Goal: Task Accomplishment & Management: Manage account settings

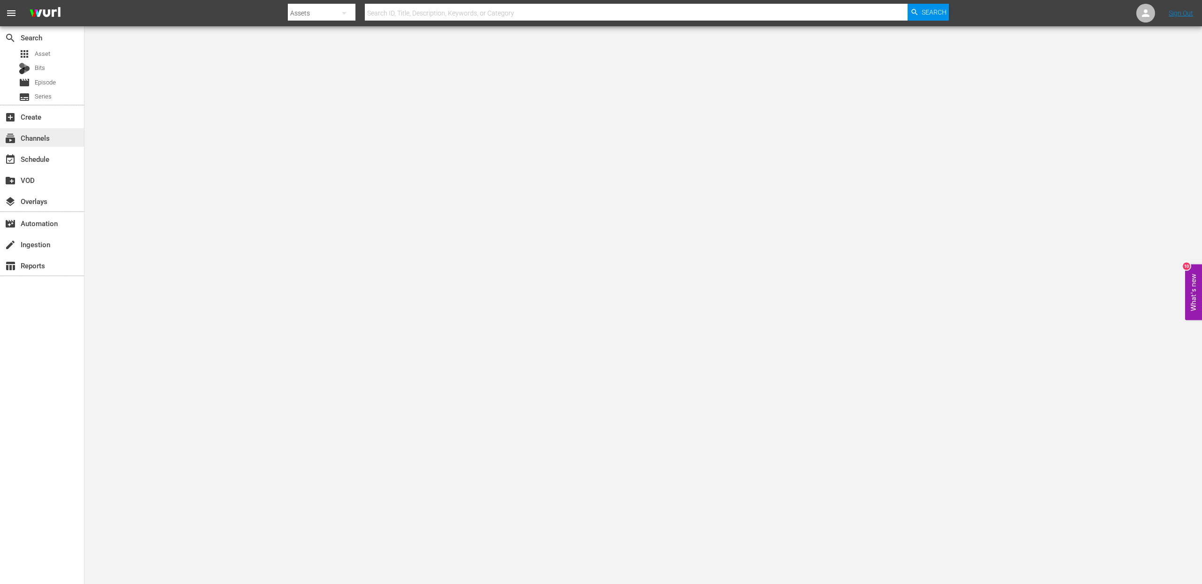
click at [56, 141] on div "subscriptions Channels" at bounding box center [42, 137] width 84 height 19
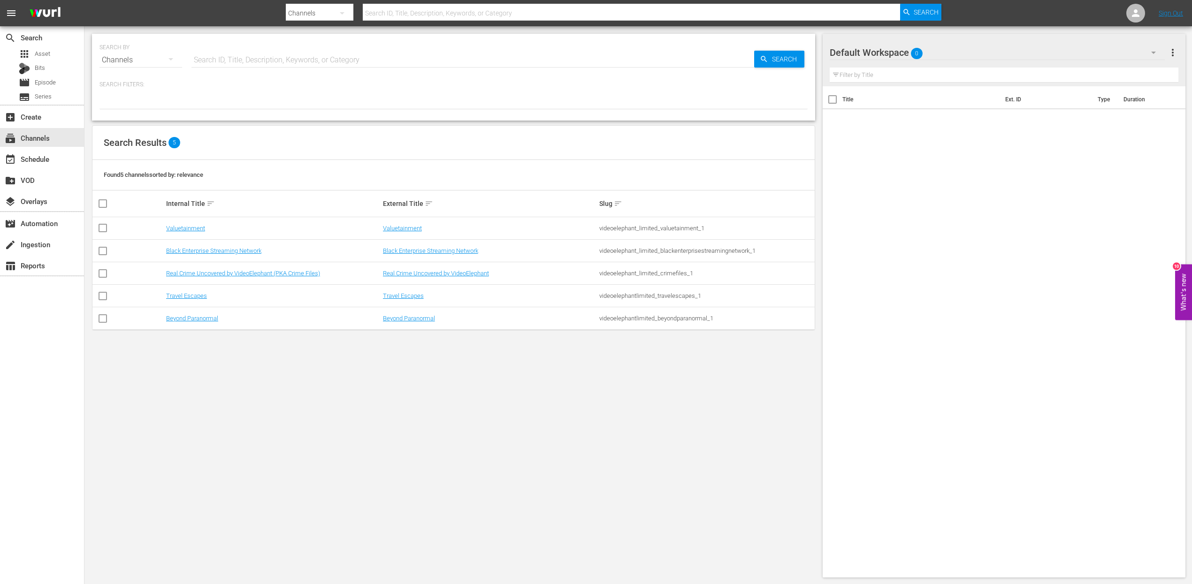
click at [103, 274] on input "checkbox" at bounding box center [102, 275] width 11 height 11
checkbox input "true"
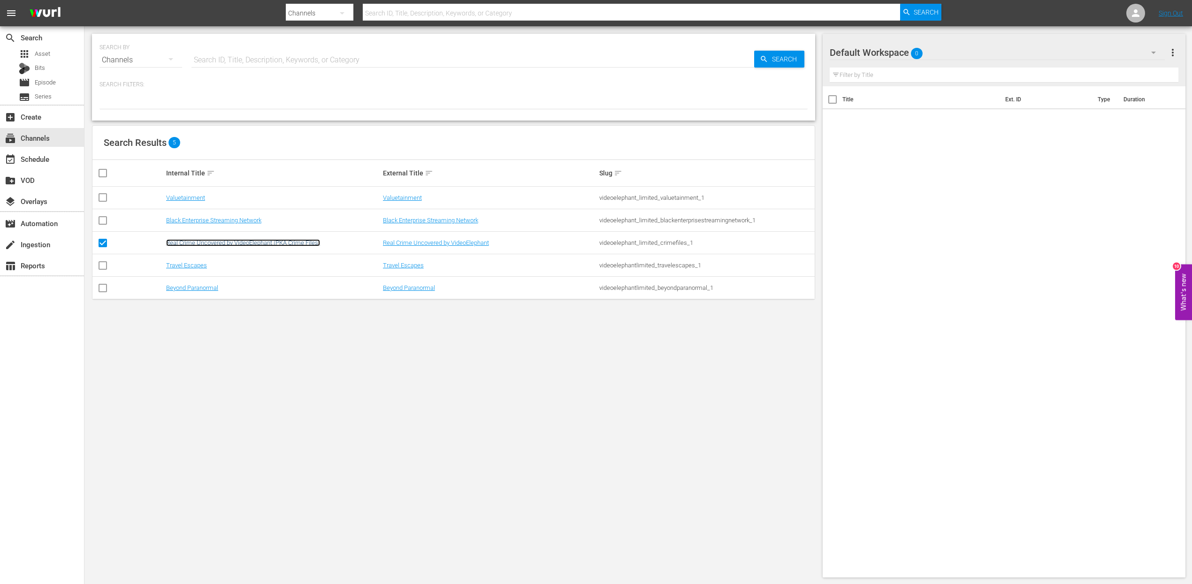
click at [213, 243] on link "Real Crime Uncovered by VideoElephant (PKA Crime Files)" at bounding box center [243, 242] width 154 height 7
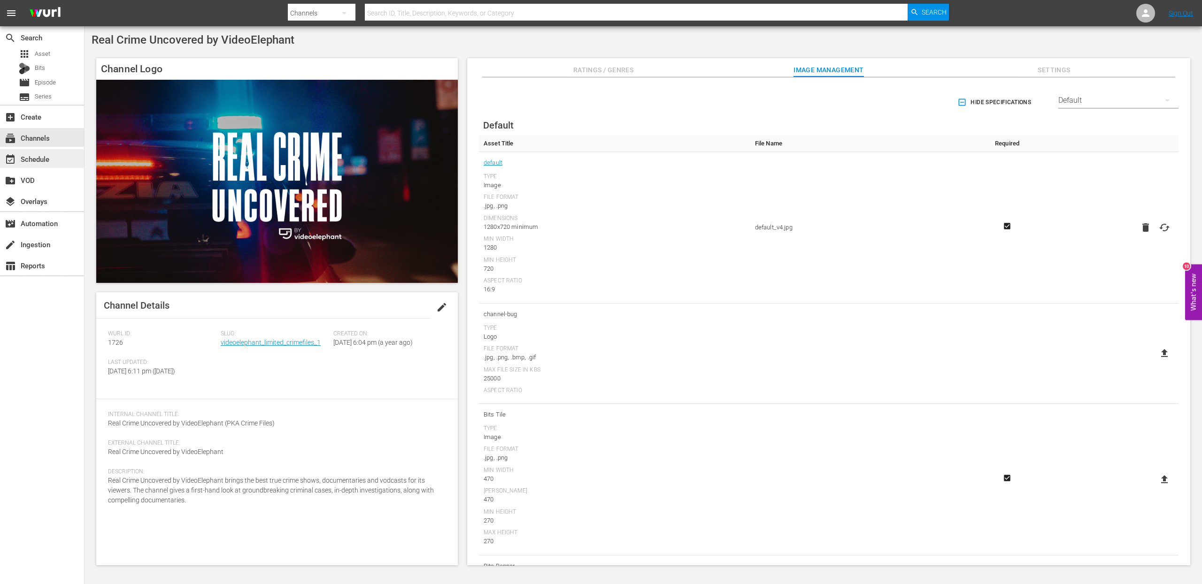
click at [54, 157] on div "event_available Schedule" at bounding box center [42, 158] width 84 height 19
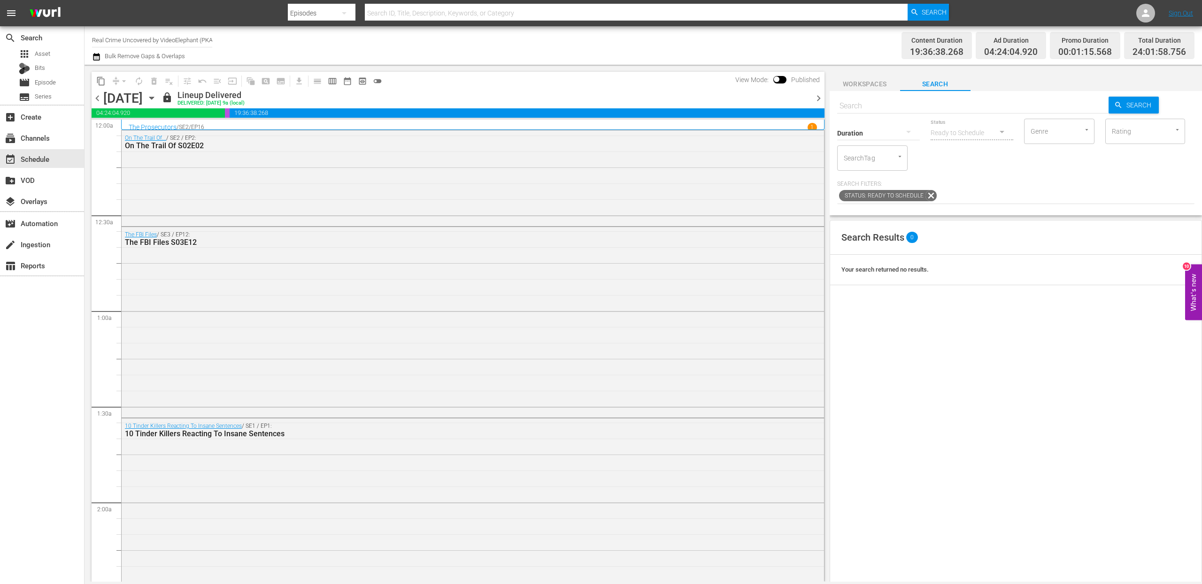
click at [157, 95] on icon "button" at bounding box center [151, 98] width 10 height 10
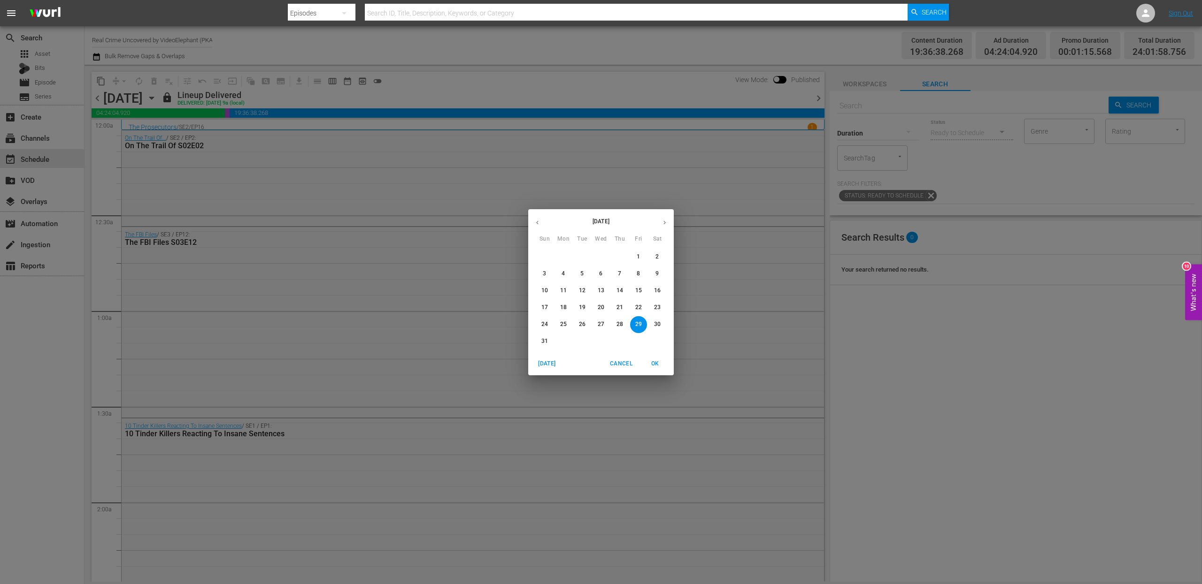
click at [668, 222] on button "button" at bounding box center [664, 223] width 18 height 18
click at [559, 293] on span "15" at bounding box center [563, 291] width 17 height 8
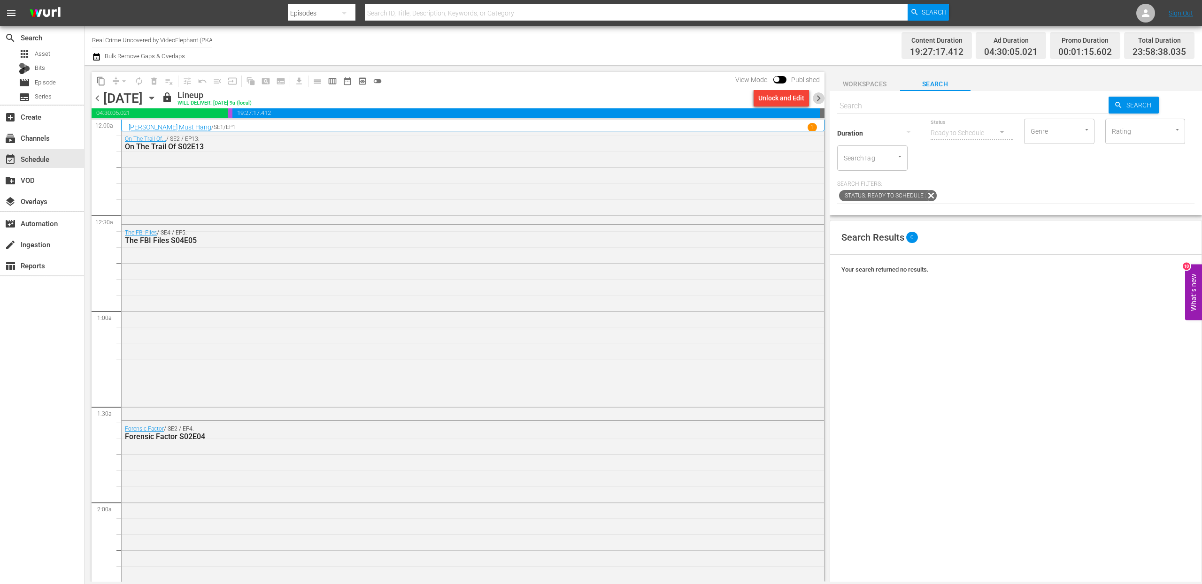
click at [822, 97] on span "chevron_right" at bounding box center [819, 98] width 12 height 12
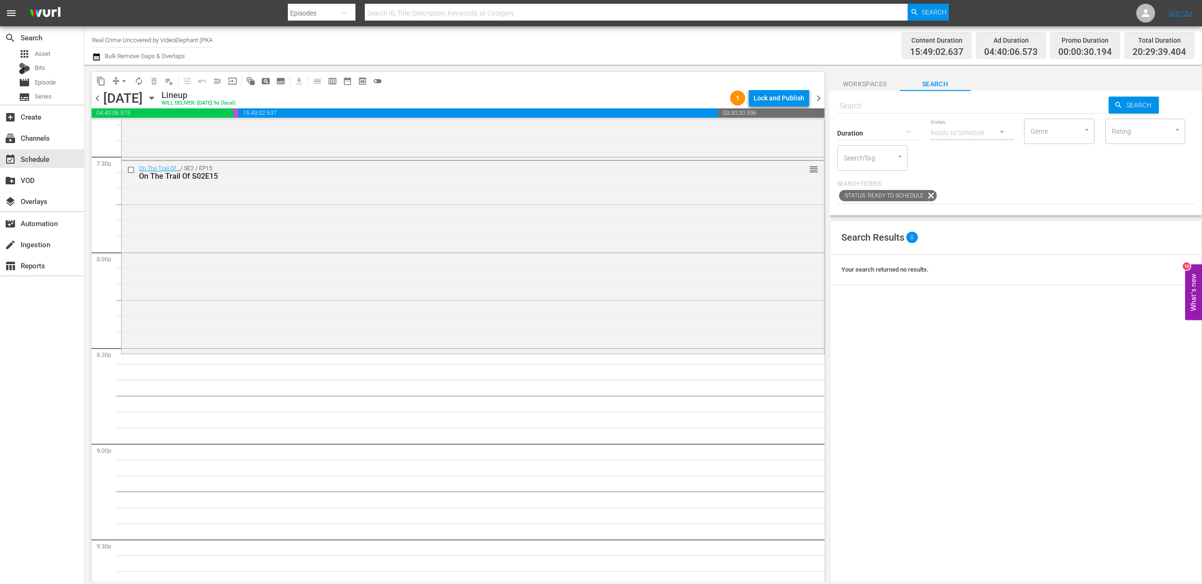
scroll to position [3696, 0]
click at [859, 101] on input "text" at bounding box center [973, 106] width 272 height 23
paste input "The FBI Files S04E07"
type input "The FBI Files S04E07"
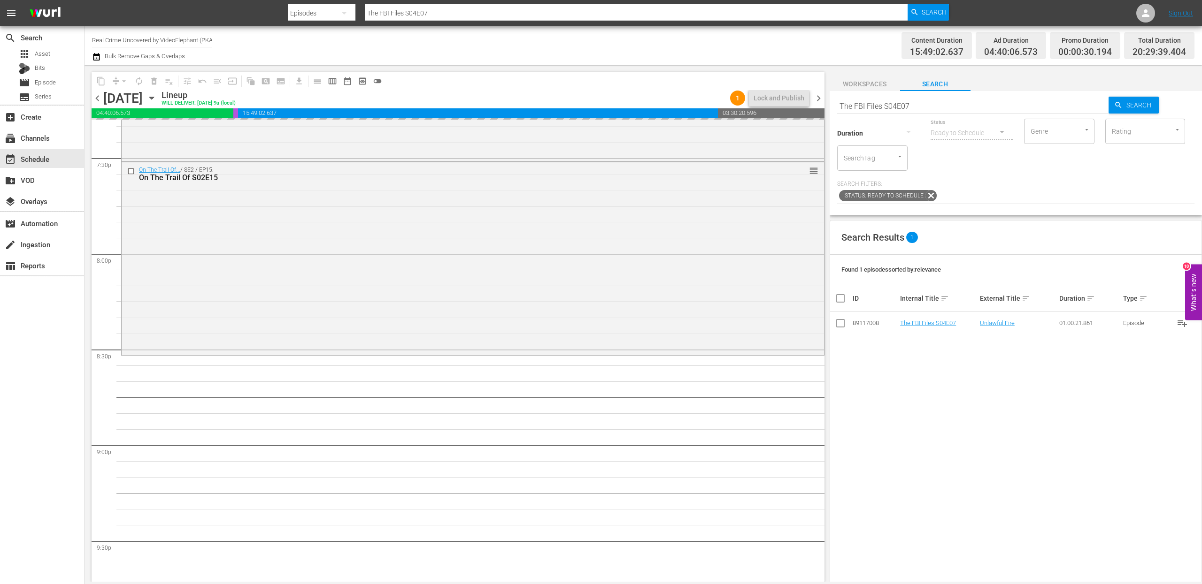
drag, startPoint x: 915, startPoint y: 323, endPoint x: 525, endPoint y: 3, distance: 504.3
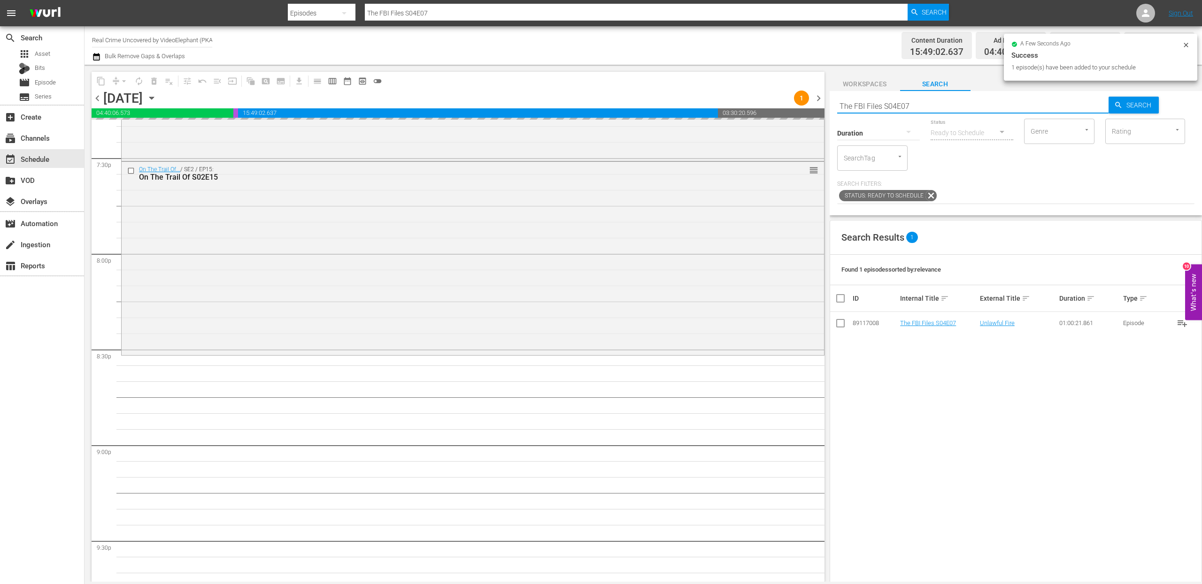
click at [884, 107] on input "The FBI Files S04E07" at bounding box center [973, 106] width 272 height 23
paste input "Forensic Factor S02E06"
type input "Forensic Factor S02E06"
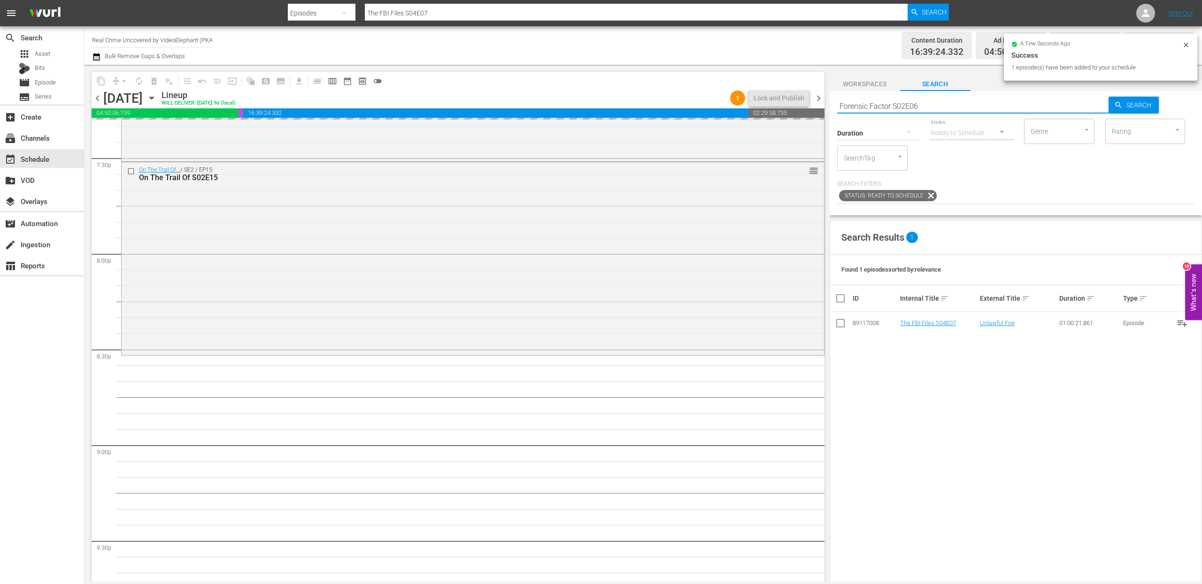
type input "Forensic Factor S02E06"
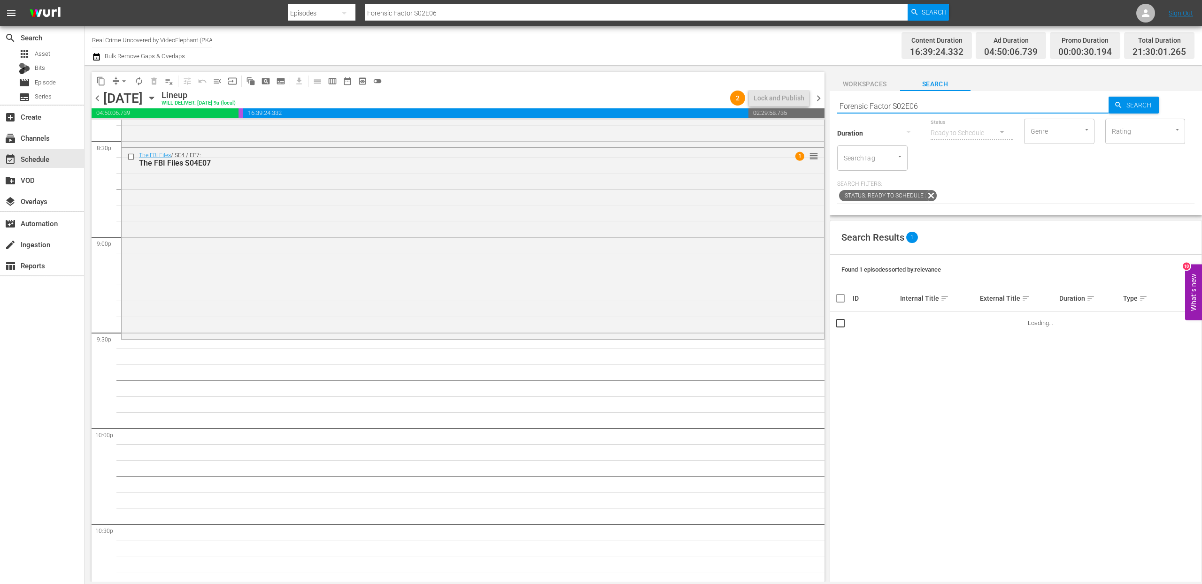
scroll to position [3927, 0]
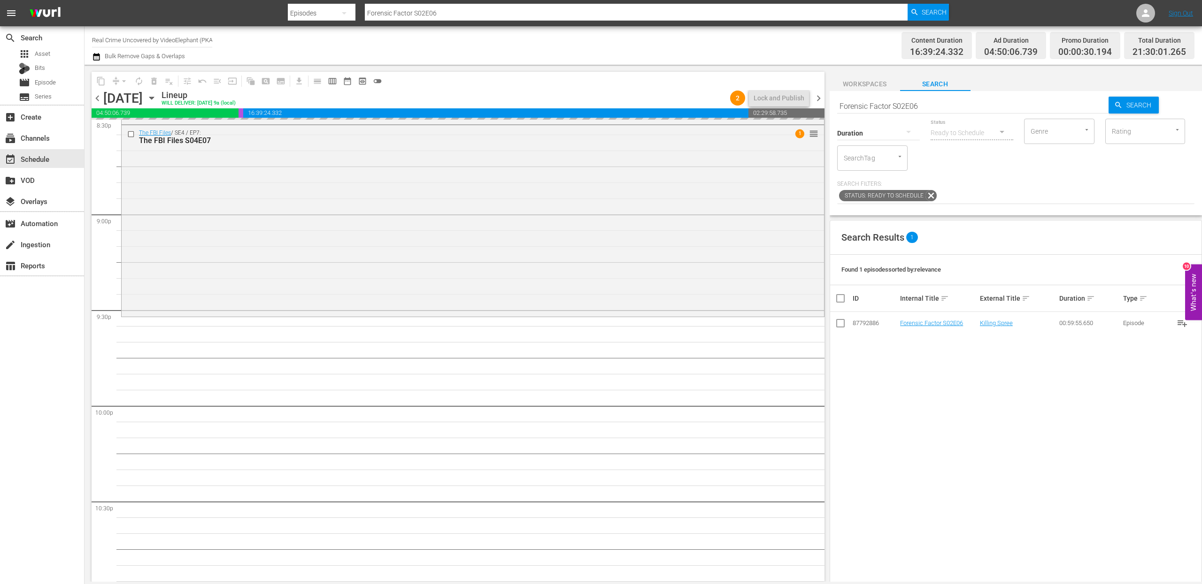
drag, startPoint x: 913, startPoint y: 326, endPoint x: 589, endPoint y: 31, distance: 438.6
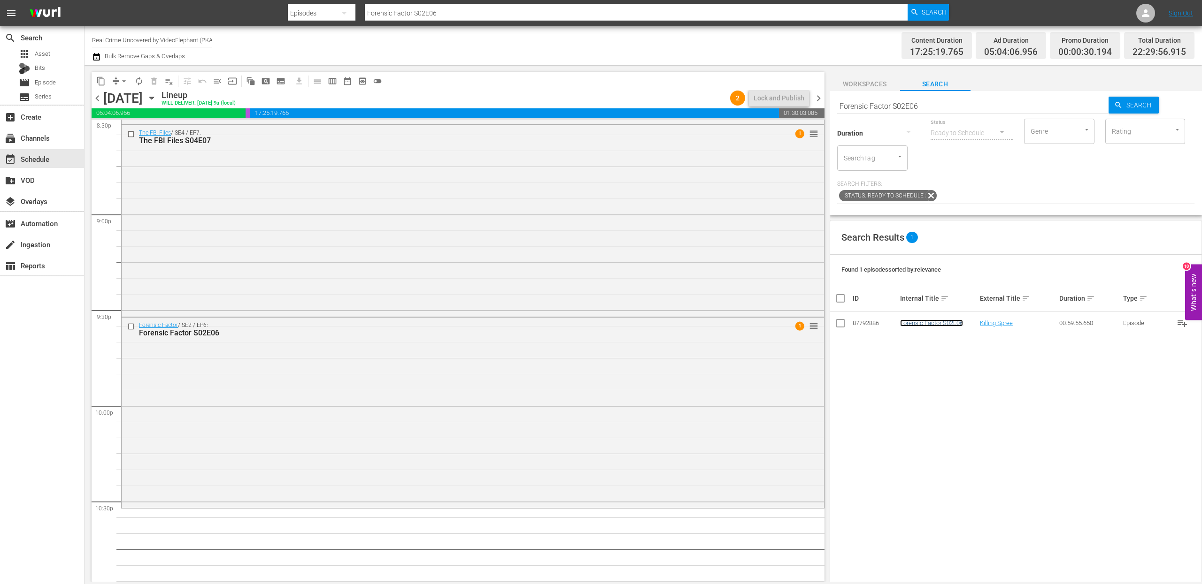
scroll to position [4134, 0]
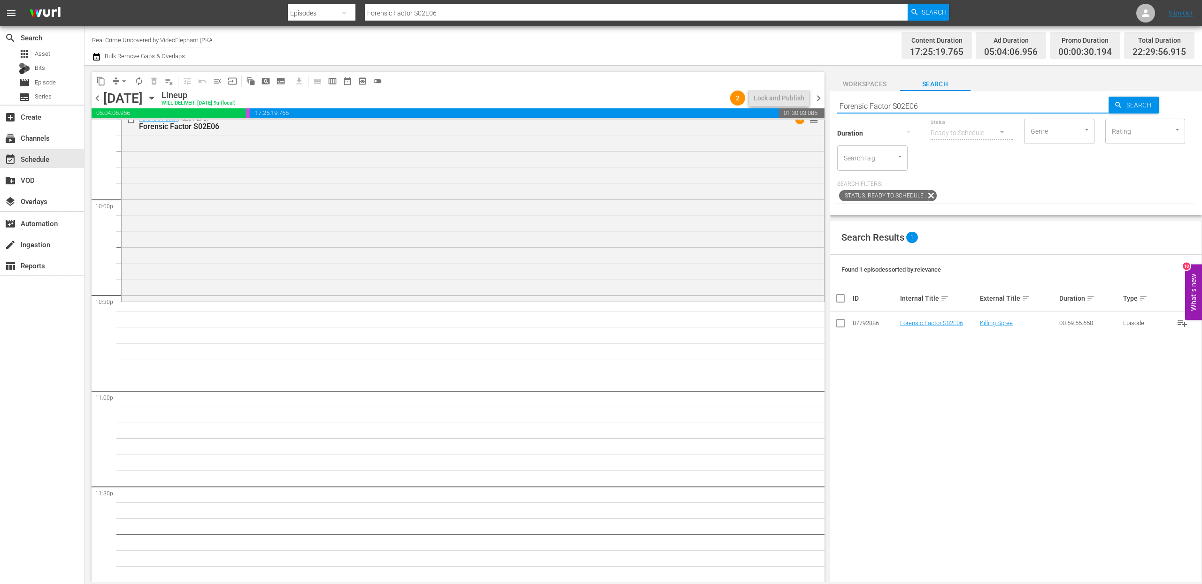
click at [901, 103] on input "Forensic Factor S02E06" at bounding box center [973, 106] width 272 height 23
paste input "ame Kills S01E01"
type input "Fame Kills S01E01"
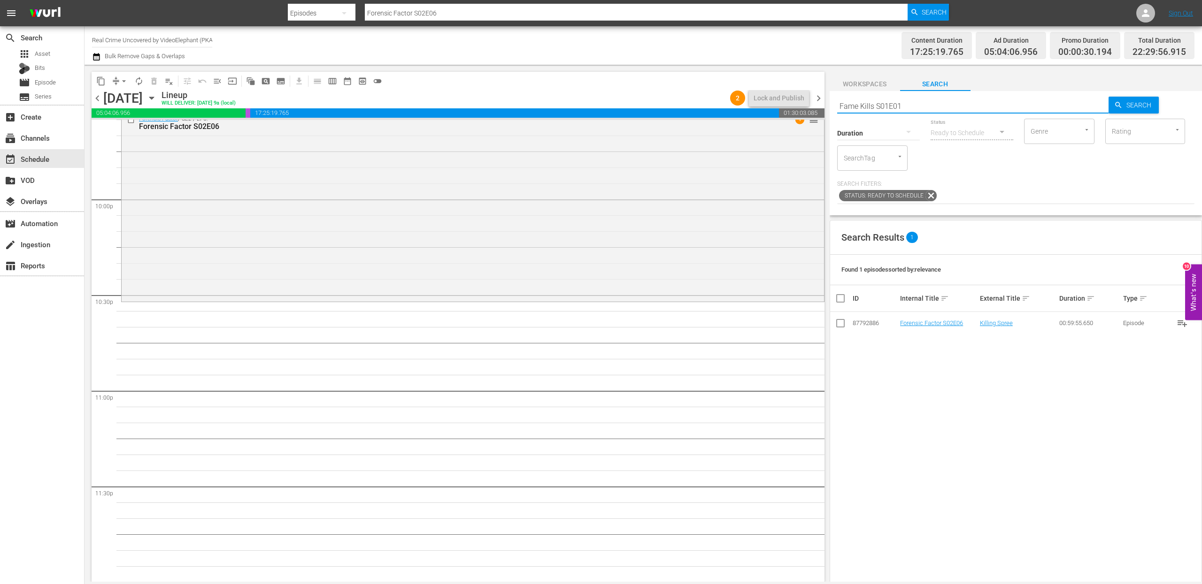
type input "Fame Kills S01E01"
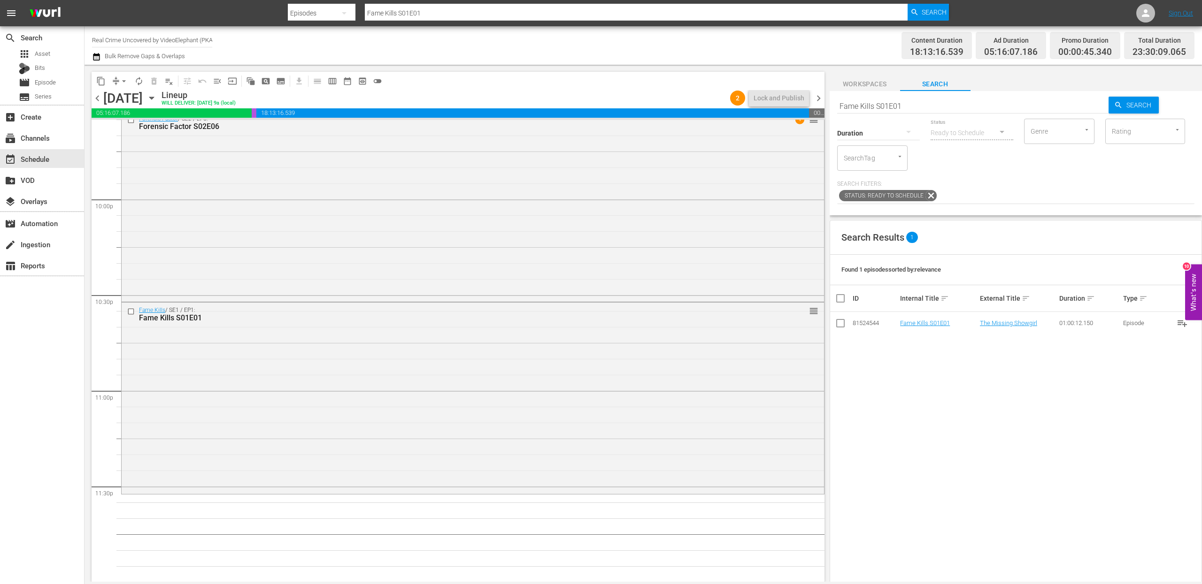
click at [874, 101] on input "Fame Kills S01E01" at bounding box center [973, 106] width 272 height 23
paste input "72 Hours: True Crime S02E12"
type input "72 Hours: True Crime S02E12"
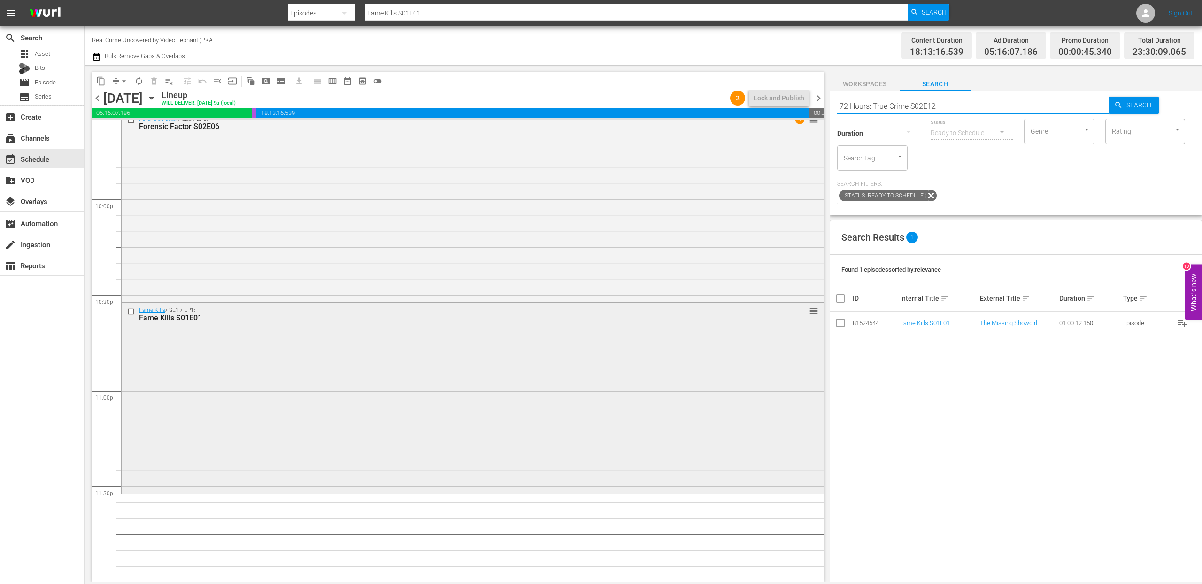
type input "72 Hours: True Crime S02E12"
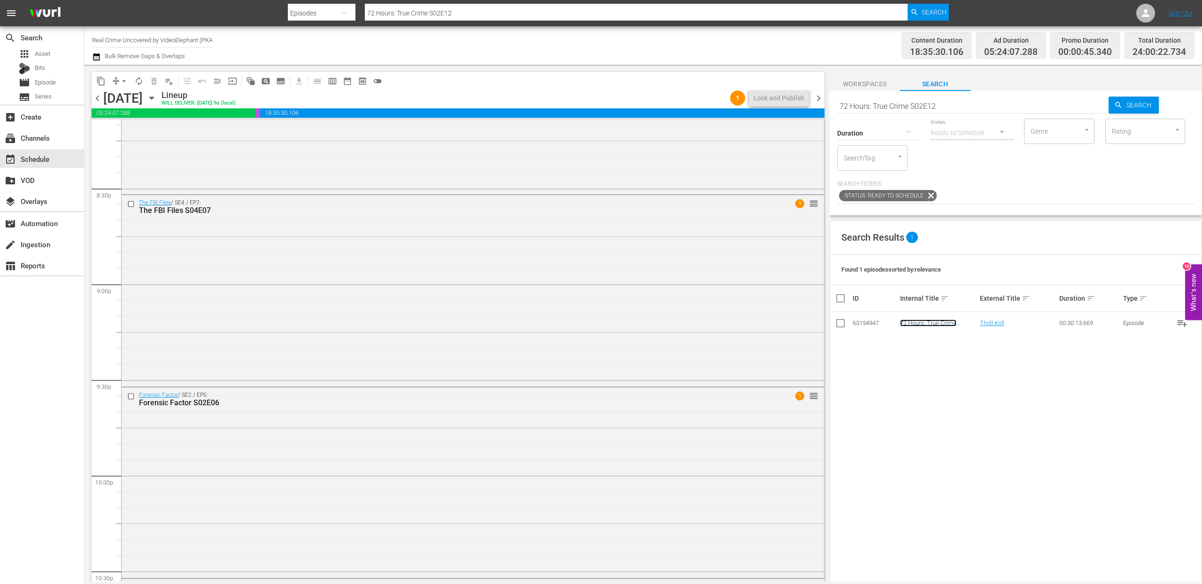
scroll to position [4142, 0]
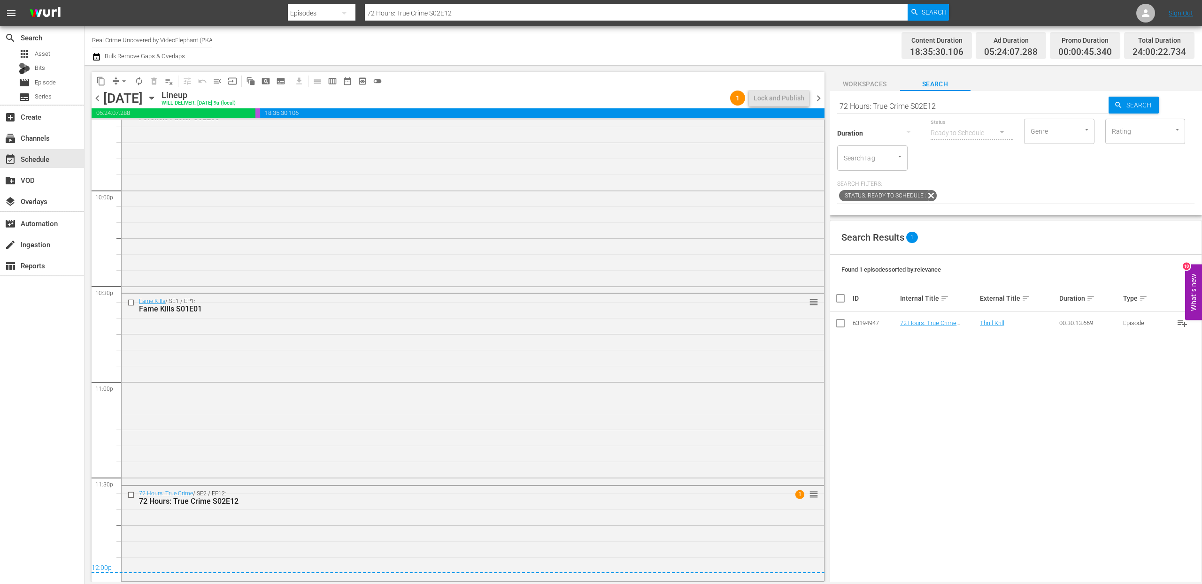
drag, startPoint x: 914, startPoint y: 326, endPoint x: 715, endPoint y: 3, distance: 379.5
click at [129, 307] on input "checkbox" at bounding box center [132, 305] width 10 height 8
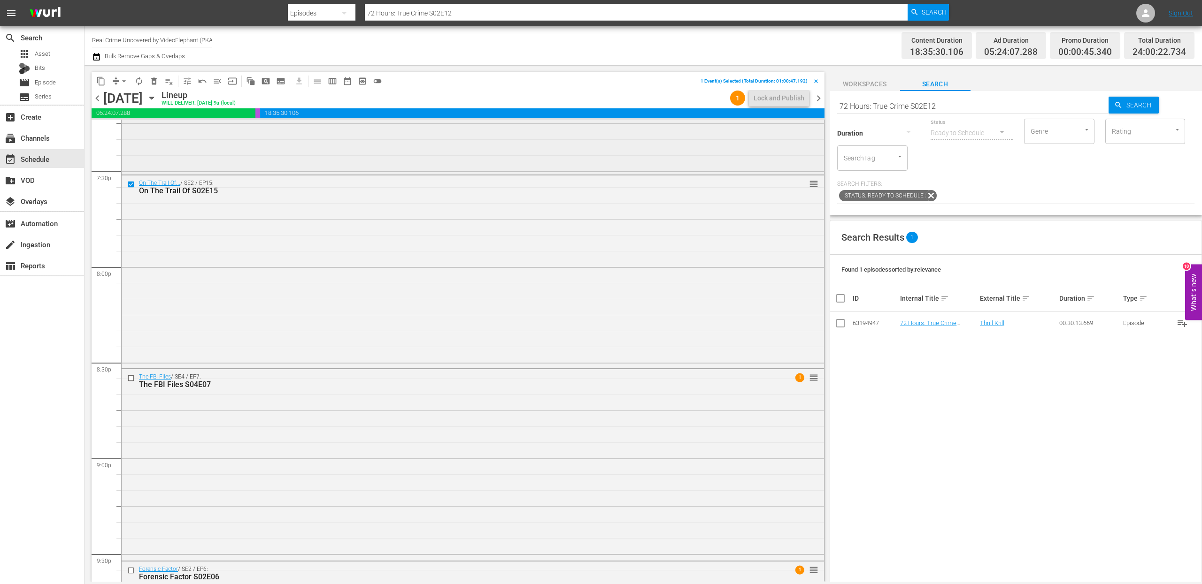
scroll to position [3747, 0]
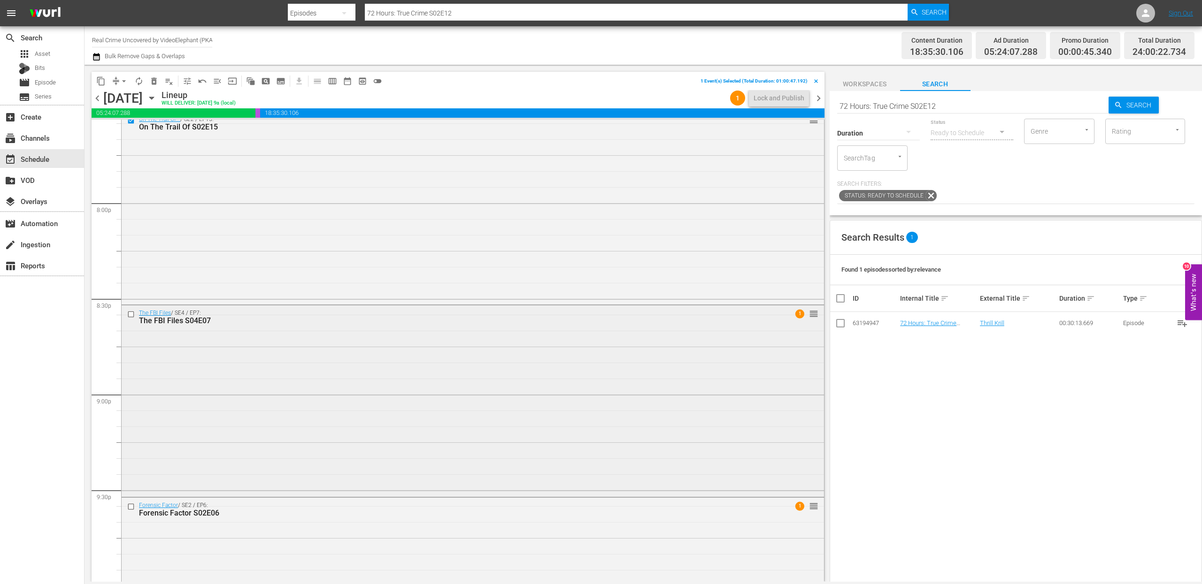
click at [130, 315] on input "checkbox" at bounding box center [132, 314] width 10 height 8
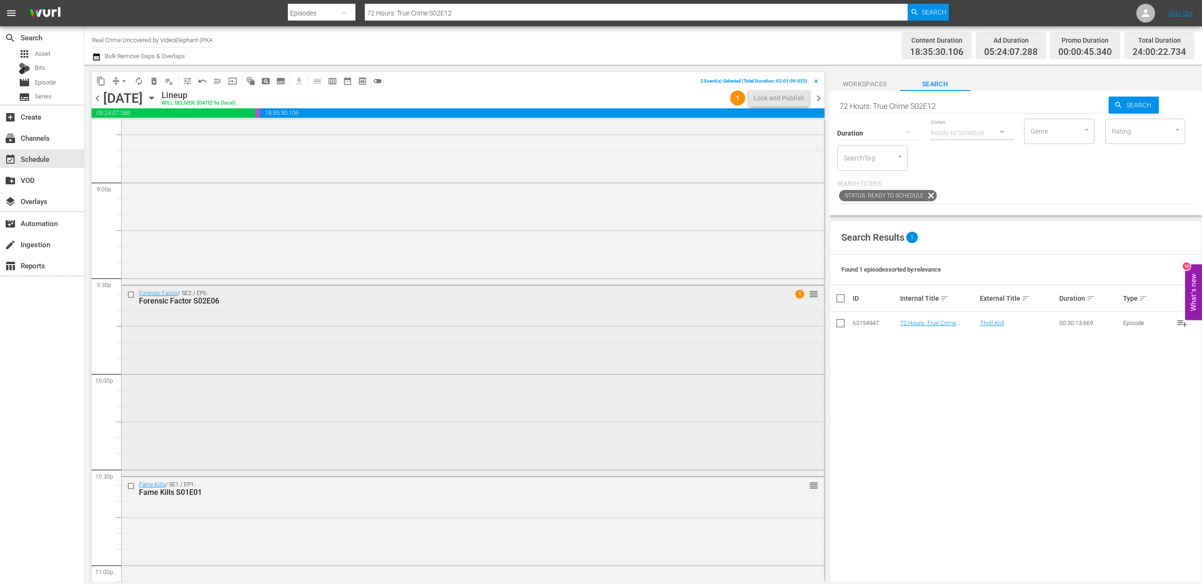
scroll to position [4016, 0]
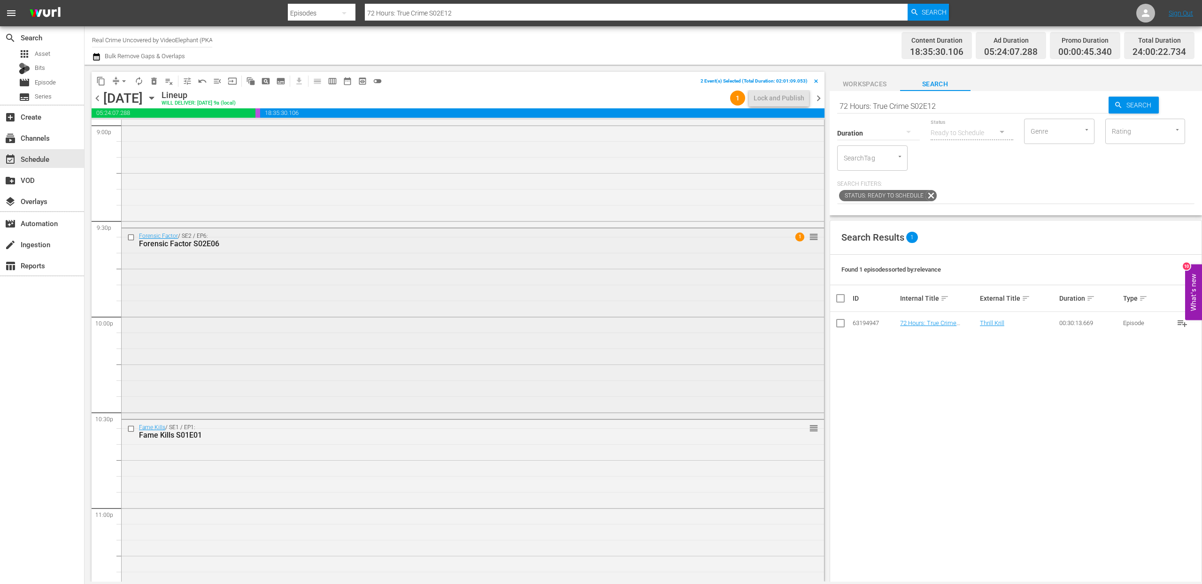
click at [131, 238] on input "checkbox" at bounding box center [132, 238] width 10 height 8
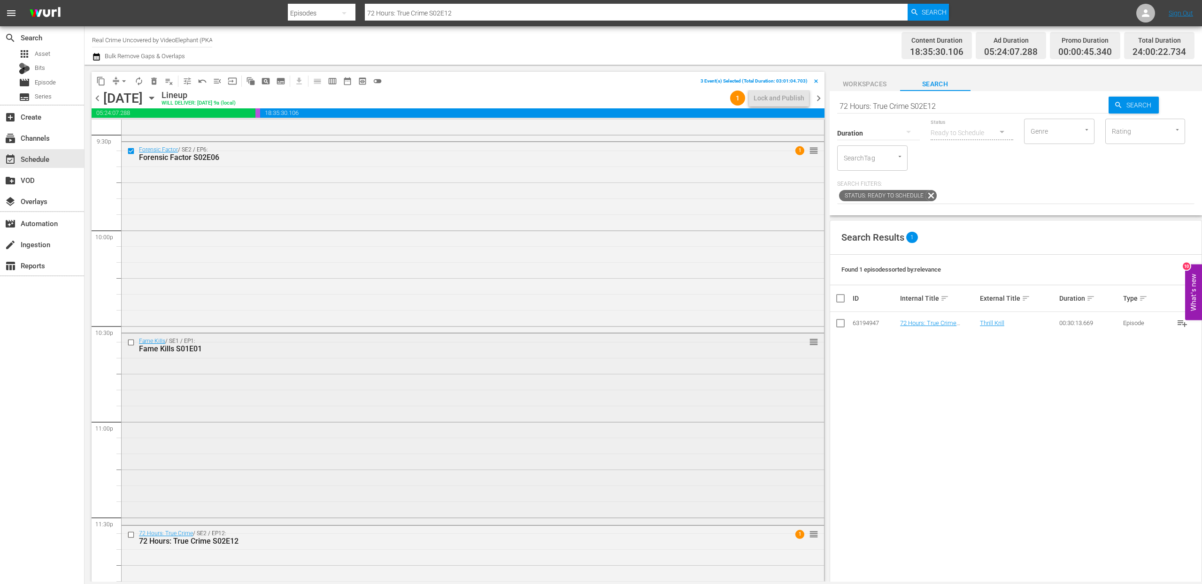
scroll to position [4135, 0]
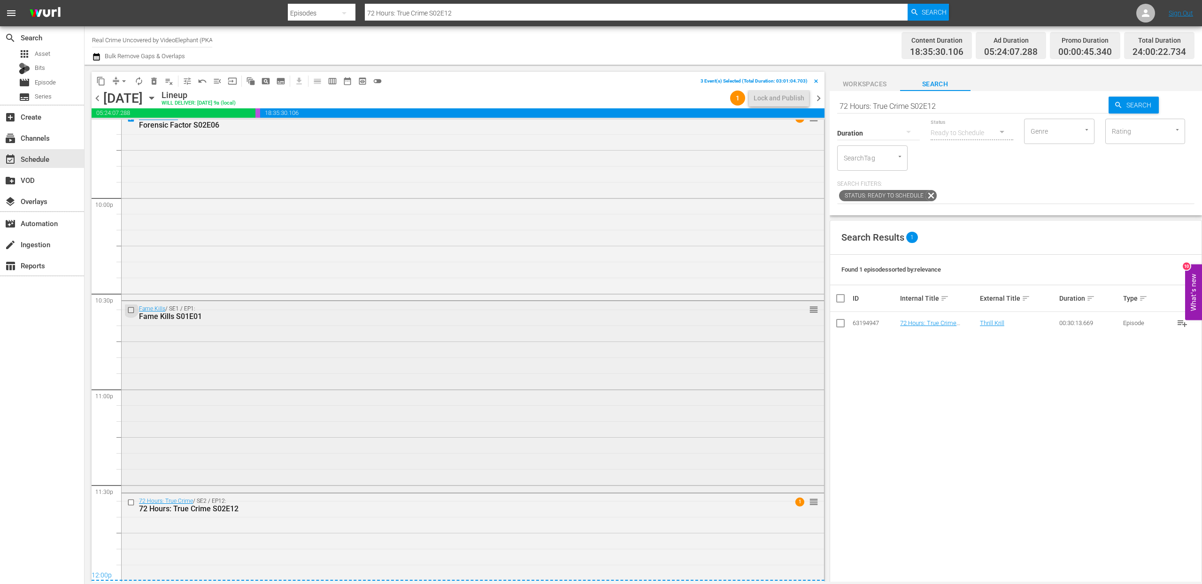
click at [134, 312] on input "checkbox" at bounding box center [132, 311] width 10 height 8
click at [131, 410] on div at bounding box center [132, 502] width 14 height 11
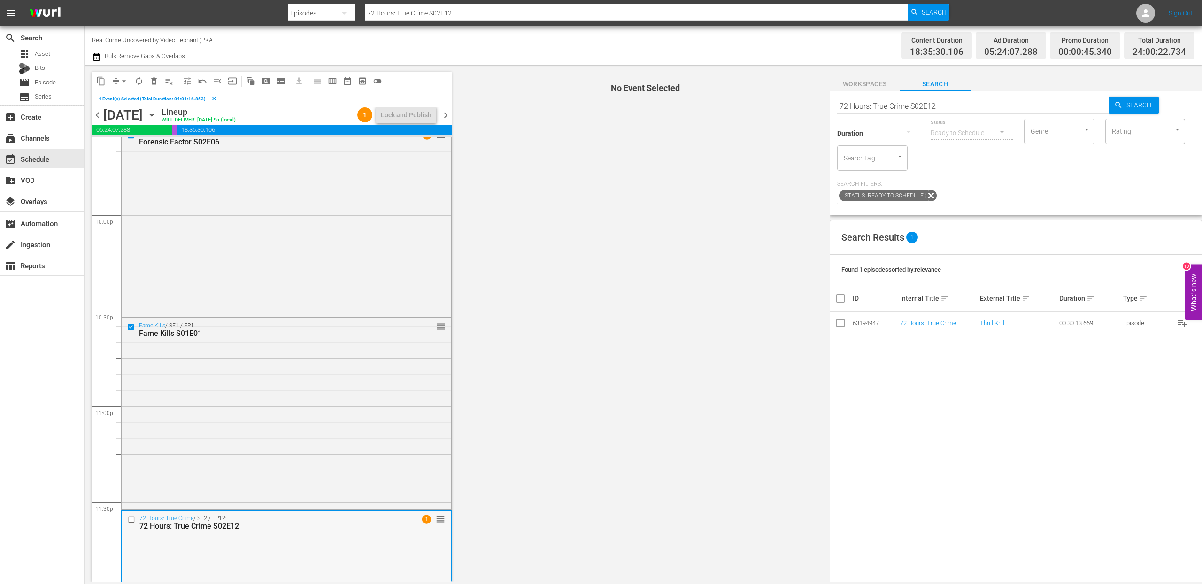
click at [131, 410] on input "checkbox" at bounding box center [133, 520] width 10 height 8
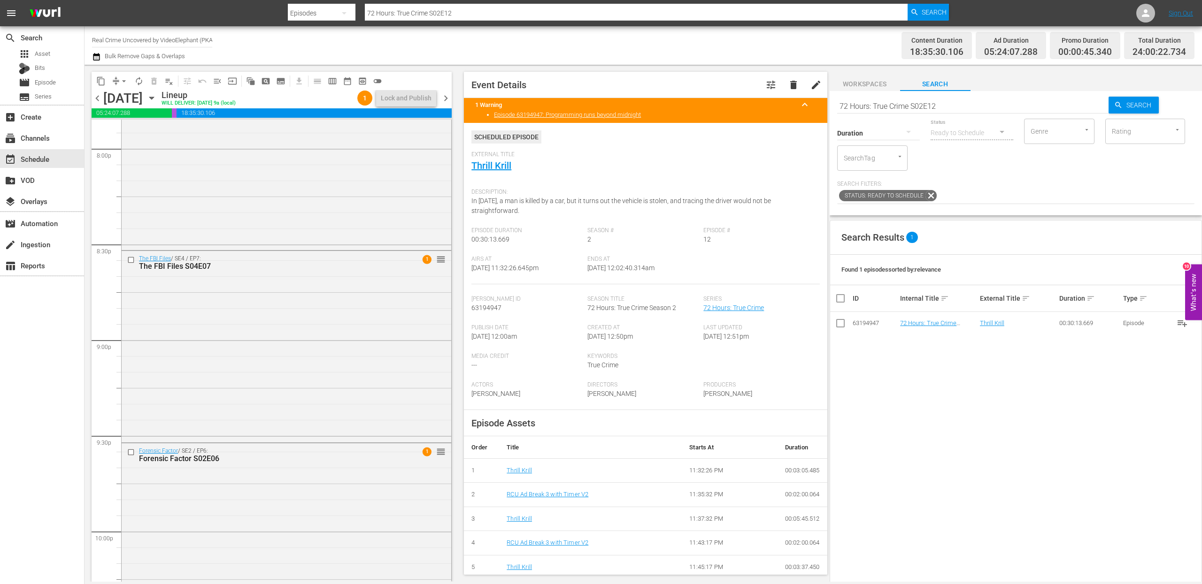
scroll to position [3679, 0]
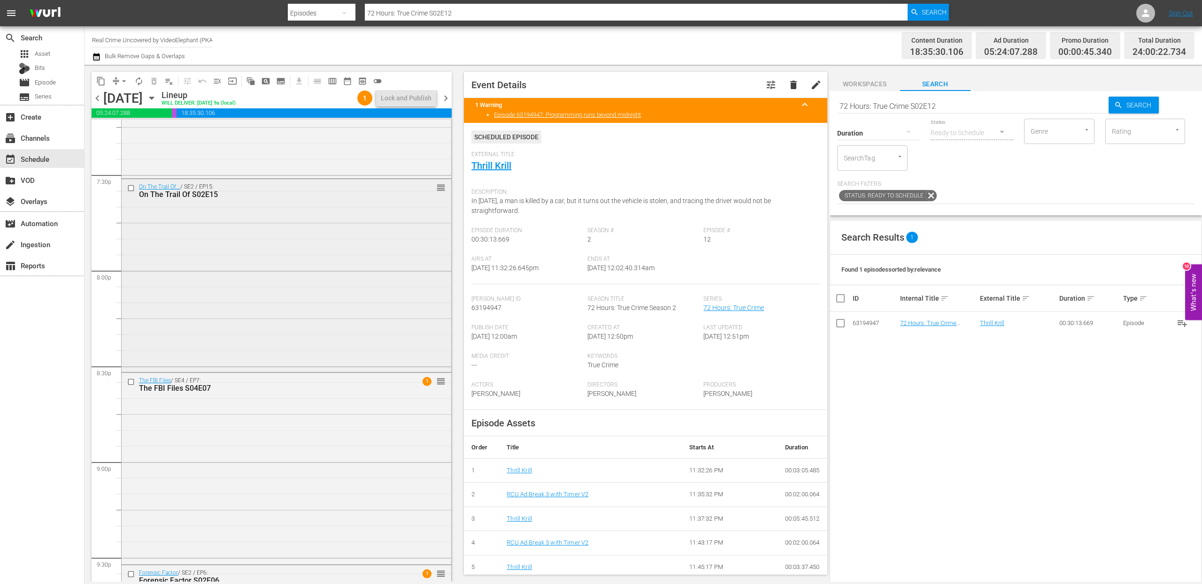
click at [131, 188] on input "checkbox" at bounding box center [132, 188] width 10 height 8
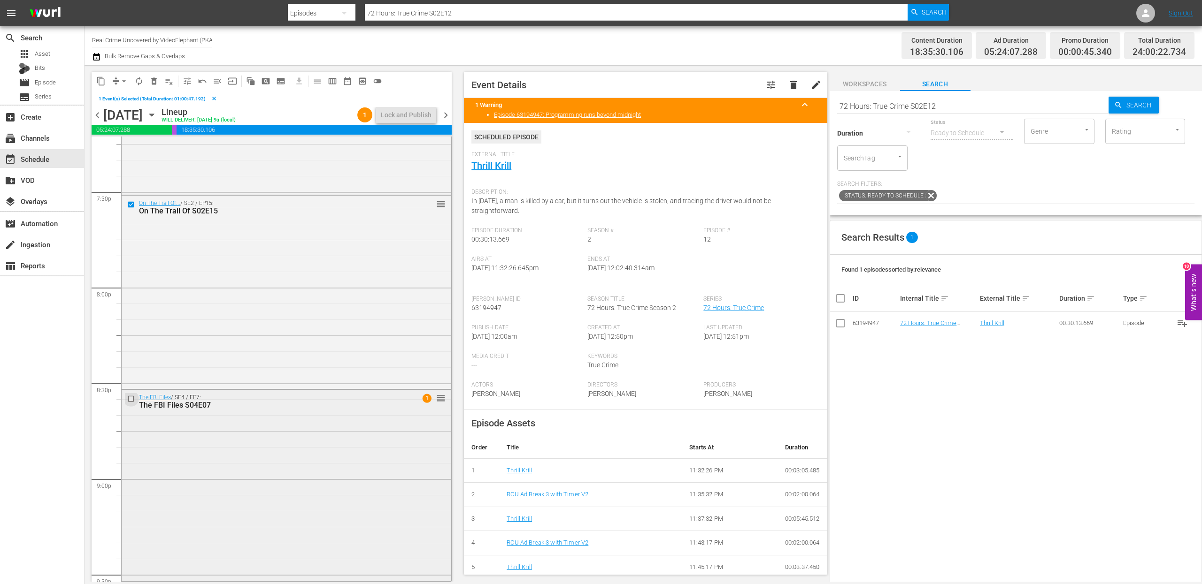
click at [131, 400] on input "checkbox" at bounding box center [132, 399] width 10 height 8
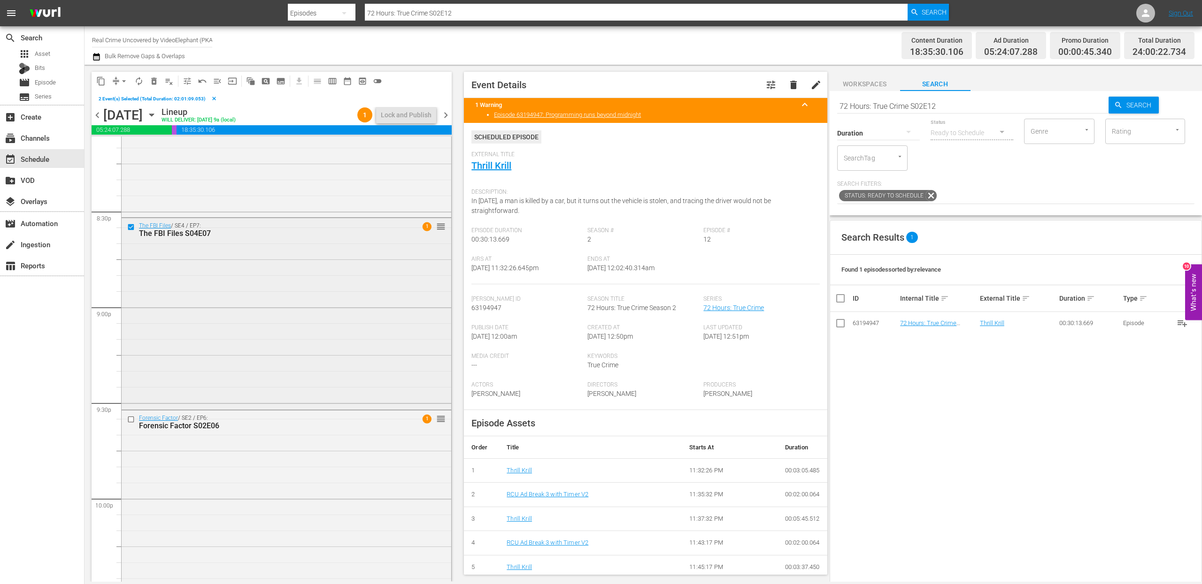
scroll to position [3865, 0]
click at [132, 407] on input "checkbox" at bounding box center [132, 406] width 10 height 8
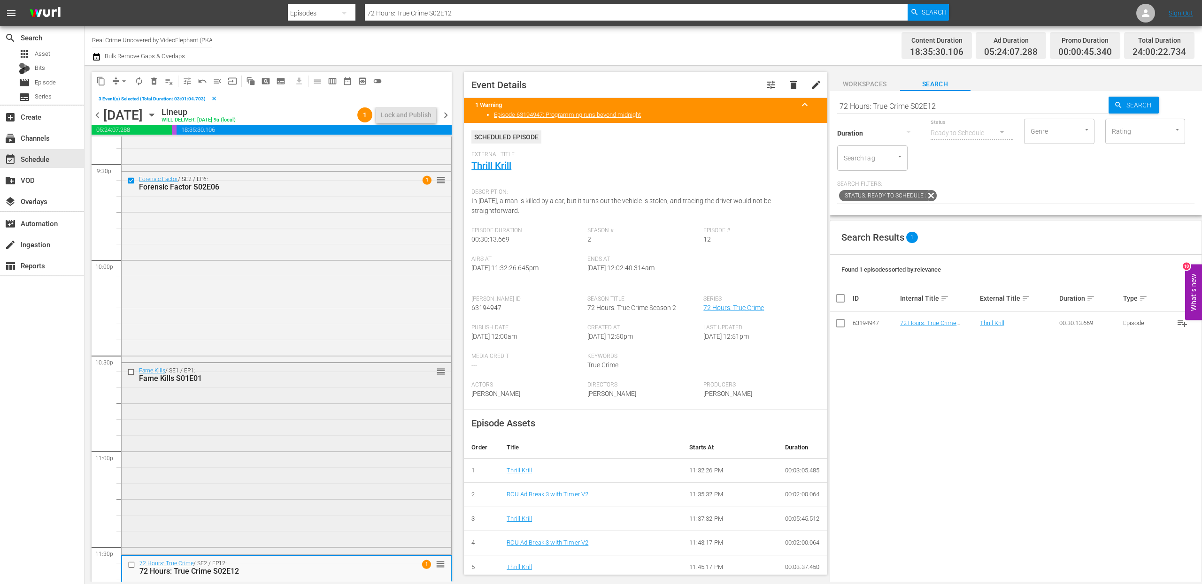
click at [134, 372] on input "checkbox" at bounding box center [132, 372] width 10 height 8
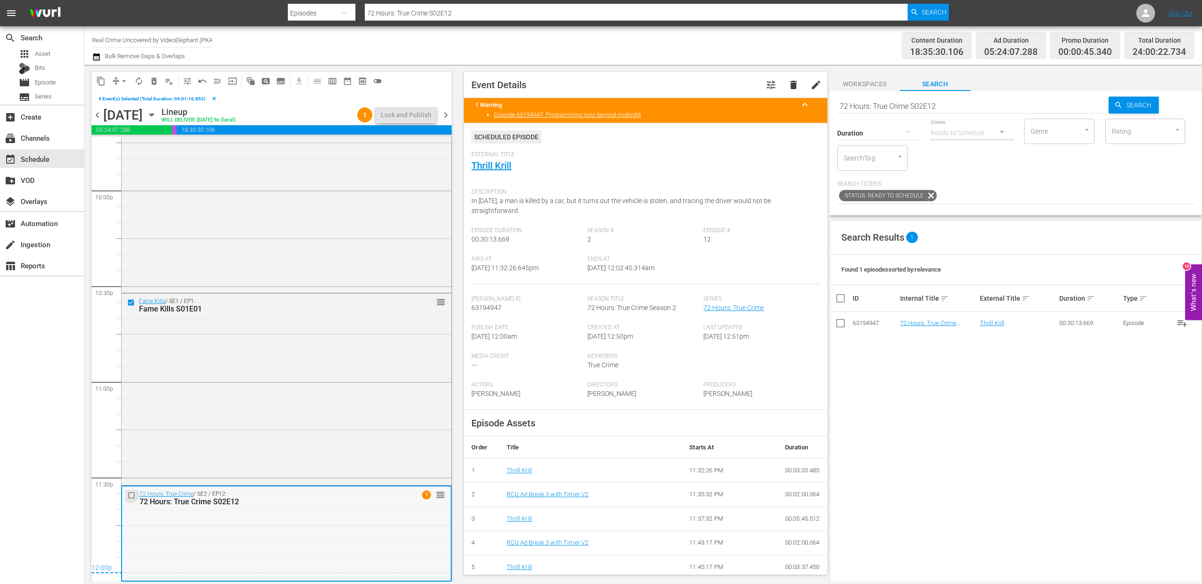
click at [130, 410] on input "checkbox" at bounding box center [133, 495] width 10 height 8
click at [105, 86] on button "content_copy" at bounding box center [100, 81] width 15 height 15
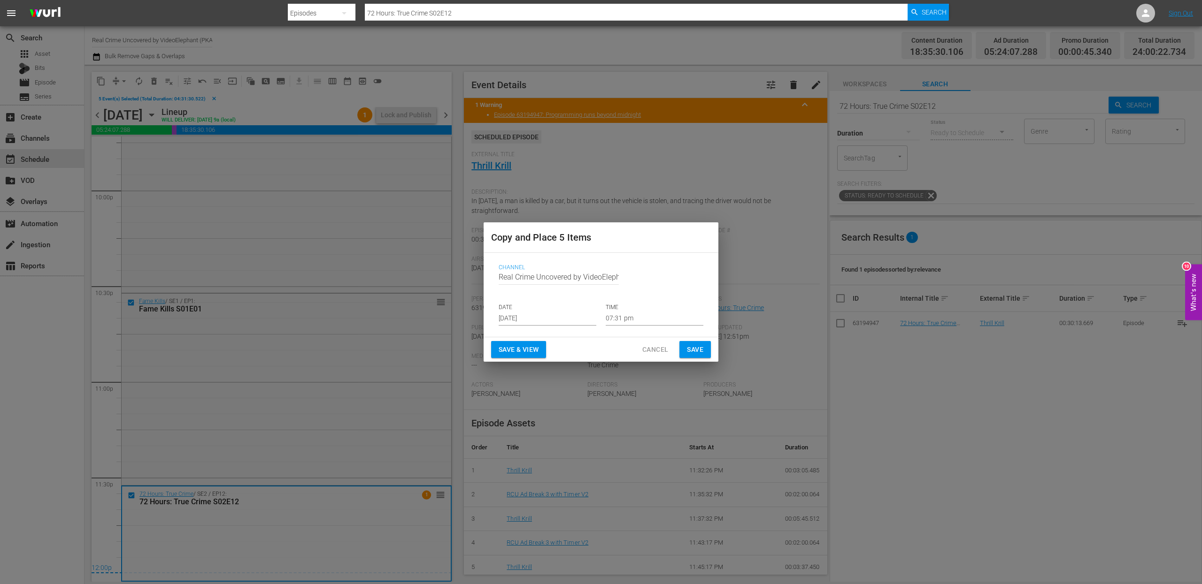
click at [514, 316] on input "[DATE]" at bounding box center [548, 319] width 98 height 14
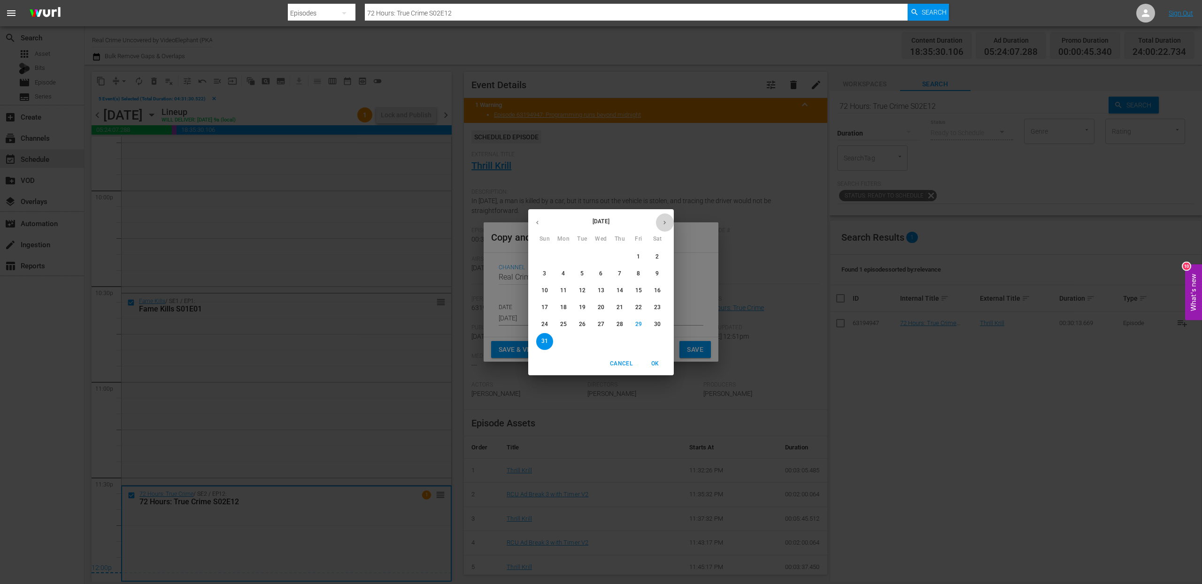
click at [660, 227] on button "button" at bounding box center [664, 223] width 18 height 18
click at [598, 290] on p "17" at bounding box center [601, 291] width 7 height 8
type input "Sep 17th 2025"
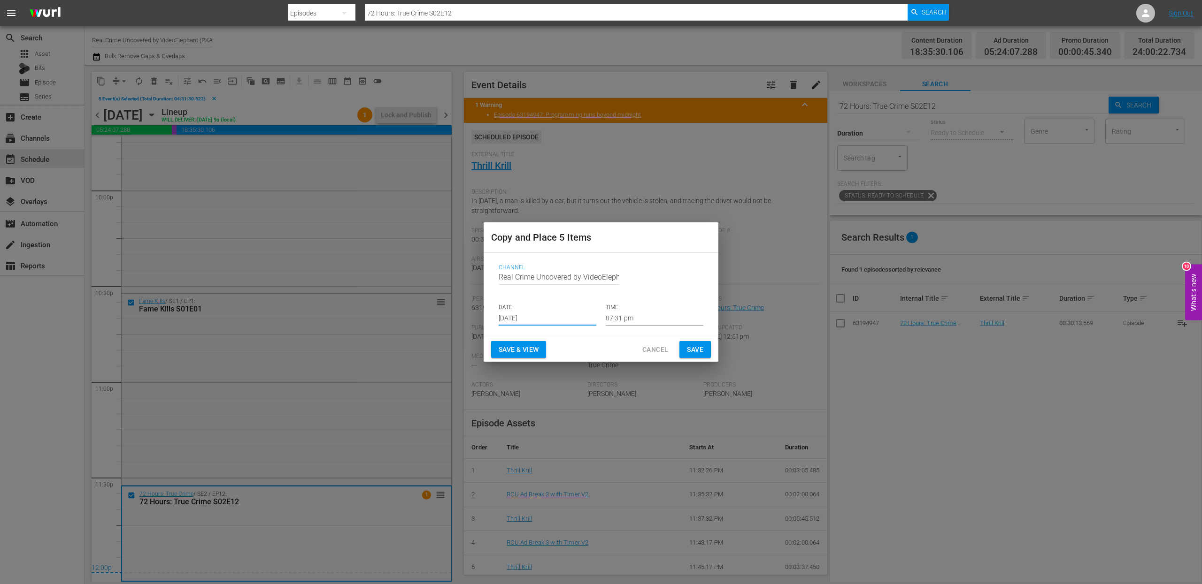
click at [625, 313] on input "07:31 pm" at bounding box center [655, 319] width 98 height 14
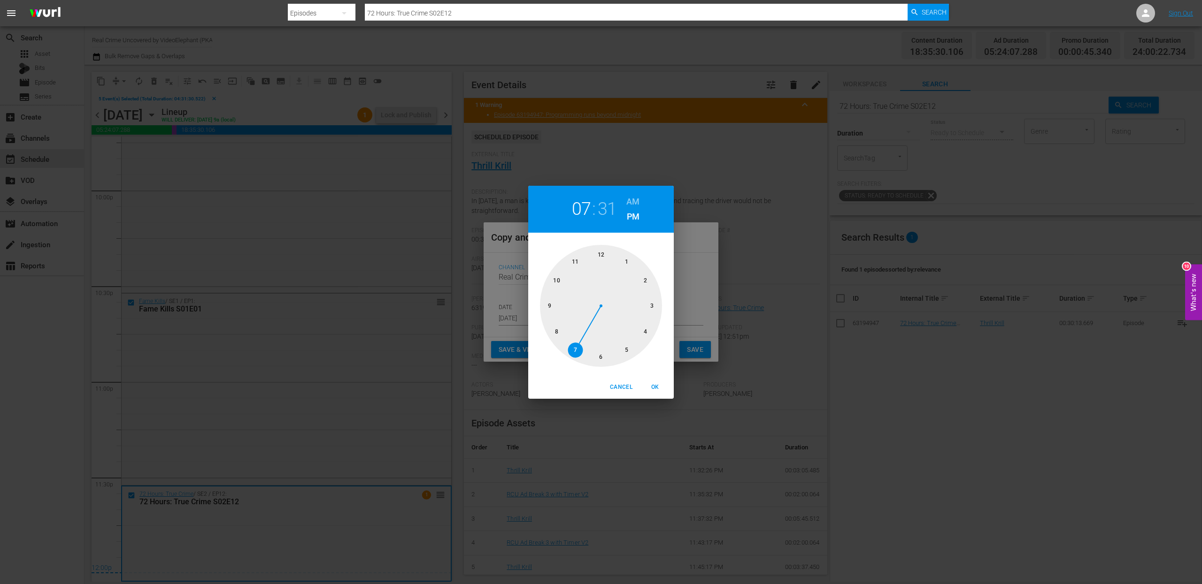
click at [603, 247] on div at bounding box center [601, 306] width 122 height 122
click at [603, 252] on div at bounding box center [601, 306] width 122 height 122
click at [633, 202] on h6 "AM" at bounding box center [632, 201] width 13 height 15
click at [660, 389] on span "OK" at bounding box center [655, 388] width 23 height 10
type input "12:00 am"
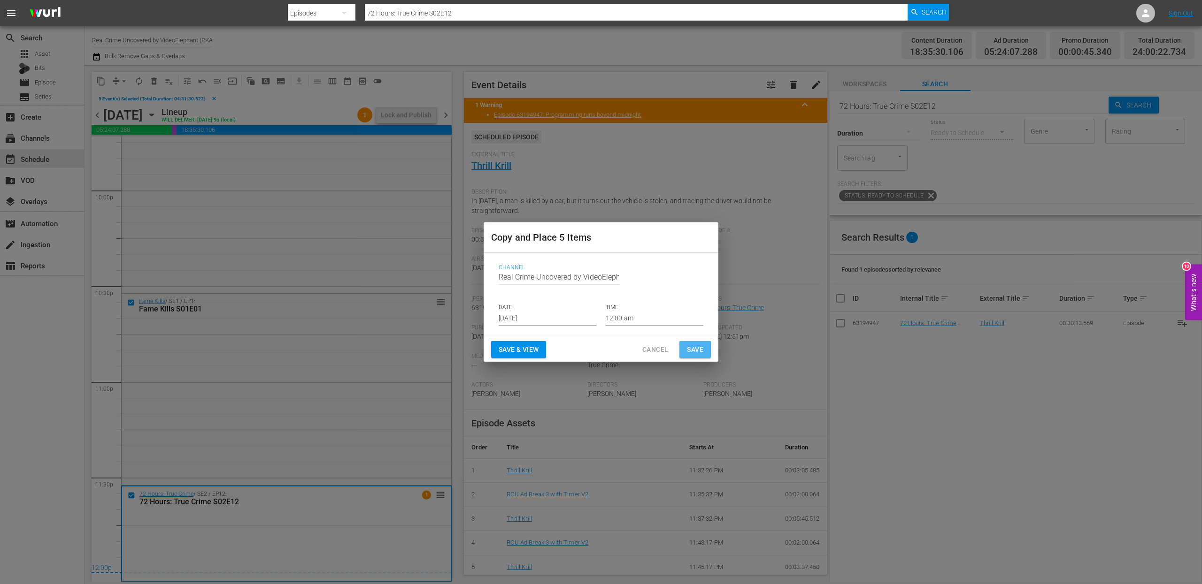
click at [695, 353] on span "Save" at bounding box center [695, 350] width 16 height 12
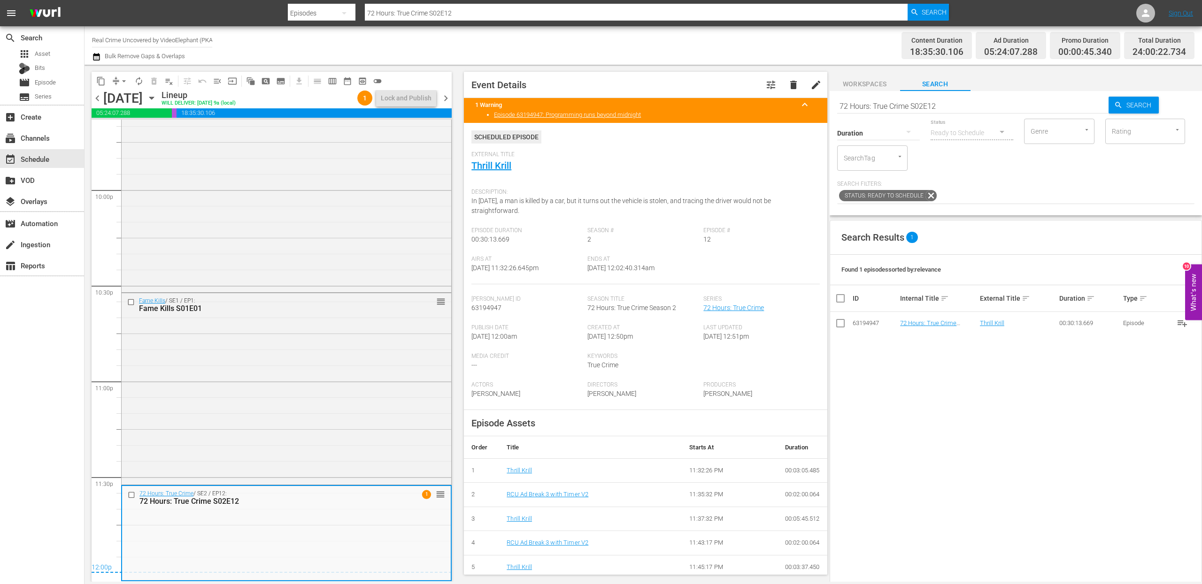
scroll to position [4142, 0]
click at [447, 96] on span "chevron_right" at bounding box center [446, 98] width 12 height 12
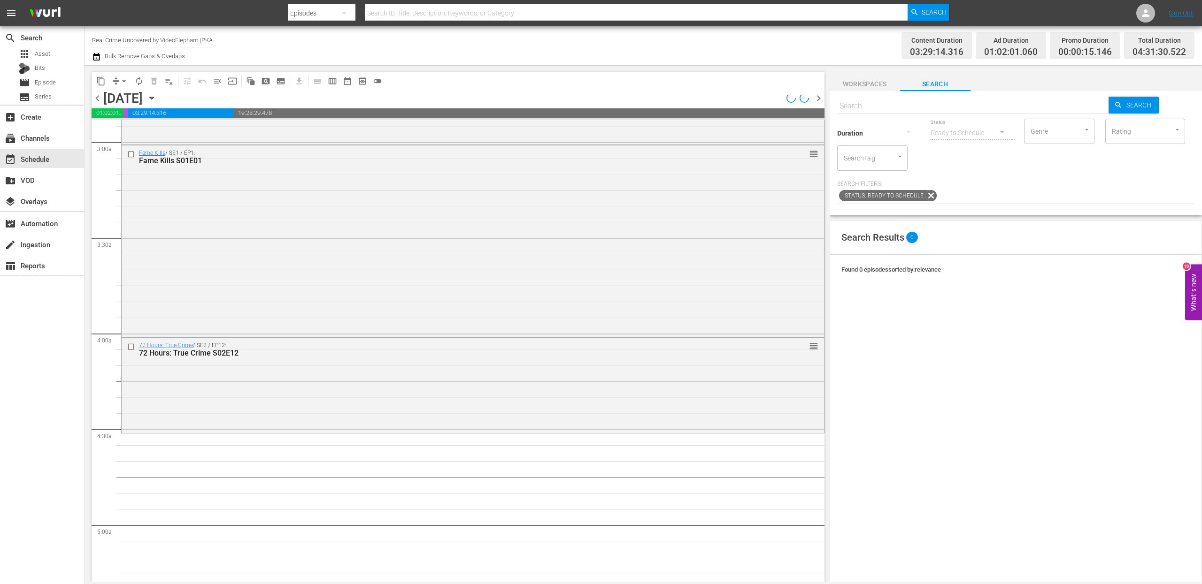
scroll to position [557, 0]
click at [95, 96] on span "chevron_left" at bounding box center [98, 98] width 12 height 12
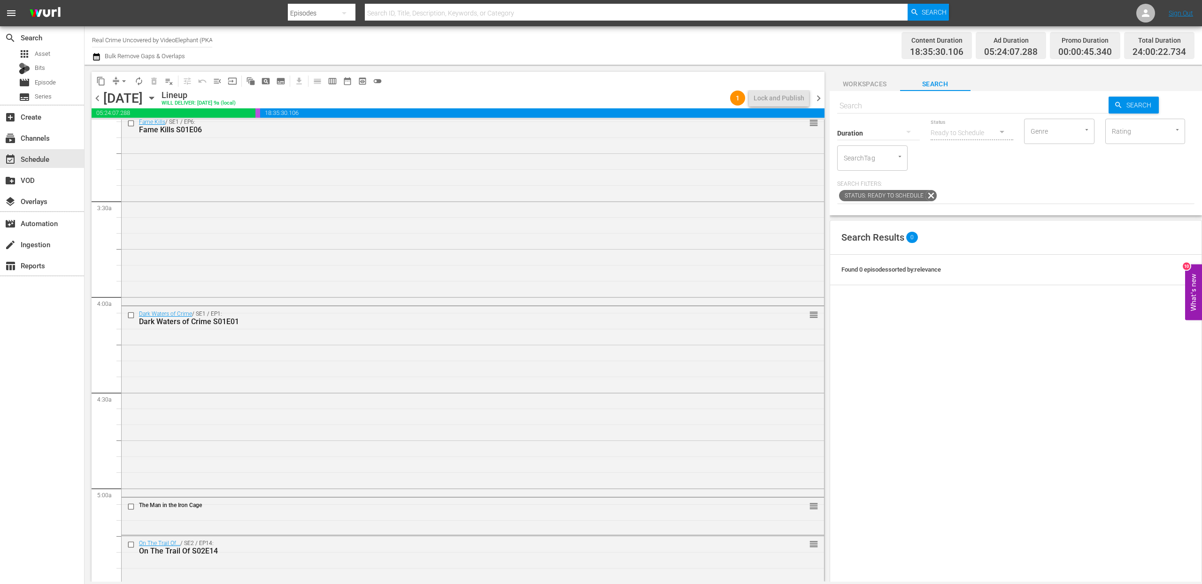
scroll to position [541, 0]
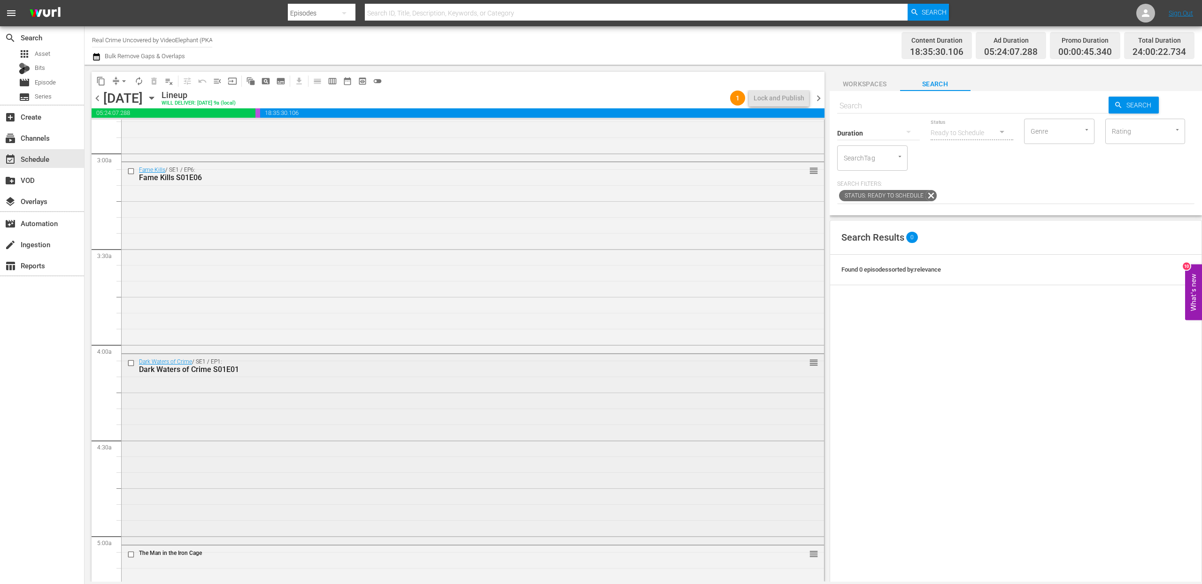
click at [132, 364] on input "checkbox" at bounding box center [132, 363] width 10 height 8
click at [103, 84] on span "content_copy" at bounding box center [100, 81] width 9 height 9
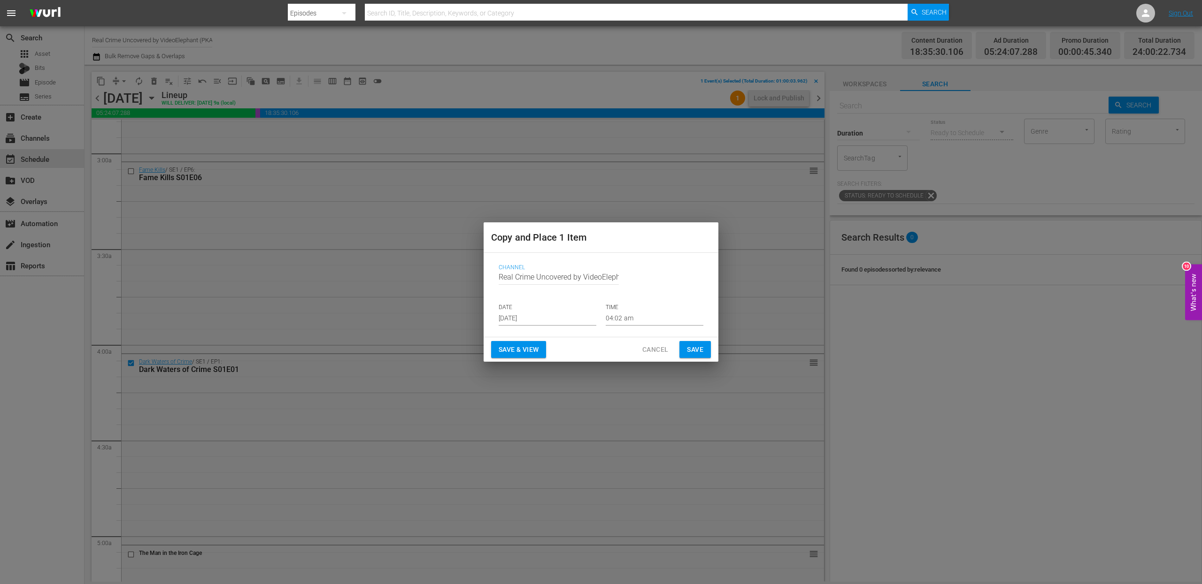
click at [658, 344] on span "Cancel" at bounding box center [655, 350] width 26 height 12
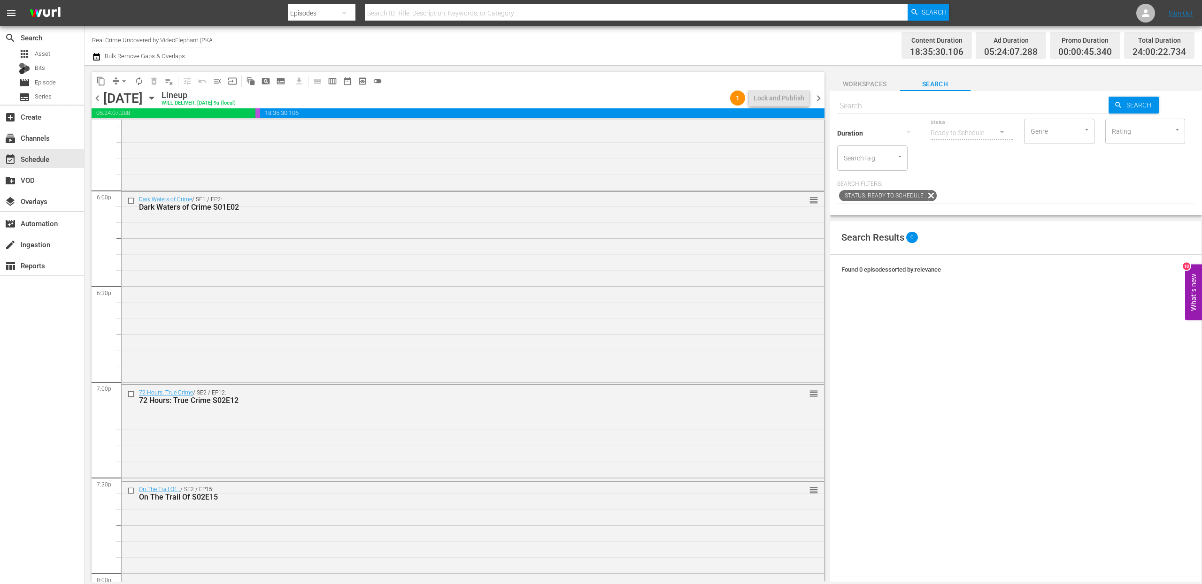
scroll to position [3373, 0]
click at [130, 205] on input "checkbox" at bounding box center [132, 204] width 10 height 8
click at [101, 82] on span "content_copy" at bounding box center [100, 81] width 9 height 9
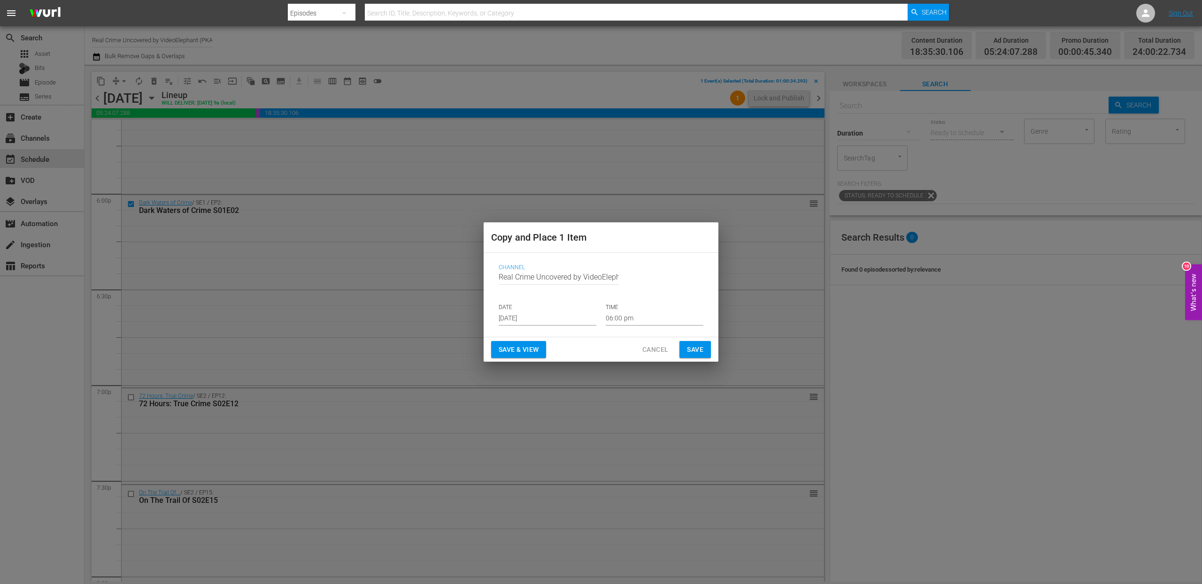
click at [514, 308] on p "DATE" at bounding box center [548, 308] width 98 height 8
click at [528, 322] on input "[DATE]" at bounding box center [548, 319] width 98 height 14
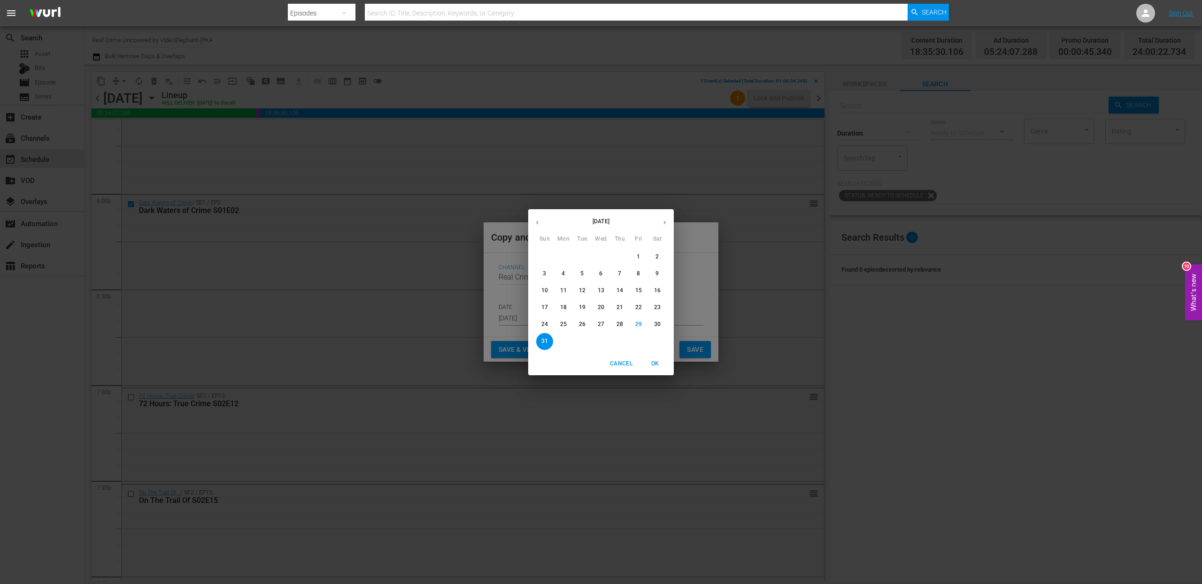
click at [671, 216] on button "button" at bounding box center [664, 223] width 18 height 18
click at [599, 291] on p "17" at bounding box center [601, 291] width 7 height 8
type input "Sep 17th 2025"
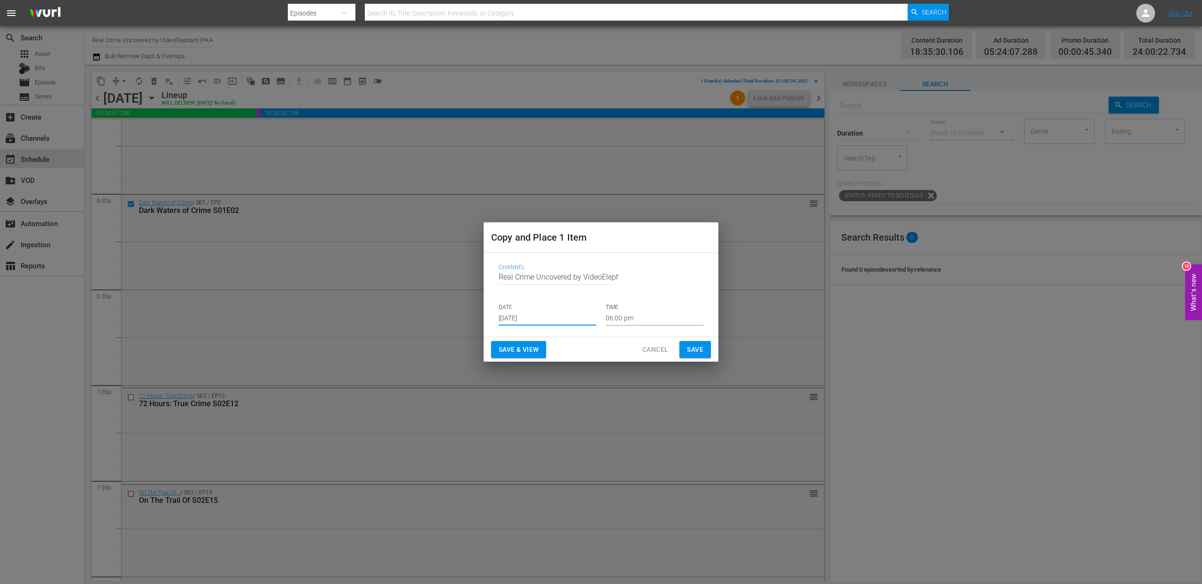
click at [616, 314] on input "06:00 pm" at bounding box center [655, 319] width 98 height 14
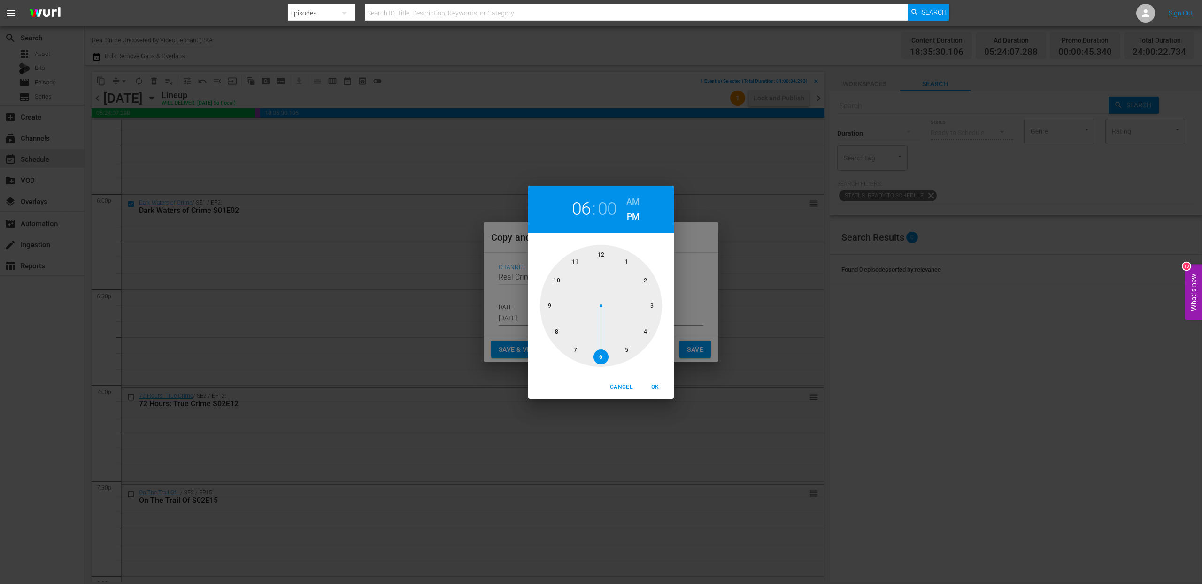
click at [643, 333] on div at bounding box center [601, 306] width 122 height 122
click at [609, 357] on div at bounding box center [601, 306] width 122 height 122
click at [637, 196] on h6 "AM" at bounding box center [632, 201] width 13 height 15
click at [654, 391] on span "OK" at bounding box center [655, 388] width 23 height 10
type input "04:30 am"
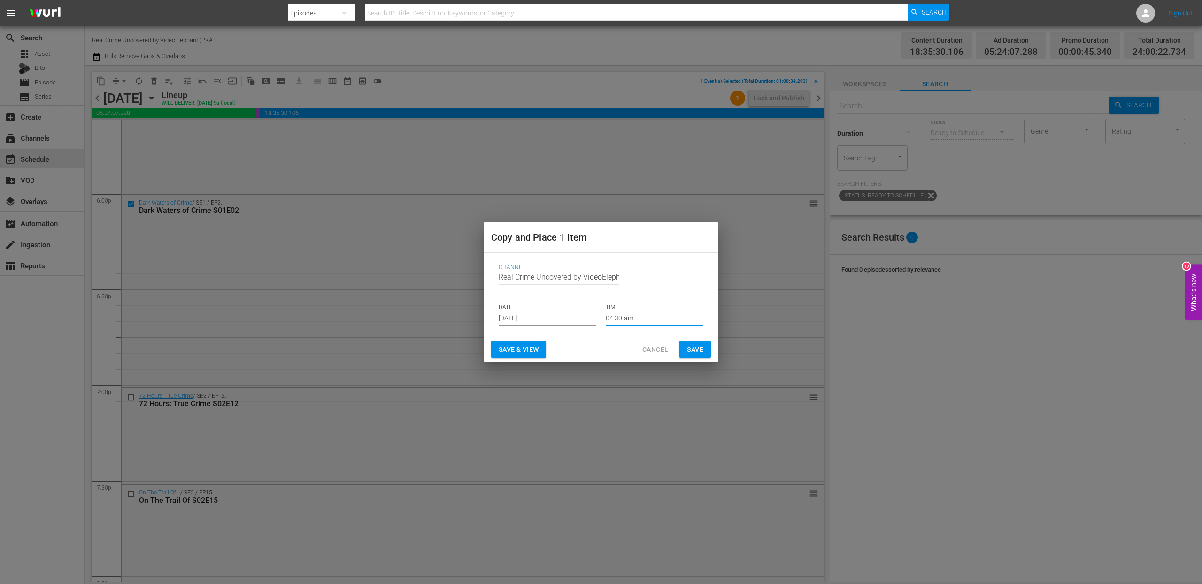
click at [699, 351] on span "Save" at bounding box center [695, 350] width 16 height 12
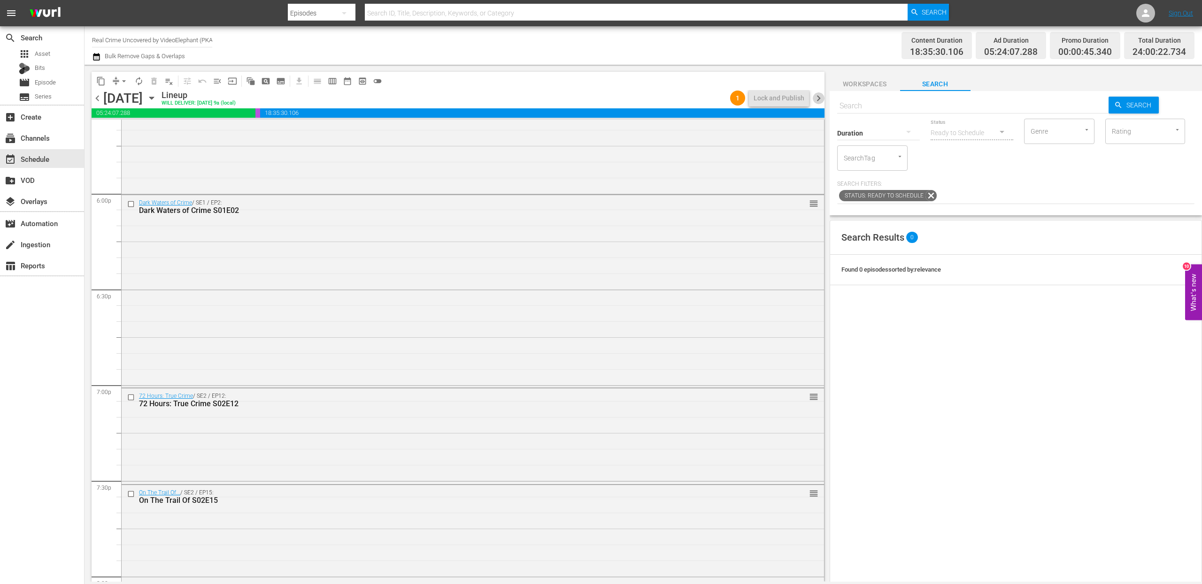
click at [819, 97] on span "chevron_right" at bounding box center [819, 98] width 12 height 12
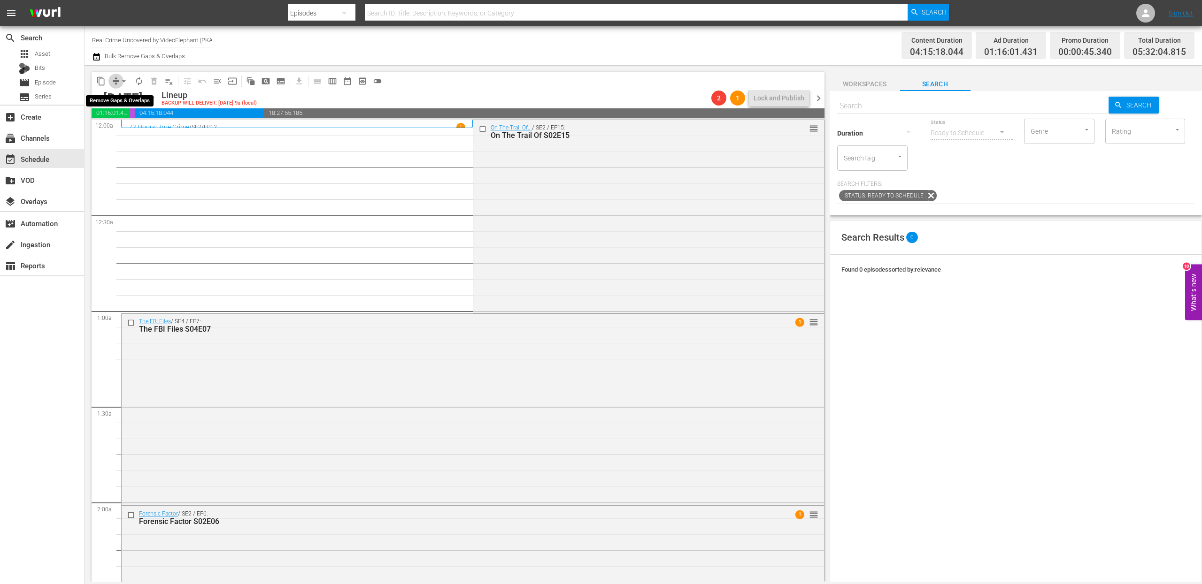
click at [114, 79] on span "compress" at bounding box center [115, 81] width 9 height 9
click at [116, 84] on span "compress" at bounding box center [115, 81] width 9 height 9
click at [116, 77] on span "compress" at bounding box center [115, 81] width 9 height 9
click at [102, 79] on span "content_copy" at bounding box center [100, 81] width 9 height 9
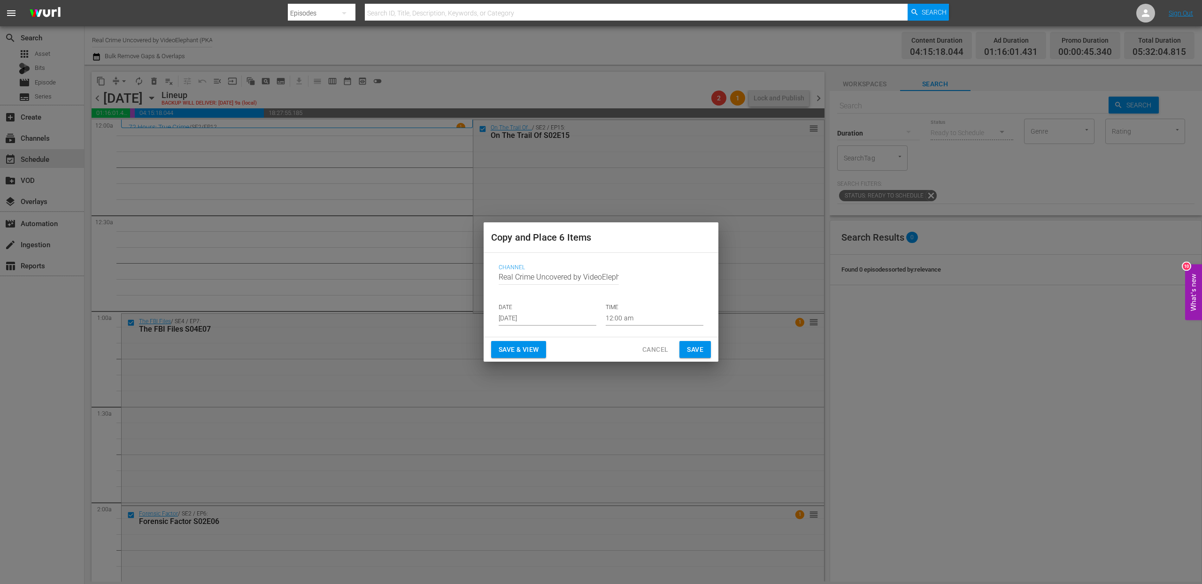
click at [529, 316] on input "[DATE]" at bounding box center [548, 319] width 98 height 14
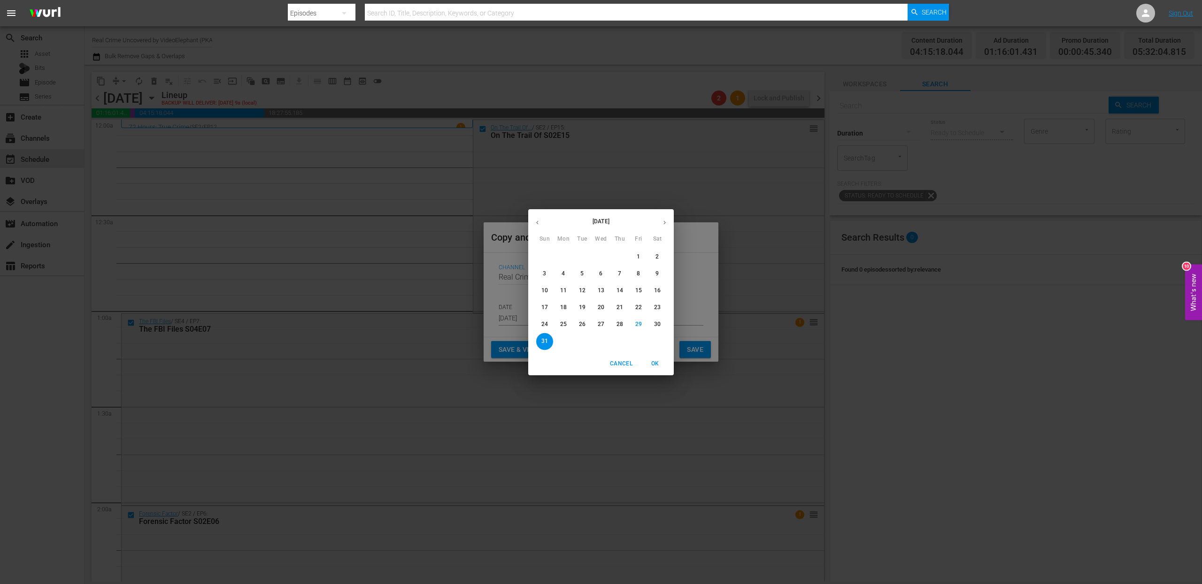
click at [668, 221] on button "button" at bounding box center [664, 223] width 18 height 18
click at [604, 292] on p "17" at bounding box center [601, 291] width 7 height 8
type input "Sep 17th 2025"
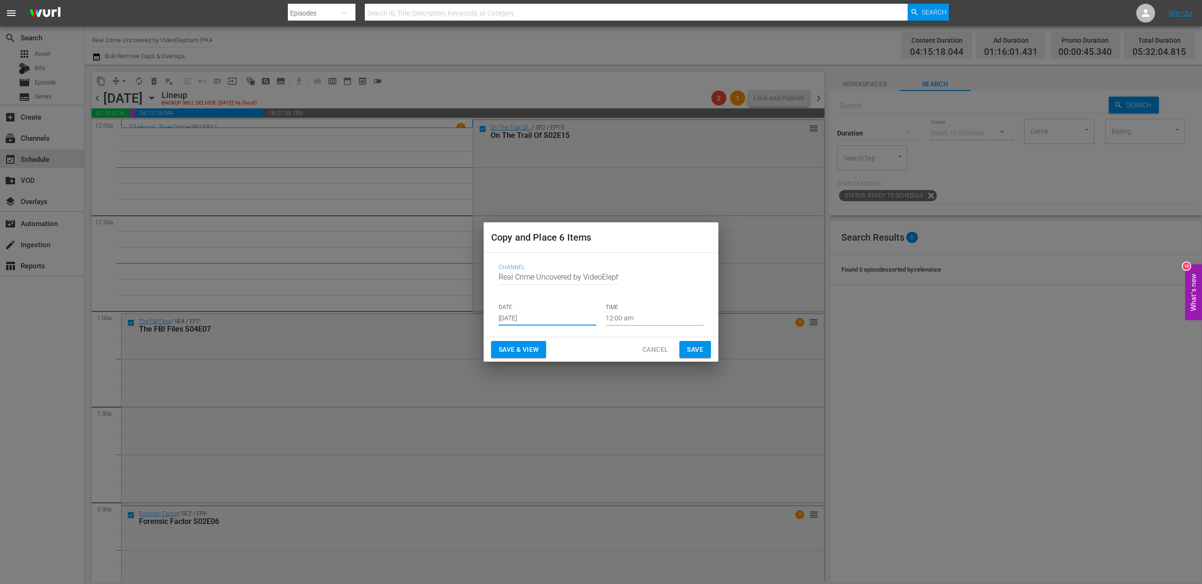
click at [626, 319] on input "12:00 am" at bounding box center [655, 319] width 98 height 14
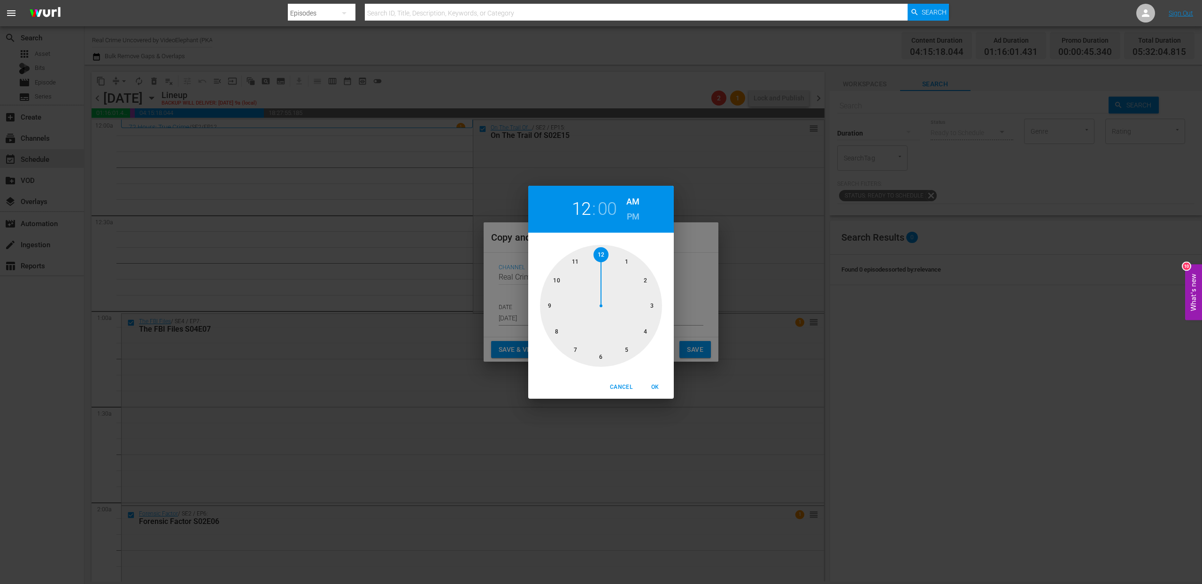
click at [629, 347] on div at bounding box center [601, 306] width 122 height 122
click at [603, 354] on div at bounding box center [601, 306] width 122 height 122
click at [657, 386] on span "OK" at bounding box center [655, 388] width 23 height 10
type input "05:30 am"
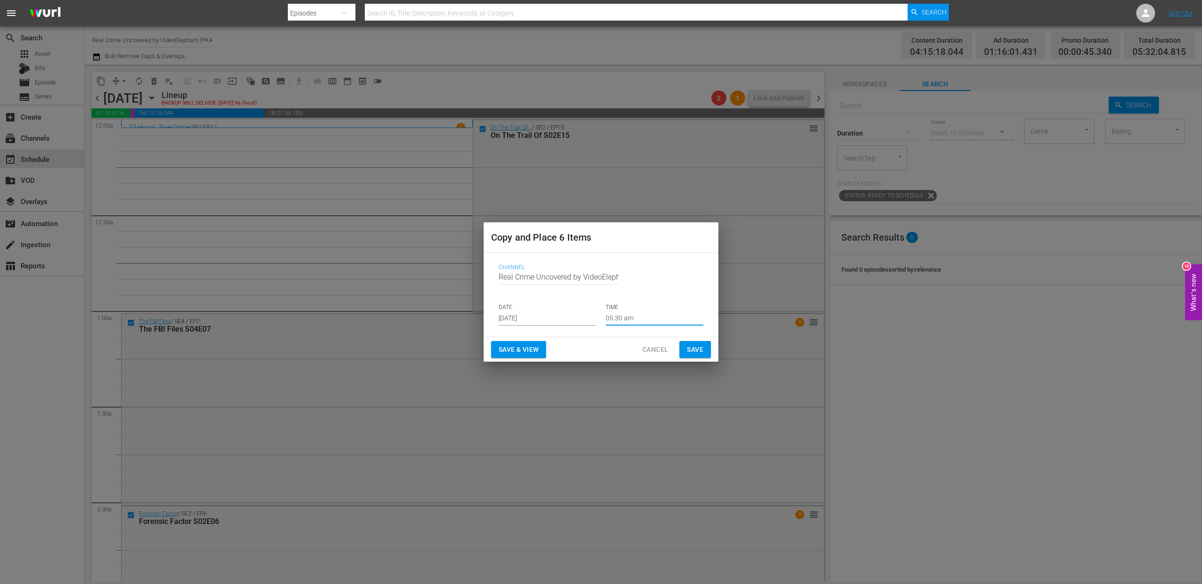
click at [688, 352] on span "Save" at bounding box center [695, 350] width 16 height 12
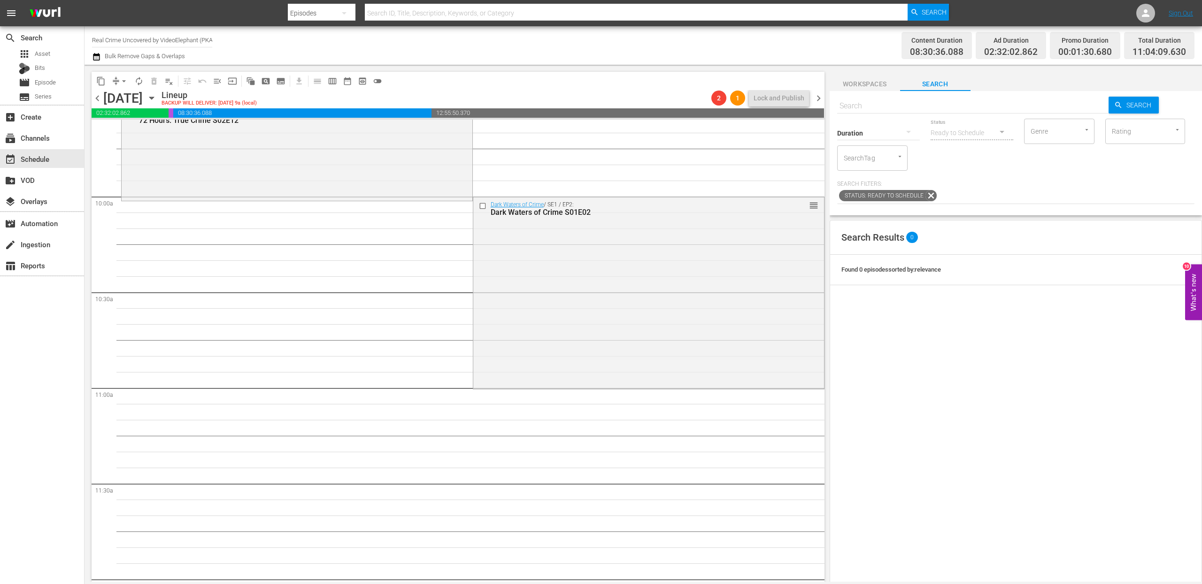
scroll to position [1883, 0]
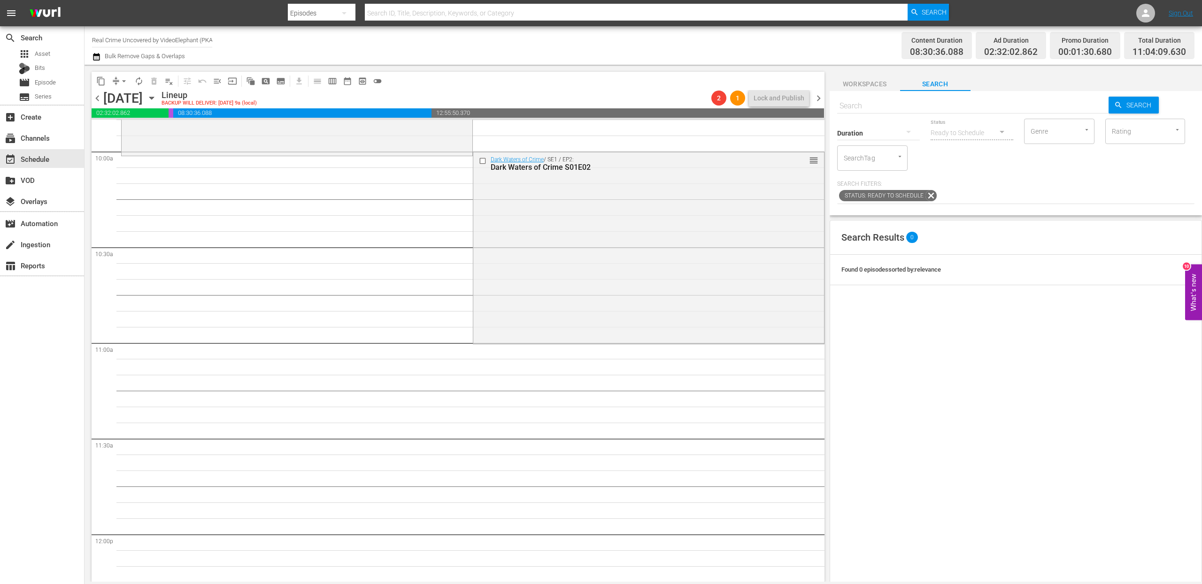
click at [123, 84] on span "arrow_drop_down" at bounding box center [123, 81] width 9 height 9
click at [125, 129] on li "Align to End of Previous Day" at bounding box center [124, 130] width 99 height 15
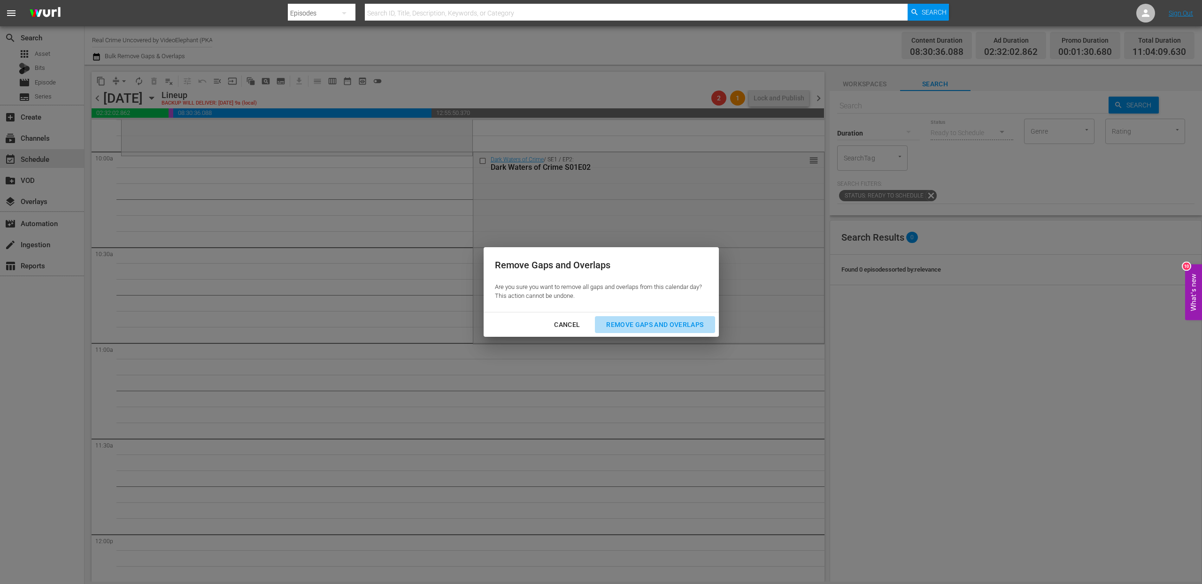
click at [628, 319] on div "Remove Gaps and Overlaps" at bounding box center [654, 325] width 112 height 12
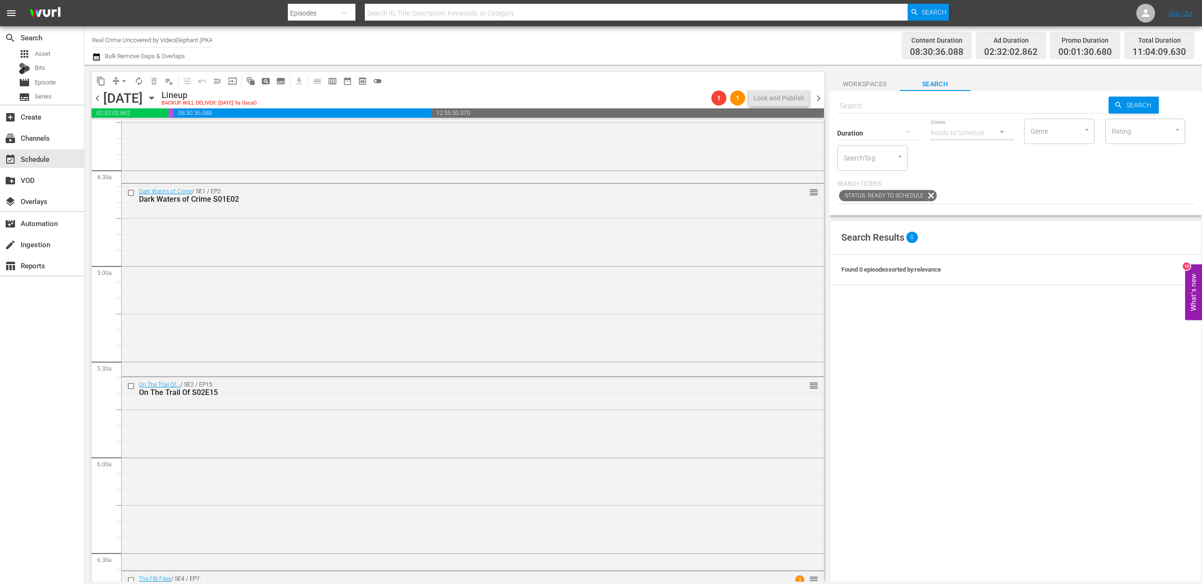
scroll to position [810, 0]
click at [131, 390] on input "checkbox" at bounding box center [132, 388] width 10 height 8
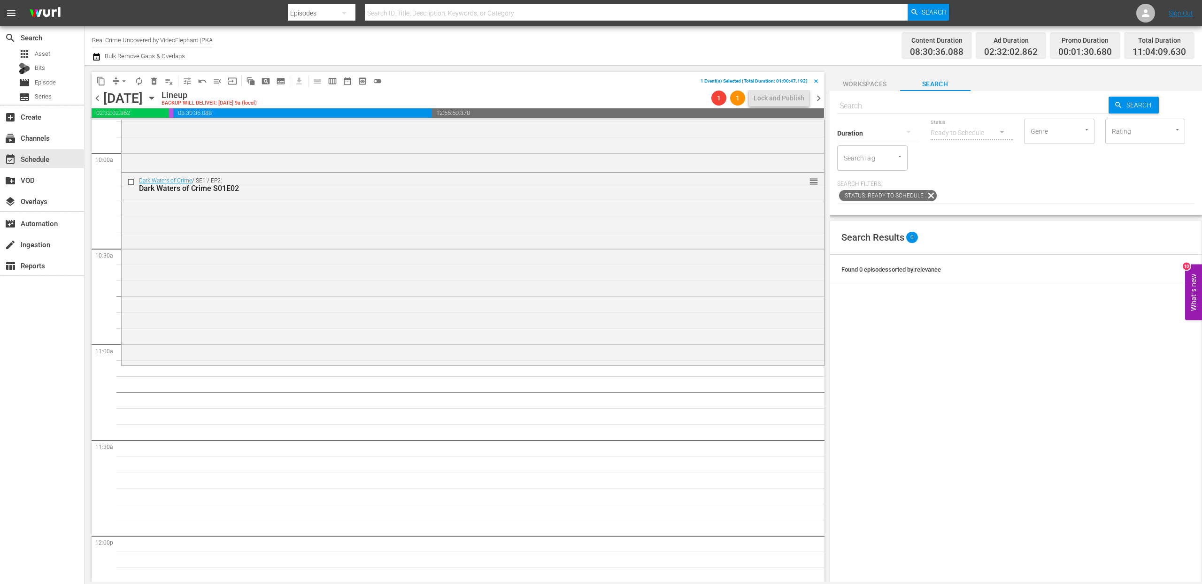
scroll to position [1927, 0]
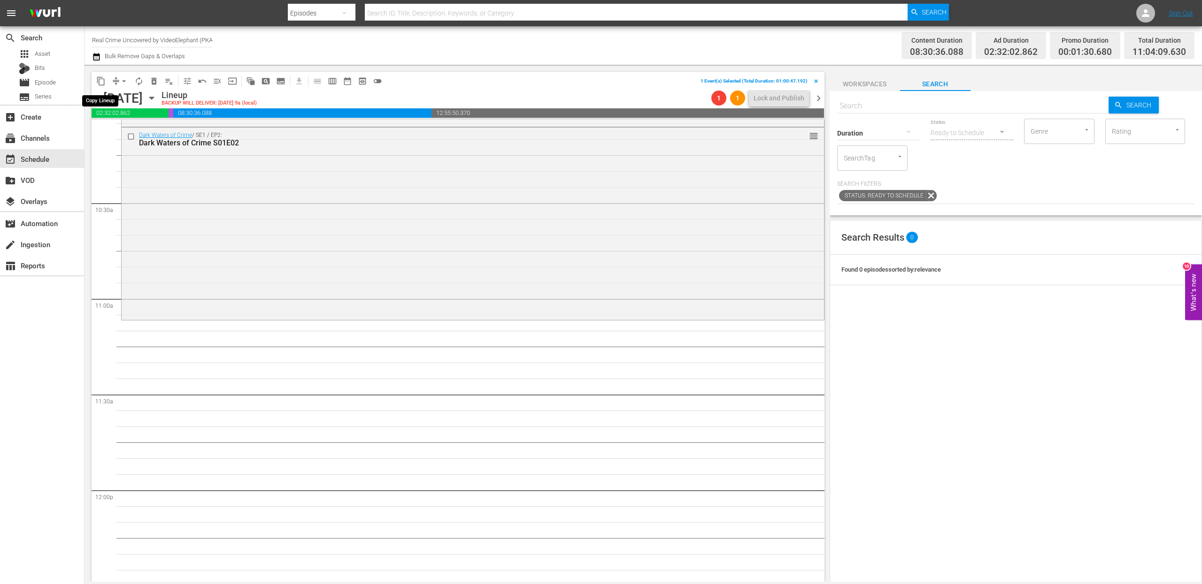
click at [100, 82] on span "content_copy" at bounding box center [100, 81] width 9 height 9
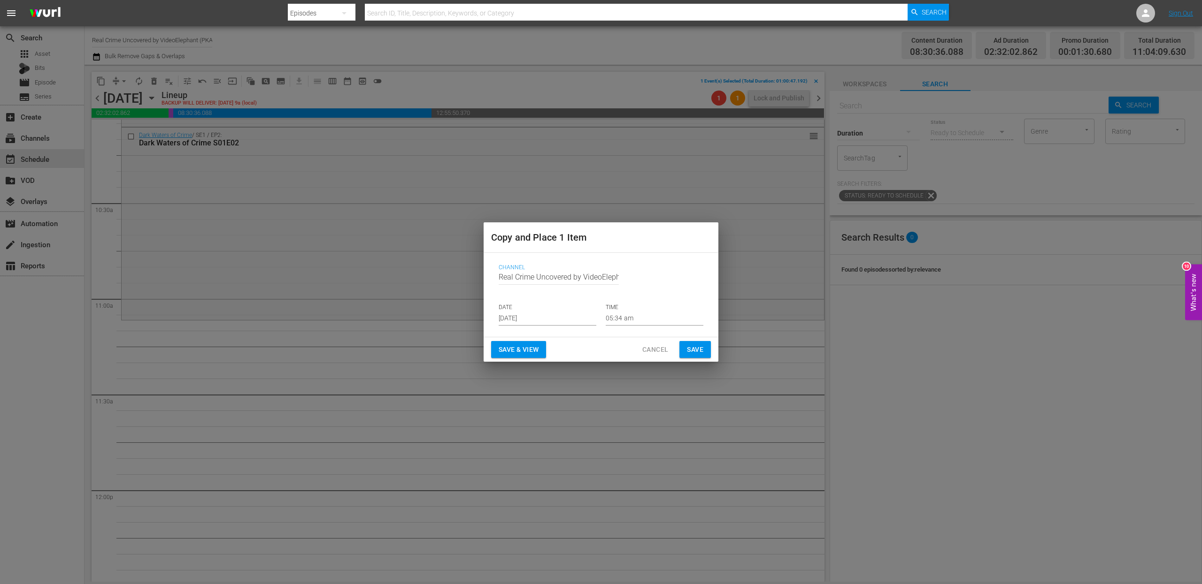
click at [521, 317] on input "[DATE]" at bounding box center [548, 319] width 98 height 14
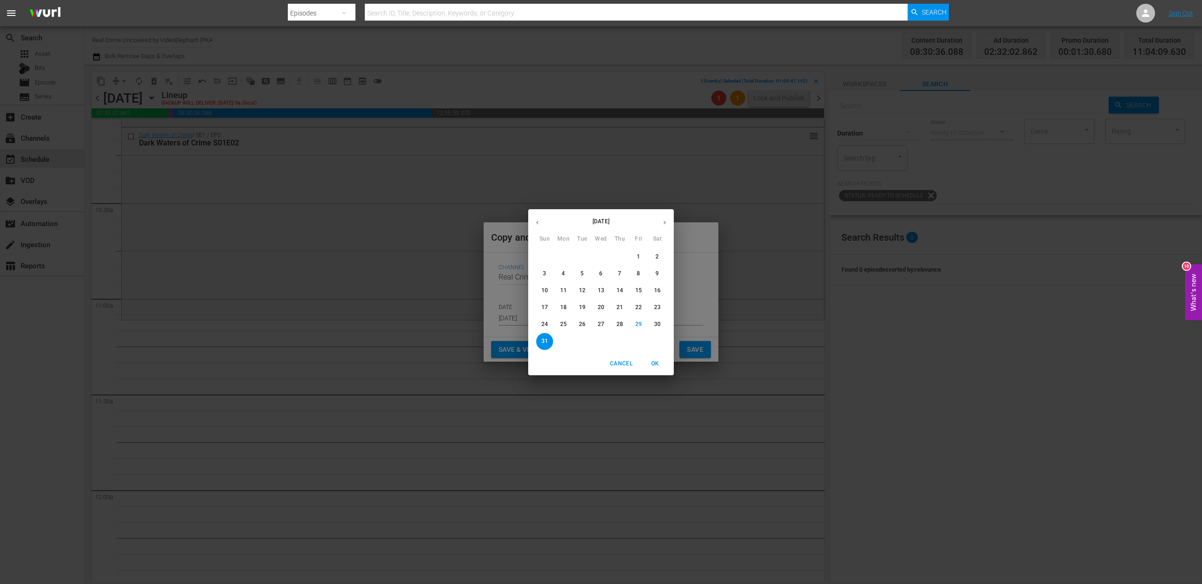
click at [664, 219] on icon "button" at bounding box center [664, 222] width 7 height 7
click at [601, 286] on button "17" at bounding box center [600, 291] width 17 height 17
type input "Sep 17th 2025"
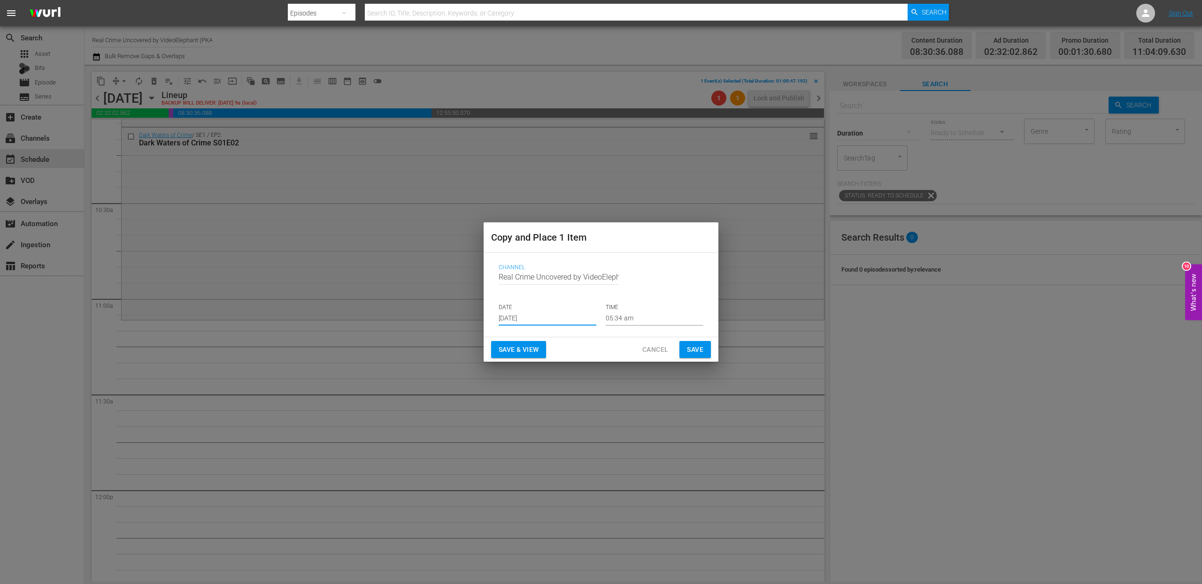
click at [624, 319] on input "05:34 am" at bounding box center [655, 319] width 98 height 14
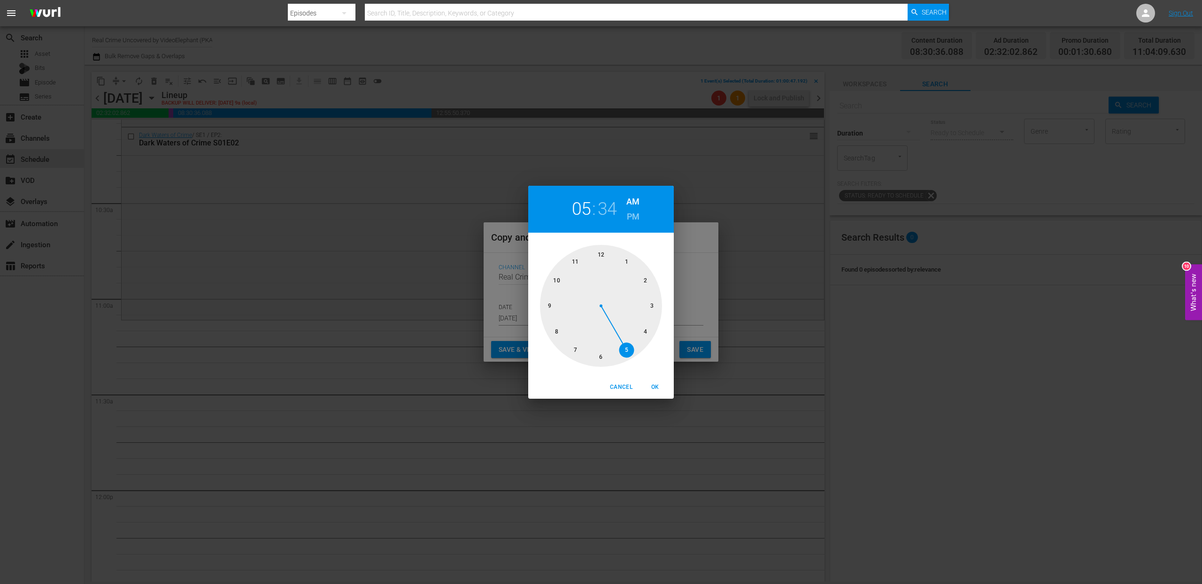
click at [574, 262] on div at bounding box center [601, 306] width 122 height 122
click at [628, 263] on div at bounding box center [601, 306] width 122 height 122
click at [655, 386] on span "OK" at bounding box center [655, 388] width 23 height 10
type input "11:05 am"
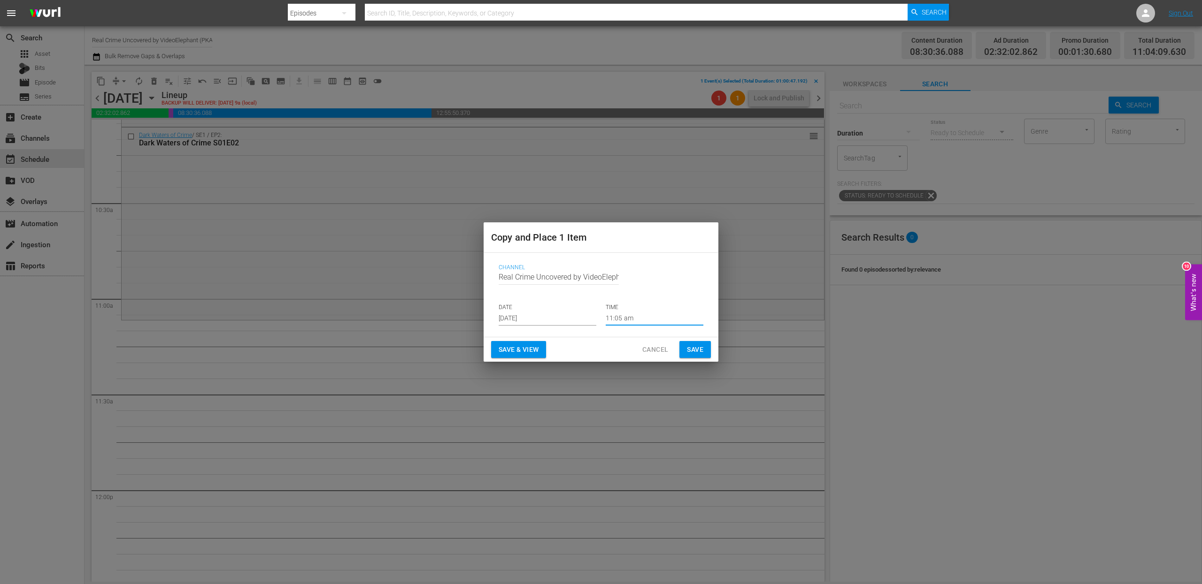
click at [694, 344] on span "Save" at bounding box center [695, 350] width 16 height 12
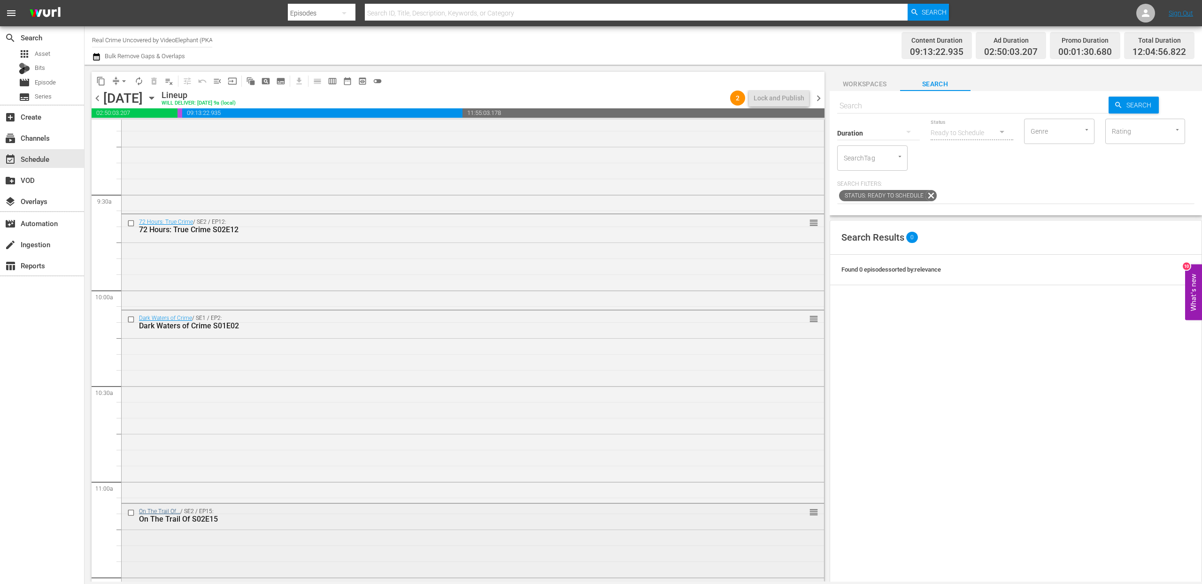
scroll to position [1730, 0]
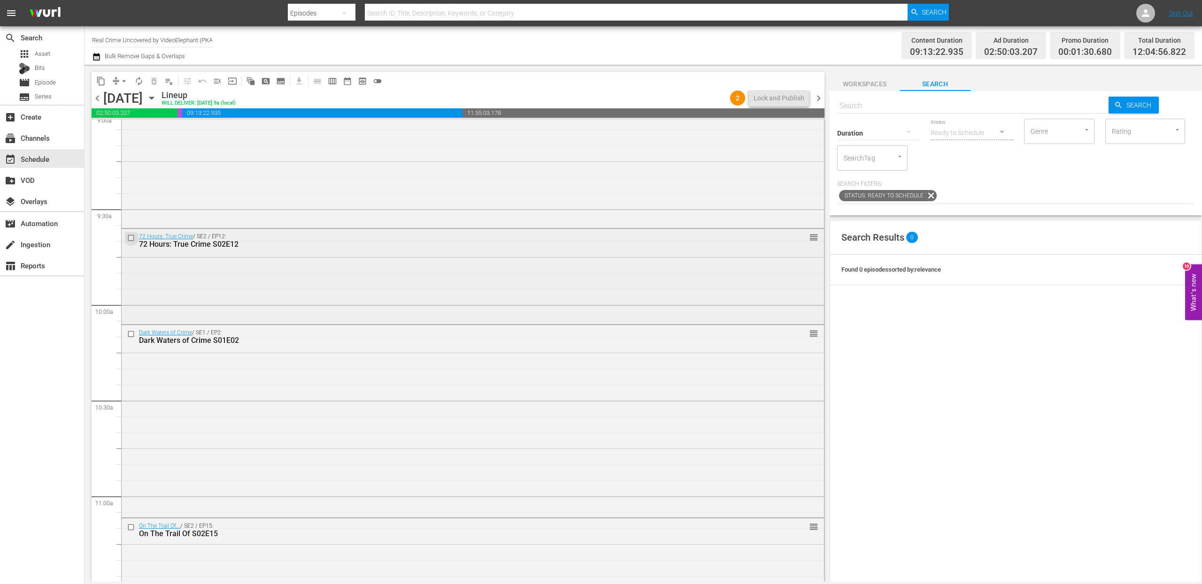
click at [130, 238] on input "checkbox" at bounding box center [132, 238] width 10 height 8
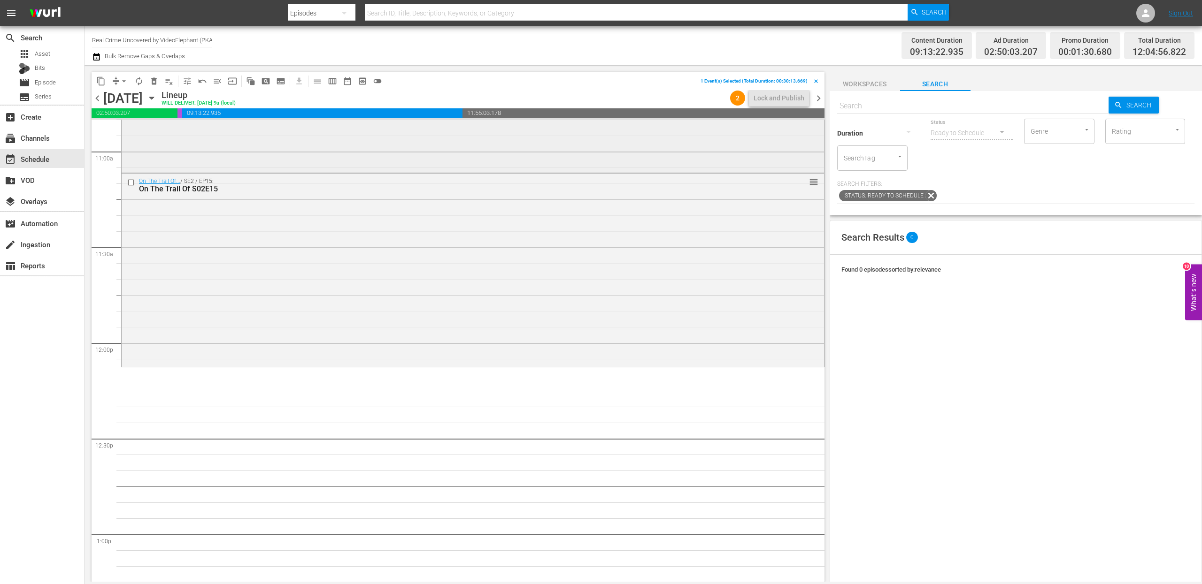
scroll to position [2128, 0]
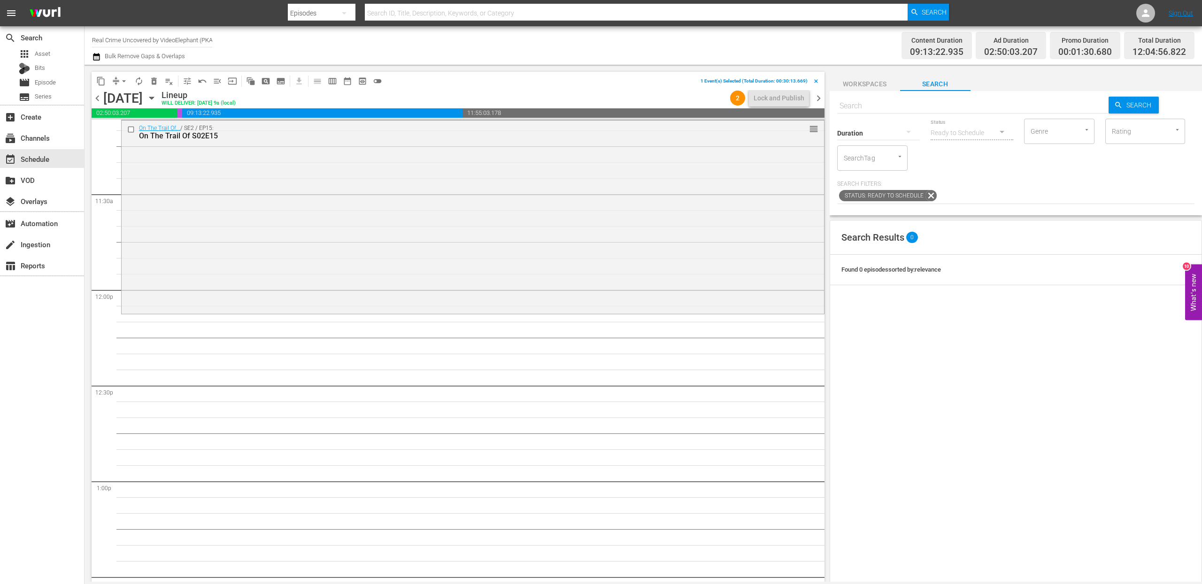
click at [99, 77] on span "content_copy" at bounding box center [100, 81] width 9 height 9
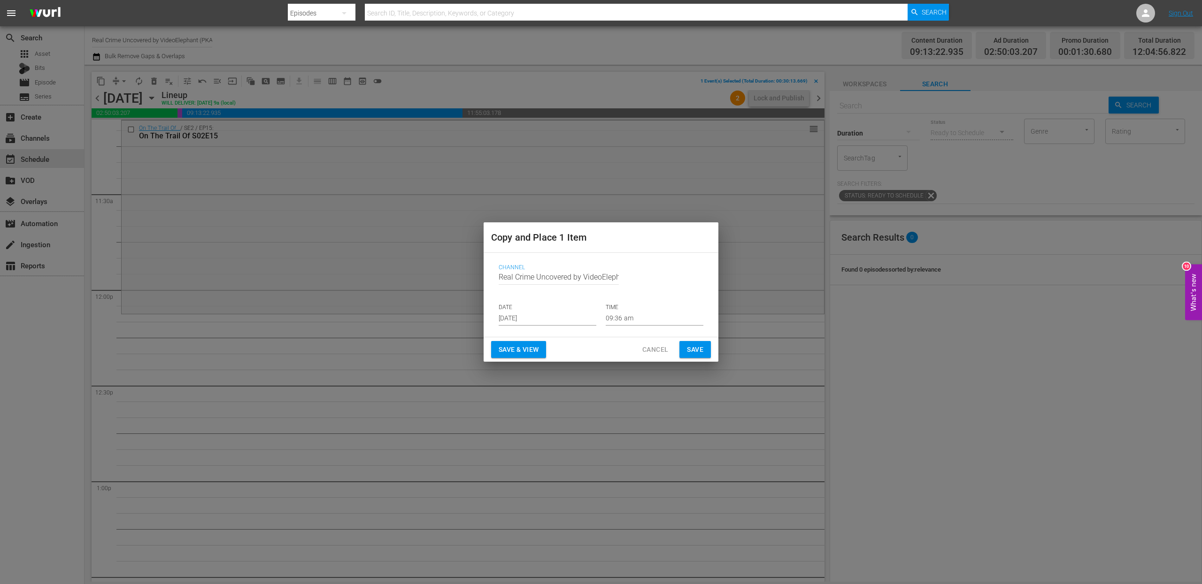
click at [540, 313] on input "[DATE]" at bounding box center [548, 319] width 98 height 14
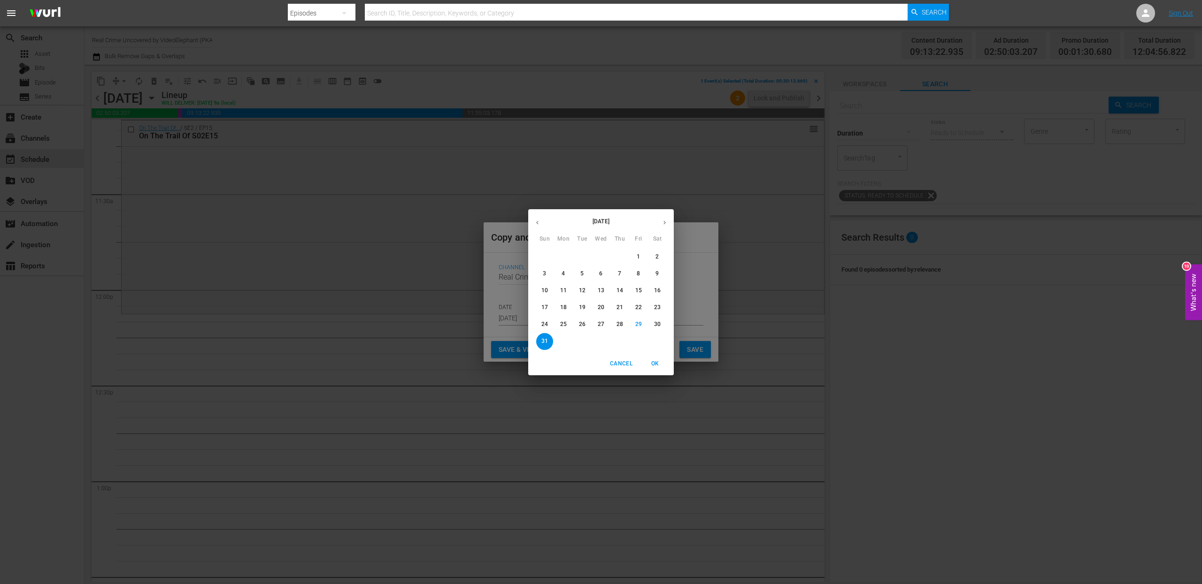
click at [663, 222] on icon "button" at bounding box center [664, 222] width 7 height 7
click at [601, 292] on p "17" at bounding box center [601, 291] width 7 height 8
type input "Sep 17th 2025"
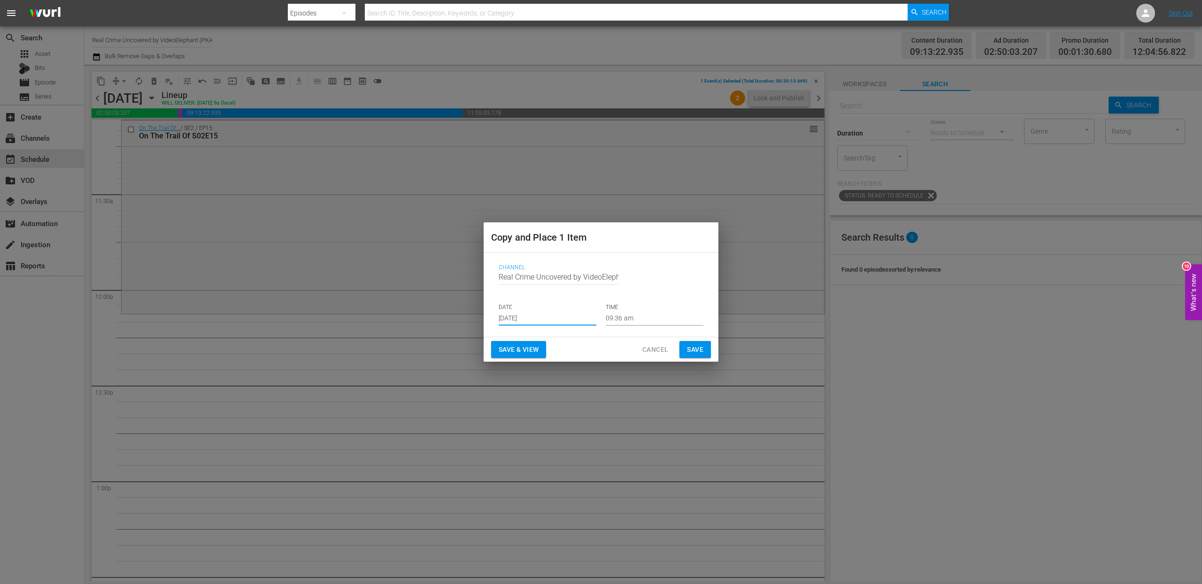
click at [615, 317] on input "09:36 am" at bounding box center [655, 319] width 98 height 14
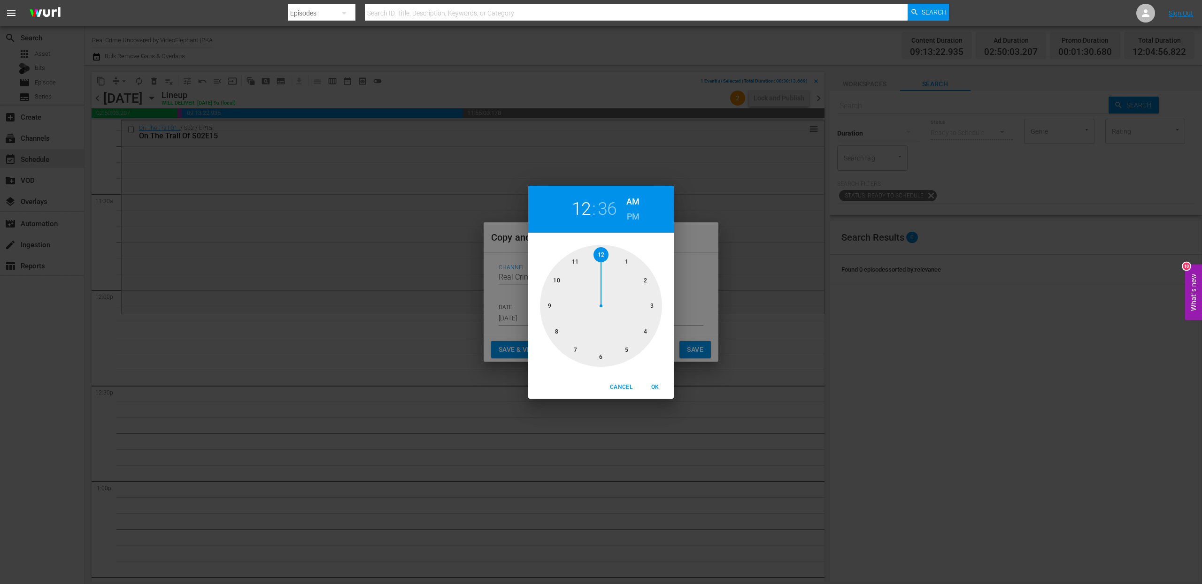
click at [600, 254] on div at bounding box center [601, 306] width 122 height 122
click at [624, 259] on div at bounding box center [601, 306] width 122 height 122
click at [636, 215] on h6 "PM" at bounding box center [633, 216] width 13 height 15
click at [660, 388] on span "OK" at bounding box center [655, 388] width 23 height 10
type input "12:05 pm"
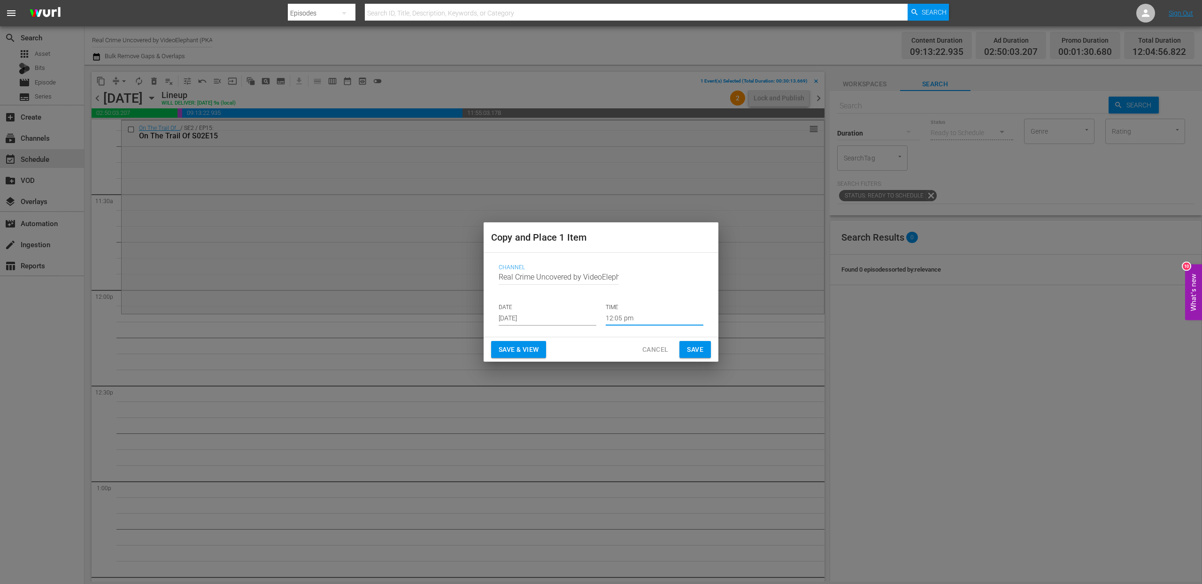
click at [696, 351] on span "Save" at bounding box center [695, 350] width 16 height 12
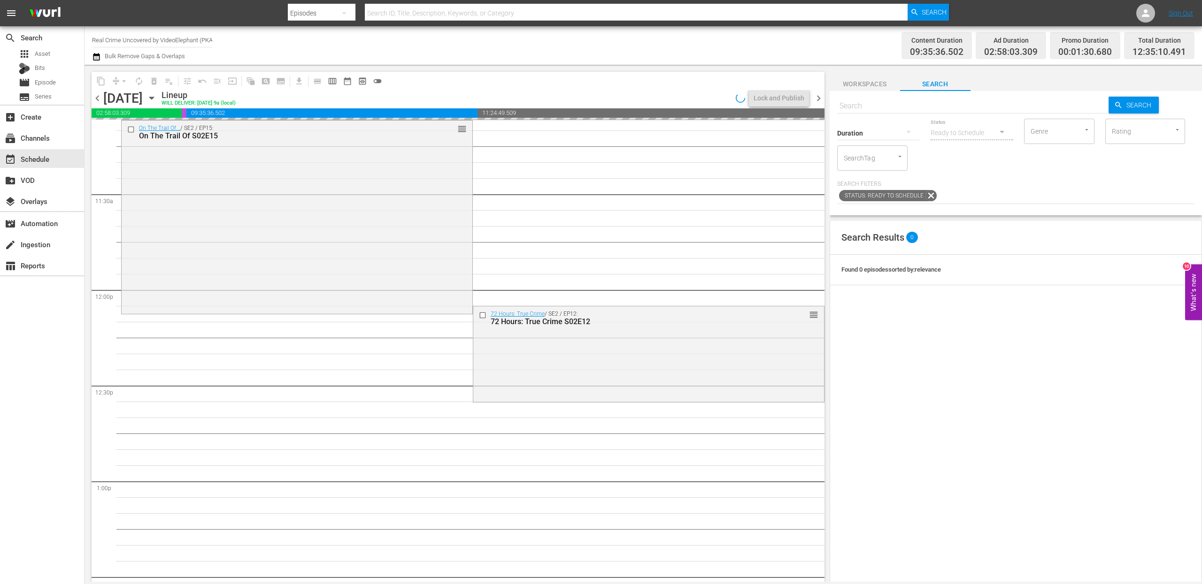
click at [858, 102] on input "text" at bounding box center [973, 106] width 272 height 23
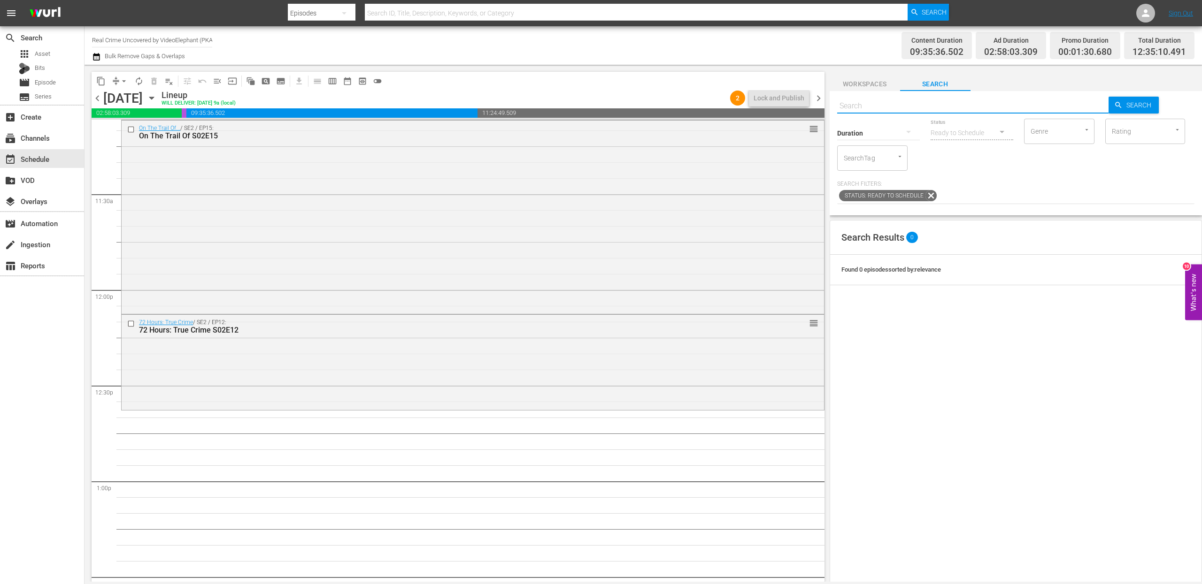
paste input "Crimes That Shook [GEOGRAPHIC_DATA] S01E01"
type input "Crimes That Shook [GEOGRAPHIC_DATA] S01E01"
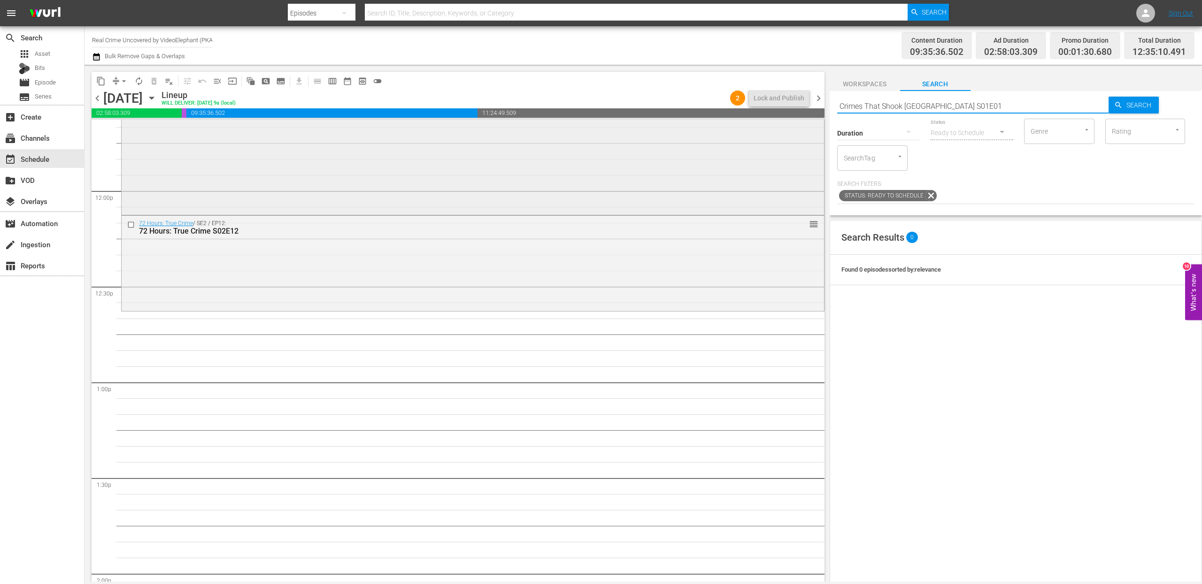
scroll to position [2233, 0]
type input "Crimes That Shook [GEOGRAPHIC_DATA] S01E01"
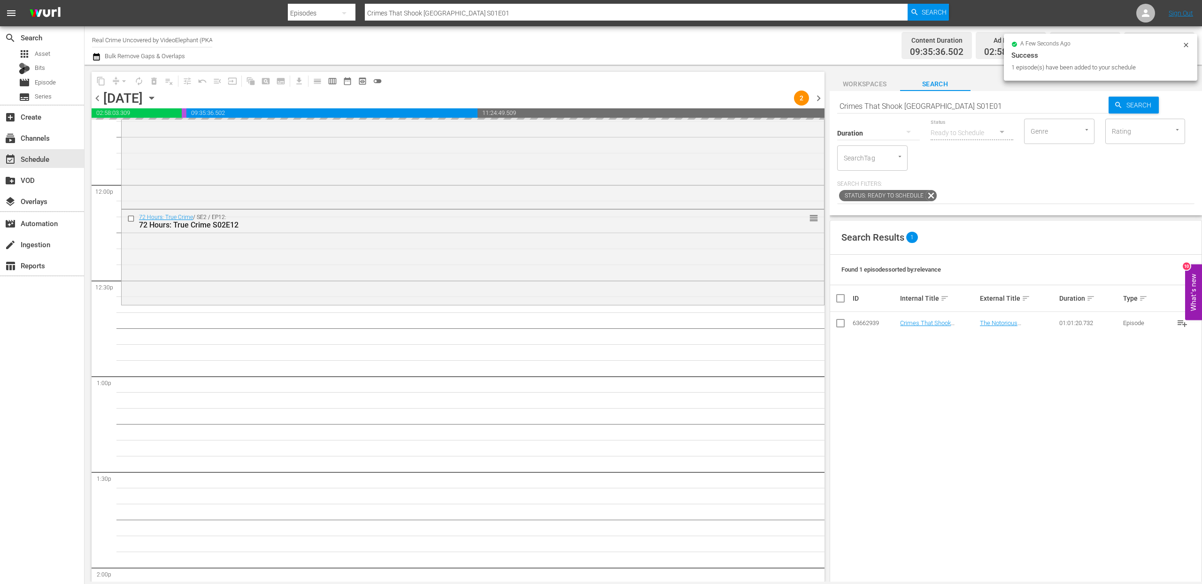
click at [901, 107] on input "Crimes That Shook [GEOGRAPHIC_DATA] S01E01" at bounding box center [973, 106] width 272 height 23
type input "Crimes That Shook [GEOGRAPHIC_DATA] S01E02"
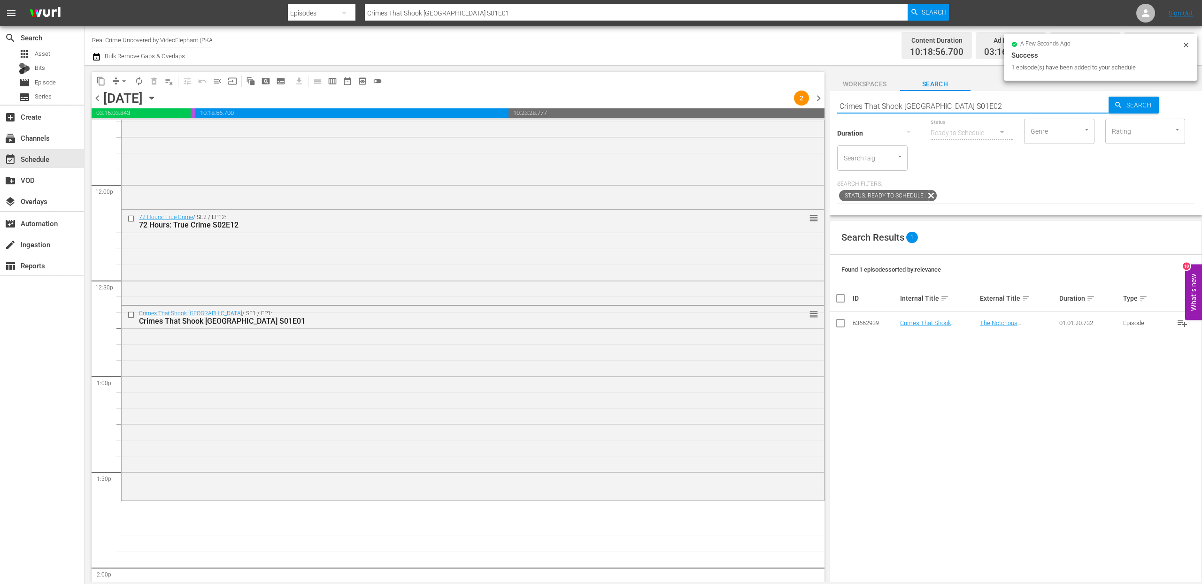
type input "Crimes That Shook [GEOGRAPHIC_DATA] S01E02"
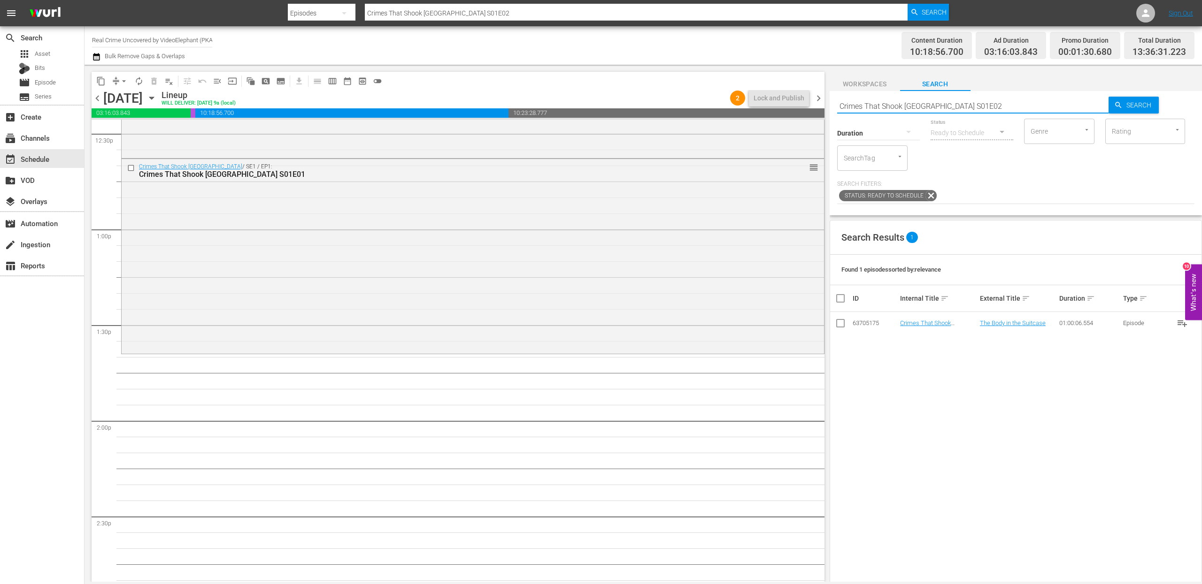
scroll to position [2381, 0]
click at [901, 106] on input "Crimes That Shook [GEOGRAPHIC_DATA] S01E02" at bounding box center [973, 106] width 272 height 23
type input "Crimes That Shook [GEOGRAPHIC_DATA] S01E03"
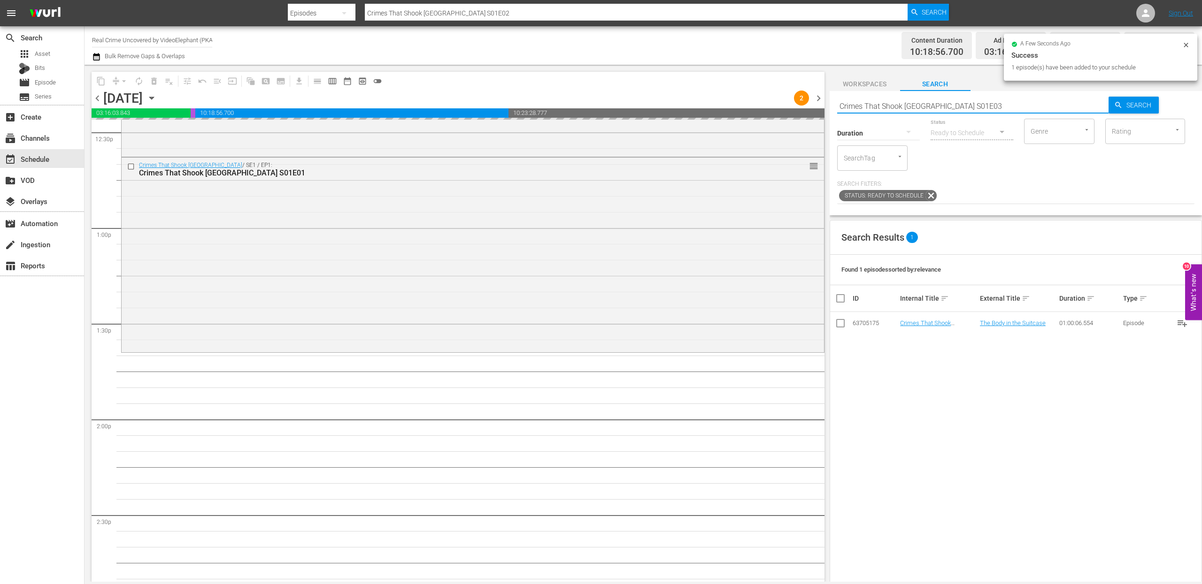
type input "Crimes That Shook [GEOGRAPHIC_DATA] S01E03"
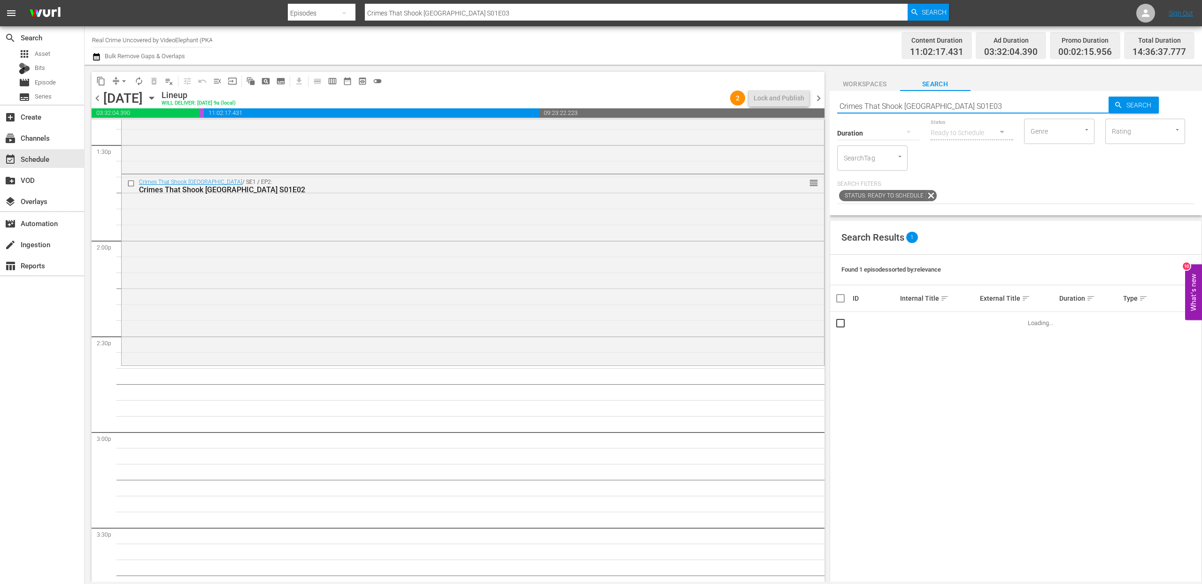
scroll to position [2574, 0]
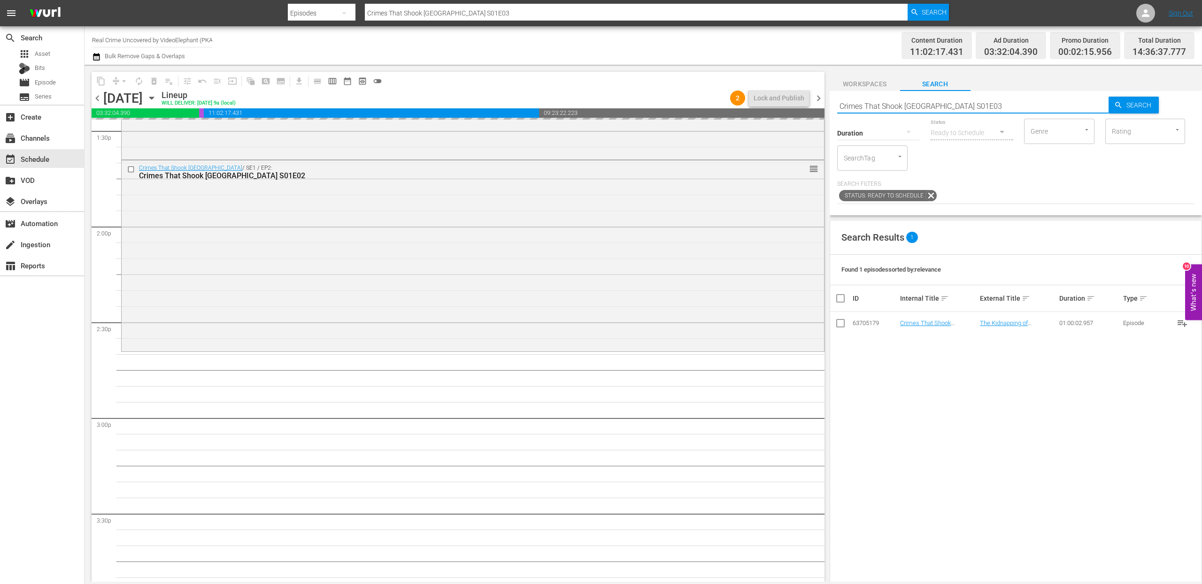
click at [901, 104] on input "Crimes That Shook [GEOGRAPHIC_DATA] S01E03" at bounding box center [973, 106] width 272 height 23
type input "Crimes That Shook [GEOGRAPHIC_DATA] S01E04"
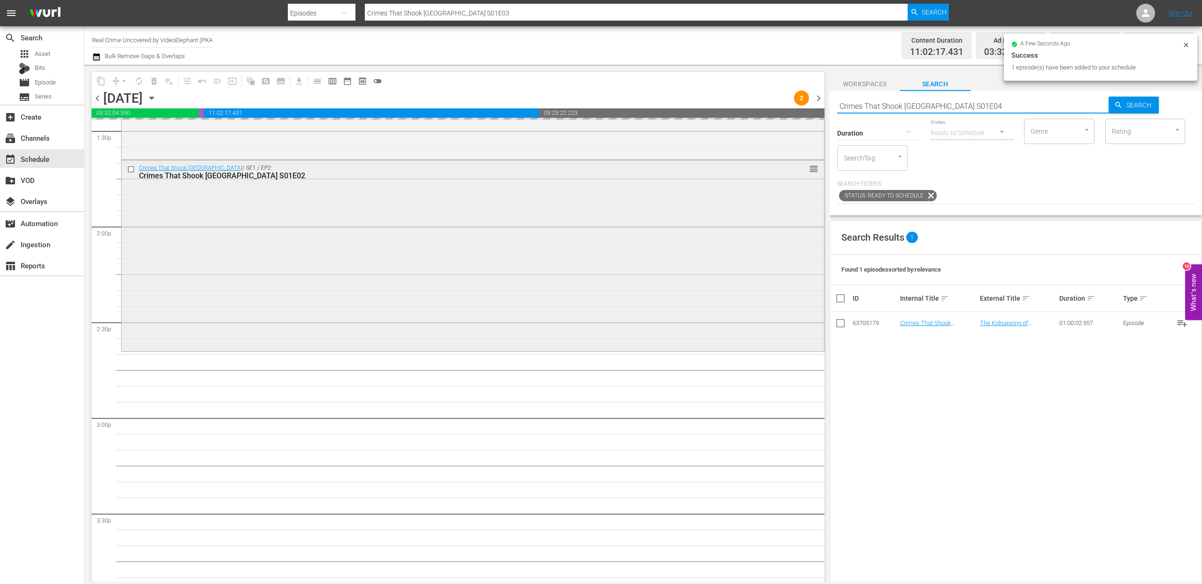
type input "Crimes That Shook [GEOGRAPHIC_DATA] S01E04"
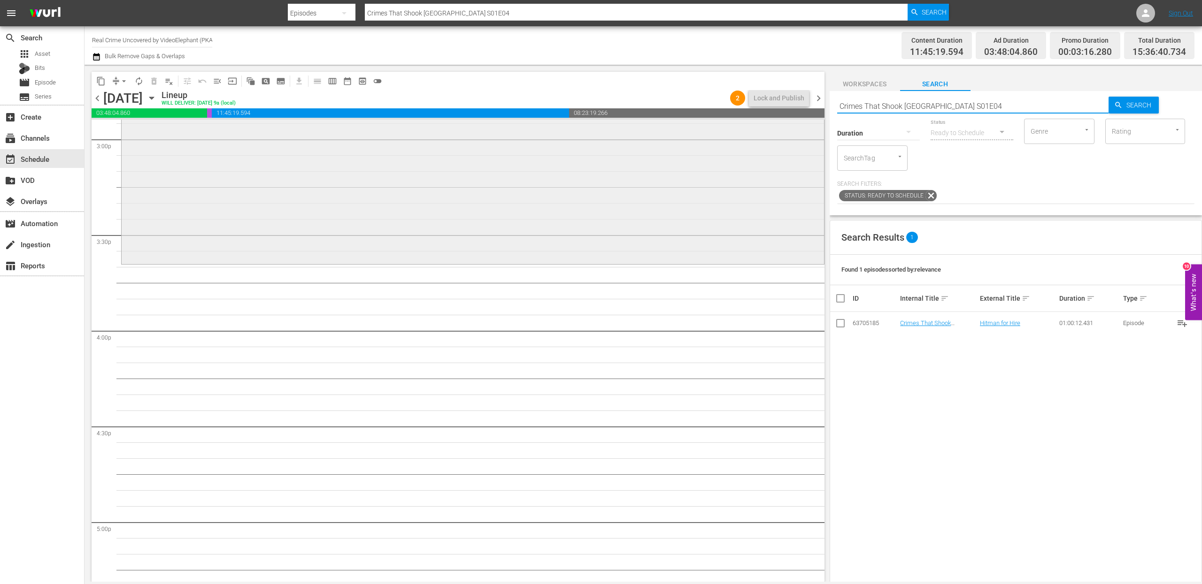
scroll to position [2869, 0]
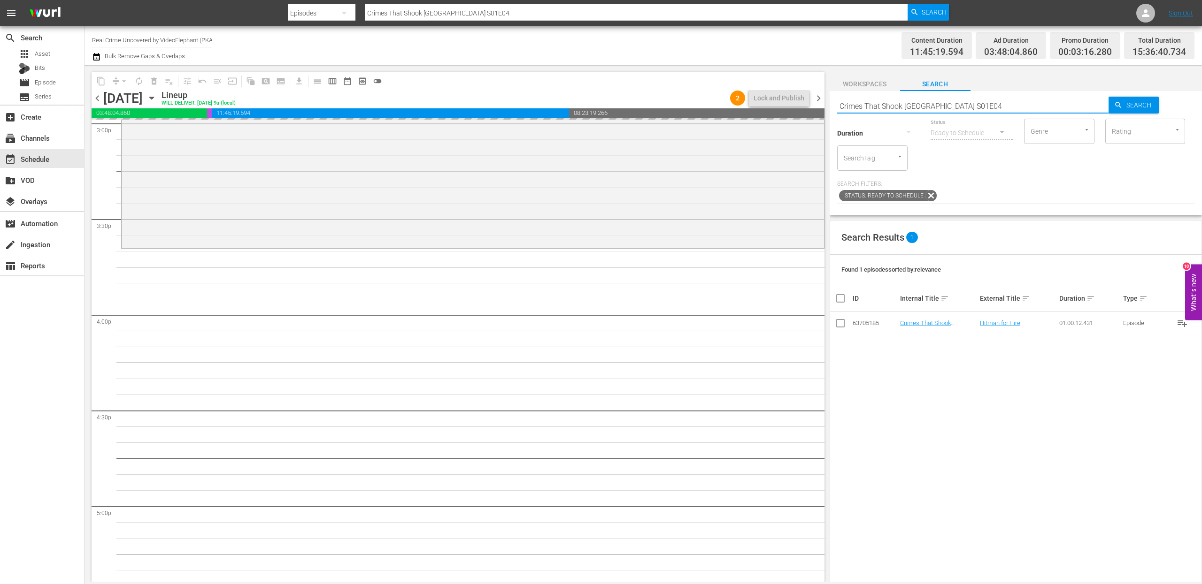
click at [901, 108] on input "Crimes That Shook [GEOGRAPHIC_DATA] S01E04" at bounding box center [973, 106] width 272 height 23
type input "Crimes That Shook [GEOGRAPHIC_DATA] S01E05"
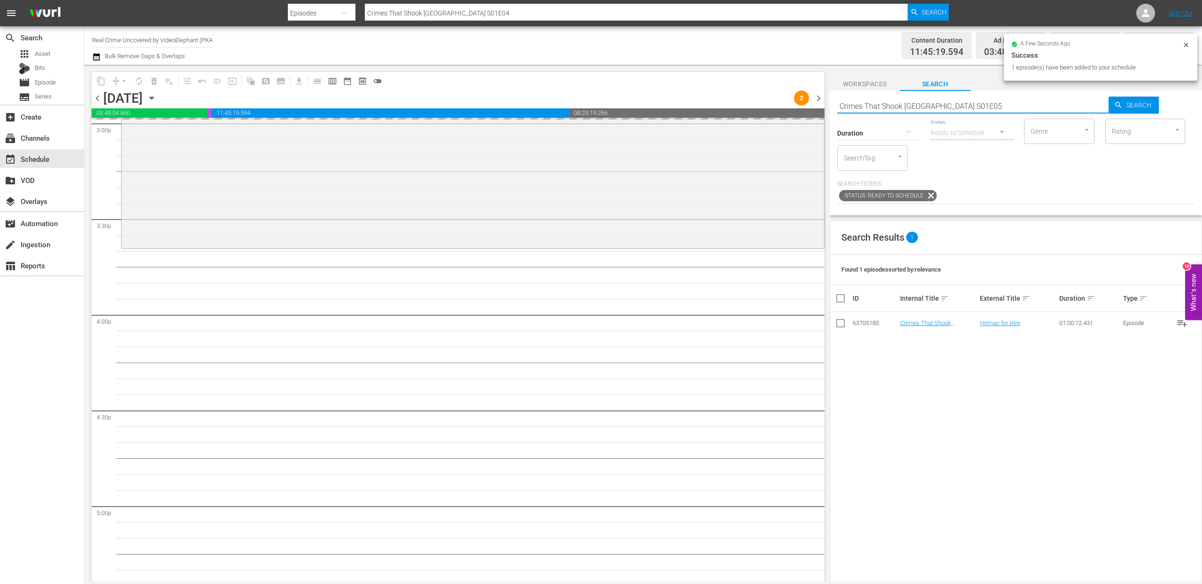
type input "Crimes That Shook [GEOGRAPHIC_DATA] S01E05"
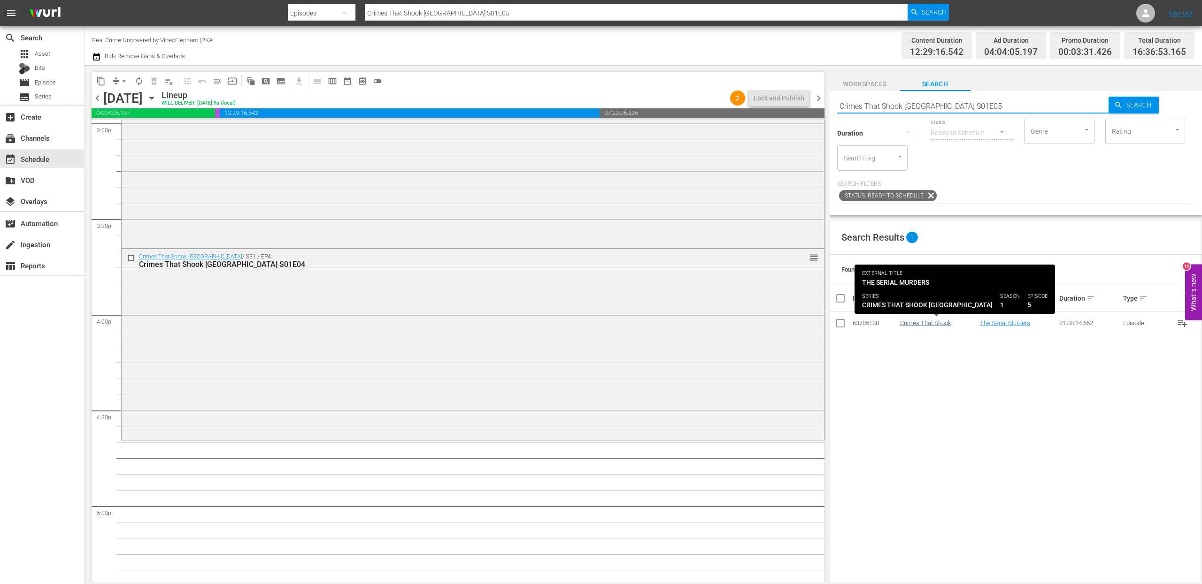
type input "Crimes That Shook [GEOGRAPHIC_DATA] S01E05"
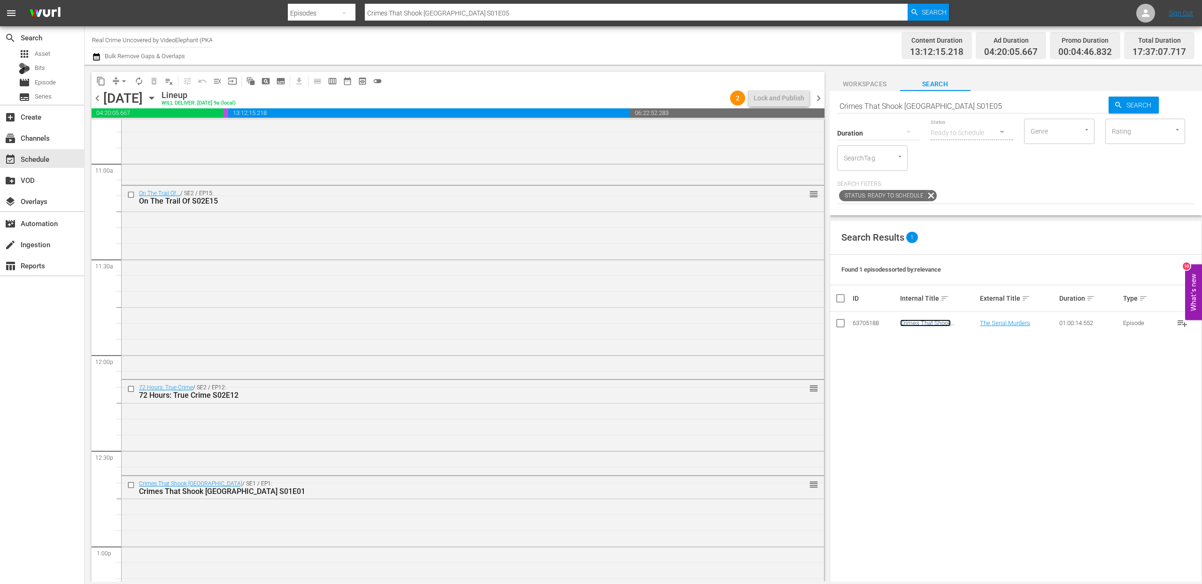
scroll to position [2048, 0]
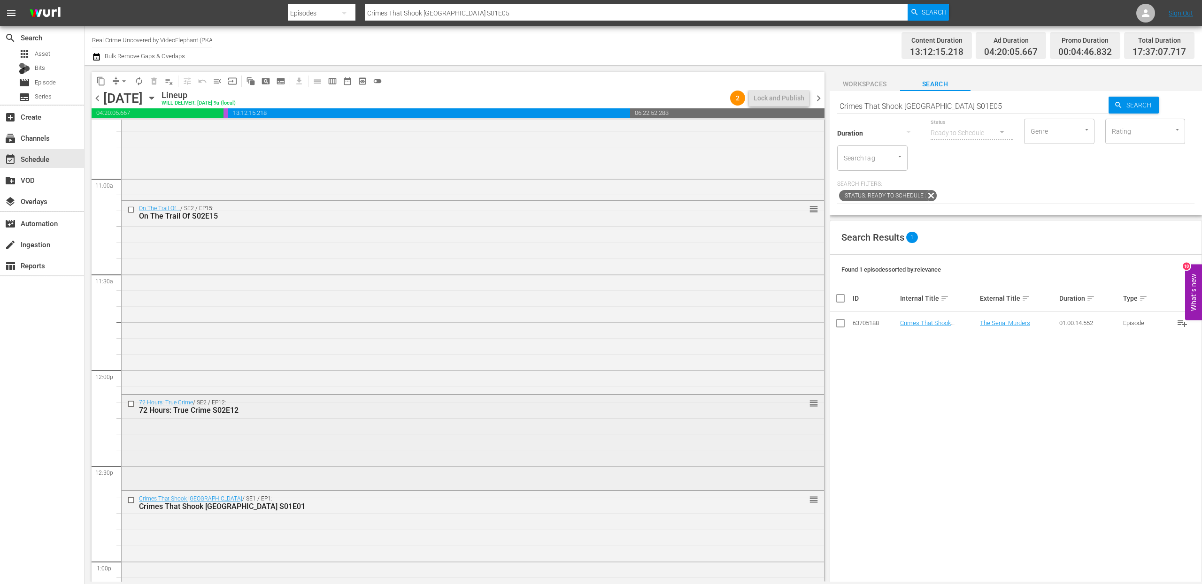
click at [132, 405] on input "checkbox" at bounding box center [132, 404] width 10 height 8
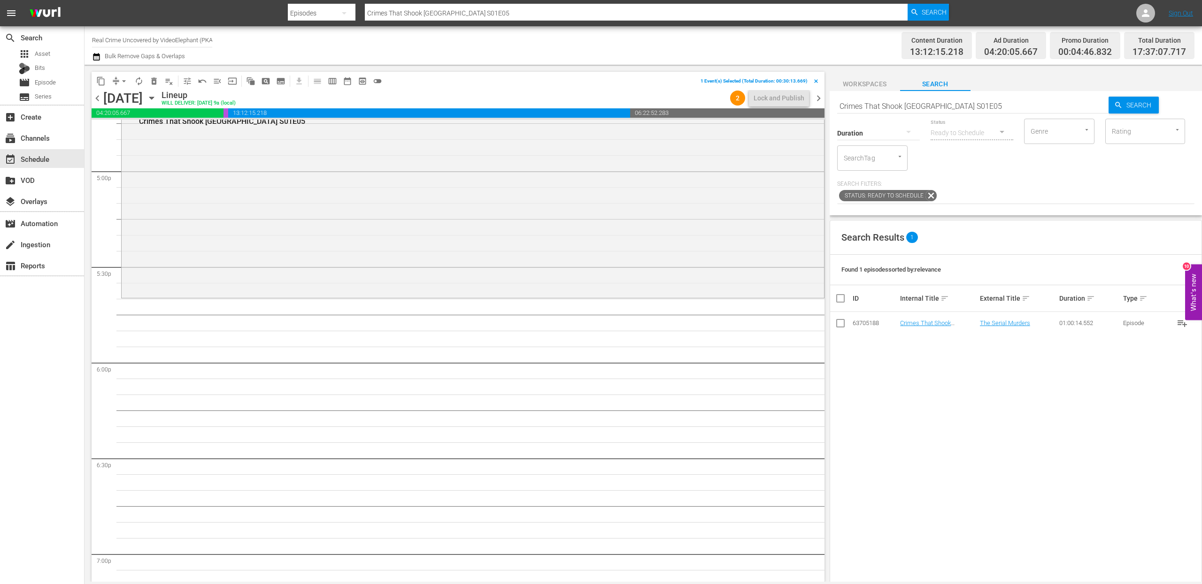
scroll to position [3213, 0]
click at [100, 84] on span "content_copy" at bounding box center [100, 81] width 9 height 9
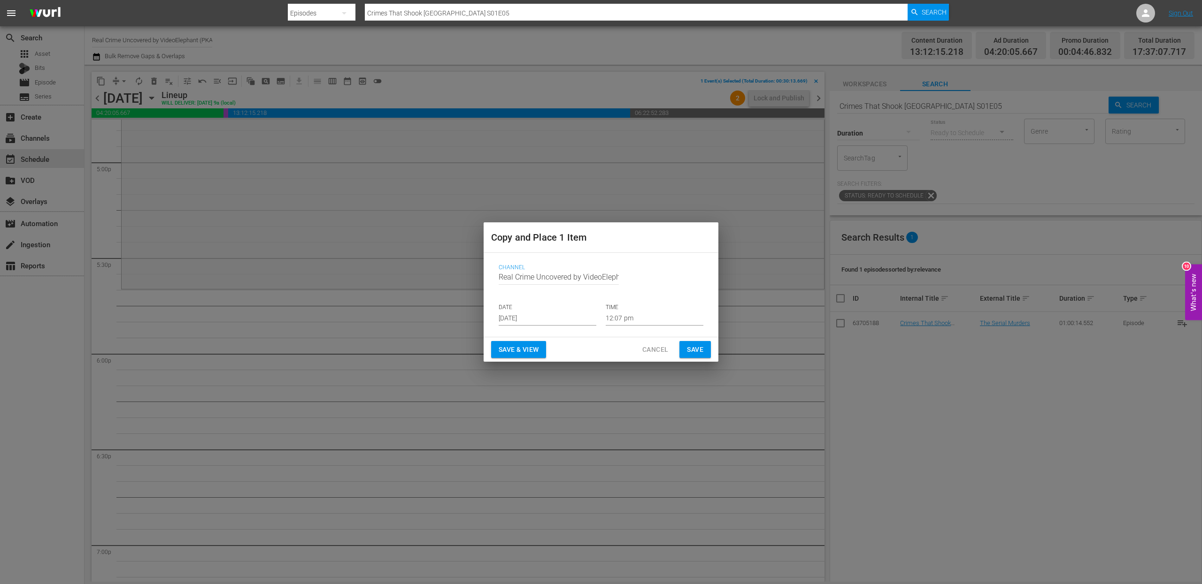
click at [521, 324] on input "[DATE]" at bounding box center [548, 319] width 98 height 14
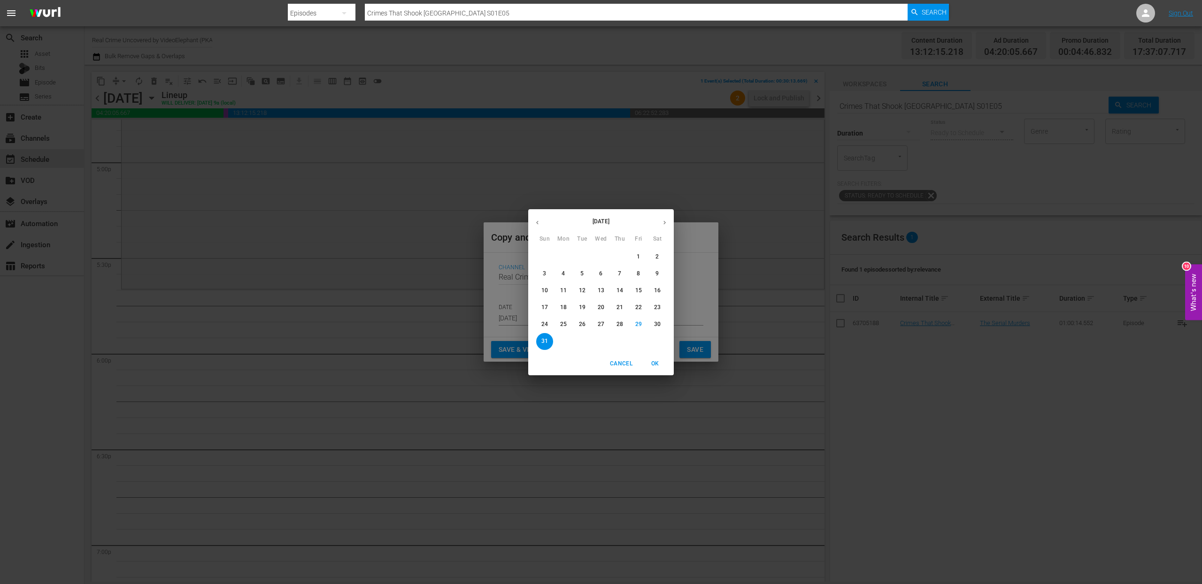
click at [663, 227] on button "button" at bounding box center [664, 223] width 18 height 18
click at [599, 291] on p "17" at bounding box center [601, 291] width 7 height 8
type input "Sep 17th 2025"
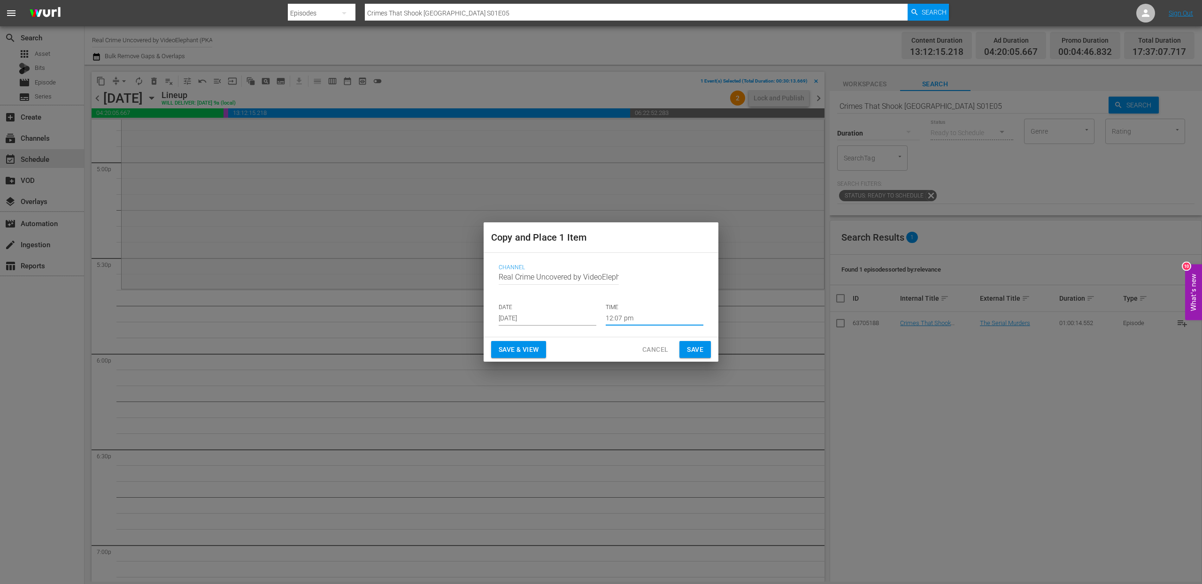
click at [636, 318] on input "12:07 pm" at bounding box center [655, 319] width 98 height 14
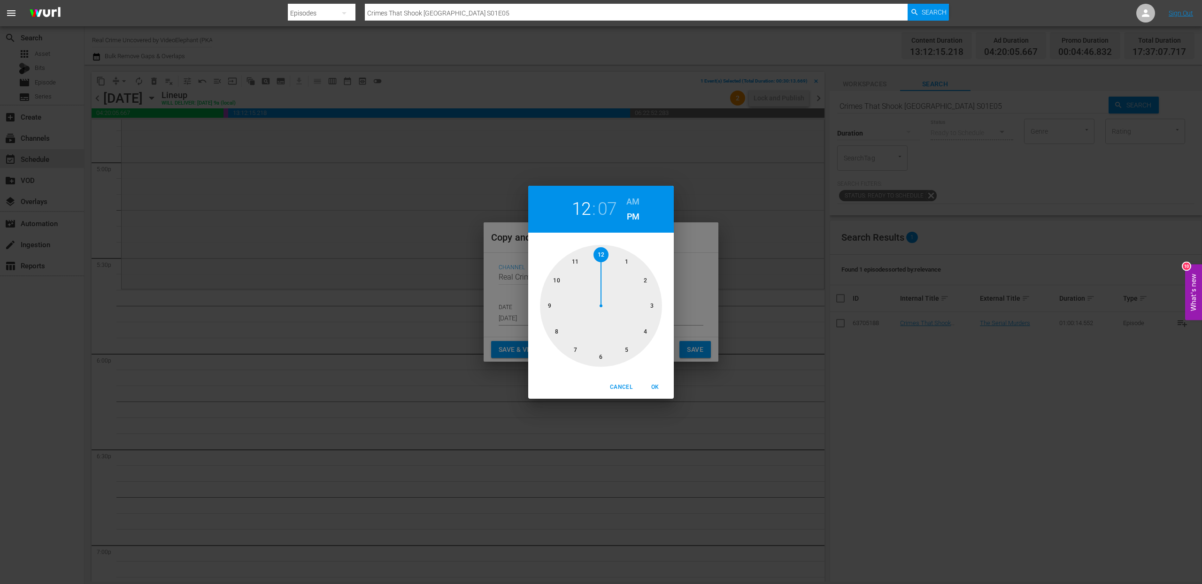
click at [630, 347] on div at bounding box center [601, 306] width 122 height 122
click at [562, 336] on div at bounding box center [601, 306] width 122 height 122
click at [658, 378] on div "Cancel OK" at bounding box center [601, 387] width 146 height 23
click at [656, 386] on span "OK" at bounding box center [655, 388] width 23 height 10
type input "05:40 pm"
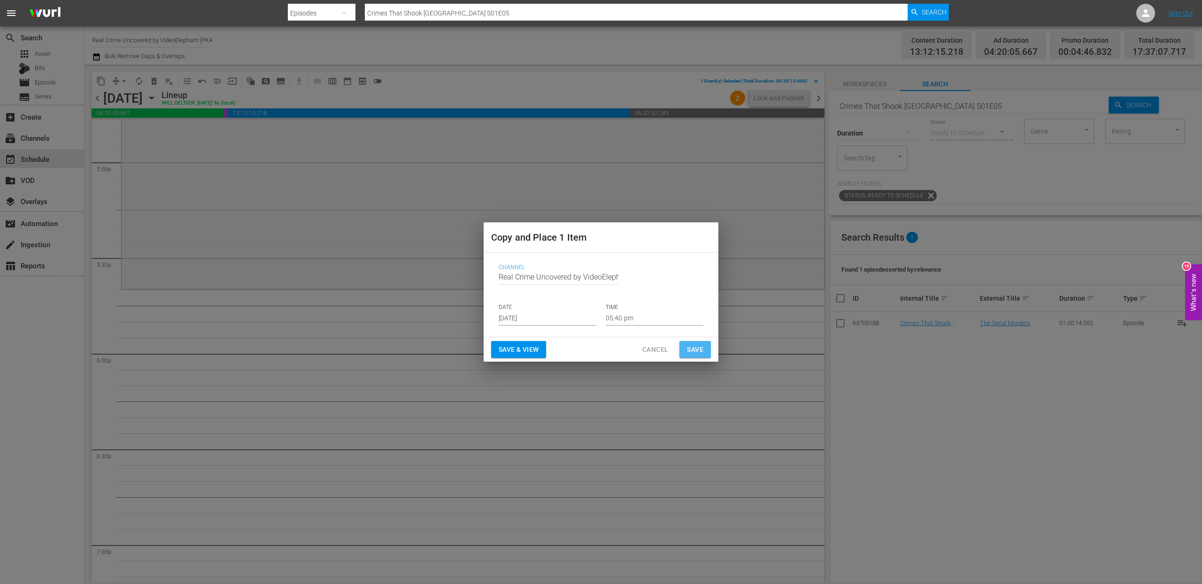
click at [690, 349] on span "Save" at bounding box center [695, 350] width 16 height 12
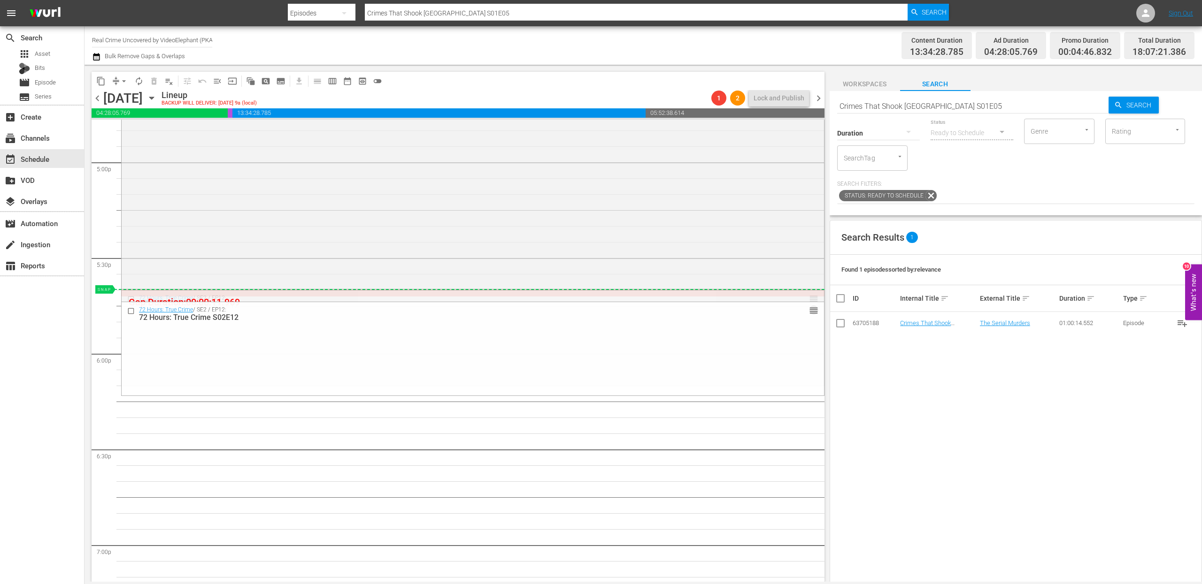
drag, startPoint x: 806, startPoint y: 300, endPoint x: 805, endPoint y: 292, distance: 8.5
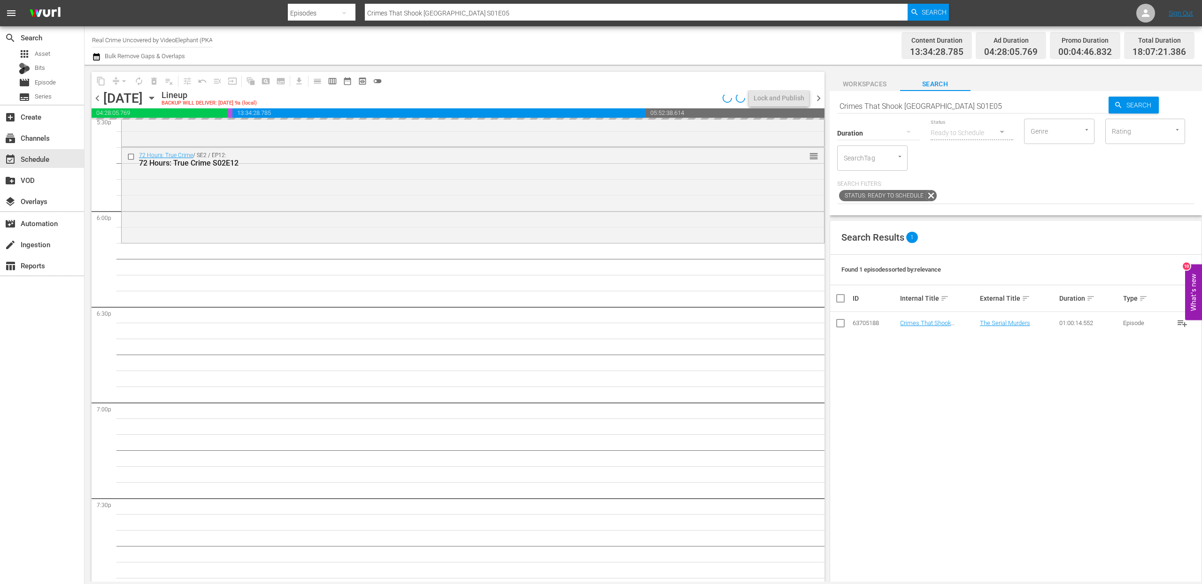
scroll to position [3358, 0]
click at [877, 105] on input "Crimes That Shook [GEOGRAPHIC_DATA] S01E05" at bounding box center [973, 106] width 272 height 23
paste input "Dark Waters of Crime S01E03"
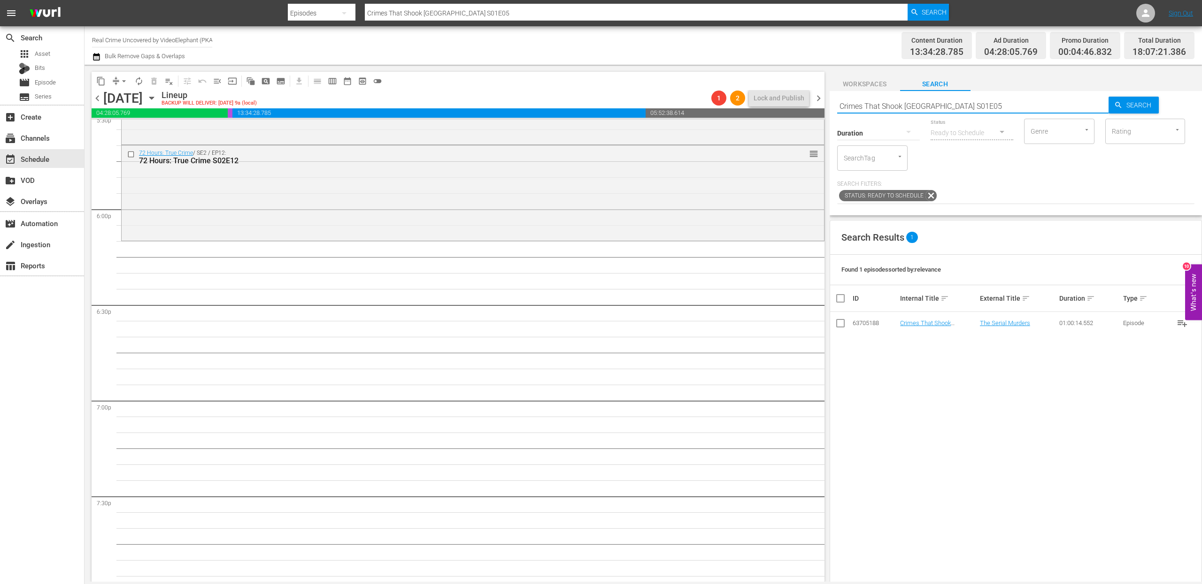
type input "Dark Waters of Crime S01E03"
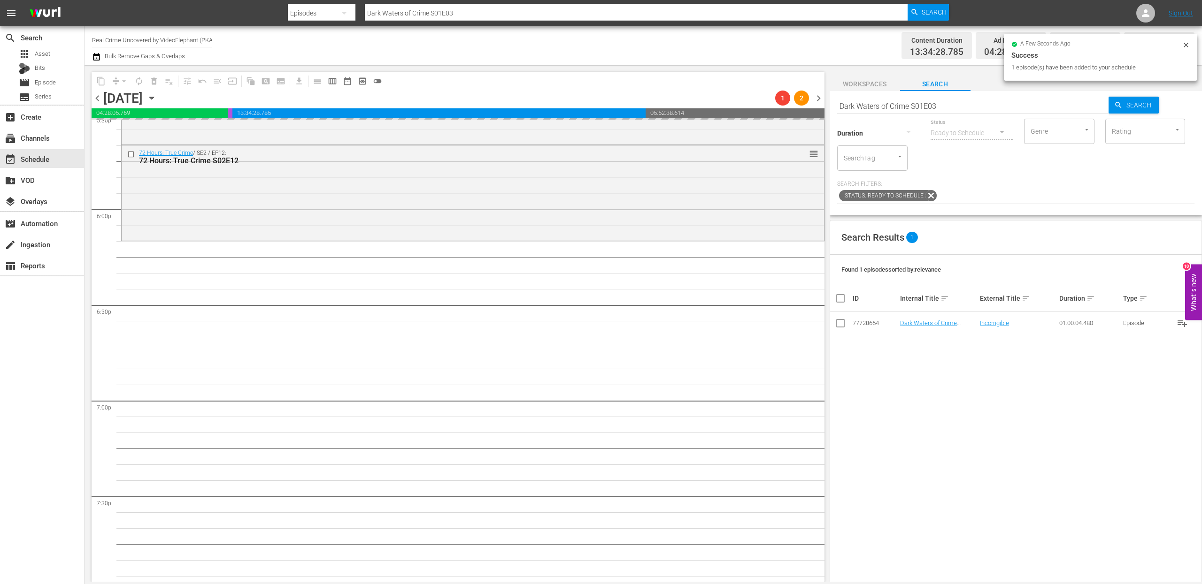
drag, startPoint x: 920, startPoint y: 327, endPoint x: 555, endPoint y: 0, distance: 489.3
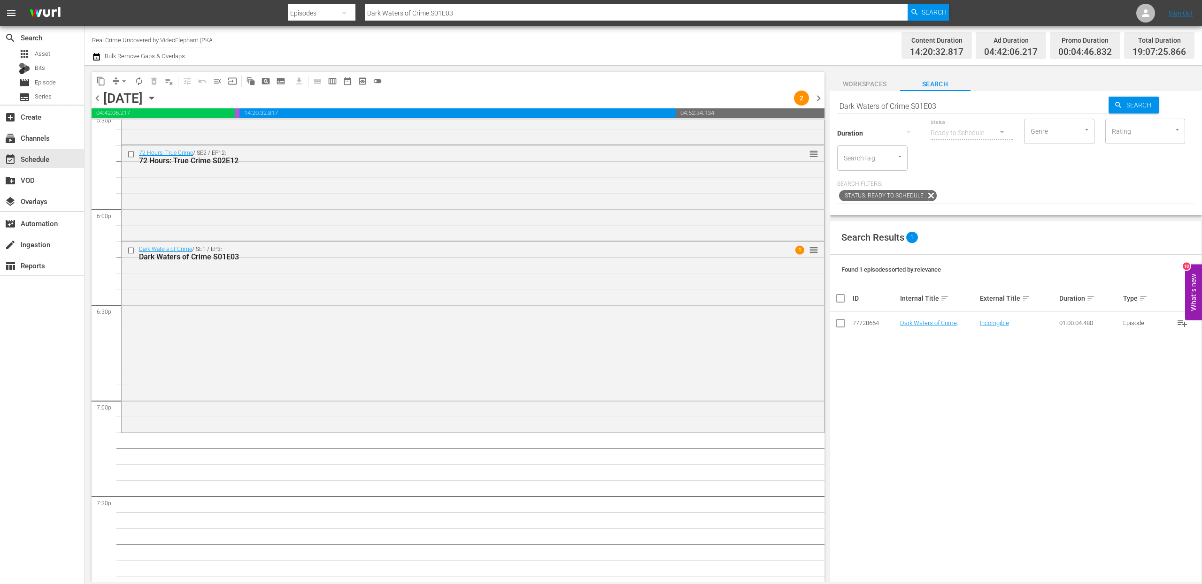
click at [893, 112] on div "Duration" at bounding box center [878, 127] width 83 height 34
click at [893, 109] on input "Dark Waters of Crime S01E03" at bounding box center [973, 106] width 272 height 23
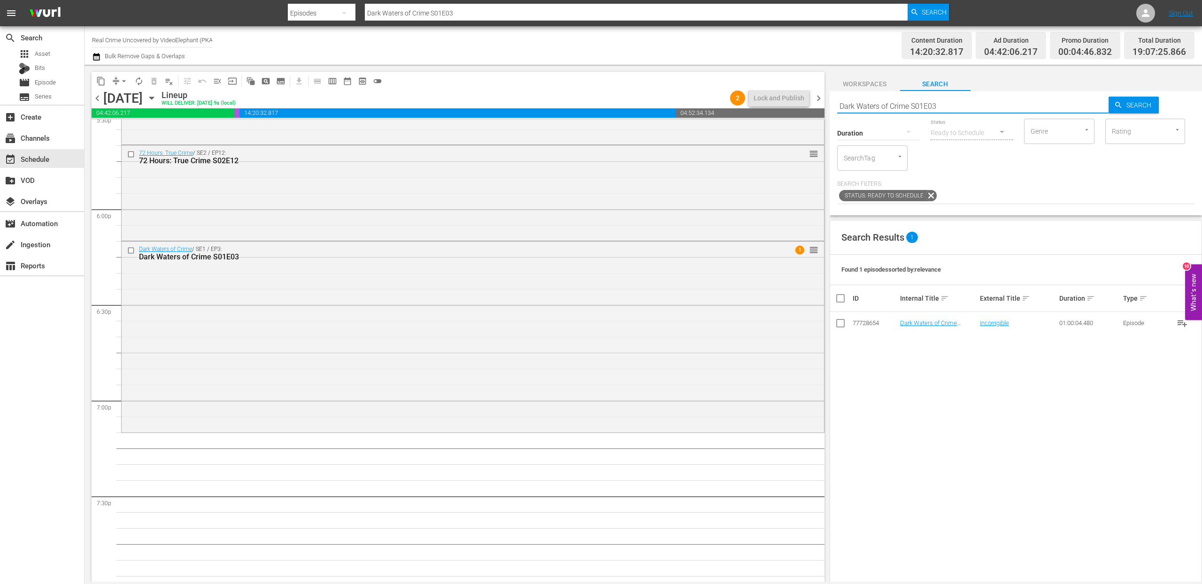
paste input "72 Hours: True Crime S03E01"
type input "72 Hours: True Crime S03E01"
drag, startPoint x: 929, startPoint y: 324, endPoint x: 621, endPoint y: 8, distance: 441.5
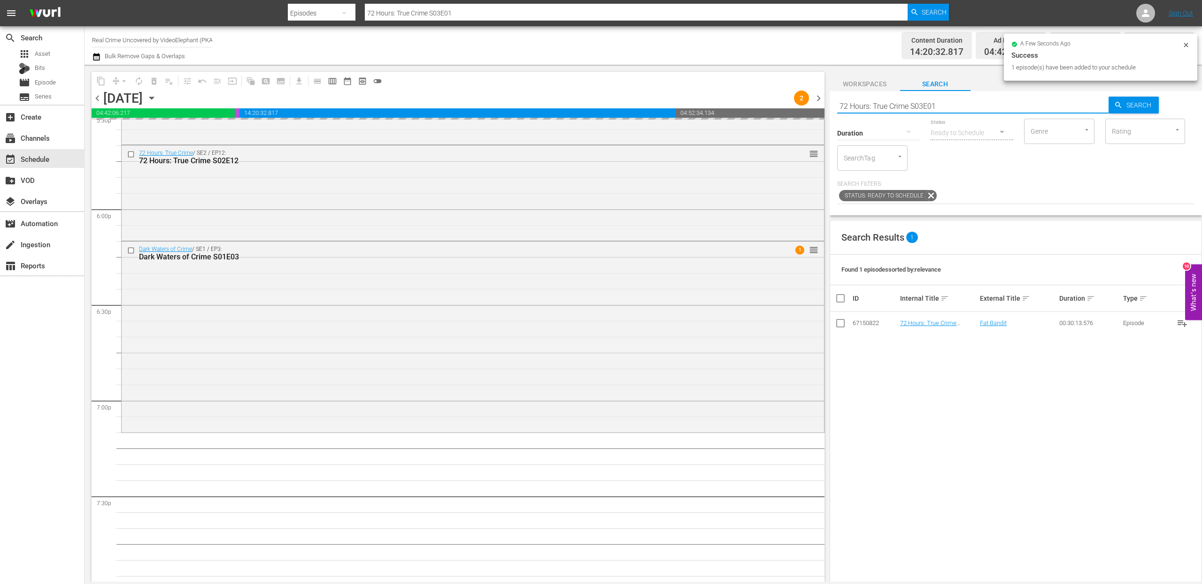
click at [869, 108] on input "72 Hours: True Crime S03E01" at bounding box center [973, 106] width 272 height 23
paste input "On The Trail Of S02E16"
type input "On The Trail Of S02E16"
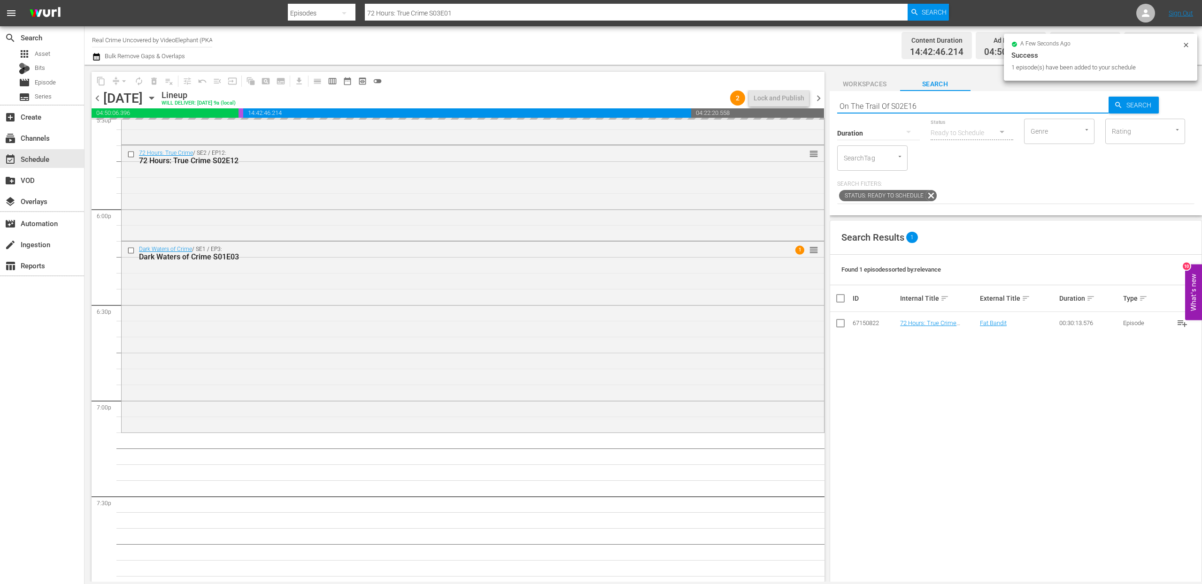
scroll to position [3486, 0]
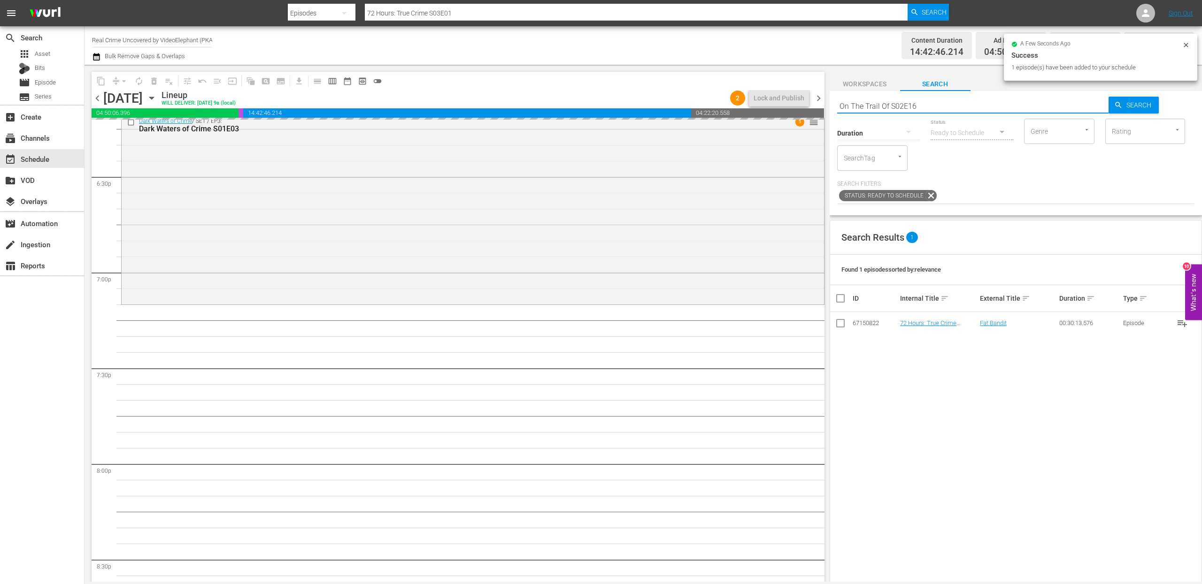
type input "On The Trail Of S02E16"
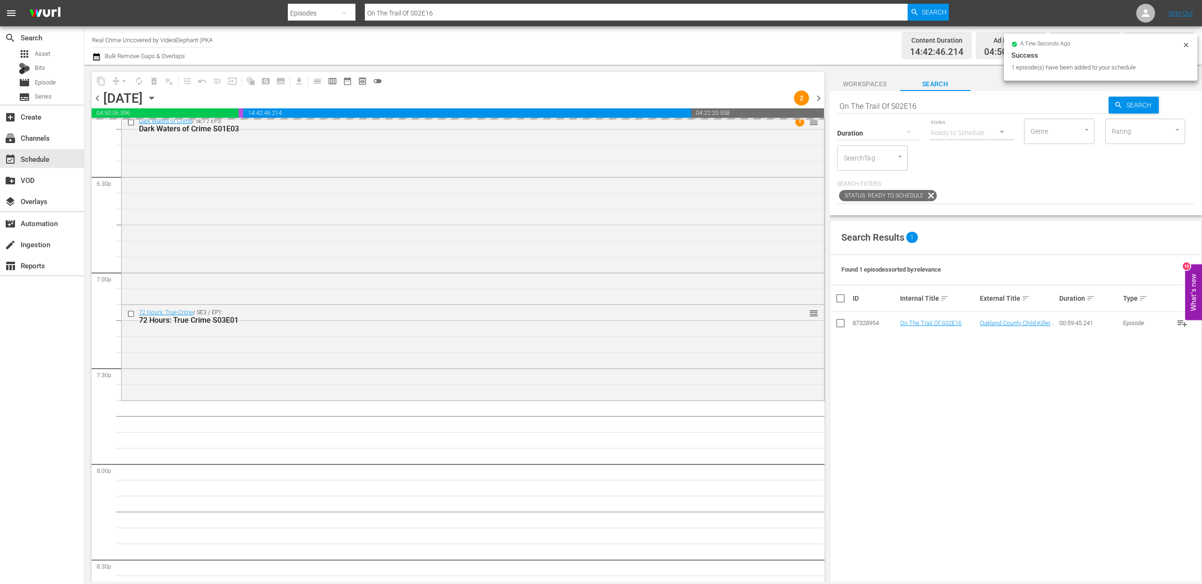
click at [866, 104] on input "On The Trail Of S02E16" at bounding box center [973, 106] width 272 height 23
paste input "The FBI Files S04E08"
type input "The FBI Files S04E08"
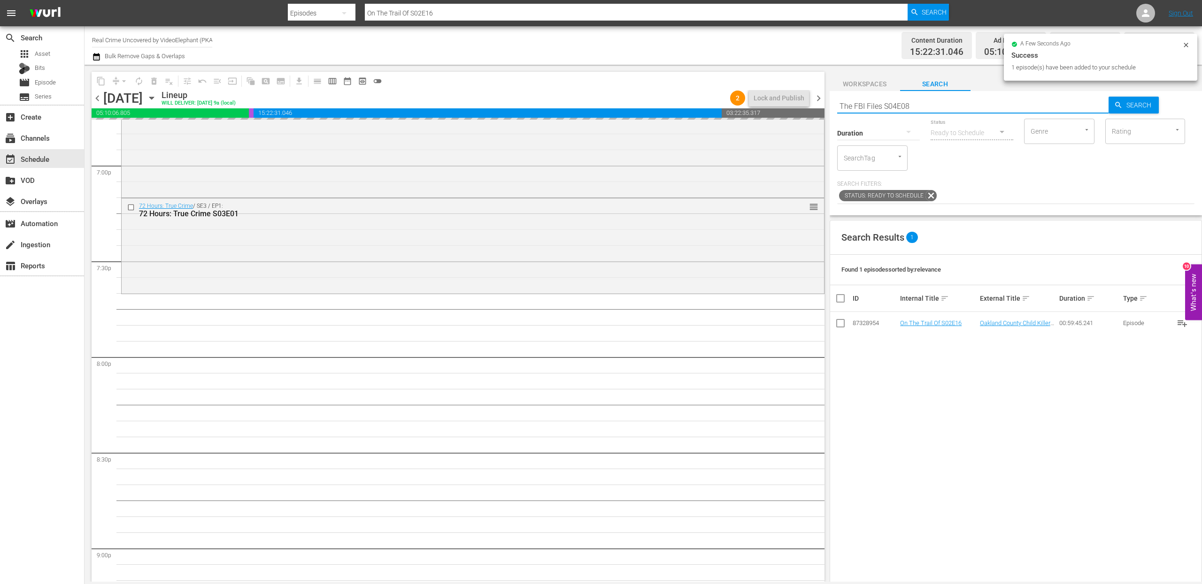
scroll to position [3596, 0]
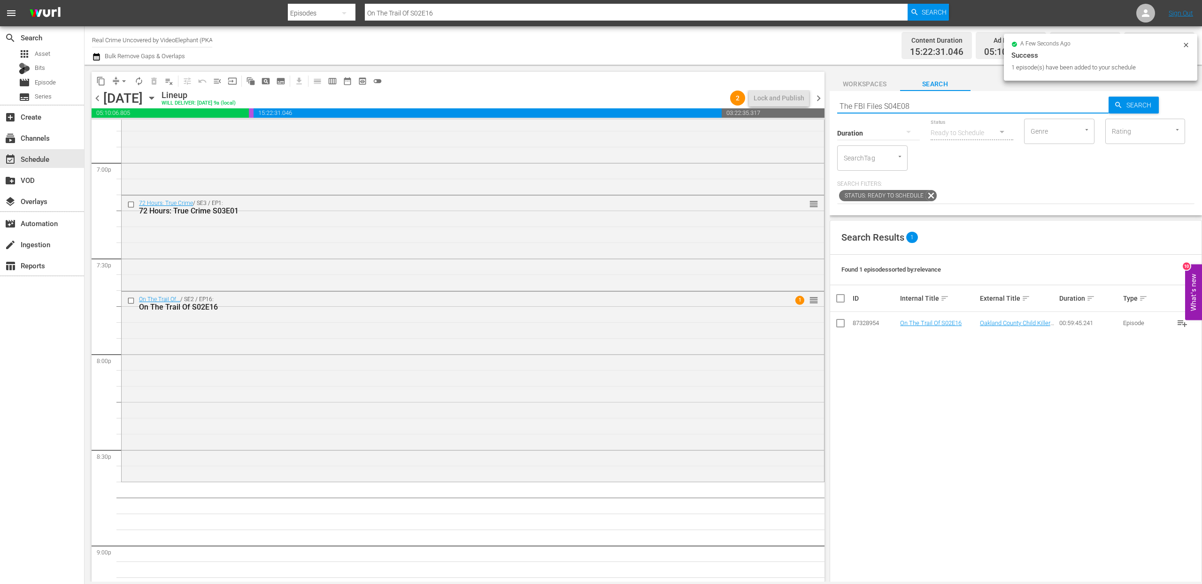
type input "The FBI Files S04E08"
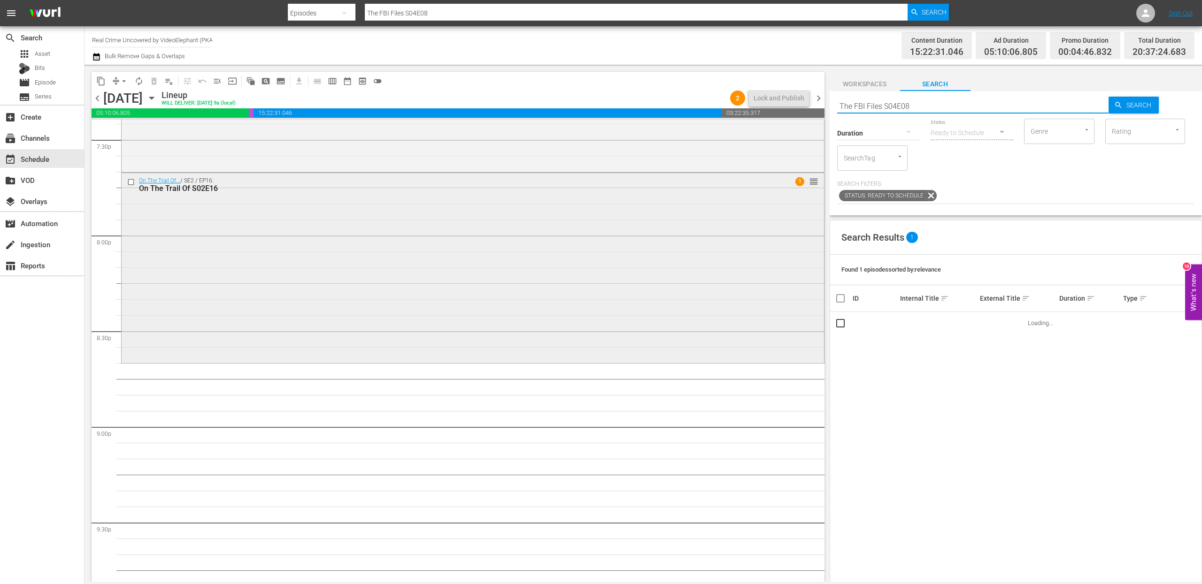
scroll to position [3716, 0]
drag, startPoint x: 921, startPoint y: 324, endPoint x: 564, endPoint y: 8, distance: 477.5
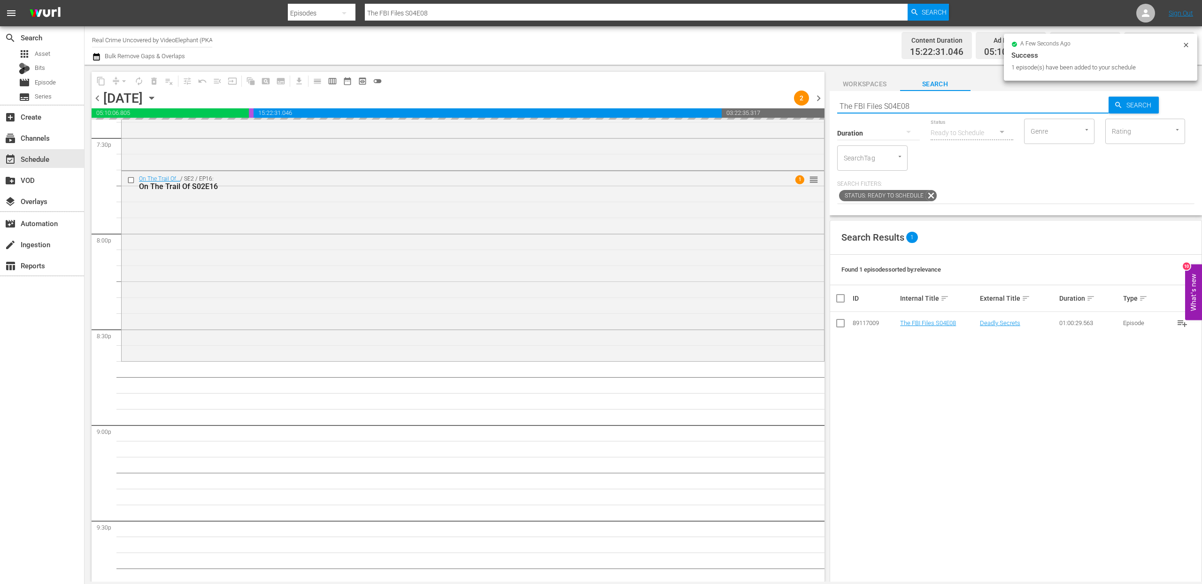
click at [874, 100] on input "The FBI Files S04E08" at bounding box center [973, 106] width 272 height 23
paste input "Forensic Factor S03E01"
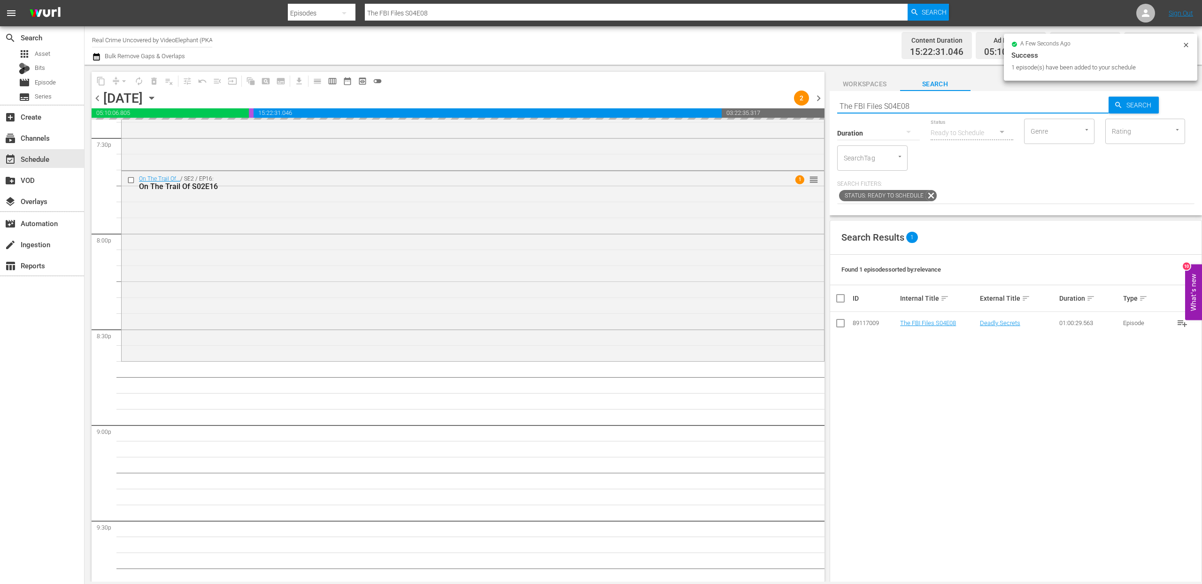
type input "Forensic Factor S03E01"
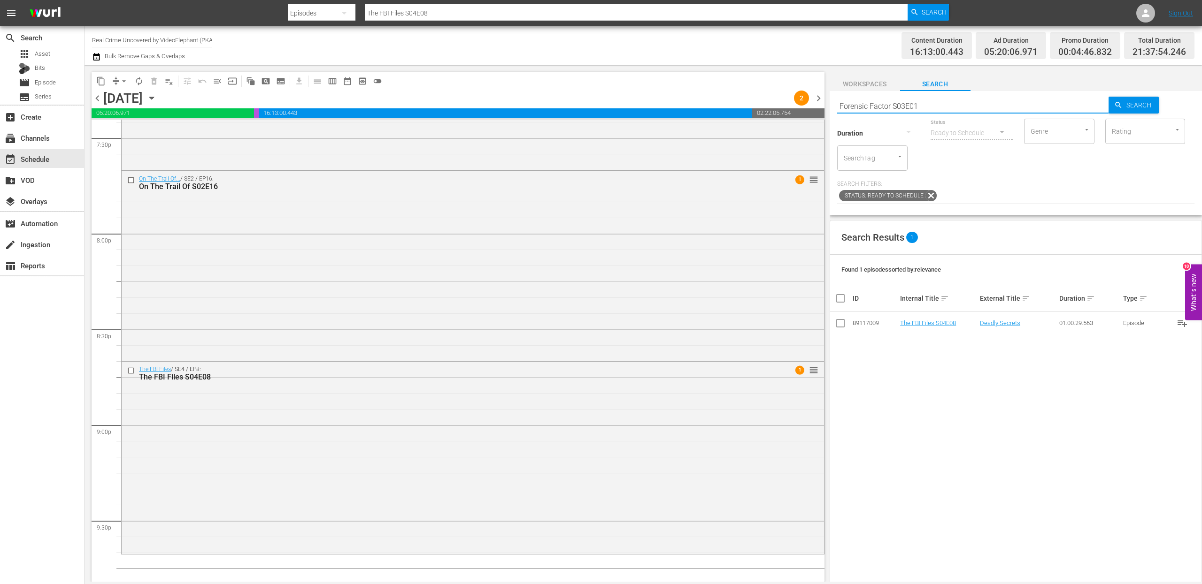
type input "Forensic Factor S03E01"
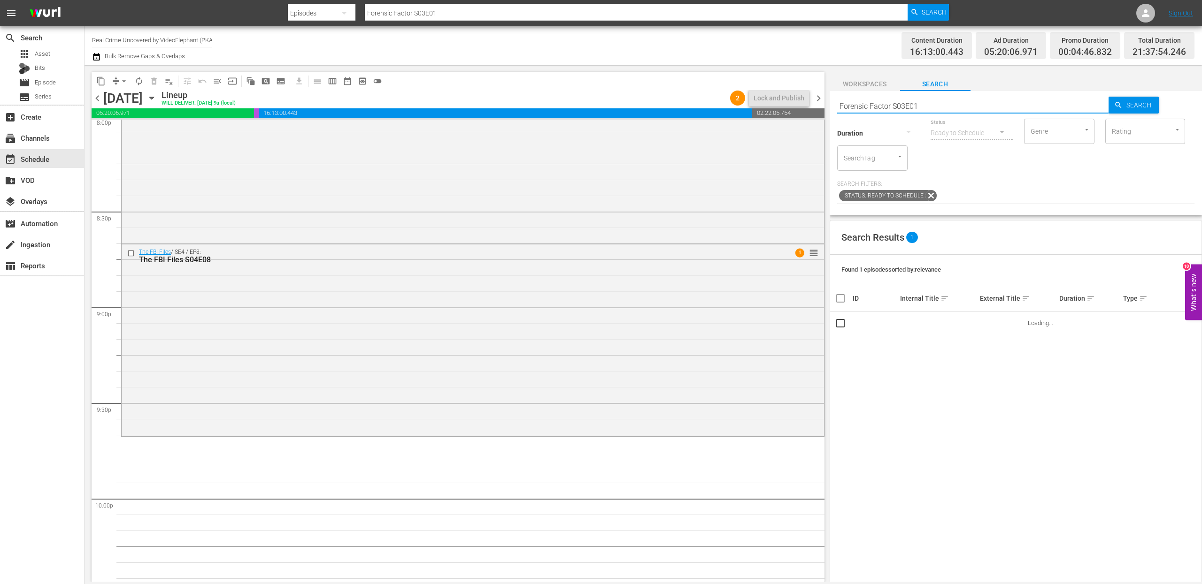
scroll to position [3900, 0]
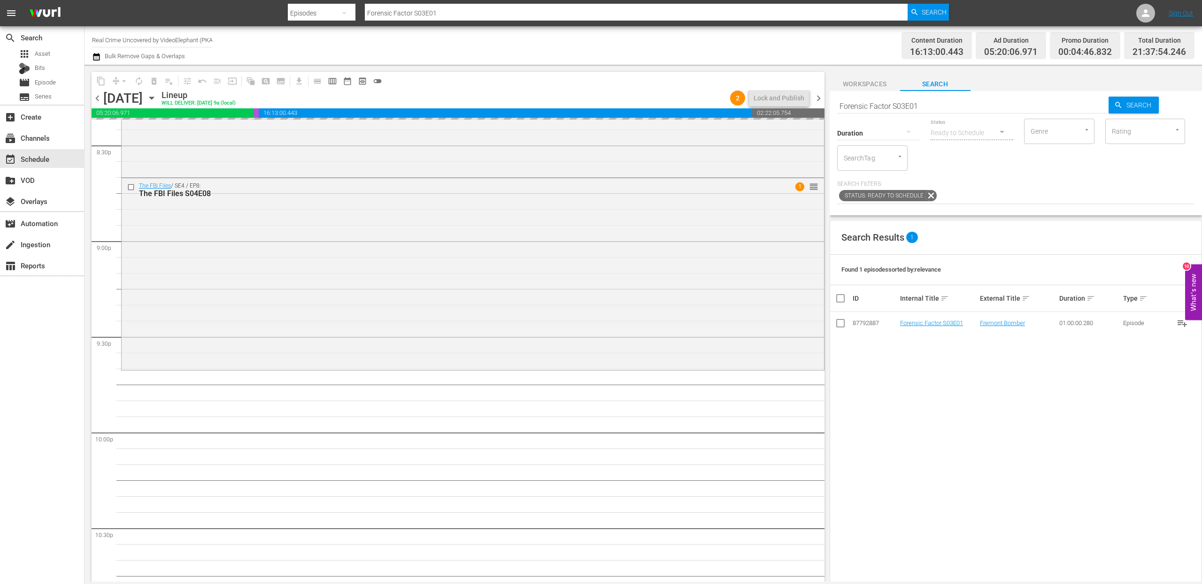
drag, startPoint x: 926, startPoint y: 326, endPoint x: 580, endPoint y: 5, distance: 472.3
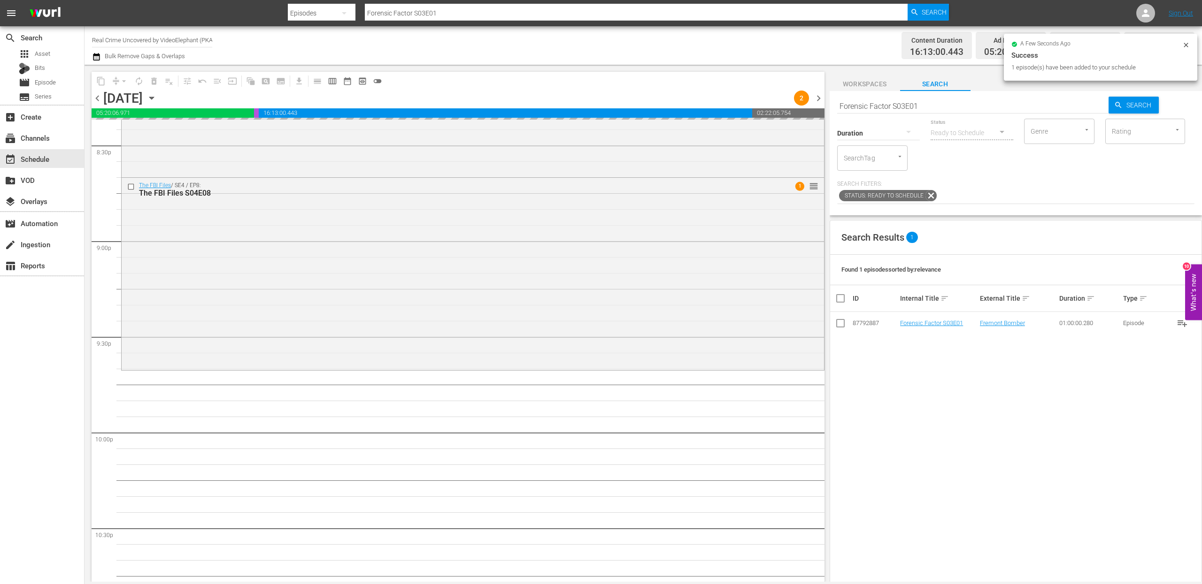
click at [864, 103] on input "Forensic Factor S03E01" at bounding box center [973, 106] width 272 height 23
paste input "ame Kills S01E05"
type input "Fame Kills S01E05"
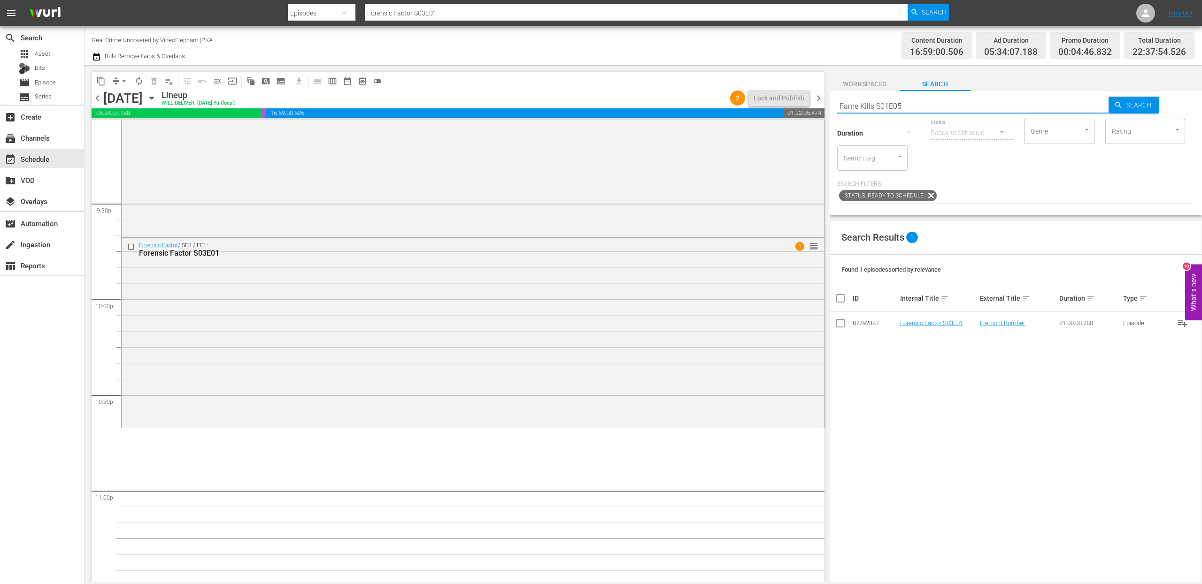
type input "Fame Kills S01E05"
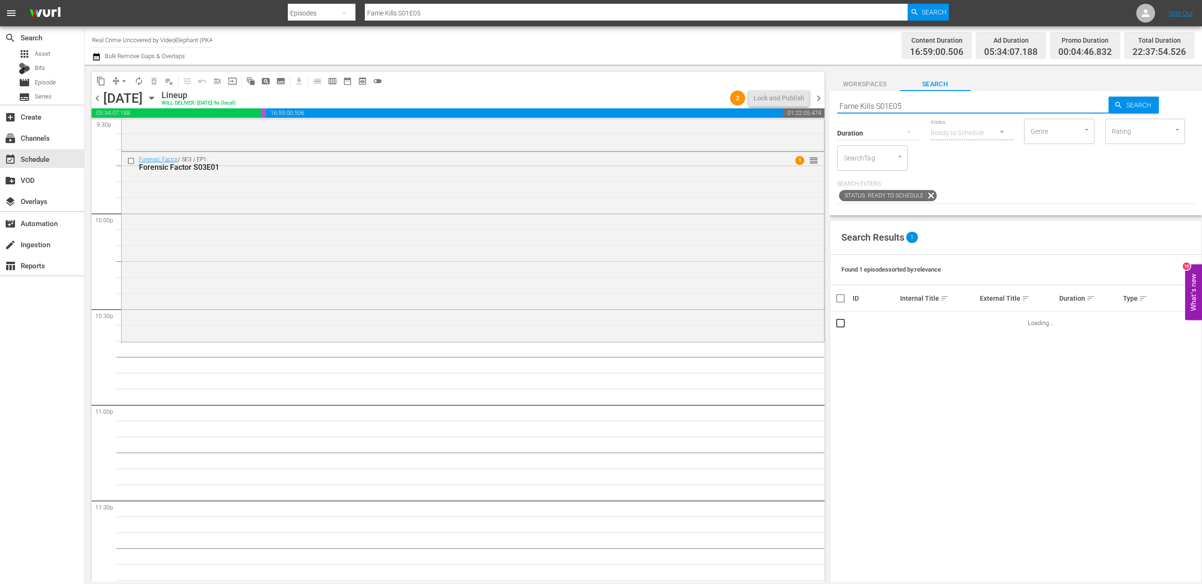
scroll to position [4134, 0]
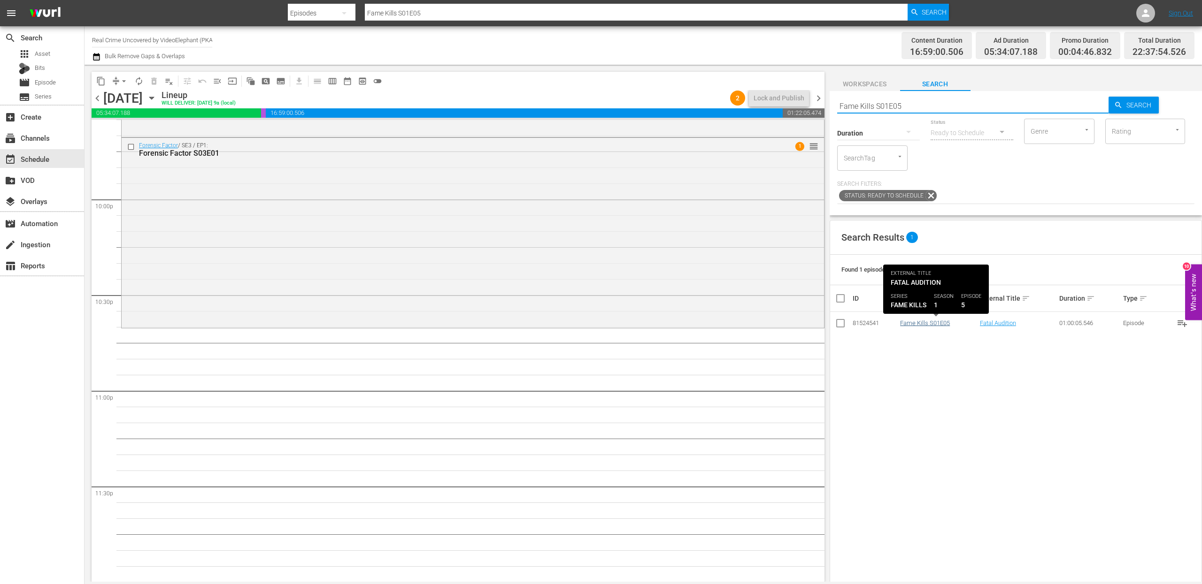
type input "Fame Kills S01E05"
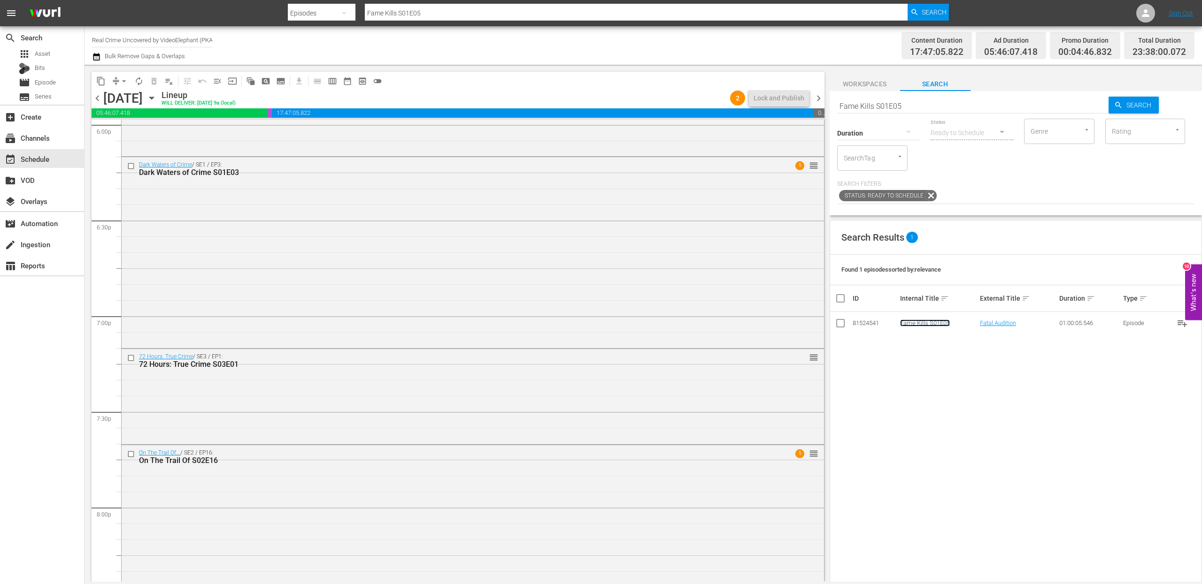
scroll to position [3438, 0]
click at [132, 362] on input "checkbox" at bounding box center [132, 362] width 10 height 8
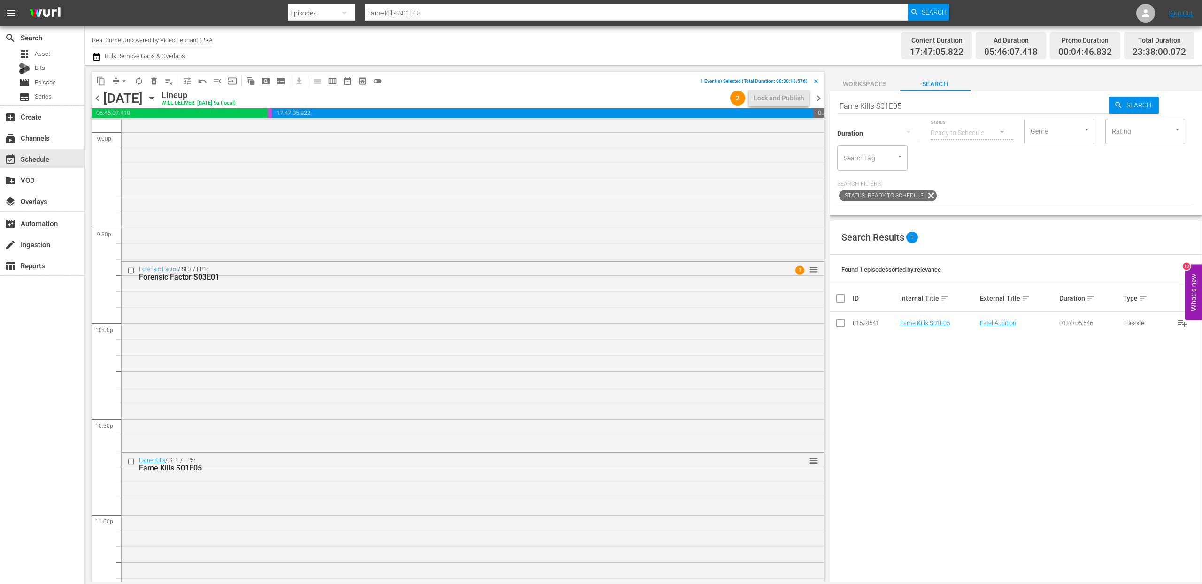
scroll to position [4134, 0]
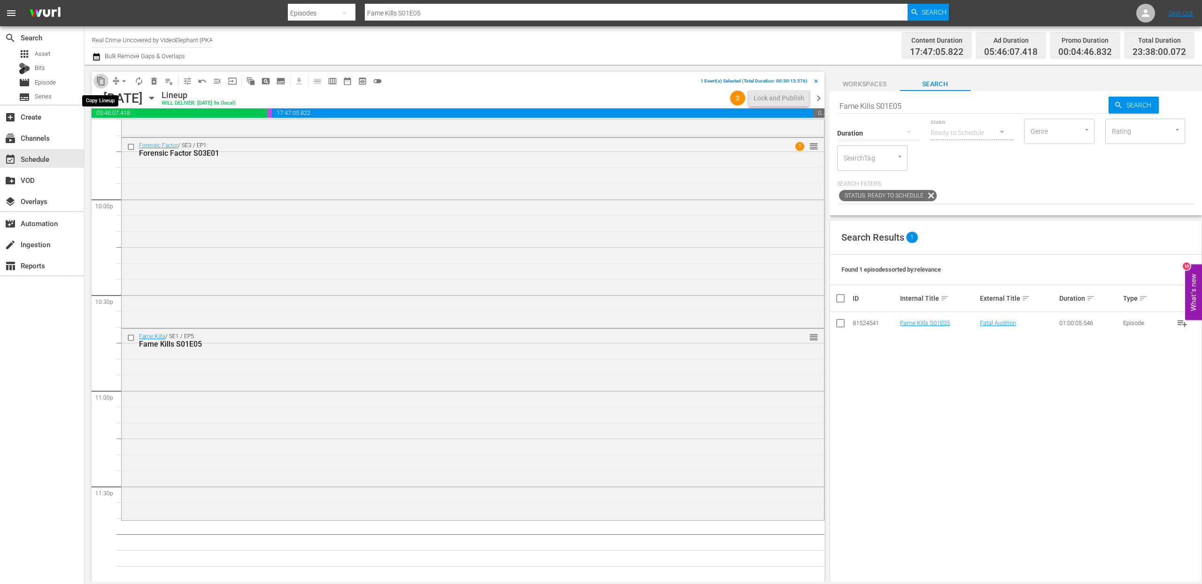
click at [100, 87] on button "content_copy" at bounding box center [100, 81] width 15 height 15
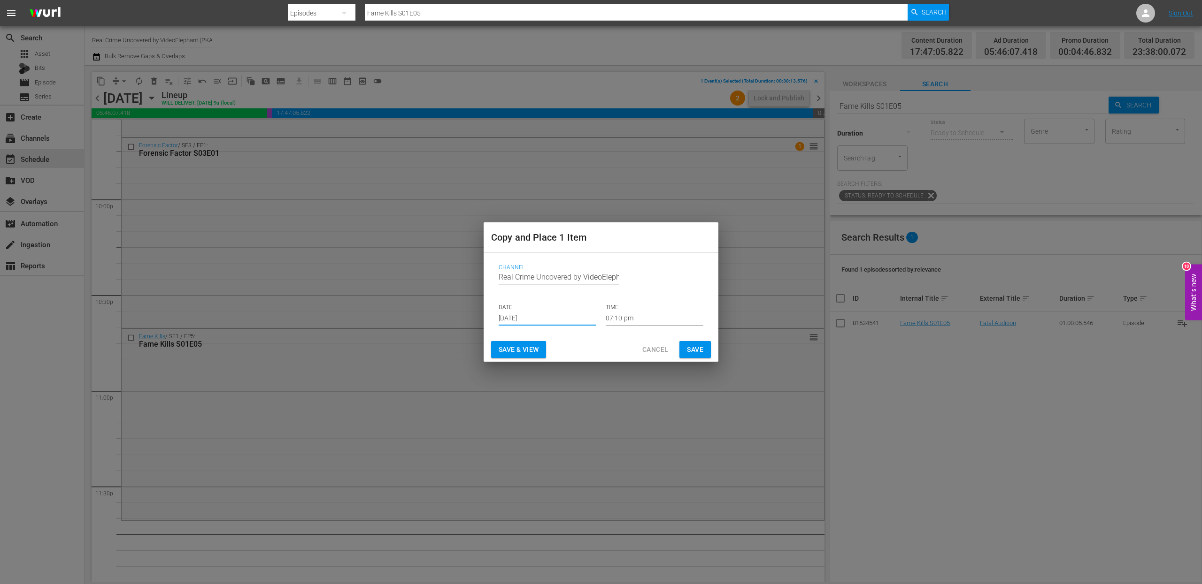
click at [507, 317] on input "[DATE]" at bounding box center [548, 319] width 98 height 14
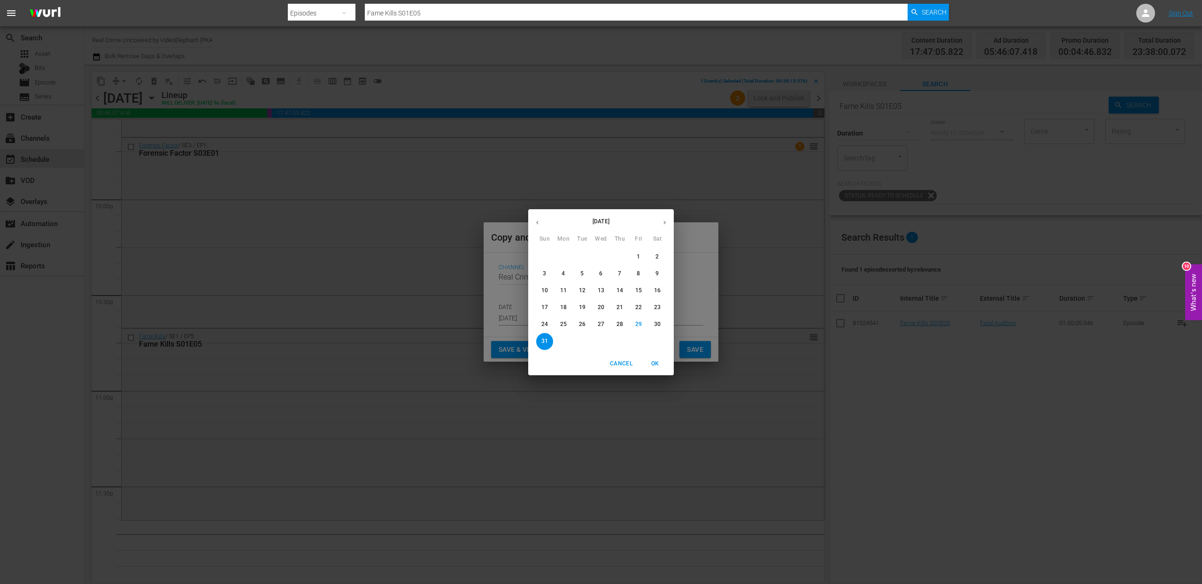
click at [667, 222] on icon "button" at bounding box center [664, 222] width 7 height 7
click at [601, 290] on p "17" at bounding box center [601, 291] width 7 height 8
type input "Sep 17th 2025"
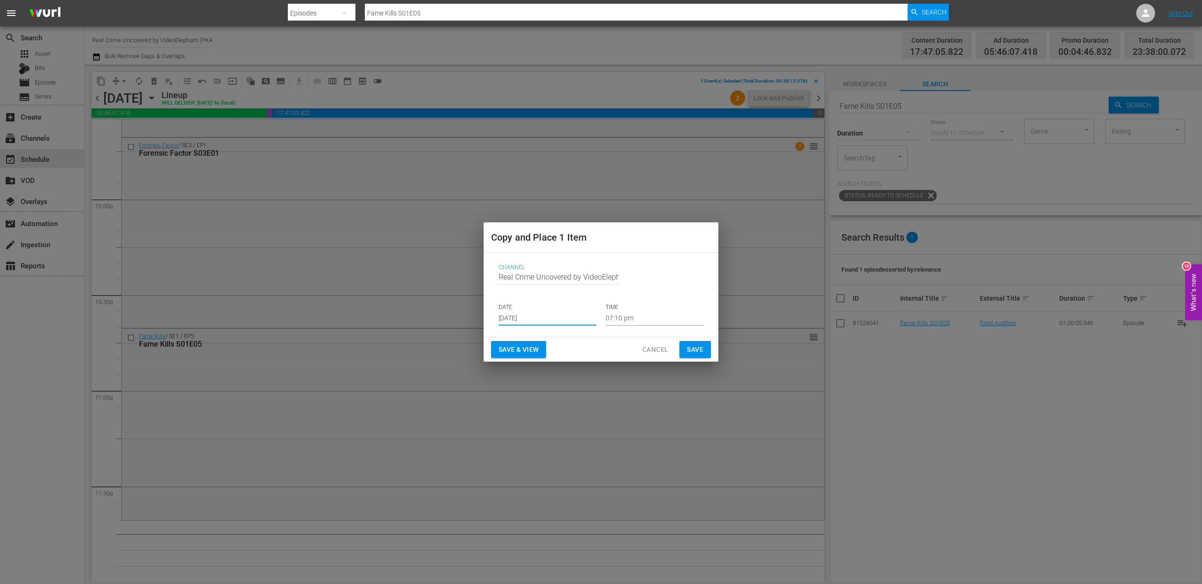
click at [631, 322] on input "07:10 pm" at bounding box center [655, 319] width 98 height 14
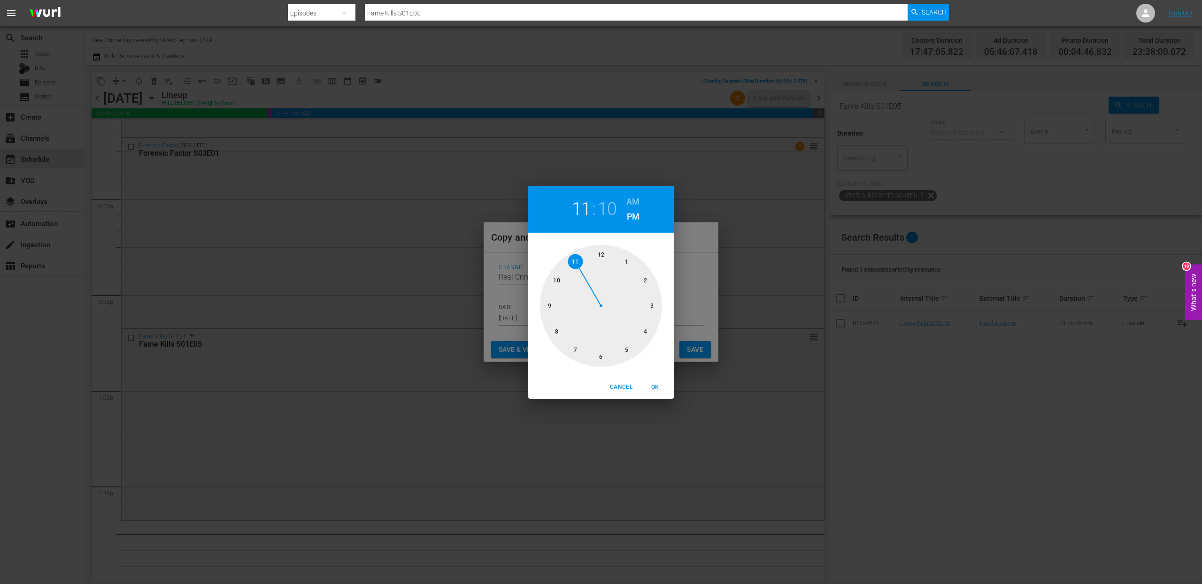
click at [578, 261] on div at bounding box center [601, 306] width 122 height 122
click at [559, 331] on div at bounding box center [601, 306] width 122 height 122
click at [658, 387] on span "OK" at bounding box center [655, 388] width 23 height 10
type input "11:40 pm"
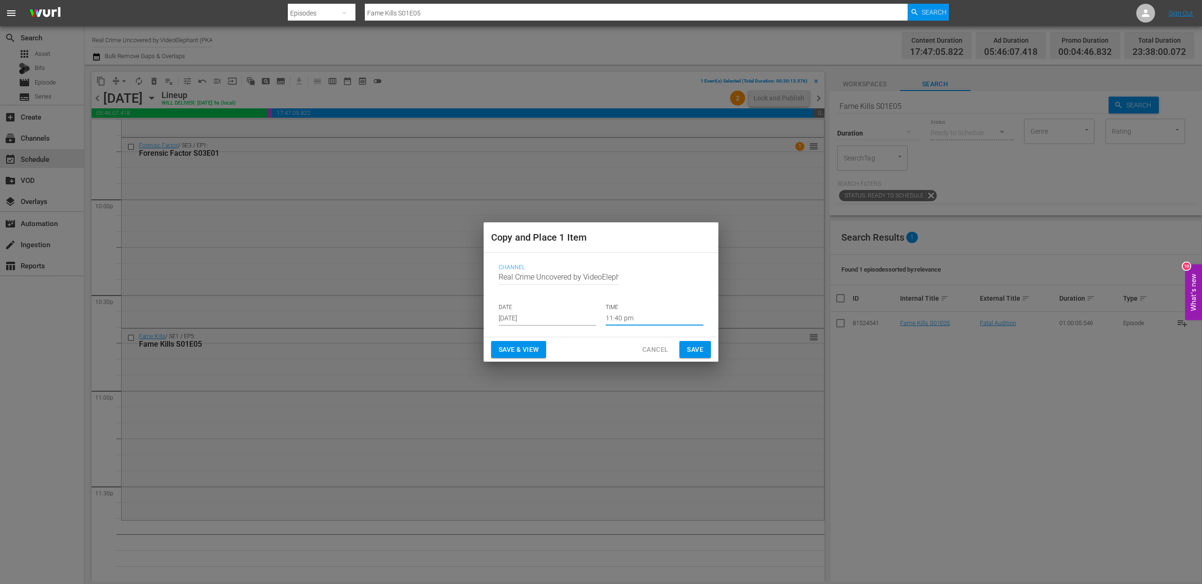
click at [693, 345] on span "Save" at bounding box center [695, 350] width 16 height 12
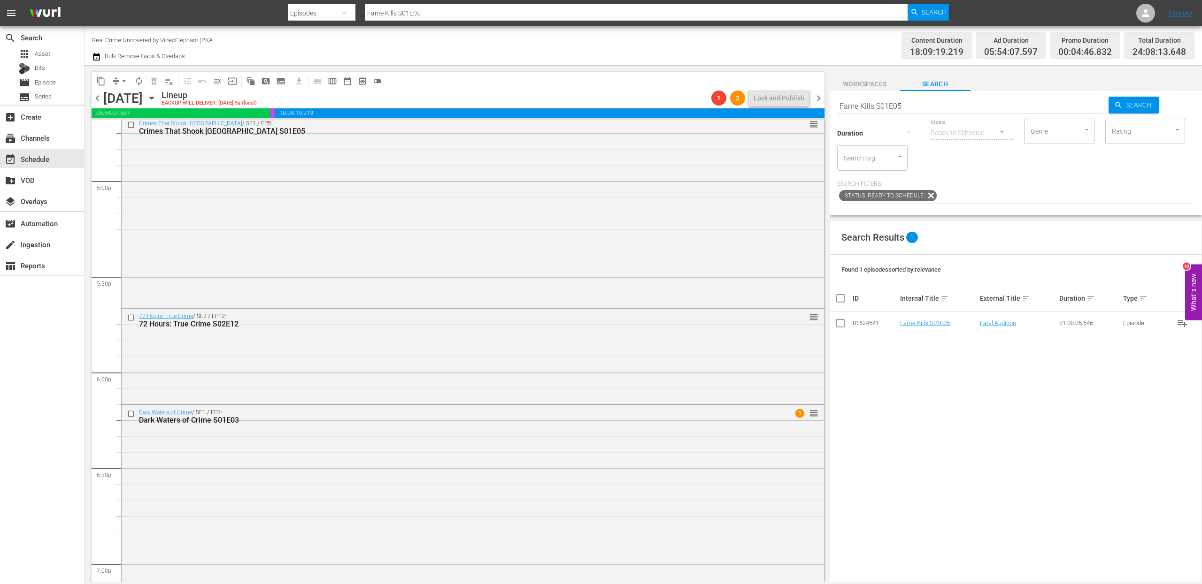
scroll to position [3198, 0]
click at [385, 410] on div "Dark Waters of Crime / SE1 / EP3: Dark Waters of Crime S01E03 1 reorder" at bounding box center [473, 412] width 702 height 23
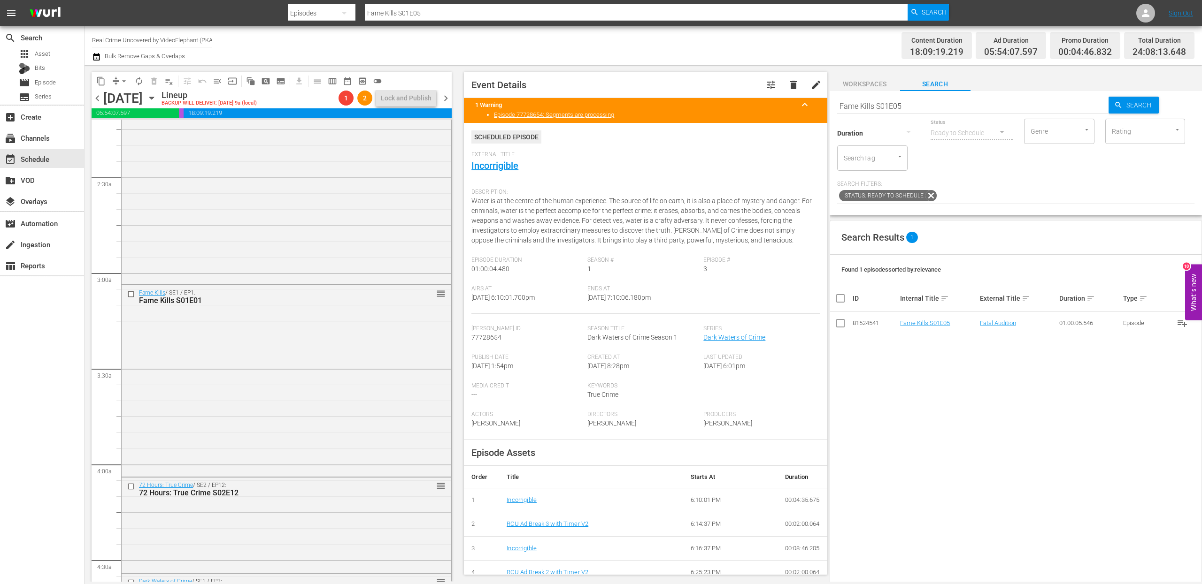
scroll to position [610, 0]
click at [129, 297] on input "checkbox" at bounding box center [132, 297] width 10 height 8
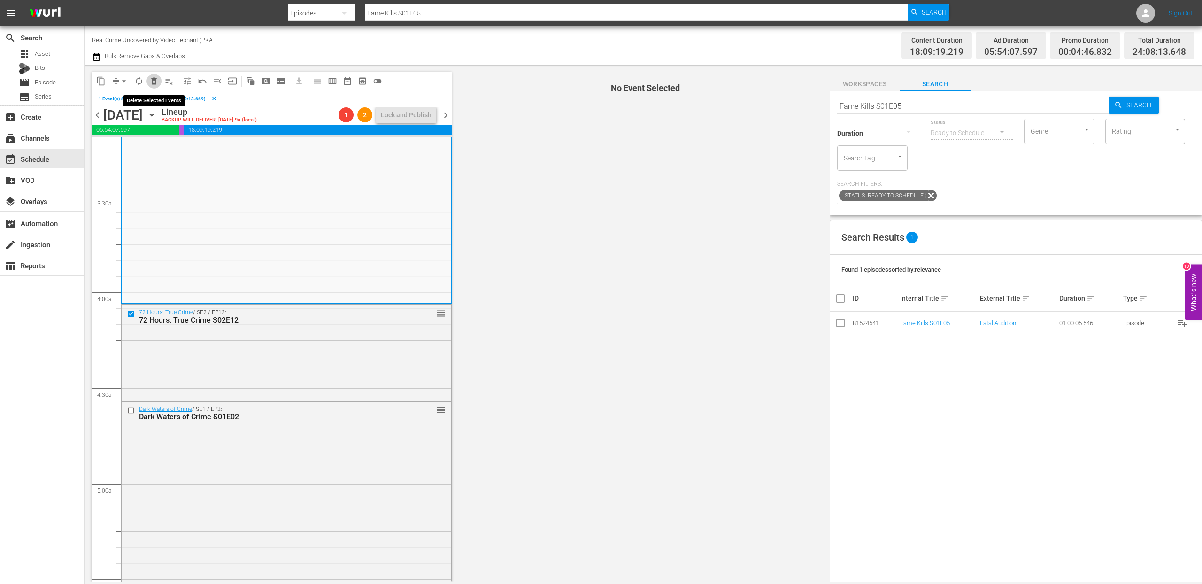
click at [156, 82] on span "delete_forever_outlined" at bounding box center [153, 81] width 9 height 9
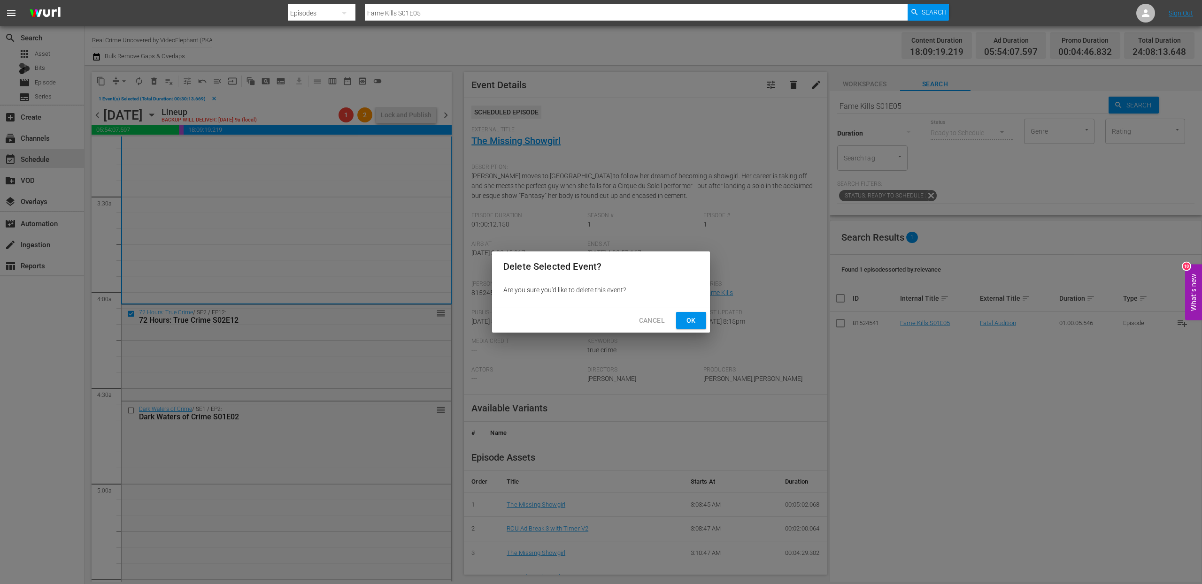
click at [654, 318] on span "Cancel" at bounding box center [652, 321] width 26 height 12
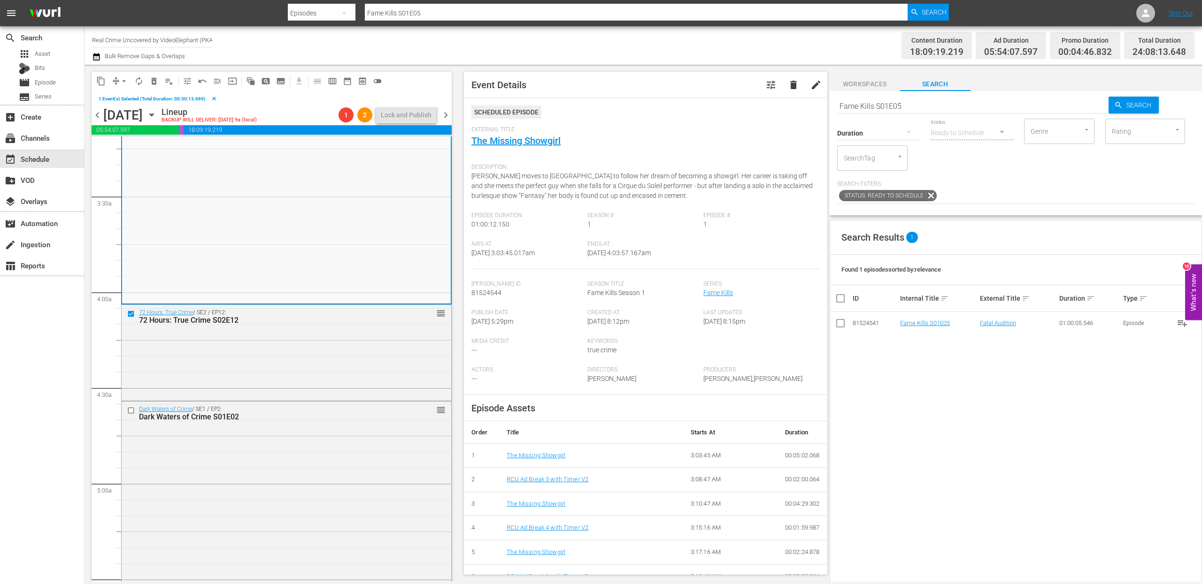
click at [130, 315] on input "checkbox" at bounding box center [132, 314] width 10 height 8
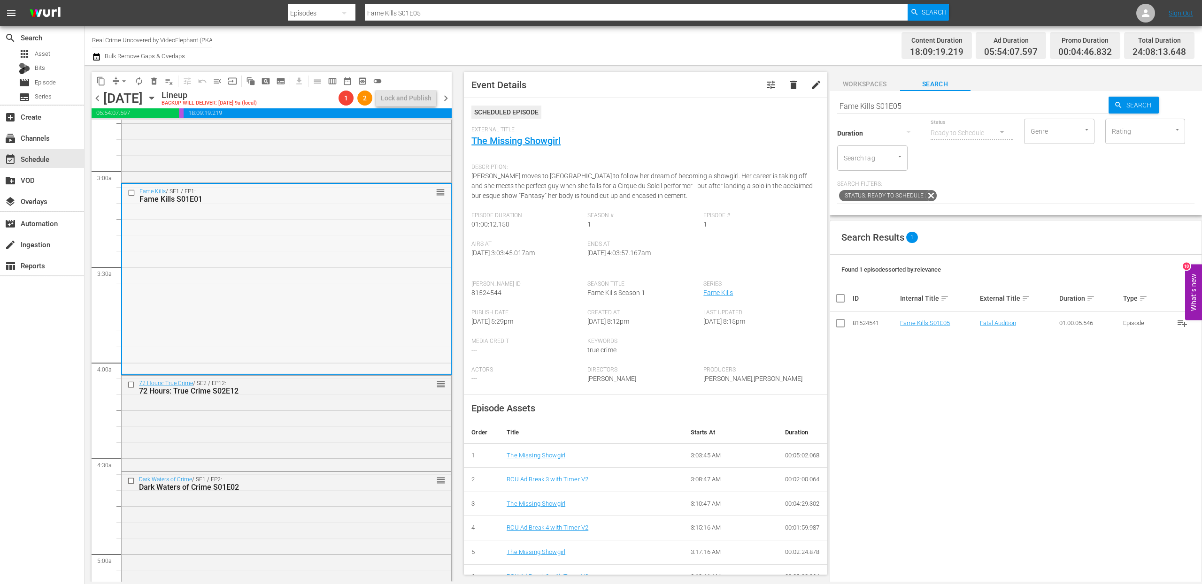
scroll to position [532, 0]
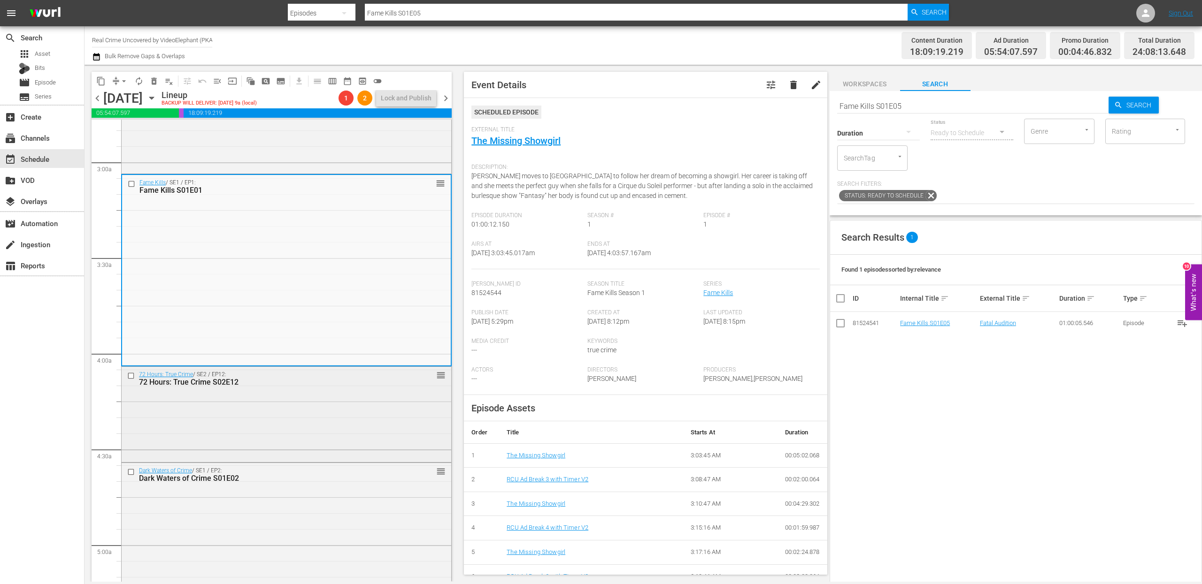
click at [132, 377] on input "checkbox" at bounding box center [132, 376] width 10 height 8
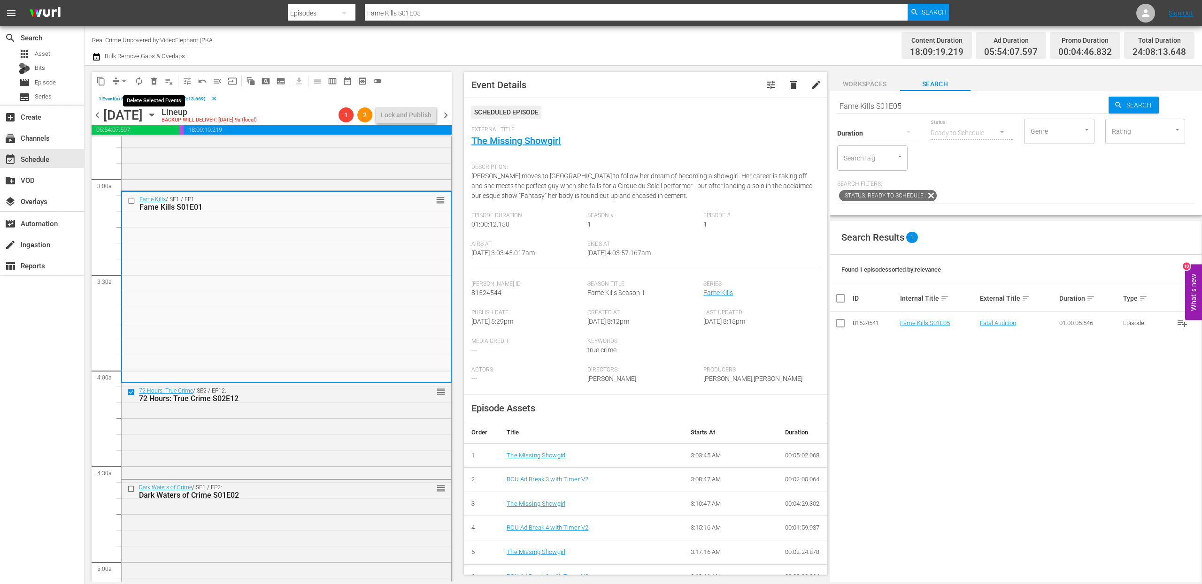
click at [153, 80] on span "delete_forever_outlined" at bounding box center [153, 81] width 9 height 9
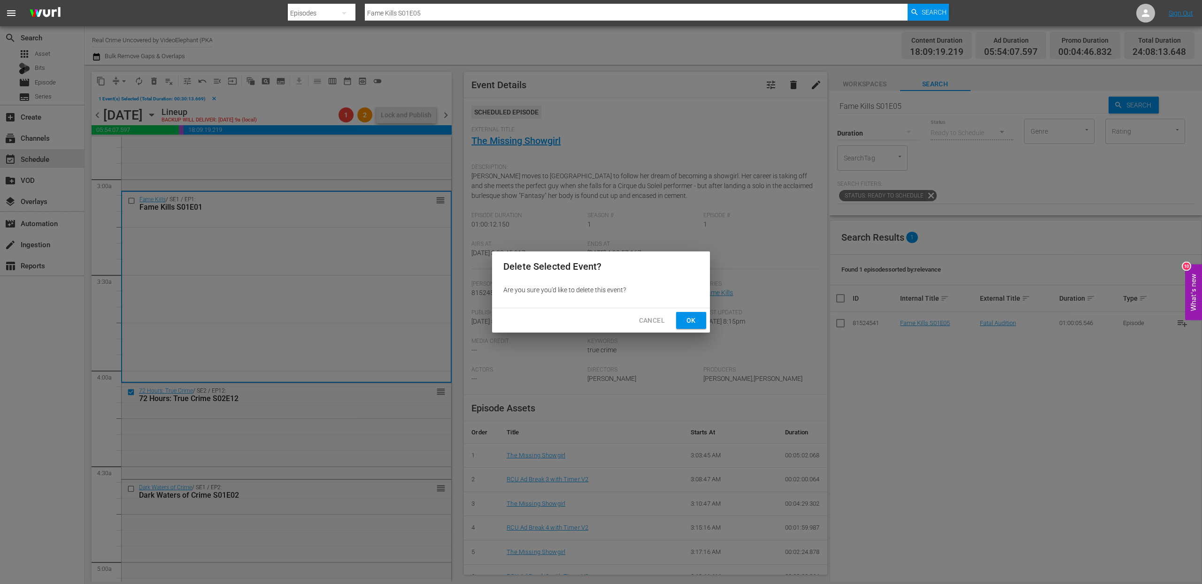
click at [683, 321] on span "Ok" at bounding box center [690, 321] width 15 height 12
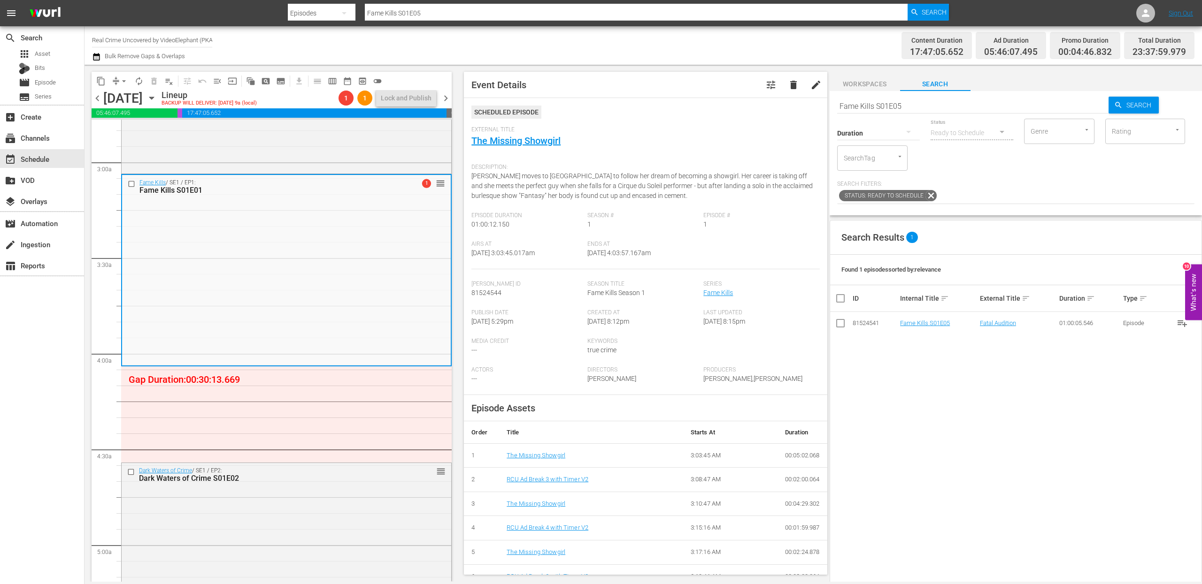
click at [901, 105] on input "Fame Kills S01E05" at bounding box center [973, 106] width 272 height 23
type input "cf_interstitial"
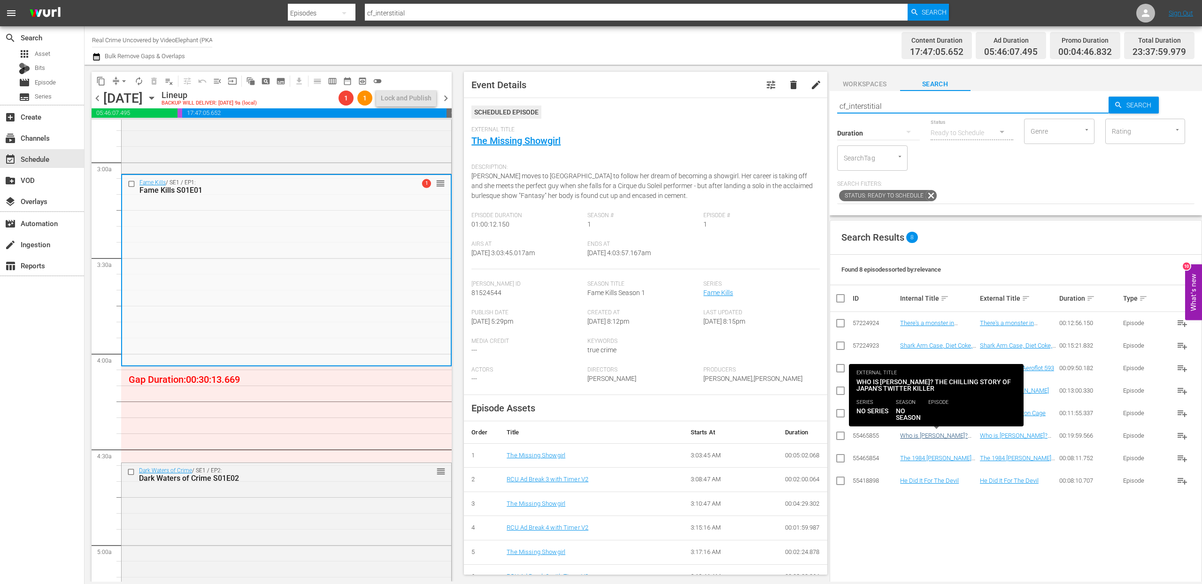
type input "cf_interstitial"
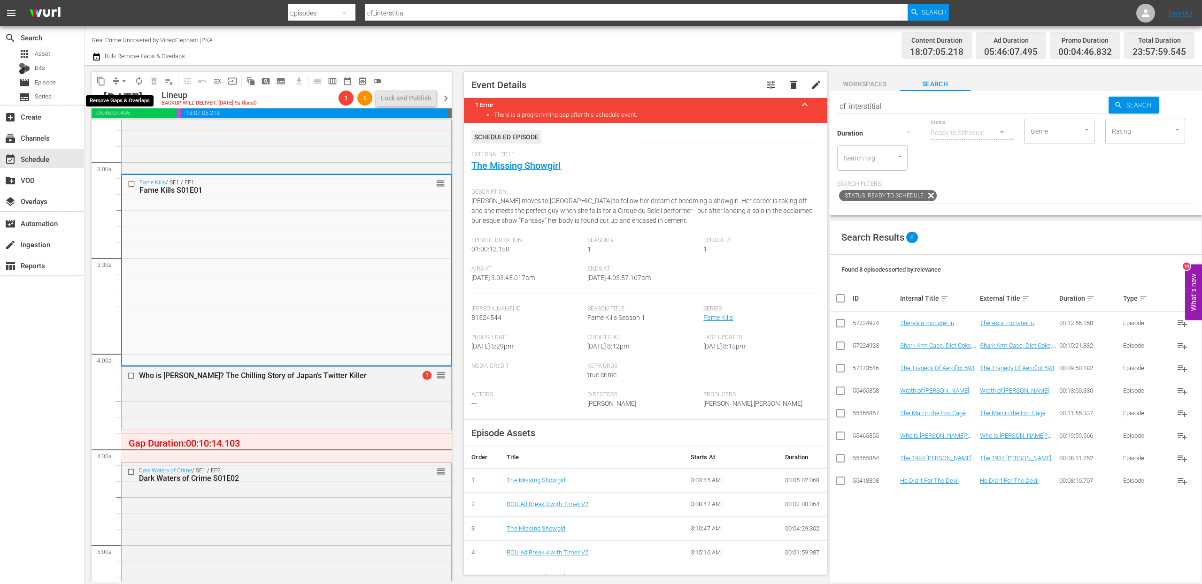
click at [117, 81] on button "arrow_drop_down" at bounding box center [123, 81] width 15 height 15
click at [132, 129] on li "Align to End of Previous Day" at bounding box center [124, 130] width 99 height 15
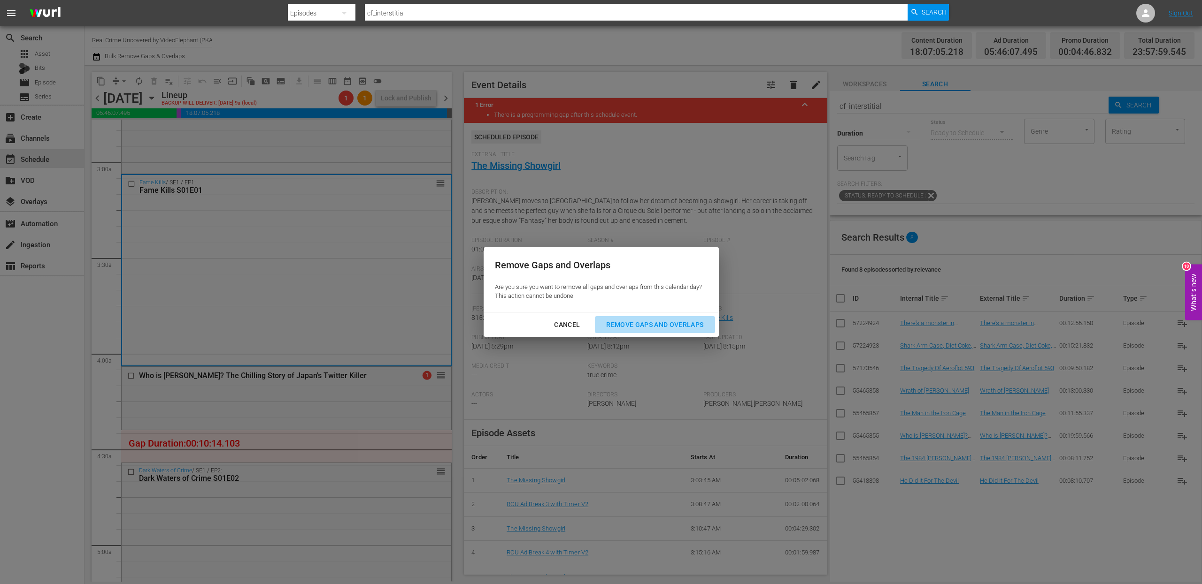
click at [641, 319] on div "Remove Gaps and Overlaps" at bounding box center [654, 325] width 112 height 12
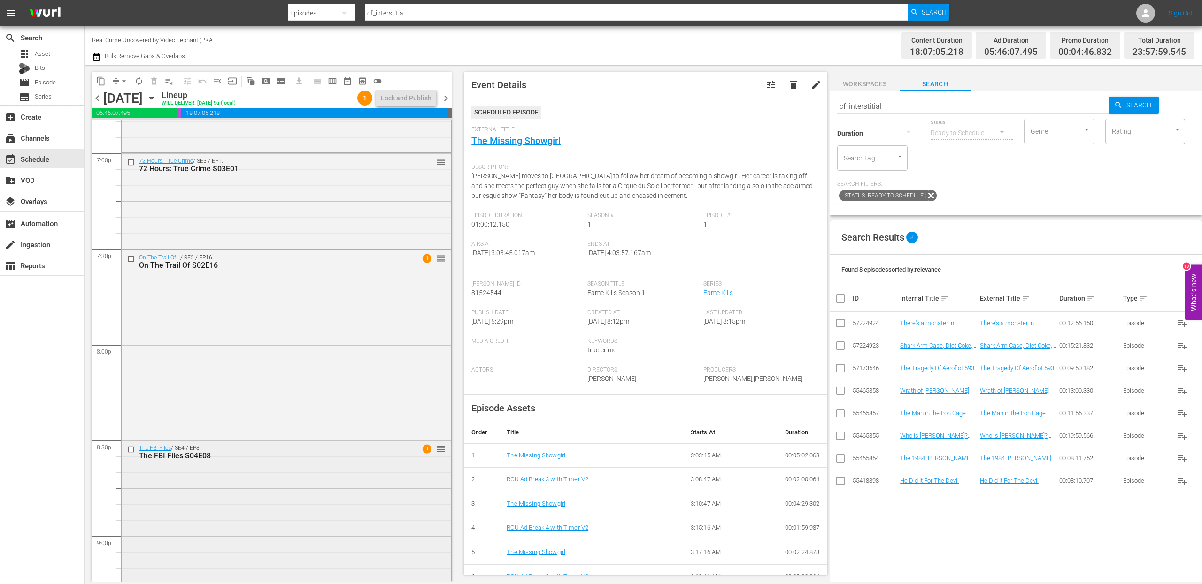
scroll to position [3604, 0]
click at [130, 261] on input "checkbox" at bounding box center [132, 260] width 10 height 8
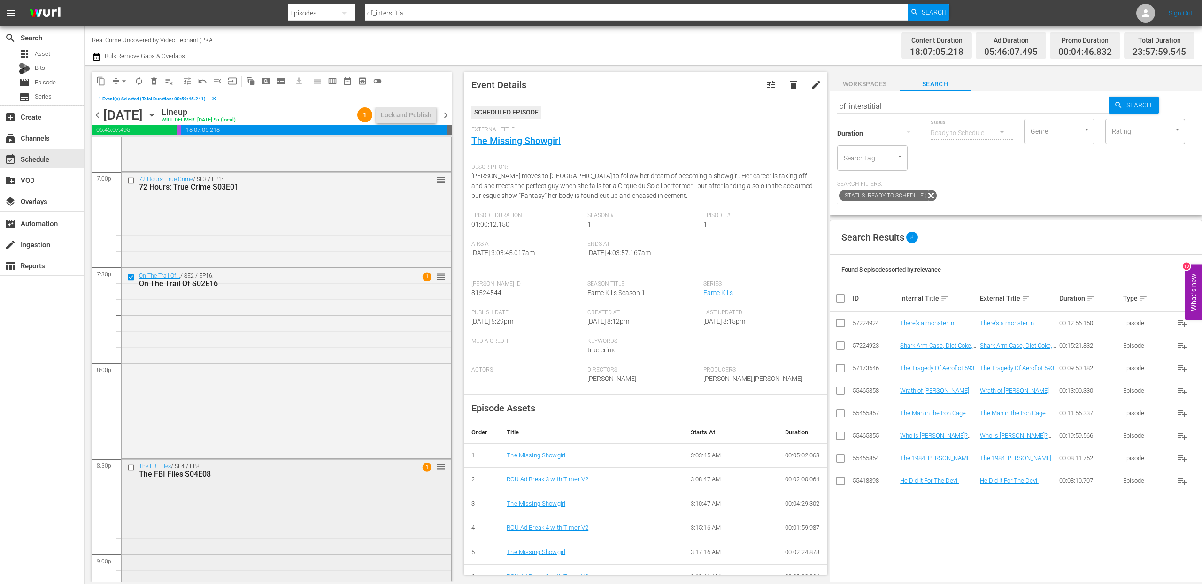
click at [133, 410] on input "checkbox" at bounding box center [132, 468] width 10 height 8
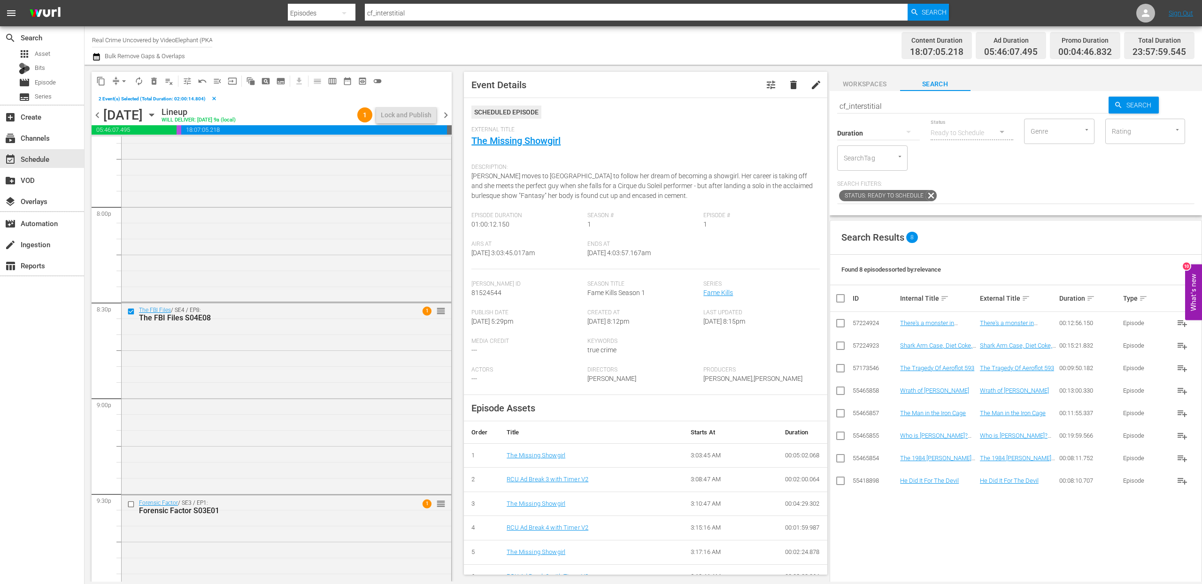
scroll to position [3790, 0]
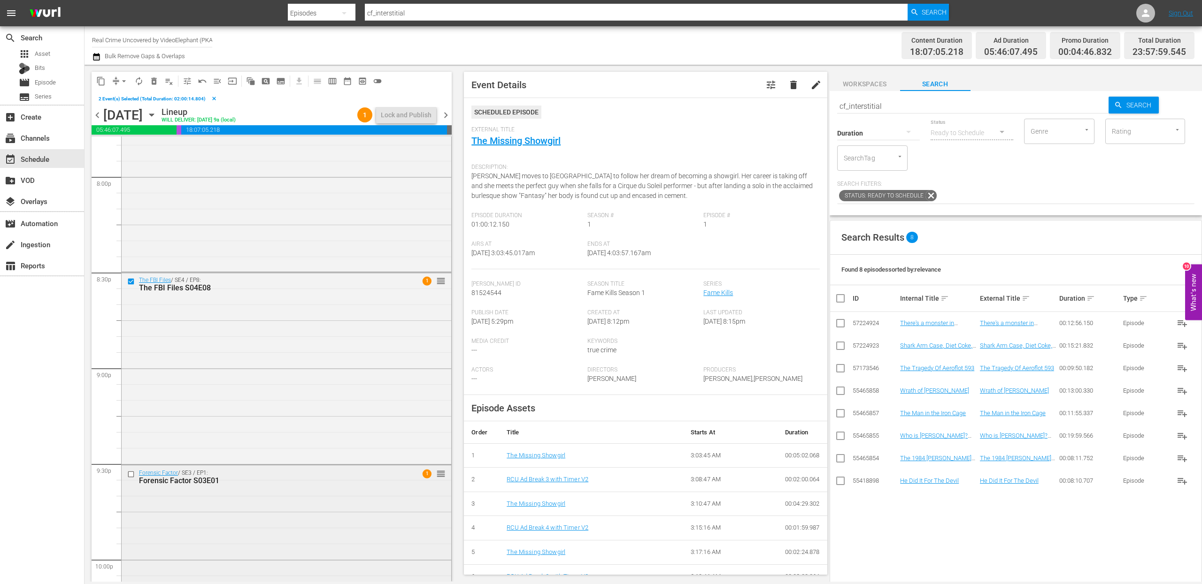
click at [131, 410] on input "checkbox" at bounding box center [132, 475] width 10 height 8
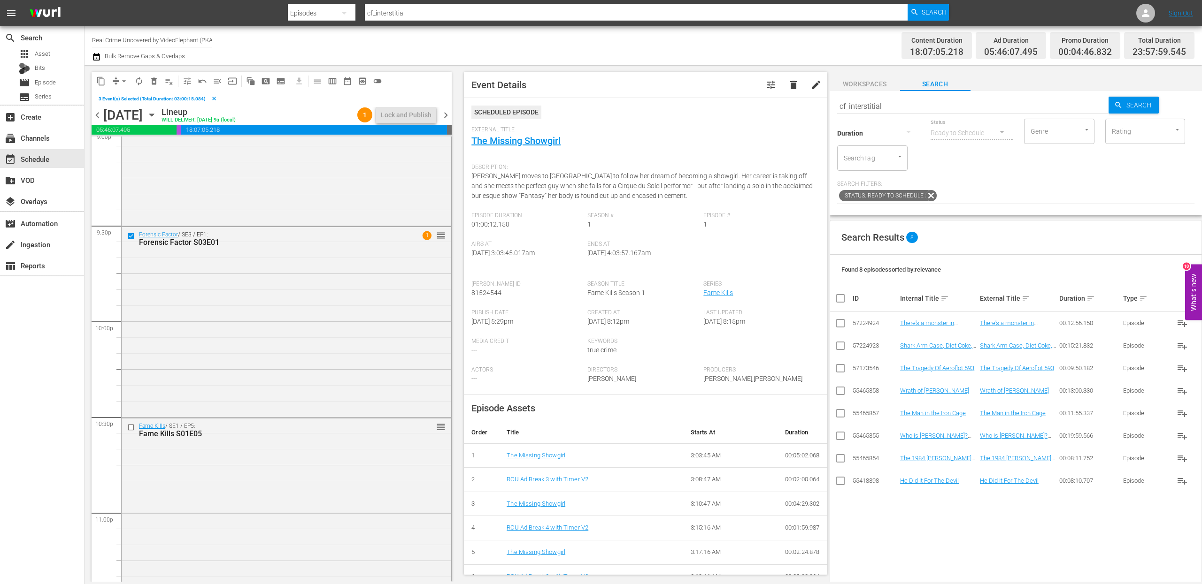
scroll to position [4033, 0]
click at [133, 410] on input "checkbox" at bounding box center [132, 423] width 10 height 8
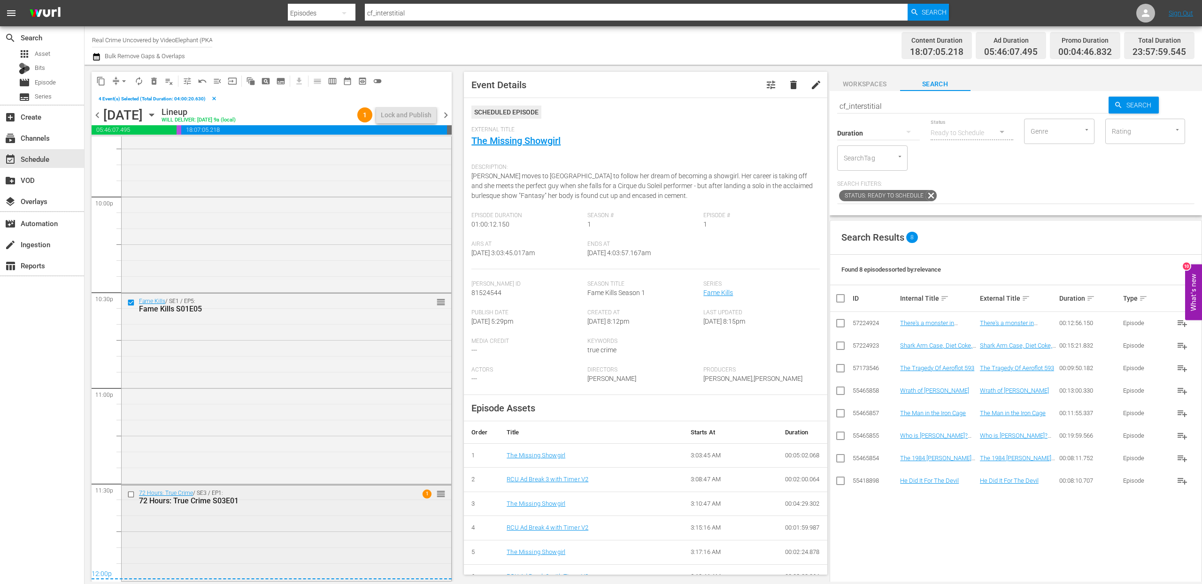
click at [131, 410] on input "checkbox" at bounding box center [132, 495] width 10 height 8
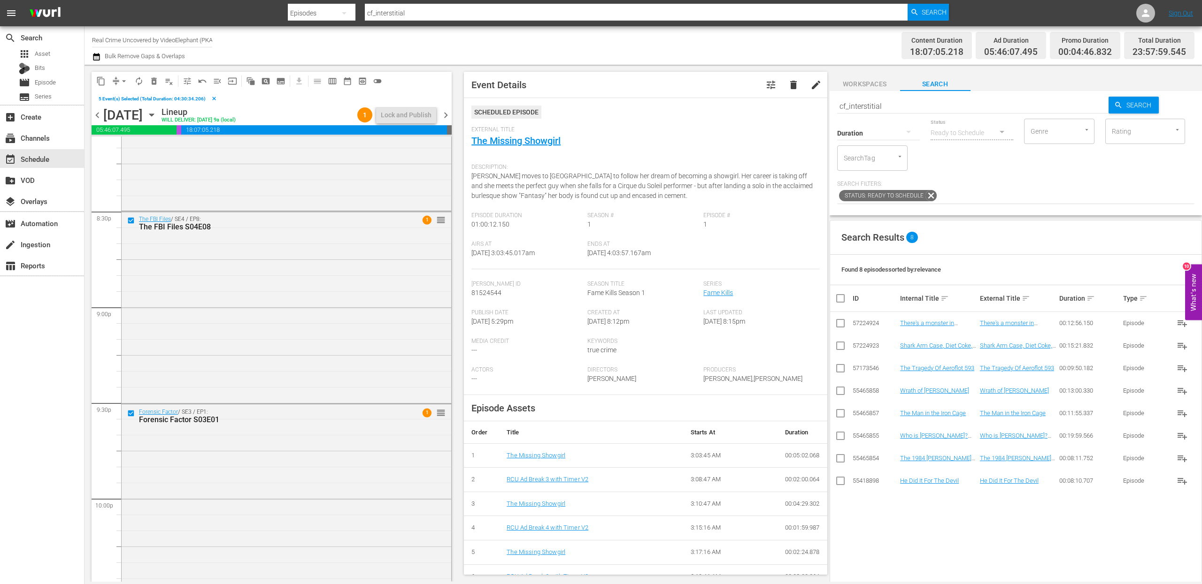
scroll to position [3839, 0]
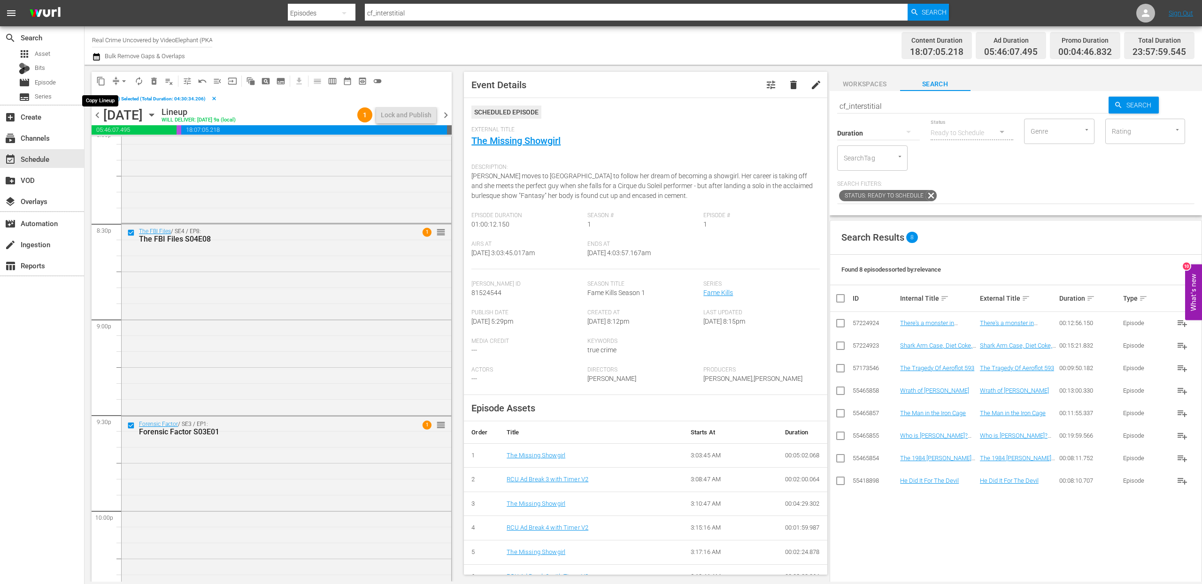
click at [104, 78] on span "content_copy" at bounding box center [100, 81] width 9 height 9
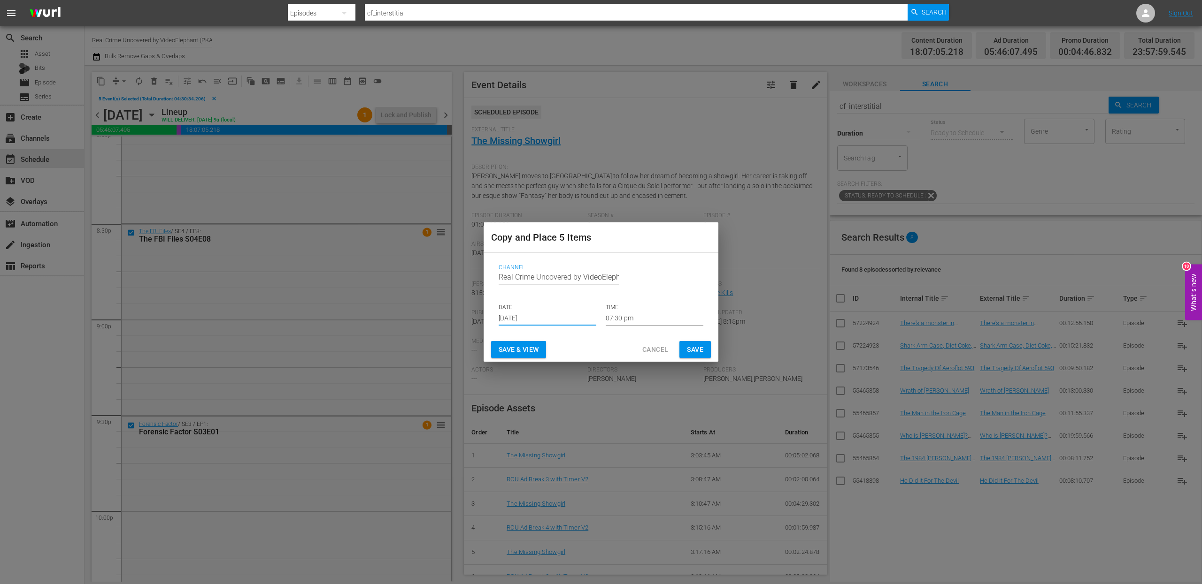
click at [544, 320] on input "[DATE]" at bounding box center [548, 319] width 98 height 14
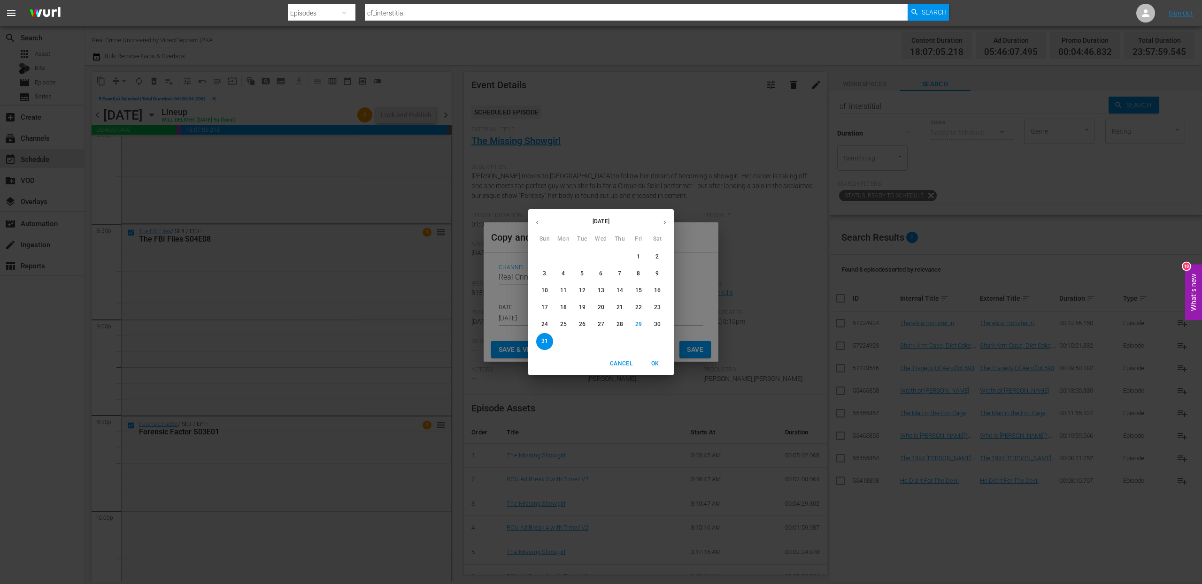
click at [660, 229] on button "button" at bounding box center [664, 223] width 18 height 18
click at [623, 289] on span "18" at bounding box center [619, 291] width 17 height 8
type input "Sep 18th 2025"
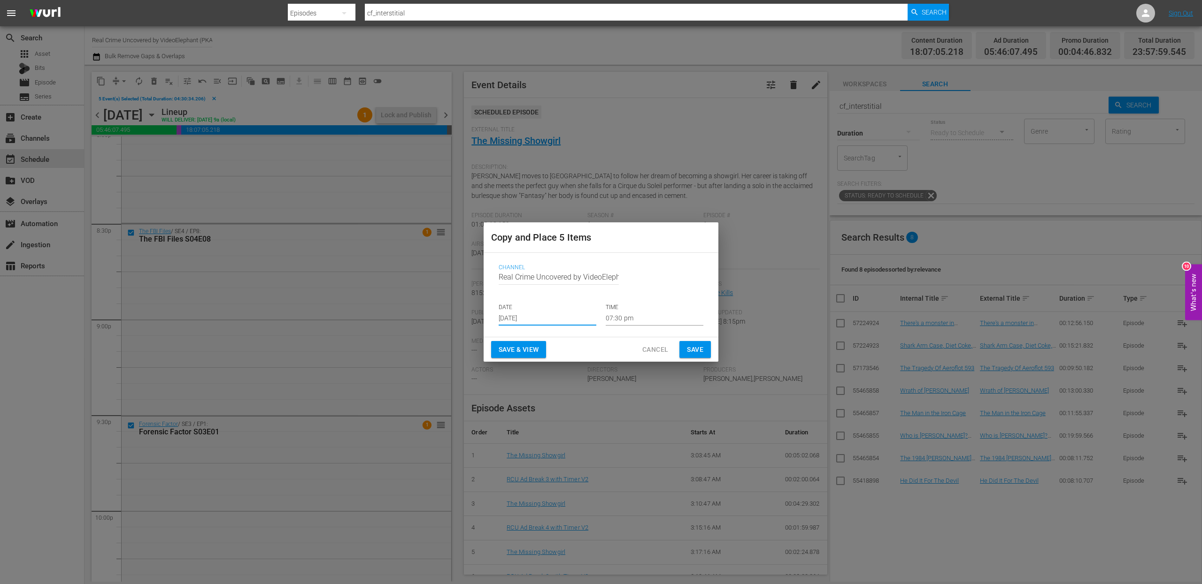
click at [614, 319] on input "07:30 pm" at bounding box center [655, 319] width 98 height 14
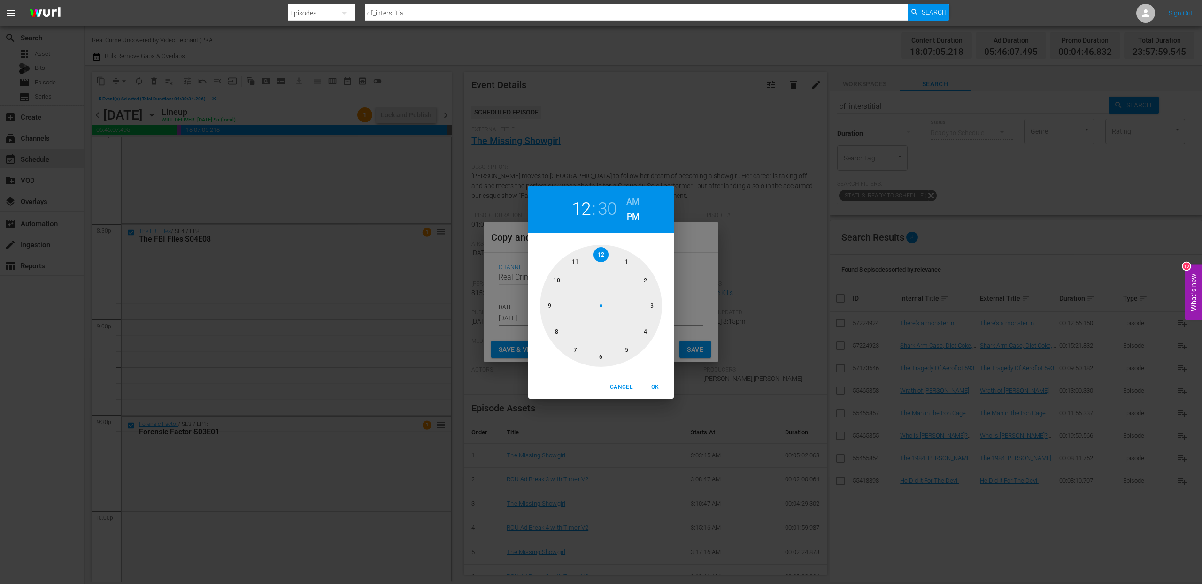
click at [602, 251] on div at bounding box center [601, 306] width 122 height 122
click at [603, 250] on div at bounding box center [601, 306] width 122 height 122
click at [638, 199] on h6 "AM" at bounding box center [632, 201] width 13 height 15
click at [661, 388] on span "OK" at bounding box center [655, 388] width 23 height 10
type input "12:00 am"
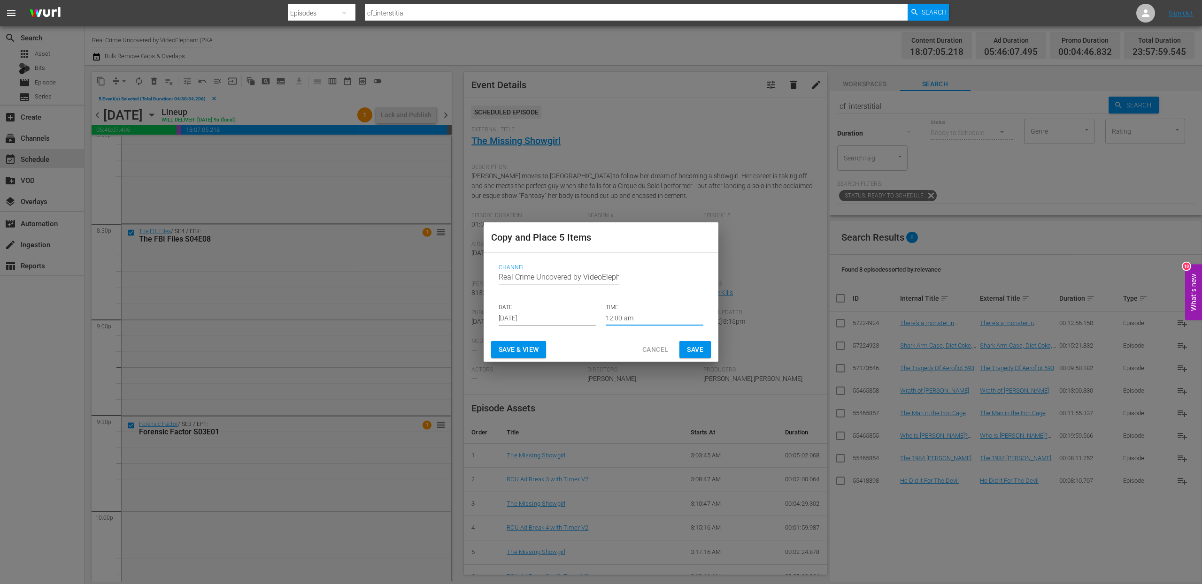
click at [698, 347] on span "Save" at bounding box center [695, 350] width 16 height 12
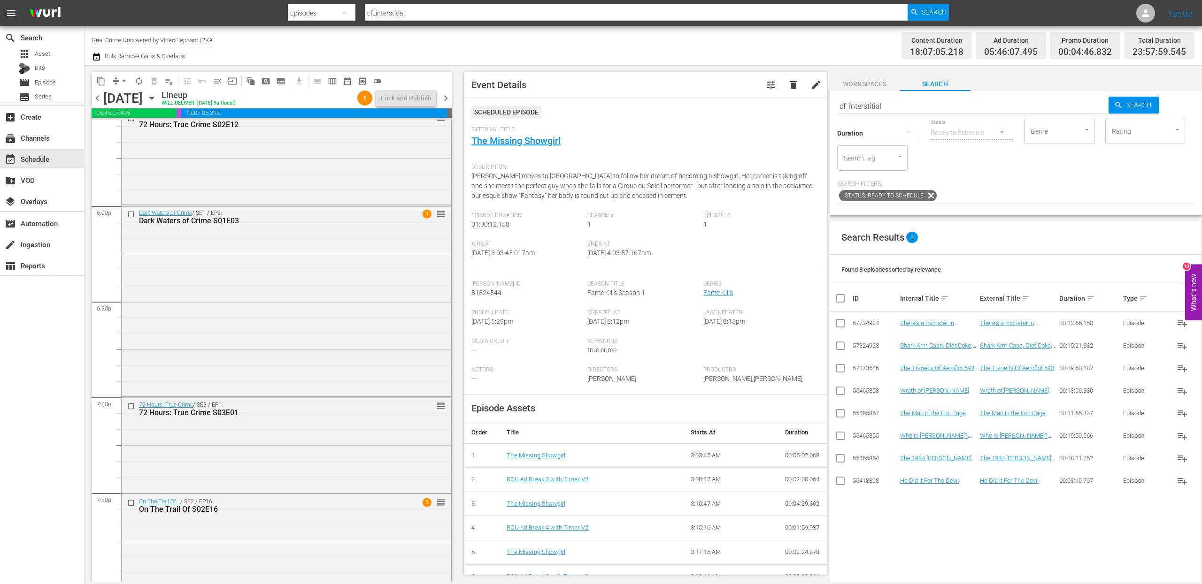
scroll to position [3355, 0]
click at [133, 219] on input "checkbox" at bounding box center [132, 220] width 10 height 8
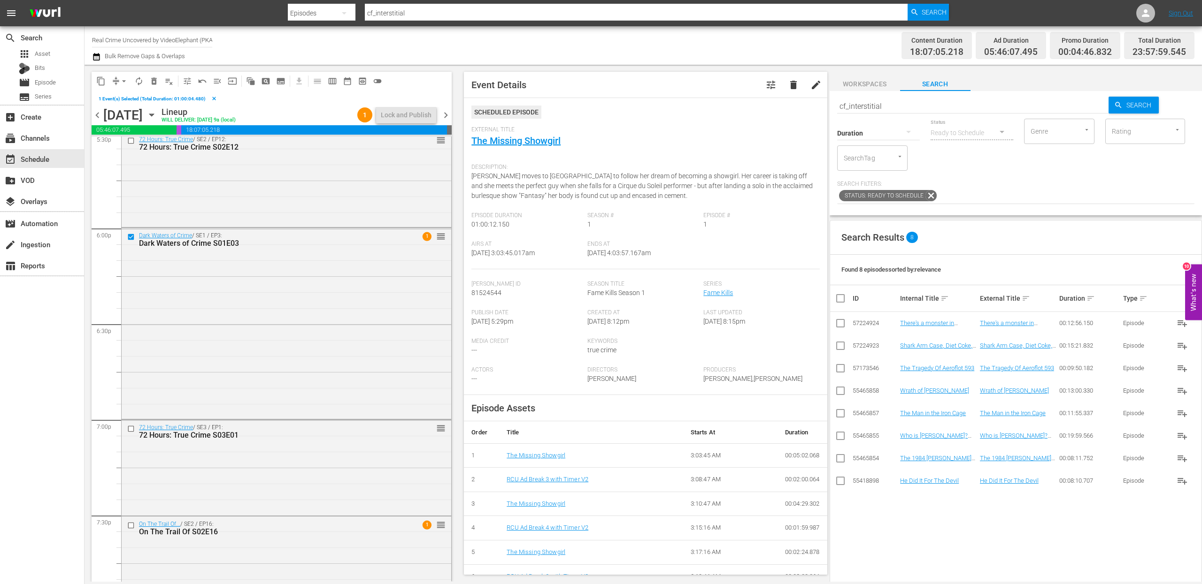
click at [100, 82] on span "content_copy" at bounding box center [100, 81] width 9 height 9
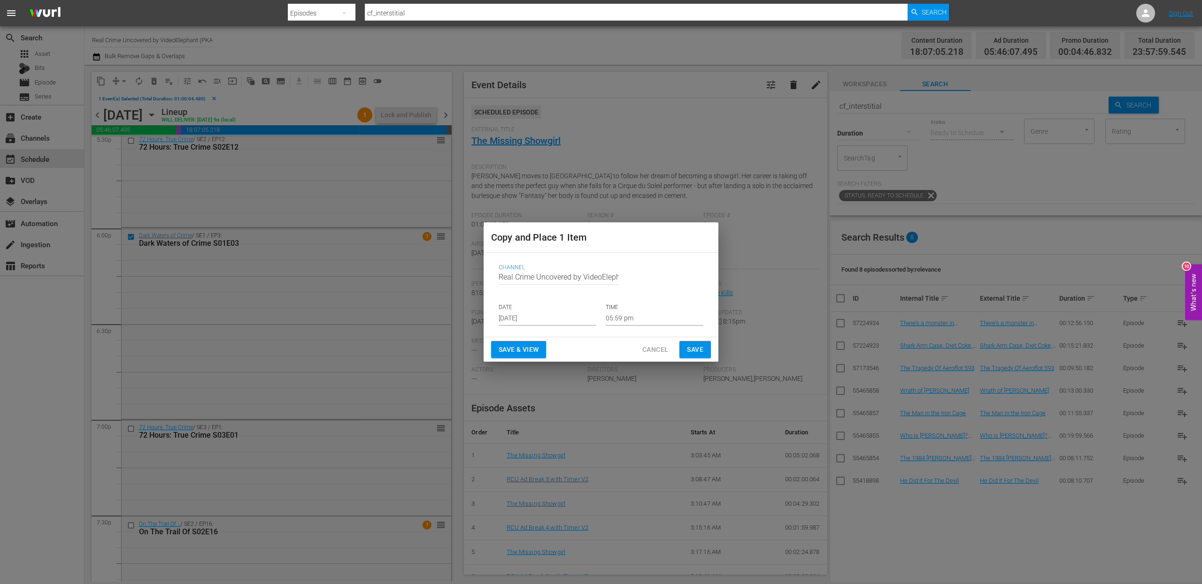
click at [518, 314] on input "[DATE]" at bounding box center [548, 319] width 98 height 14
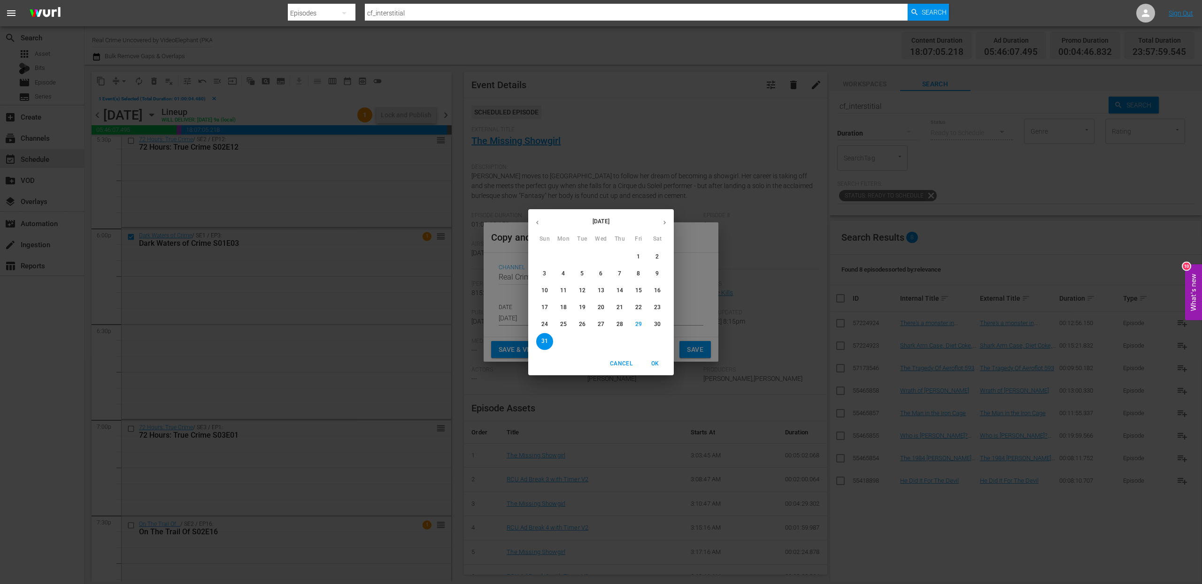
click at [666, 224] on icon "button" at bounding box center [664, 222] width 7 height 7
click at [620, 291] on p "18" at bounding box center [619, 291] width 7 height 8
type input "Sep 18th 2025"
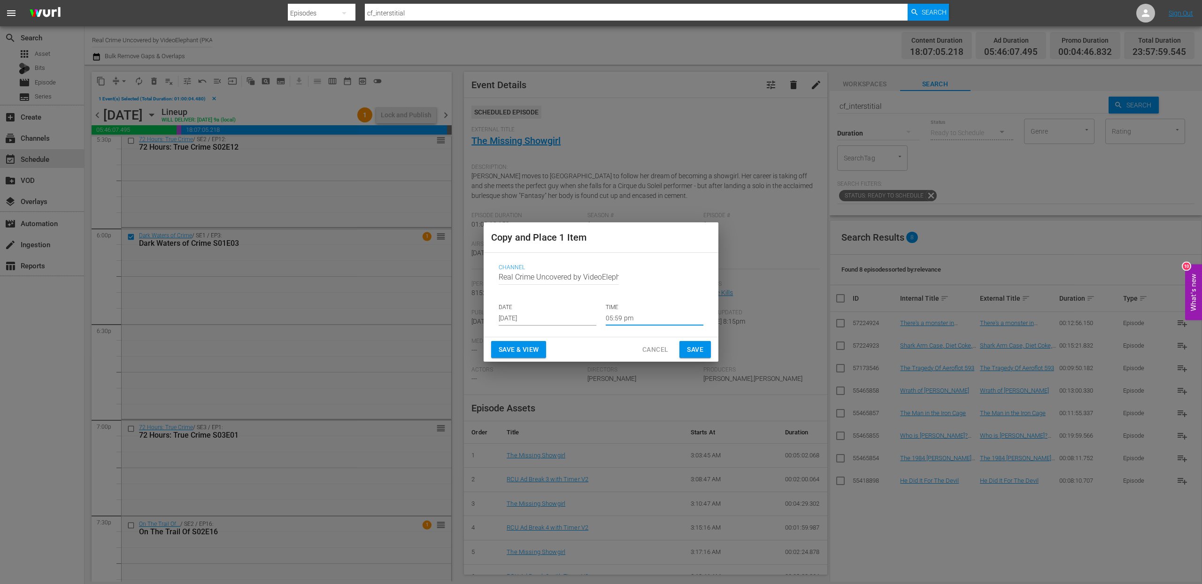
click at [615, 321] on input "05:59 pm" at bounding box center [655, 319] width 98 height 14
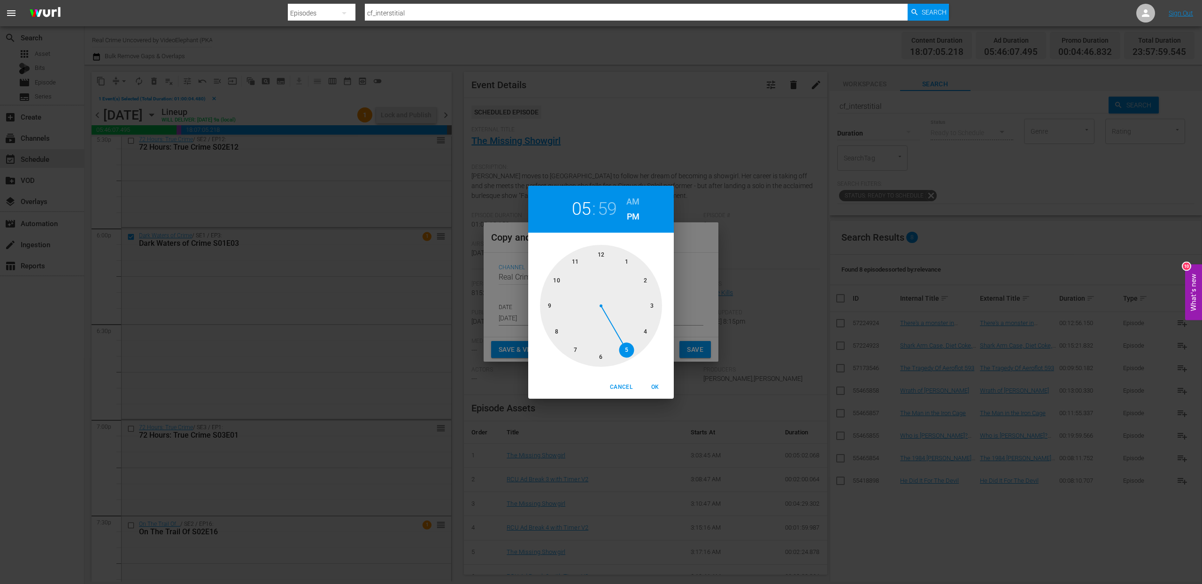
click at [646, 329] on div at bounding box center [601, 306] width 122 height 122
click at [601, 357] on div at bounding box center [601, 306] width 122 height 122
click at [632, 197] on h6 "AM" at bounding box center [632, 201] width 13 height 15
click at [651, 386] on span "OK" at bounding box center [655, 388] width 23 height 10
type input "04:30 am"
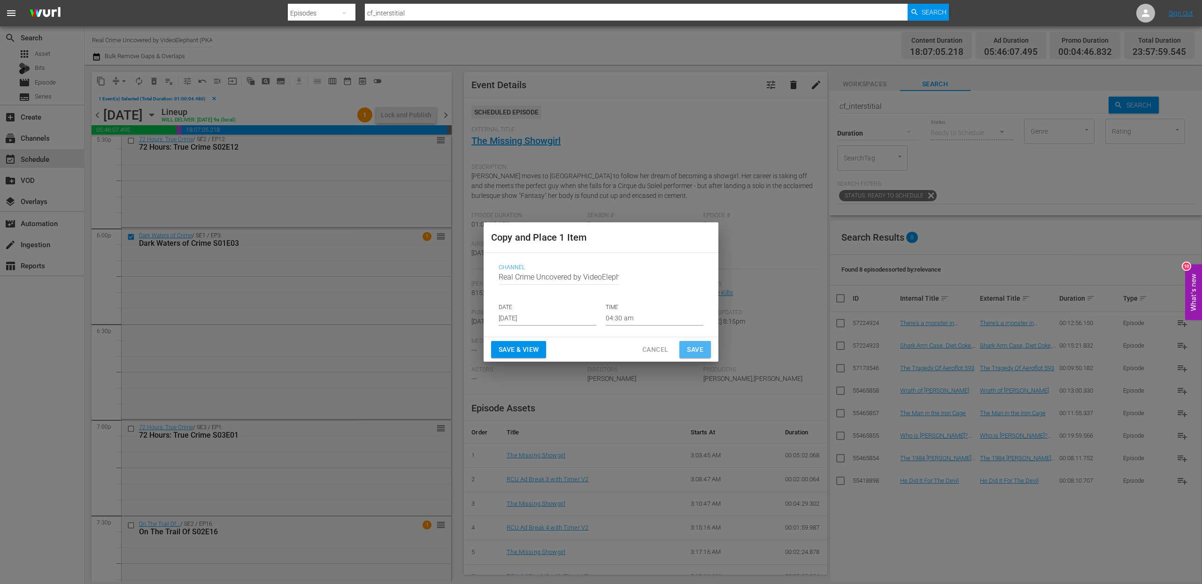
click at [690, 355] on span "Save" at bounding box center [695, 350] width 16 height 12
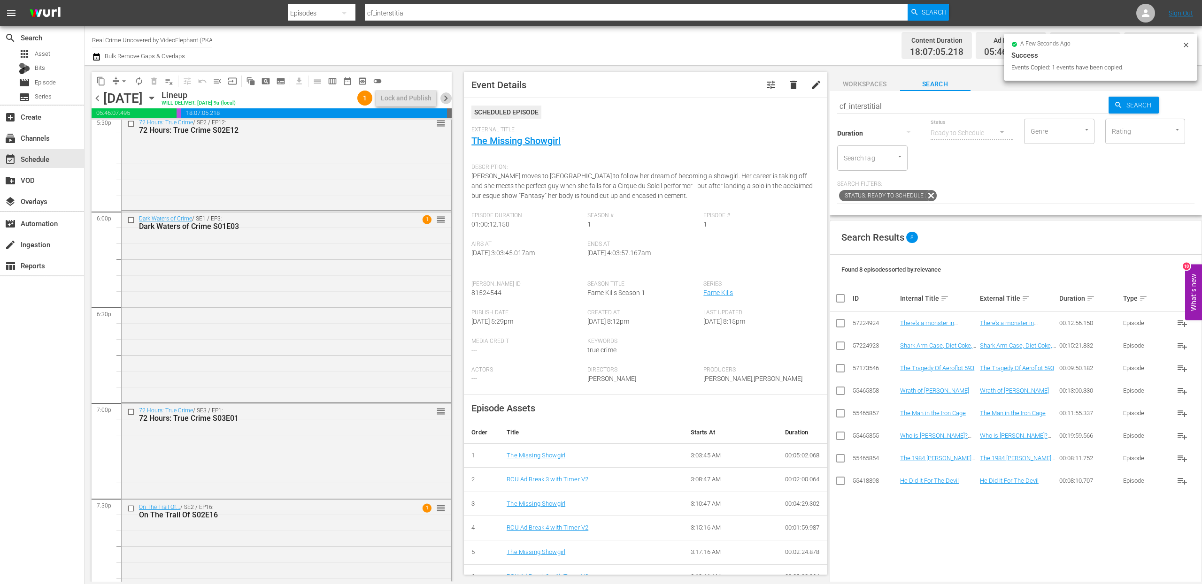
click at [448, 99] on span "chevron_right" at bounding box center [446, 98] width 12 height 12
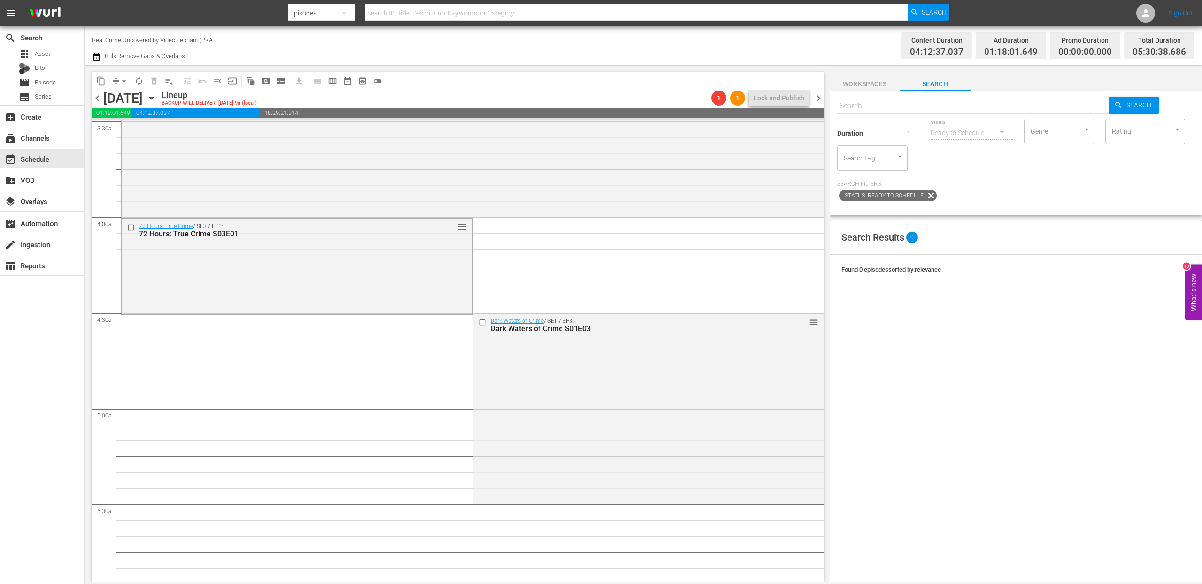
scroll to position [688, 0]
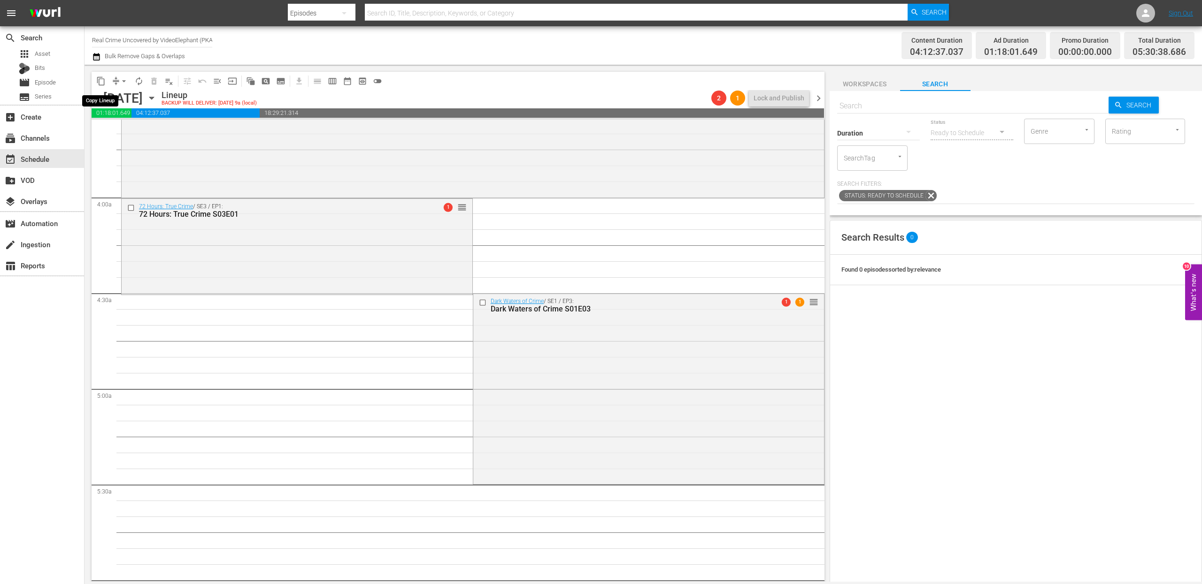
click at [100, 80] on span "content_copy" at bounding box center [100, 81] width 9 height 9
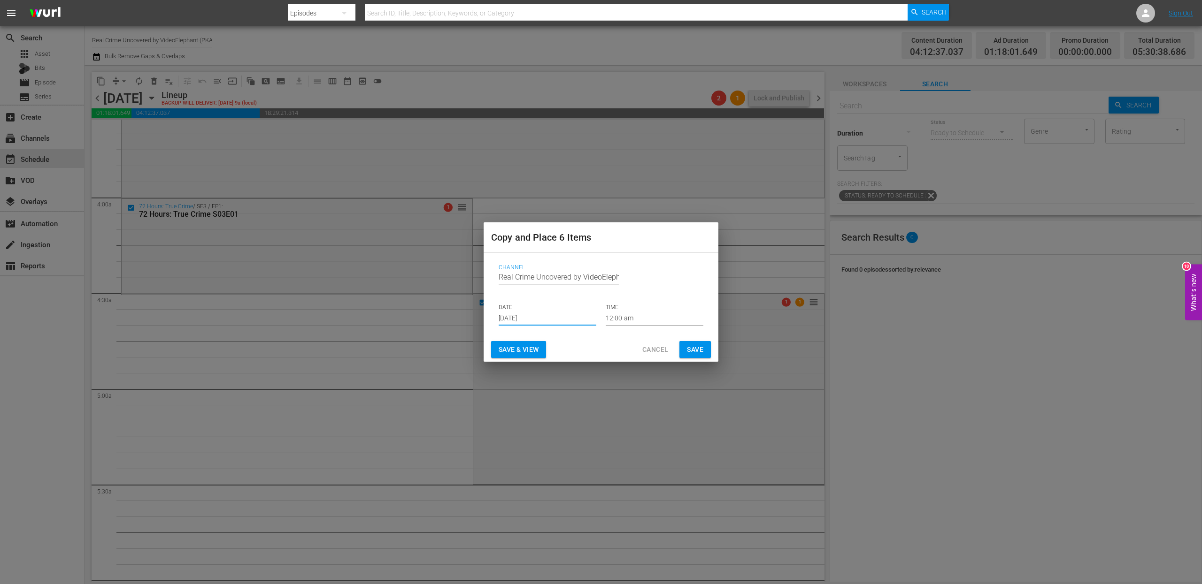
click at [536, 316] on input "[DATE]" at bounding box center [548, 319] width 98 height 14
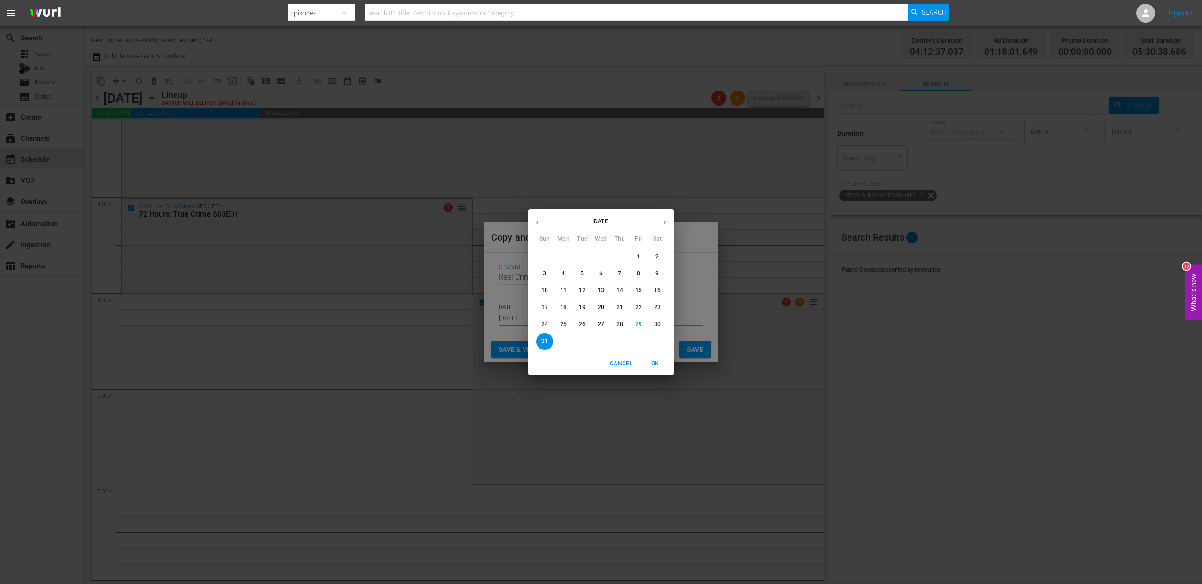
click at [661, 225] on icon "button" at bounding box center [664, 222] width 7 height 7
click at [621, 288] on p "18" at bounding box center [619, 291] width 7 height 8
type input "Sep 18th 2025"
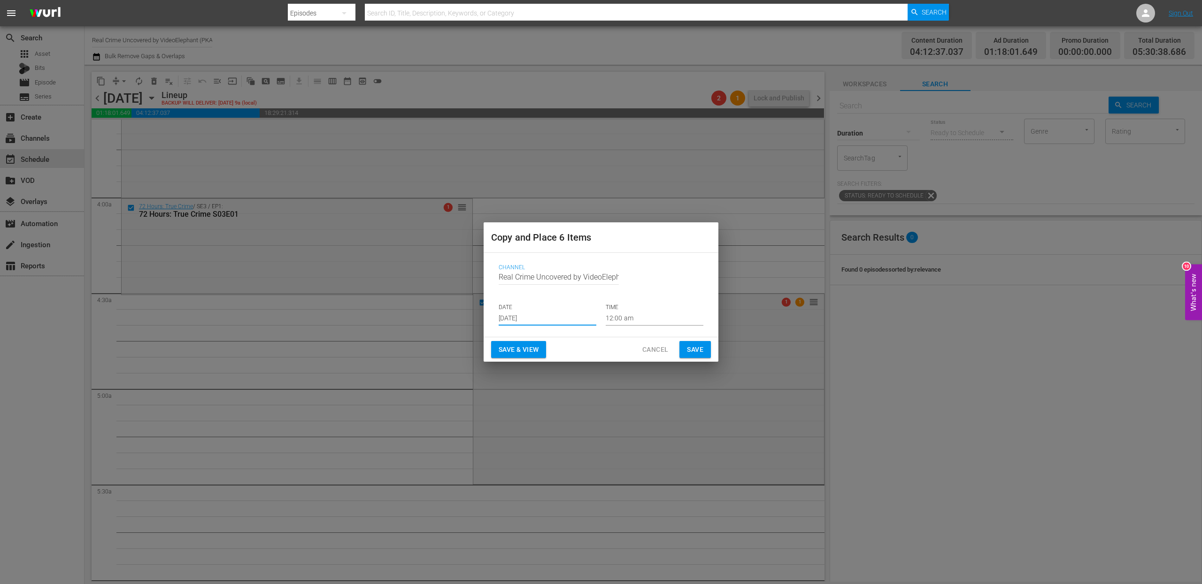
click at [621, 318] on input "12:00 am" at bounding box center [655, 319] width 98 height 14
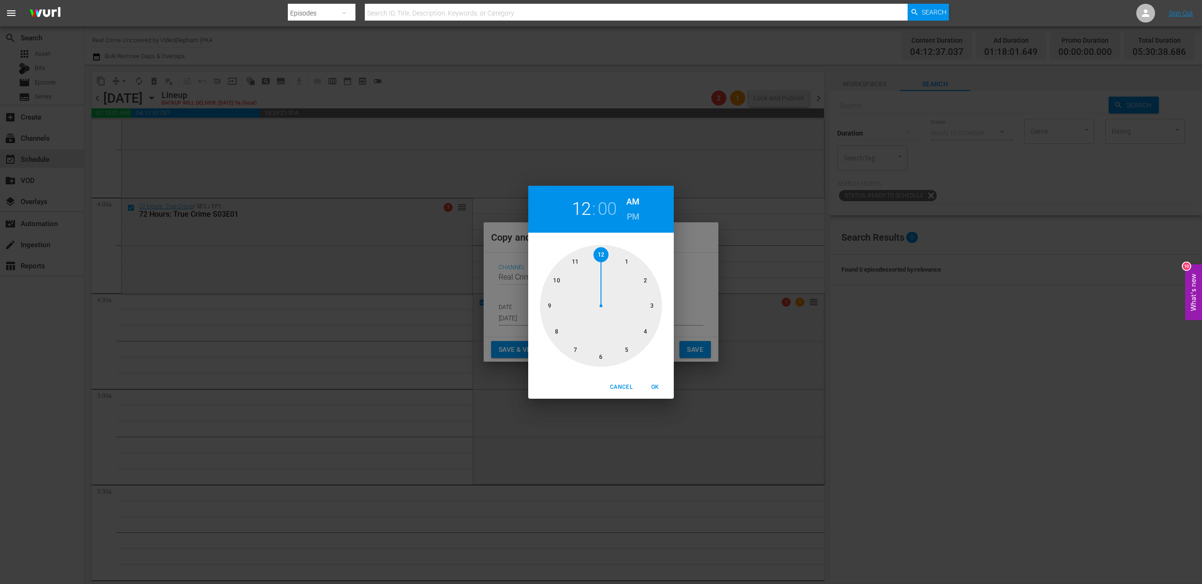
click at [621, 346] on div at bounding box center [601, 306] width 122 height 122
click at [605, 354] on div at bounding box center [601, 306] width 122 height 122
click at [651, 383] on span "OK" at bounding box center [655, 388] width 23 height 10
type input "05:30 am"
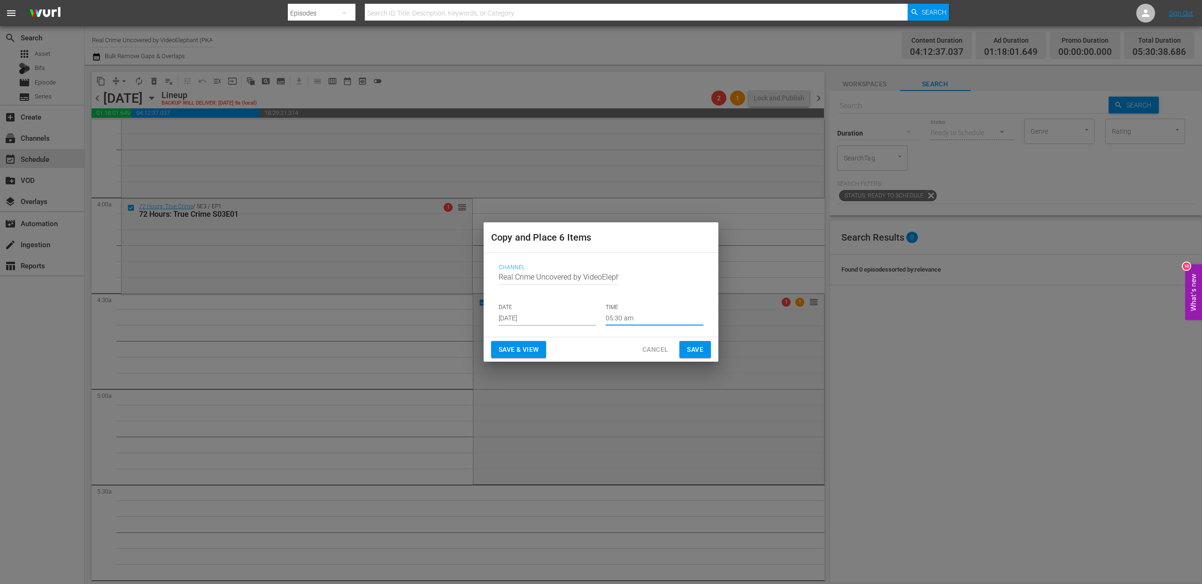
click at [695, 346] on span "Save" at bounding box center [695, 350] width 16 height 12
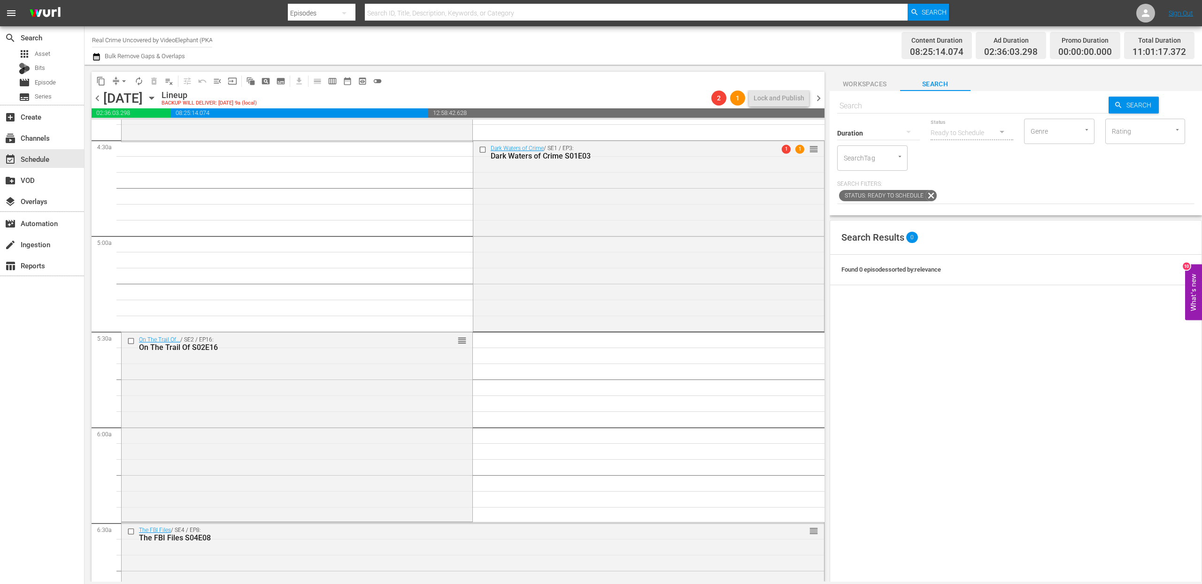
scroll to position [834, 0]
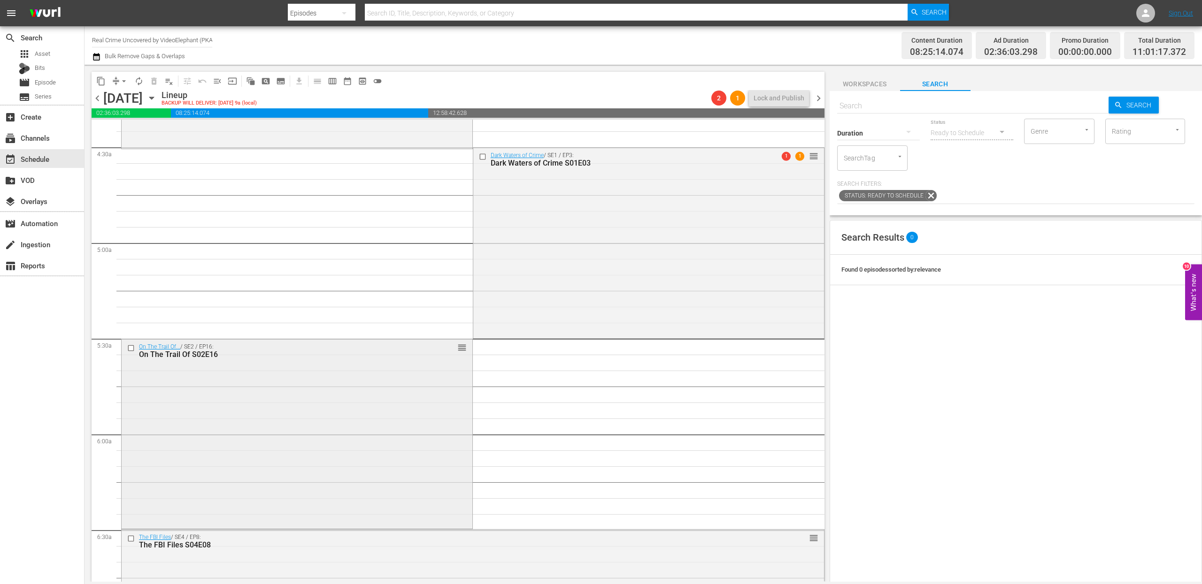
click at [133, 348] on input "checkbox" at bounding box center [132, 349] width 10 height 8
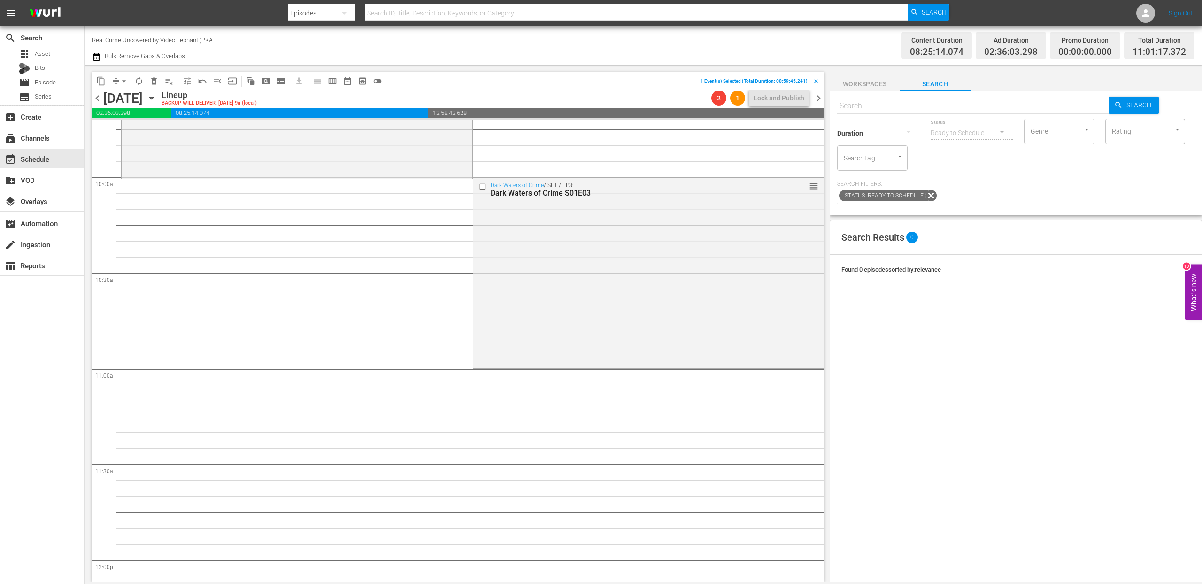
scroll to position [1905, 0]
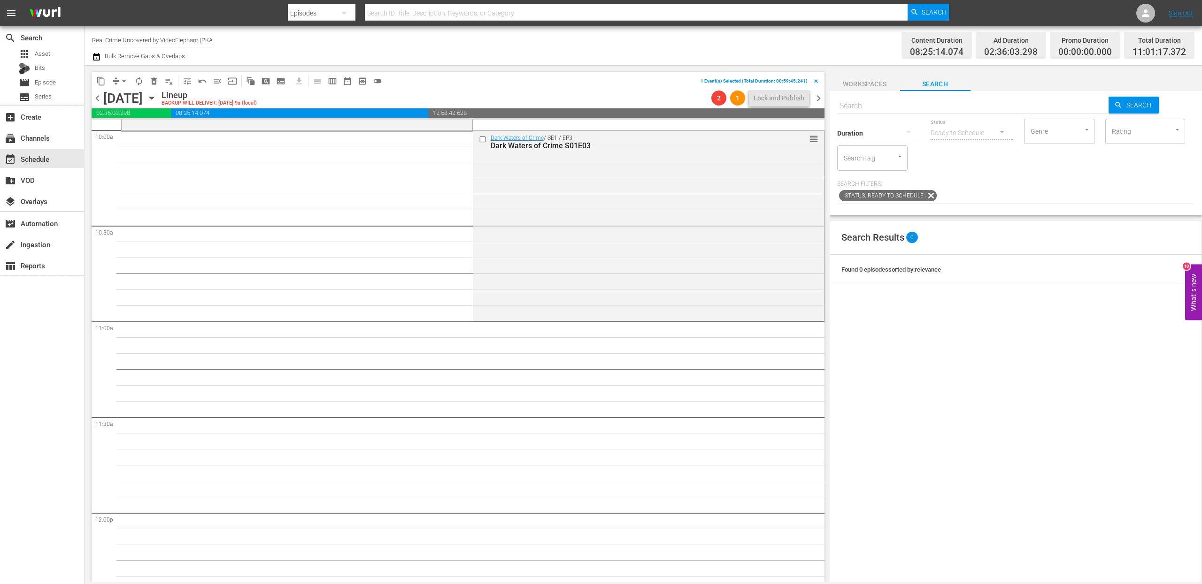
click at [102, 78] on span "content_copy" at bounding box center [100, 81] width 9 height 9
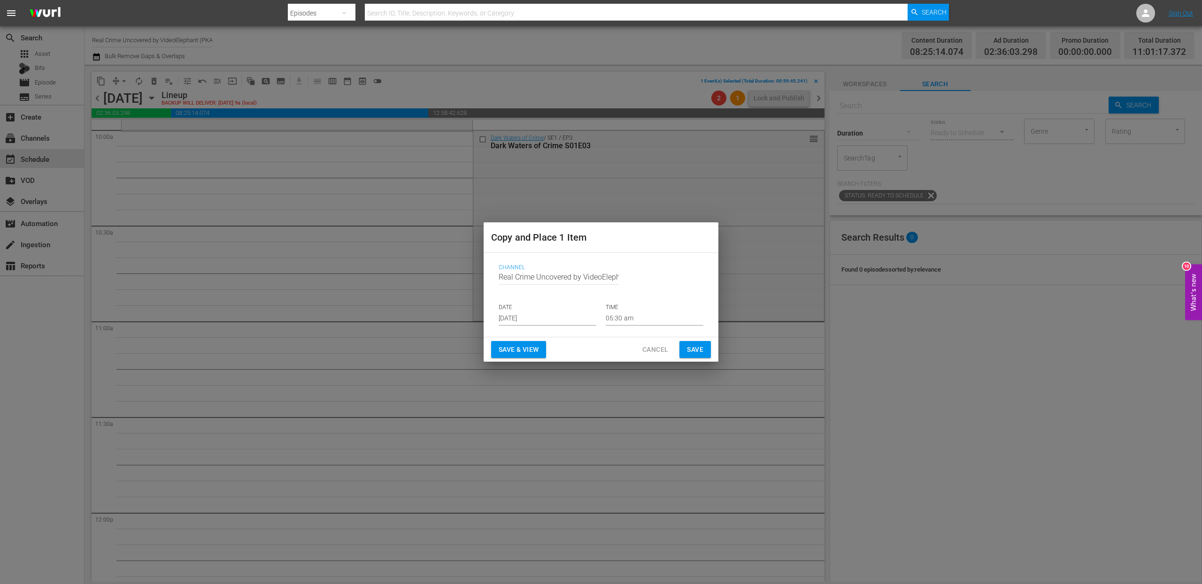
click at [527, 322] on input "[DATE]" at bounding box center [548, 319] width 98 height 14
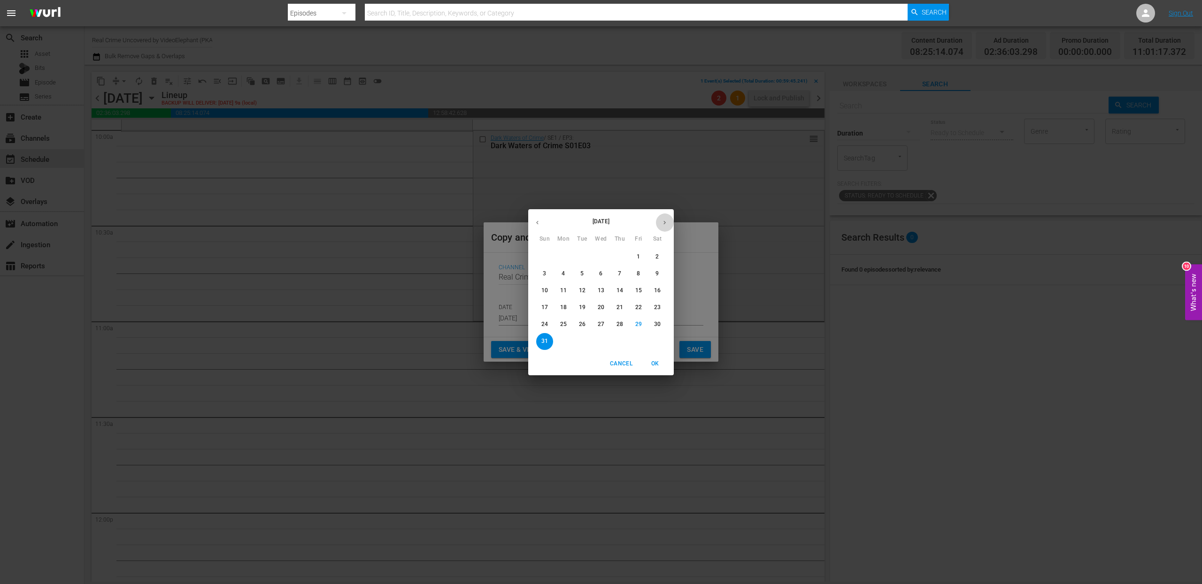
click at [664, 221] on icon "button" at bounding box center [664, 222] width 7 height 7
click at [622, 290] on p "18" at bounding box center [619, 291] width 7 height 8
type input "Sep 18th 2025"
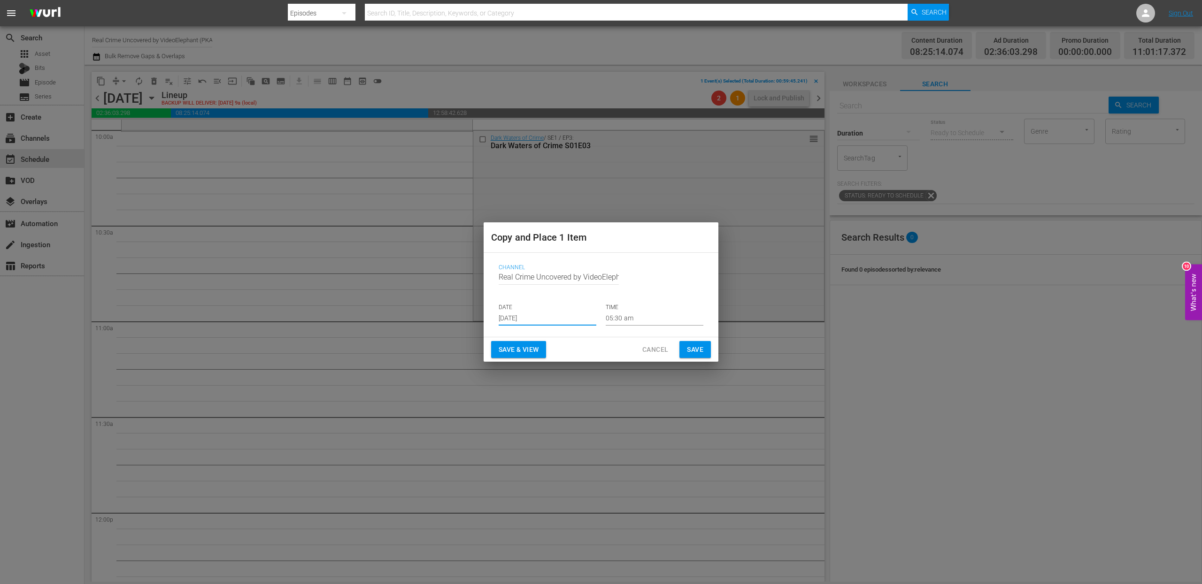
click at [622, 319] on input "05:30 am" at bounding box center [655, 319] width 98 height 14
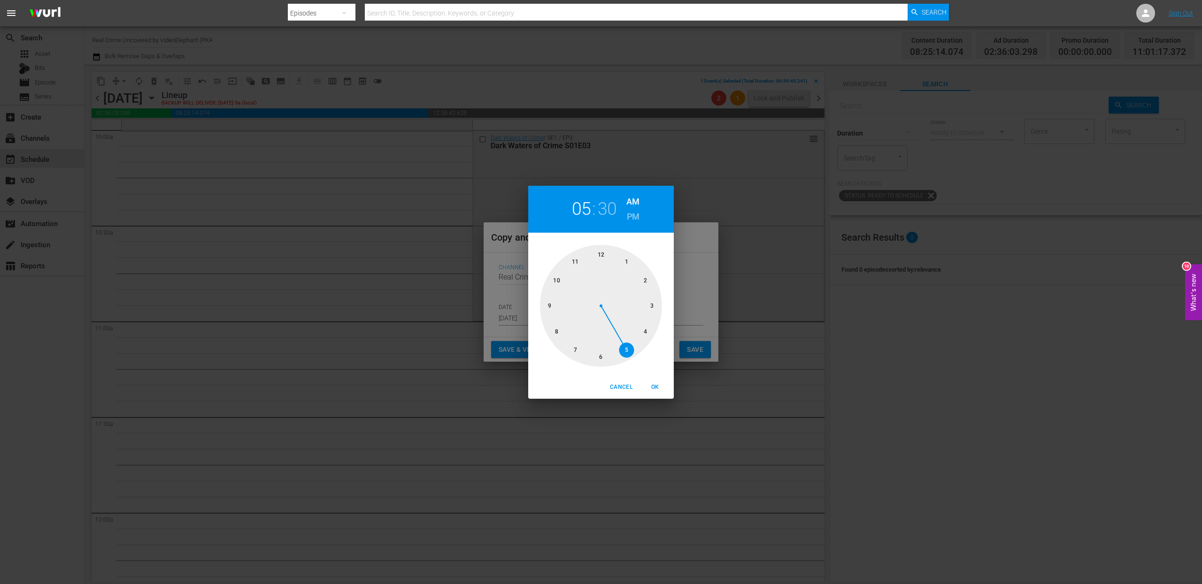
click at [576, 262] on div at bounding box center [601, 306] width 122 height 122
click at [603, 253] on div at bounding box center [601, 306] width 122 height 122
click at [655, 388] on span "OK" at bounding box center [655, 388] width 23 height 10
type input "11:00 am"
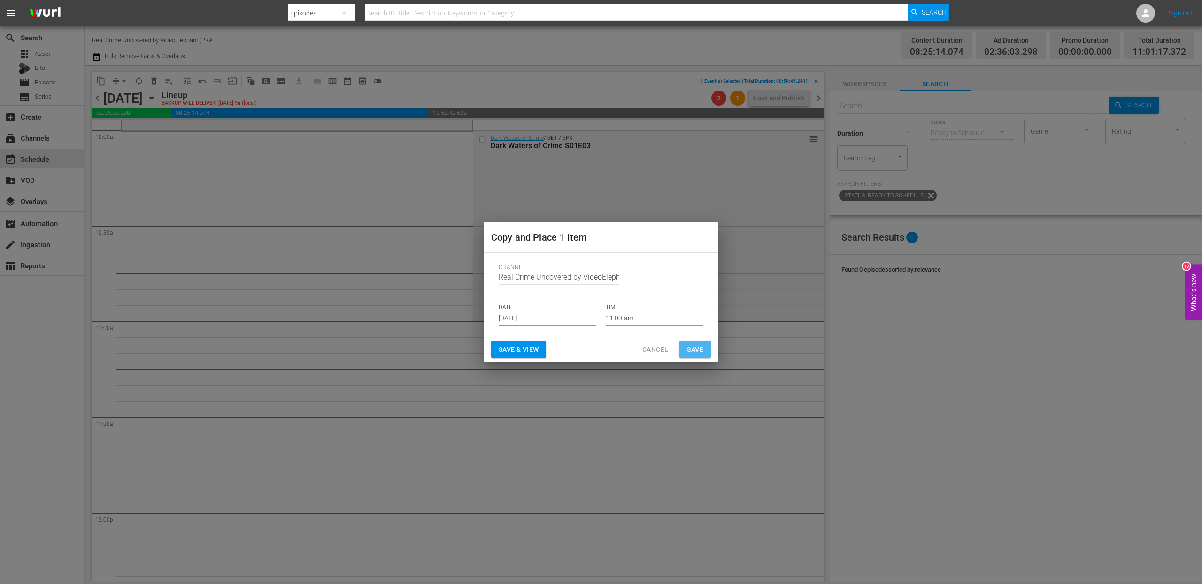
click at [692, 351] on span "Save" at bounding box center [695, 350] width 16 height 12
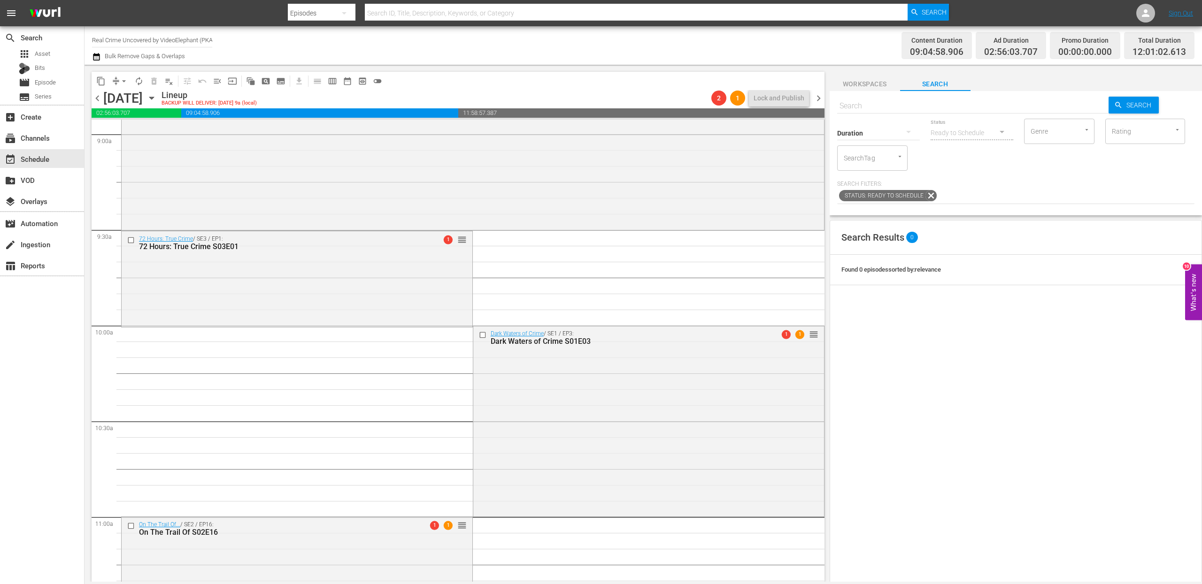
scroll to position [1697, 0]
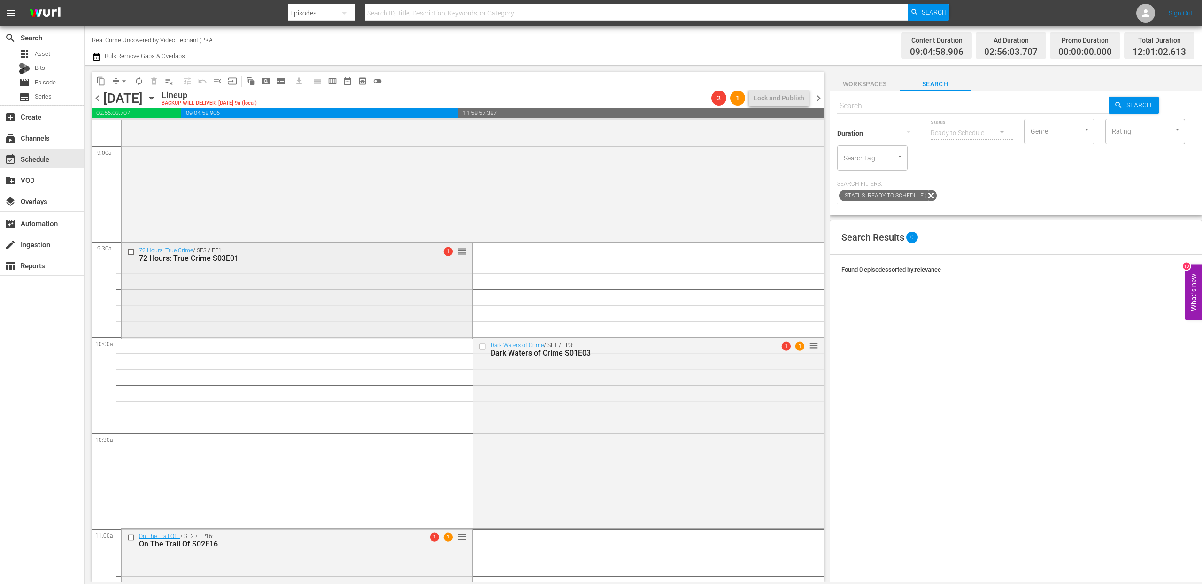
click at [130, 253] on input "checkbox" at bounding box center [132, 252] width 10 height 8
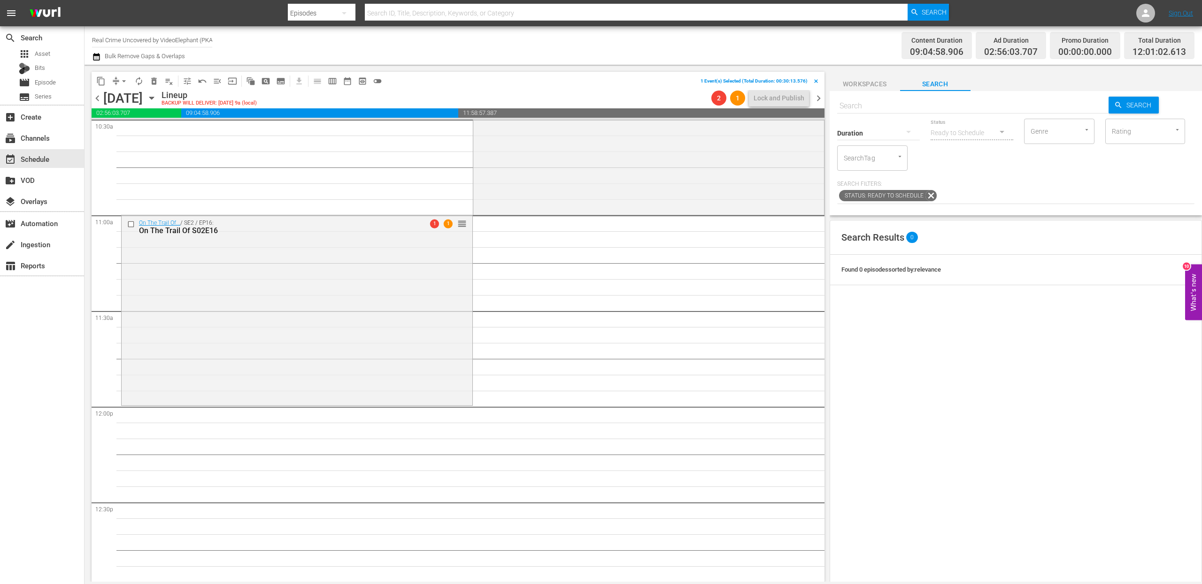
scroll to position [2013, 0]
click at [104, 81] on span "content_copy" at bounding box center [100, 81] width 9 height 9
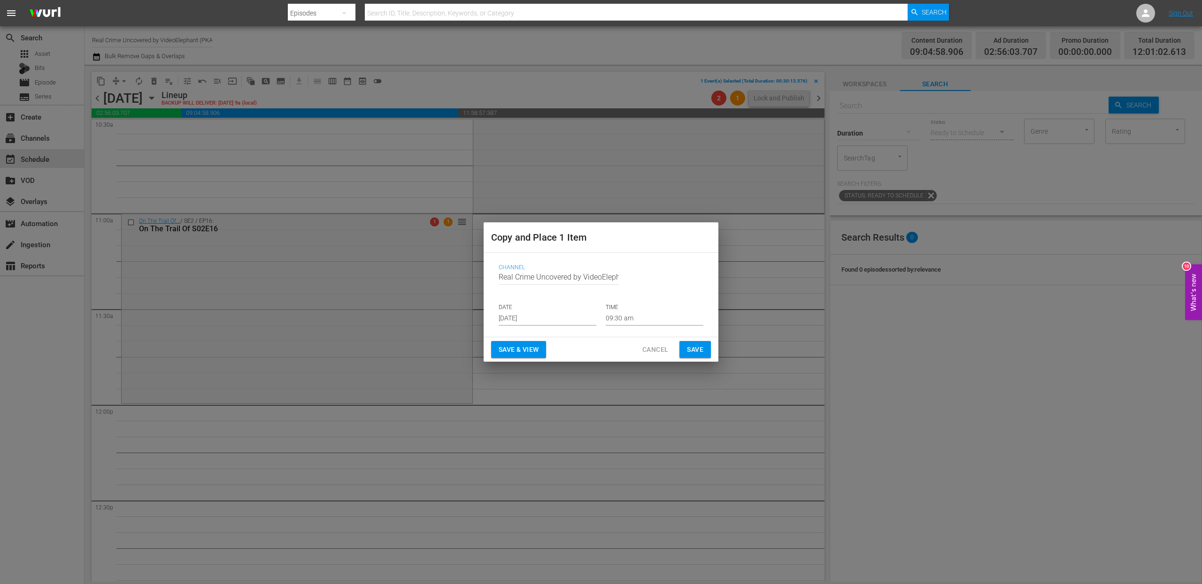
click at [516, 319] on input "[DATE]" at bounding box center [548, 319] width 98 height 14
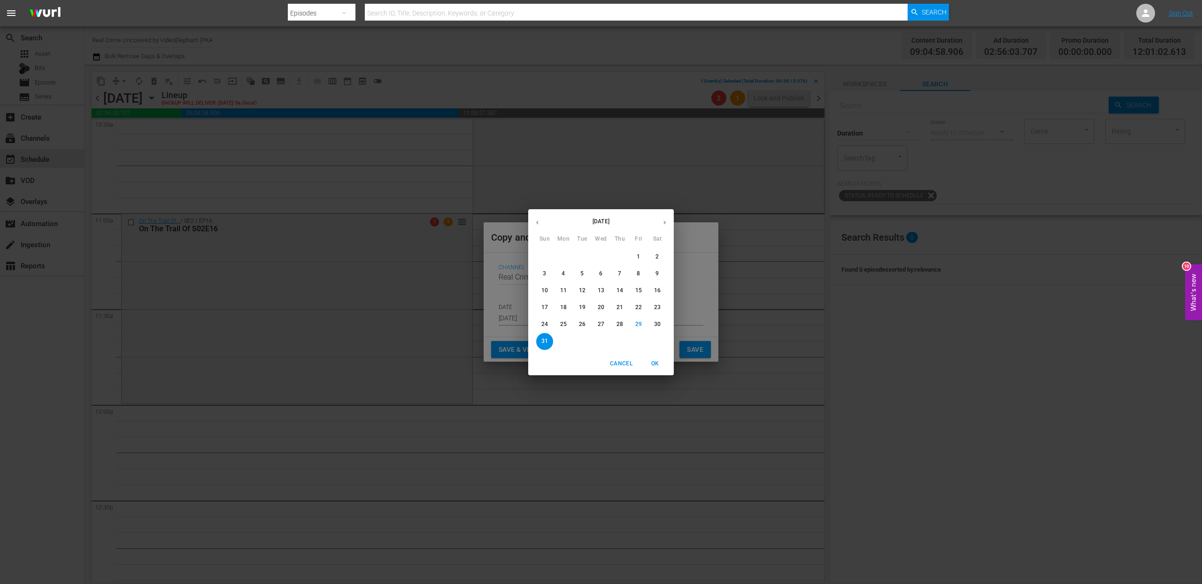
click at [664, 220] on icon "button" at bounding box center [664, 222] width 7 height 7
click at [621, 291] on p "18" at bounding box center [619, 291] width 7 height 8
type input "Sep 18th 2025"
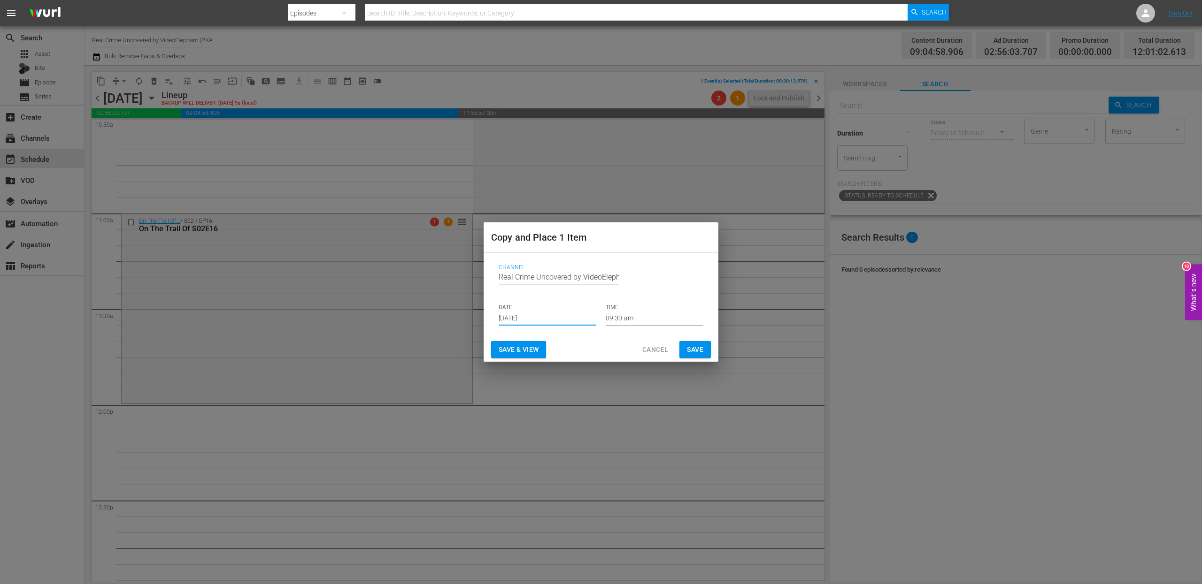
click at [619, 316] on input "09:30 am" at bounding box center [655, 319] width 98 height 14
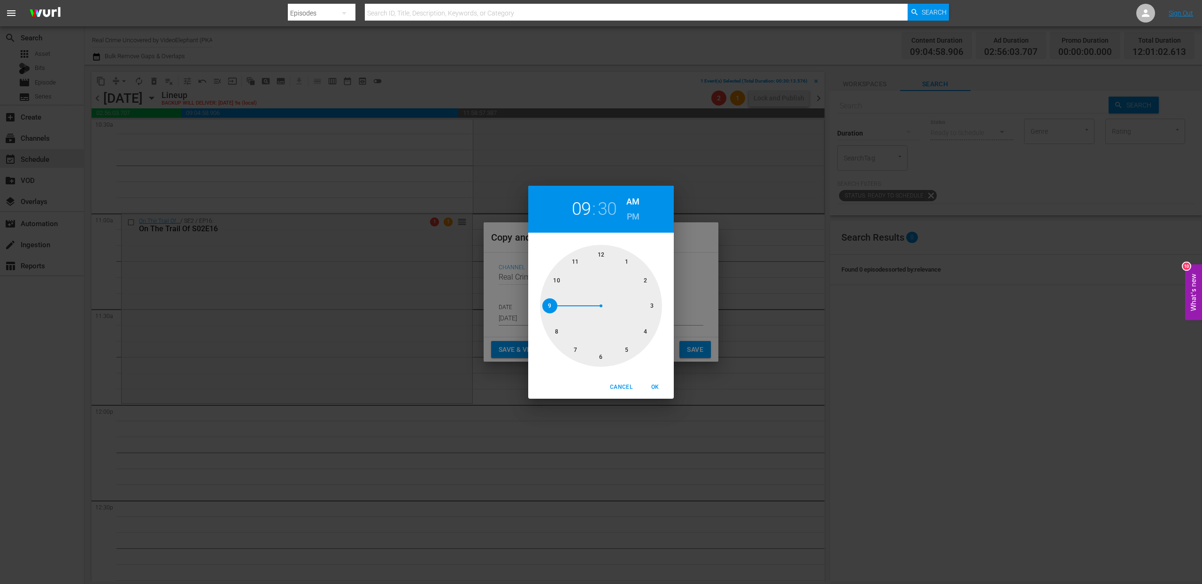
click at [598, 253] on div at bounding box center [601, 306] width 122 height 122
click at [604, 251] on div at bounding box center [601, 306] width 122 height 122
click at [654, 384] on span "OK" at bounding box center [655, 388] width 23 height 10
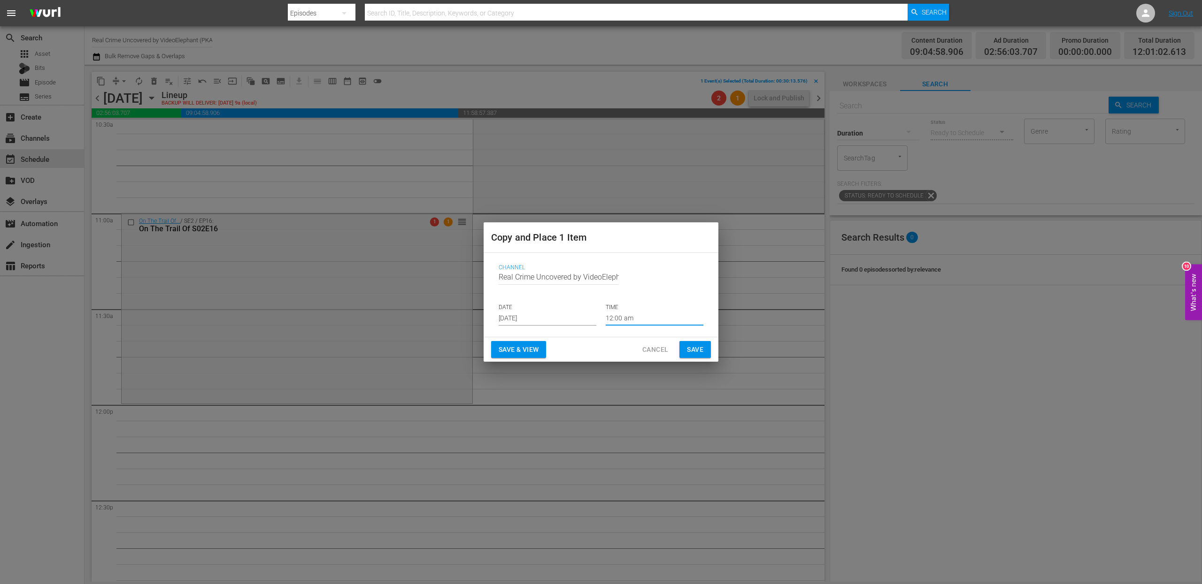
click at [621, 317] on input "12:00 am" at bounding box center [655, 319] width 98 height 14
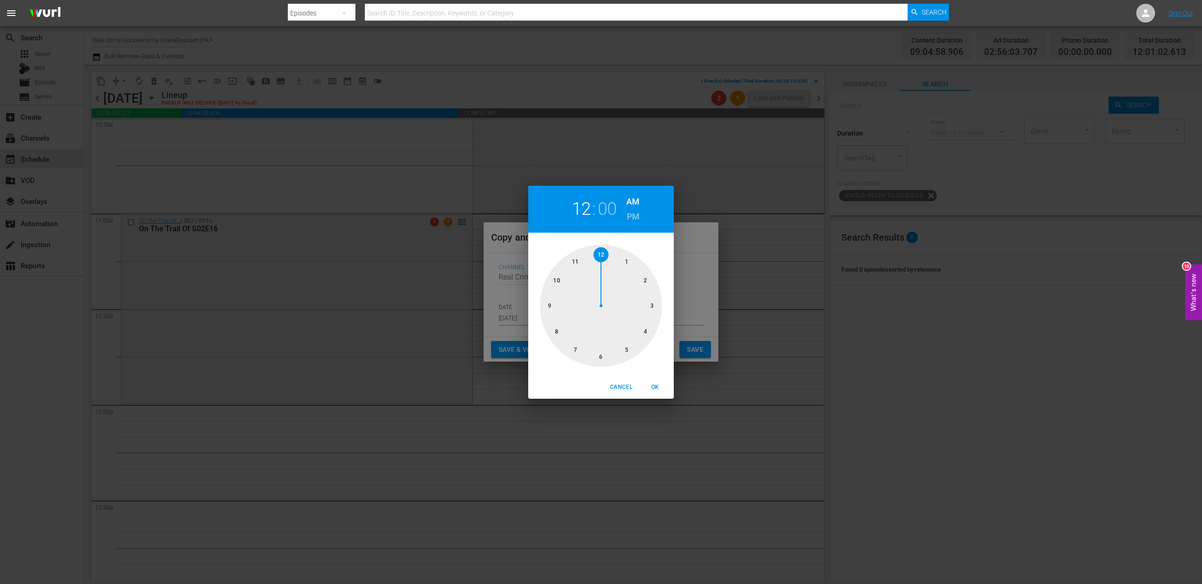
click at [631, 219] on h6 "PM" at bounding box center [633, 216] width 13 height 15
click at [658, 391] on span "OK" at bounding box center [655, 388] width 23 height 10
type input "12:00 pm"
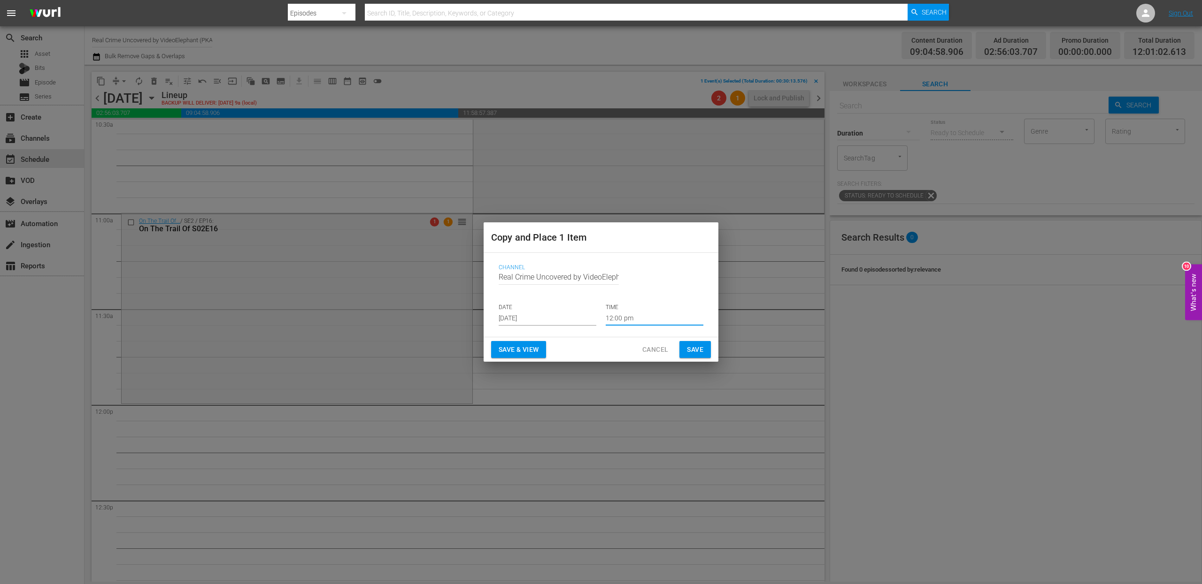
click at [683, 347] on button "Save" at bounding box center [694, 349] width 31 height 17
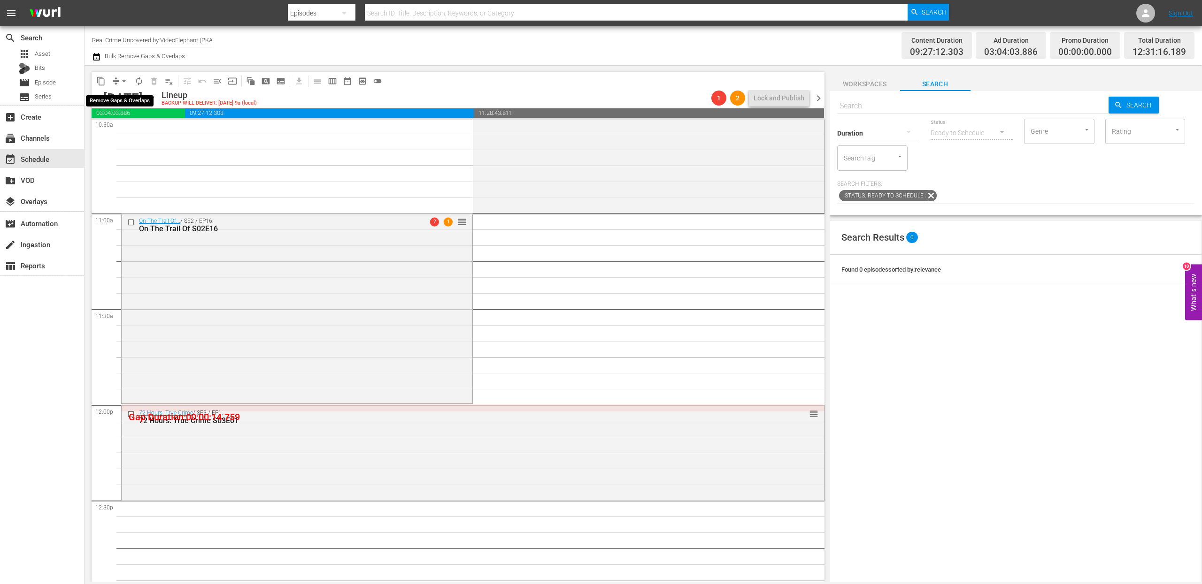
click at [121, 82] on span "arrow_drop_down" at bounding box center [123, 81] width 9 height 9
click at [135, 124] on li "Align to End of Previous Day" at bounding box center [124, 130] width 99 height 15
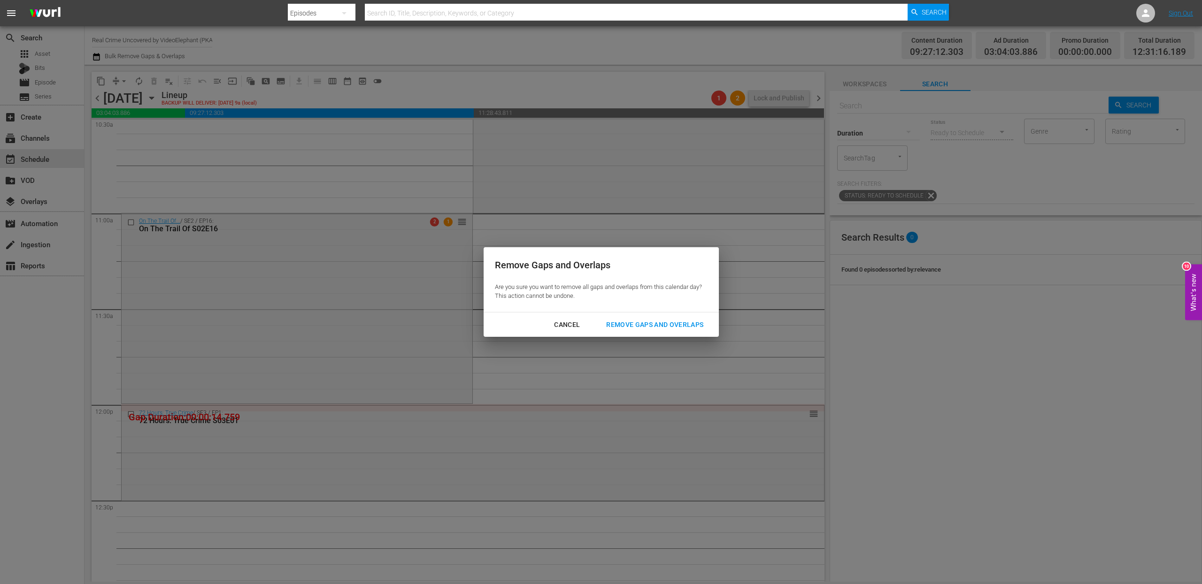
click at [612, 318] on button "Remove Gaps and Overlaps" at bounding box center [655, 324] width 120 height 17
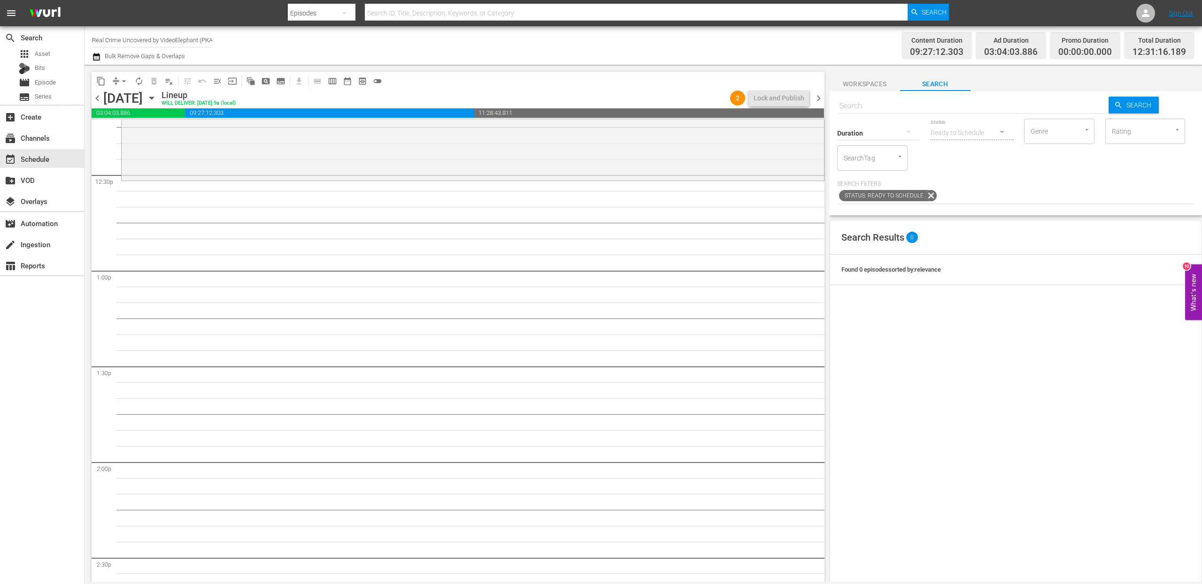
scroll to position [2340, 0]
click at [882, 110] on input "text" at bounding box center [973, 106] width 272 height 23
paste input "Forensic Factor S02E01"
type input "Forensic Factor S02E01"
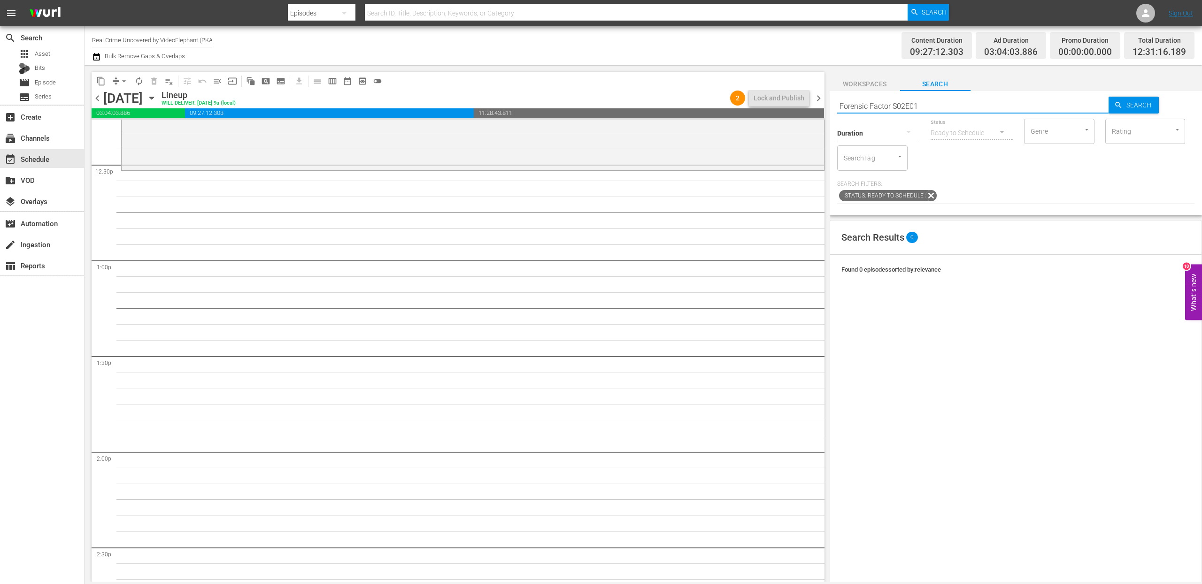
type input "Forensic Factor S02E01"
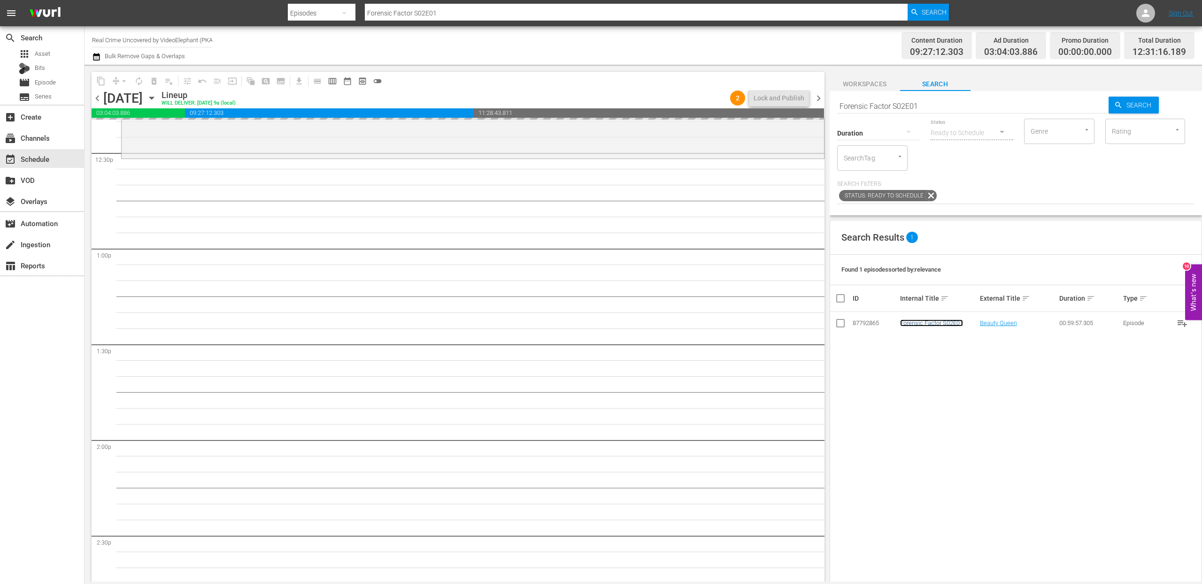
drag, startPoint x: 928, startPoint y: 328, endPoint x: 617, endPoint y: 10, distance: 444.8
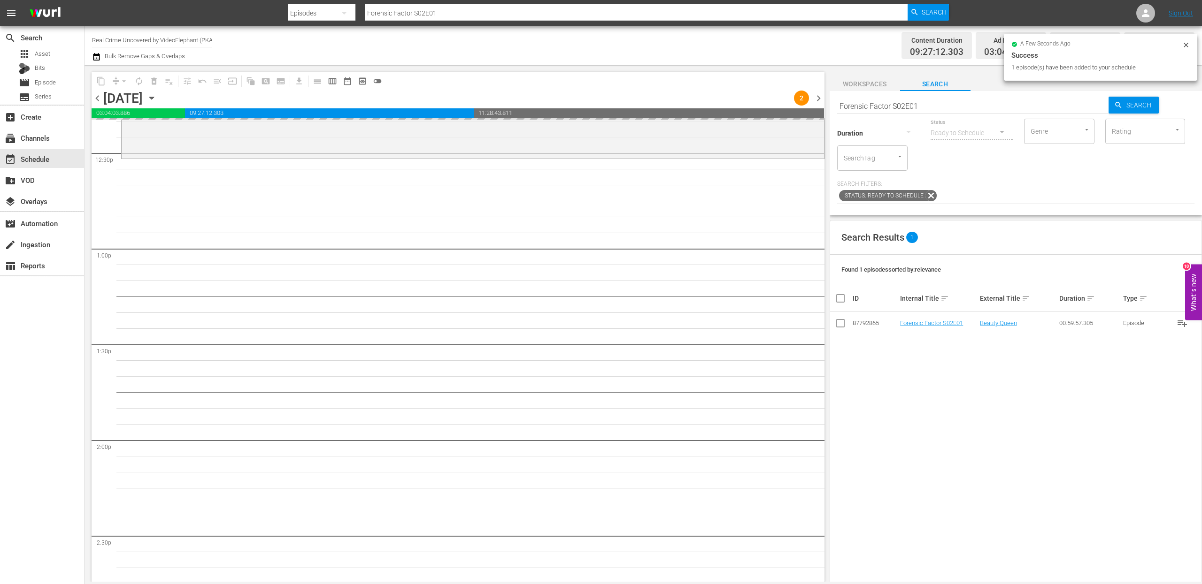
click at [901, 105] on input "Forensic Factor S02E01" at bounding box center [973, 106] width 272 height 23
type input "Forensic Factor S02E02"
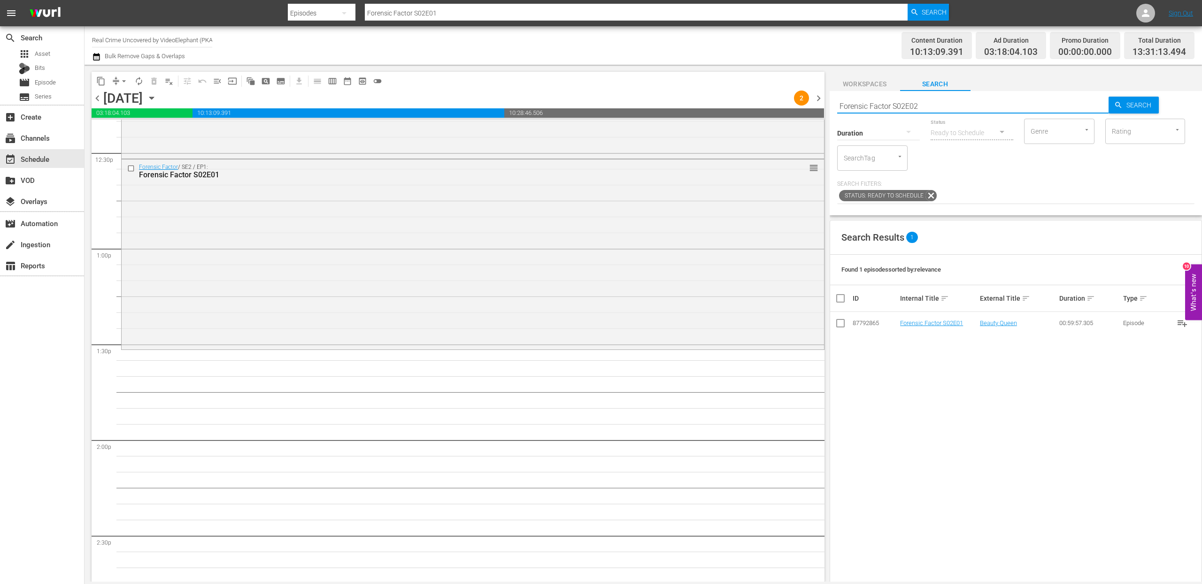
type input "Forensic Factor S02E02"
drag, startPoint x: 919, startPoint y: 325, endPoint x: 608, endPoint y: 5, distance: 445.8
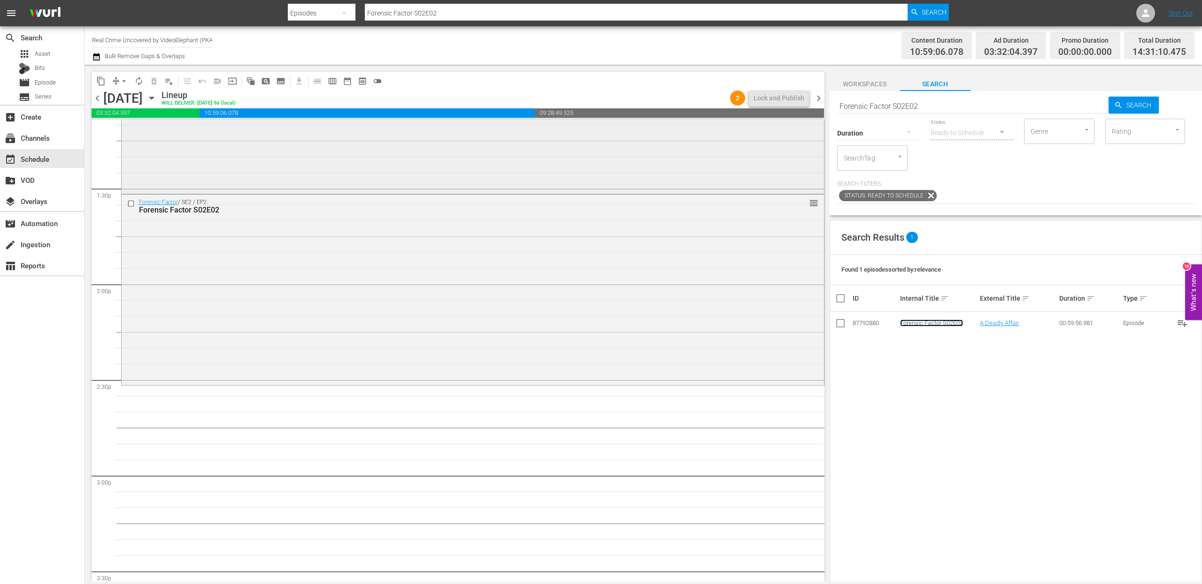
scroll to position [2556, 0]
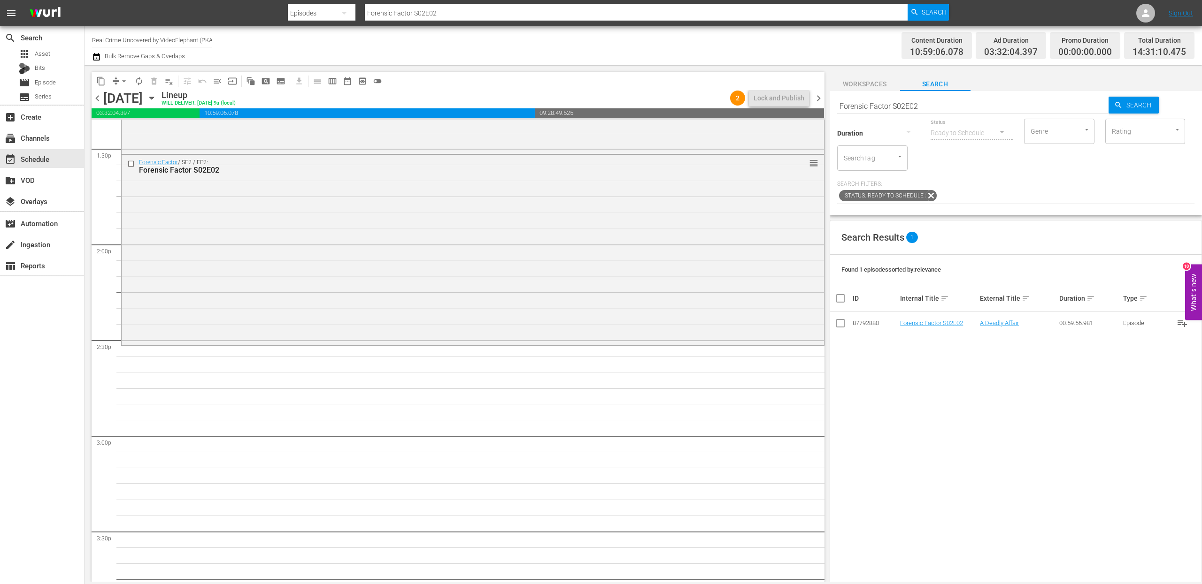
click at [901, 111] on input "Forensic Factor S02E02" at bounding box center [973, 106] width 272 height 23
type input "Forensic Factor S02E03"
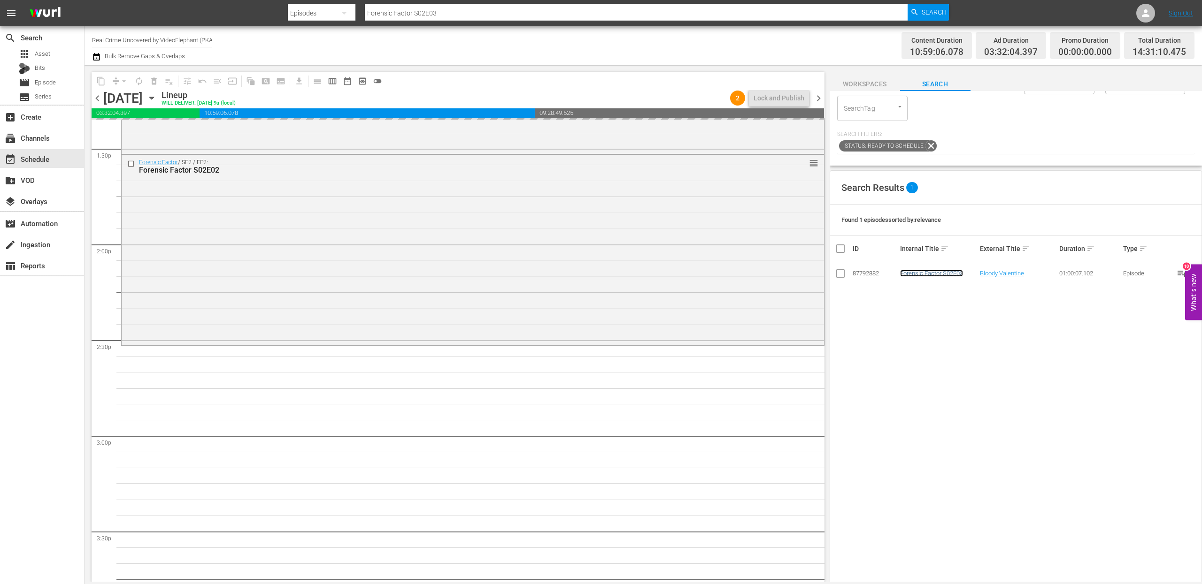
scroll to position [0, 0]
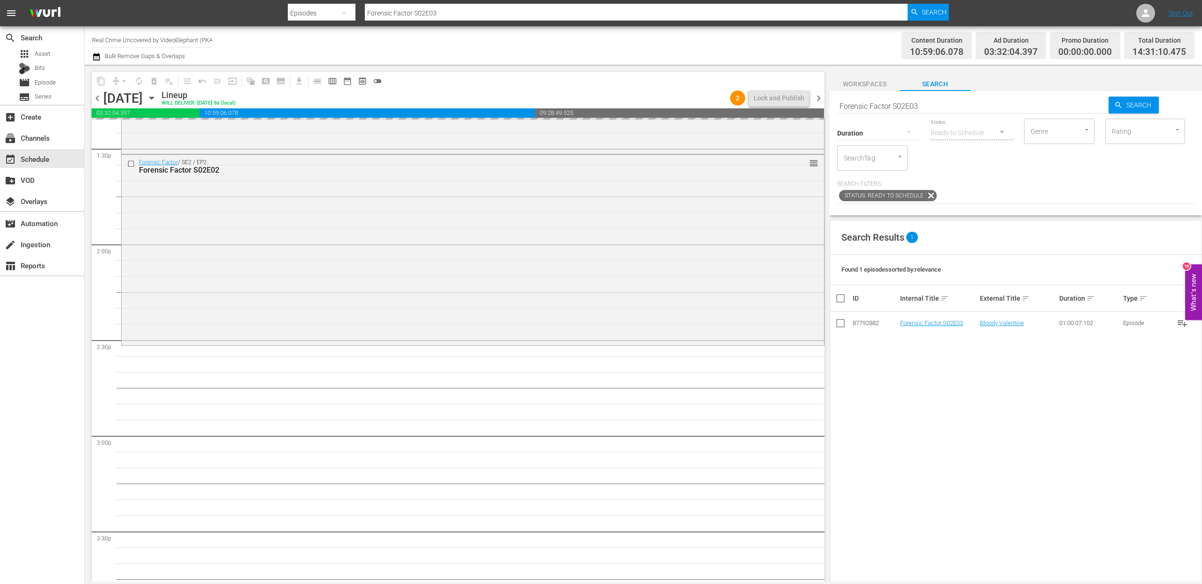
click at [901, 108] on input "Forensic Factor S02E03" at bounding box center [973, 106] width 272 height 23
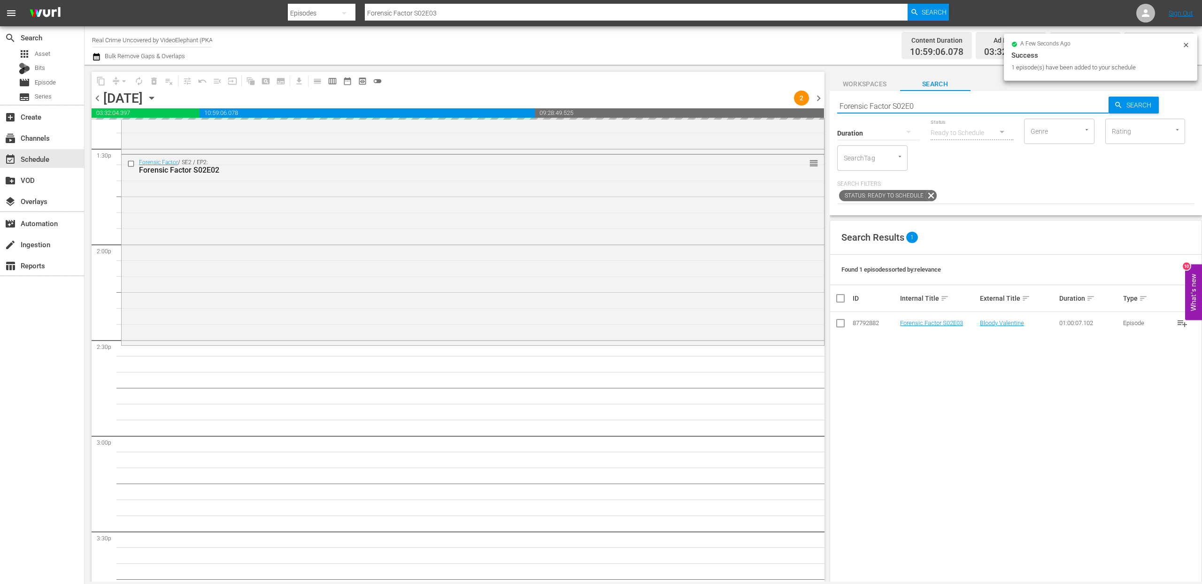
type input "Forensic Factor S02E04"
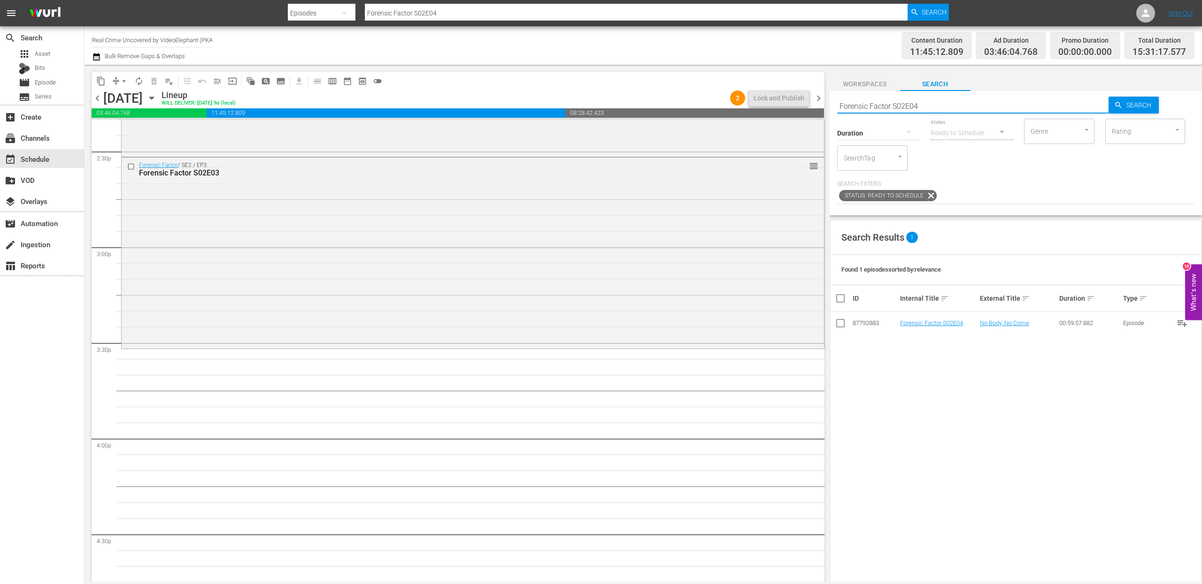
scroll to position [2822, 0]
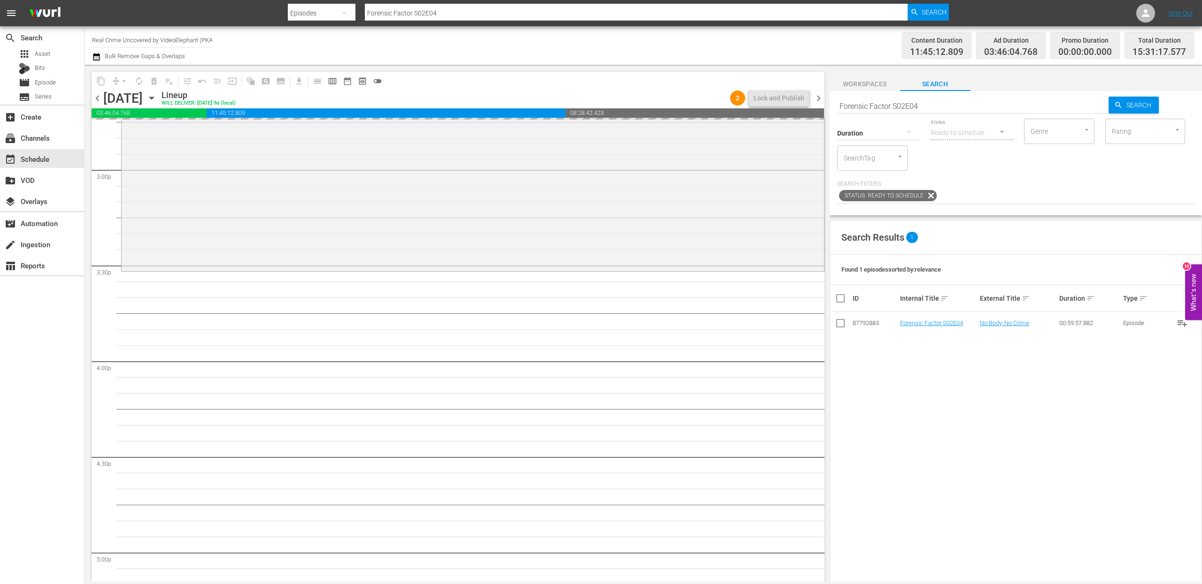
click at [901, 108] on input "Forensic Factor S02E04" at bounding box center [973, 106] width 272 height 23
type input "Forensic Factor S02E05"
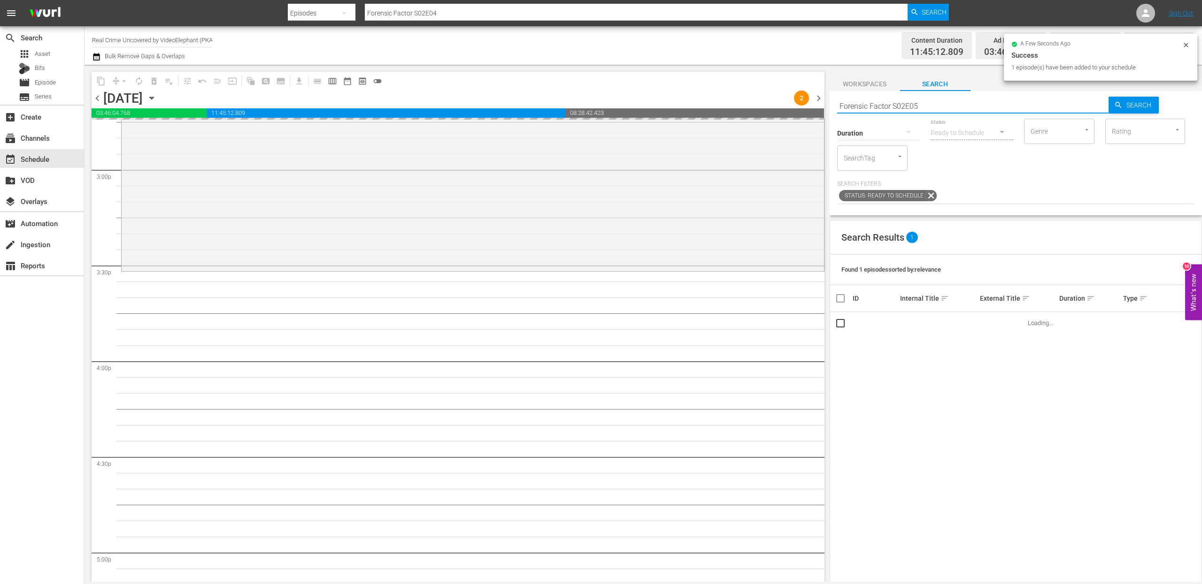
type input "Forensic Factor S02E05"
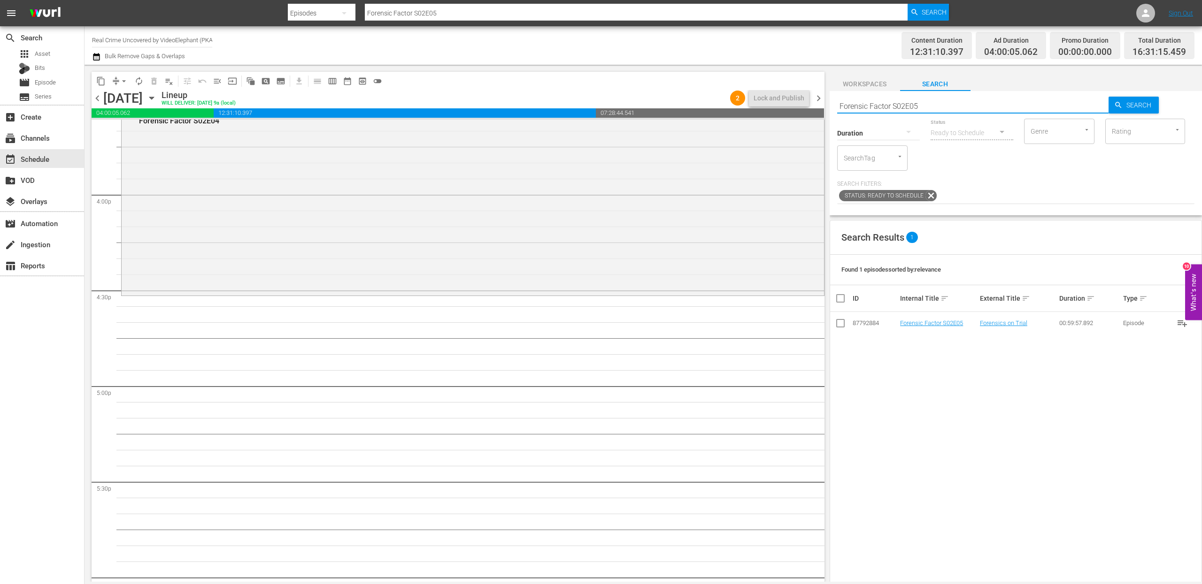
scroll to position [2995, 0]
type input "Forensic Factor S02E05"
drag, startPoint x: 931, startPoint y: 326, endPoint x: 598, endPoint y: 1, distance: 465.4
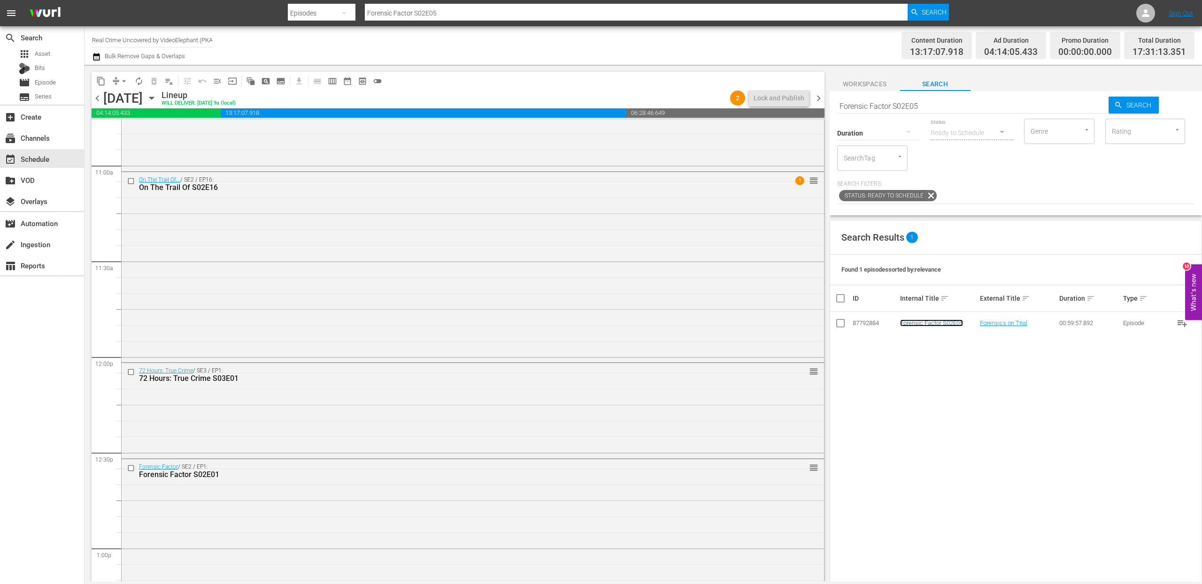
scroll to position [2062, 0]
click at [130, 371] on input "checkbox" at bounding box center [132, 371] width 10 height 8
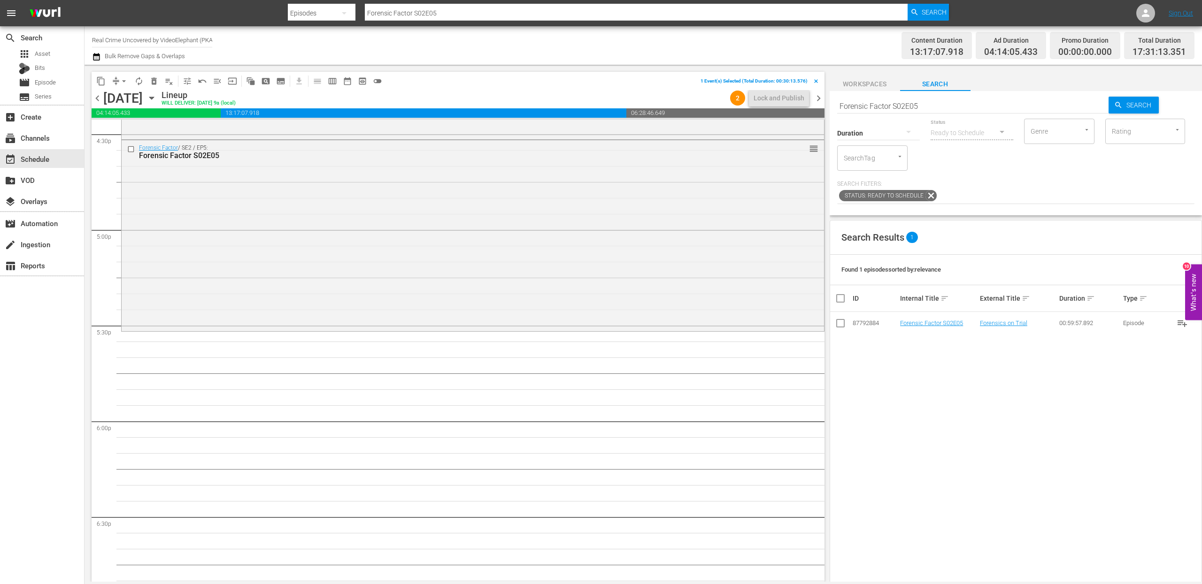
scroll to position [3152, 0]
click at [103, 85] on span "content_copy" at bounding box center [100, 81] width 9 height 9
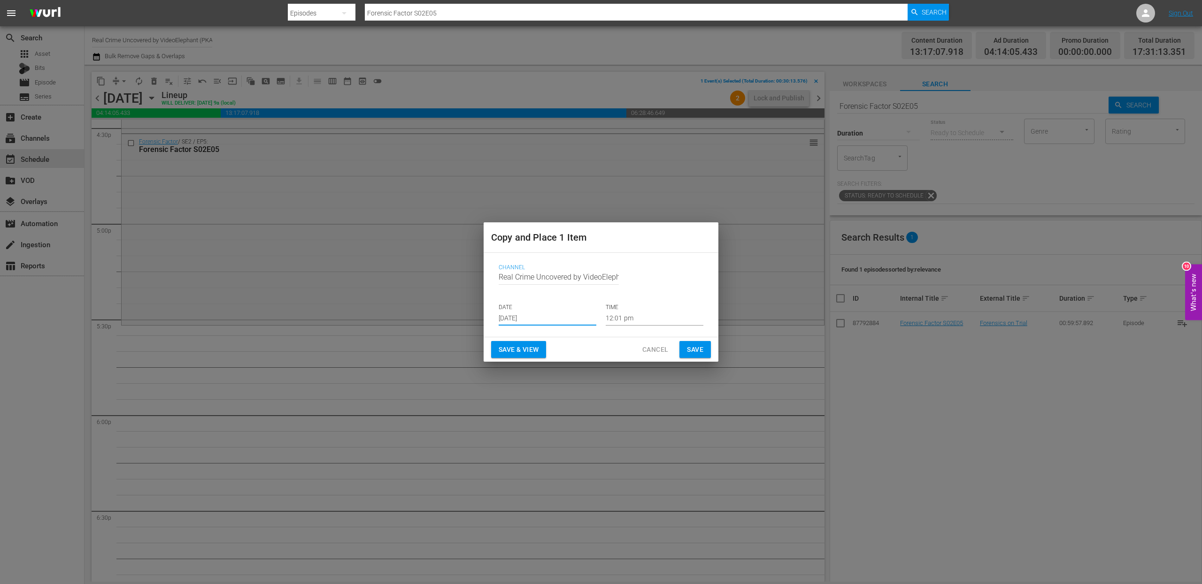
click at [547, 317] on input "[DATE]" at bounding box center [548, 319] width 98 height 14
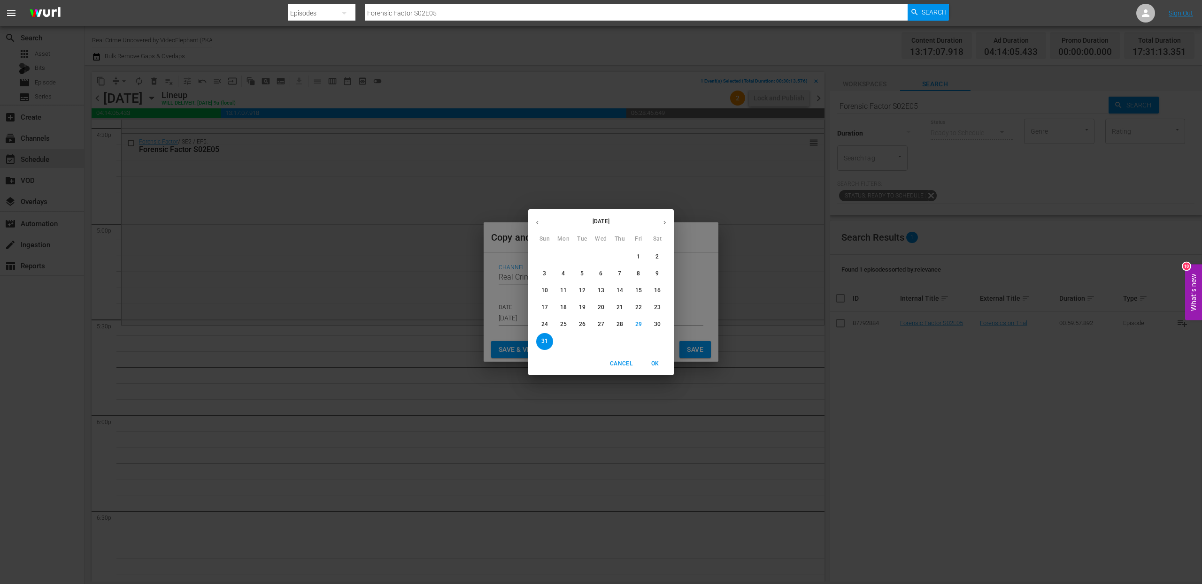
click at [674, 218] on div "August 2025 Sun Mon Tue Wed Thu Fri Sat 27 28 29 30 31 1 2 3 4 5 6 7 8 9 10 11 …" at bounding box center [601, 292] width 1202 height 584
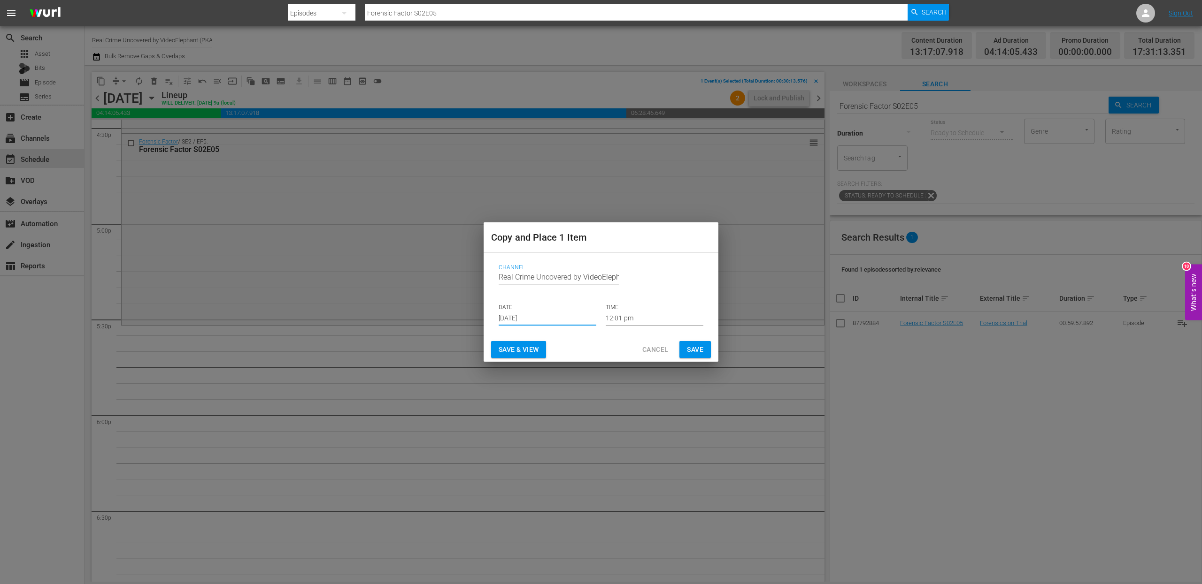
click at [543, 315] on input "[DATE]" at bounding box center [548, 319] width 98 height 14
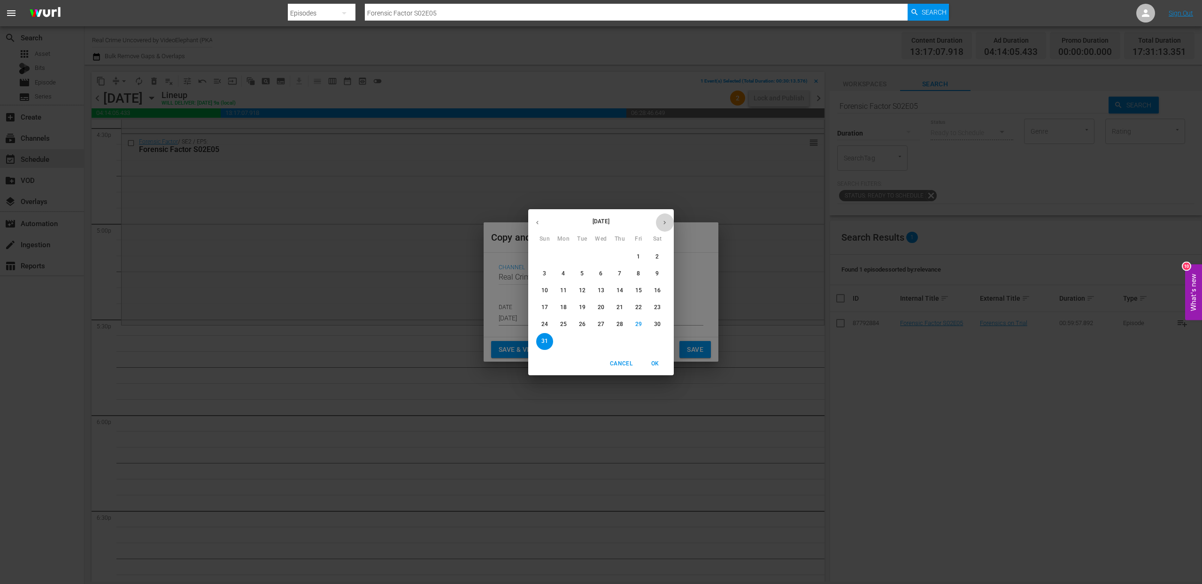
click at [667, 223] on icon "button" at bounding box center [664, 222] width 7 height 7
click at [616, 290] on p "18" at bounding box center [619, 291] width 7 height 8
type input "Sep 18th 2025"
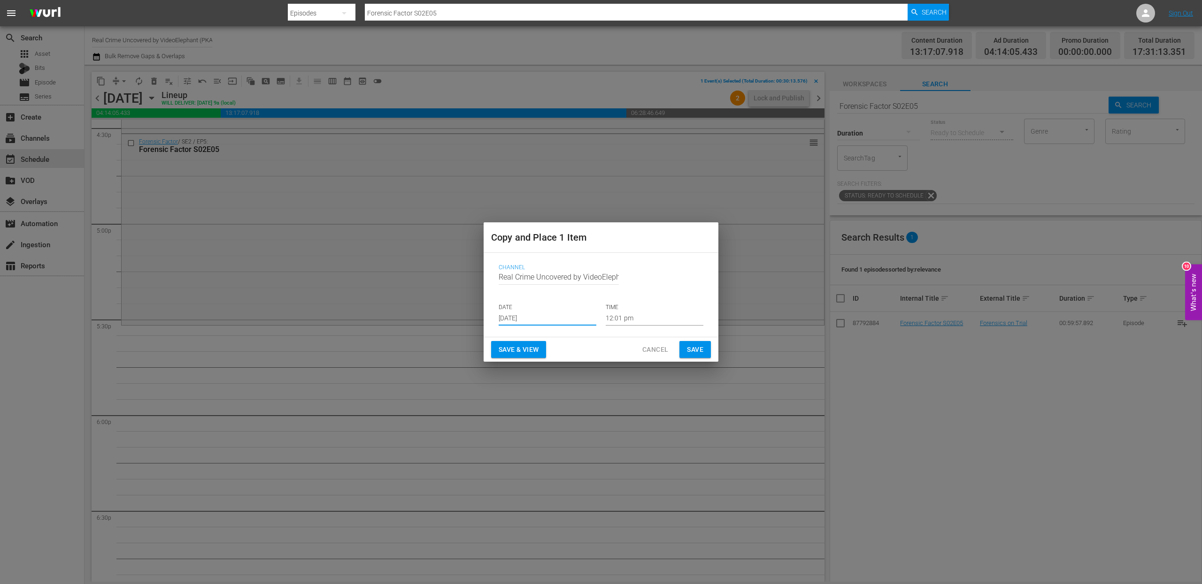
click at [628, 319] on input "12:01 pm" at bounding box center [655, 319] width 98 height 14
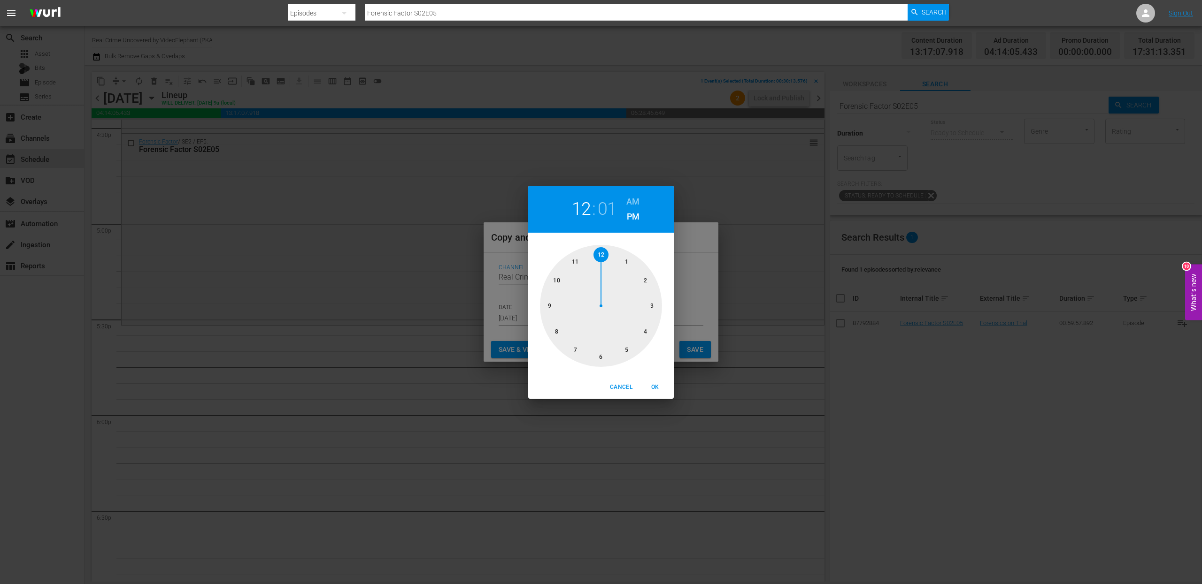
click at [625, 346] on div at bounding box center [601, 306] width 122 height 122
click at [600, 357] on div at bounding box center [601, 306] width 122 height 122
click at [658, 380] on button "OK" at bounding box center [655, 387] width 30 height 15
type input "05:30 pm"
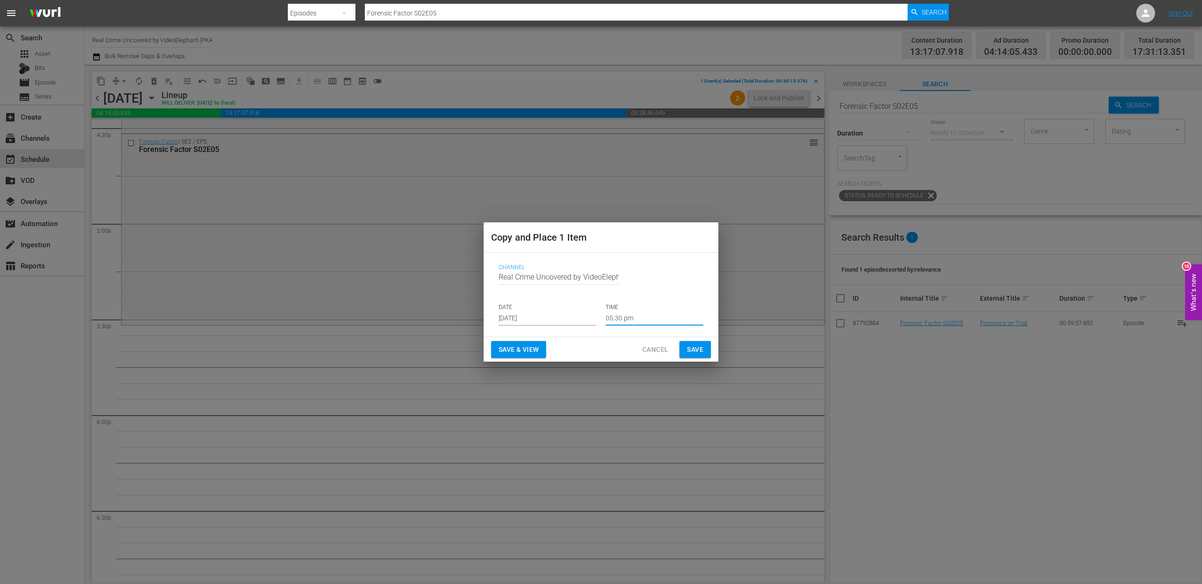
click at [693, 350] on span "Save" at bounding box center [695, 350] width 16 height 12
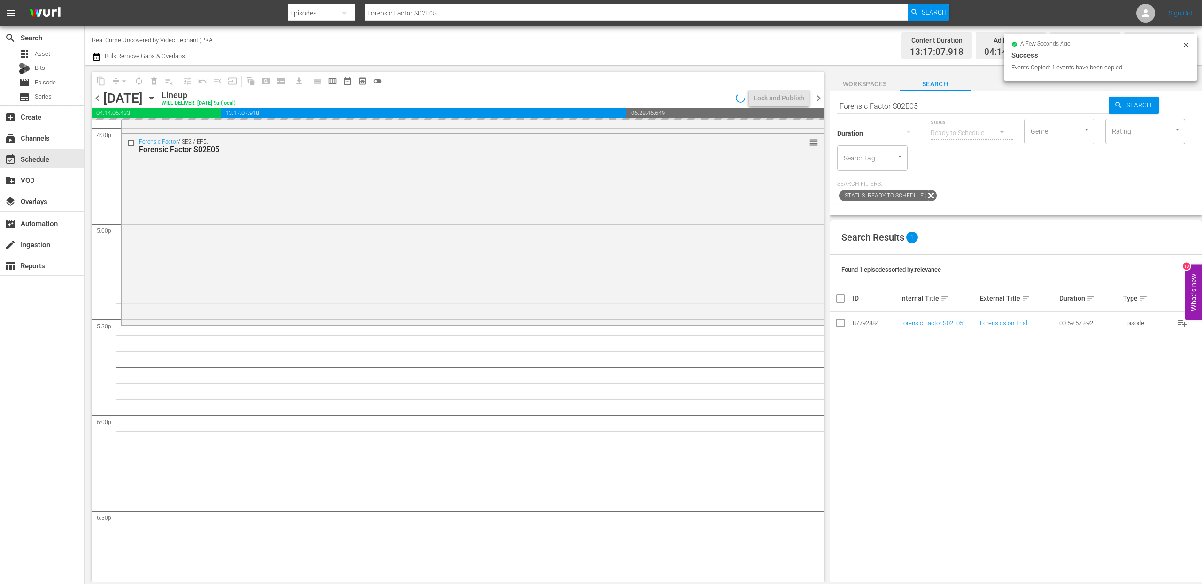
click at [856, 105] on input "Forensic Factor S02E05" at bounding box center [973, 106] width 272 height 23
click at [856, 104] on input "Forensic Factor S02E05" at bounding box center [973, 106] width 272 height 23
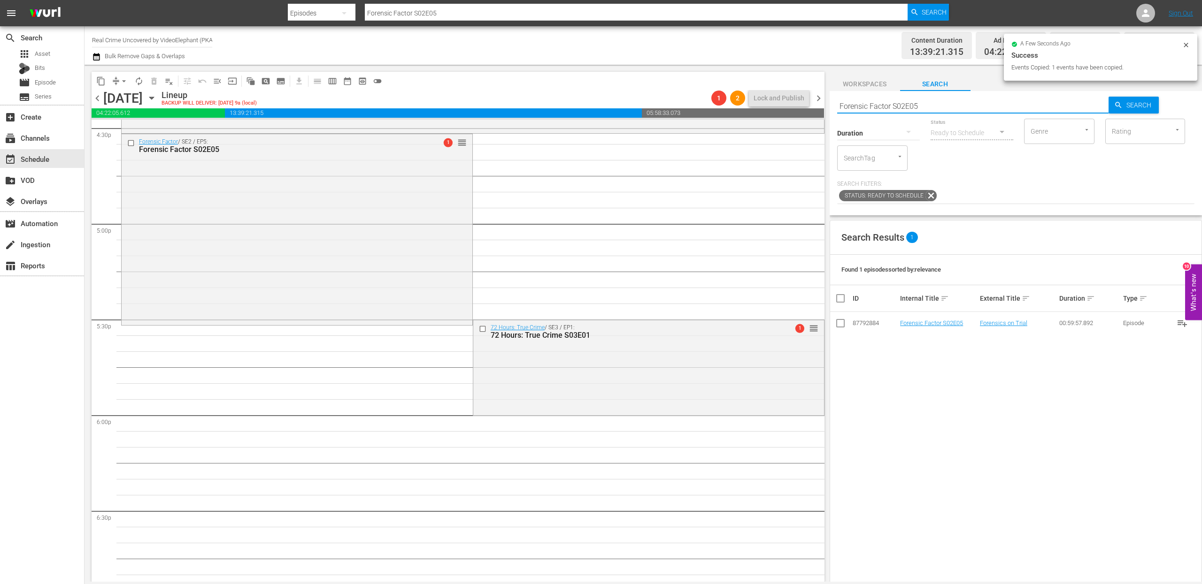
paste input "Dark Waters of Crime S02E01"
type input "Dark Waters of Crime S02E01"
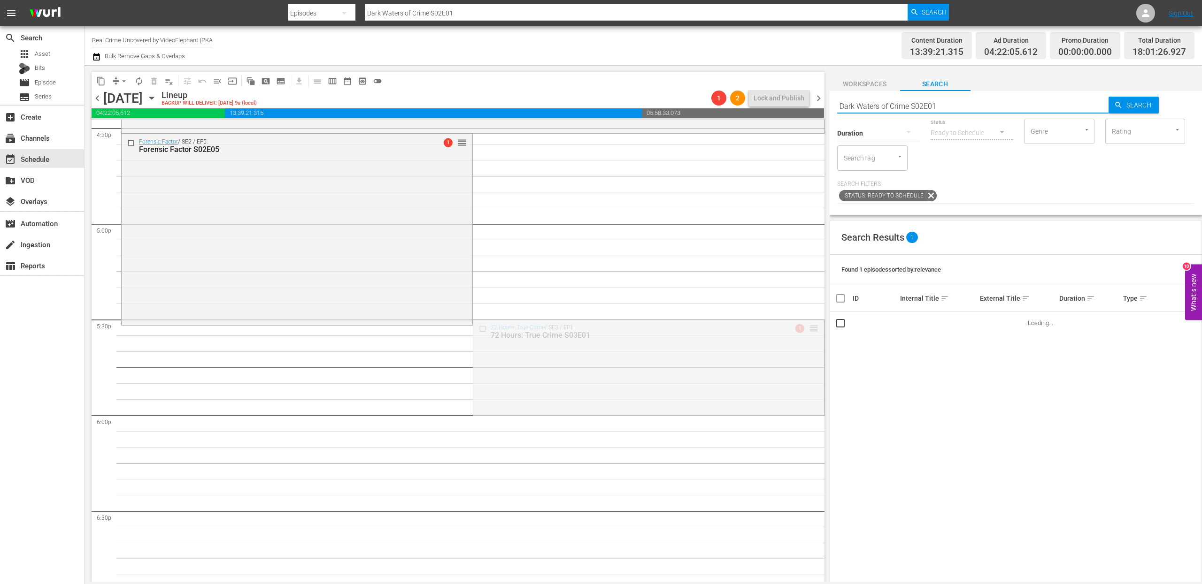
drag, startPoint x: 806, startPoint y: 327, endPoint x: 806, endPoint y: 333, distance: 6.6
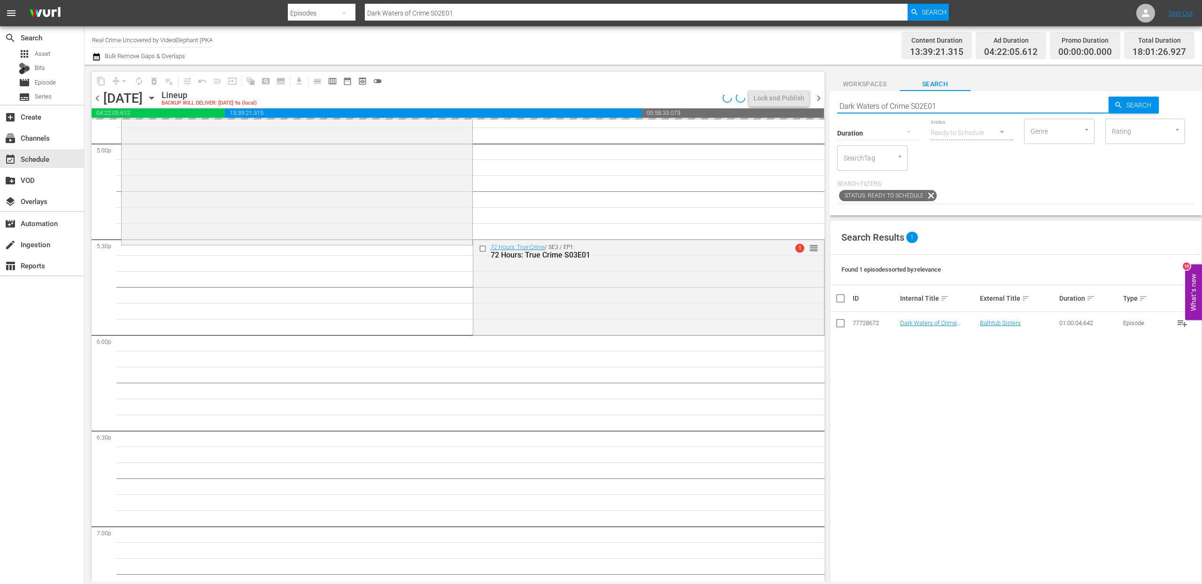
scroll to position [3238, 0]
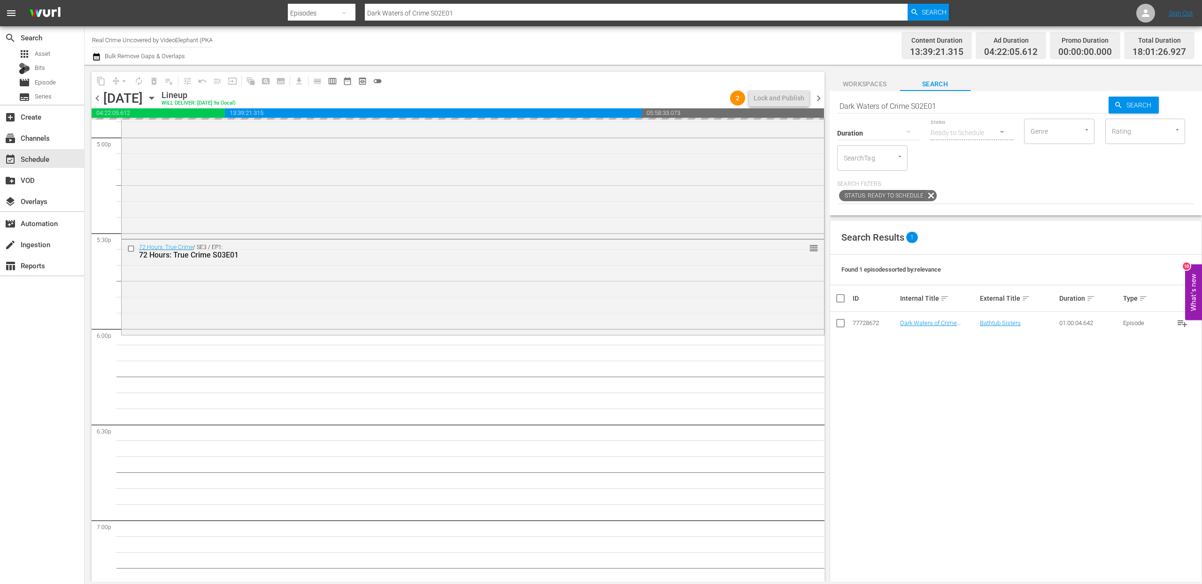
drag, startPoint x: 916, startPoint y: 323, endPoint x: 557, endPoint y: 2, distance: 482.0
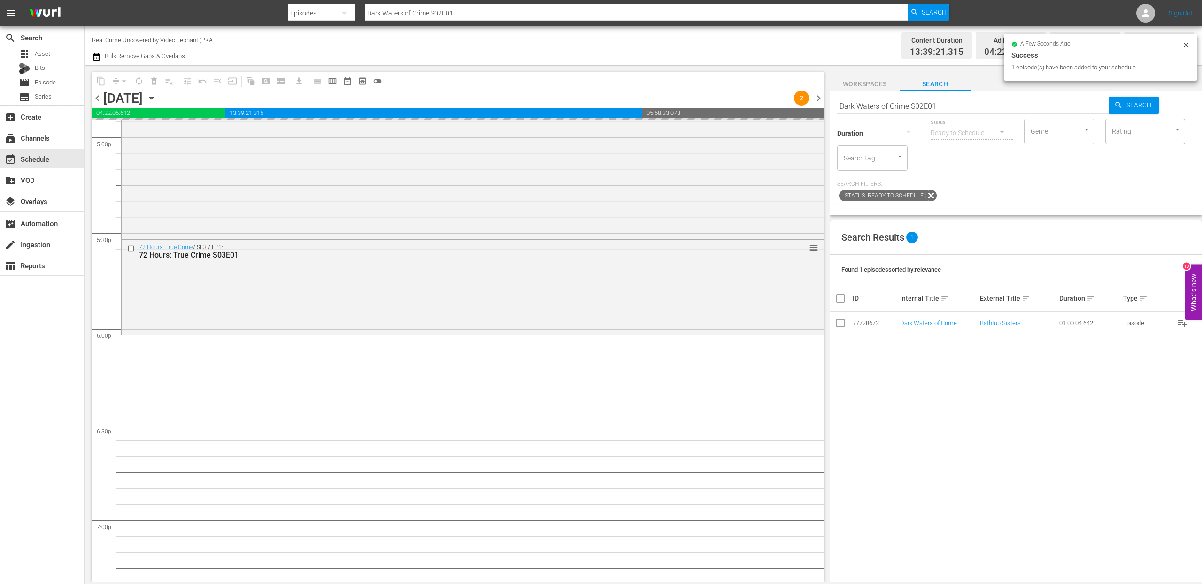
click at [863, 96] on input "Dark Waters of Crime S02E01" at bounding box center [973, 106] width 272 height 23
paste input "72 Hours: True Crime S03E02"
type input "72 Hours: True Crime S03E02"
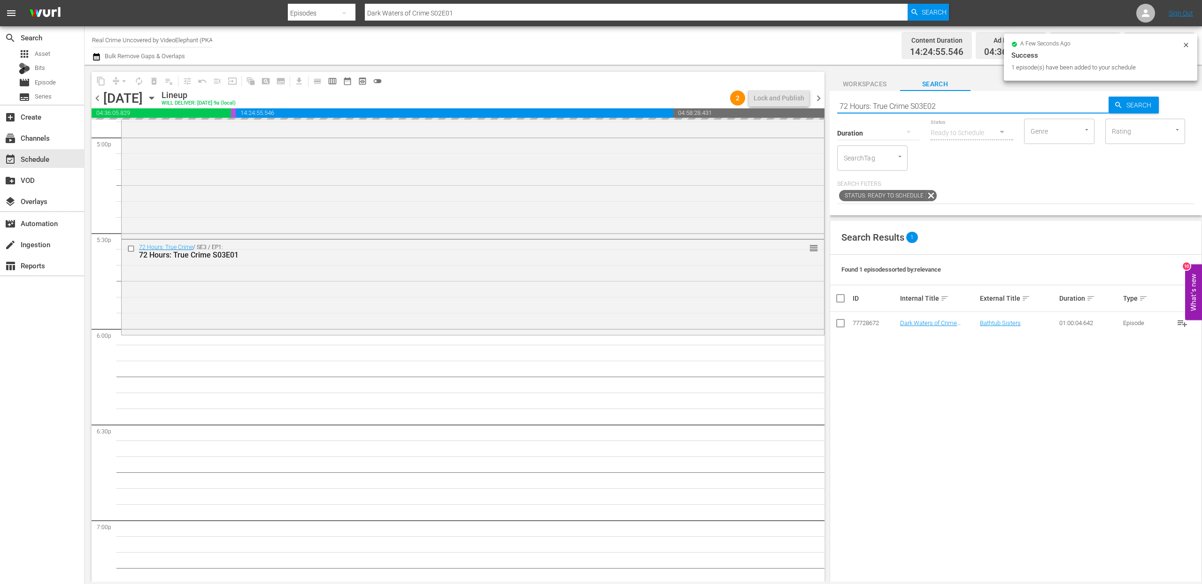
type input "72 Hours: True Crime S03E02"
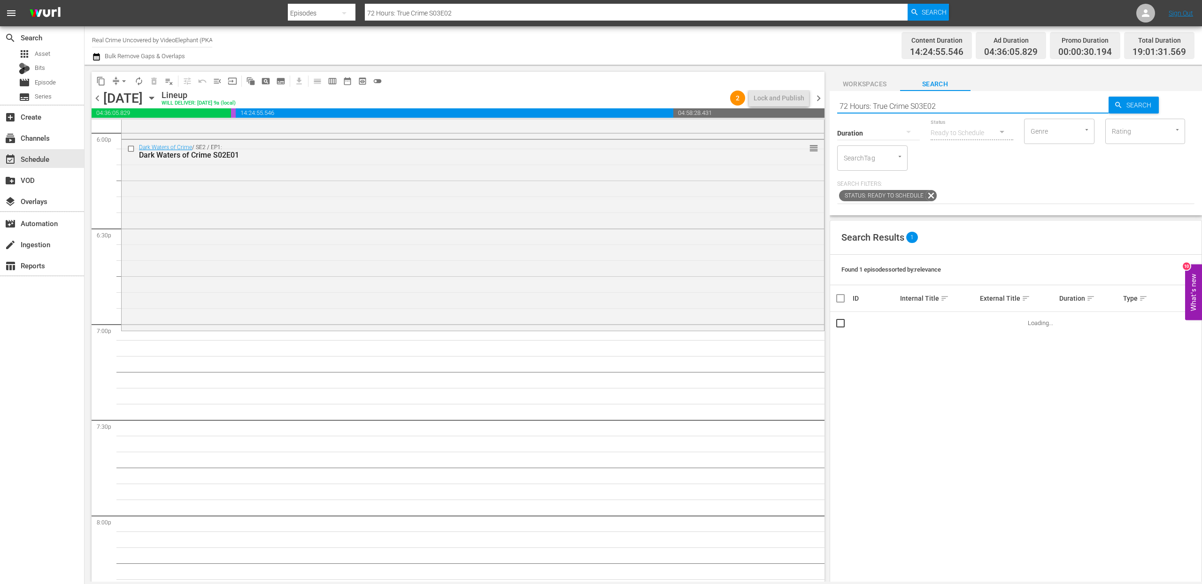
scroll to position [3438, 0]
drag, startPoint x: 923, startPoint y: 322, endPoint x: 640, endPoint y: 3, distance: 427.3
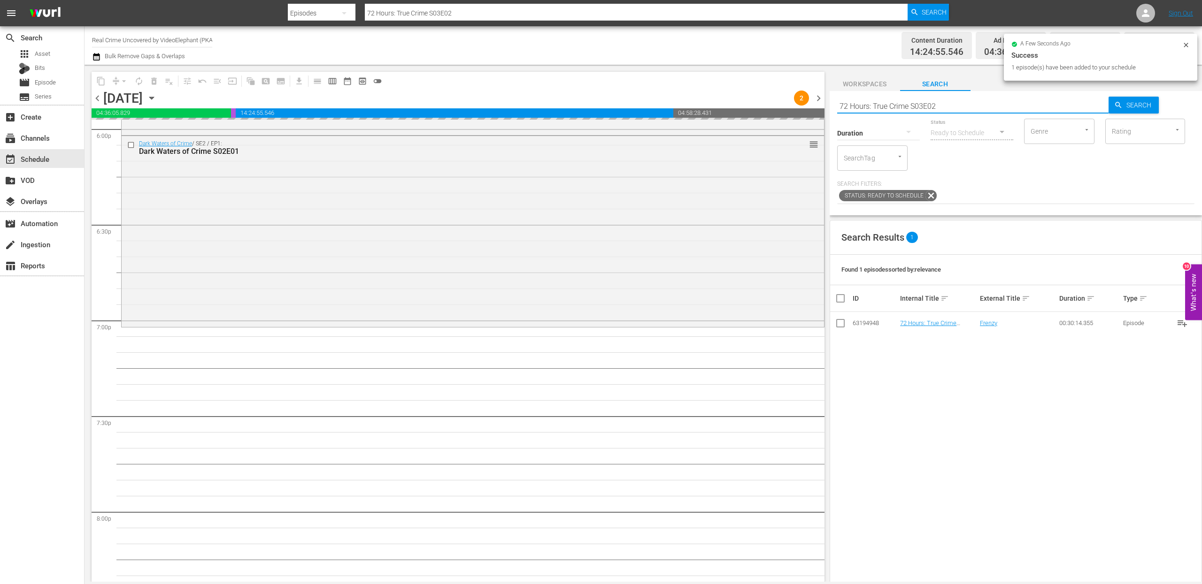
click at [882, 107] on input "72 Hours: True Crime S03E02" at bounding box center [973, 106] width 272 height 23
paste input "On The Trail Of S02E17"
type input "On The Trail Of S02E17"
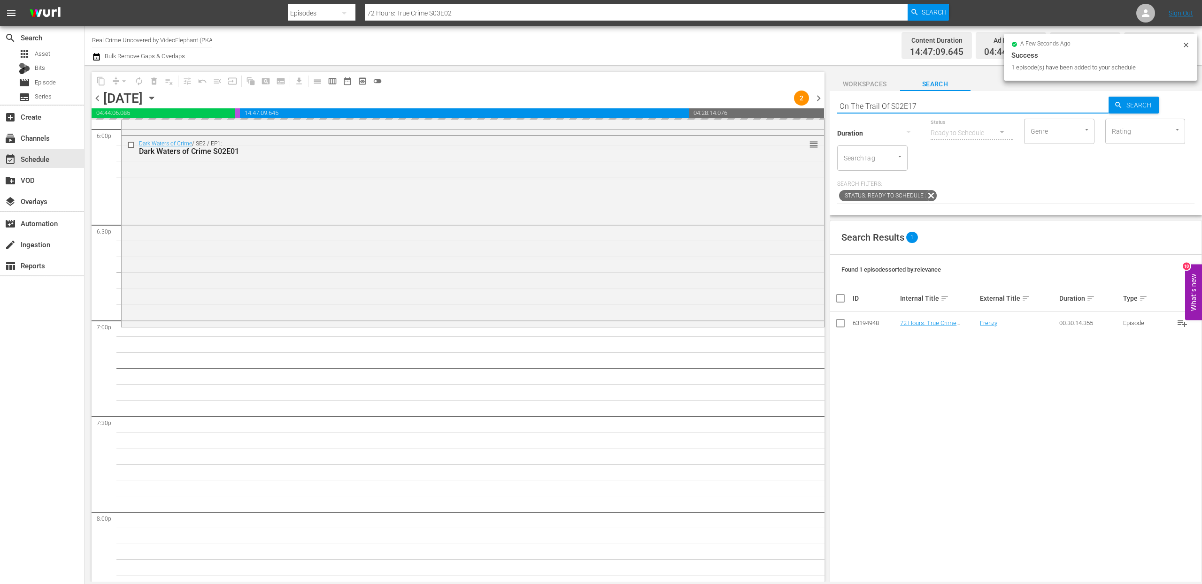
type input "On The Trail Of S02E17"
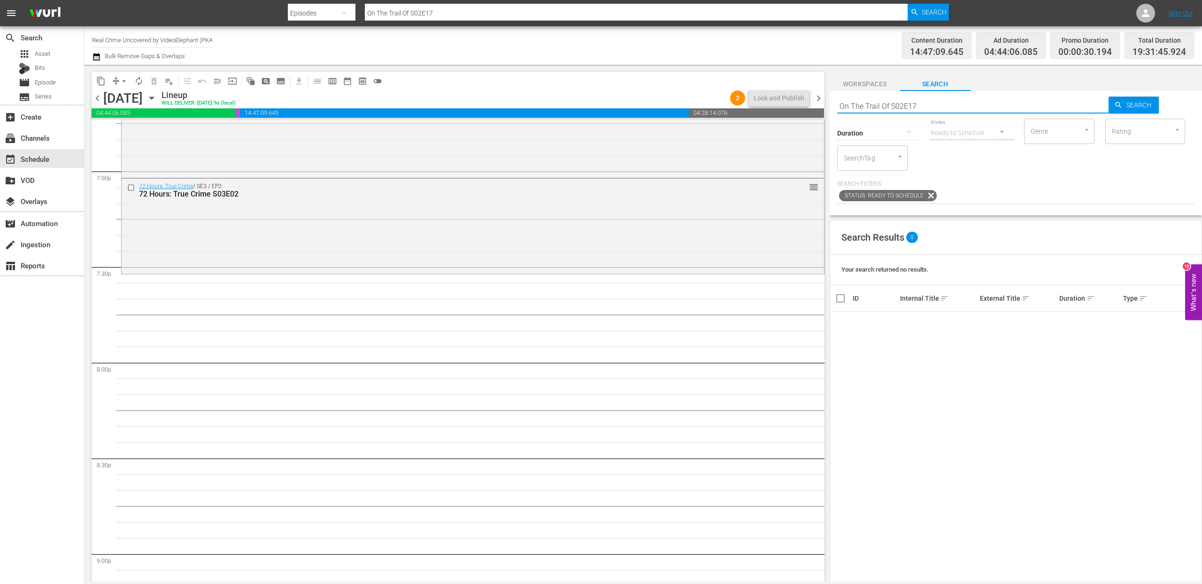
scroll to position [3608, 0]
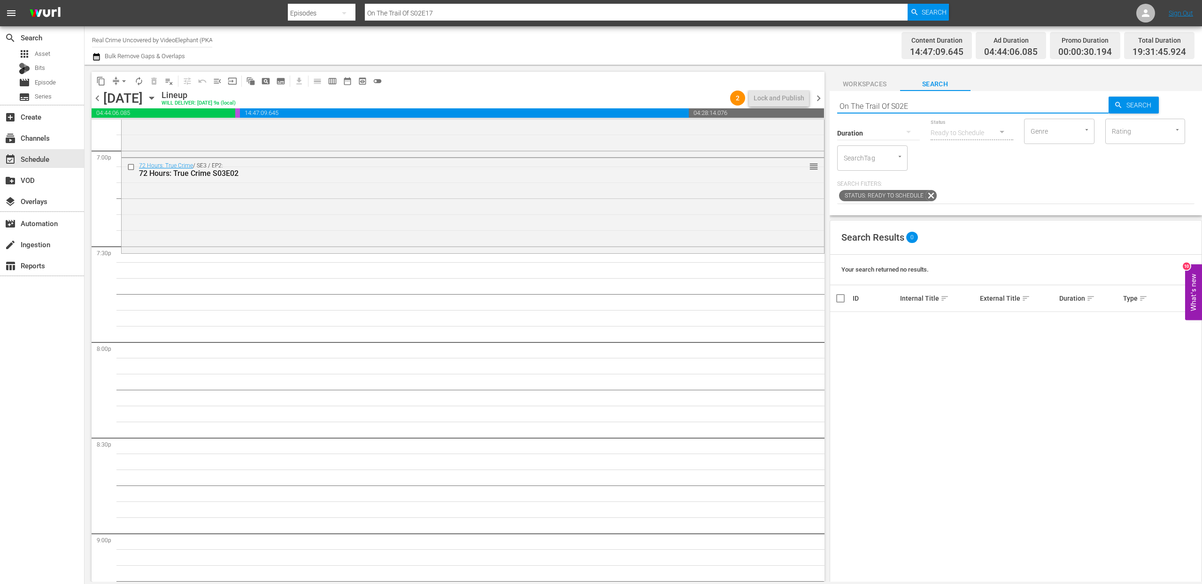
type input "On The Trail Of S02"
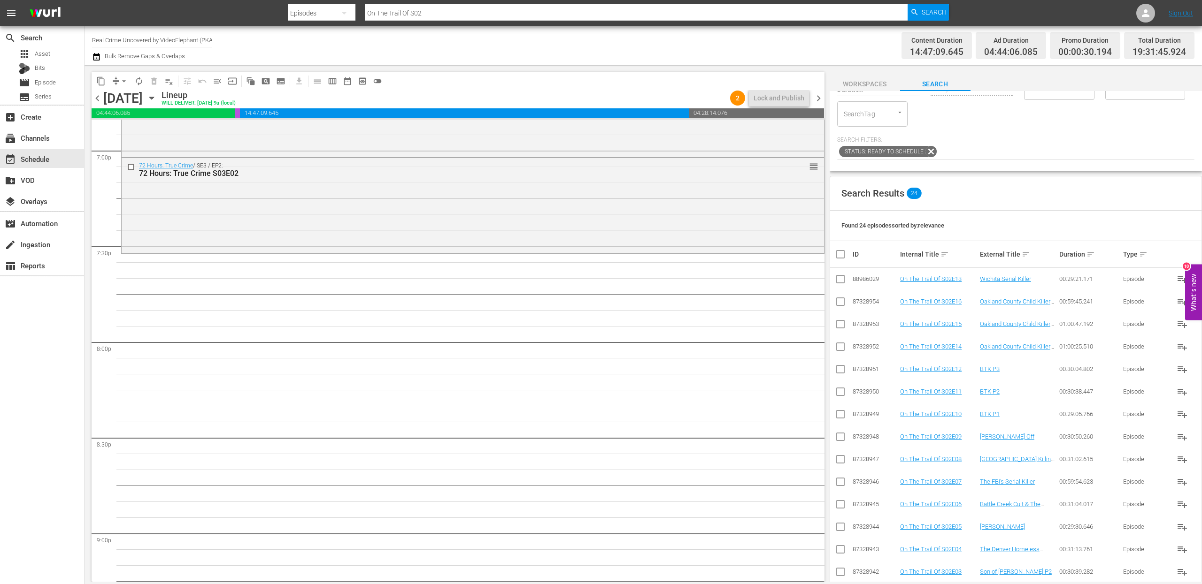
scroll to position [0, 0]
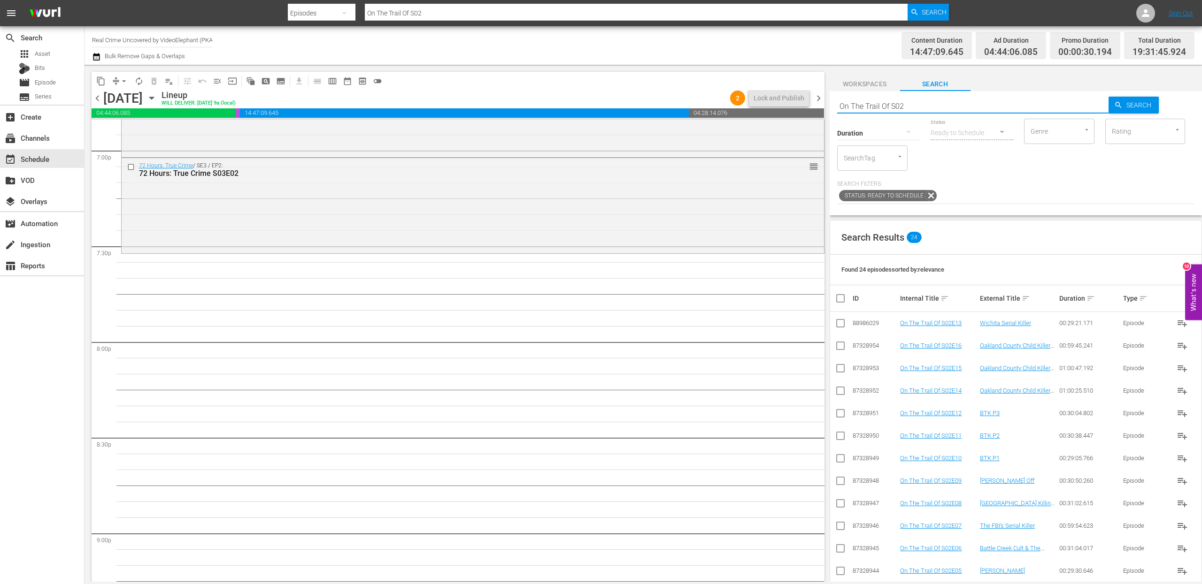
click at [864, 103] on input "On The Trail Of S02" at bounding box center [973, 106] width 272 height 23
type input "the zodiac killer"
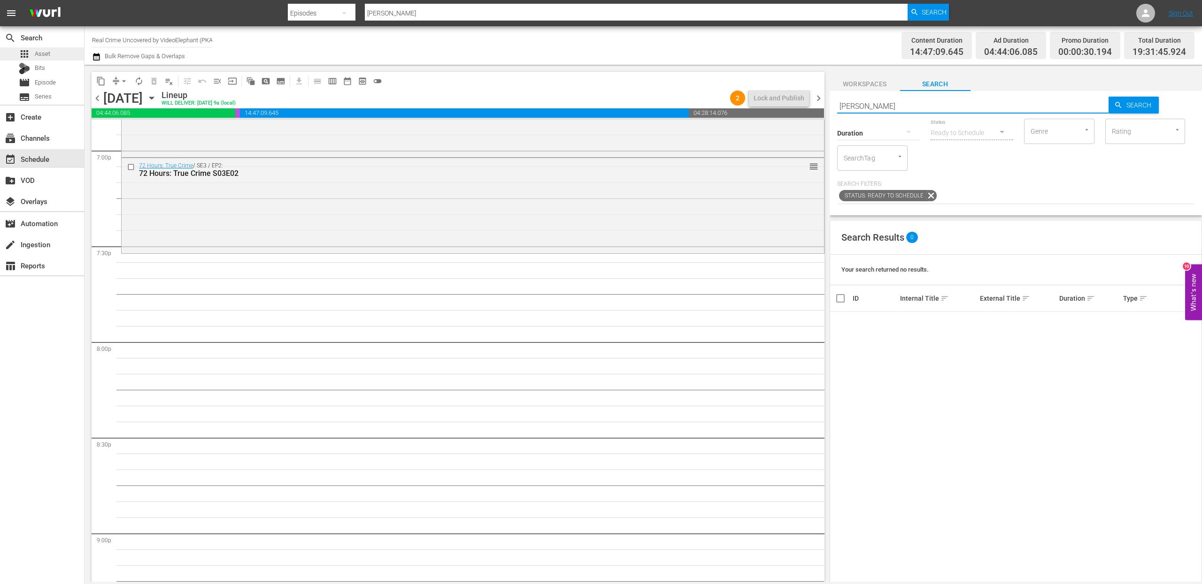
type input "the zodiac killer"
click at [40, 54] on span "Asset" at bounding box center [42, 53] width 15 height 9
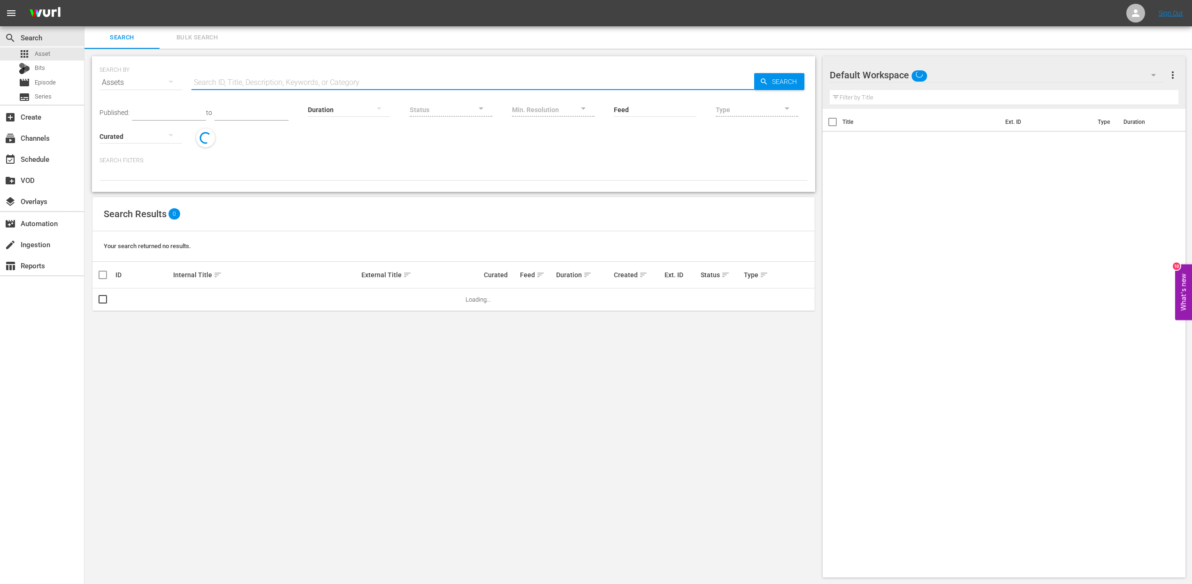
click at [248, 83] on input "text" at bounding box center [473, 82] width 563 height 23
paste input "On The Trail Of S02E17"
type input "On The Trail Of S02E17"
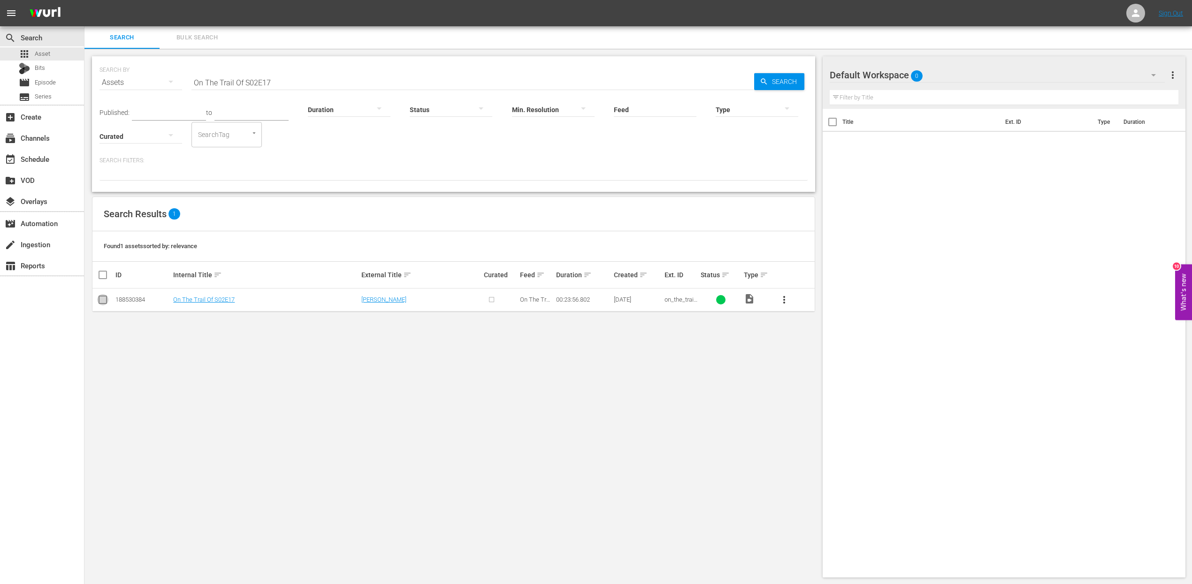
click at [107, 302] on input "checkbox" at bounding box center [102, 301] width 11 height 11
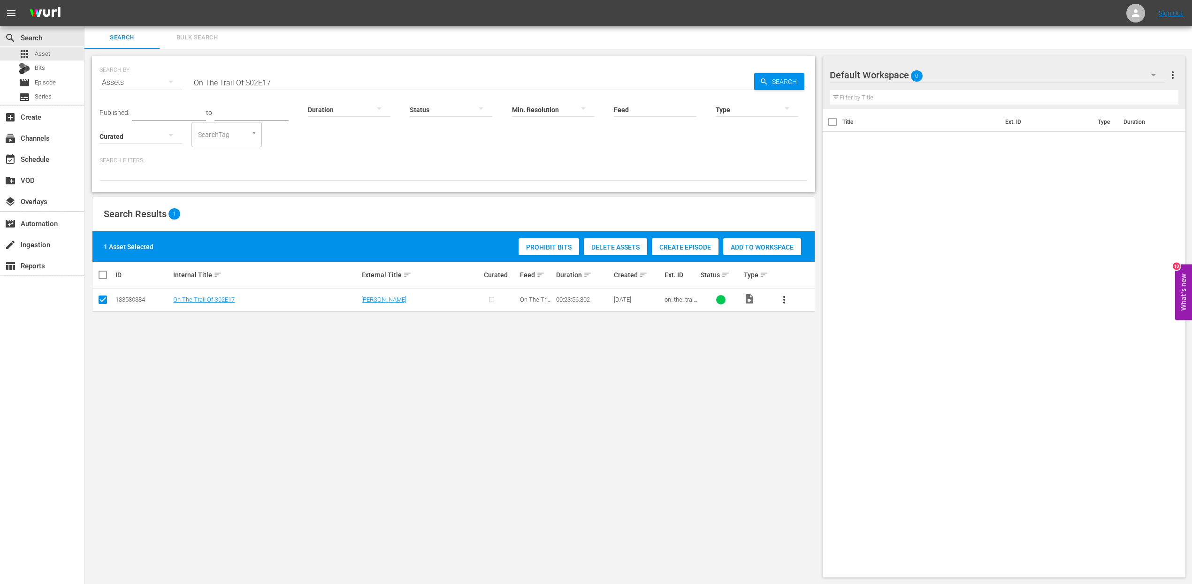
click at [683, 251] on span "Create Episode" at bounding box center [685, 248] width 67 height 8
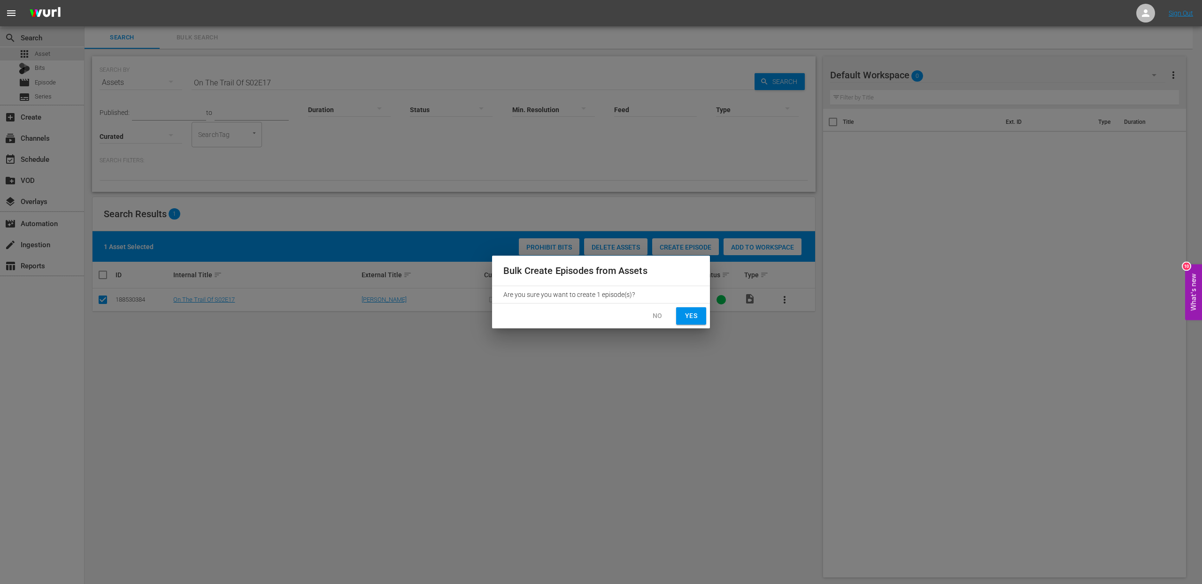
click at [691, 309] on button "Yes" at bounding box center [691, 315] width 30 height 17
checkbox input "false"
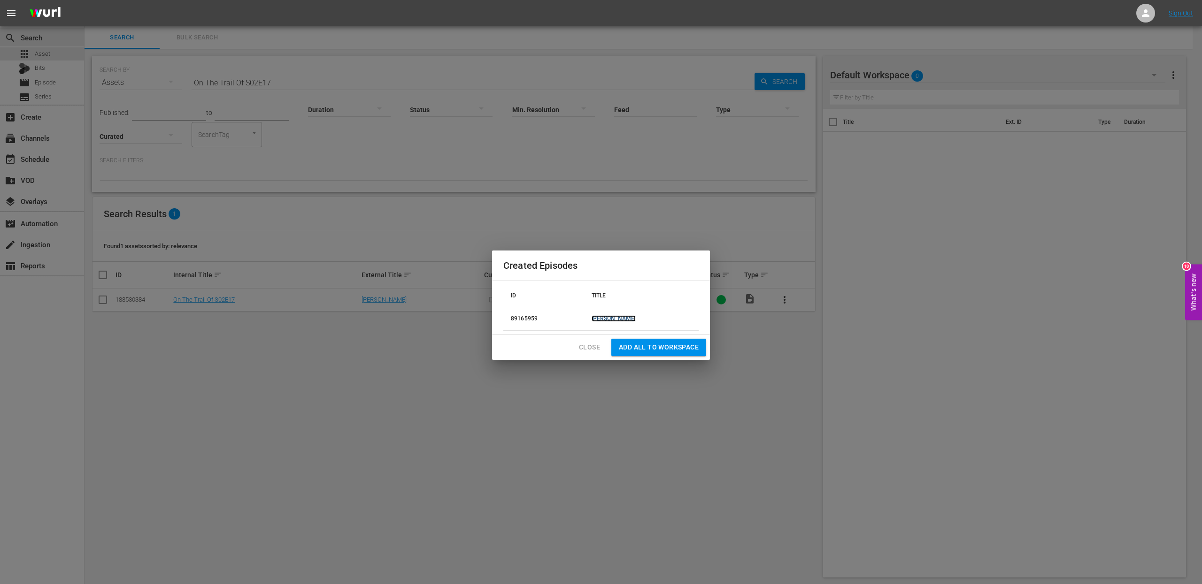
click at [625, 320] on link "[PERSON_NAME]" at bounding box center [613, 318] width 45 height 7
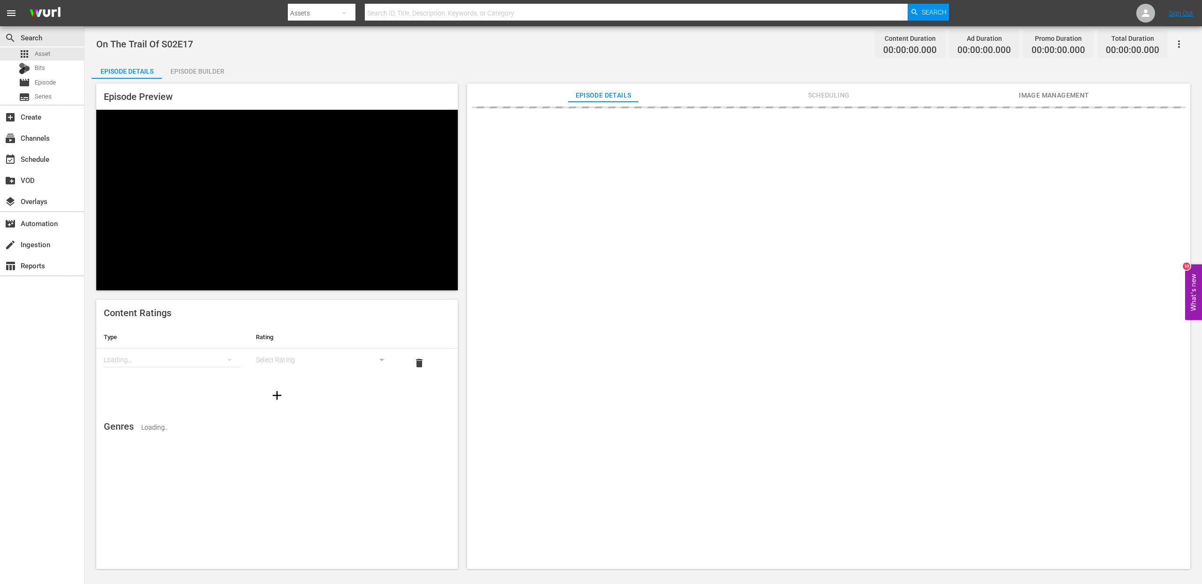
click at [210, 74] on div "Episode Builder" at bounding box center [197, 71] width 70 height 23
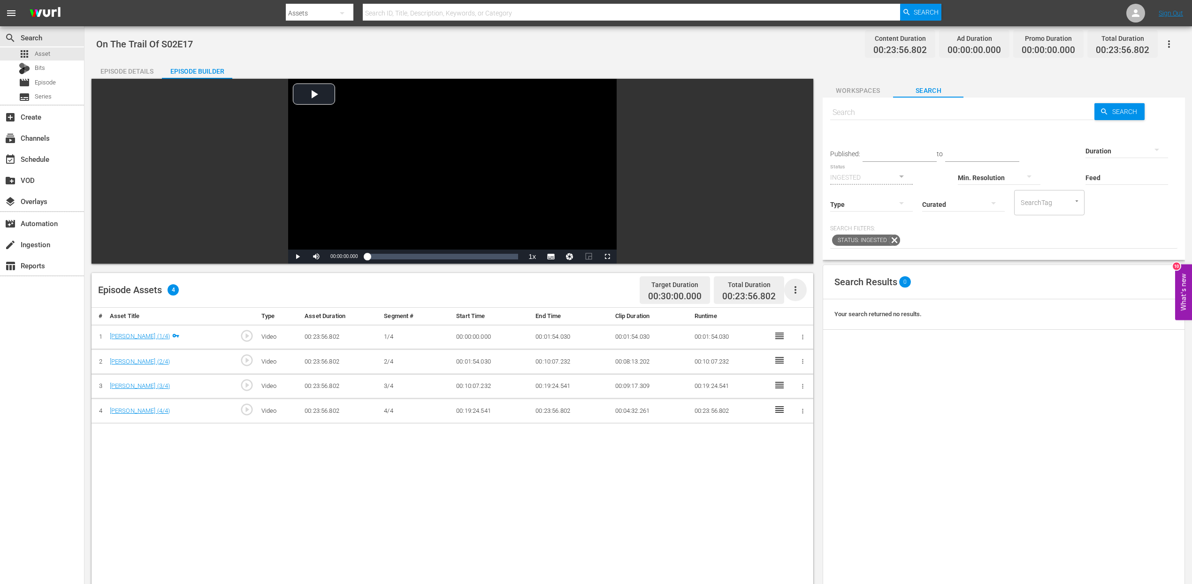
click at [798, 293] on icon "button" at bounding box center [795, 289] width 11 height 11
click at [810, 314] on div "Fill with Ads" at bounding box center [824, 316] width 64 height 23
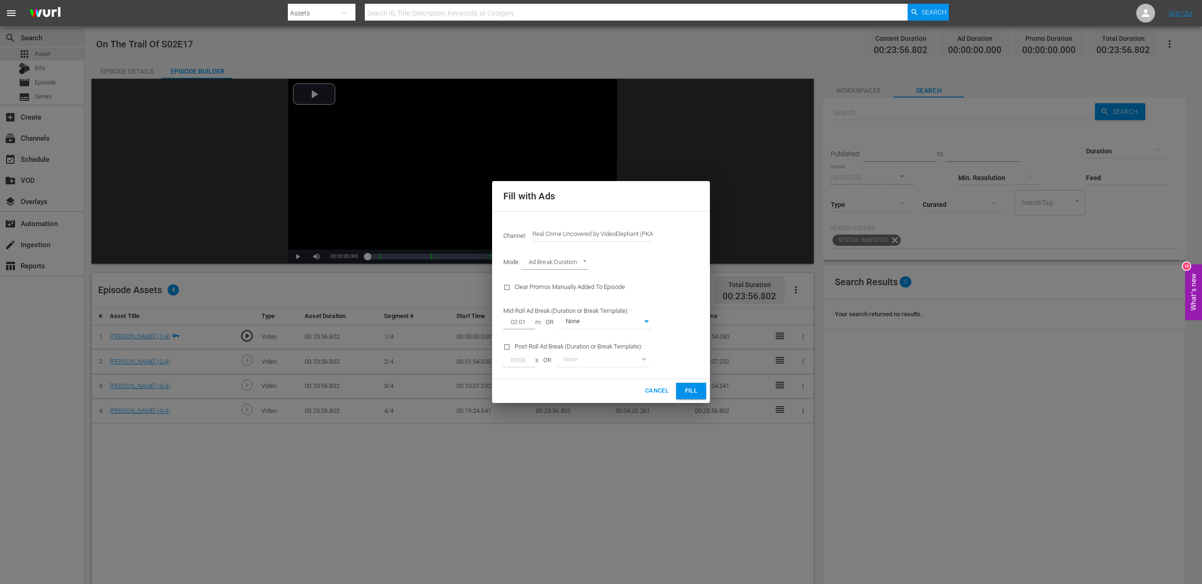
click at [692, 390] on span "Fill" at bounding box center [690, 391] width 15 height 11
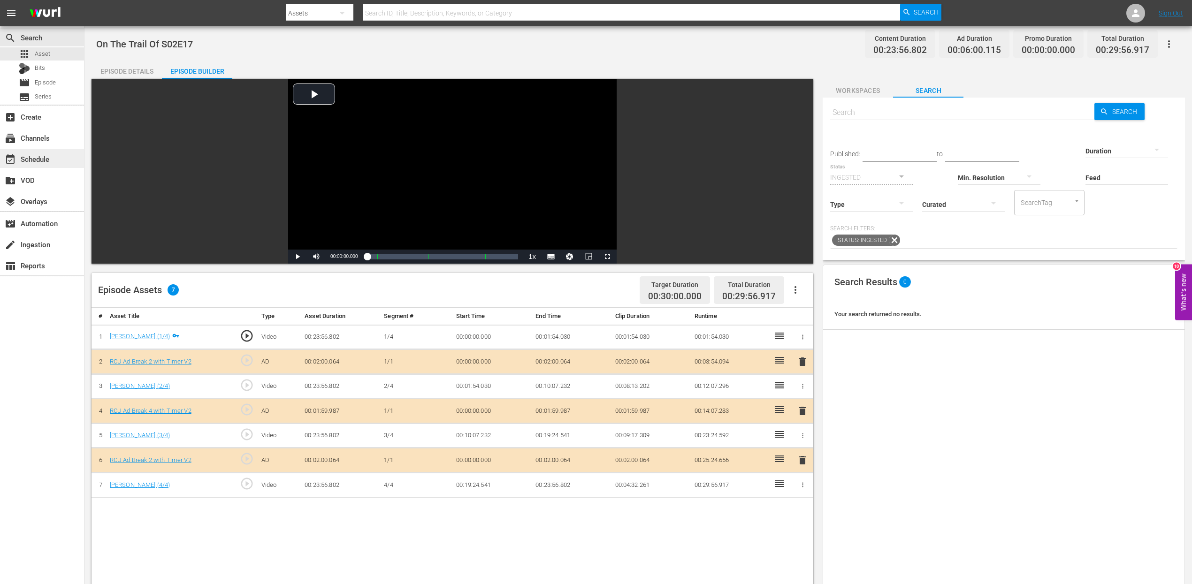
click at [51, 158] on div "event_available Schedule" at bounding box center [26, 157] width 53 height 8
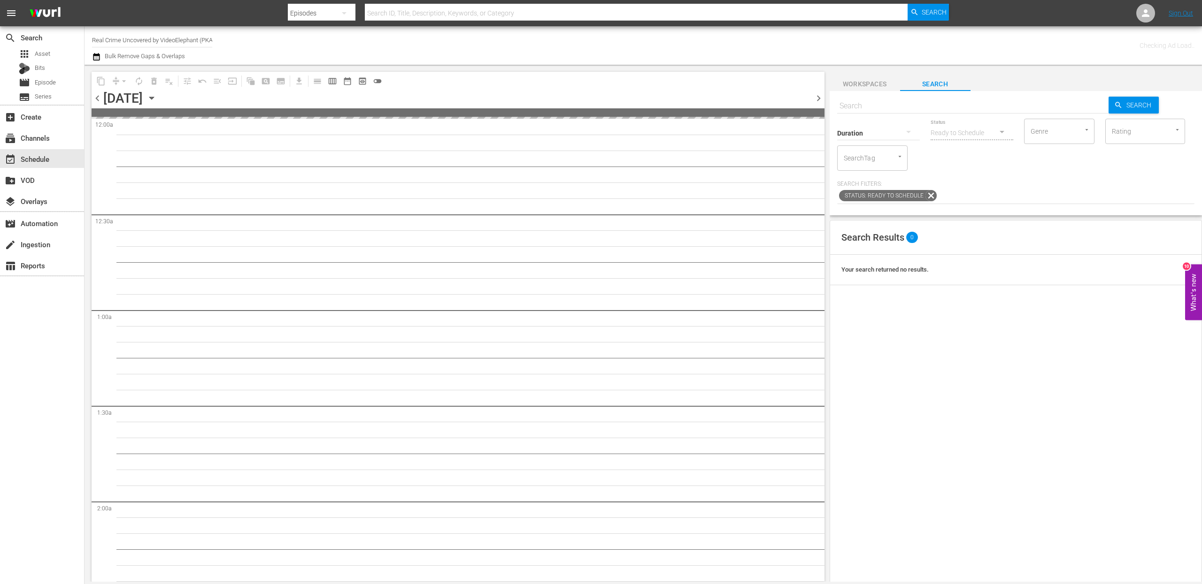
click at [99, 97] on span "chevron_left" at bounding box center [98, 98] width 12 height 12
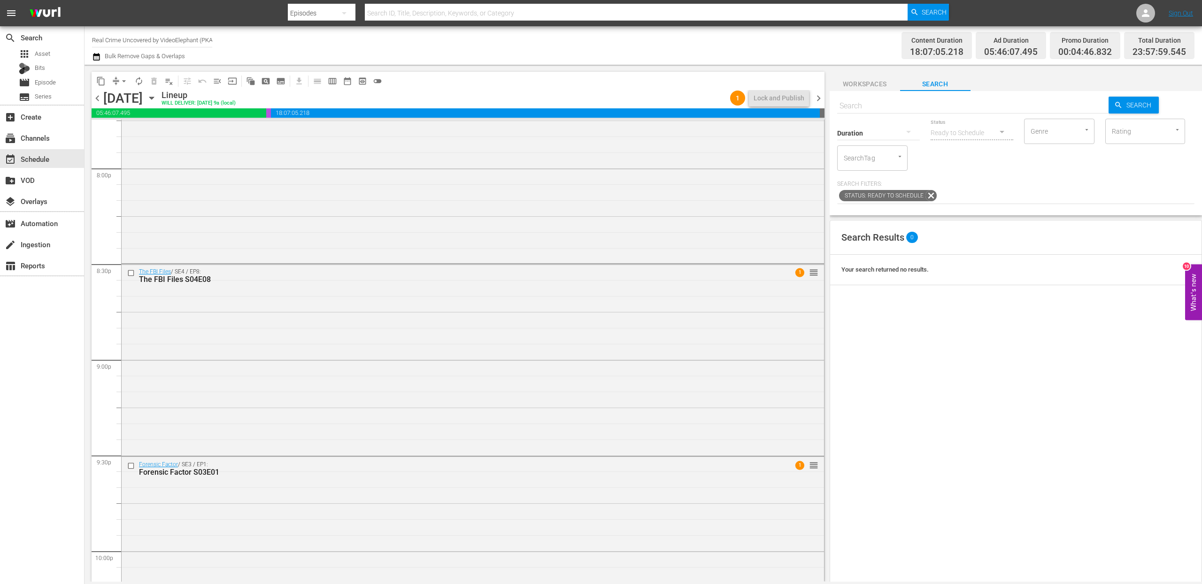
scroll to position [4136, 0]
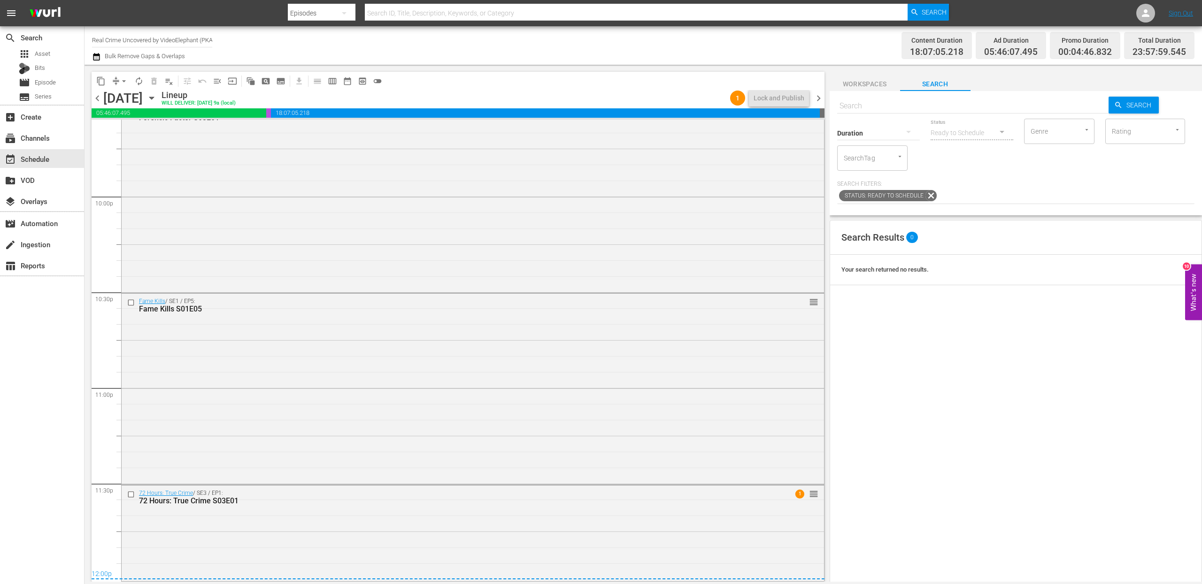
click at [821, 97] on span "chevron_right" at bounding box center [819, 98] width 12 height 12
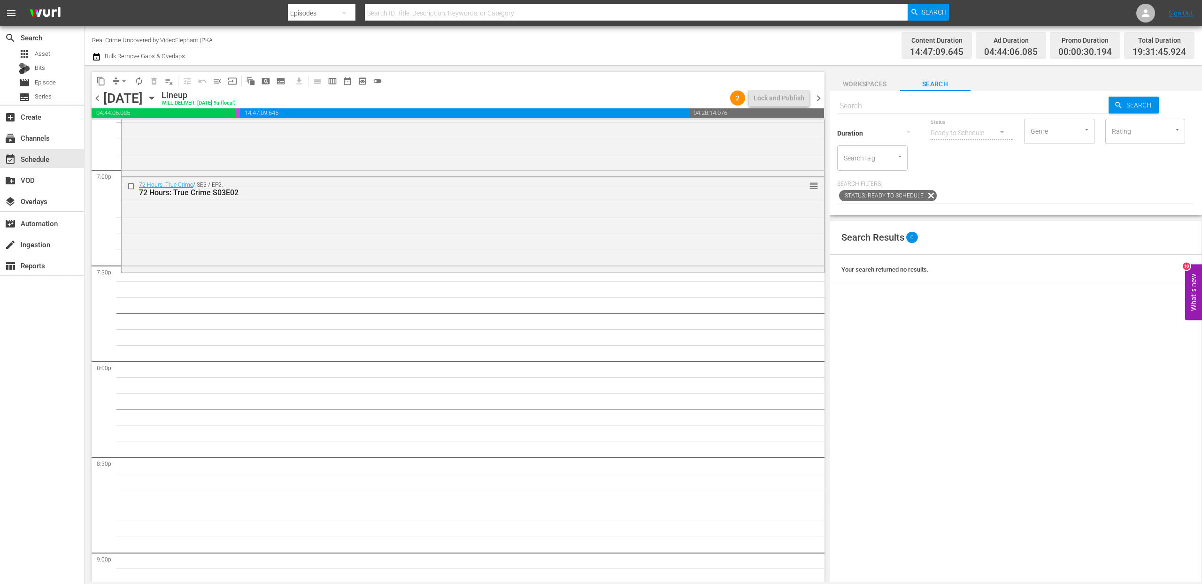
scroll to position [3583, 0]
click at [874, 108] on input "text" at bounding box center [973, 106] width 272 height 23
paste input "On The Trail Of S02E17"
type input "On The Trail Of S02E17"
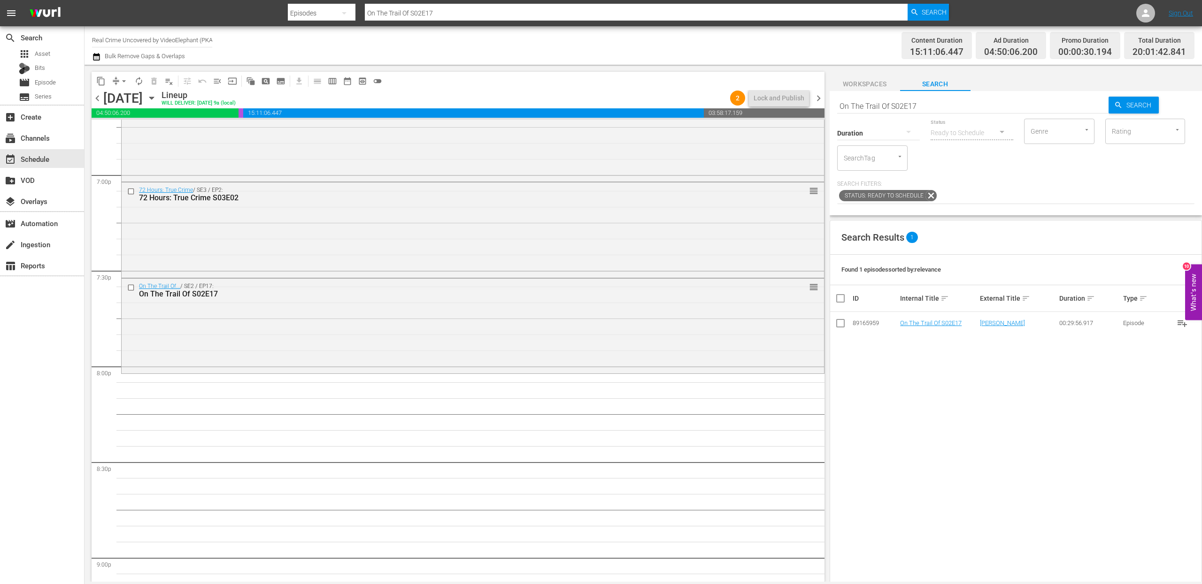
click at [859, 107] on input "On The Trail Of S02E17" at bounding box center [973, 106] width 272 height 23
paste input "The FBI Files S04E09"
type input "The FBI Files S04E09"
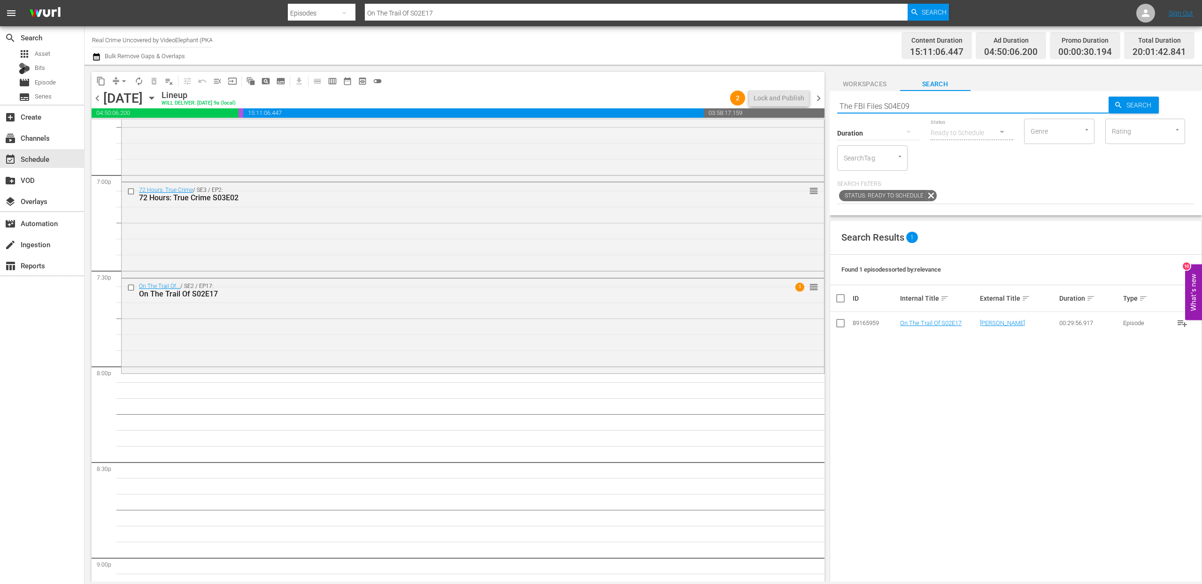
type input "The FBI Files S04E09"
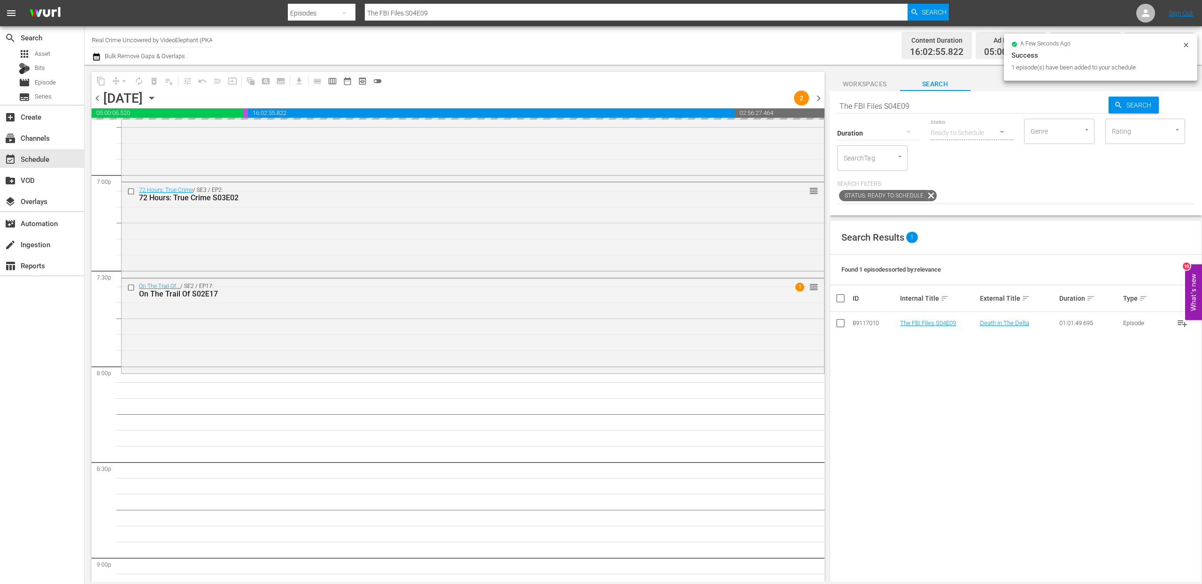
click at [873, 108] on input "The FBI Files S04E09" at bounding box center [973, 106] width 272 height 23
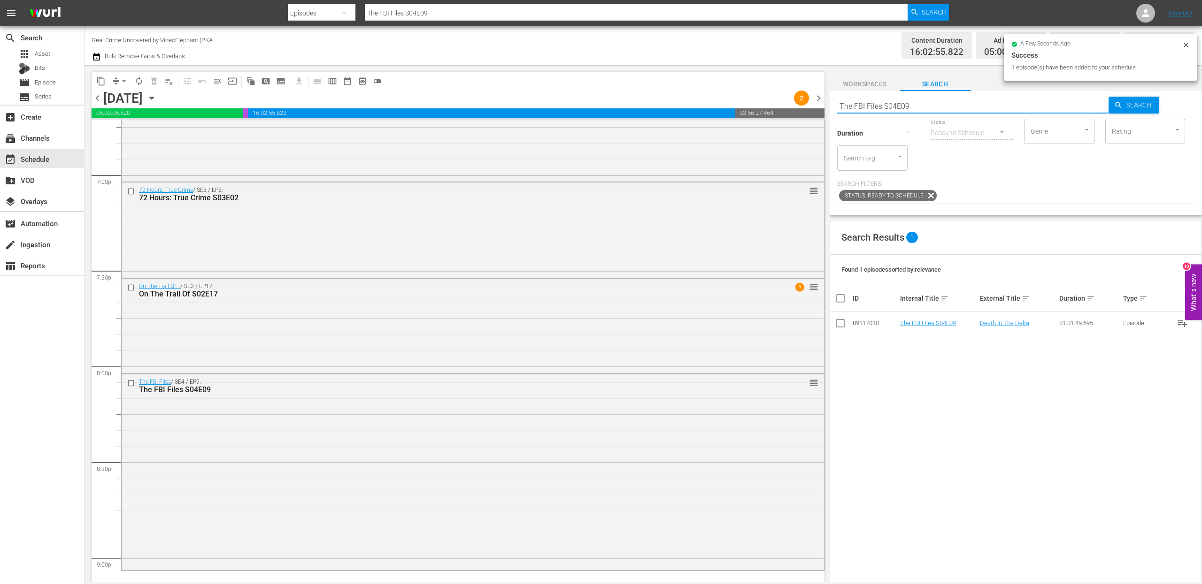
click at [873, 108] on input "The FBI Files S04E09" at bounding box center [973, 106] width 272 height 23
paste input "Forensic Factor S03E02"
type input "Forensic Factor S03E02"
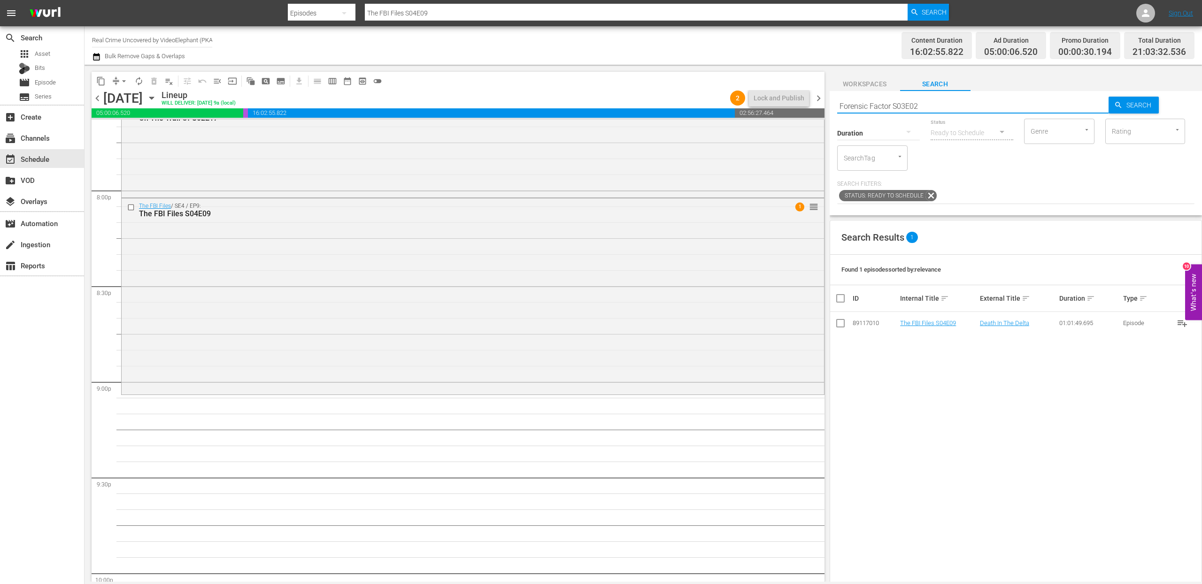
scroll to position [3762, 0]
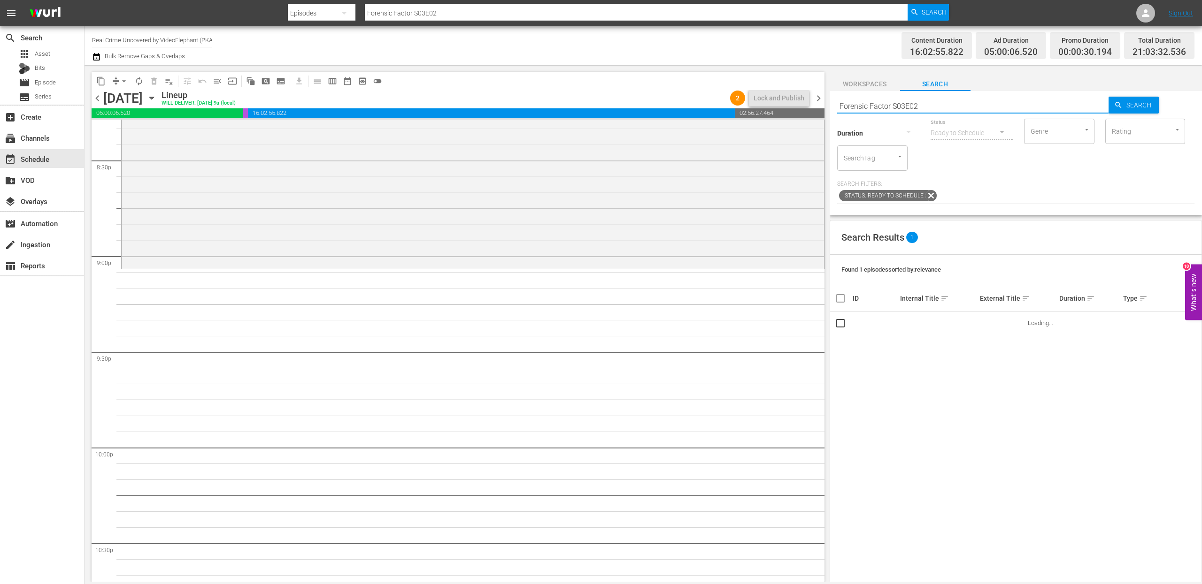
scroll to position [3895, 0]
drag, startPoint x: 904, startPoint y: 327, endPoint x: 619, endPoint y: 2, distance: 432.7
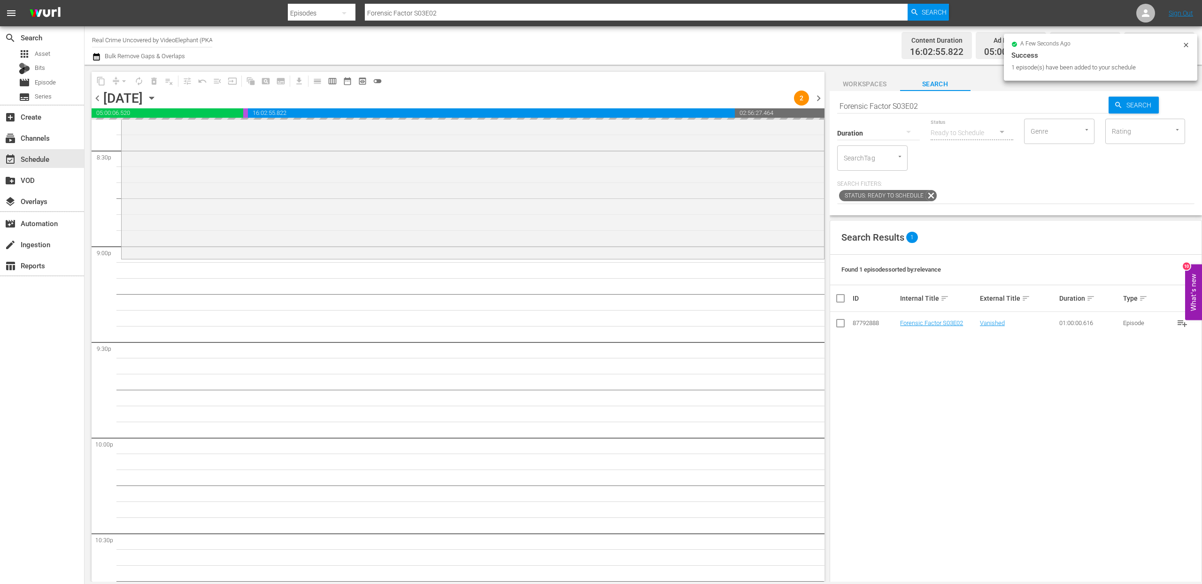
click at [873, 105] on input "Forensic Factor S03E02" at bounding box center [973, 106] width 272 height 23
click at [874, 105] on input "Forensic Factor S03E02" at bounding box center [973, 106] width 272 height 23
paste input "ame Kills S01"
type input "Fame Kills S01E02"
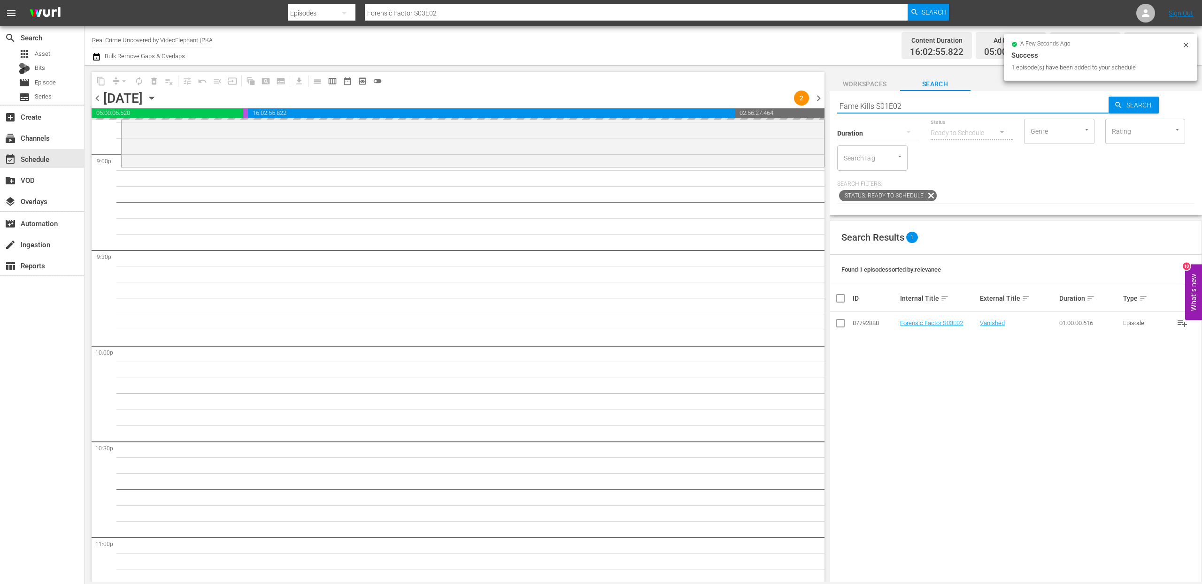
scroll to position [3995, 0]
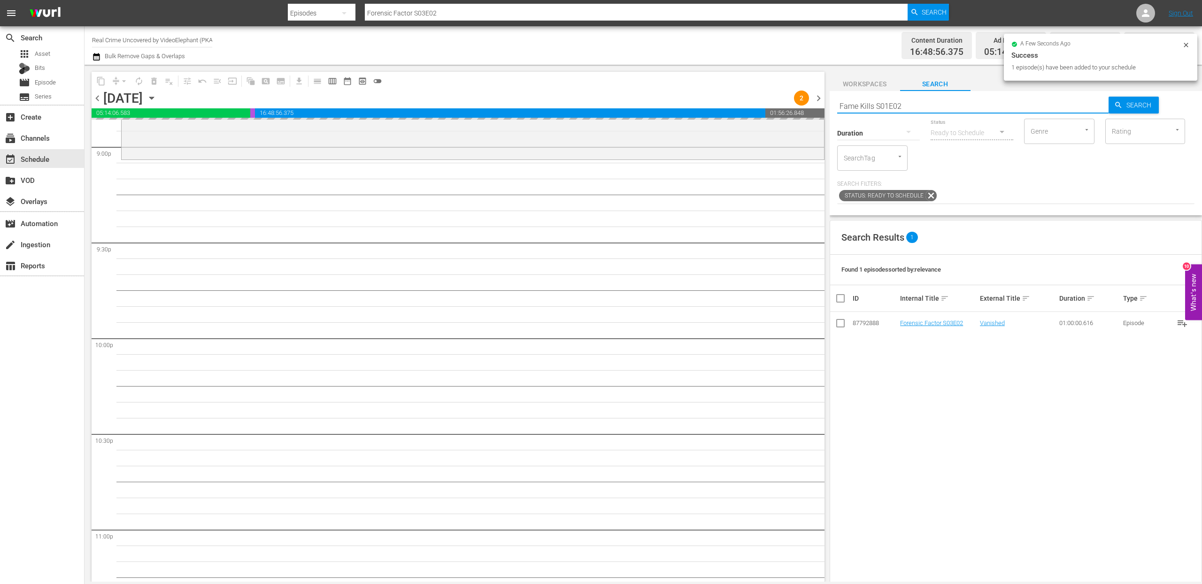
type input "Fame Kills S01E02"
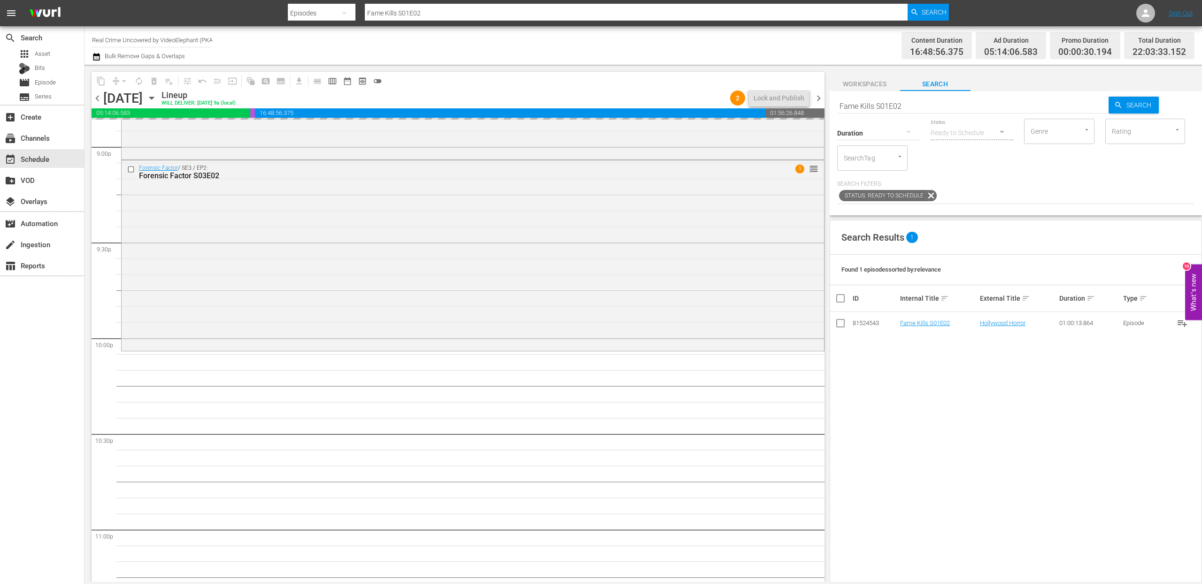
drag, startPoint x: 926, startPoint y: 324, endPoint x: 607, endPoint y: 8, distance: 448.4
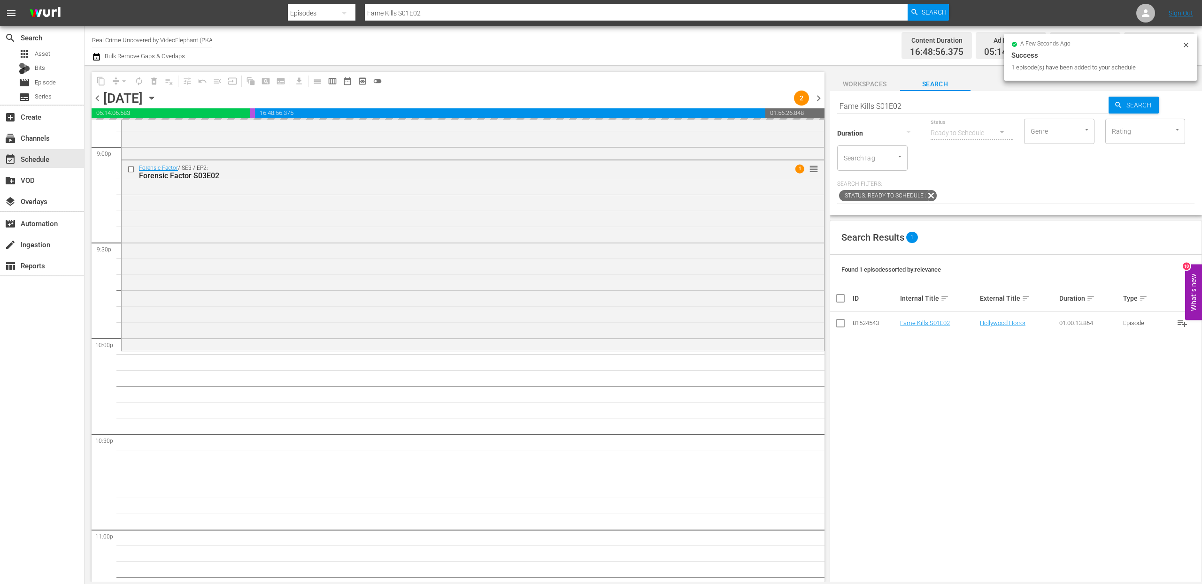
click at [863, 105] on input "Fame Kills S01E02" at bounding box center [973, 106] width 272 height 23
paste input "Dark Waters of Crime S02E01"
type input "Dark Waters of Crime S02E01"
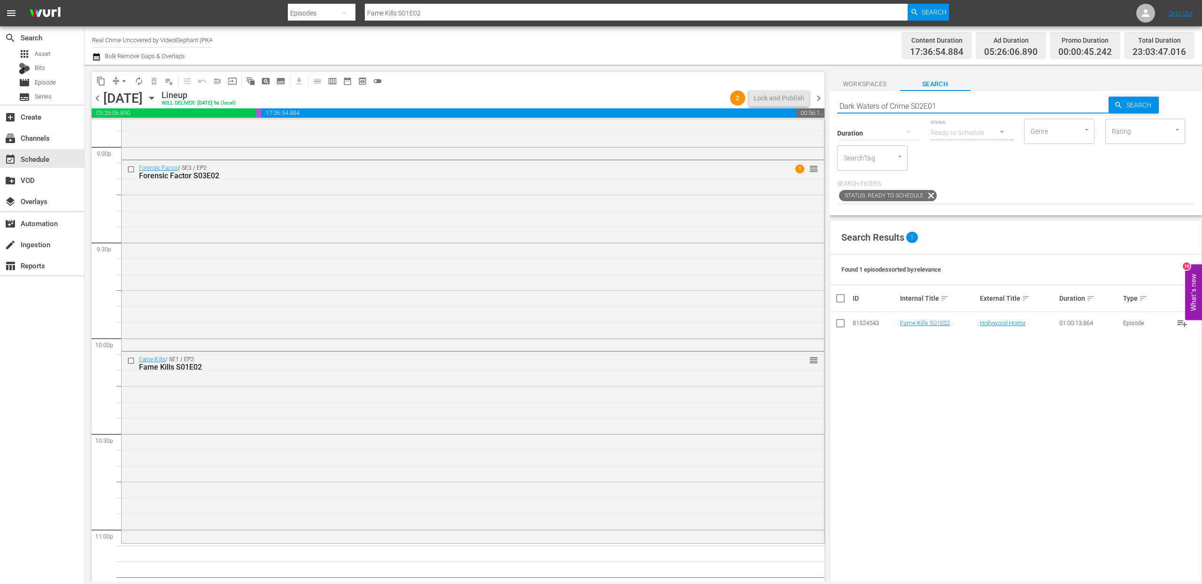
type input "Dark Waters of Crime S02E01"
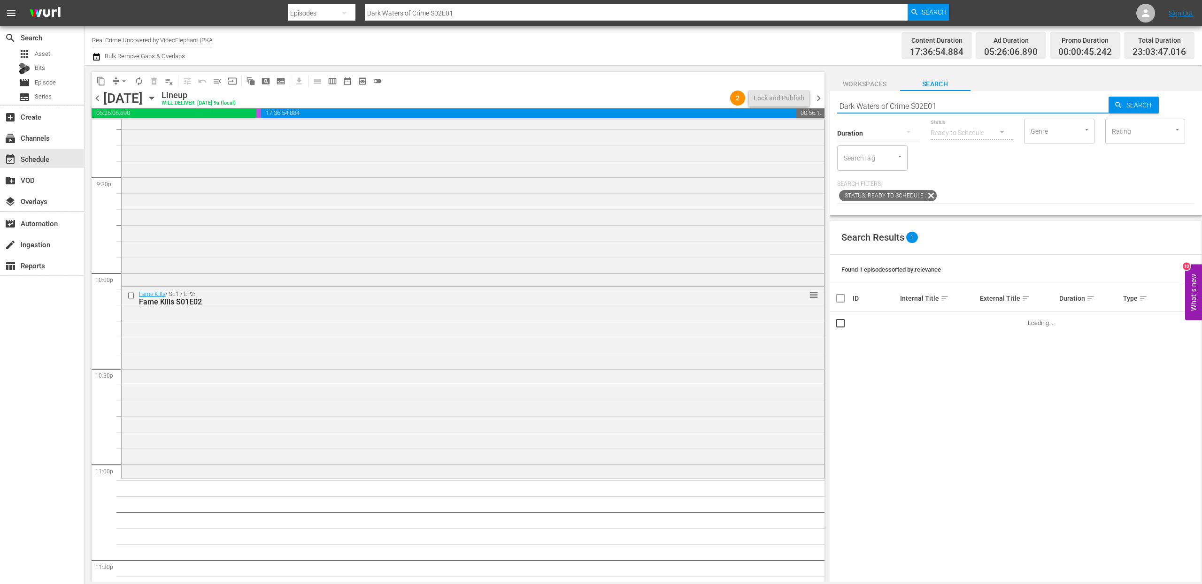
scroll to position [4134, 0]
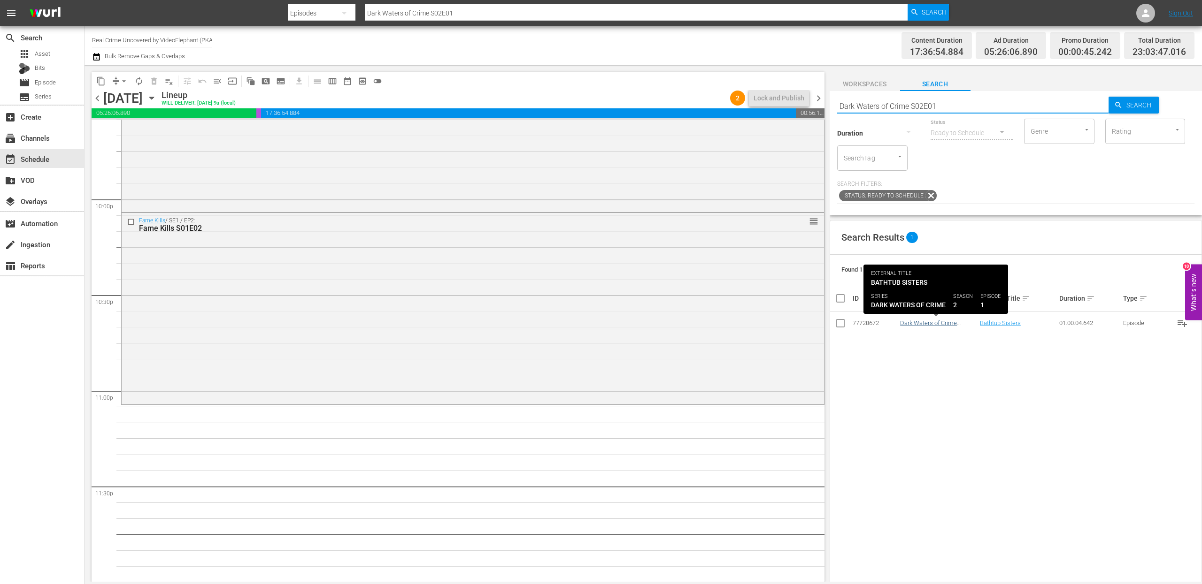
type input "Dark Waters of Crime S02E01"
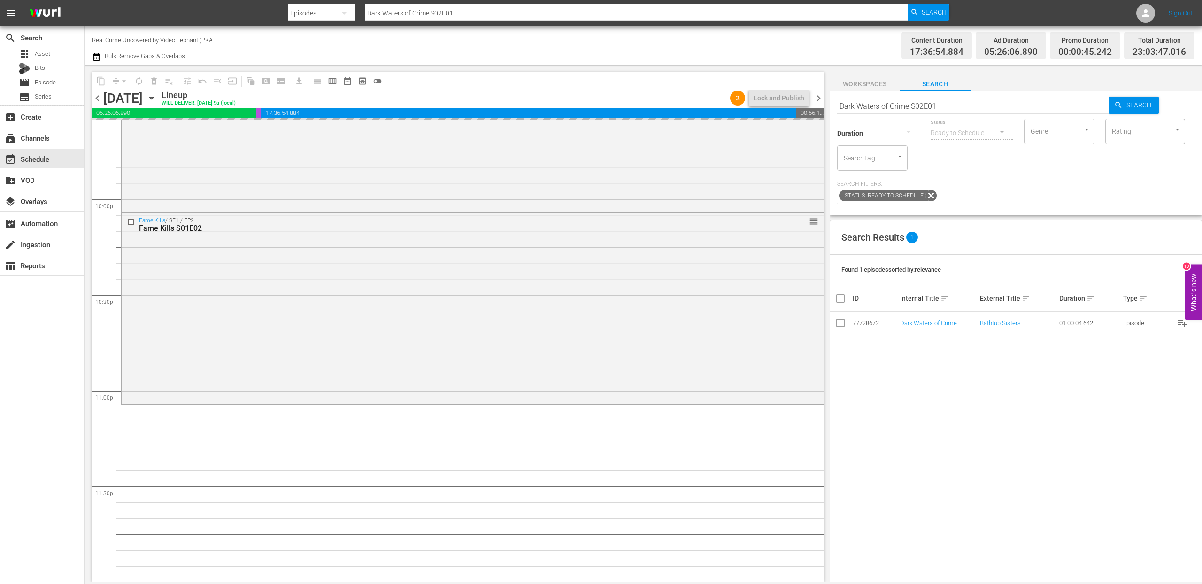
drag, startPoint x: 922, startPoint y: 323, endPoint x: 505, endPoint y: 7, distance: 524.0
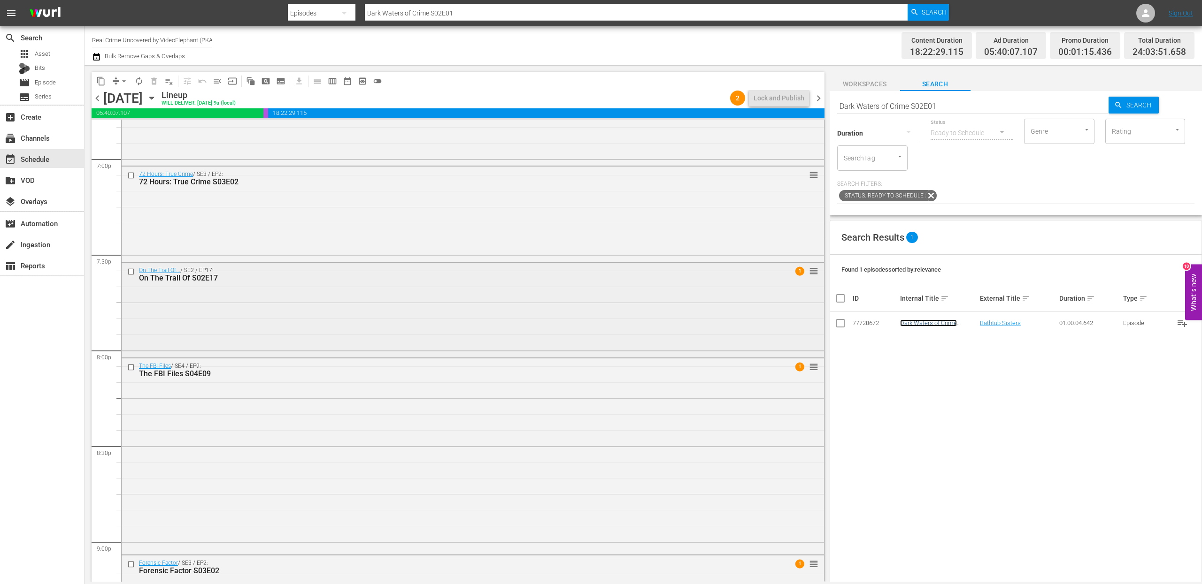
scroll to position [3597, 0]
click at [132, 276] on input "checkbox" at bounding box center [132, 275] width 10 height 8
click at [131, 368] on input "checkbox" at bounding box center [132, 371] width 10 height 8
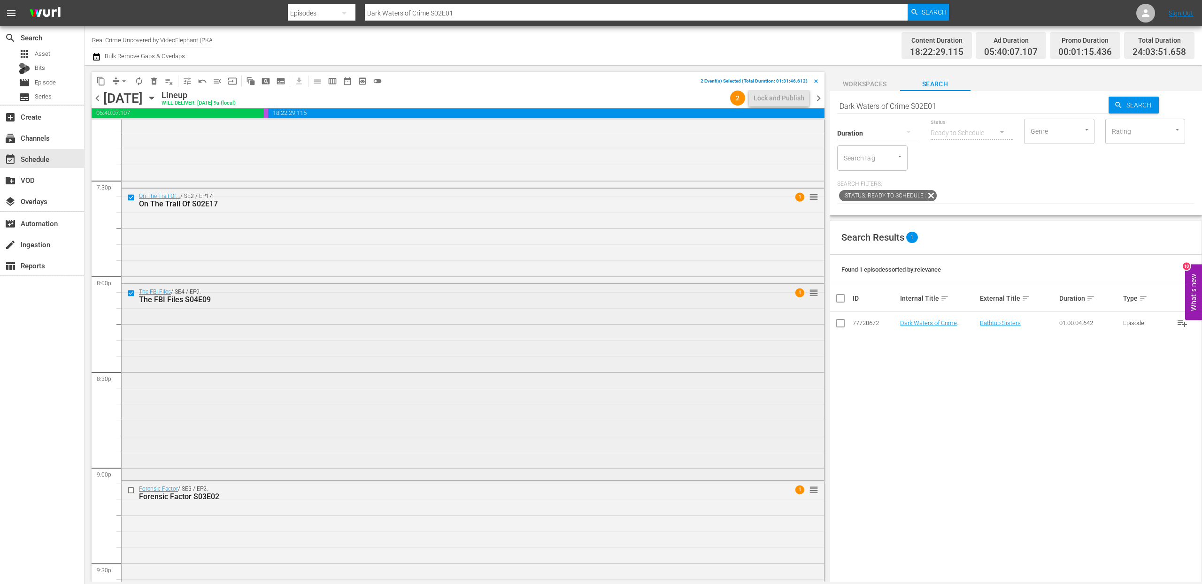
scroll to position [3679, 0]
click at [132, 484] on input "checkbox" at bounding box center [132, 485] width 10 height 8
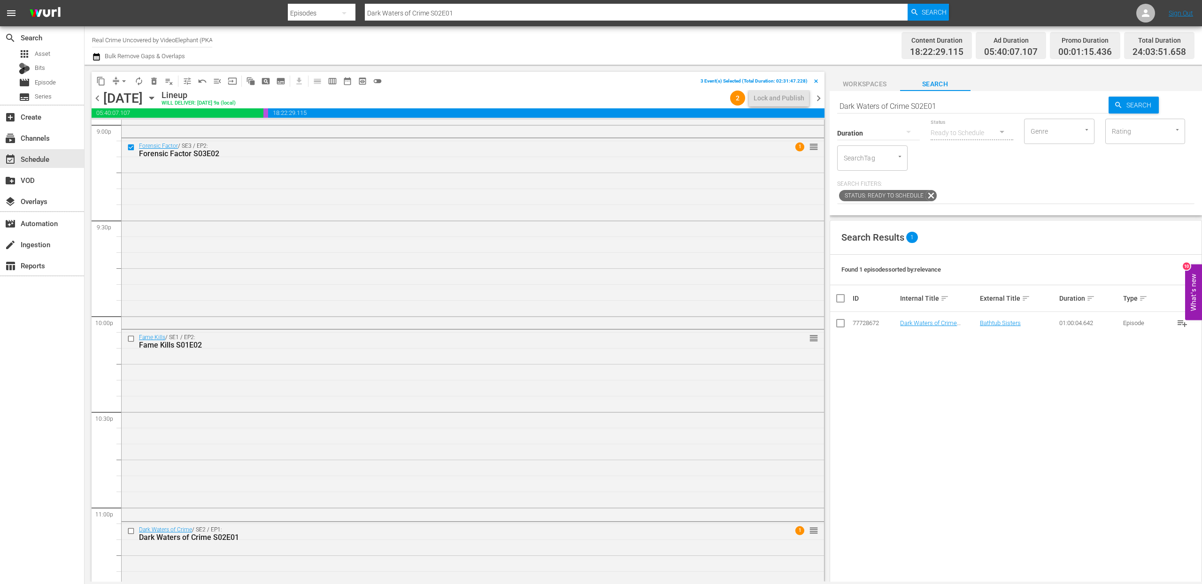
scroll to position [4017, 0]
click at [132, 337] on input "checkbox" at bounding box center [132, 339] width 10 height 8
click at [130, 530] on input "checkbox" at bounding box center [132, 531] width 10 height 8
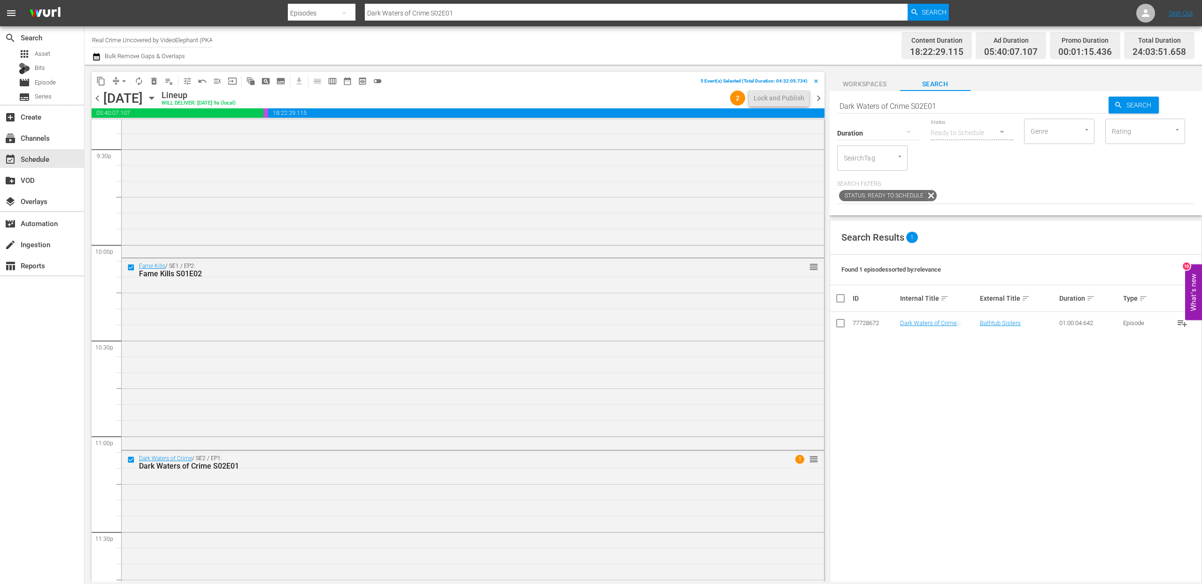
scroll to position [4148, 0]
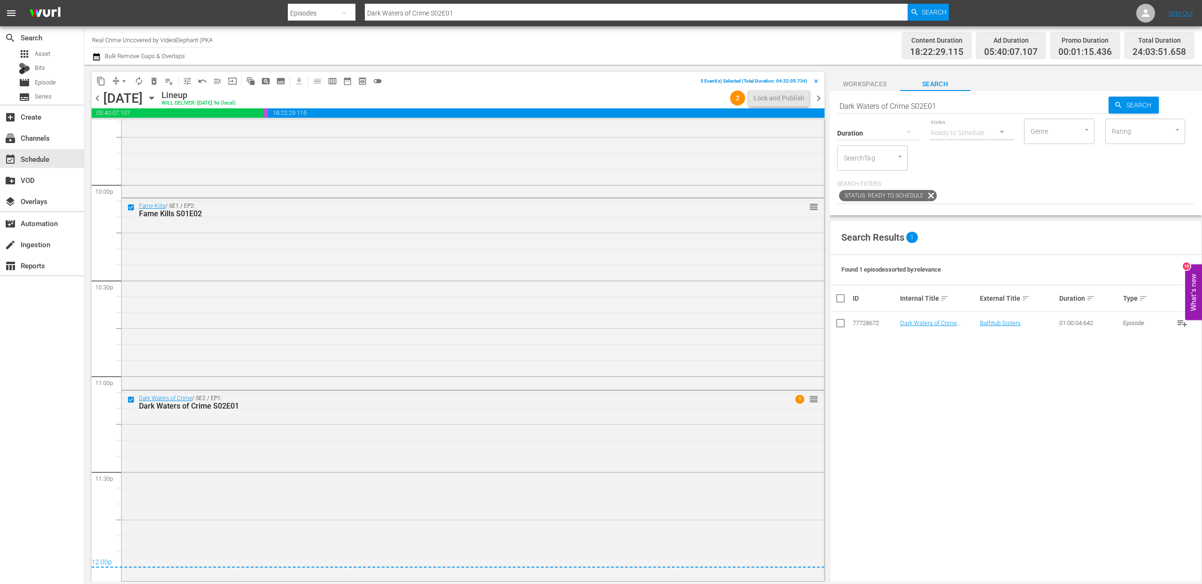
click at [100, 81] on span "content_copy" at bounding box center [100, 81] width 9 height 9
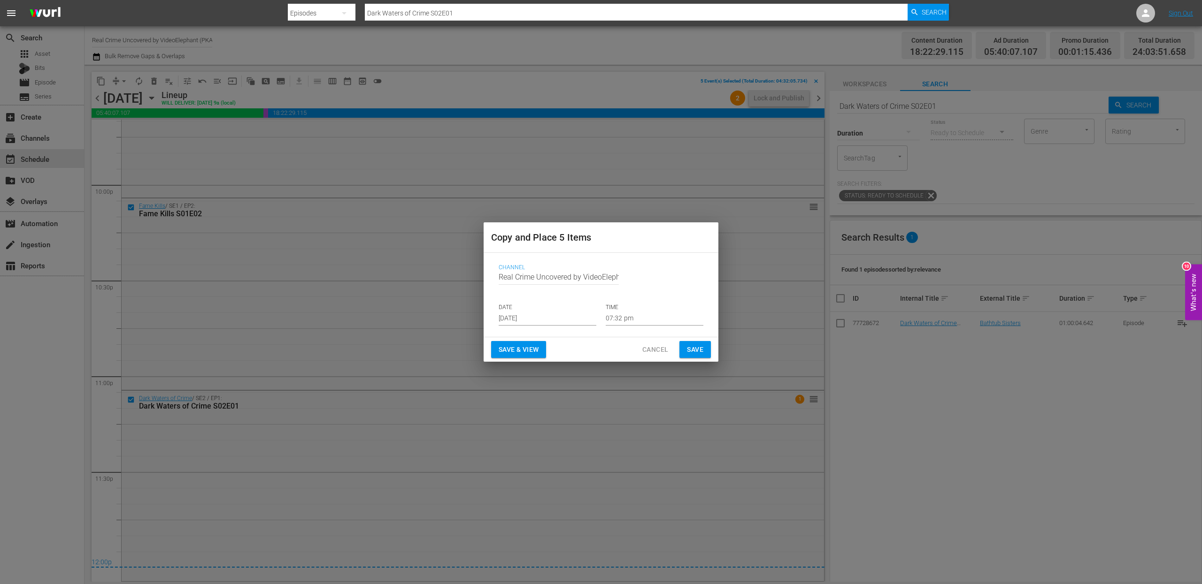
click at [512, 321] on input "[DATE]" at bounding box center [548, 319] width 98 height 14
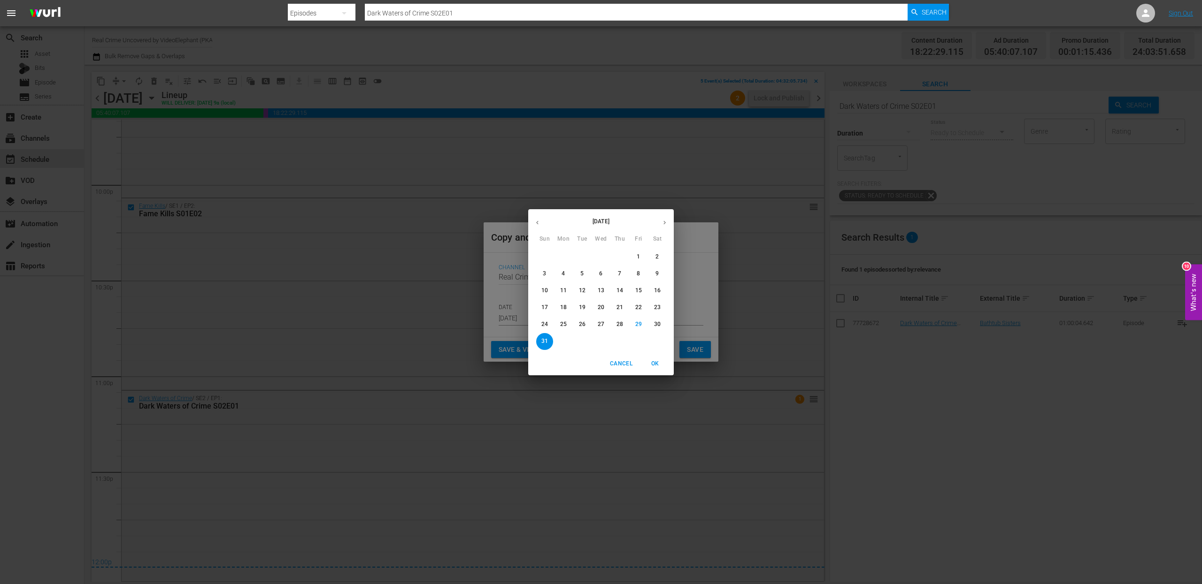
click at [663, 223] on icon "button" at bounding box center [664, 222] width 7 height 7
click at [641, 290] on p "19" at bounding box center [638, 291] width 7 height 8
type input "[DATE]"
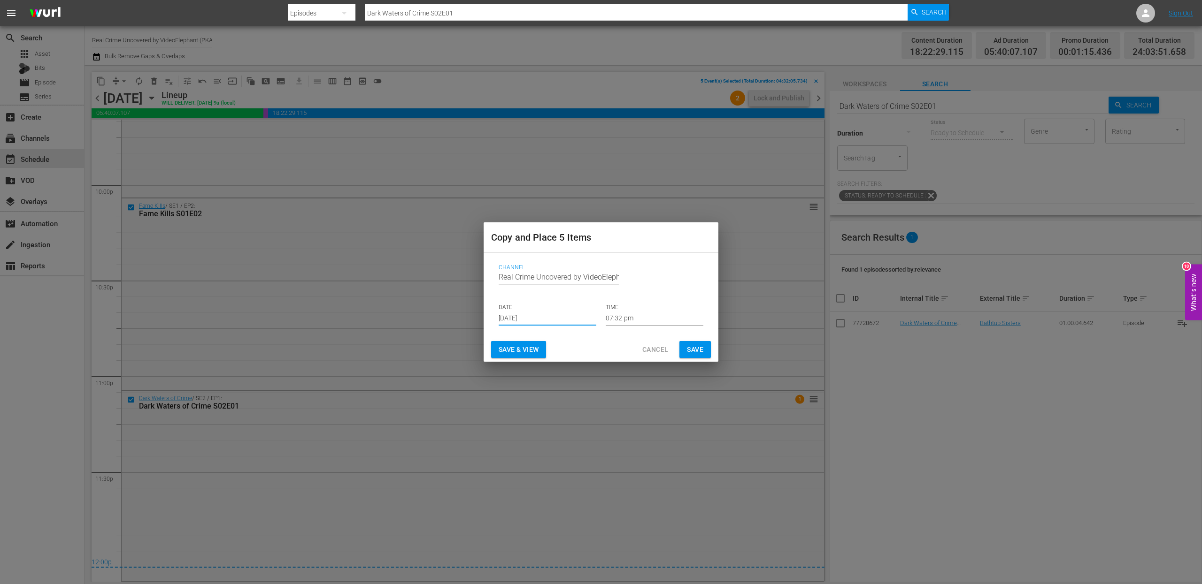
click at [627, 316] on input "07:32 pm" at bounding box center [655, 319] width 98 height 14
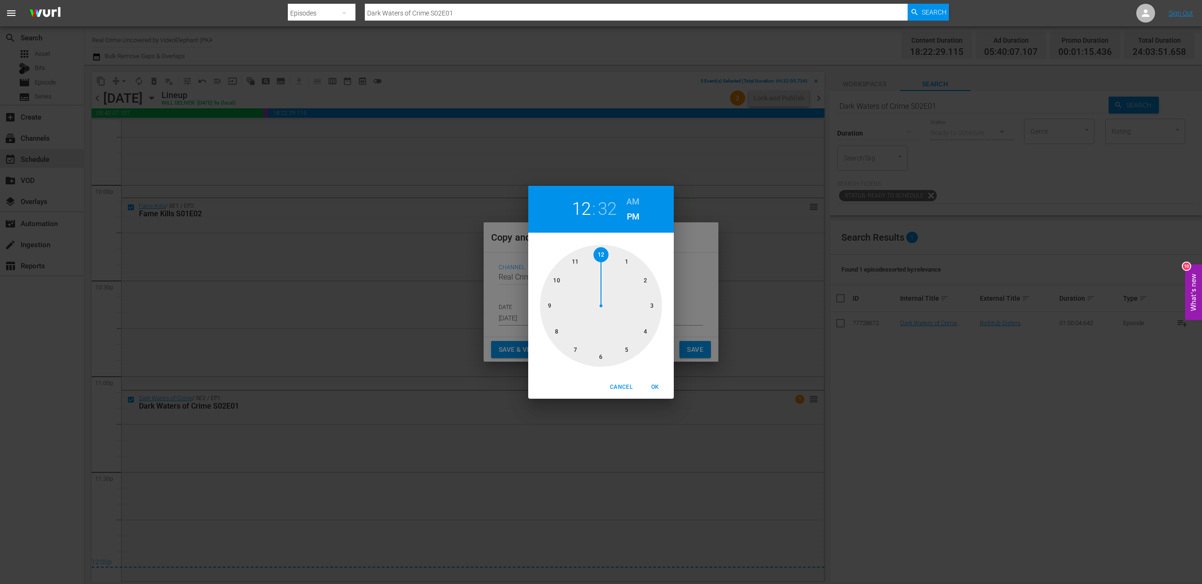
click at [602, 254] on div at bounding box center [601, 306] width 122 height 122
click at [639, 201] on h6 "AM" at bounding box center [632, 201] width 13 height 15
click at [660, 383] on span "OK" at bounding box center [655, 388] width 23 height 10
type input "12:00 am"
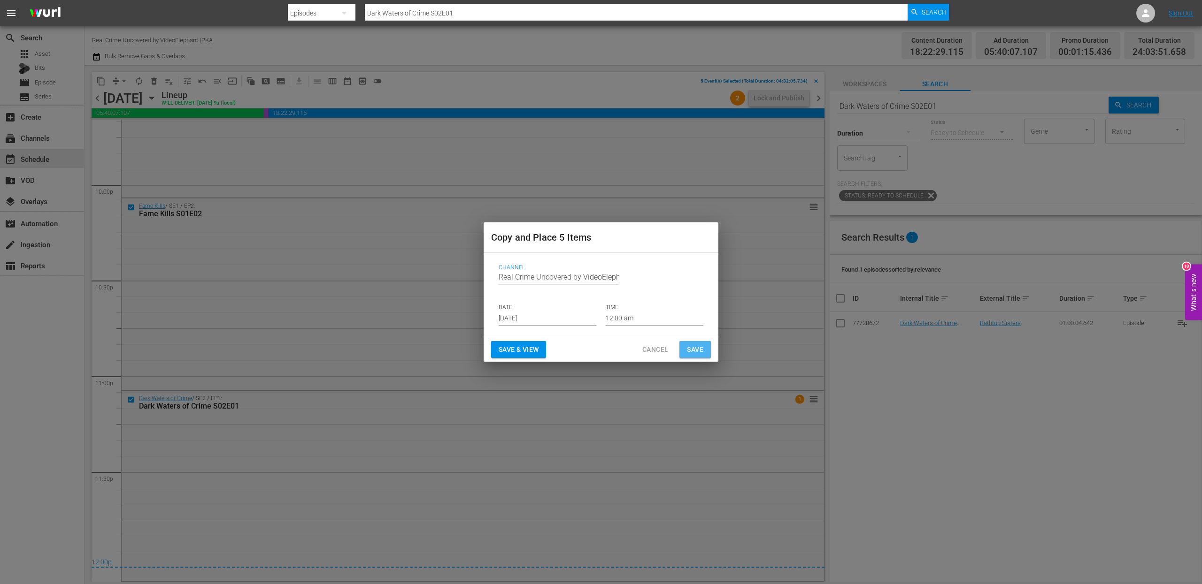
click at [691, 355] on button "Save" at bounding box center [694, 349] width 31 height 17
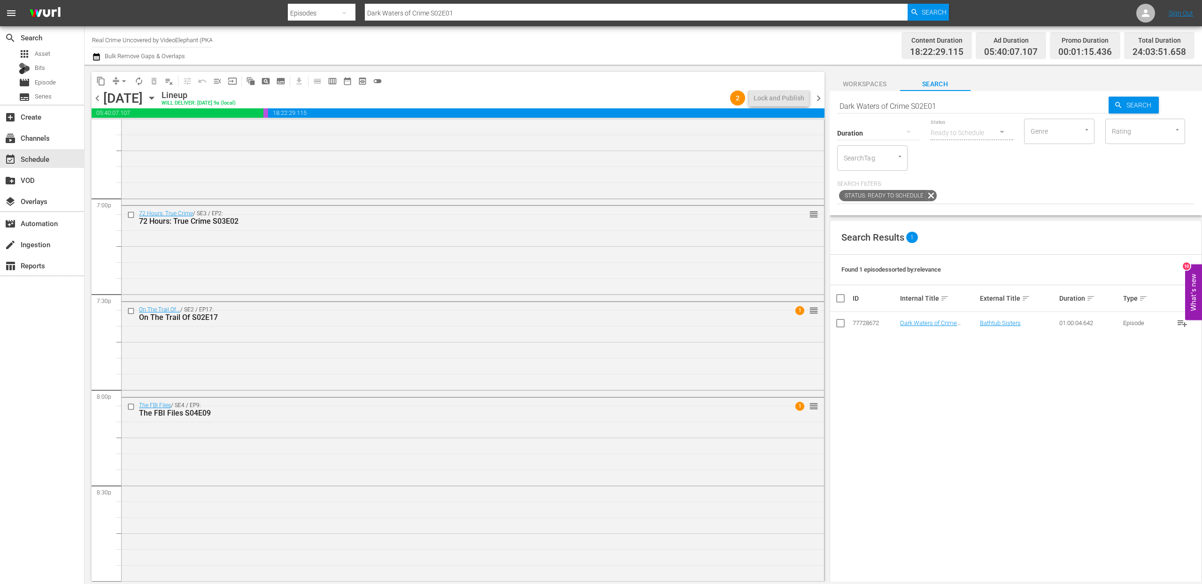
scroll to position [3557, 0]
click at [131, 219] on input "checkbox" at bounding box center [132, 218] width 10 height 8
click at [100, 84] on span "content_copy" at bounding box center [100, 81] width 9 height 9
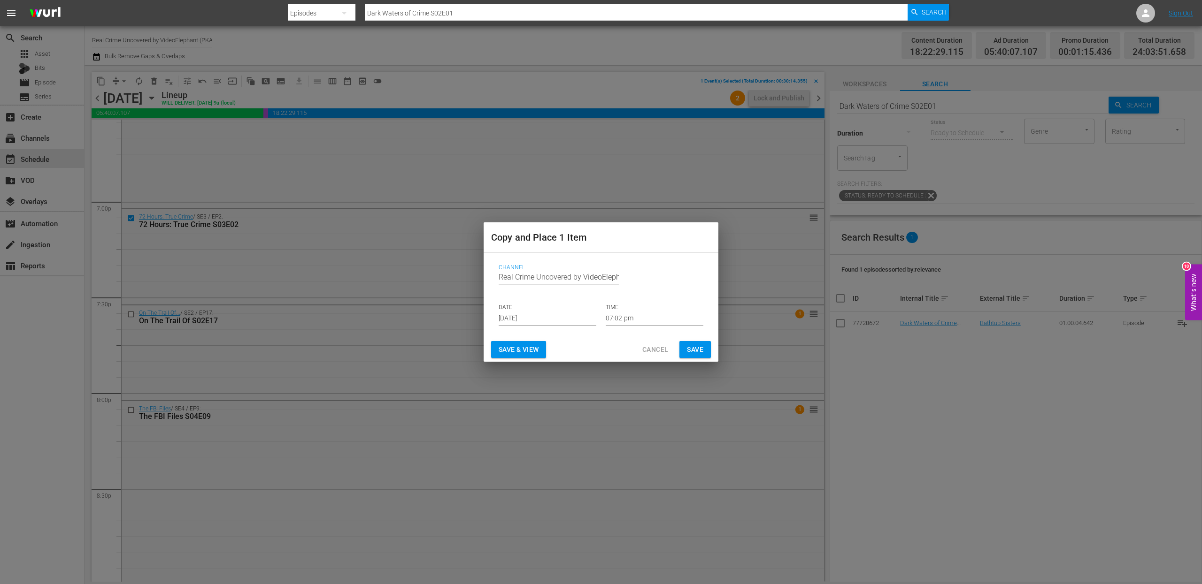
click at [518, 316] on input "[DATE]" at bounding box center [548, 319] width 98 height 14
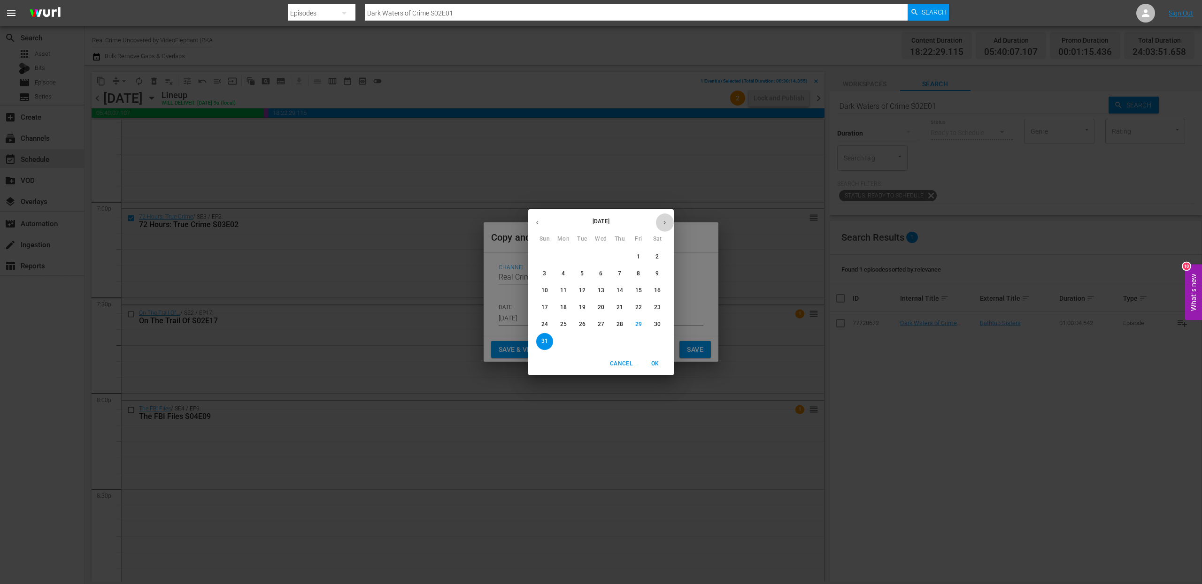
click at [661, 225] on icon "button" at bounding box center [664, 222] width 7 height 7
click at [633, 290] on span "19" at bounding box center [638, 291] width 17 height 8
type input "[DATE]"
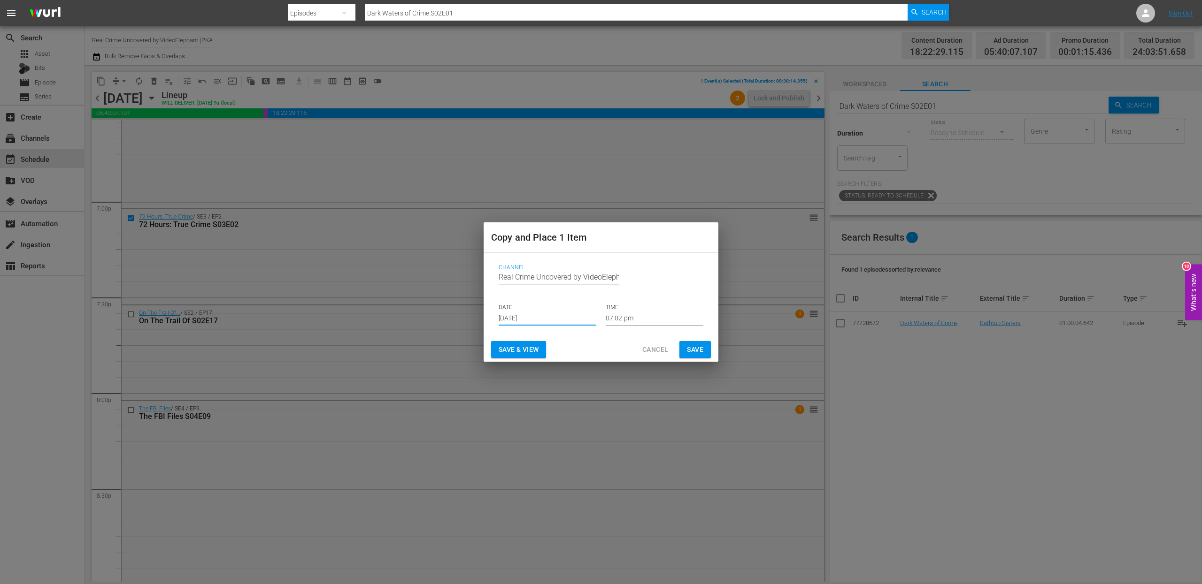
click at [621, 320] on input "07:02 pm" at bounding box center [655, 319] width 98 height 14
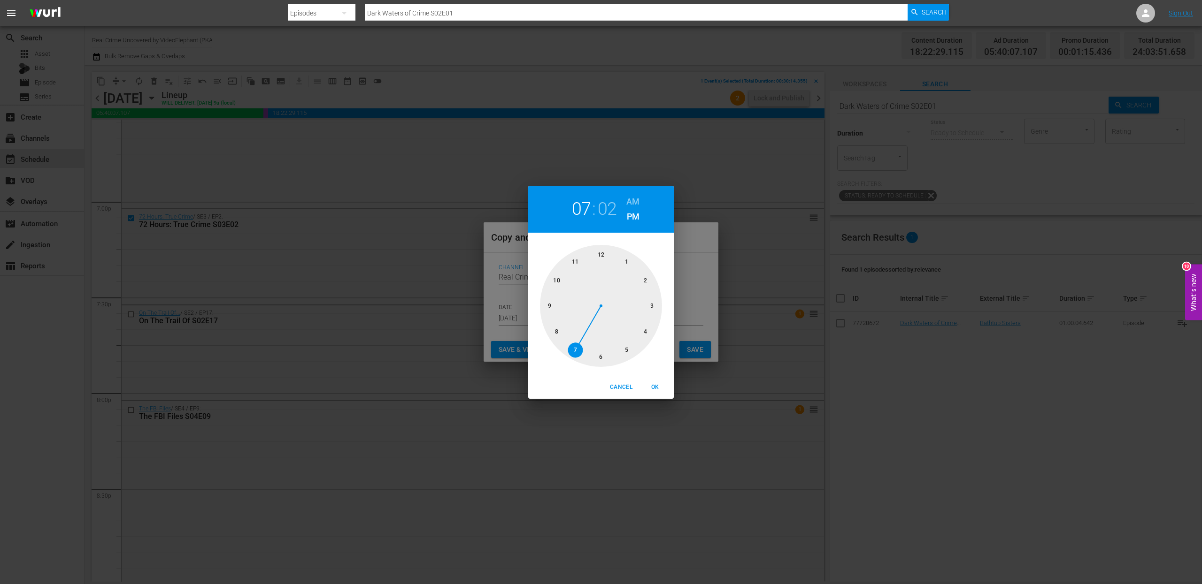
click at [647, 326] on div at bounding box center [601, 306] width 122 height 122
click at [605, 354] on div at bounding box center [601, 306] width 122 height 122
click at [637, 201] on h6 "AM" at bounding box center [632, 201] width 13 height 15
click at [658, 386] on span "OK" at bounding box center [655, 388] width 23 height 10
type input "04:30 am"
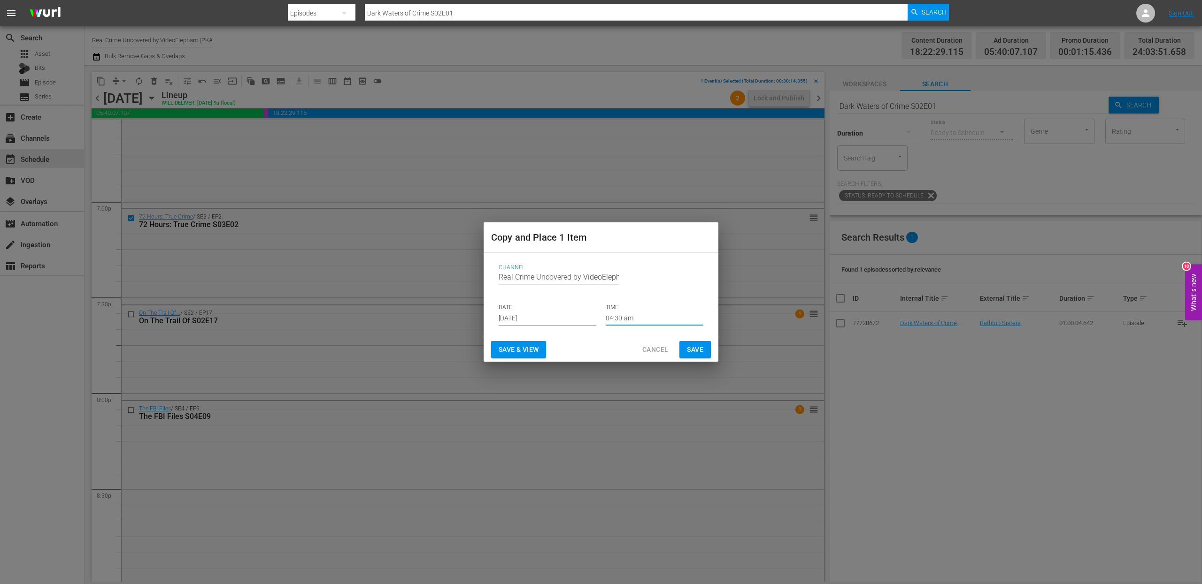
click at [695, 348] on span "Save" at bounding box center [695, 350] width 16 height 12
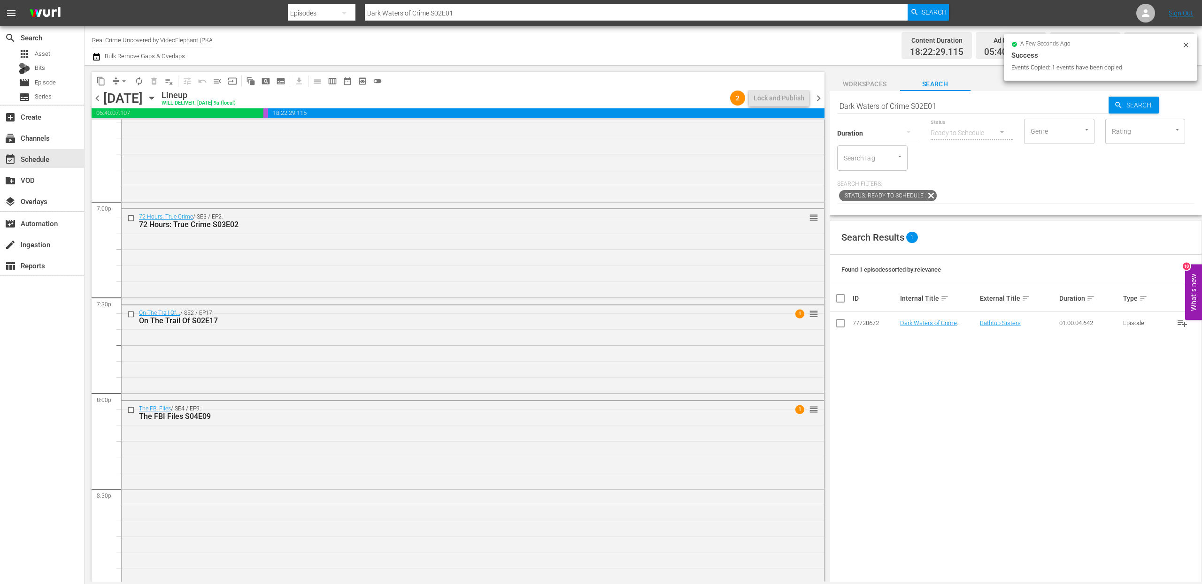
click at [821, 98] on span "chevron_right" at bounding box center [819, 98] width 12 height 12
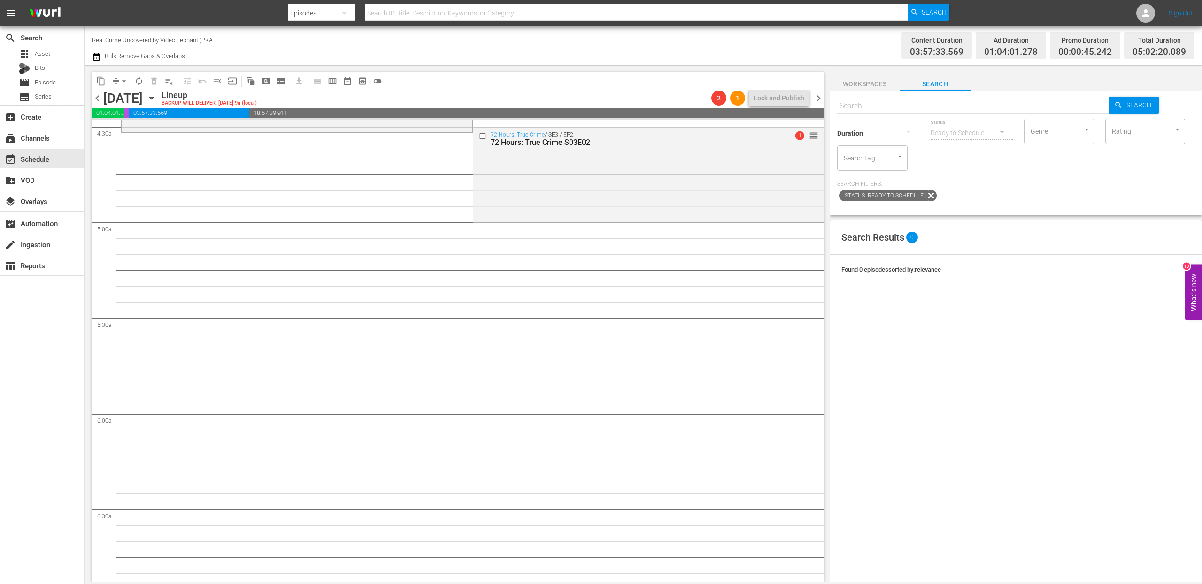
scroll to position [850, 0]
click at [105, 84] on span "content_copy" at bounding box center [100, 81] width 9 height 9
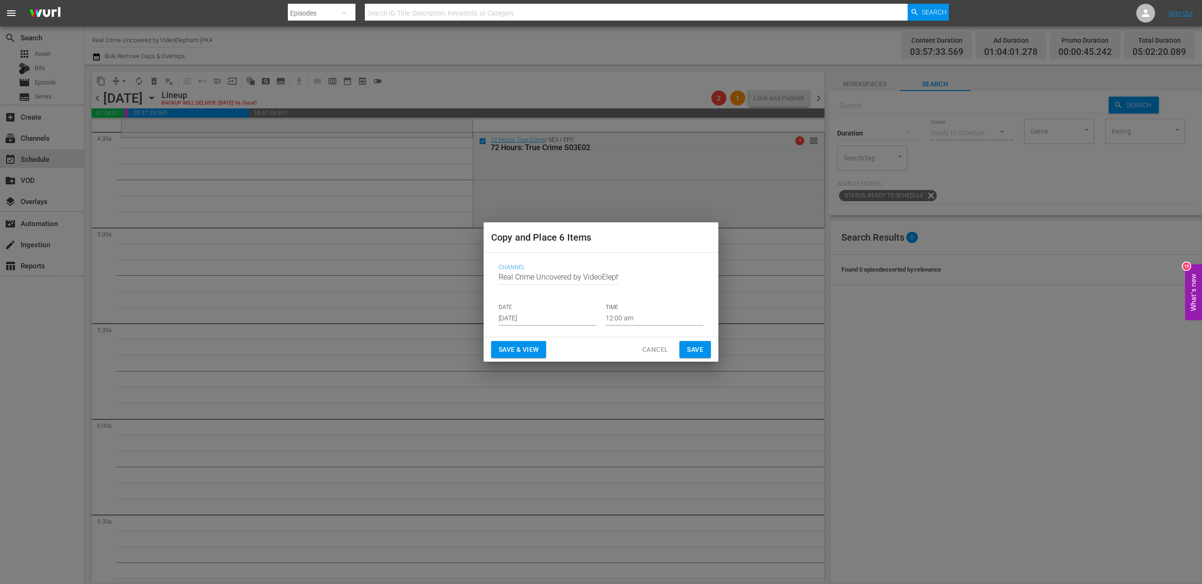
click at [528, 322] on input "[DATE]" at bounding box center [548, 319] width 98 height 14
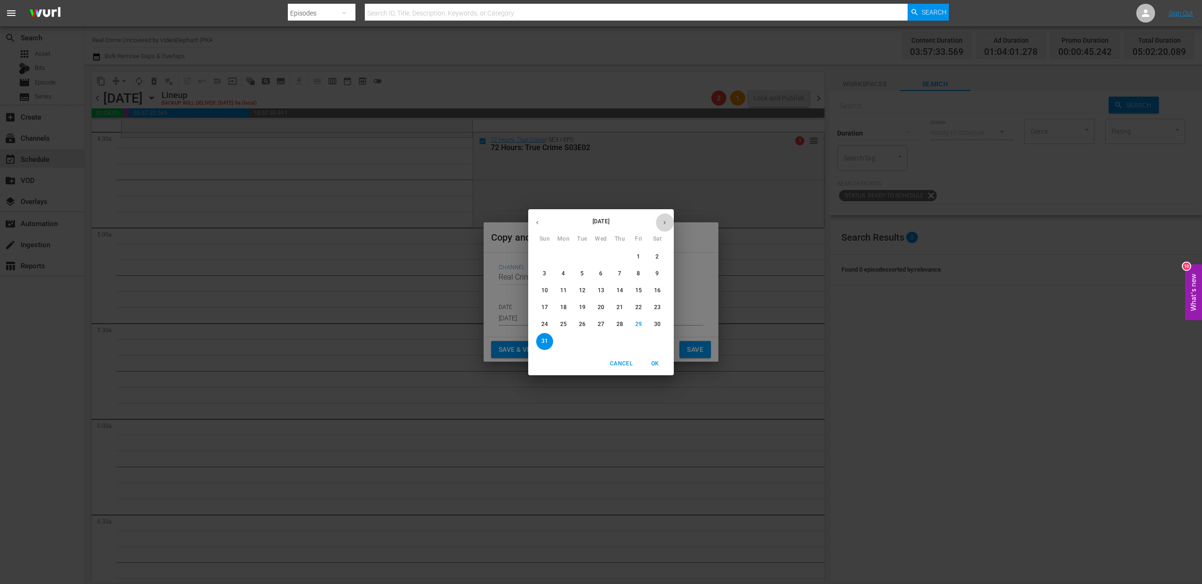
click at [664, 223] on icon "button" at bounding box center [664, 222] width 7 height 7
click at [637, 291] on p "19" at bounding box center [638, 291] width 7 height 8
type input "[DATE]"
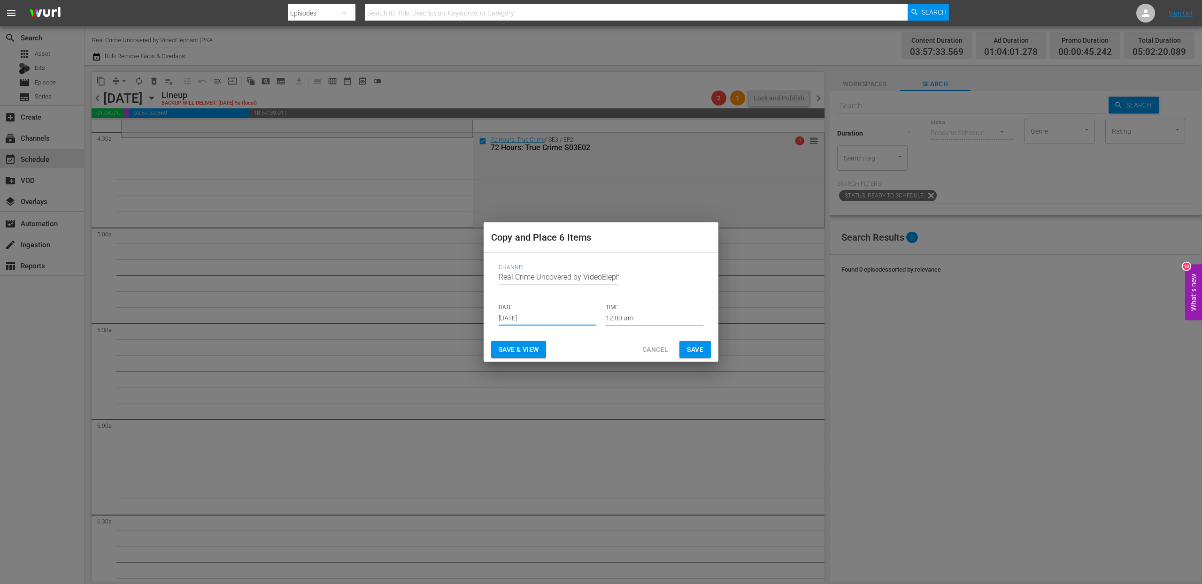
click at [618, 314] on input "12:00 am" at bounding box center [655, 319] width 98 height 14
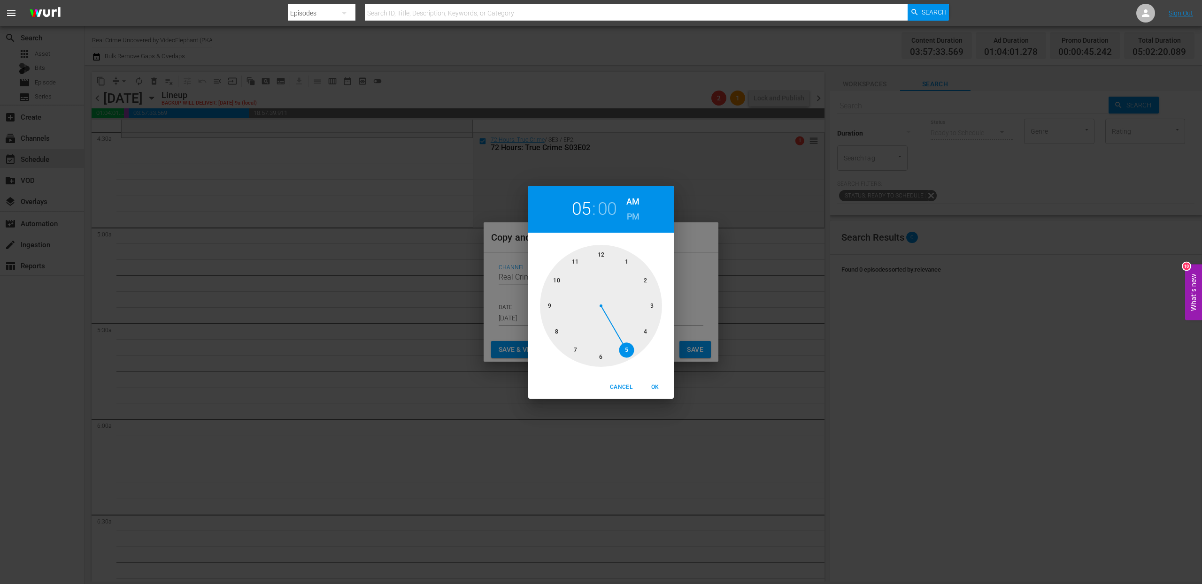
click at [617, 350] on div at bounding box center [601, 306] width 122 height 122
click at [660, 389] on span "OK" at bounding box center [655, 388] width 23 height 10
type input "05:00 am"
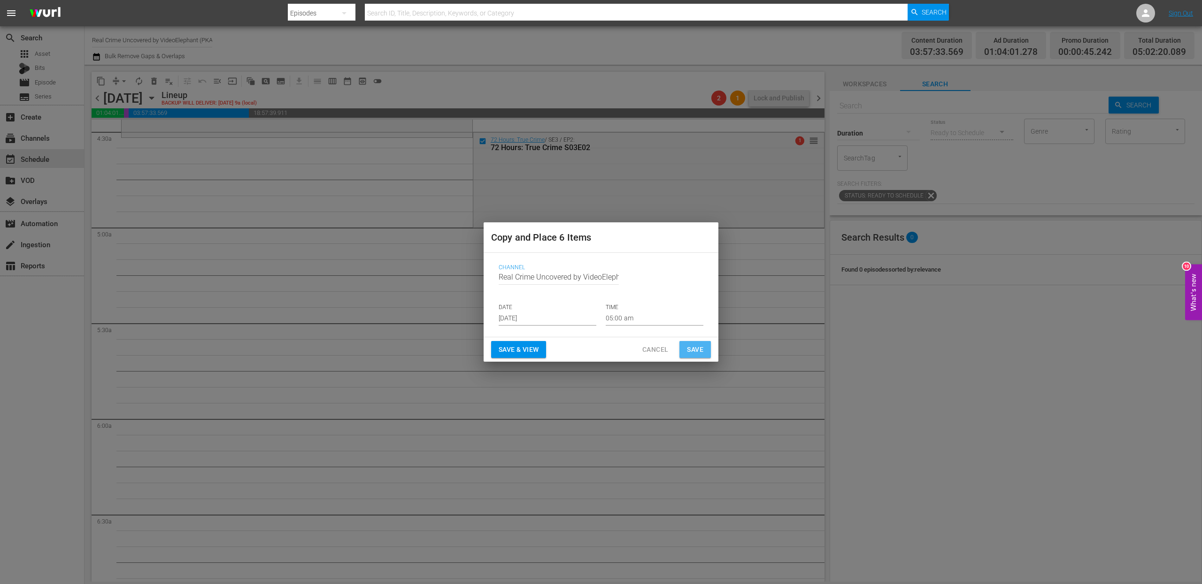
click at [698, 348] on span "Save" at bounding box center [695, 350] width 16 height 12
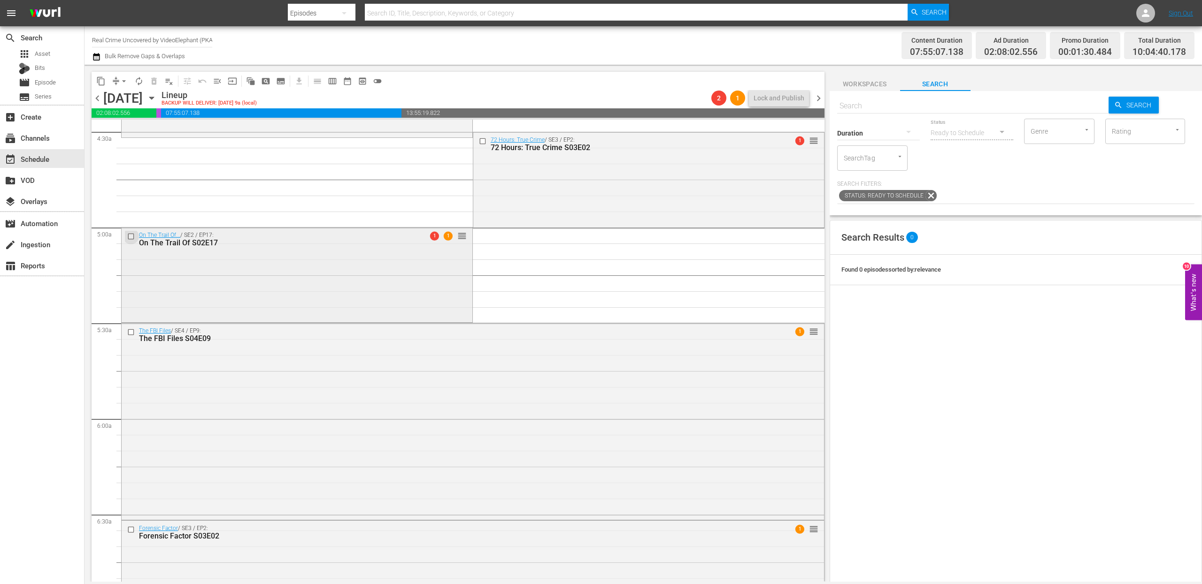
click at [132, 238] on input "checkbox" at bounding box center [132, 237] width 10 height 8
click at [130, 332] on input "checkbox" at bounding box center [132, 333] width 10 height 8
click at [131, 529] on input "checkbox" at bounding box center [132, 530] width 10 height 8
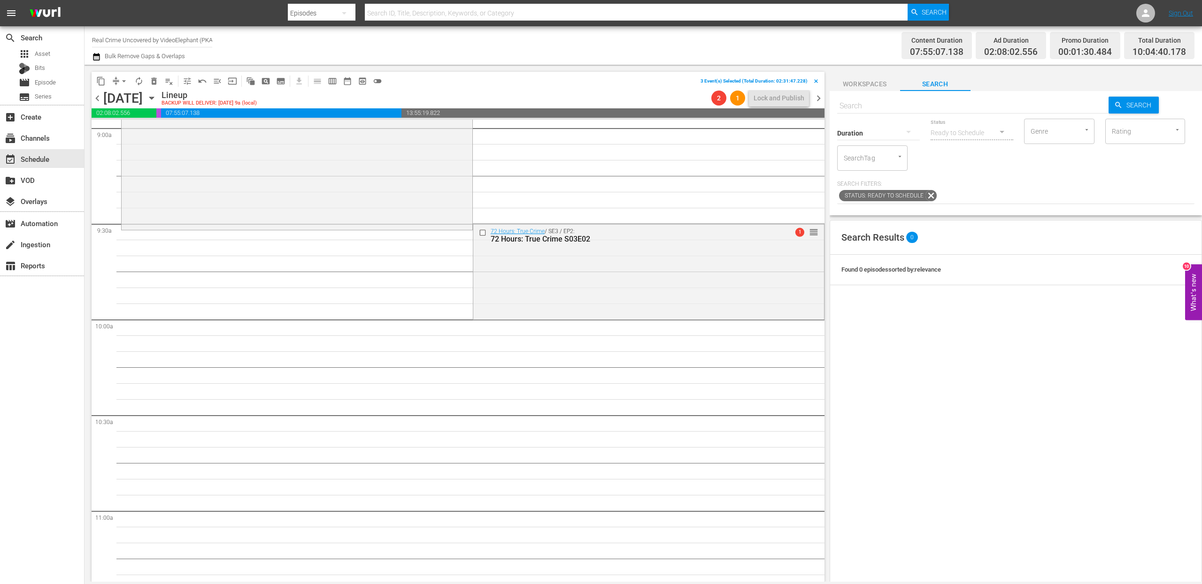
scroll to position [1721, 0]
click at [100, 78] on span "content_copy" at bounding box center [100, 81] width 9 height 9
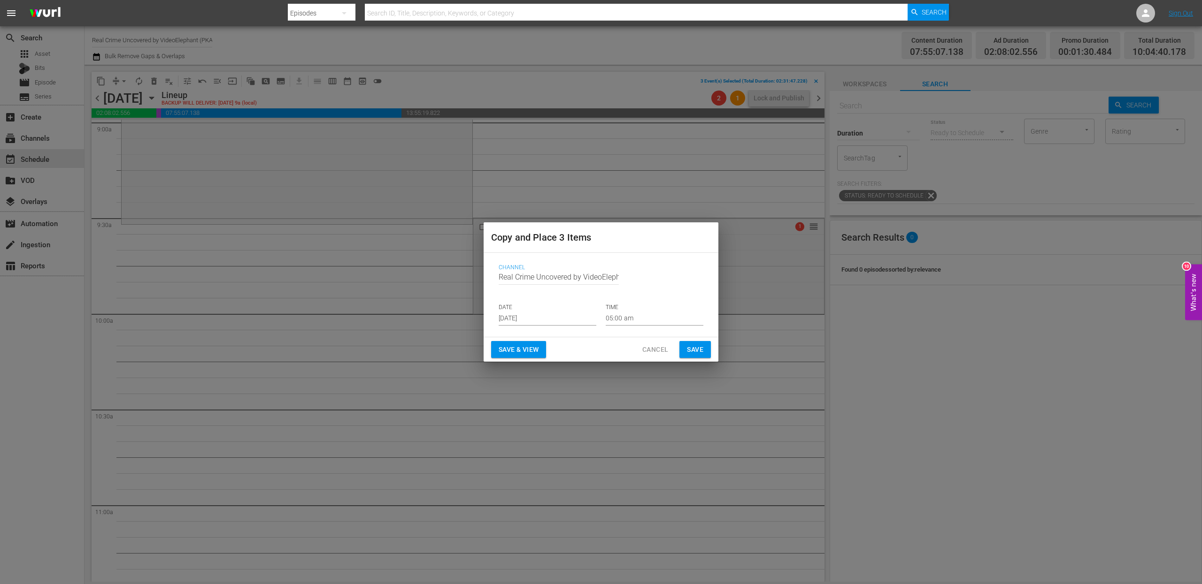
click at [515, 318] on input "[DATE]" at bounding box center [548, 319] width 98 height 14
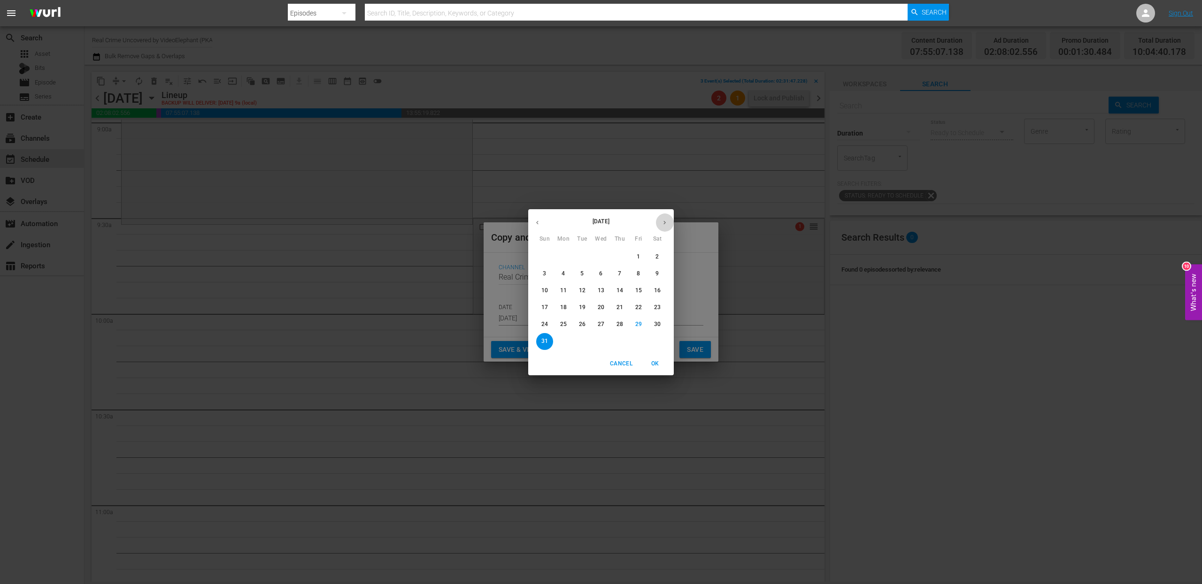
click at [661, 222] on icon "button" at bounding box center [664, 222] width 7 height 7
click at [638, 288] on p "19" at bounding box center [638, 291] width 7 height 8
type input "[DATE]"
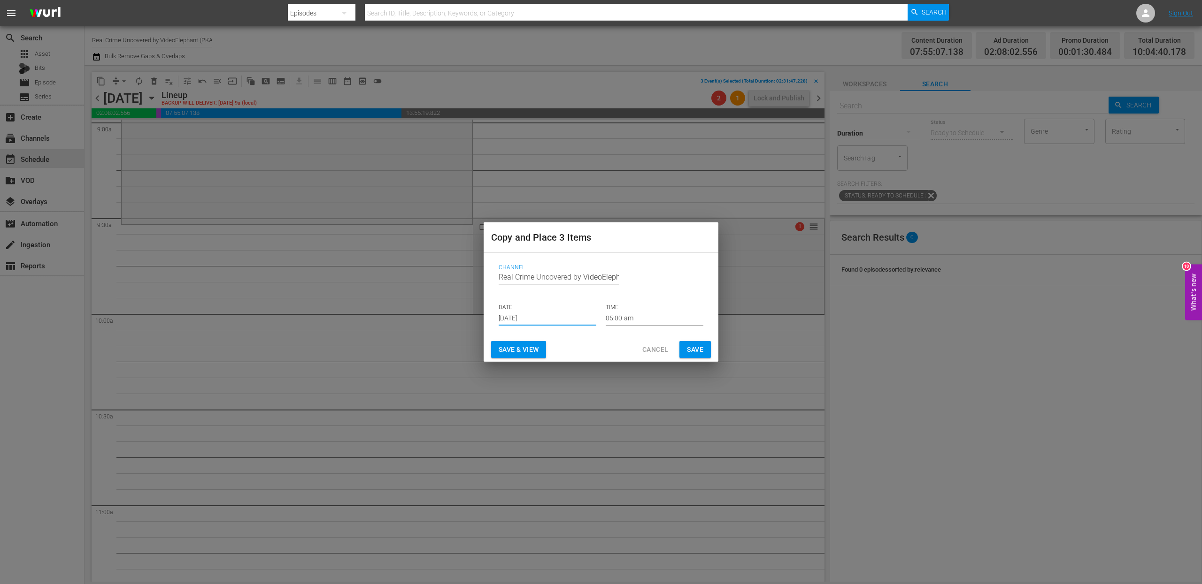
click at [621, 320] on input "05:00 am" at bounding box center [655, 319] width 98 height 14
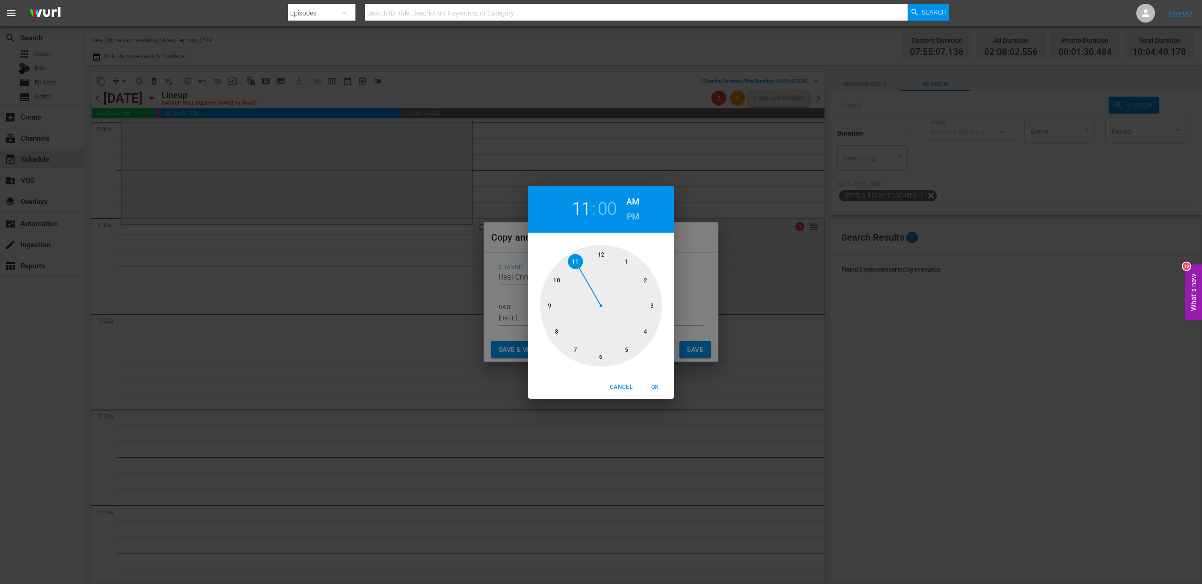
click at [573, 263] on div at bounding box center [601, 306] width 122 height 122
click at [556, 285] on div at bounding box center [601, 306] width 122 height 122
click at [584, 211] on h2 "11" at bounding box center [581, 209] width 19 height 21
click at [556, 280] on div at bounding box center [601, 306] width 122 height 122
click at [601, 256] on div at bounding box center [601, 306] width 122 height 122
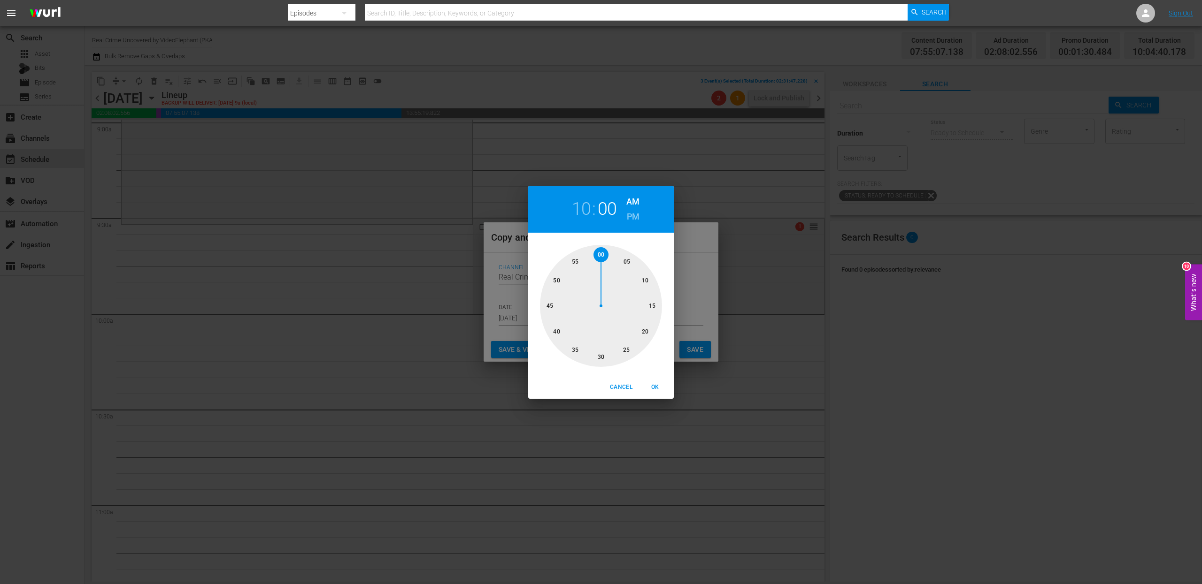
click at [657, 383] on span "OK" at bounding box center [655, 388] width 23 height 10
type input "10:00 am"
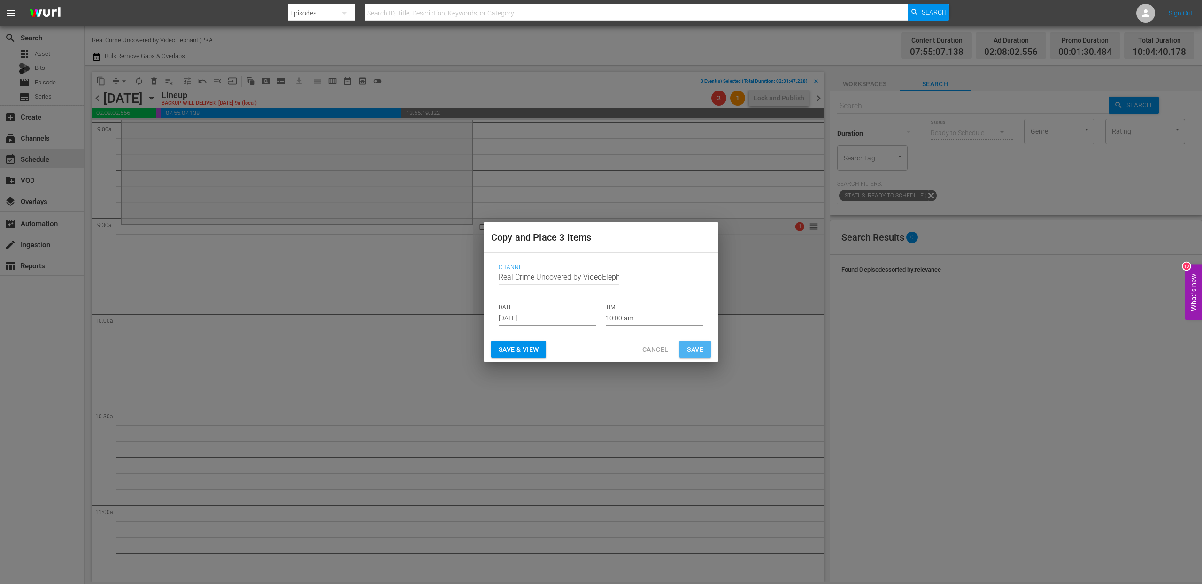
click at [700, 350] on span "Save" at bounding box center [695, 350] width 16 height 12
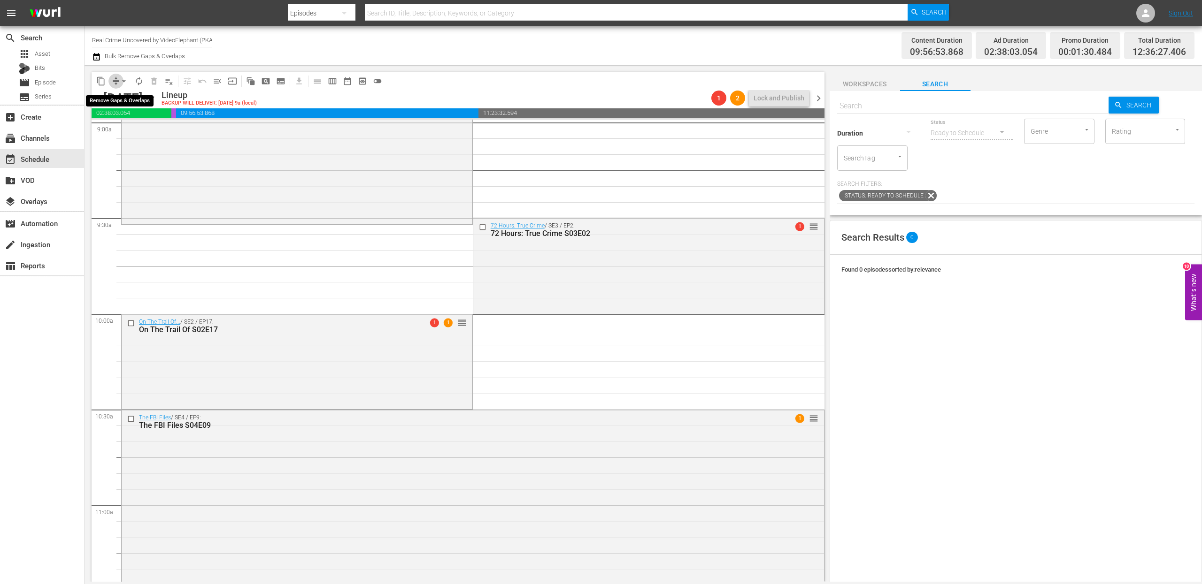
click at [114, 84] on span "compress" at bounding box center [115, 81] width 9 height 9
click at [122, 78] on span "arrow_drop_down" at bounding box center [123, 81] width 9 height 9
click at [128, 127] on li "Align to End of Previous Day" at bounding box center [124, 130] width 99 height 15
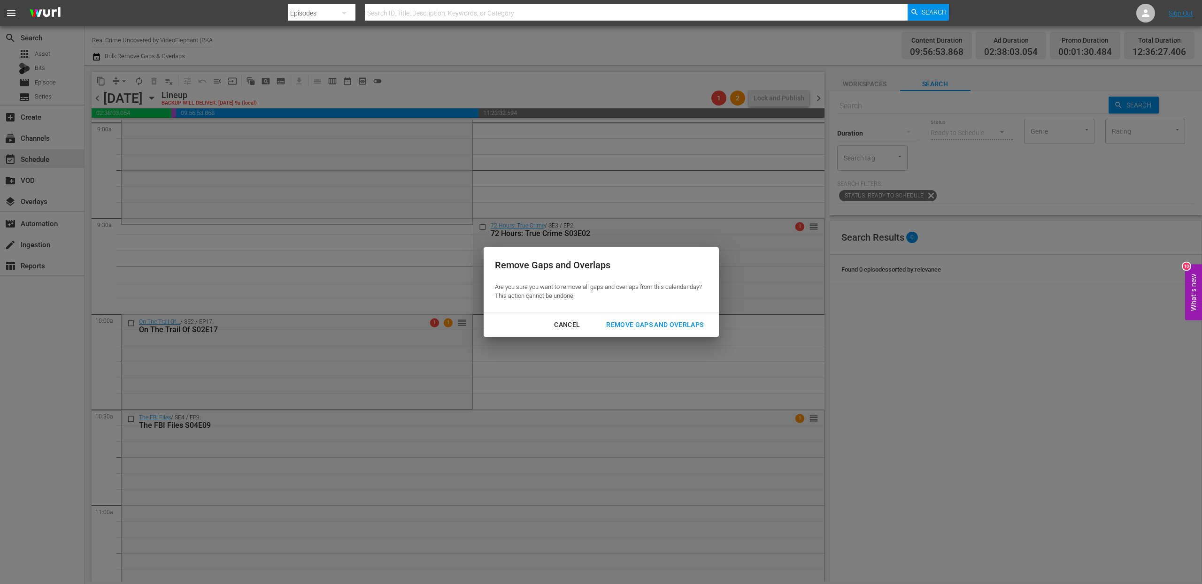
click at [625, 318] on button "Remove Gaps and Overlaps" at bounding box center [655, 324] width 120 height 17
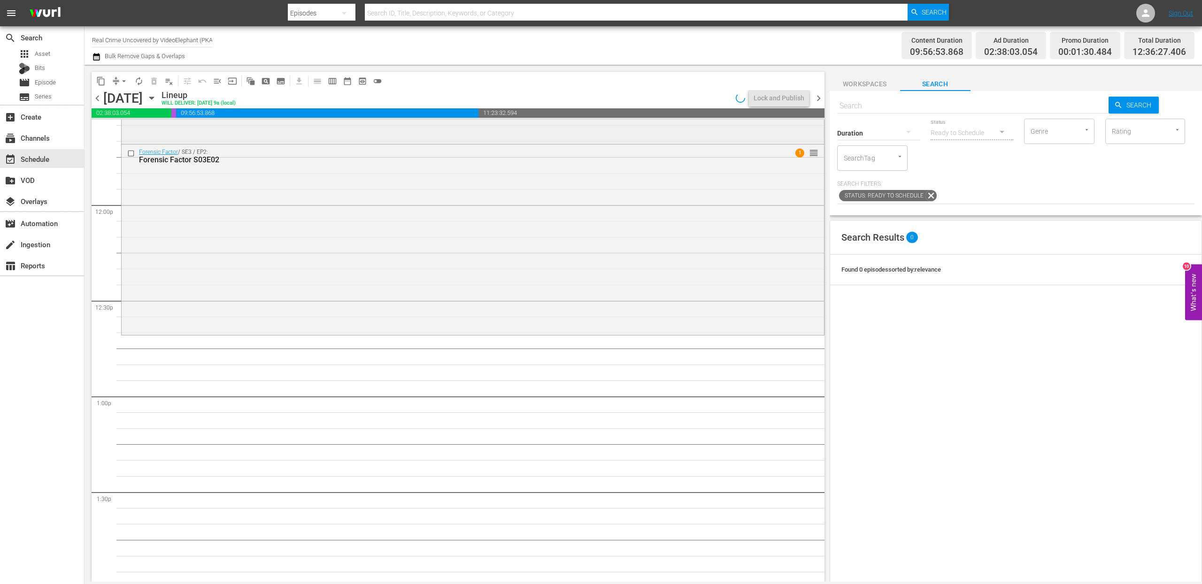
scroll to position [2221, 0]
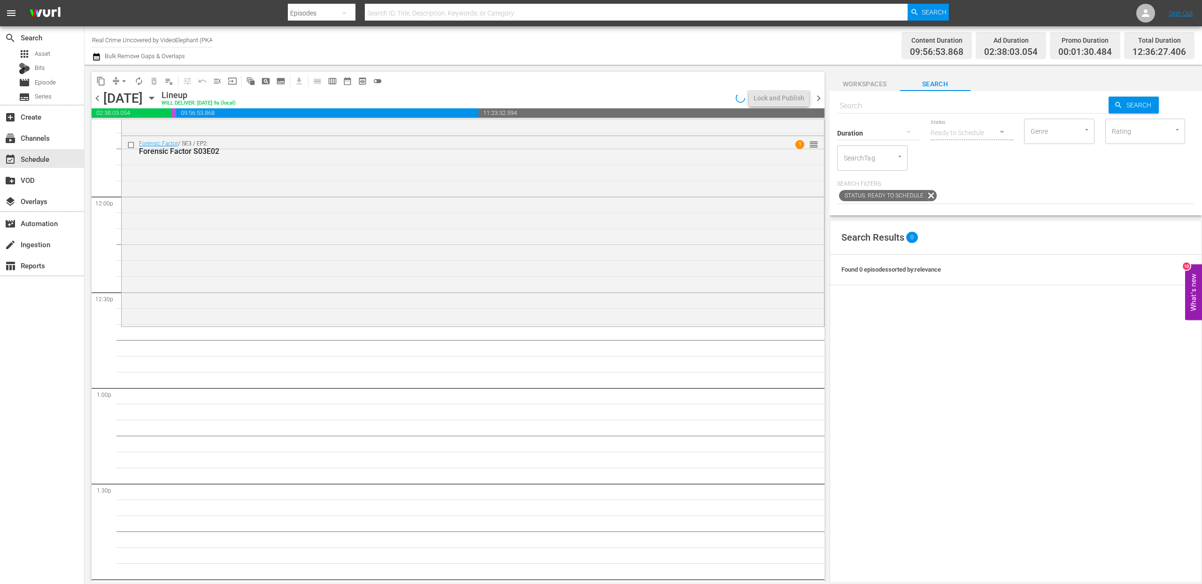
click at [864, 105] on input "text" at bounding box center [973, 106] width 272 height 23
paste input "Mafia's Greatest Hits S01E01"
type input "Mafia's Greatest Hits S01E01"
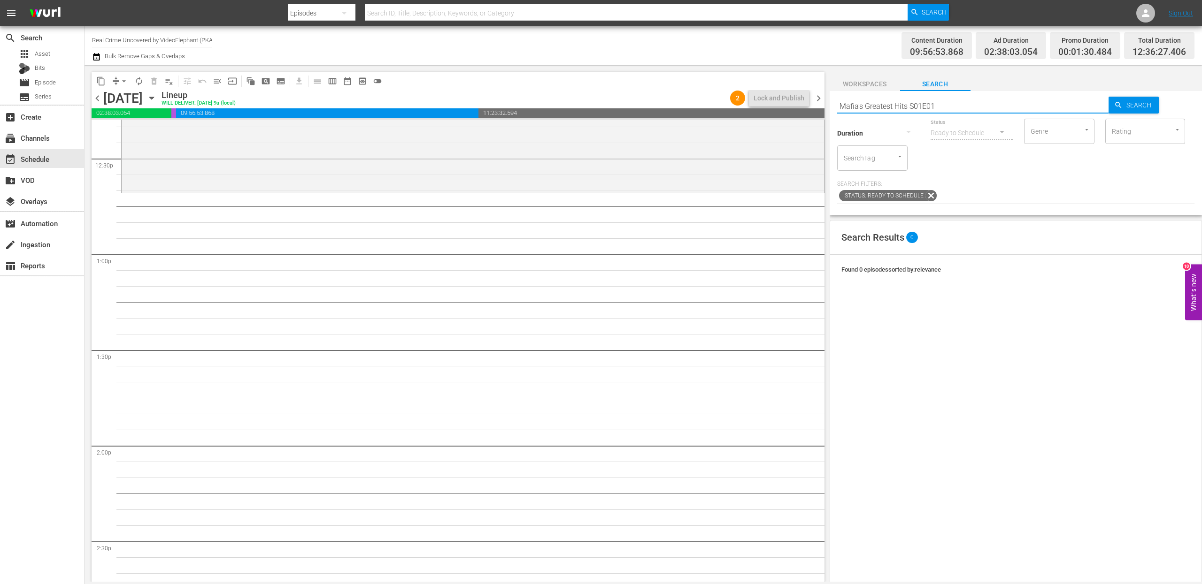
type input "Mafia's Greatest Hits S01E01"
drag, startPoint x: 920, startPoint y: 325, endPoint x: 614, endPoint y: 8, distance: 440.2
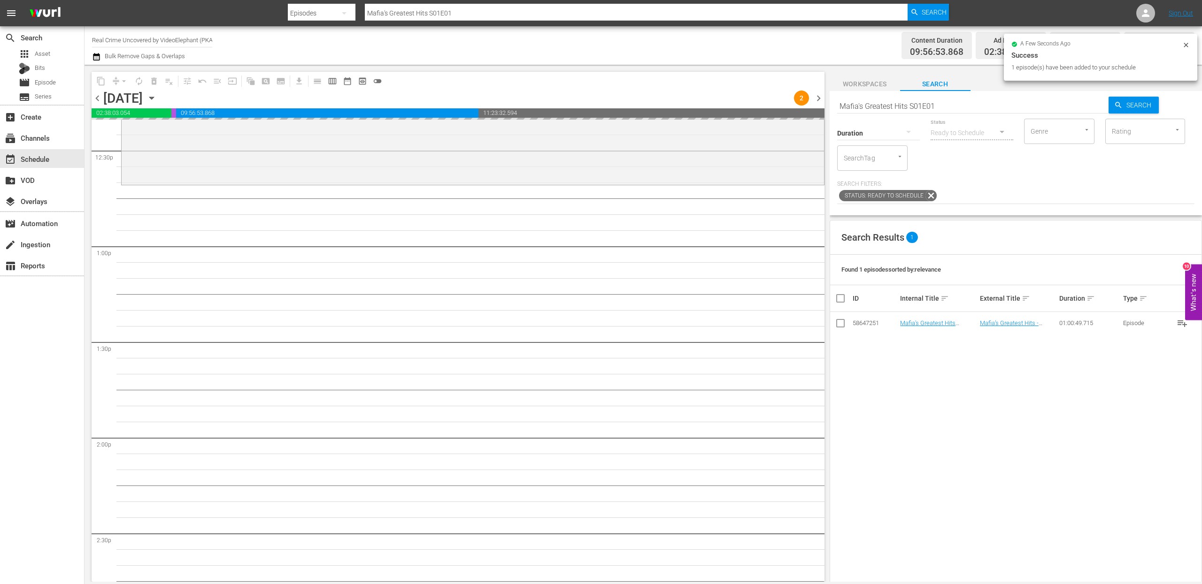
click at [865, 114] on div "Duration" at bounding box center [878, 127] width 83 height 34
click at [865, 111] on div "Duration" at bounding box center [878, 127] width 83 height 34
click at [869, 105] on input "Mafia's Greatest Hits S01E01" at bounding box center [973, 106] width 272 height 23
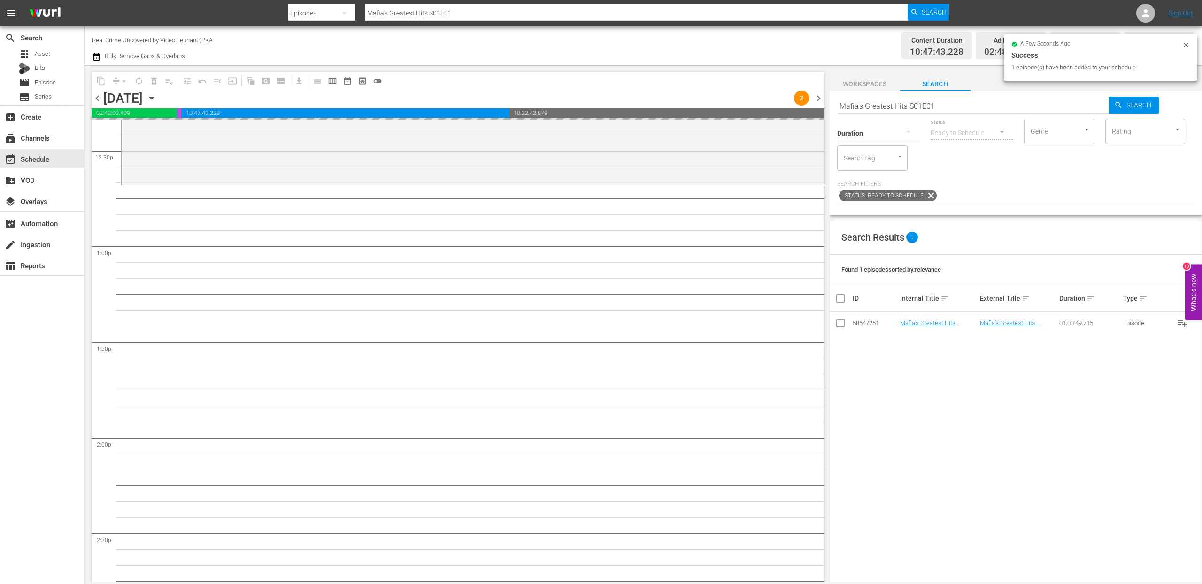
click at [869, 105] on input "Mafia's Greatest Hits S01E01" at bounding box center [973, 106] width 272 height 23
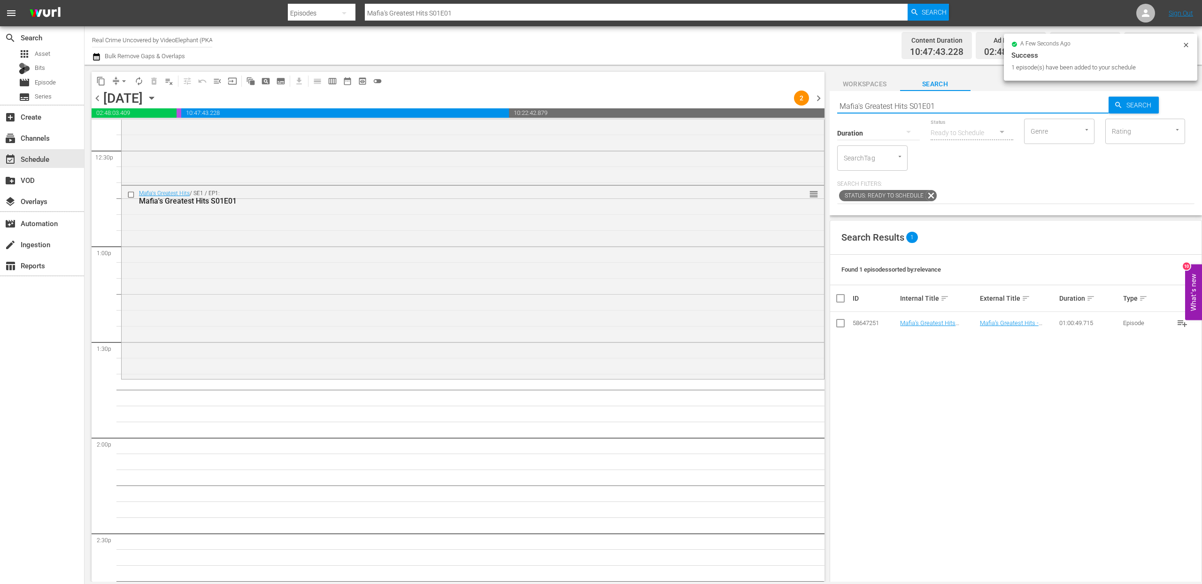
paste input "2"
type input "Mafia's Greatest Hits S01E02"
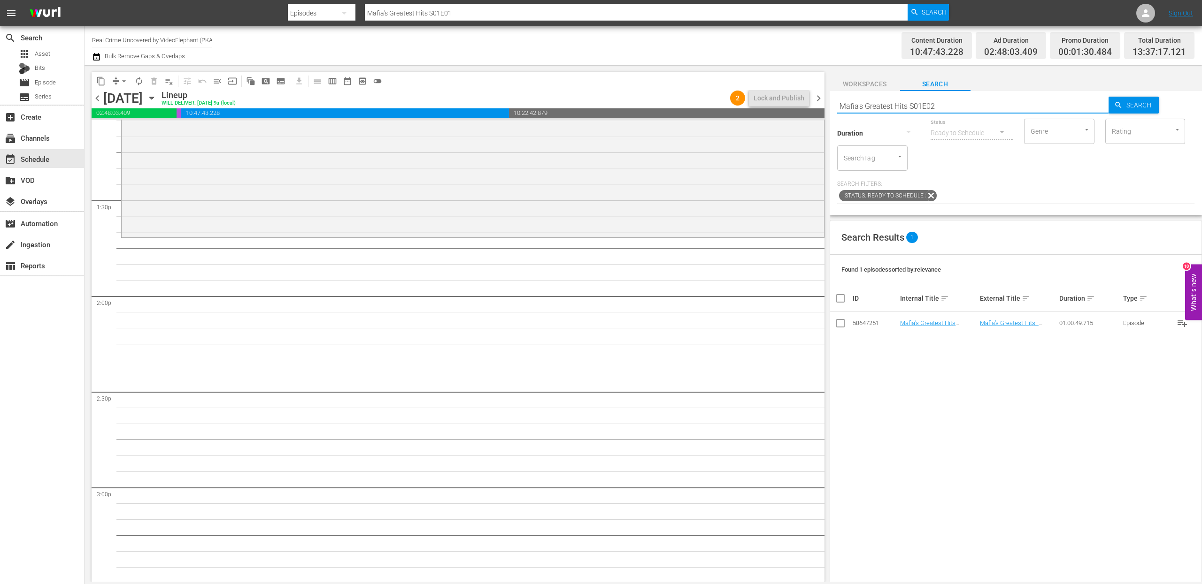
type input "Mafia's Greatest Hits S01E02"
drag, startPoint x: 913, startPoint y: 322, endPoint x: 633, endPoint y: 7, distance: 420.9
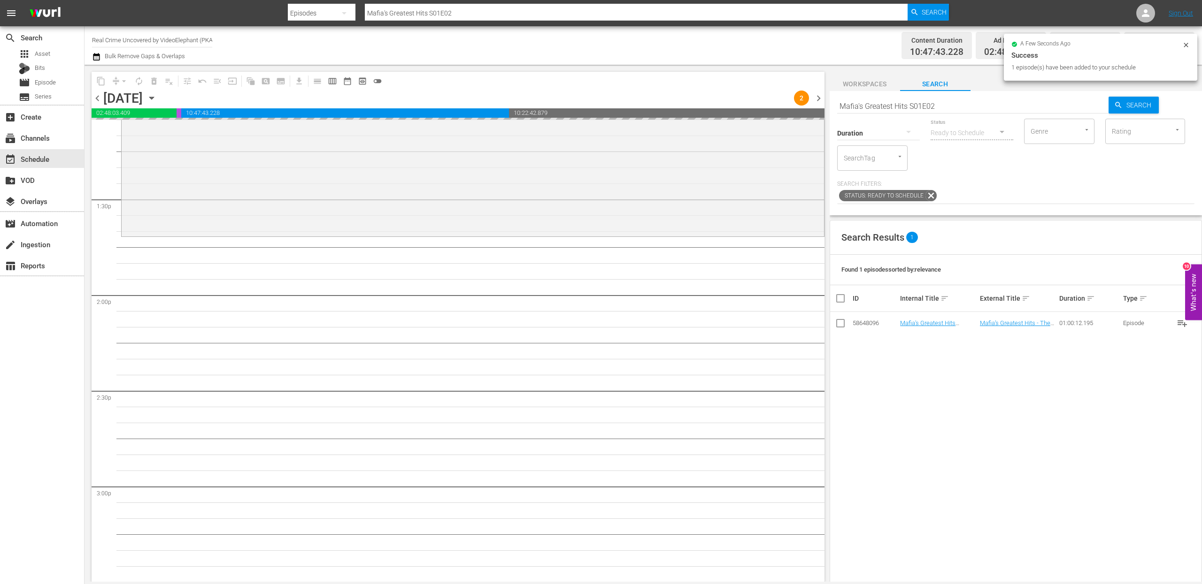
click at [868, 109] on input "Mafia's Greatest Hits S01E02" at bounding box center [973, 106] width 272 height 23
paste input "3"
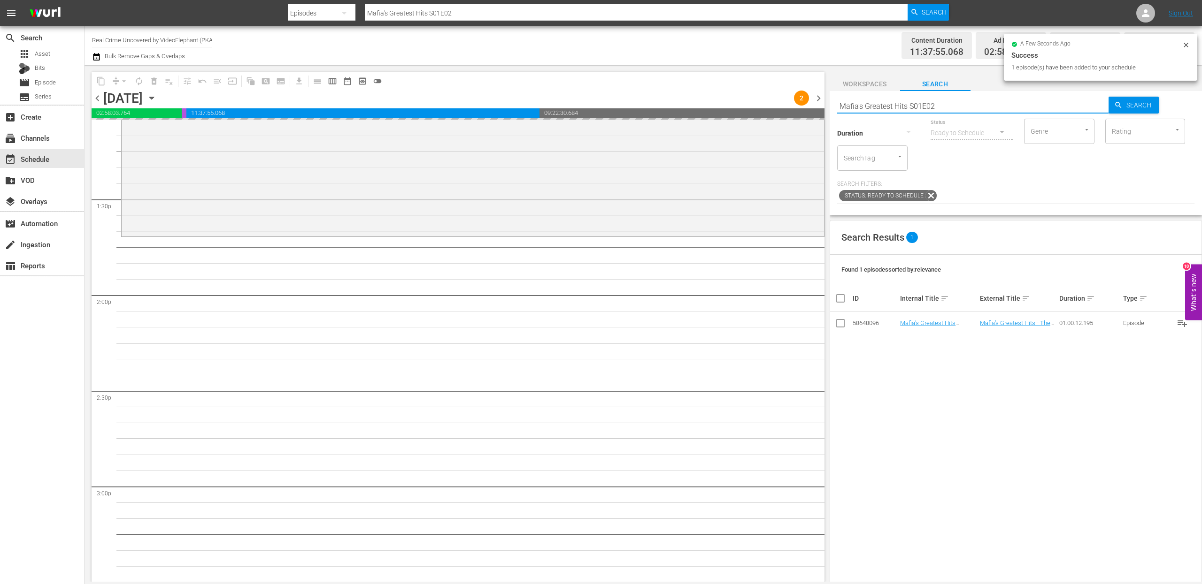
type input "Mafia's Greatest Hits S01E03"
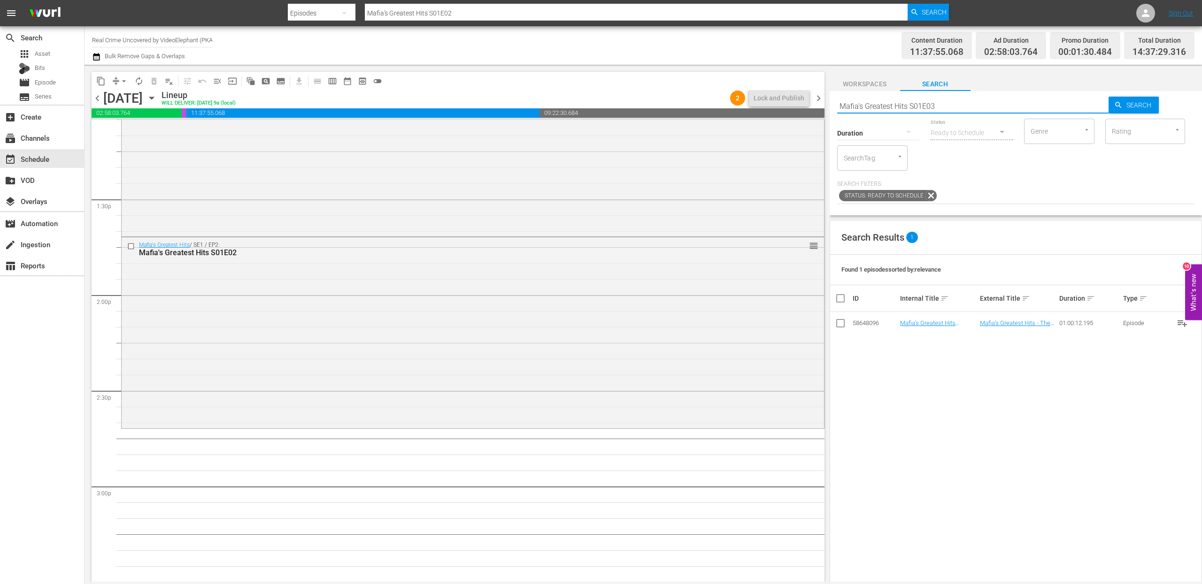
type input "Mafia's Greatest Hits S01E03"
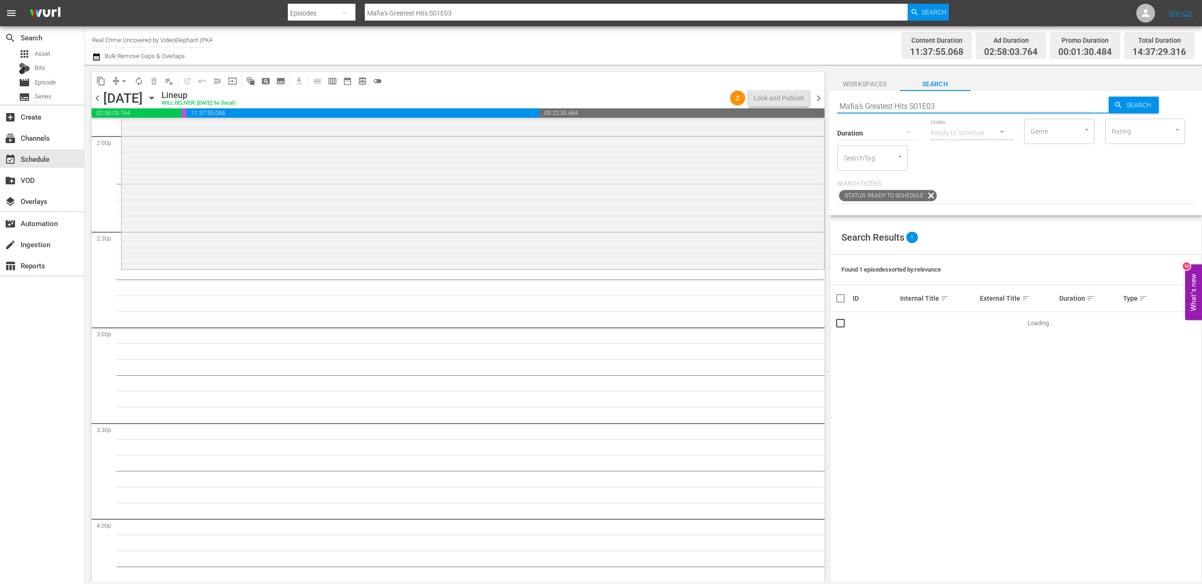
scroll to position [2670, 0]
drag, startPoint x: 922, startPoint y: 325, endPoint x: 613, endPoint y: 24, distance: 431.2
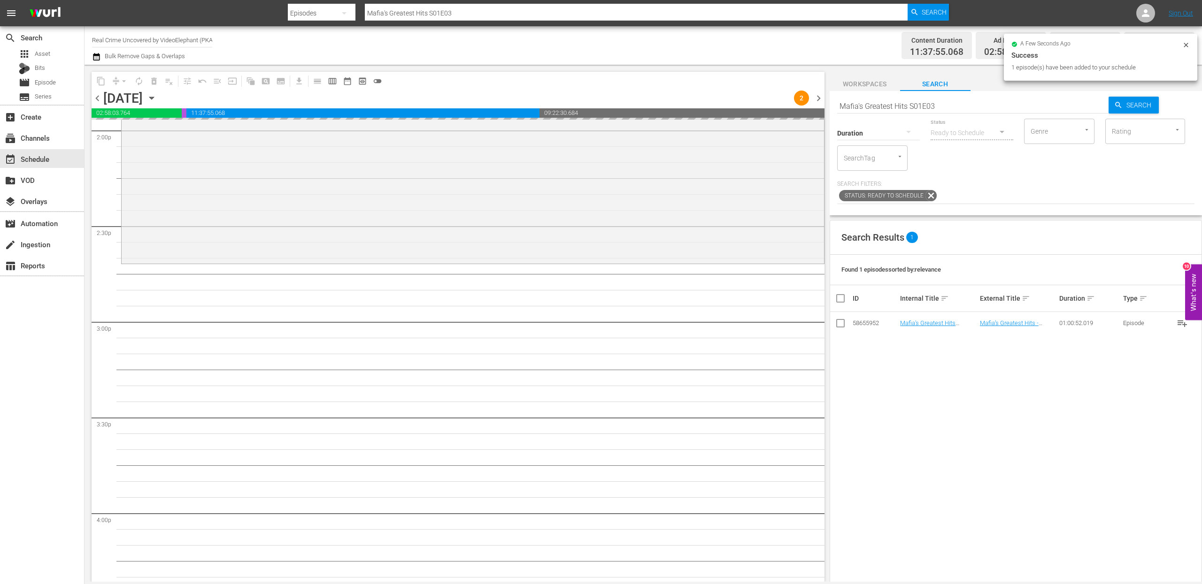
click at [859, 105] on input "Mafia's Greatest Hits S01E03" at bounding box center [973, 106] width 272 height 23
paste input "4"
type input "Mafia's Greatest Hits S01E04"
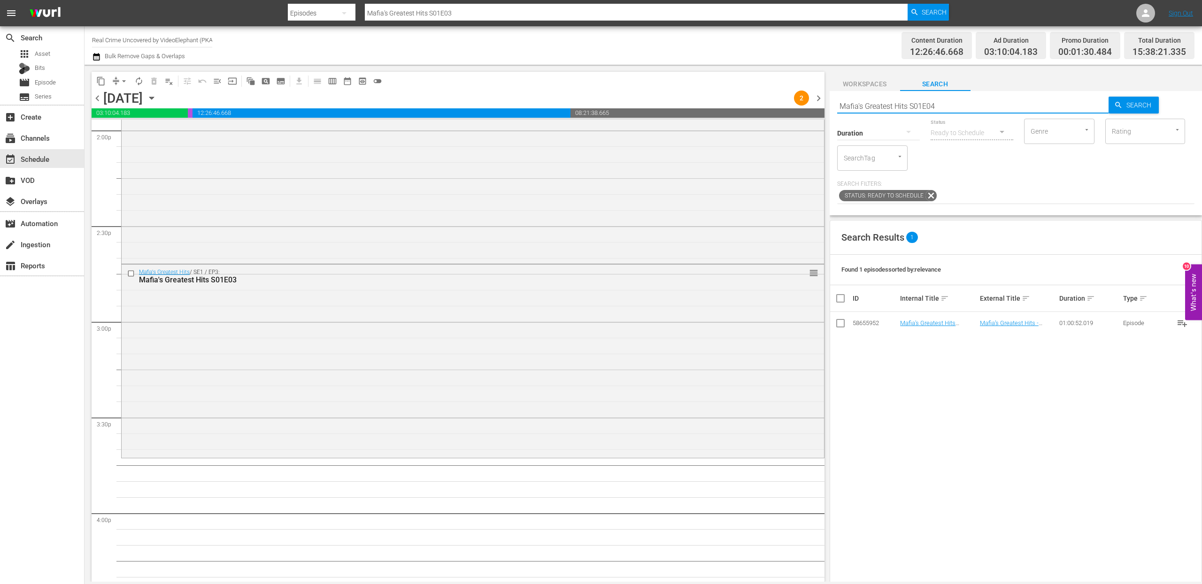
type input "Mafia's Greatest Hits S01E04"
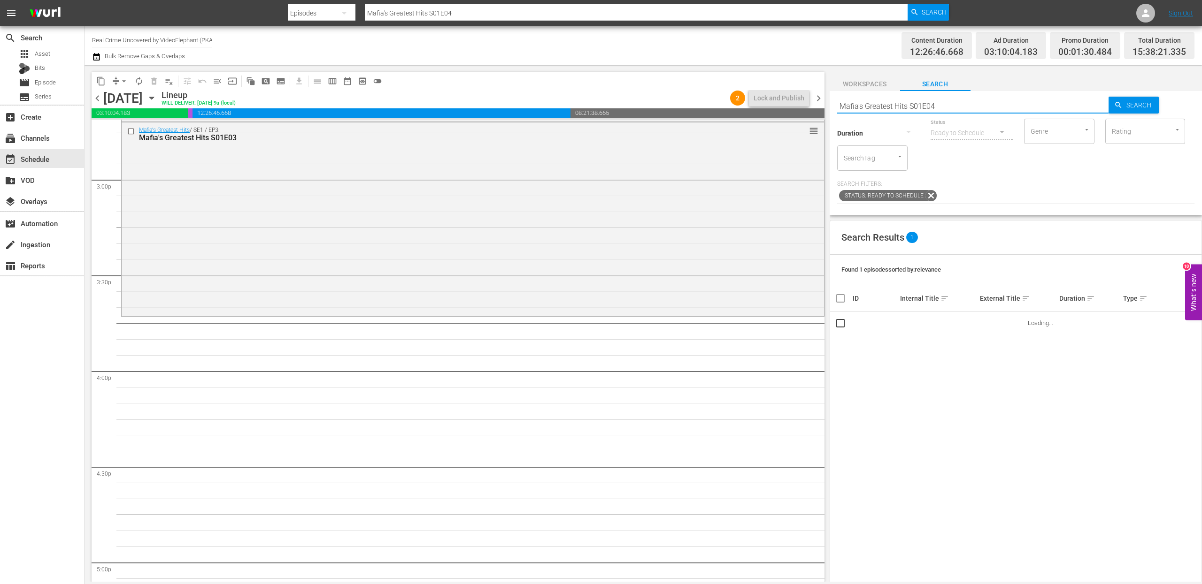
scroll to position [2821, 0]
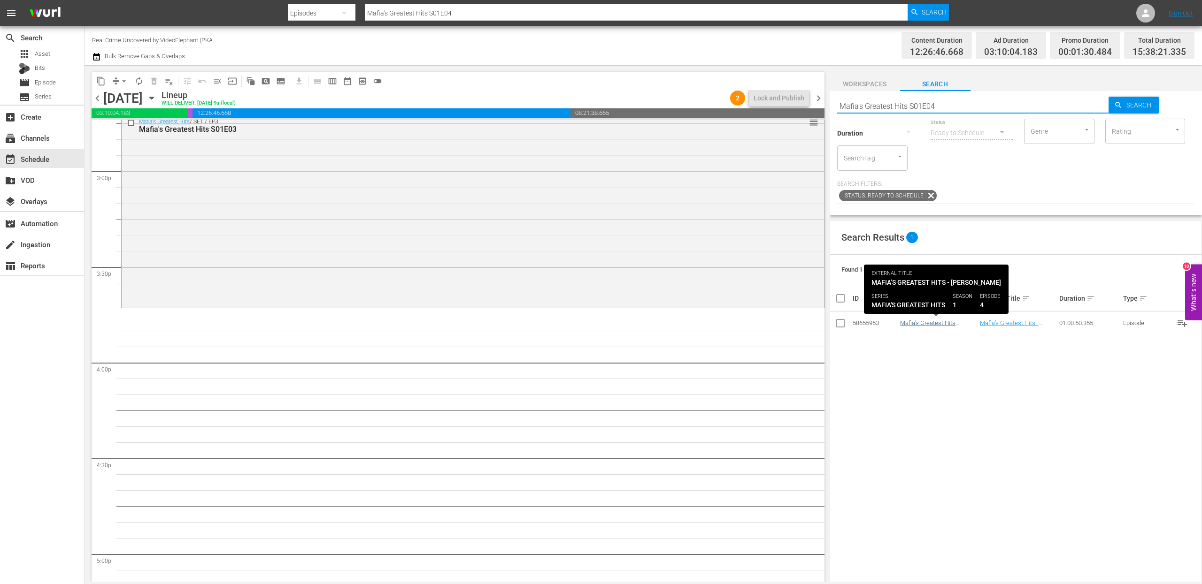
type input "Mafia's Greatest Hits S01E04"
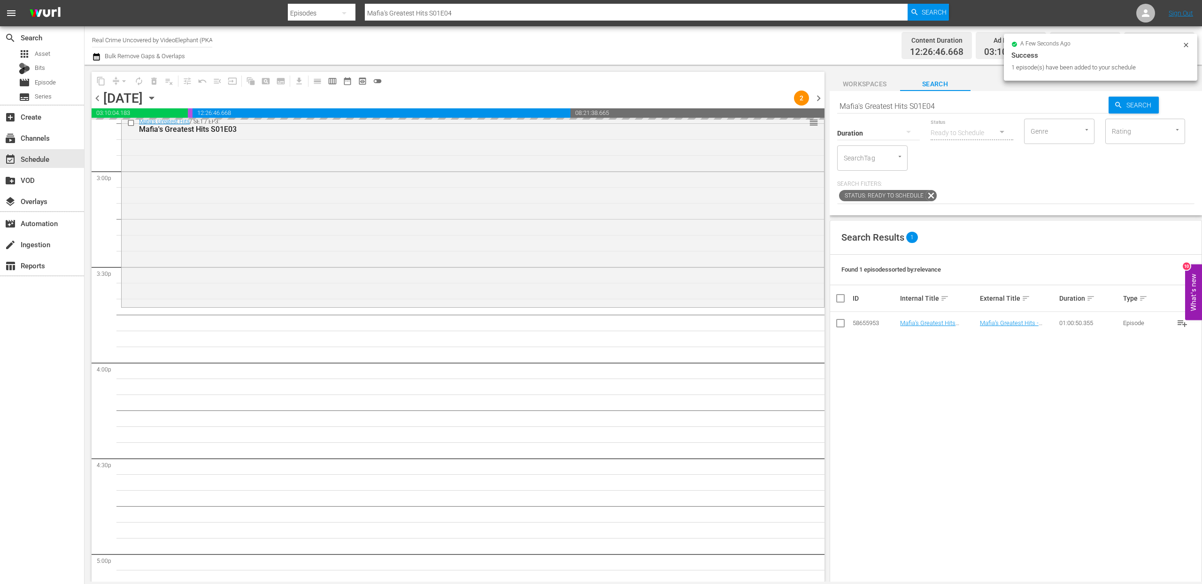
click at [860, 91] on button "Workspaces" at bounding box center [864, 81] width 70 height 19
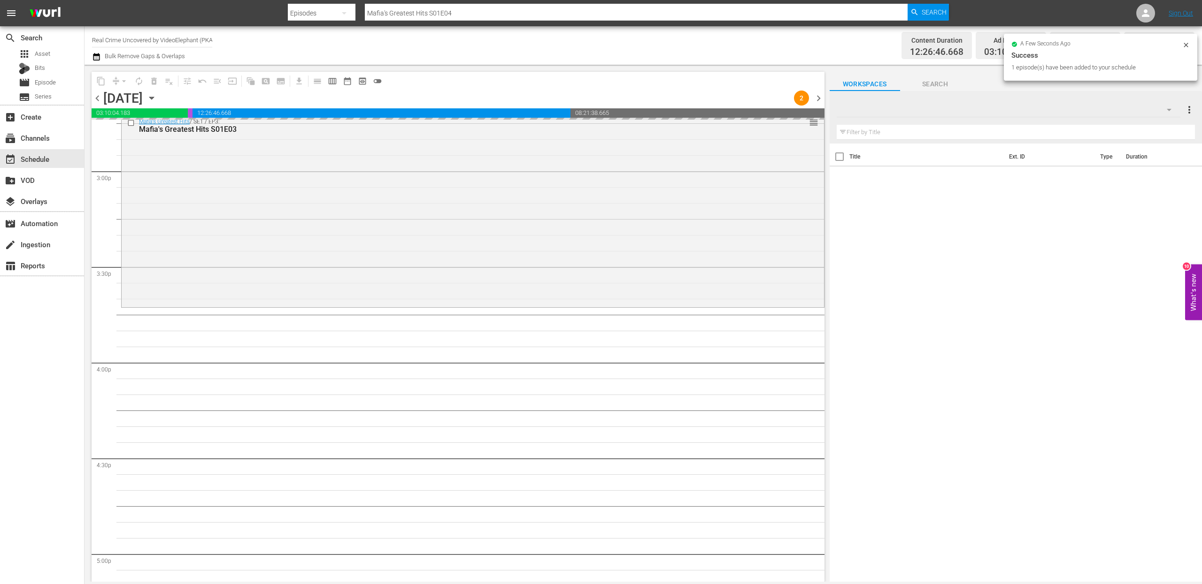
click at [920, 93] on div "Default more_vert" at bounding box center [1015, 106] width 358 height 30
click at [927, 86] on span "Search" at bounding box center [935, 84] width 70 height 12
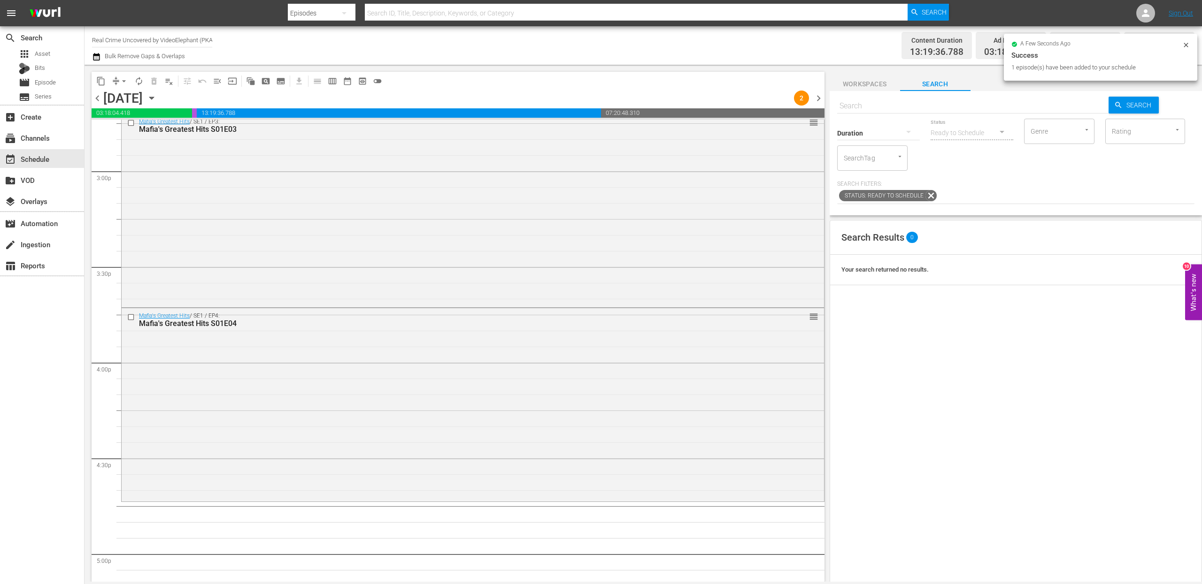
click at [881, 106] on input "text" at bounding box center [973, 106] width 272 height 23
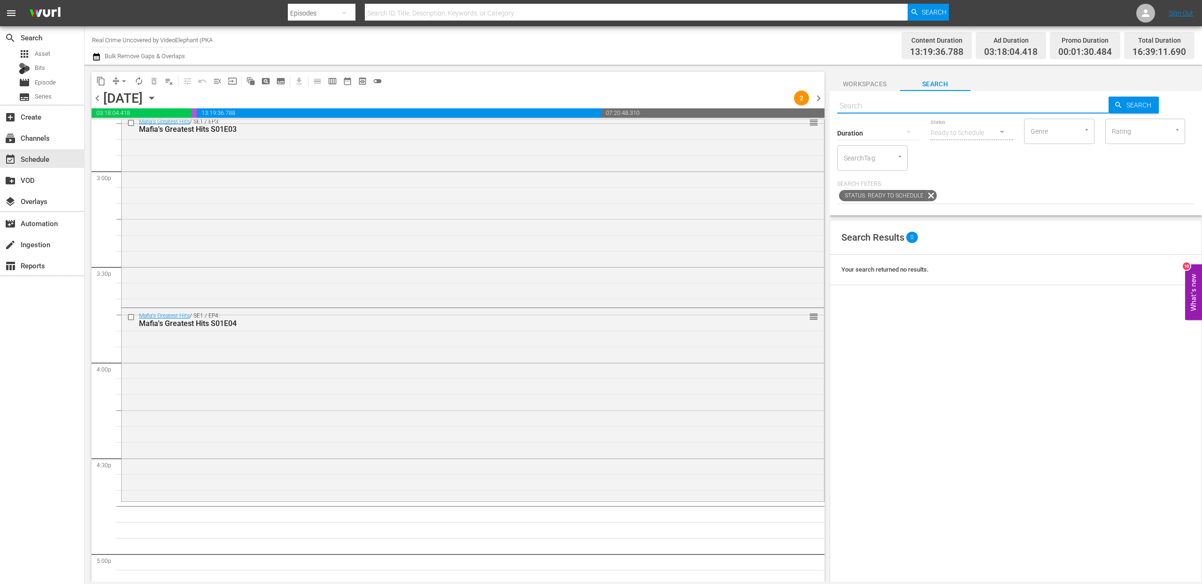
paste input "Mafia's Greatest Hits S01E05"
type input "Mafia's Greatest Hits S01E05"
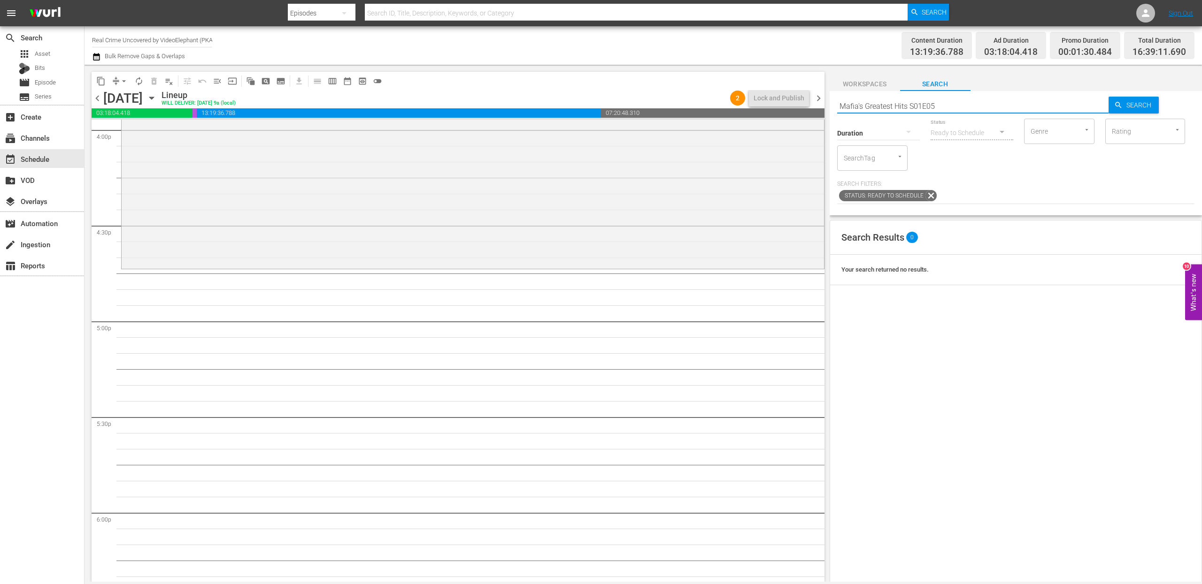
scroll to position [3065, 0]
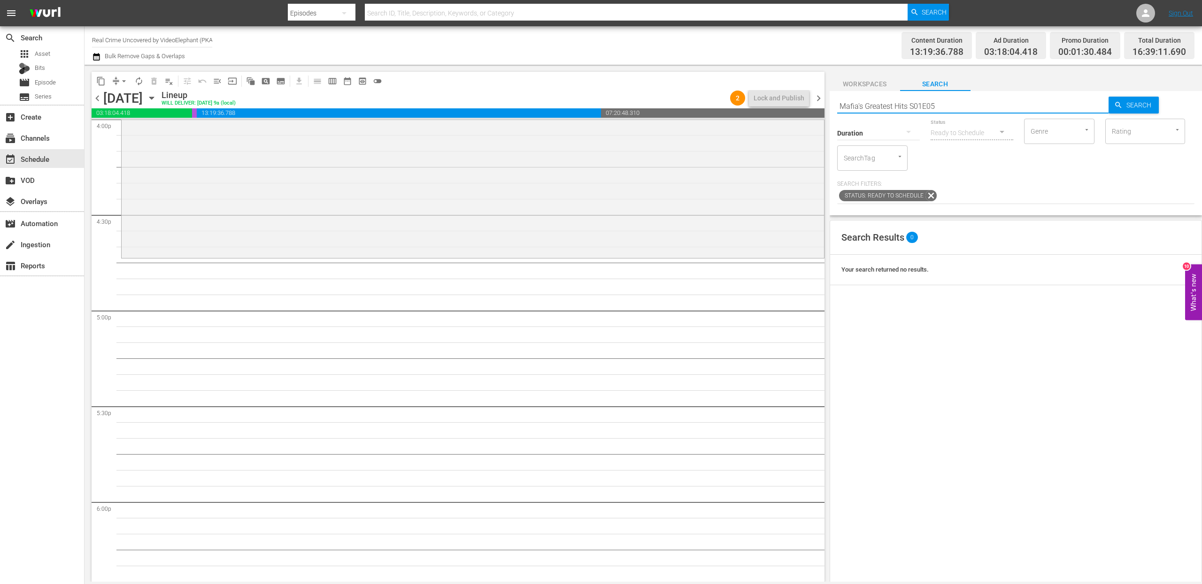
type input "Mafia's Greatest Hits S01E05"
drag, startPoint x: 923, startPoint y: 323, endPoint x: 656, endPoint y: 8, distance: 412.7
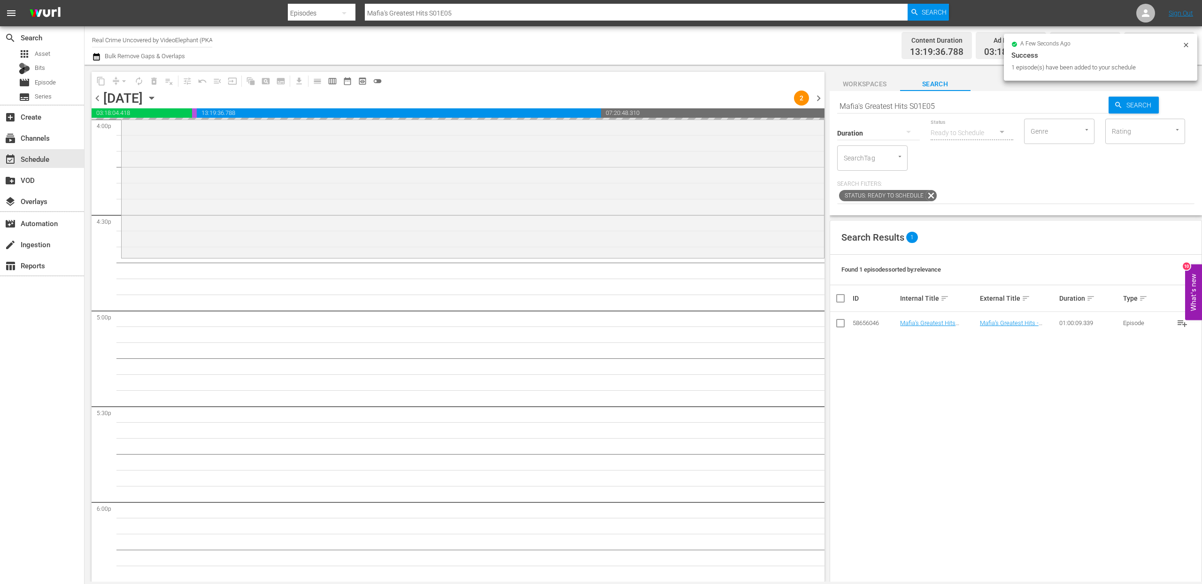
click at [856, 105] on input "Mafia's Greatest Hits S01E05" at bounding box center [973, 106] width 272 height 23
paste input "On The Trail Of S02E17"
type input "On The Trail Of S02E17"
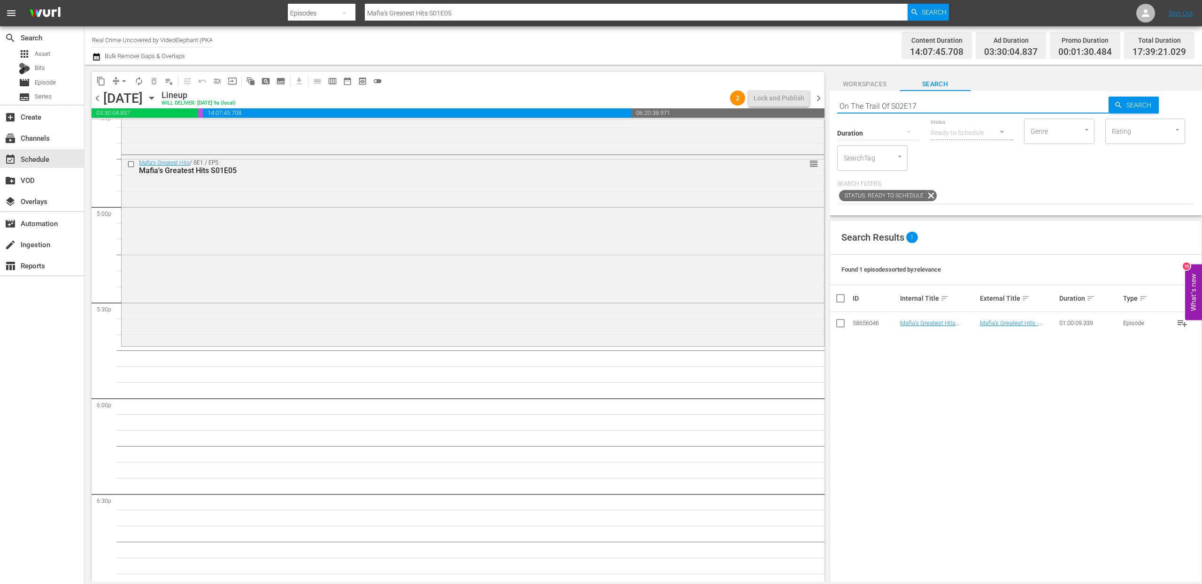
type input "On The Trail Of S02E17"
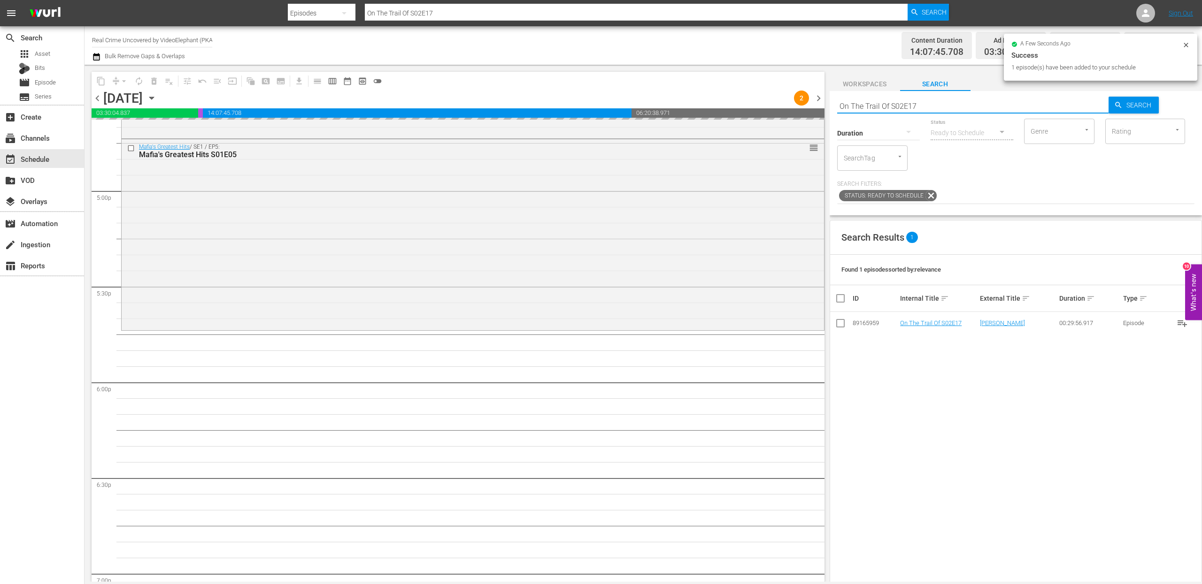
click at [860, 109] on input "On The Trail Of S02E17" at bounding box center [973, 106] width 272 height 23
paste input "Dark Waters of Crime S02E02"
type input "Dark Waters of Crime S02E02"
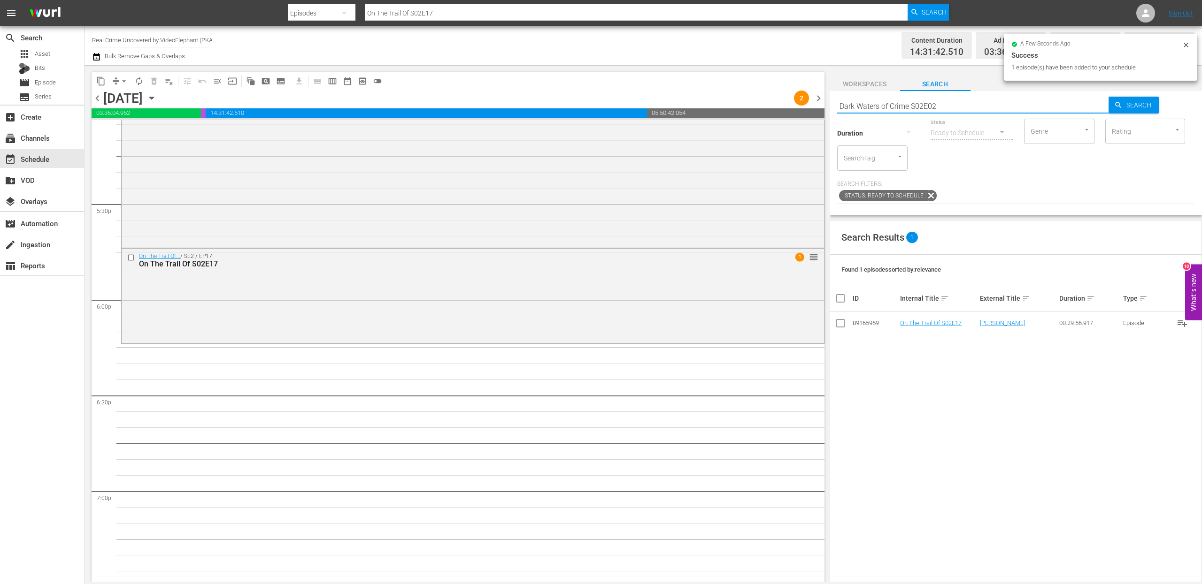
type input "Dark Waters of Crime S02E02"
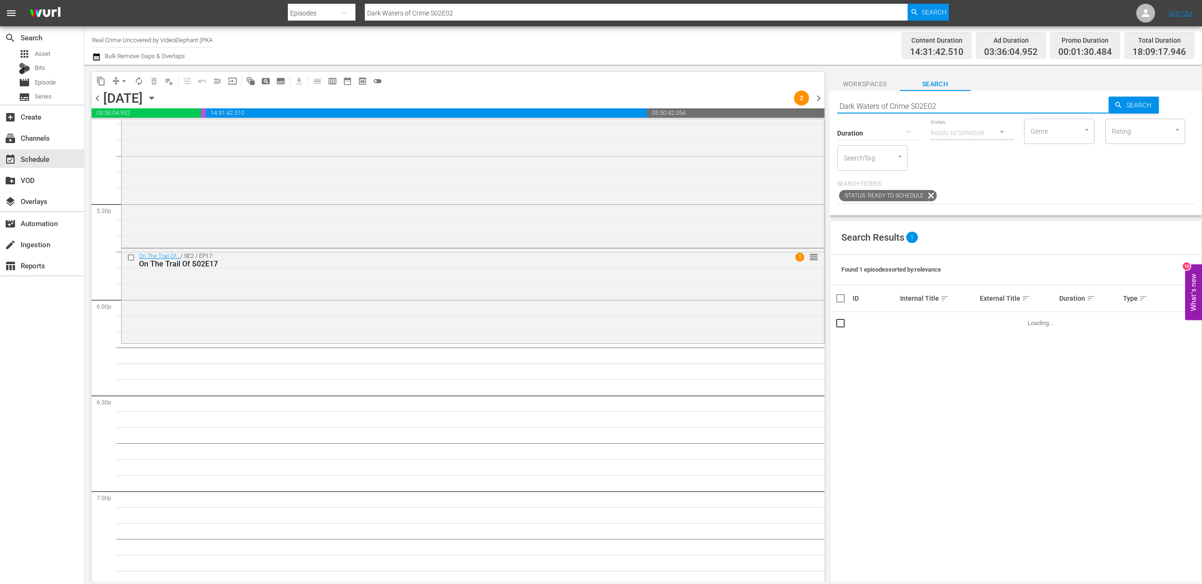
scroll to position [3292, 0]
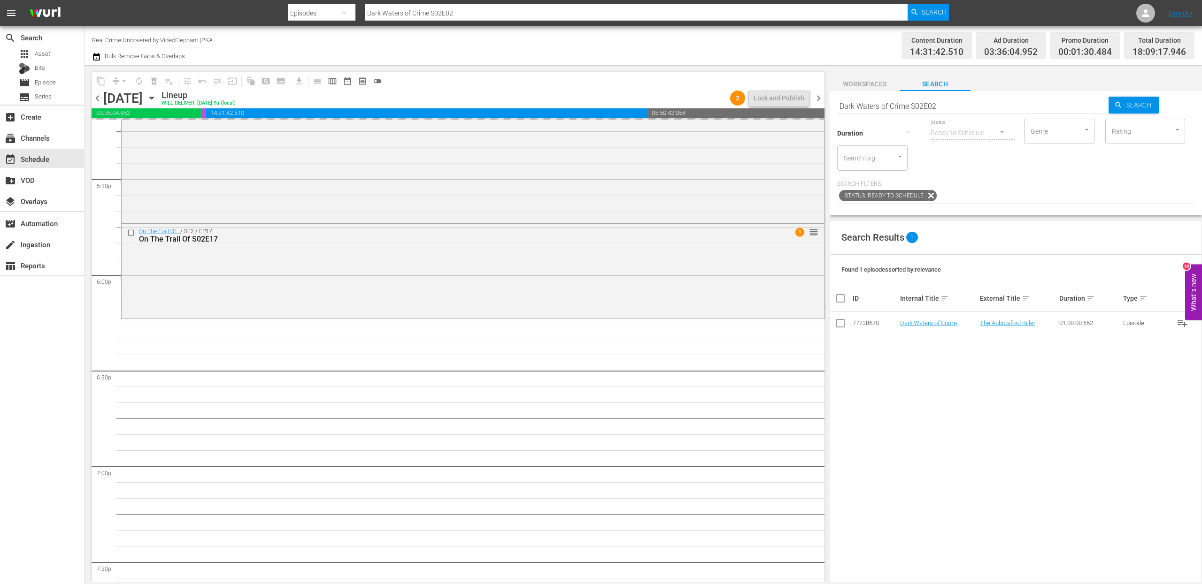
drag, startPoint x: 912, startPoint y: 323, endPoint x: 624, endPoint y: 14, distance: 422.5
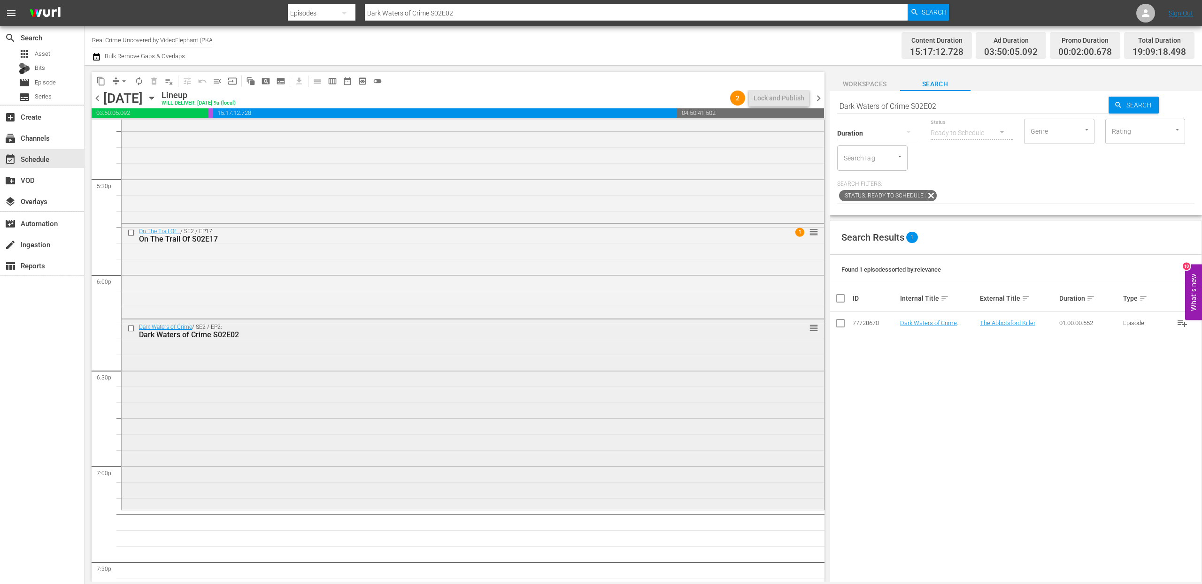
click at [243, 355] on div "Dark Waters of Crime / SE2 / EP2: Dark Waters of Crime S02E02 reorder" at bounding box center [473, 414] width 702 height 189
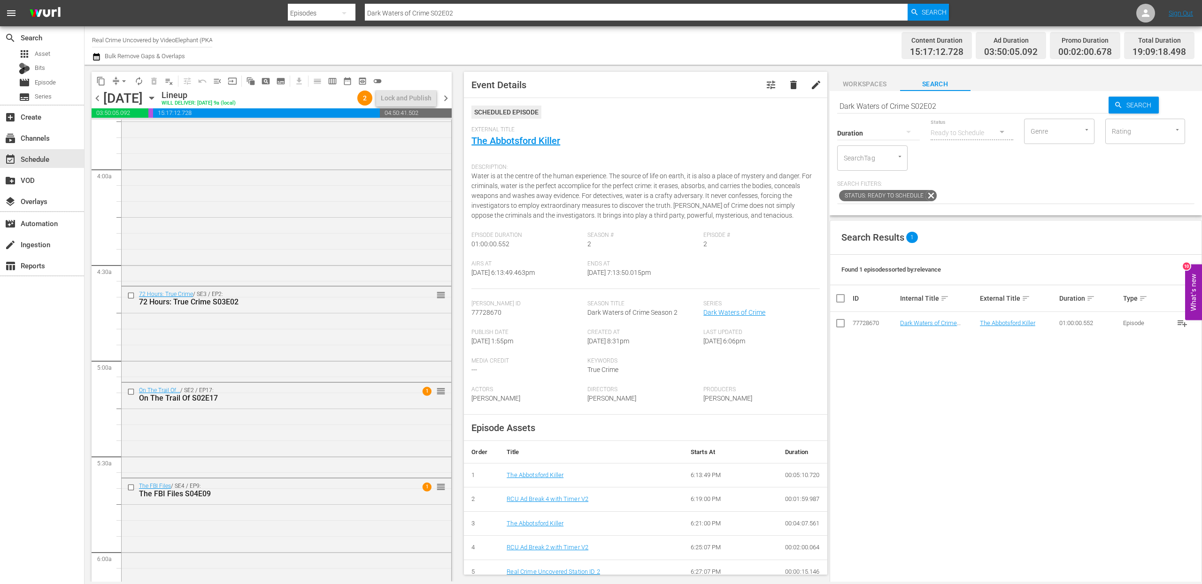
scroll to position [720, 0]
click at [131, 292] on input "checkbox" at bounding box center [132, 292] width 10 height 8
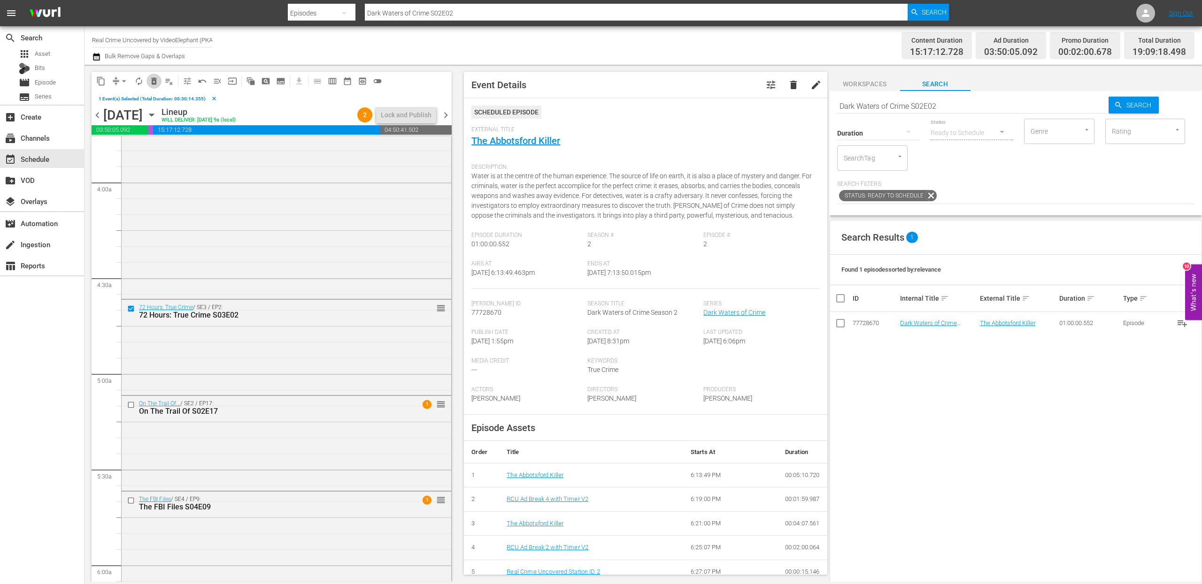
click at [154, 83] on span "delete_forever_outlined" at bounding box center [153, 81] width 9 height 9
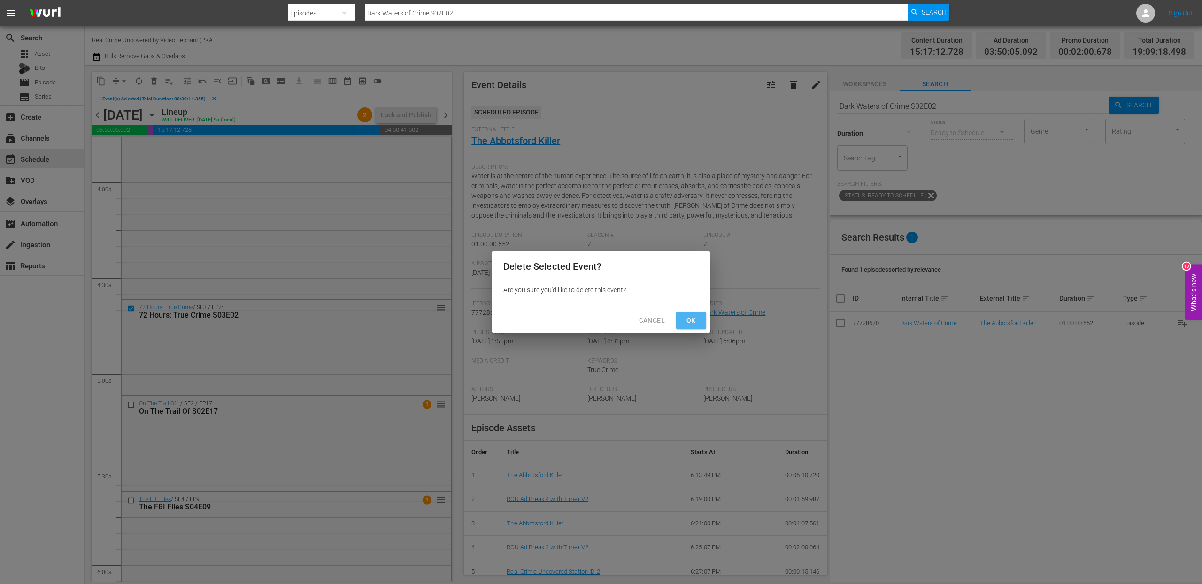
click at [690, 322] on span "Ok" at bounding box center [690, 321] width 15 height 12
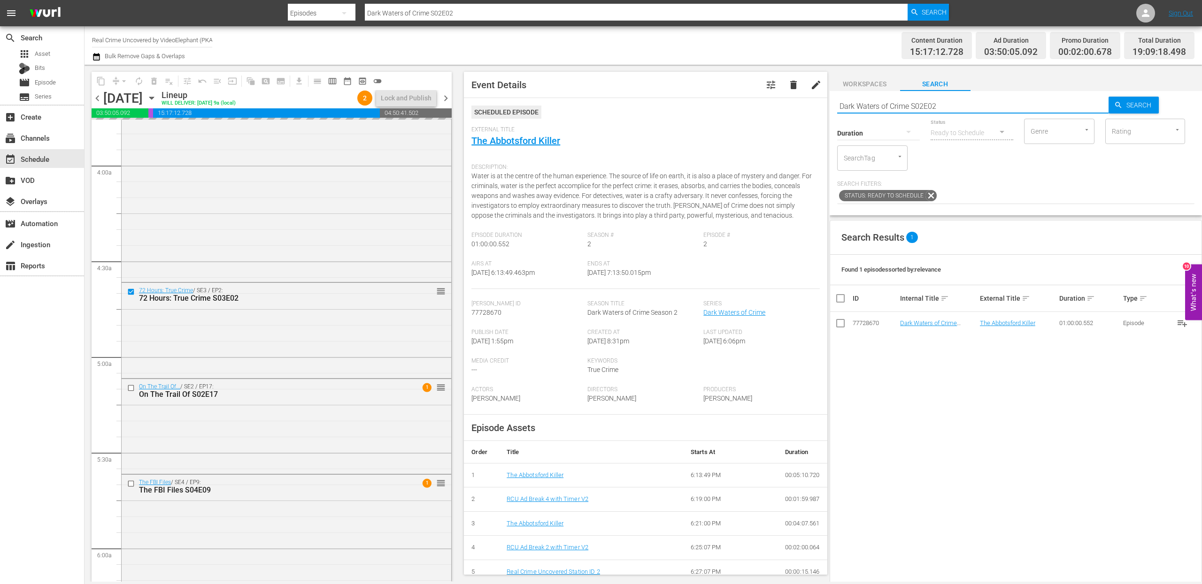
click at [928, 104] on input "Dark Waters of Crime S02E02" at bounding box center [973, 106] width 272 height 23
type input "cf_interstitial"
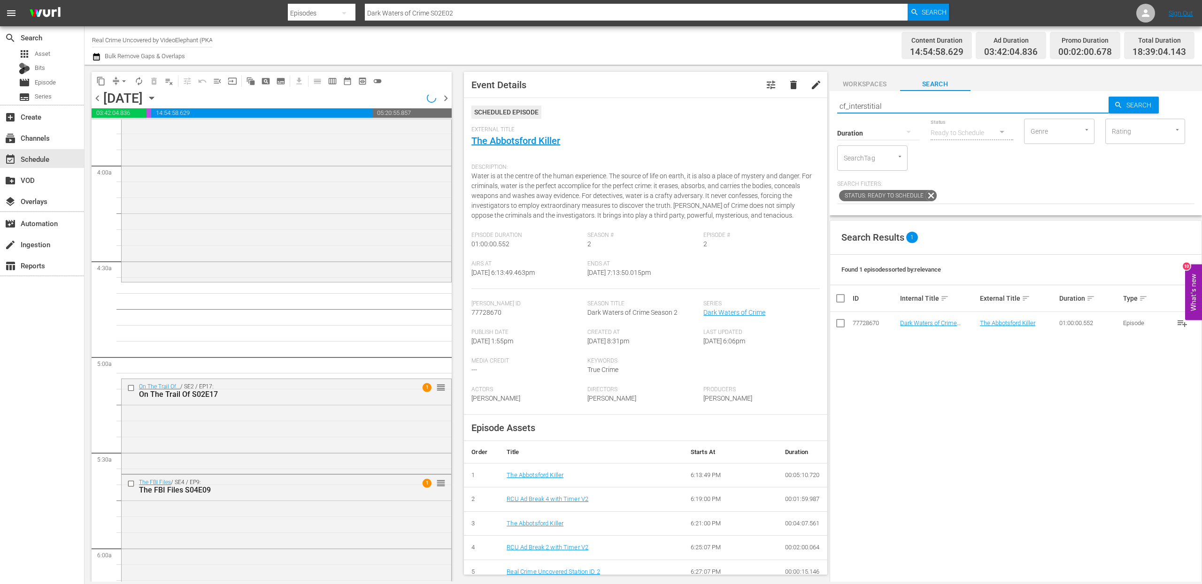
type input "cf_interstitial"
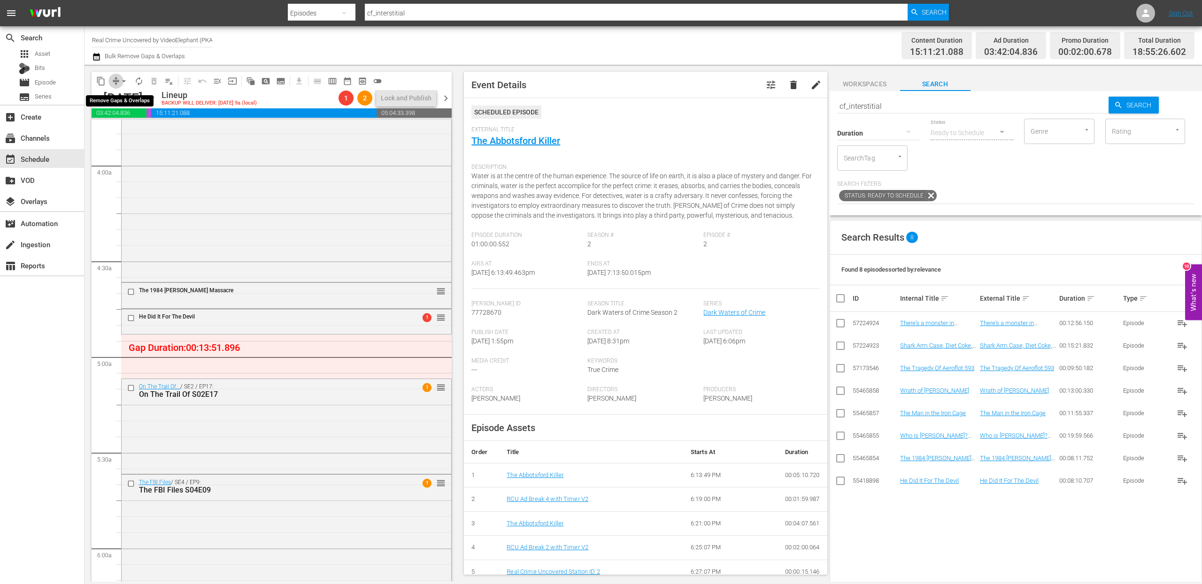
click at [115, 79] on span "compress" at bounding box center [115, 81] width 9 height 9
click at [117, 81] on button "arrow_drop_down" at bounding box center [123, 81] width 15 height 15
click at [118, 130] on li "Align to End of Previous Day" at bounding box center [124, 130] width 99 height 15
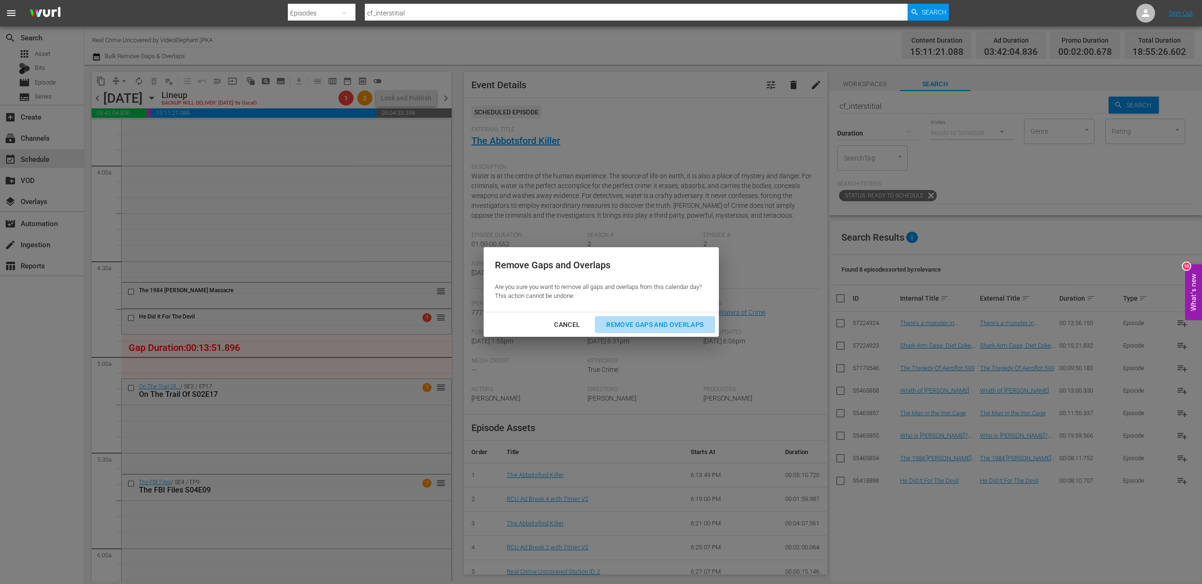
click at [627, 316] on button "Remove Gaps and Overlaps" at bounding box center [655, 324] width 120 height 17
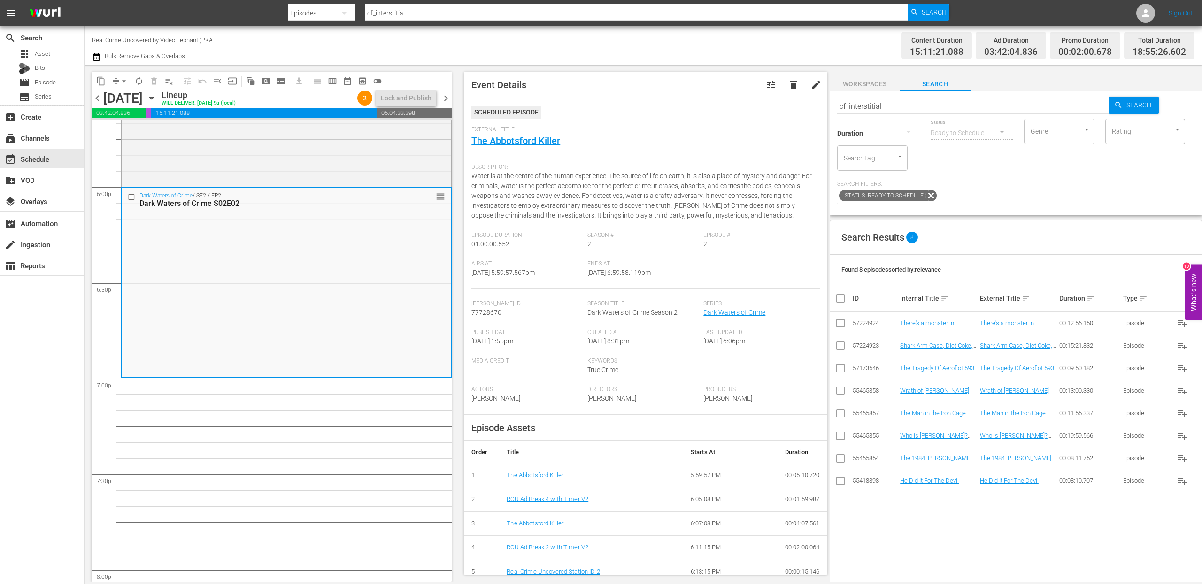
scroll to position [3381, 0]
click at [855, 106] on input "cf_interstitial" at bounding box center [973, 106] width 272 height 23
paste input "72 Hours: True Crime S03E03"
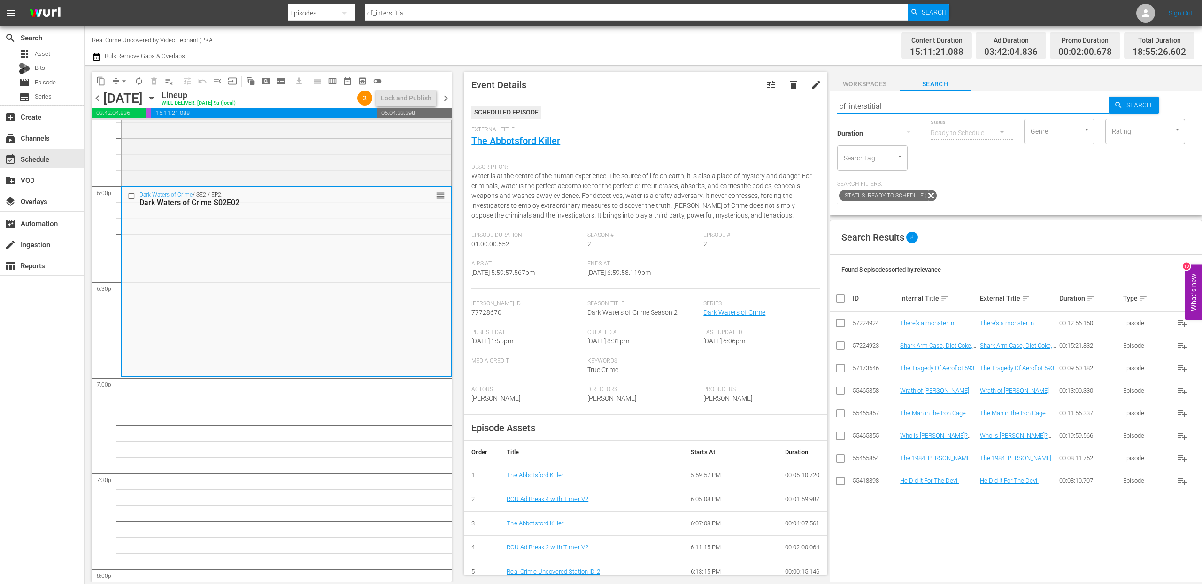
type input "72 Hours: True Crime S03E03"
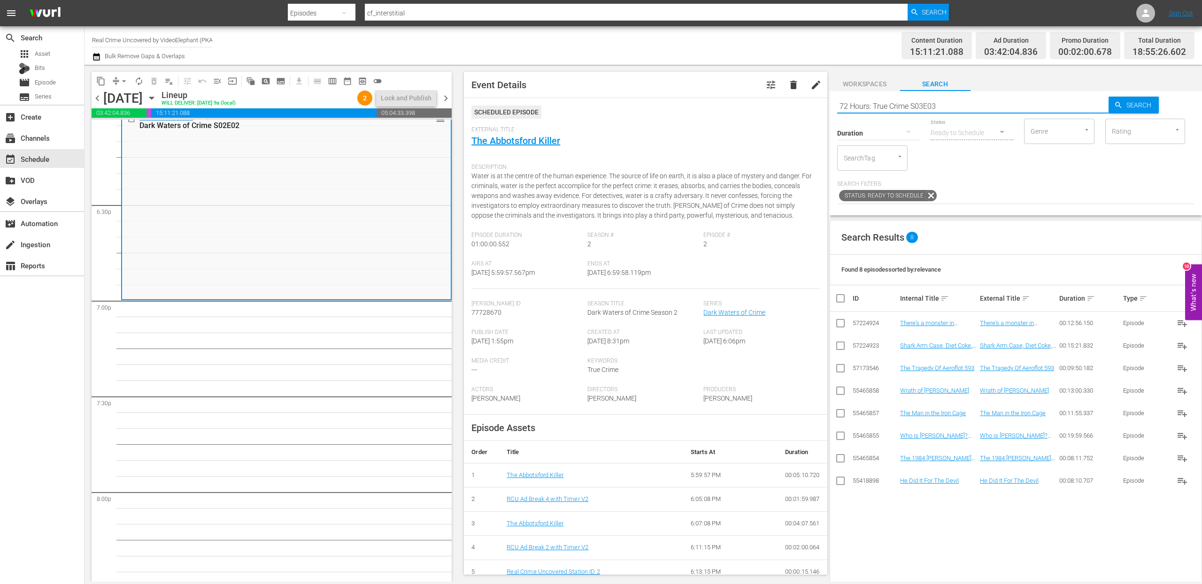
type input "72 Hours: True Crime S03E03"
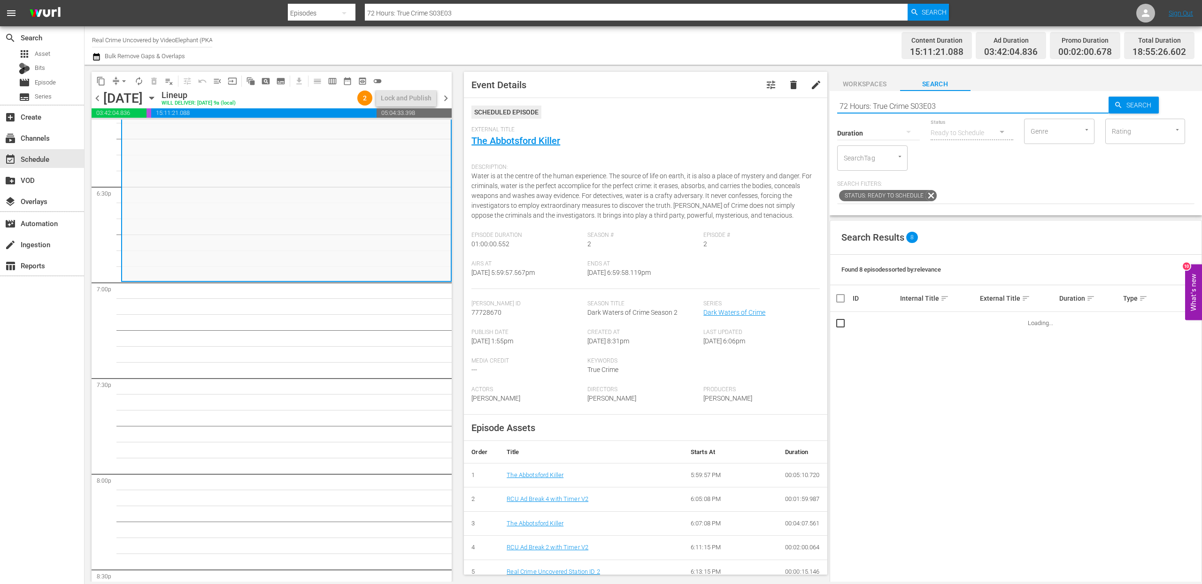
scroll to position [3477, 0]
drag, startPoint x: 930, startPoint y: 324, endPoint x: 543, endPoint y: 1, distance: 504.6
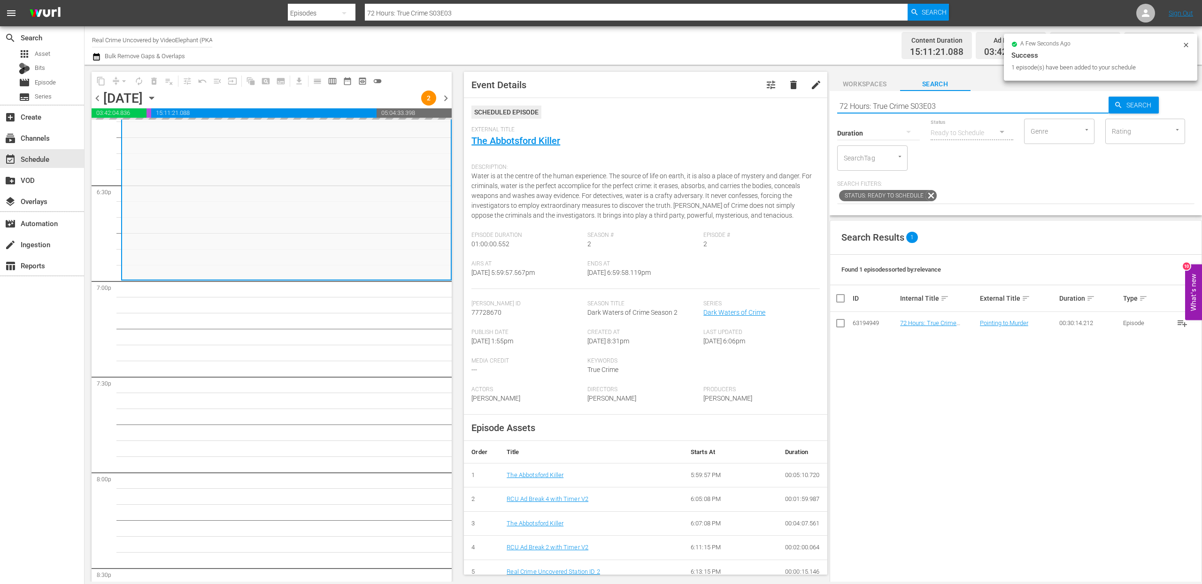
click at [866, 103] on input "72 Hours: True Crime S03E03" at bounding box center [973, 106] width 272 height 23
paste input "On The Trail Of S01E02"
type input "On The Trail Of S01E02"
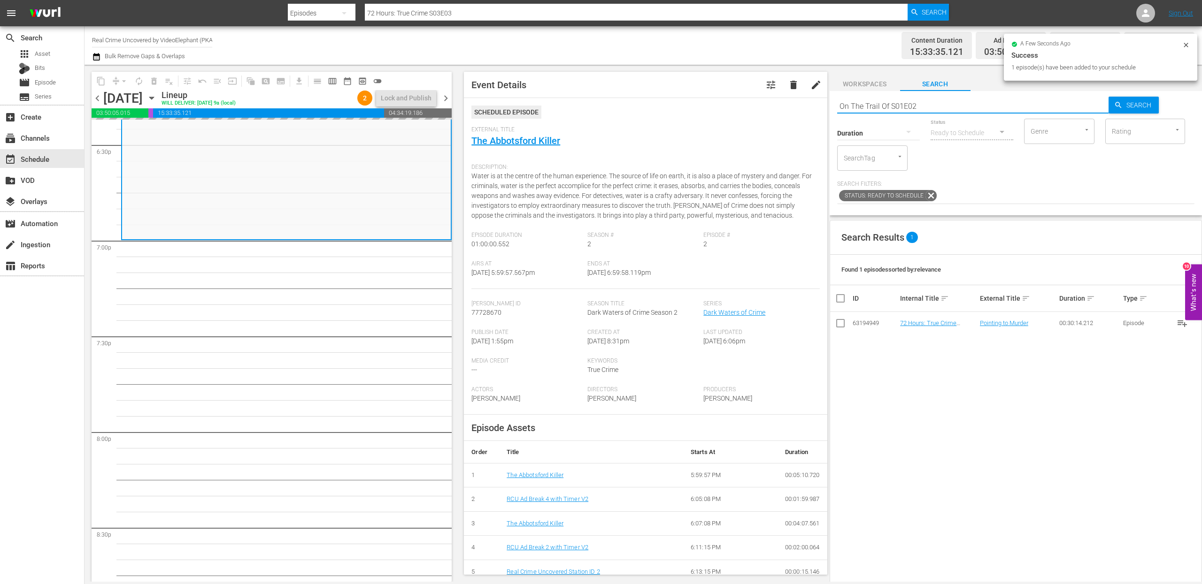
scroll to position [3566, 0]
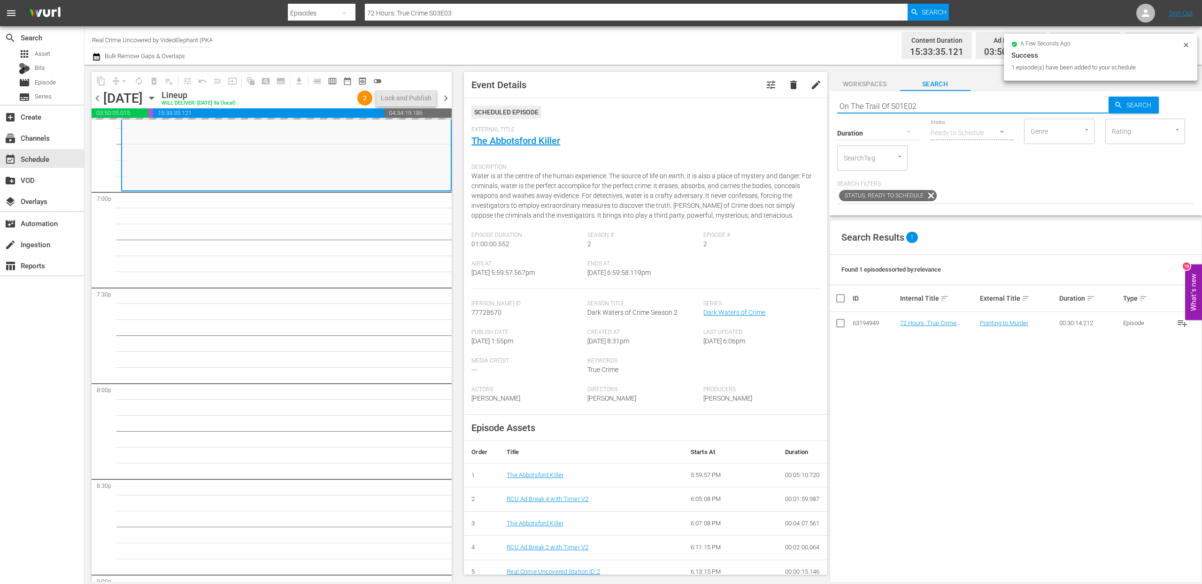
type input "On The Trail Of S01E02"
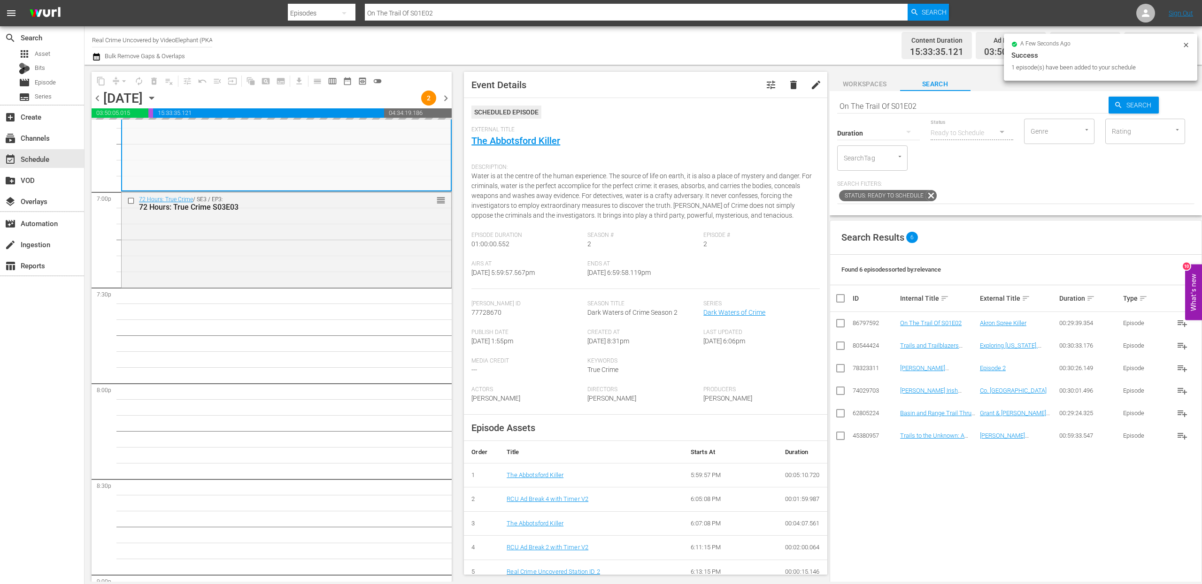
click at [880, 104] on input "On The Trail Of S01E02" at bounding box center [973, 106] width 272 height 23
paste input "The FBI Files S04E10"
type input "The FBI Files S04E10"
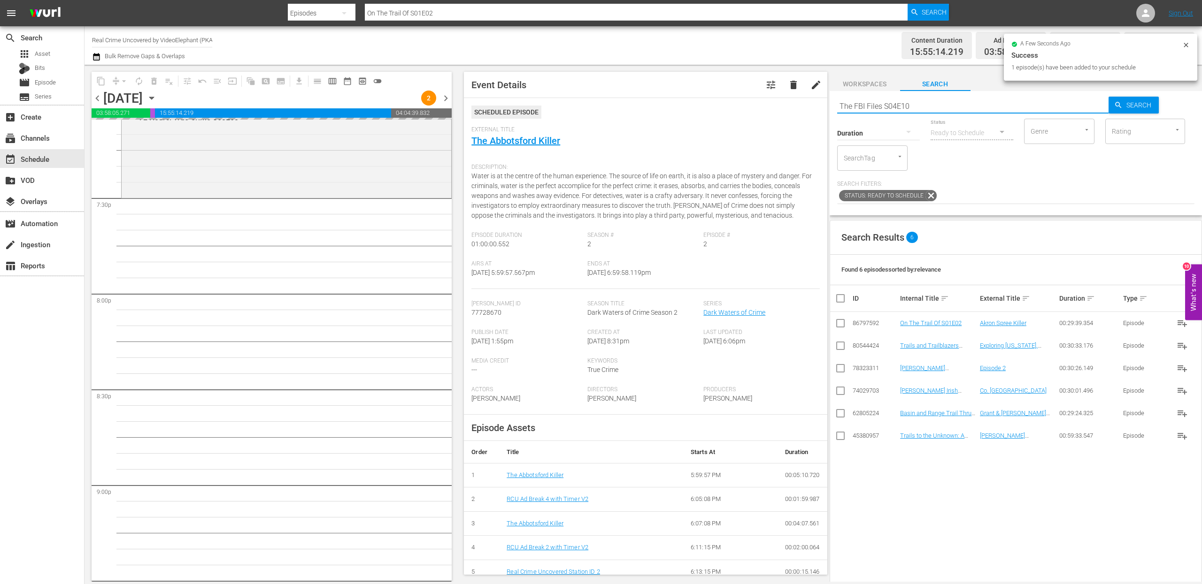
scroll to position [3660, 0]
type input "The FBI Files S04E10"
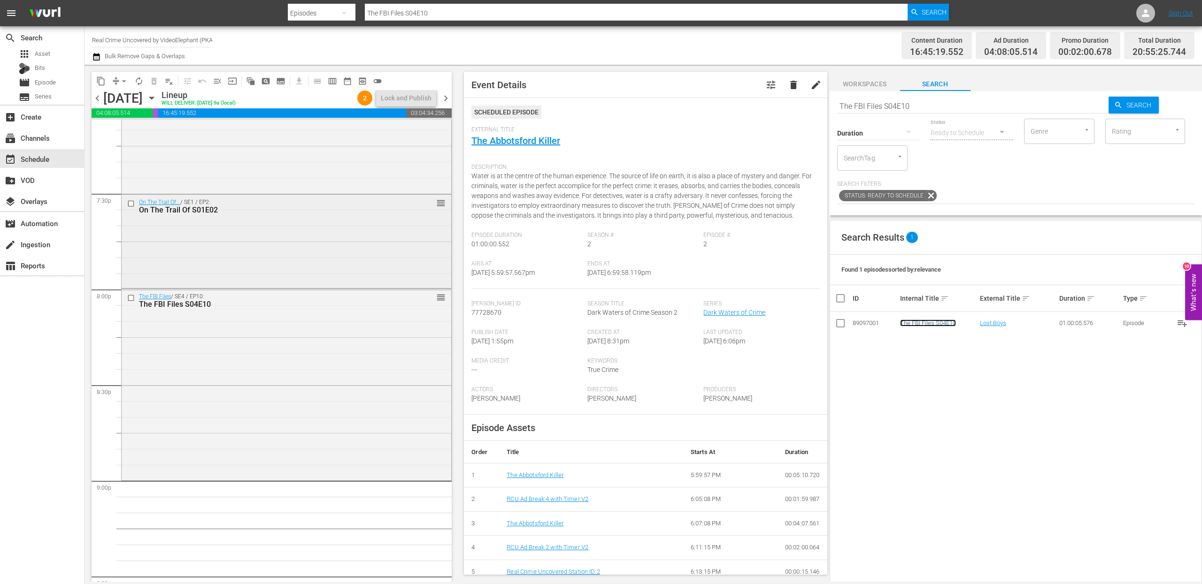
scroll to position [3851, 0]
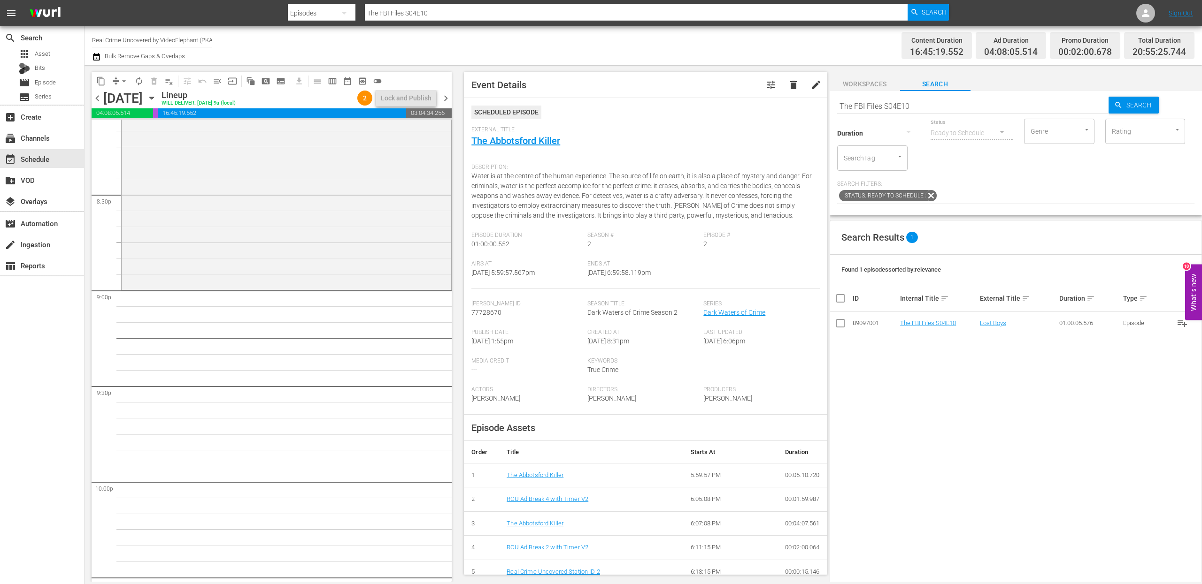
click at [883, 110] on input "The FBI Files S04E10" at bounding box center [973, 106] width 272 height 23
paste input "Forensic Factor S03E03"
type input "Forensic Factor S03E03"
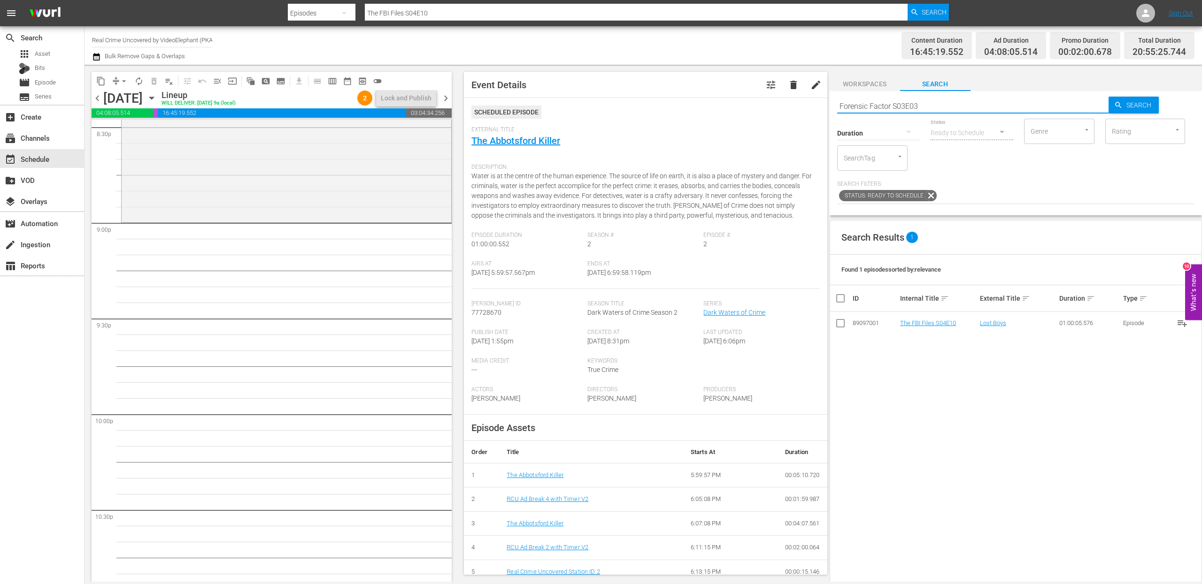
scroll to position [3920, 0]
type input "Forensic Factor S03E03"
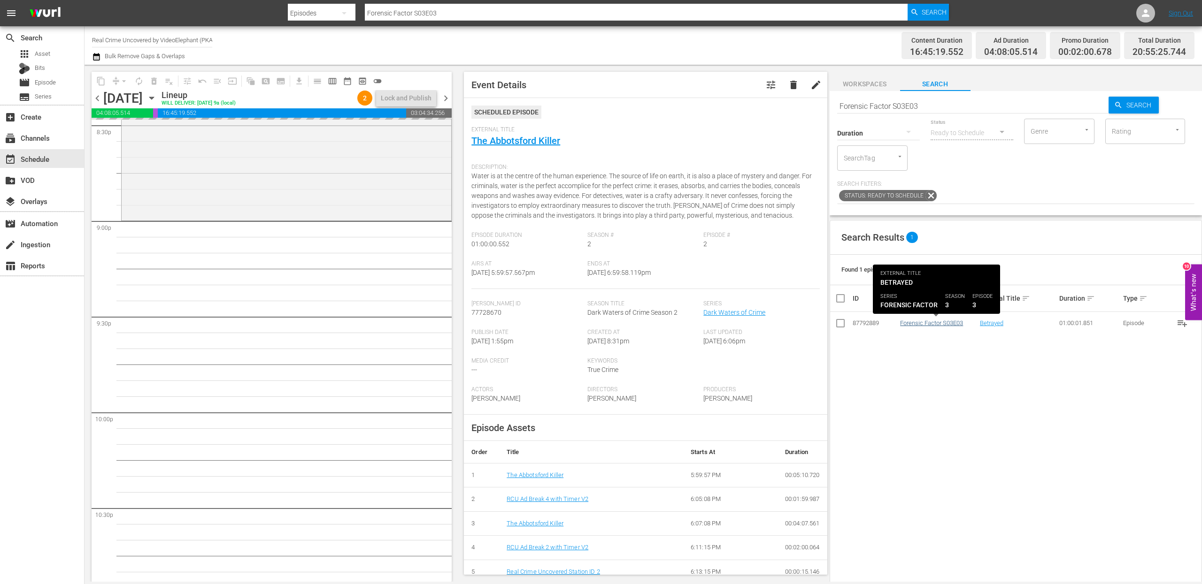
drag, startPoint x: 917, startPoint y: 324, endPoint x: 910, endPoint y: 324, distance: 6.6
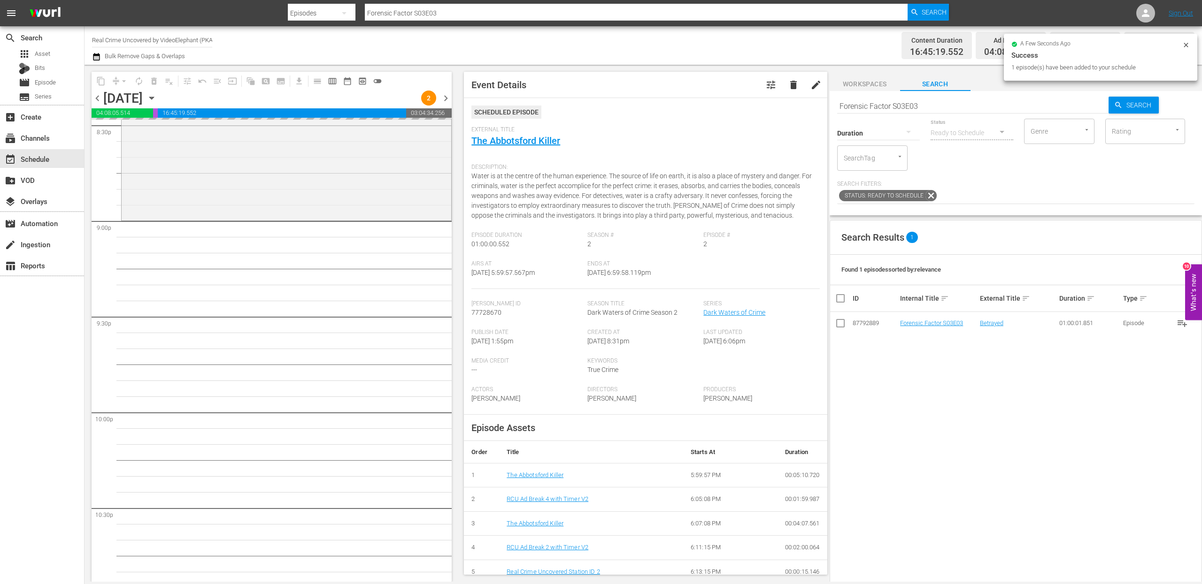
click at [873, 104] on input "Forensic Factor S03E03" at bounding box center [973, 106] width 272 height 23
paste input "ame Kills S01E04"
type input "Fame Kills S01E04"
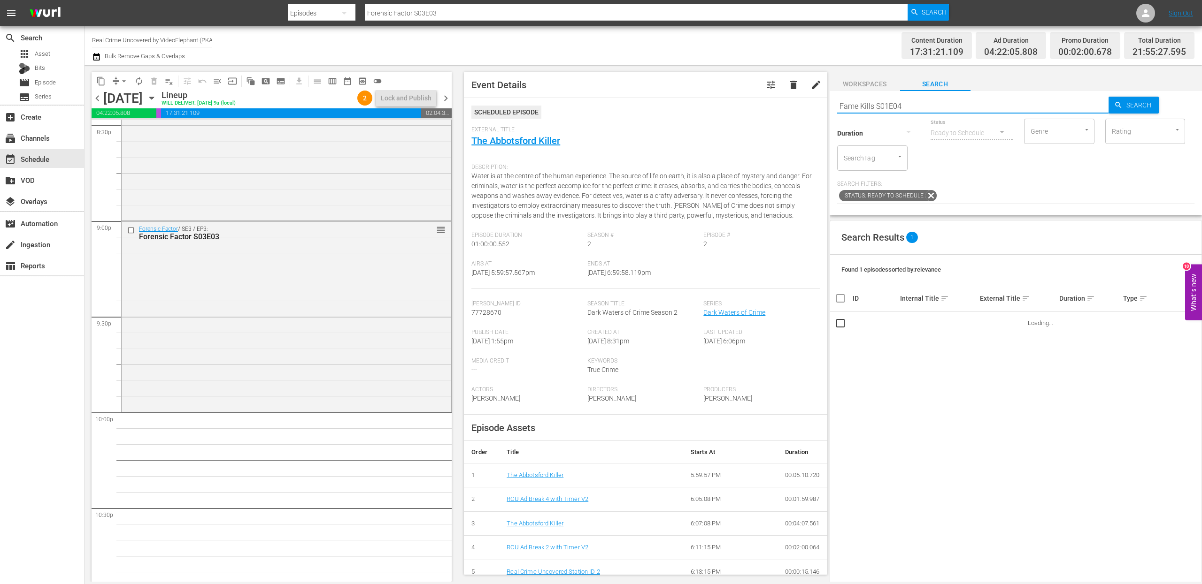
type input "Fame Kills S01E04"
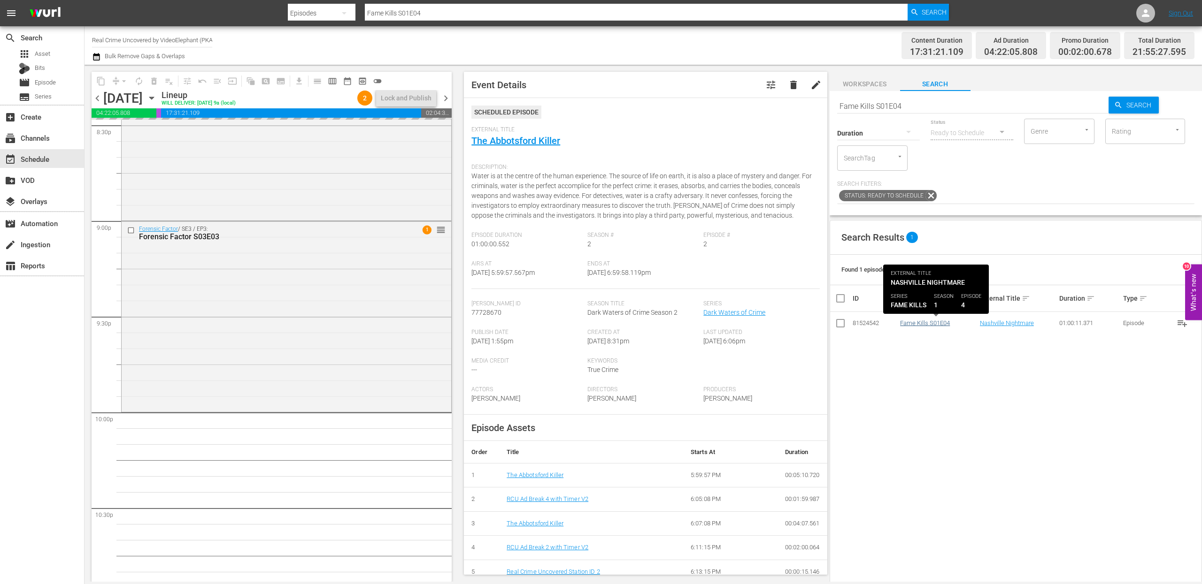
drag, startPoint x: 928, startPoint y: 324, endPoint x: 922, endPoint y: 324, distance: 6.1
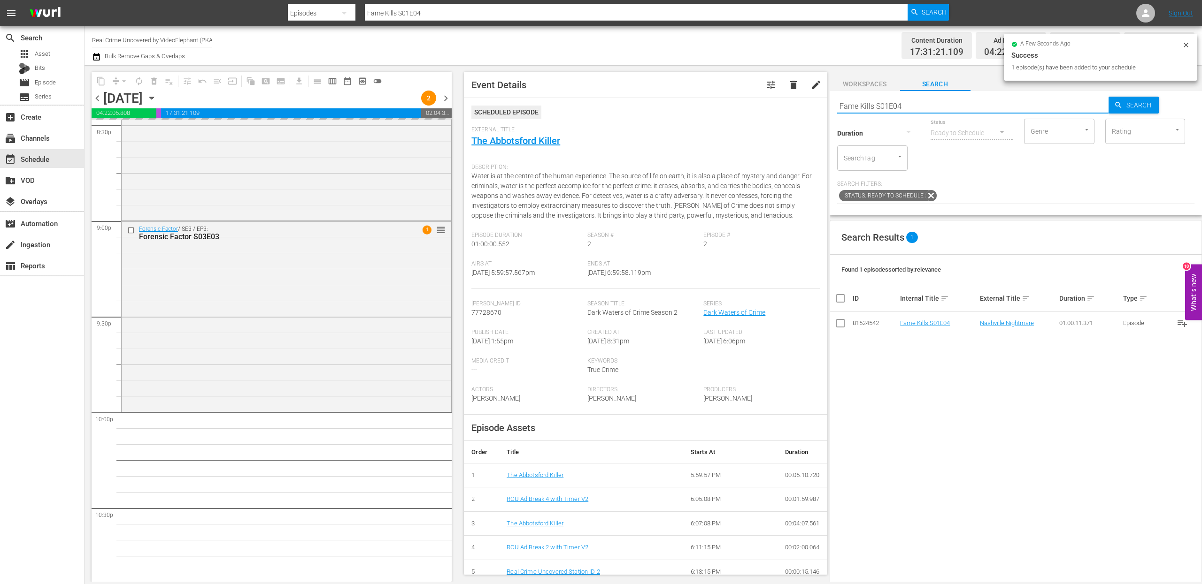
click at [867, 104] on input "Fame Kills S01E04" at bounding box center [973, 106] width 272 height 23
paste input "Dark Waters of Crime S02E02"
type input "Dark Waters of Crime S02E02"
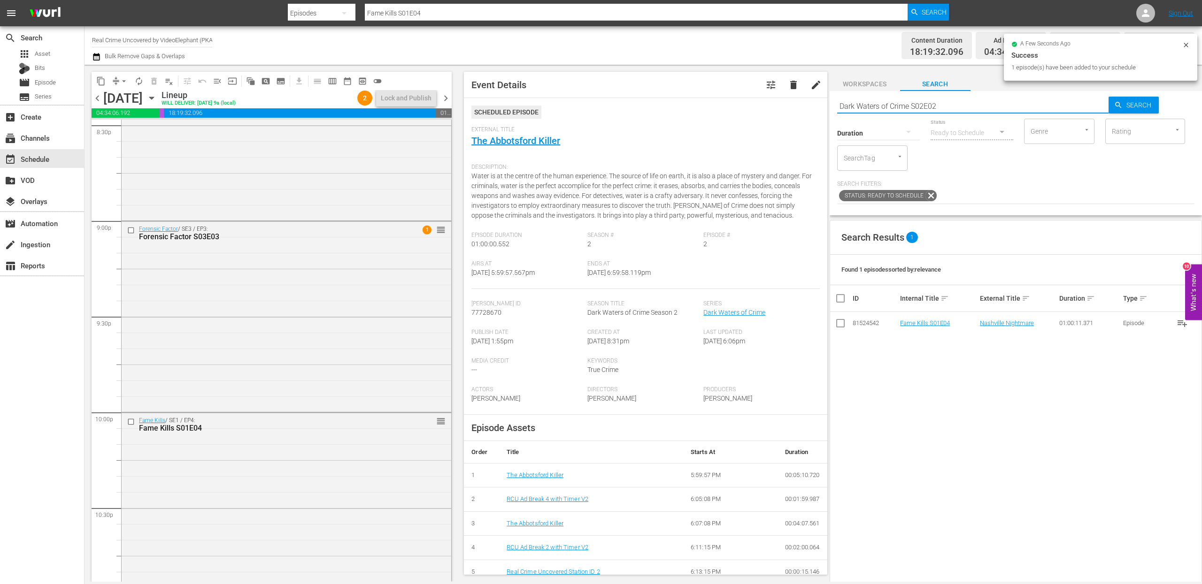
type input "Dark Waters of Crime S02E02"
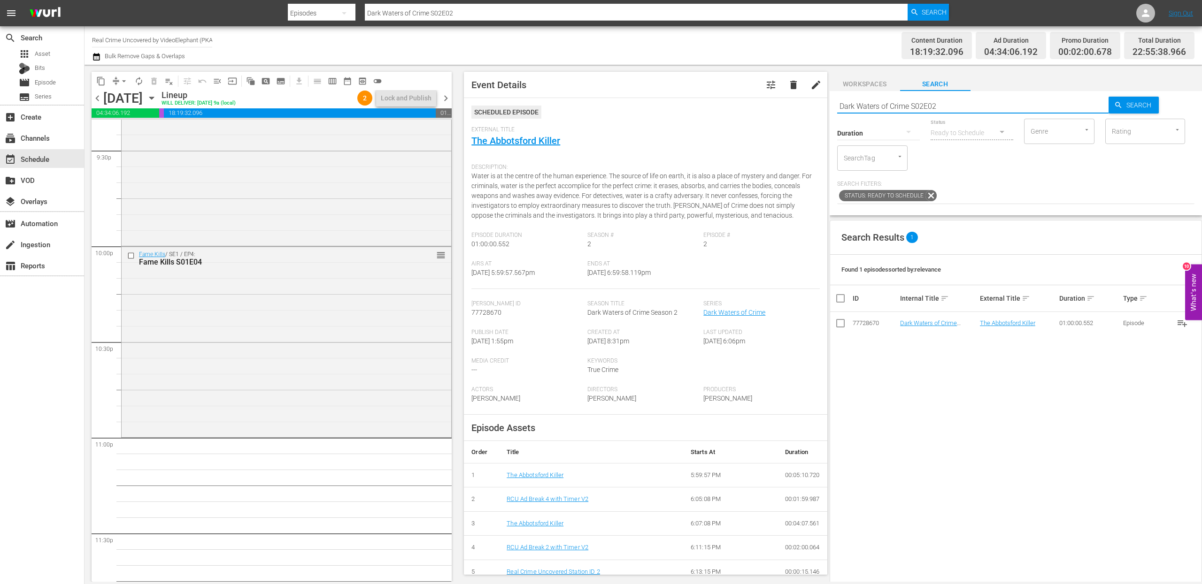
scroll to position [4134, 0]
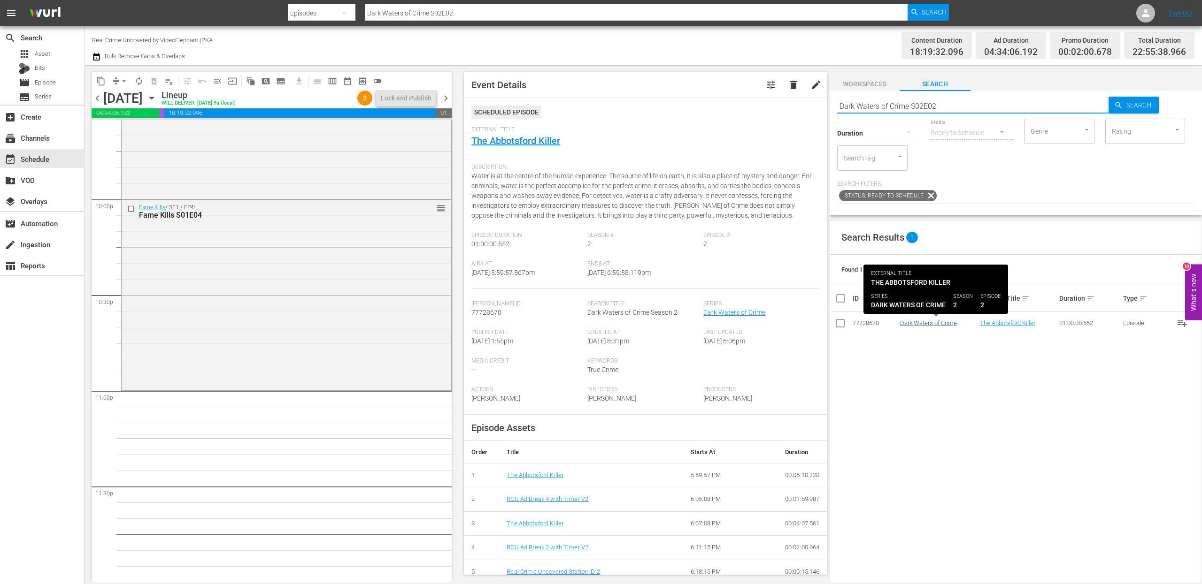
type input "Dark Waters of Crime S02E02"
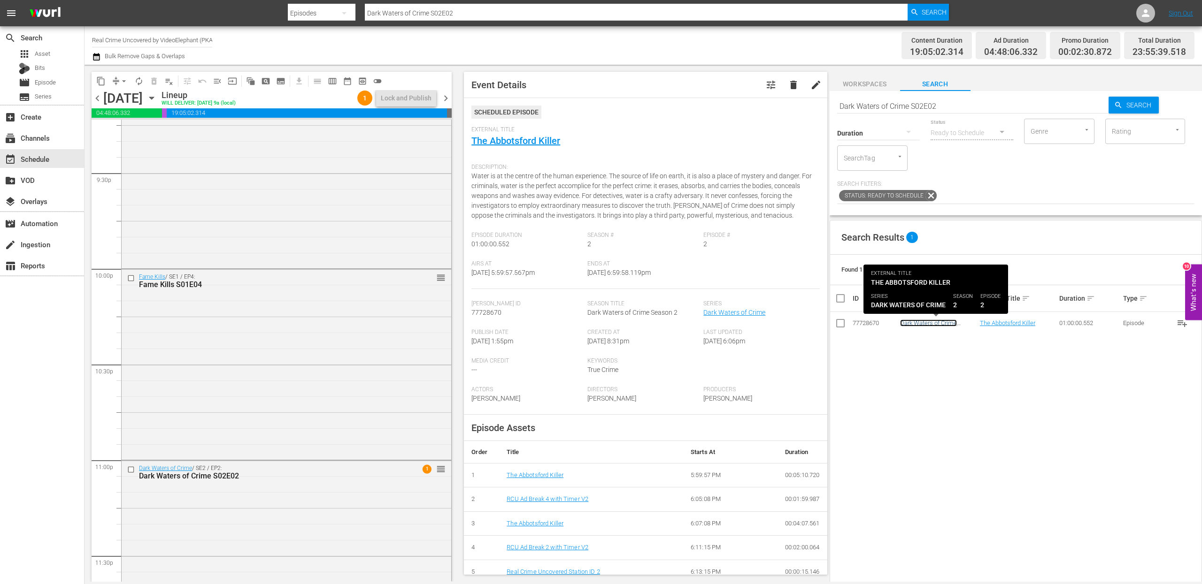
scroll to position [4134, 0]
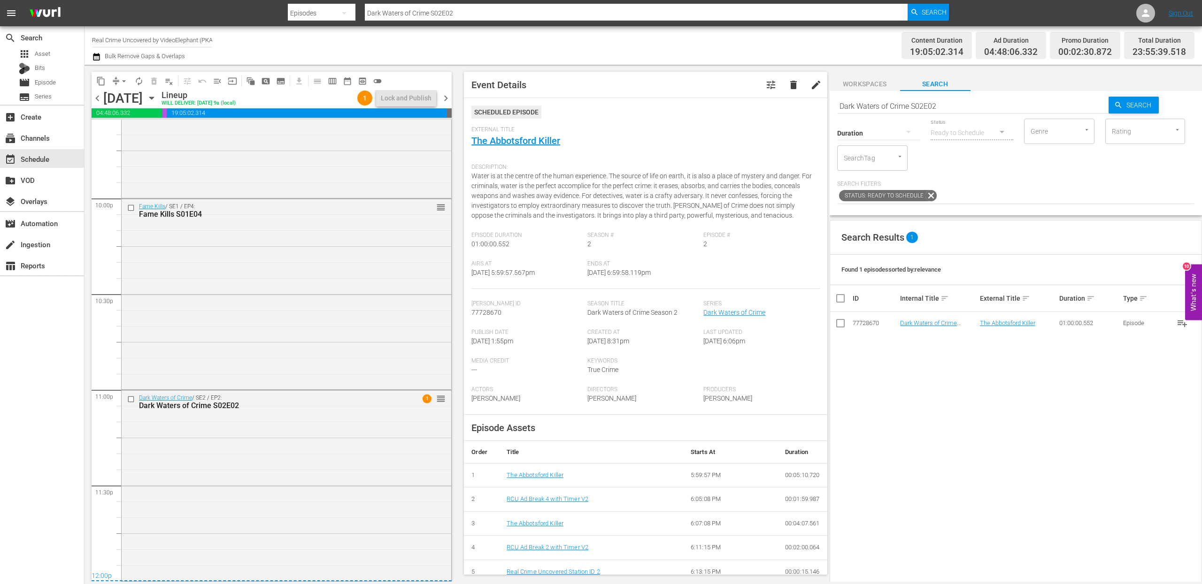
click at [448, 97] on span "chevron_right" at bounding box center [446, 98] width 12 height 12
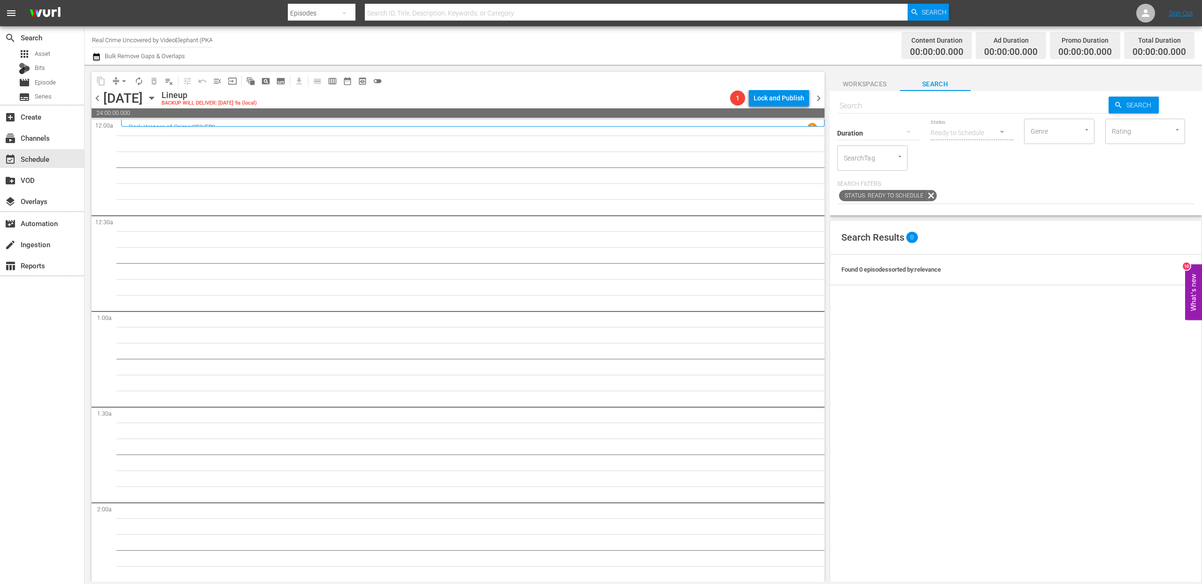
click at [99, 98] on span "chevron_left" at bounding box center [98, 98] width 12 height 12
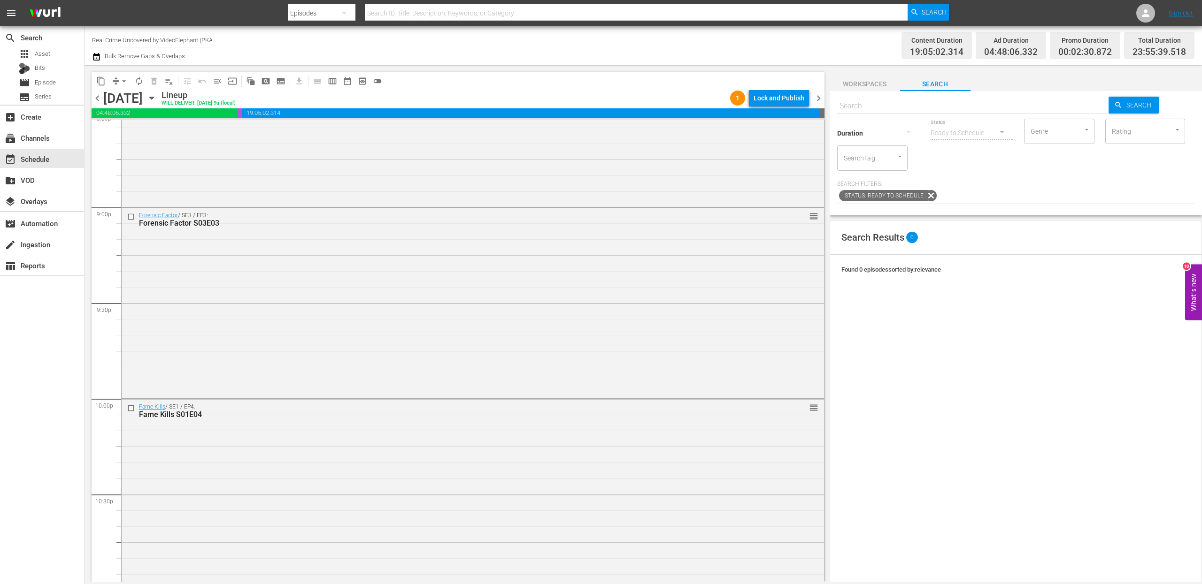
scroll to position [4134, 0]
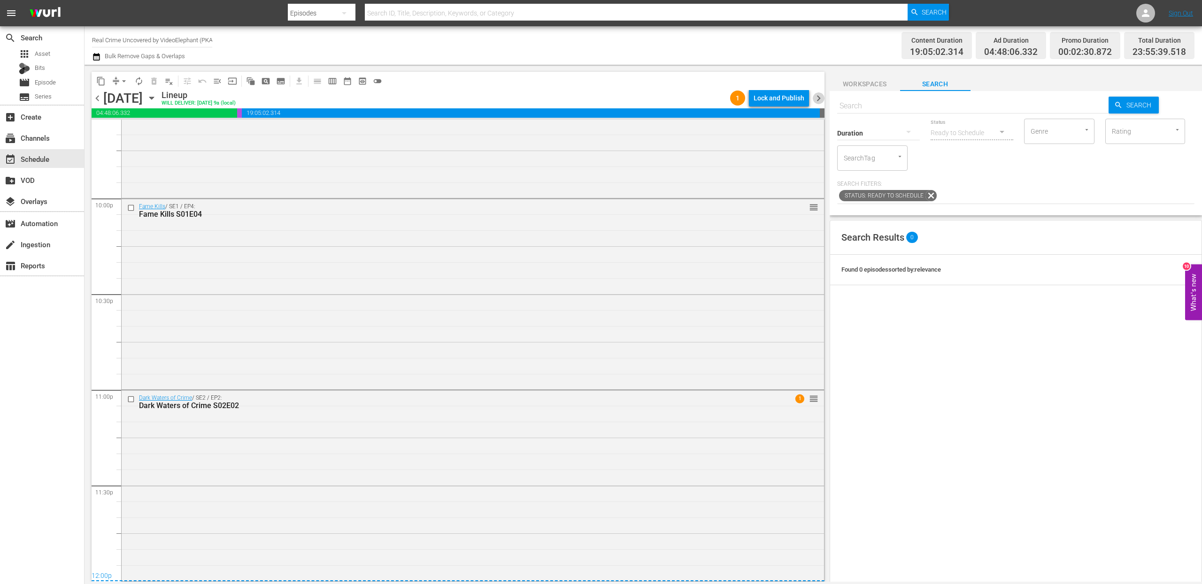
click at [822, 97] on span "chevron_right" at bounding box center [819, 98] width 12 height 12
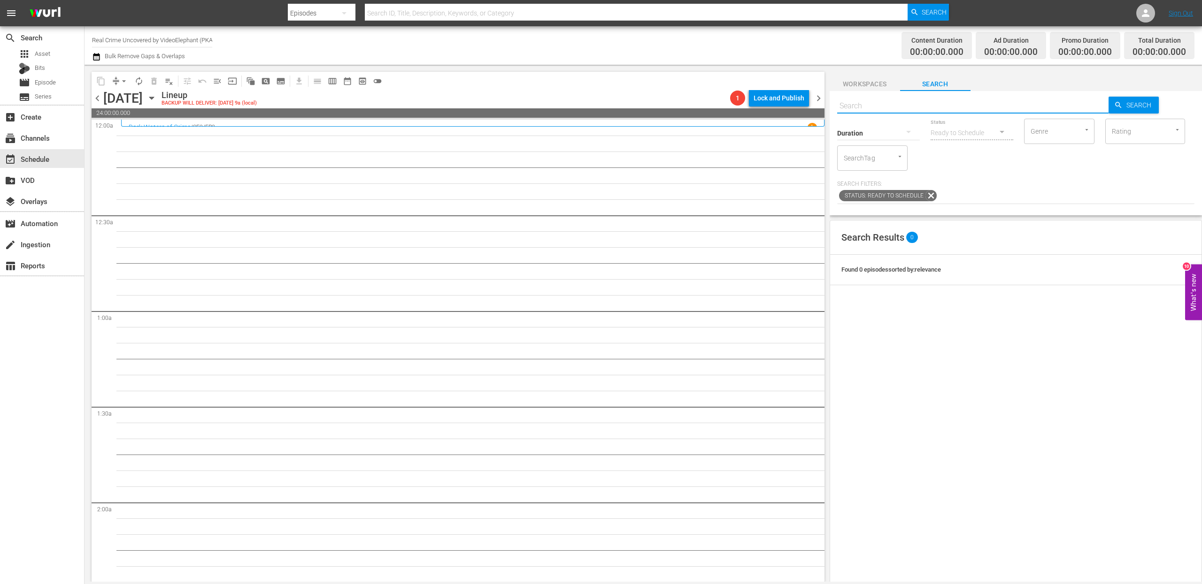
click at [867, 101] on input "text" at bounding box center [973, 106] width 272 height 23
paste input "Rappers Caught On Bodycam S01E01"
type input "Rappers Caught On Bodycam S01E01"
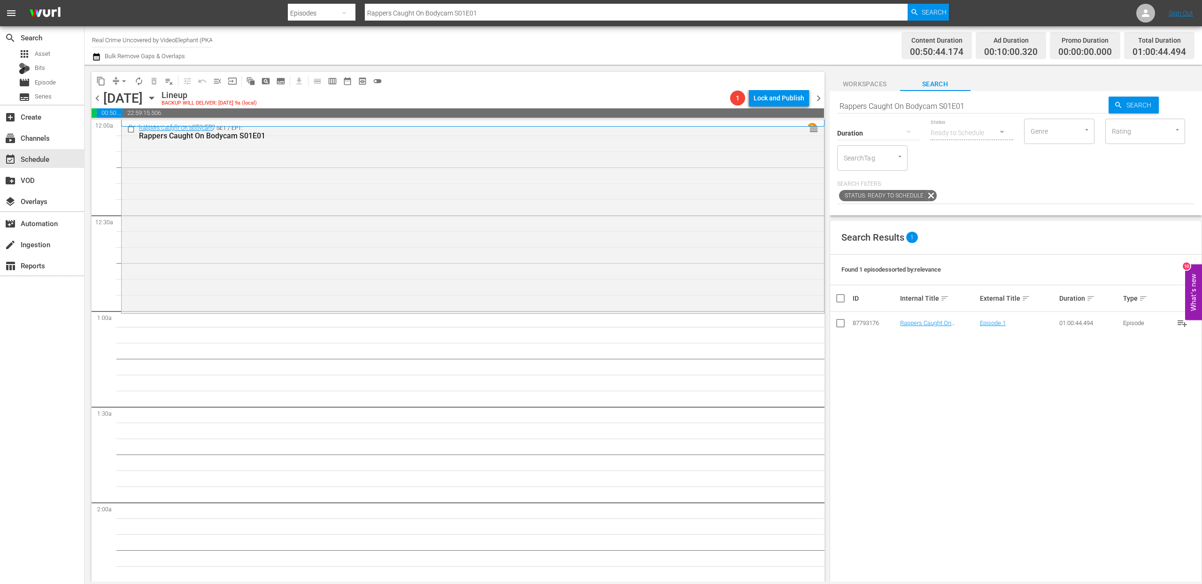
drag, startPoint x: 931, startPoint y: 327, endPoint x: 489, endPoint y: 0, distance: 549.5
click at [863, 111] on div "Duration" at bounding box center [878, 127] width 83 height 34
click at [863, 107] on input "Rappers Caught On Bodycam S01E01" at bounding box center [973, 106] width 272 height 23
click at [864, 106] on input "Rappers Caught On Bodycam S01E01" at bounding box center [973, 106] width 272 height 23
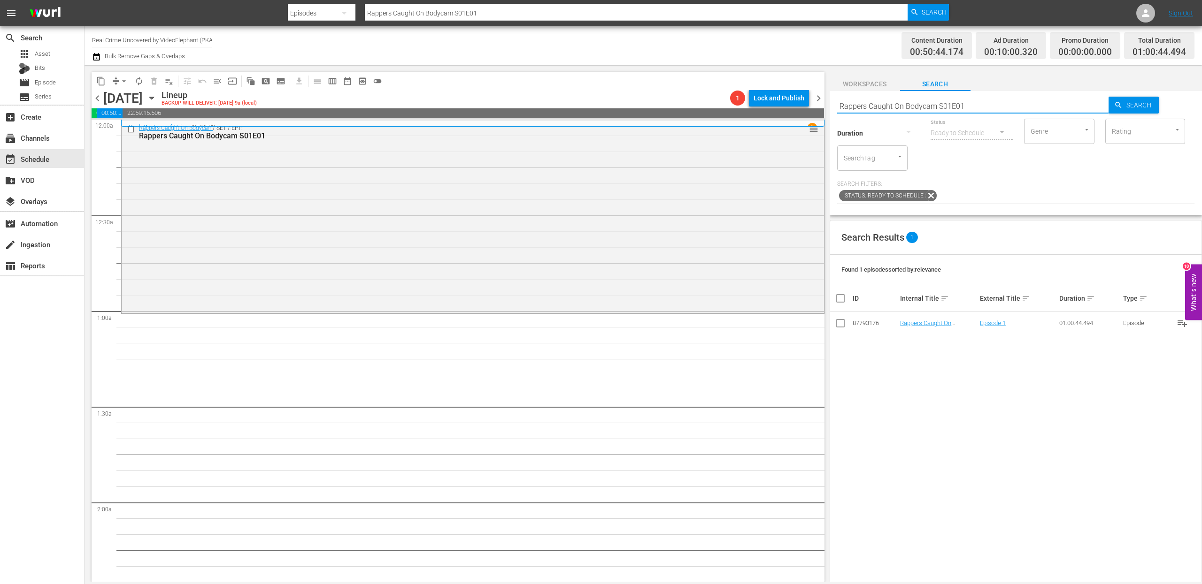
click at [864, 106] on input "Rappers Caught On Bodycam S01E01" at bounding box center [973, 106] width 272 height 23
paste input "[DEMOGRAPHIC_DATA] Marshals The Real Story S01E09"
type input "[DEMOGRAPHIC_DATA] Marshals The Real Story S01E09"
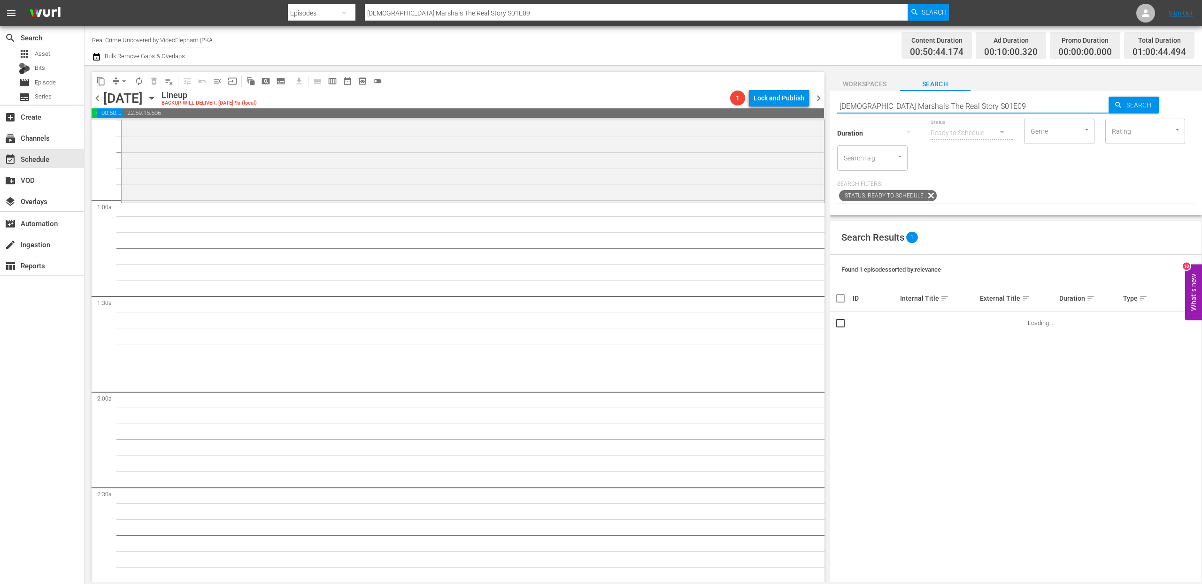
scroll to position [119, 0]
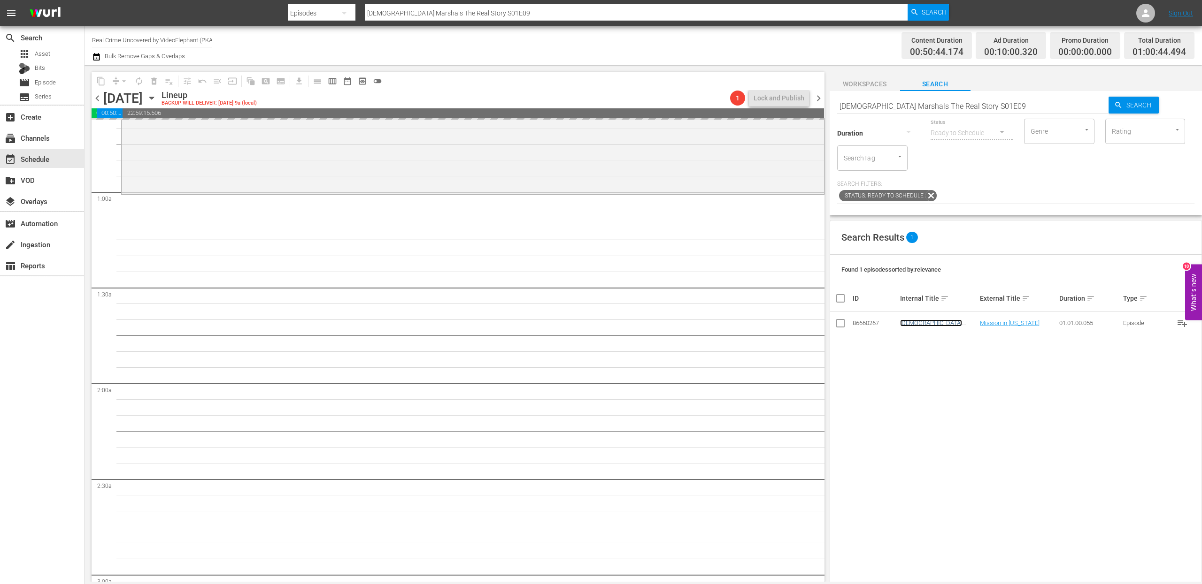
drag, startPoint x: 935, startPoint y: 324, endPoint x: 625, endPoint y: 19, distance: 434.8
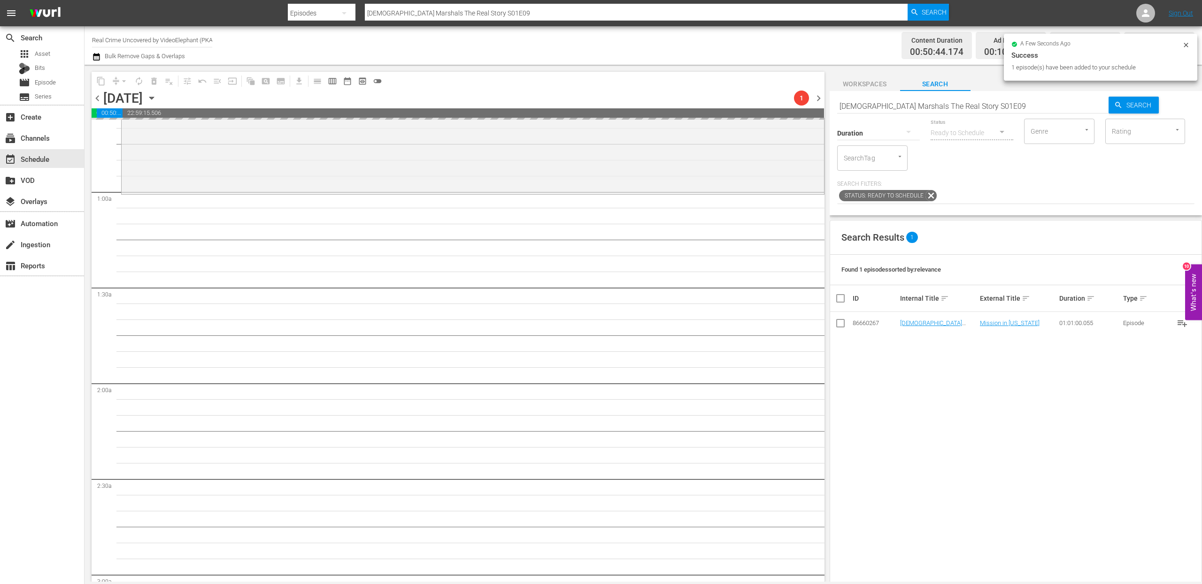
click at [861, 104] on input "[DEMOGRAPHIC_DATA] Marshals The Real Story S01E09" at bounding box center [973, 106] width 272 height 23
paste input "[PERSON_NAME] Must Hang s01e01"
type input "[PERSON_NAME] Must Hang s01e01"
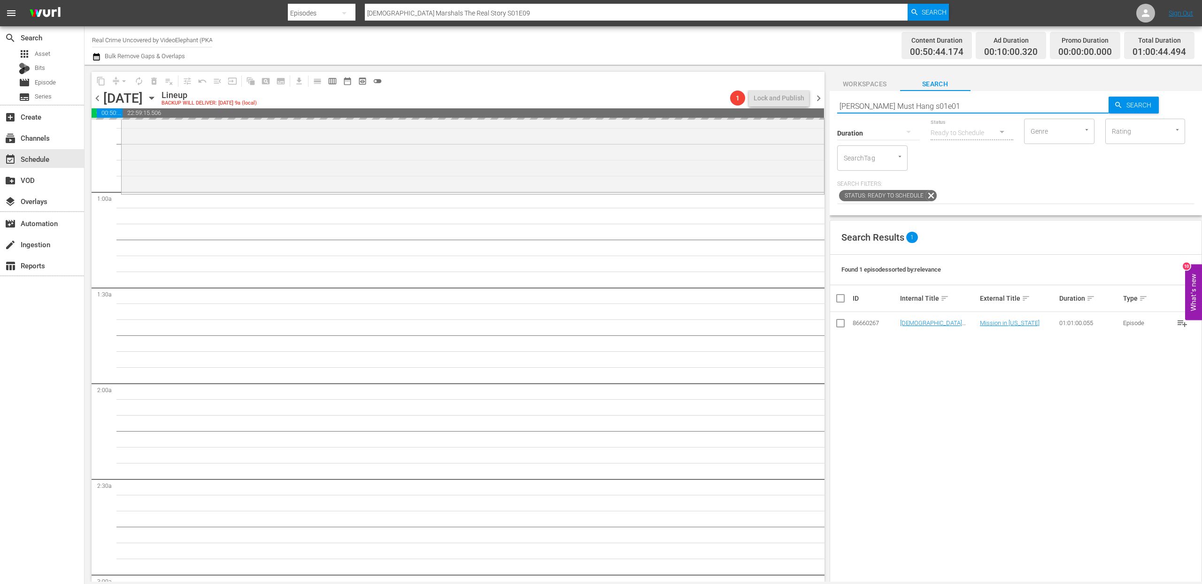
type input "[PERSON_NAME] Must Hang s01e01"
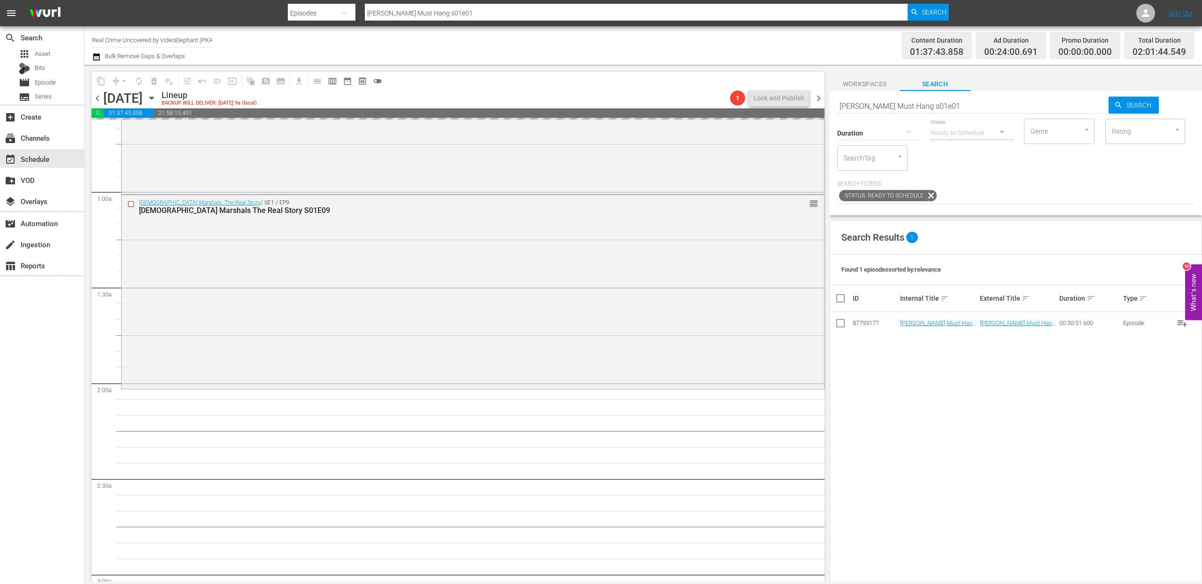
drag, startPoint x: 925, startPoint y: 323, endPoint x: 609, endPoint y: 6, distance: 447.8
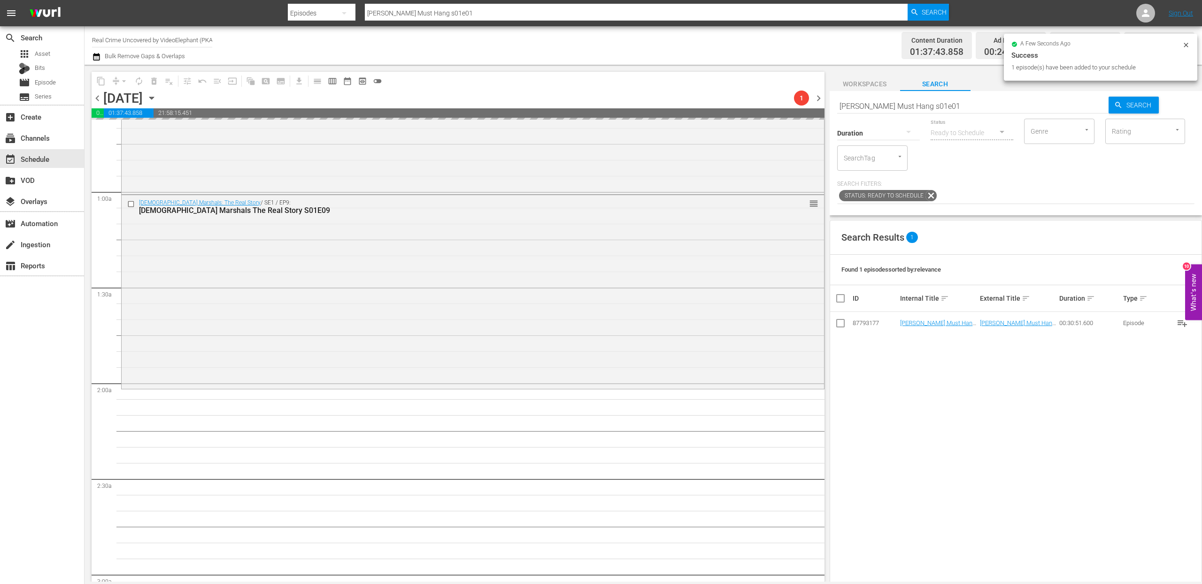
click at [875, 103] on input "[PERSON_NAME] Must Hang s01e01" at bounding box center [973, 106] width 272 height 23
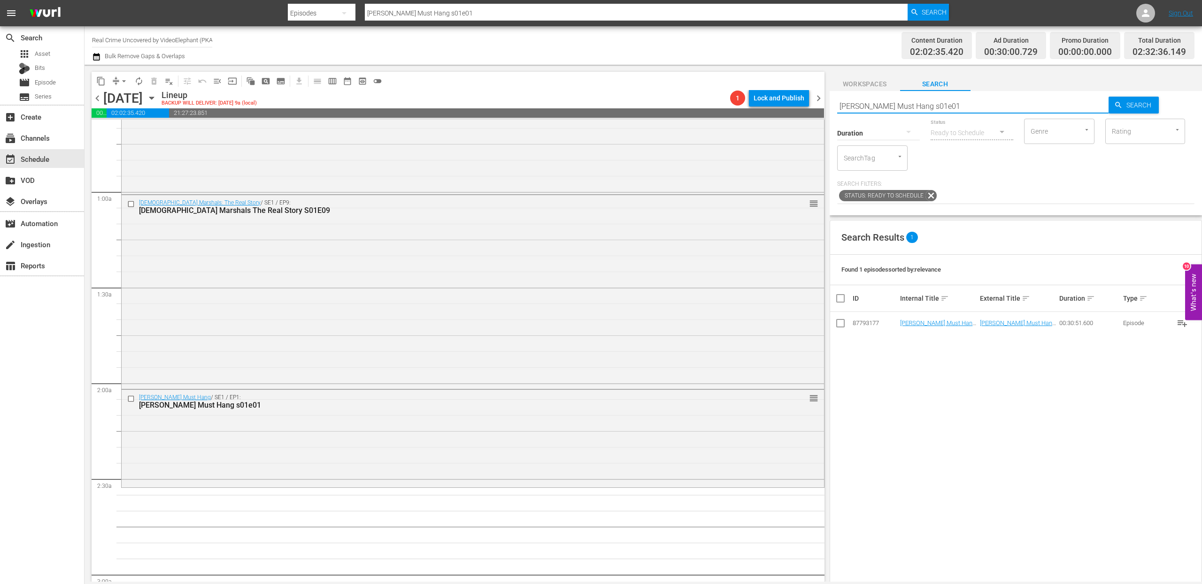
paste input "Killer Connections S01E02"
type input "Killer Connections S01E02"
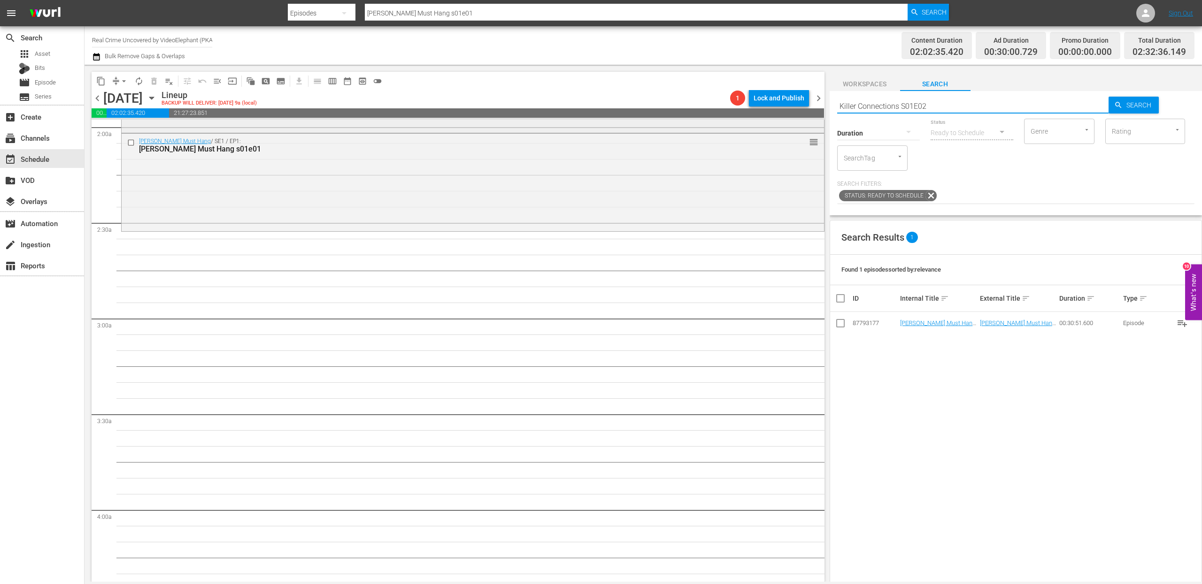
scroll to position [382, 0]
type input "Killer Connections S01E02"
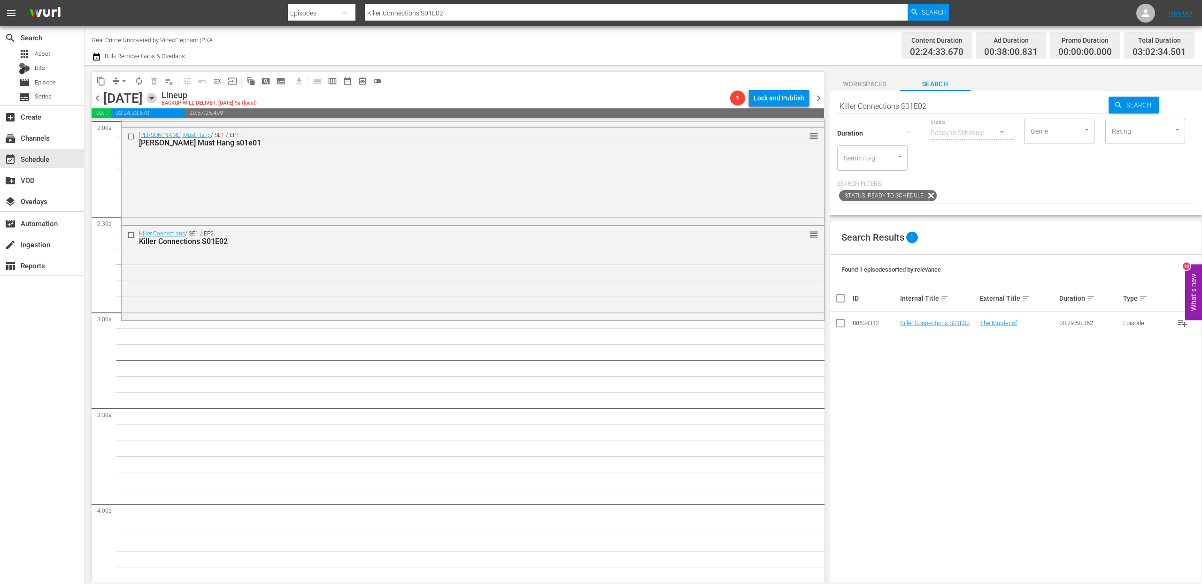
click at [157, 99] on icon "button" at bounding box center [151, 98] width 10 height 10
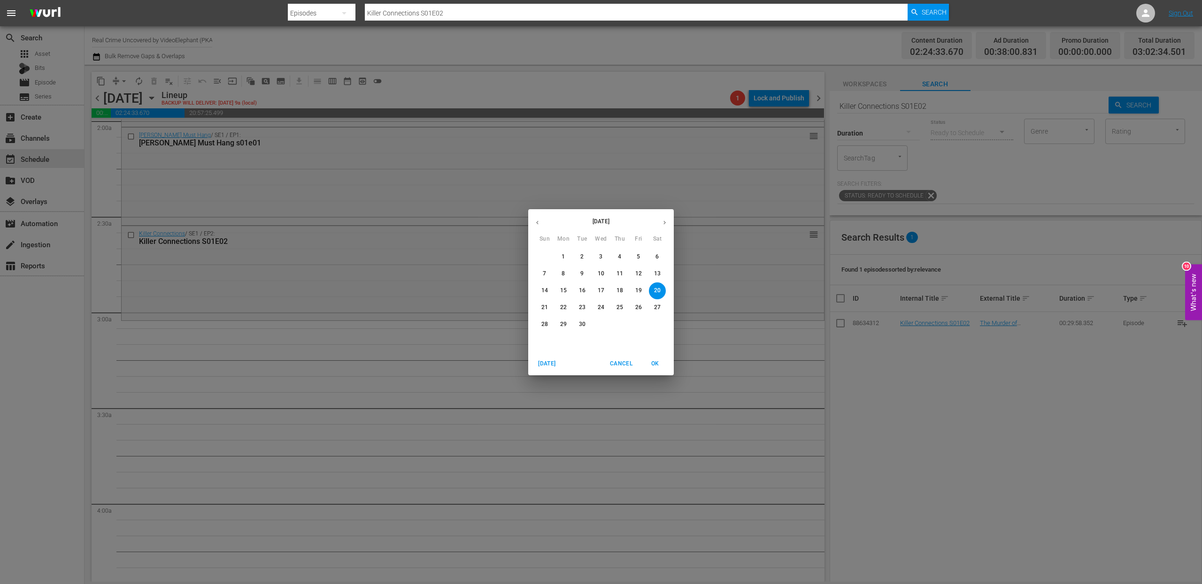
click at [545, 291] on p "14" at bounding box center [544, 291] width 7 height 8
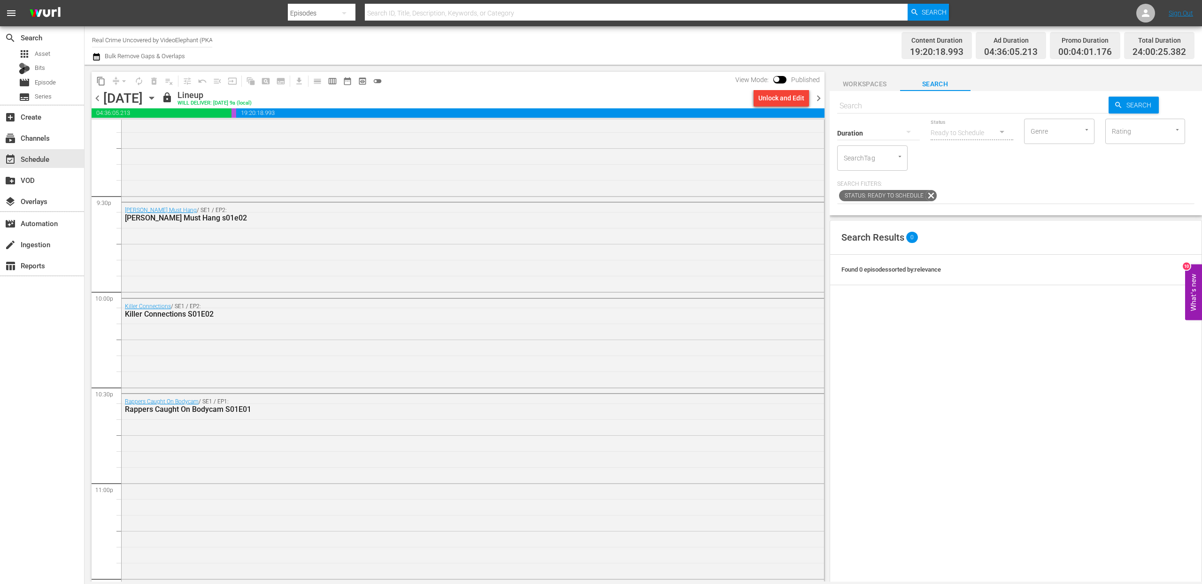
scroll to position [4145, 0]
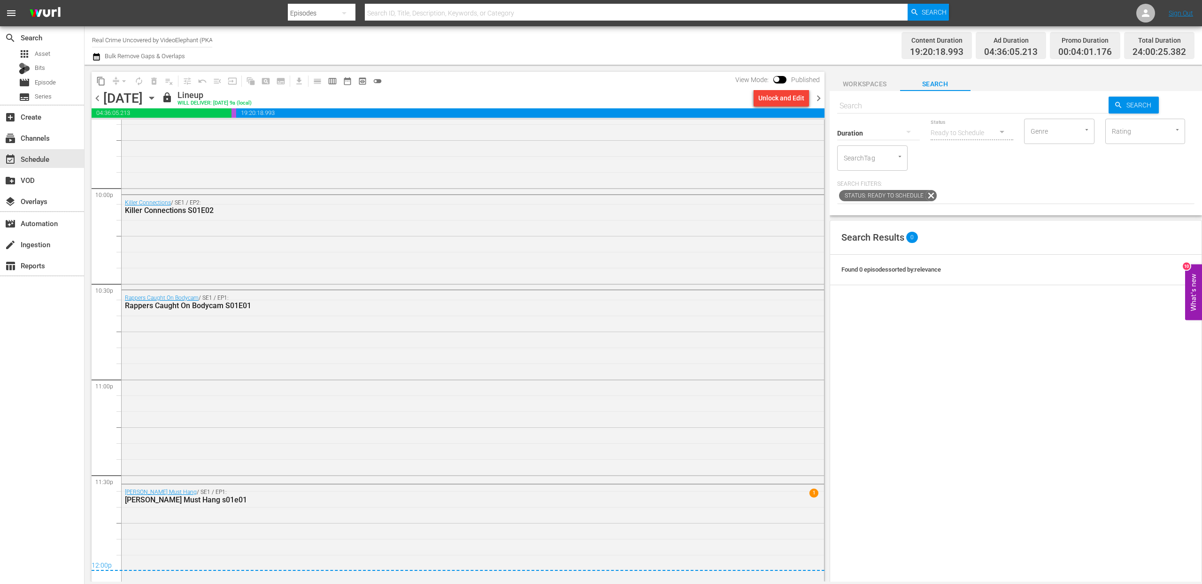
click at [157, 99] on icon "button" at bounding box center [151, 98] width 10 height 10
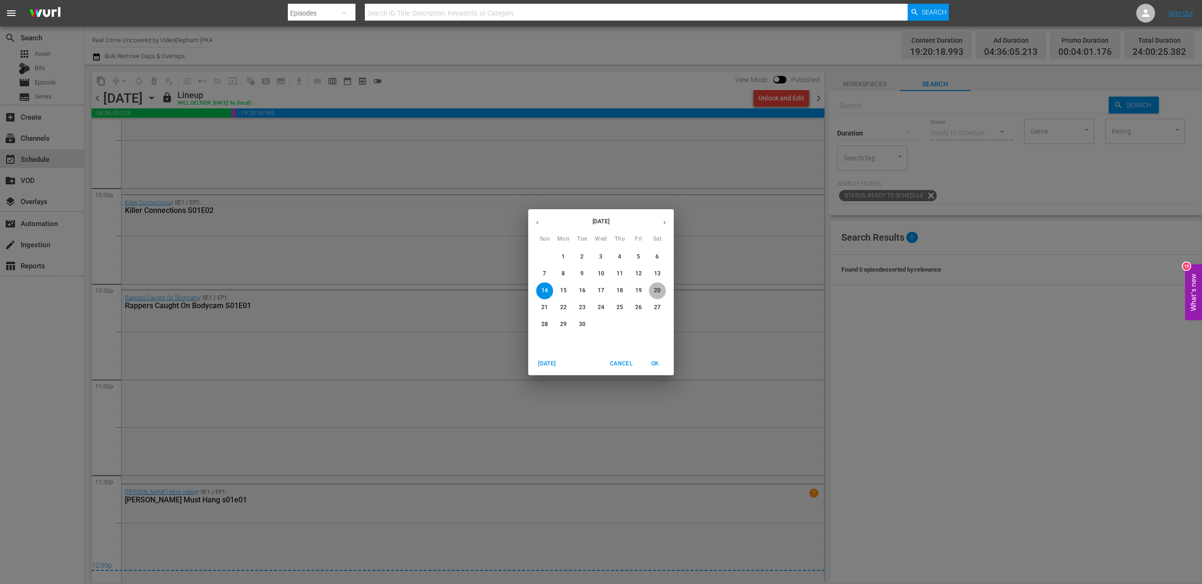
click at [655, 290] on p "20" at bounding box center [657, 291] width 7 height 8
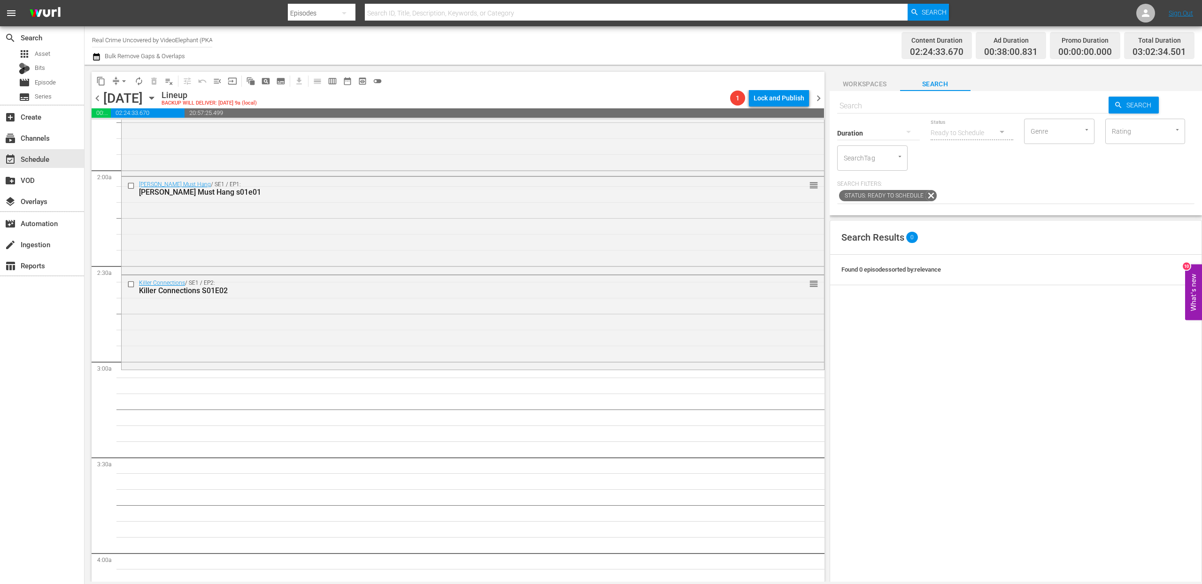
scroll to position [346, 0]
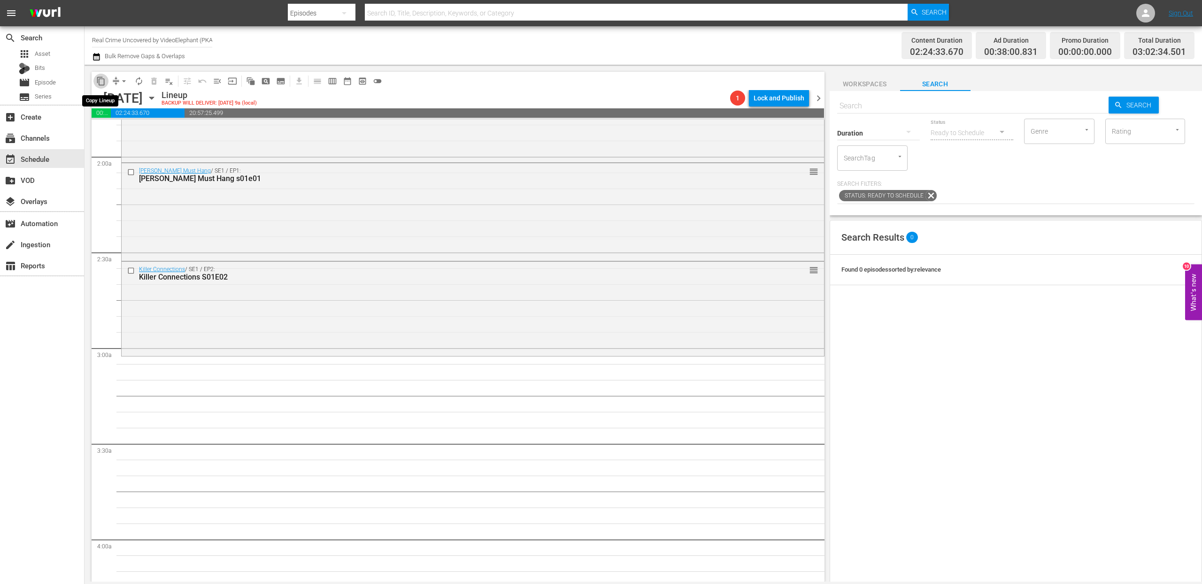
click at [96, 82] on span "content_copy" at bounding box center [100, 81] width 9 height 9
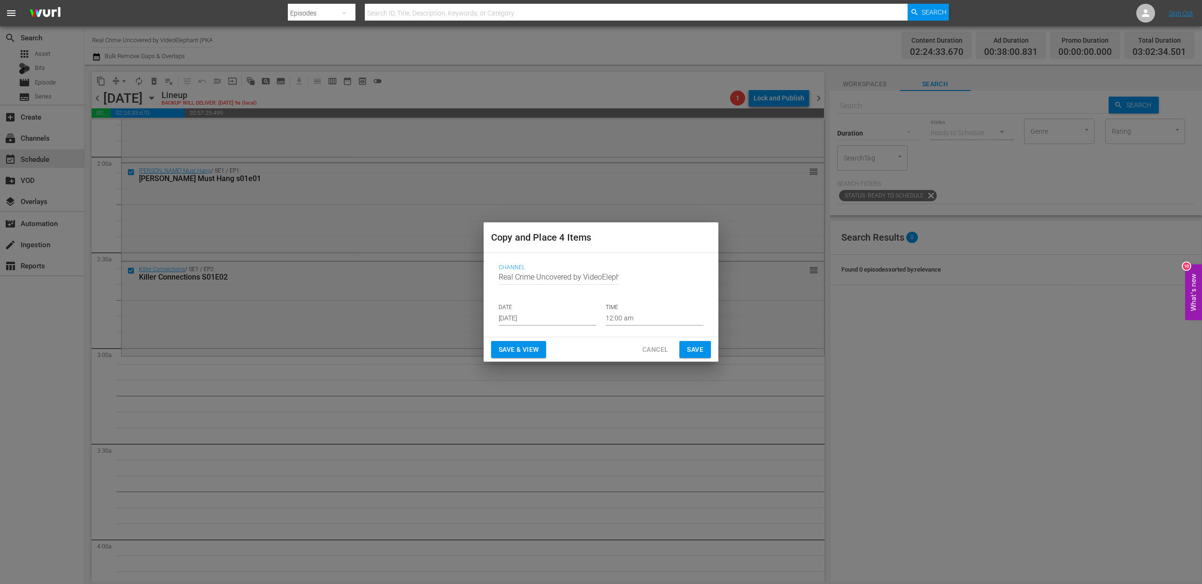
click at [537, 318] on input "[DATE]" at bounding box center [548, 319] width 98 height 14
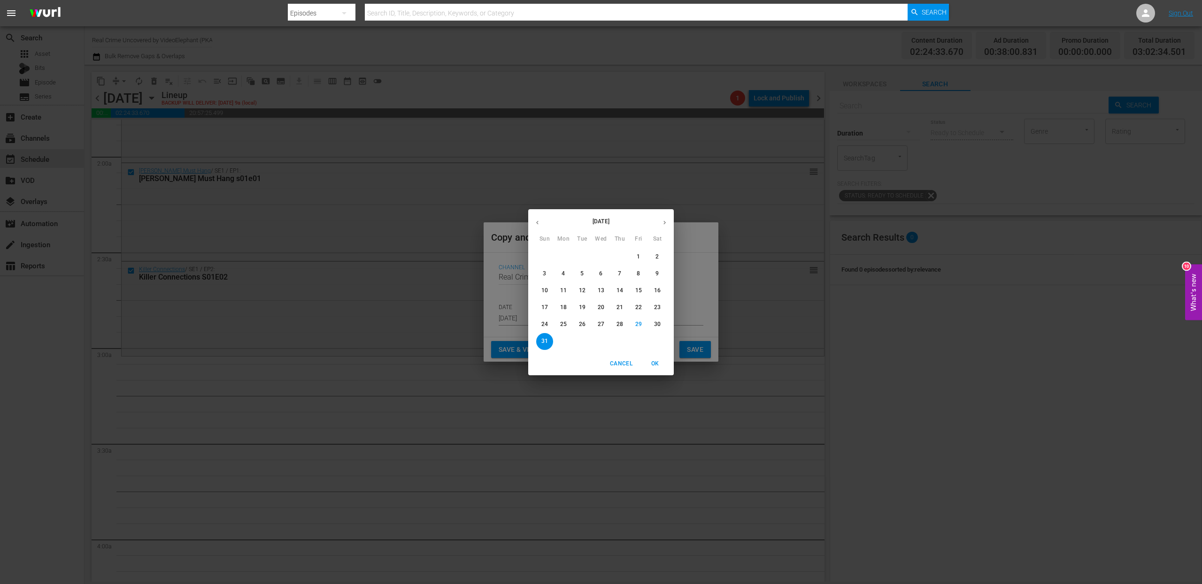
click at [661, 221] on icon "button" at bounding box center [664, 222] width 7 height 7
click at [663, 292] on span "20" at bounding box center [657, 291] width 17 height 8
type input "[DATE]"
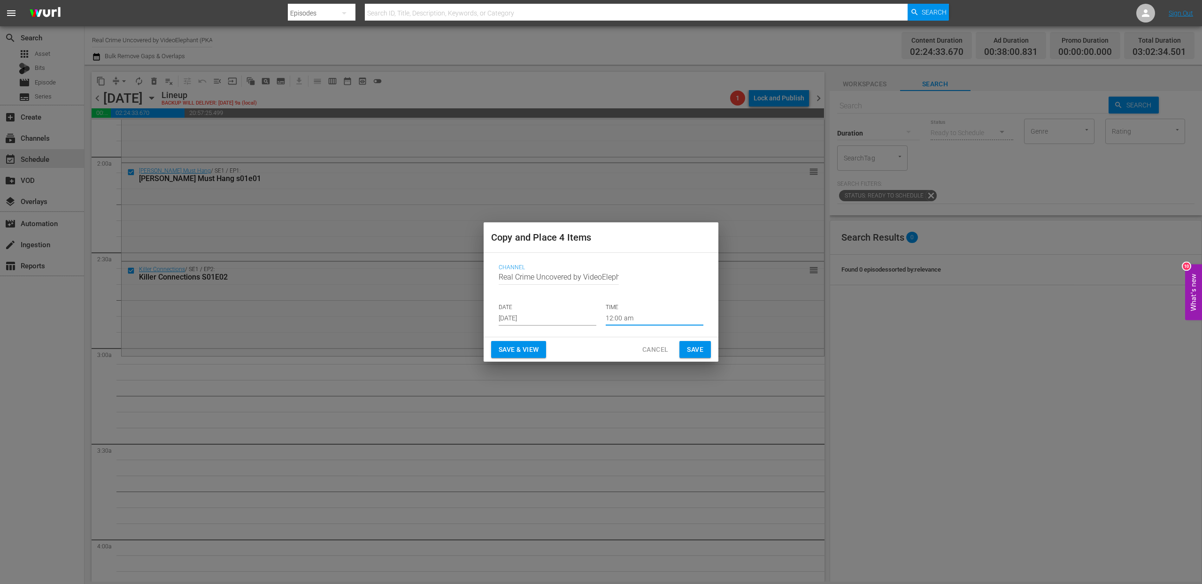
click at [617, 315] on input "12:00 am" at bounding box center [655, 319] width 98 height 14
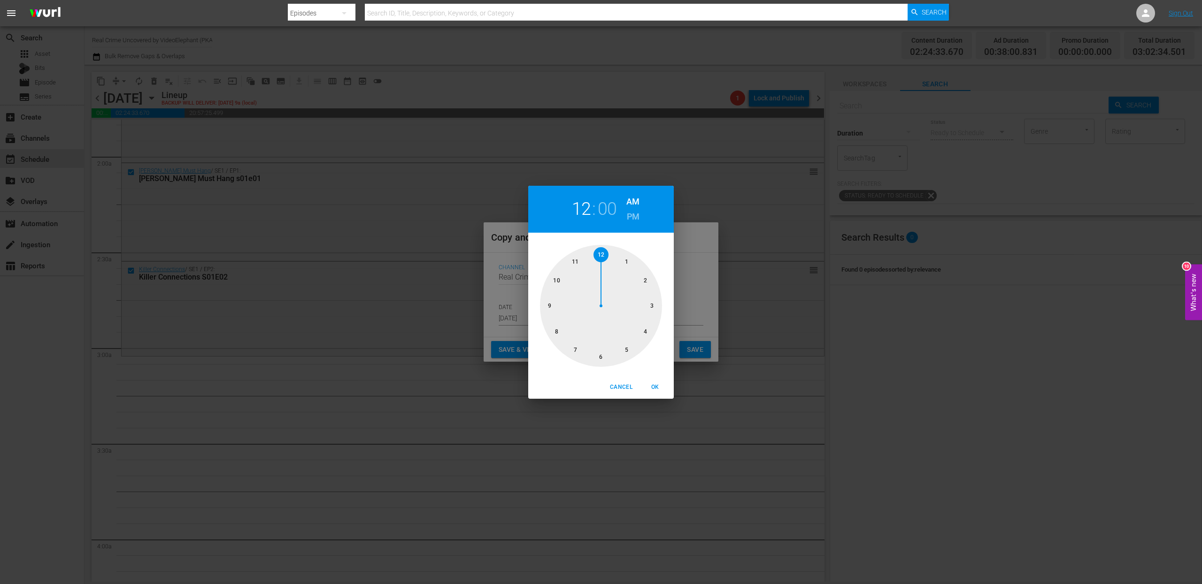
click at [650, 301] on div at bounding box center [601, 306] width 122 height 122
click at [658, 391] on span "OK" at bounding box center [655, 388] width 23 height 10
type input "03:00 am"
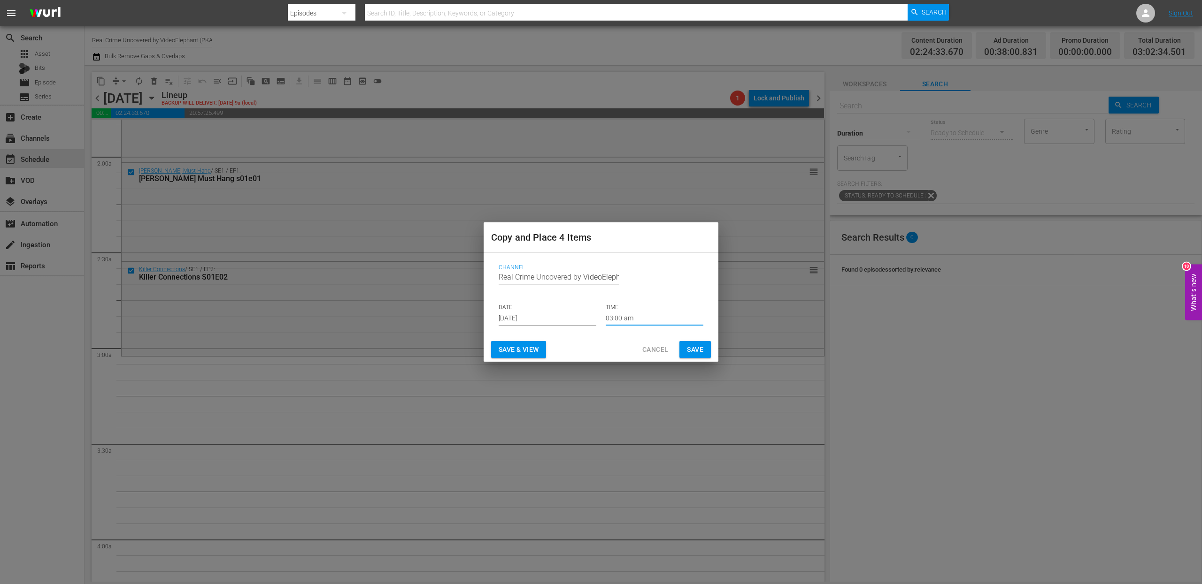
click at [696, 346] on span "Save" at bounding box center [695, 350] width 16 height 12
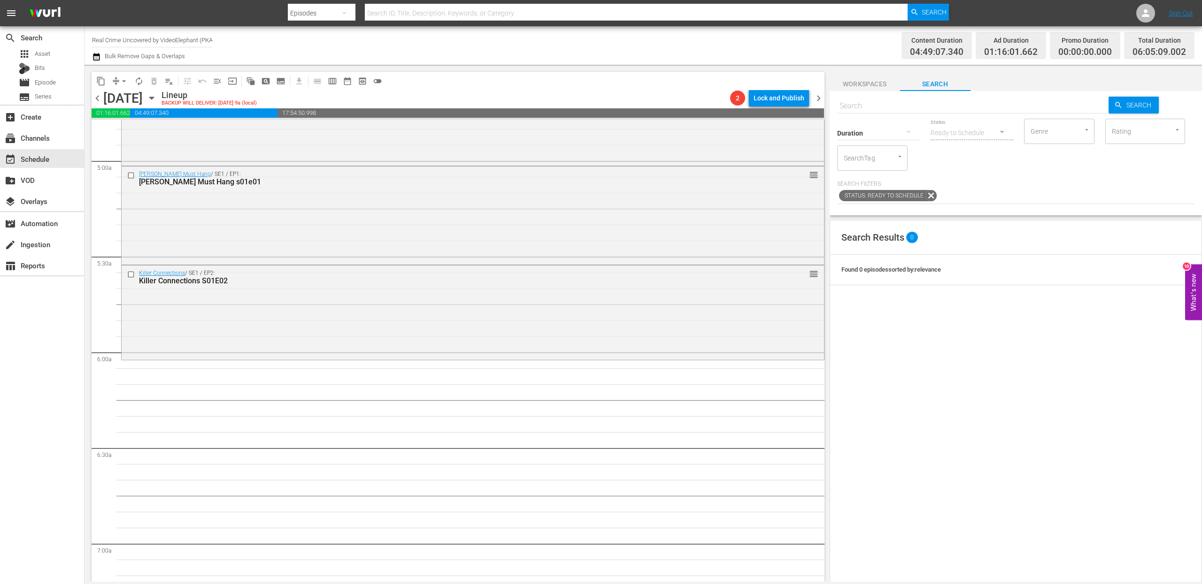
scroll to position [919, 0]
click at [105, 86] on button "content_copy" at bounding box center [100, 81] width 15 height 15
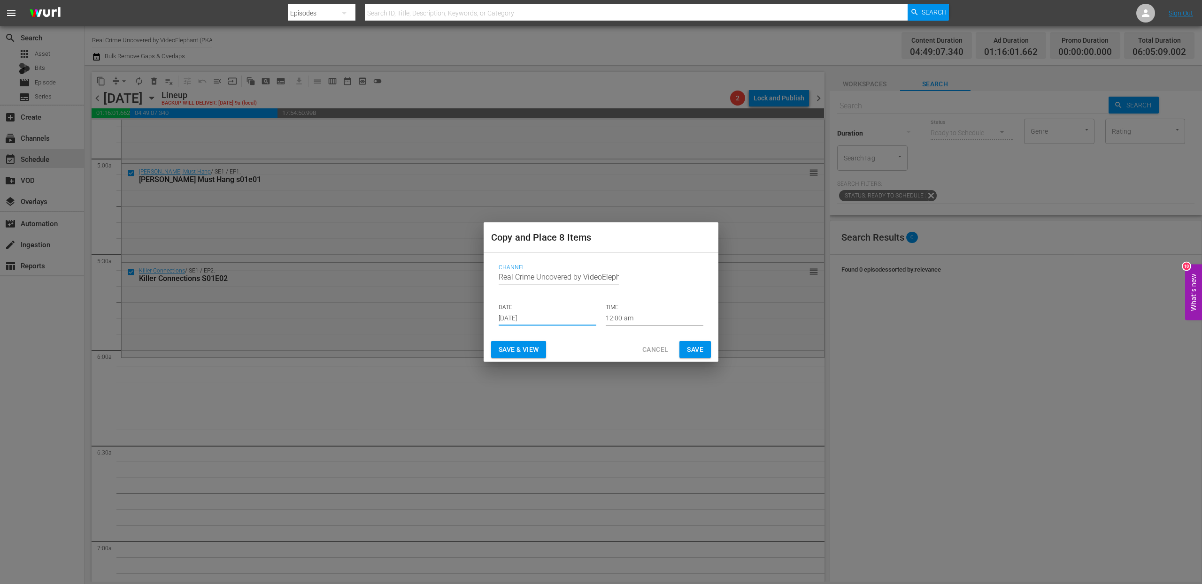
click at [546, 318] on input "[DATE]" at bounding box center [548, 319] width 98 height 14
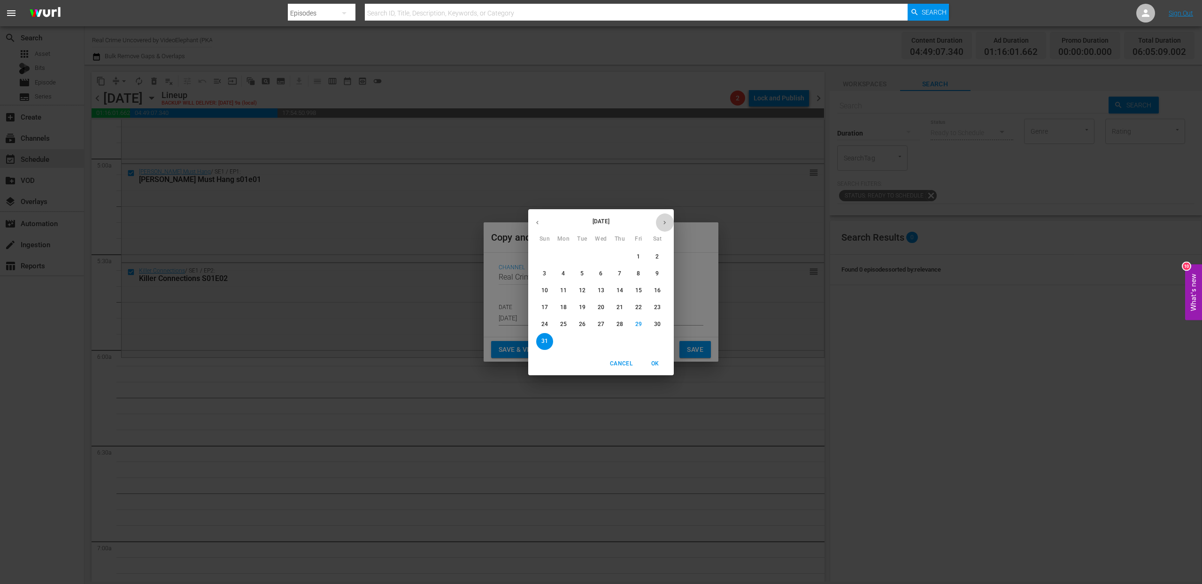
click at [662, 217] on button "button" at bounding box center [664, 223] width 18 height 18
click at [657, 290] on p "20" at bounding box center [657, 291] width 7 height 8
type input "[DATE]"
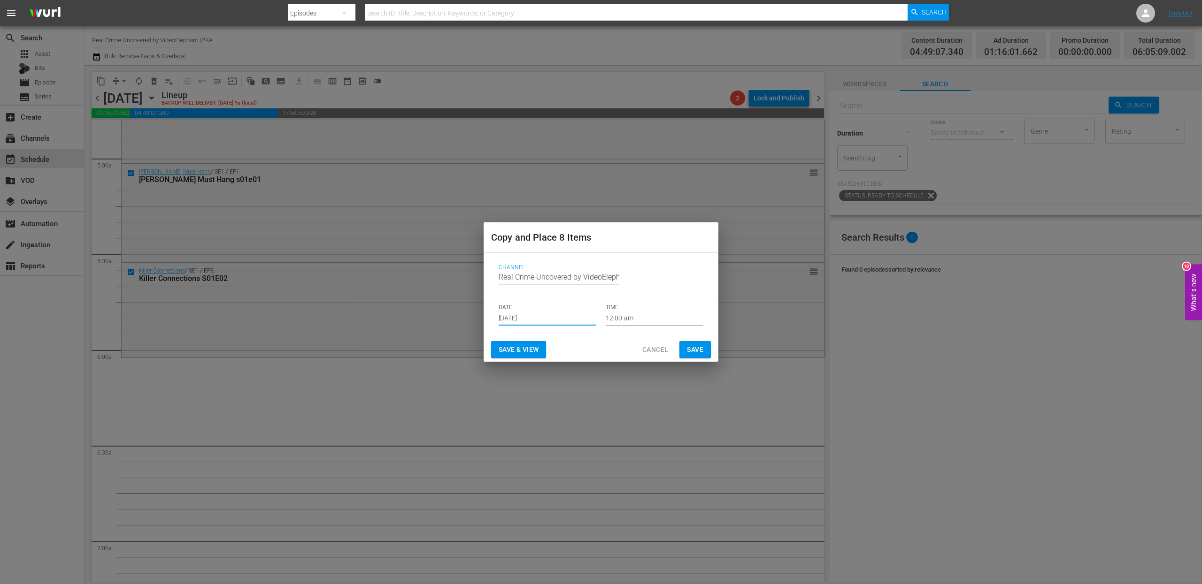
click at [621, 314] on input "12:00 am" at bounding box center [655, 319] width 98 height 14
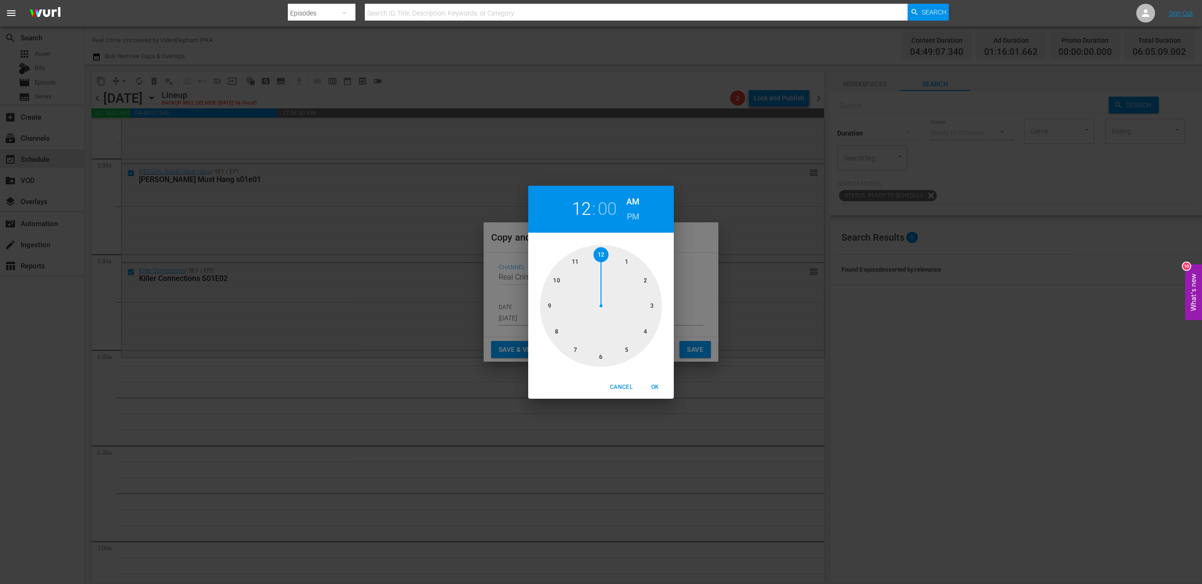
click at [599, 357] on div at bounding box center [601, 306] width 122 height 122
click at [650, 380] on button "OK" at bounding box center [655, 387] width 30 height 15
type input "06:00 am"
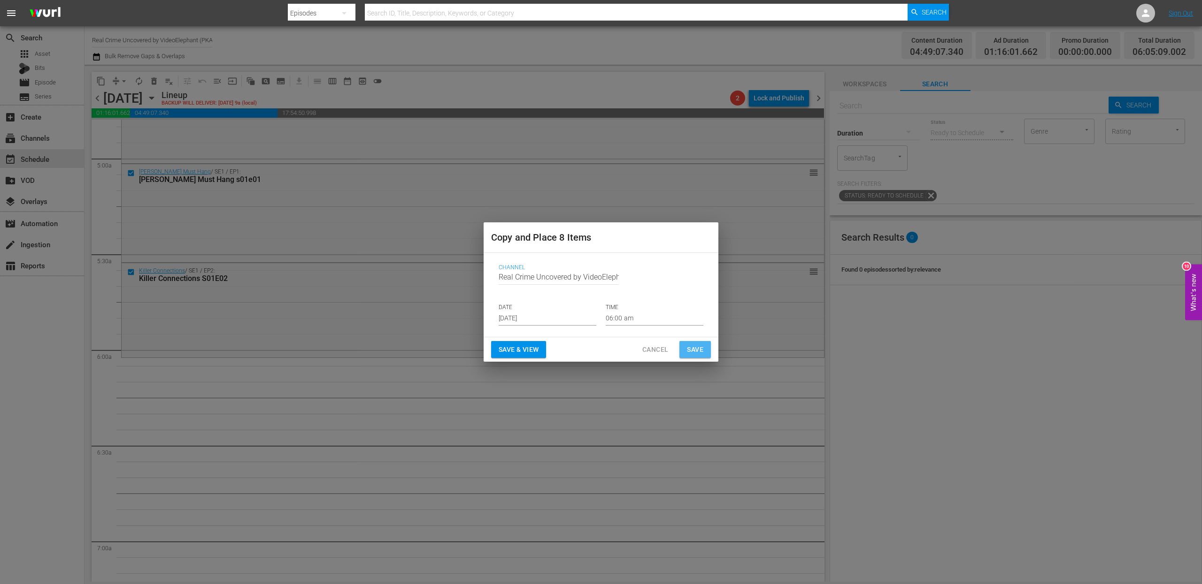
click at [689, 345] on span "Save" at bounding box center [695, 350] width 16 height 12
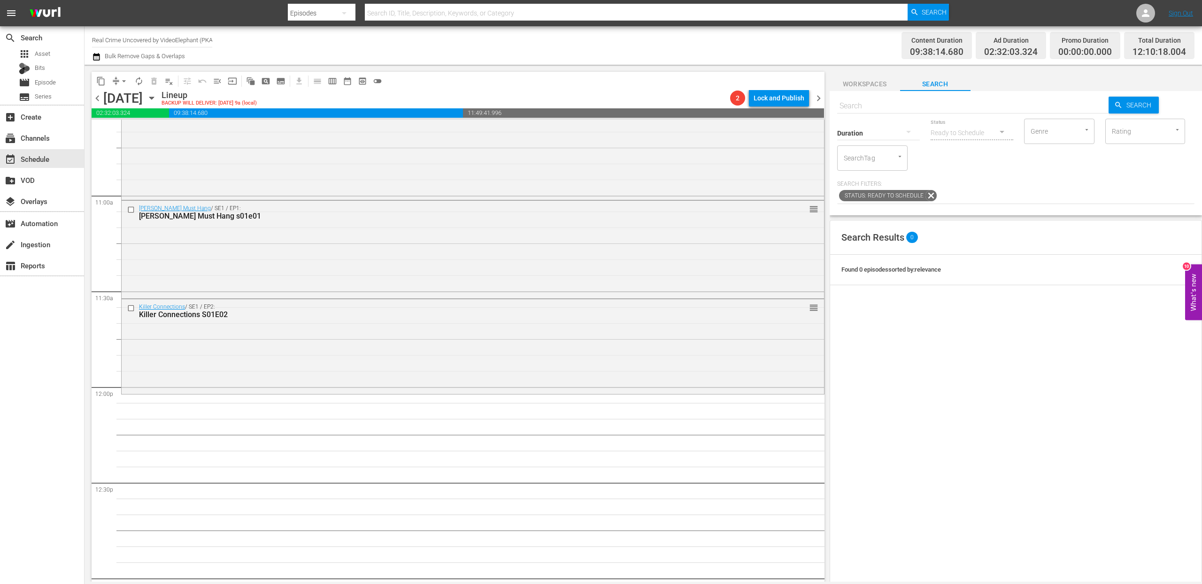
scroll to position [2032, 0]
click at [120, 81] on span "arrow_drop_down" at bounding box center [123, 81] width 9 height 9
click at [142, 127] on li "Align to End of Previous Day" at bounding box center [124, 130] width 99 height 15
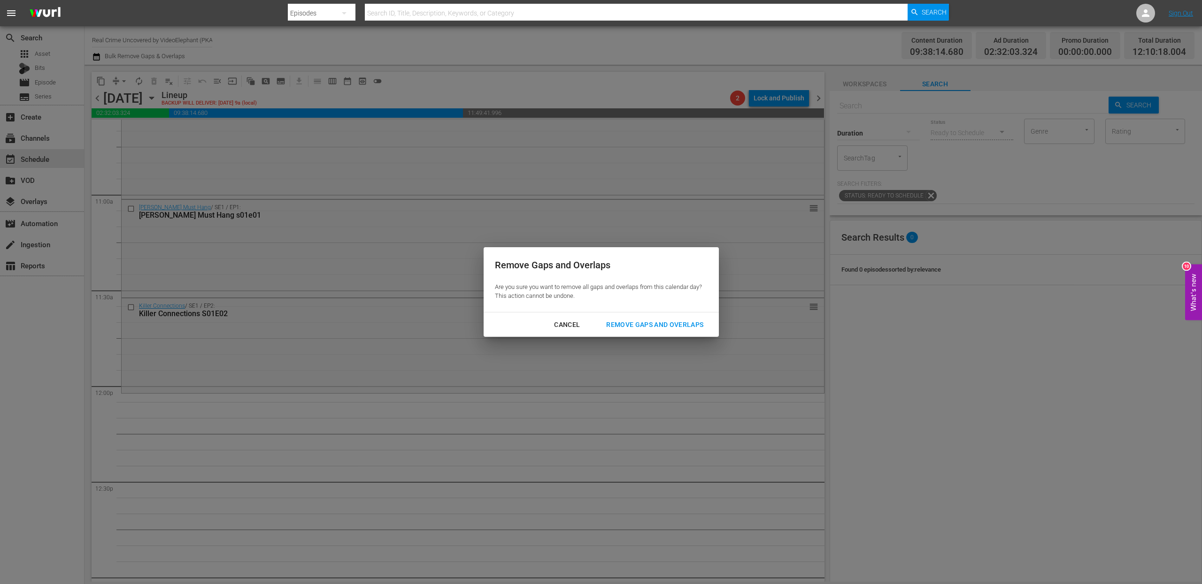
click at [625, 322] on div "Remove Gaps and Overlaps" at bounding box center [654, 325] width 112 height 12
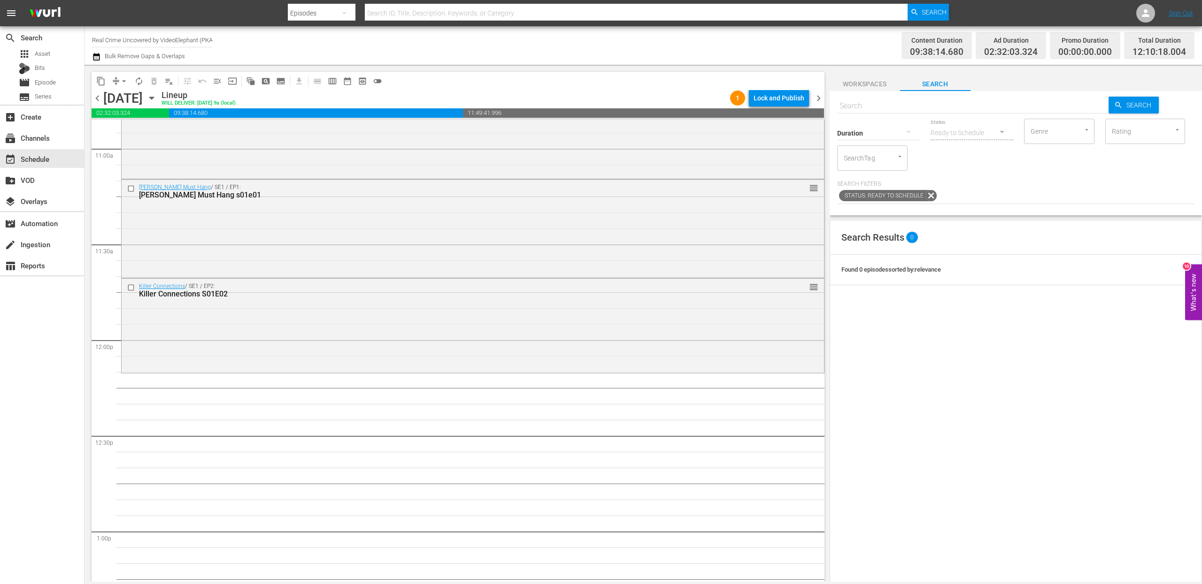
scroll to position [2085, 0]
click at [875, 109] on input "text" at bounding box center [973, 106] width 272 height 23
paste input "Fatal Crimes S01E10"
type input "Fatal Crimes S01E10"
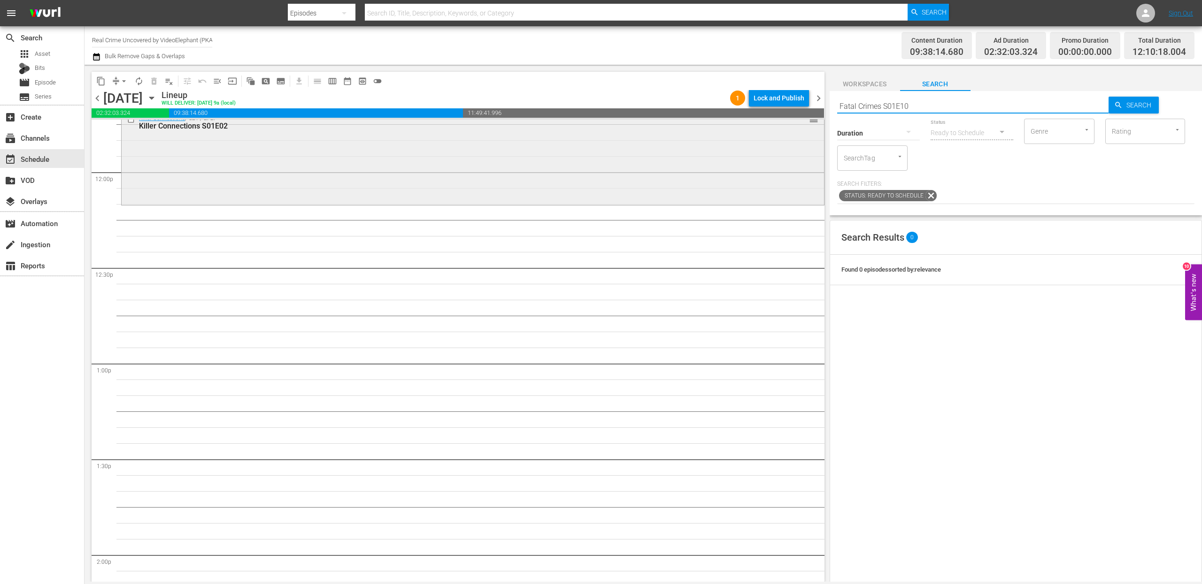
type input "Fatal Crimes S01E10"
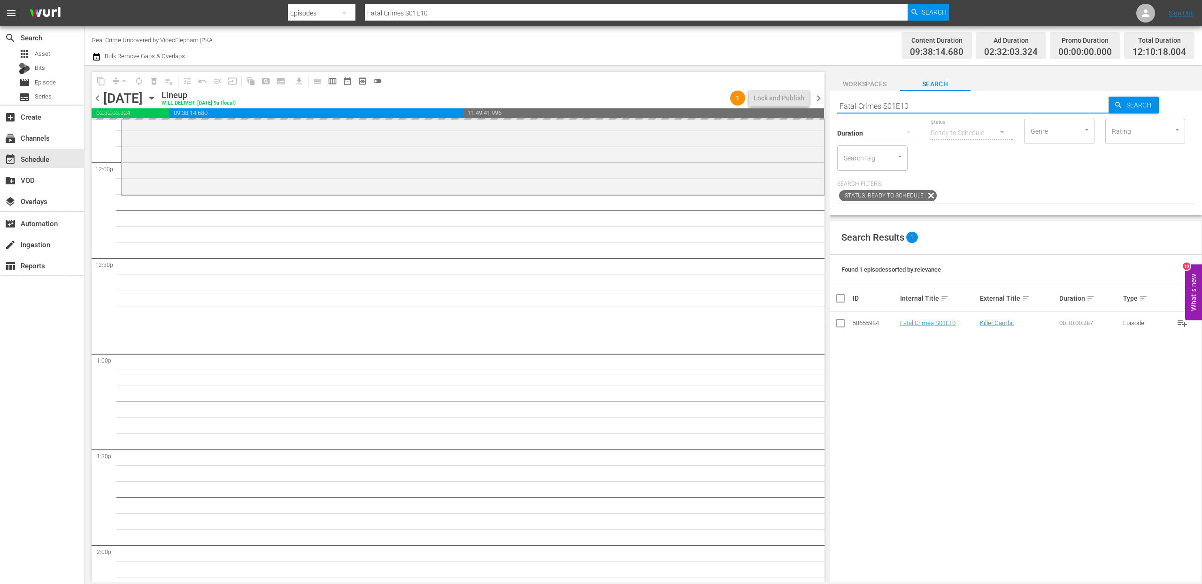
click at [963, 101] on input "Fatal Crimes S01E10" at bounding box center [973, 106] width 272 height 23
click at [942, 104] on input "Fatal Crimes S01E10" at bounding box center [973, 106] width 272 height 23
type input "Fatal Crimes S01E11"
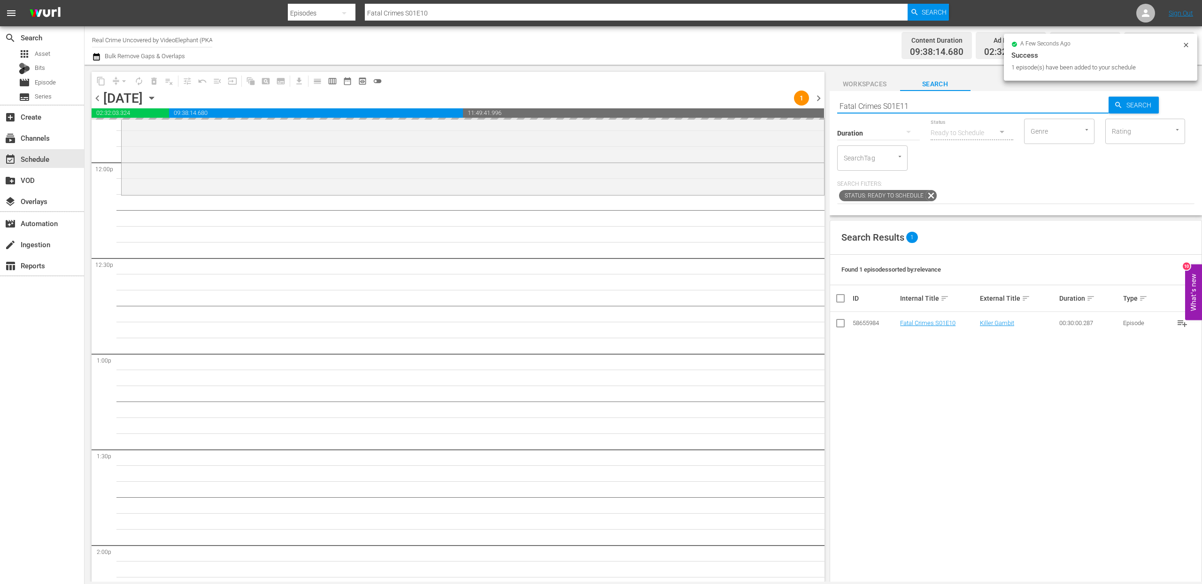
type input "Fatal Crimes S01E11"
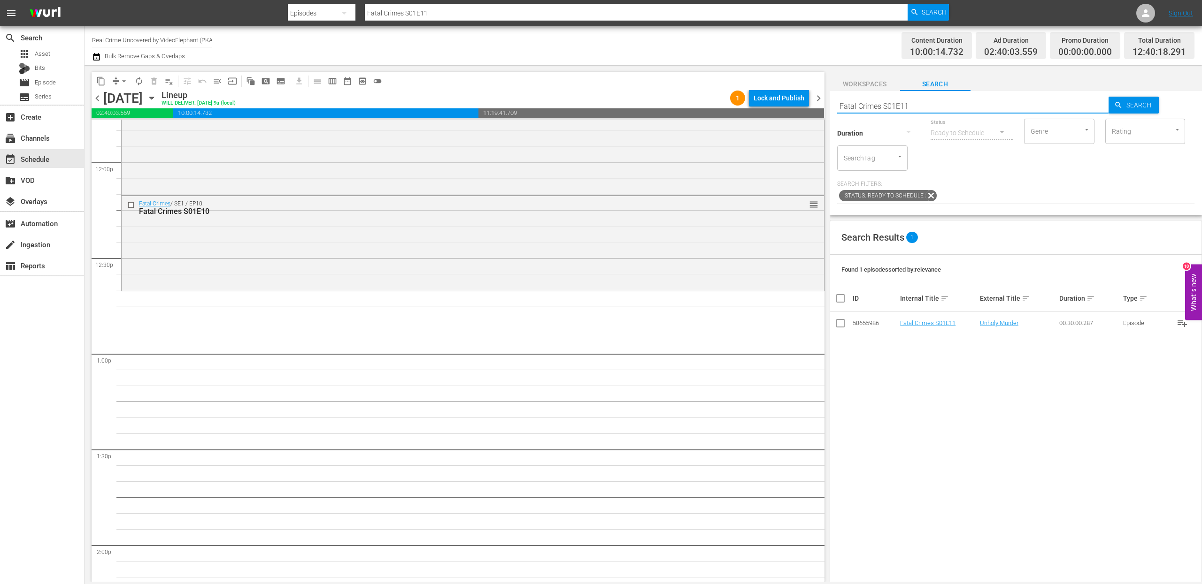
click at [933, 336] on div "Search Results 1 Found 1 episodes sorted by: relevance ID Internal Title sort E…" at bounding box center [1015, 465] width 372 height 491
drag, startPoint x: 928, startPoint y: 326, endPoint x: 614, endPoint y: 6, distance: 448.4
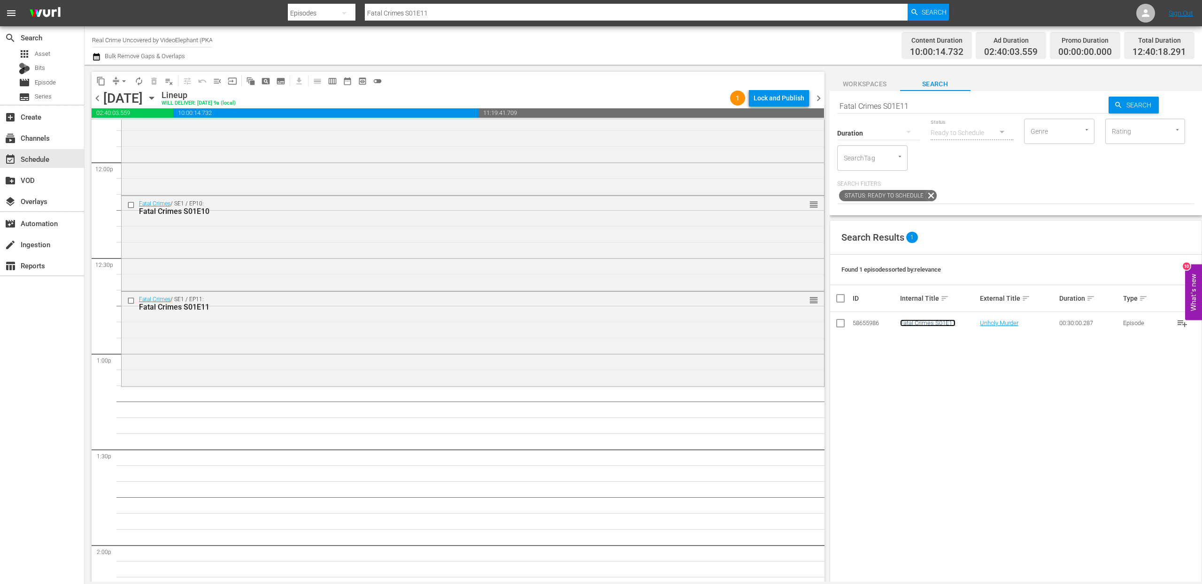
scroll to position [2312, 0]
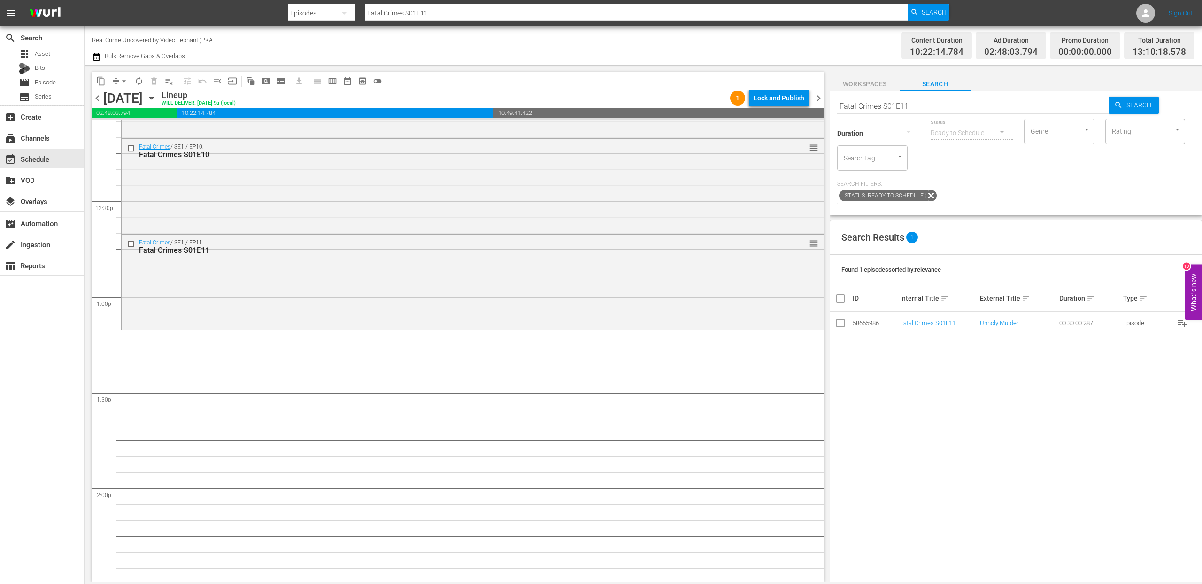
click at [914, 114] on div "Duration" at bounding box center [878, 127] width 83 height 34
click at [914, 107] on input "Fatal Crimes S01E11" at bounding box center [973, 106] width 272 height 23
type input "Fatal Crimes S01E12"
click at [962, 107] on input "Fatal Crimes S01E12" at bounding box center [973, 106] width 272 height 23
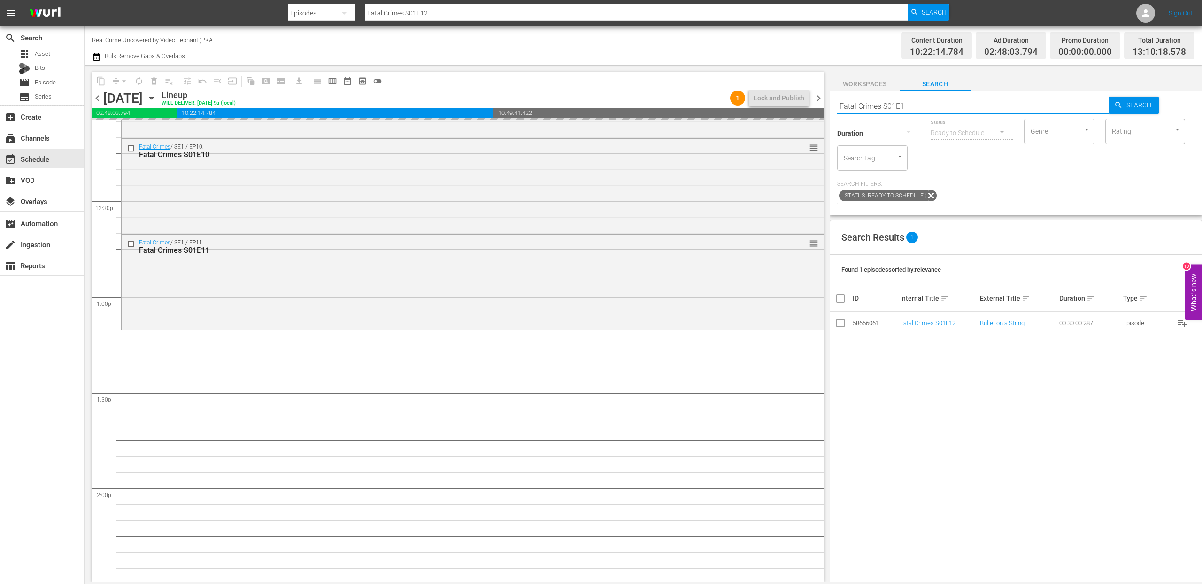
type input "Fatal Crimes S01E13"
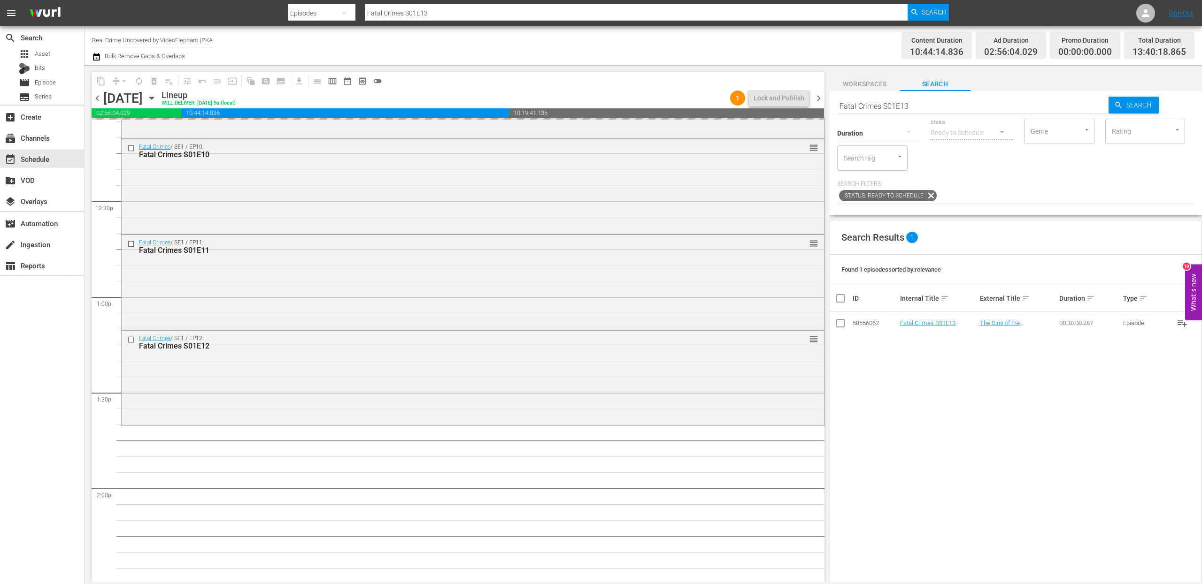
click at [924, 113] on input "Fatal Crimes S01E13" at bounding box center [973, 106] width 272 height 23
type input "Fatal Crimes S01E14"
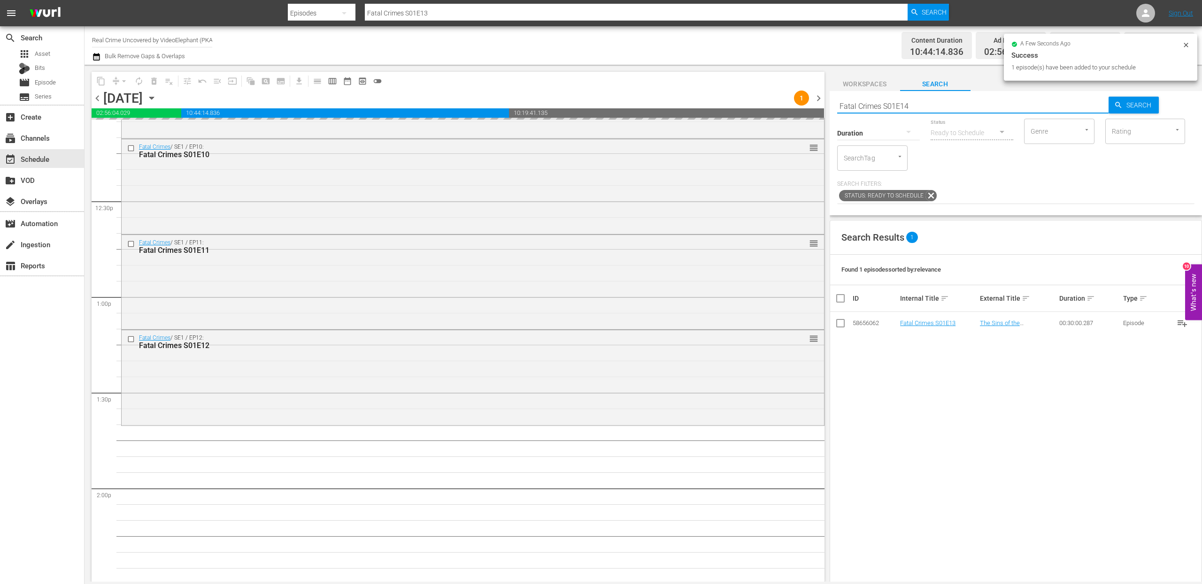
type input "Fatal Crimes S01E14"
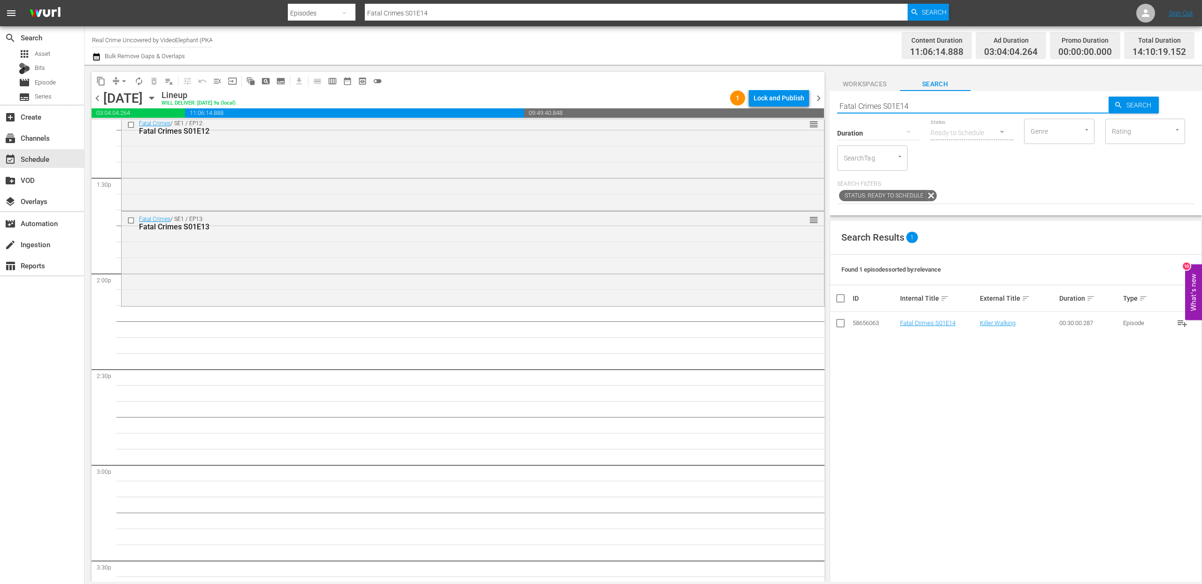
scroll to position [2528, 0]
click at [949, 99] on input "Fatal Crimes S01E14" at bounding box center [973, 106] width 272 height 23
click at [946, 102] on input "Fatal Crimes S01E14" at bounding box center [973, 106] width 272 height 23
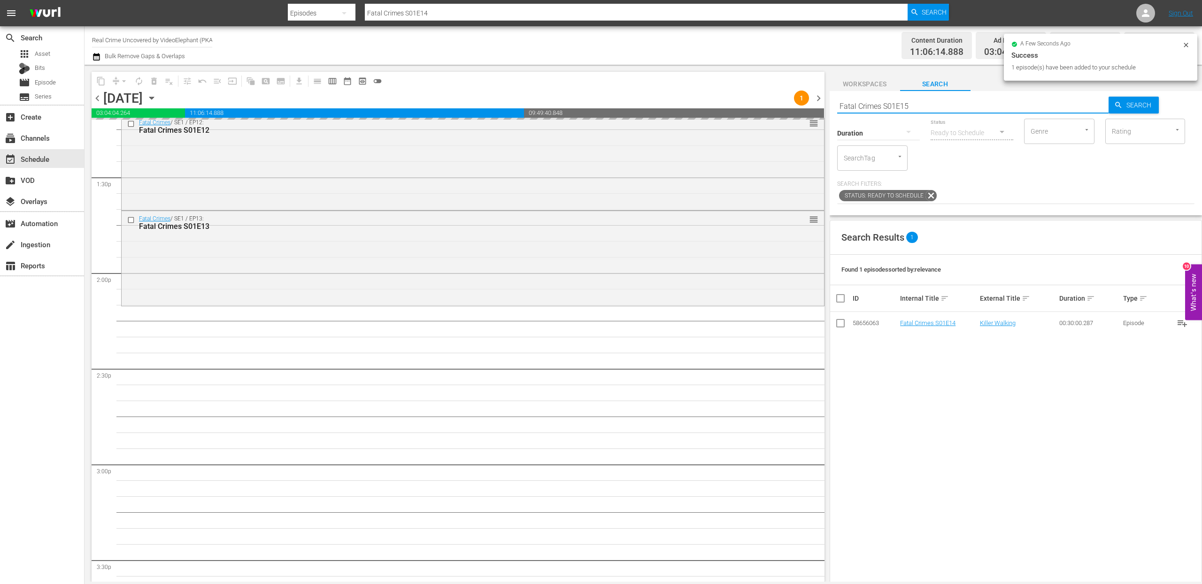
type input "Fatal Crimes S01E15"
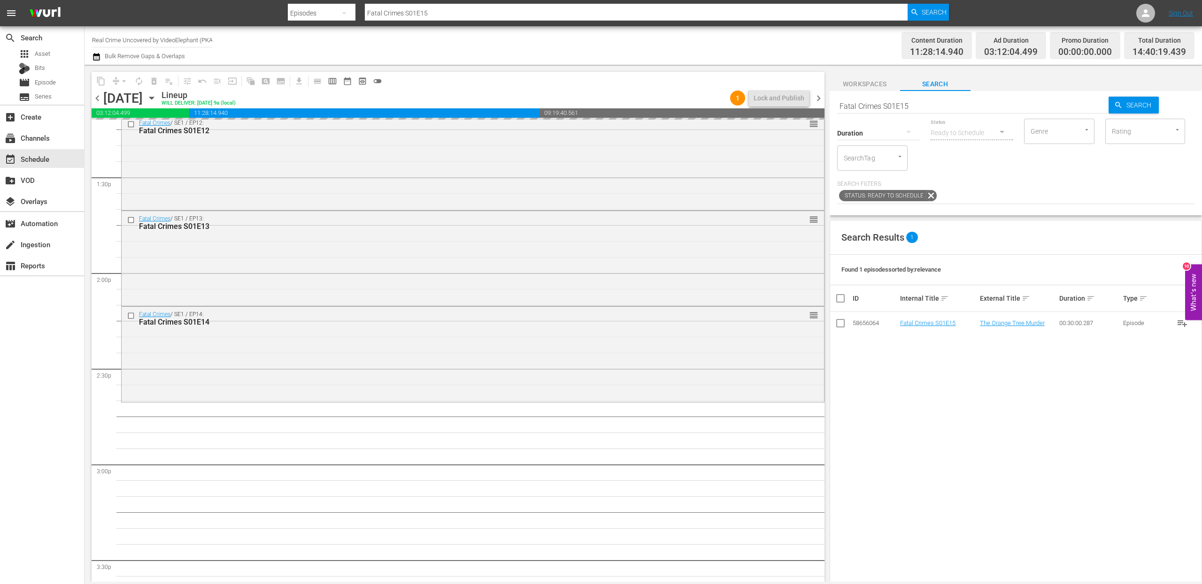
click at [928, 102] on input "Fatal Crimes S01E15" at bounding box center [973, 106] width 272 height 23
type input "Fatal Crimes S01E16"
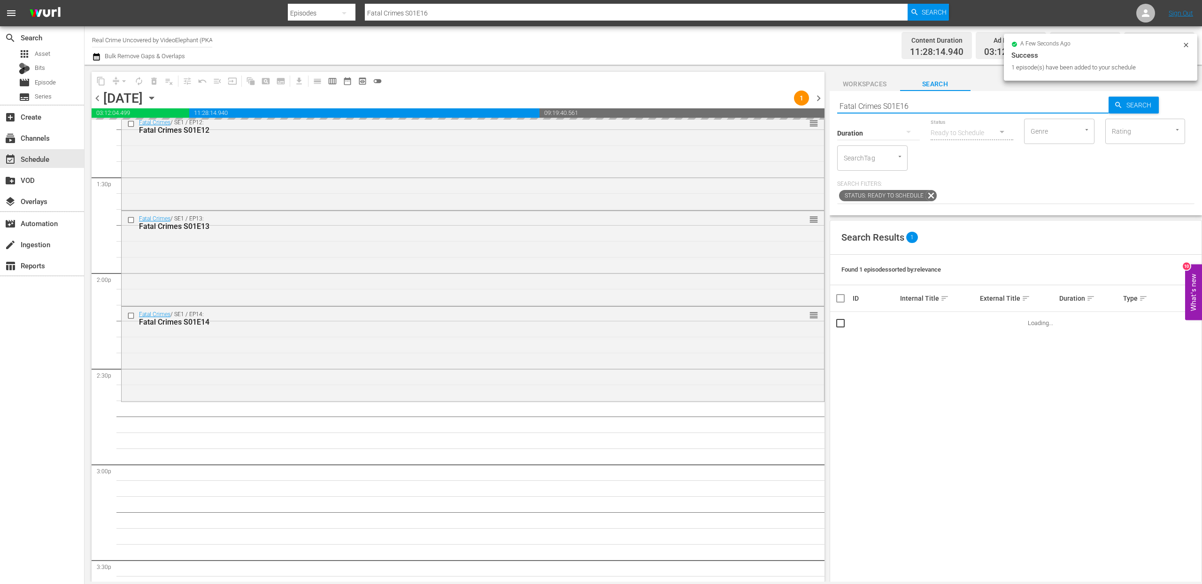
scroll to position [2638, 0]
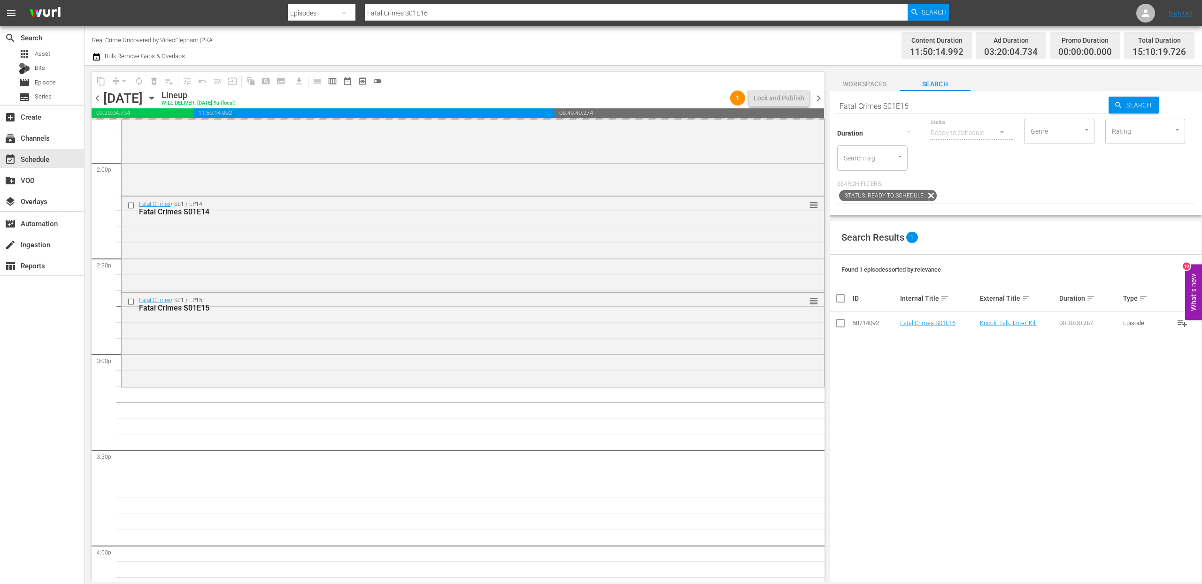
click at [928, 107] on input "Fatal Crimes S01E16" at bounding box center [973, 106] width 272 height 23
type input "Fatal Crimes S01E17"
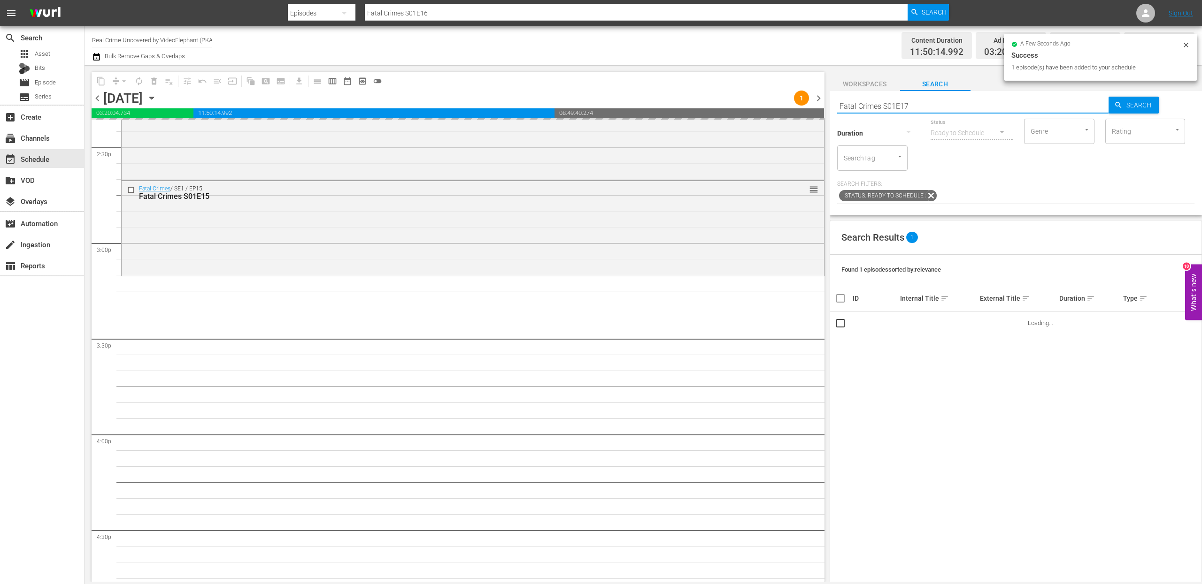
type input "Fatal Crimes S01E17"
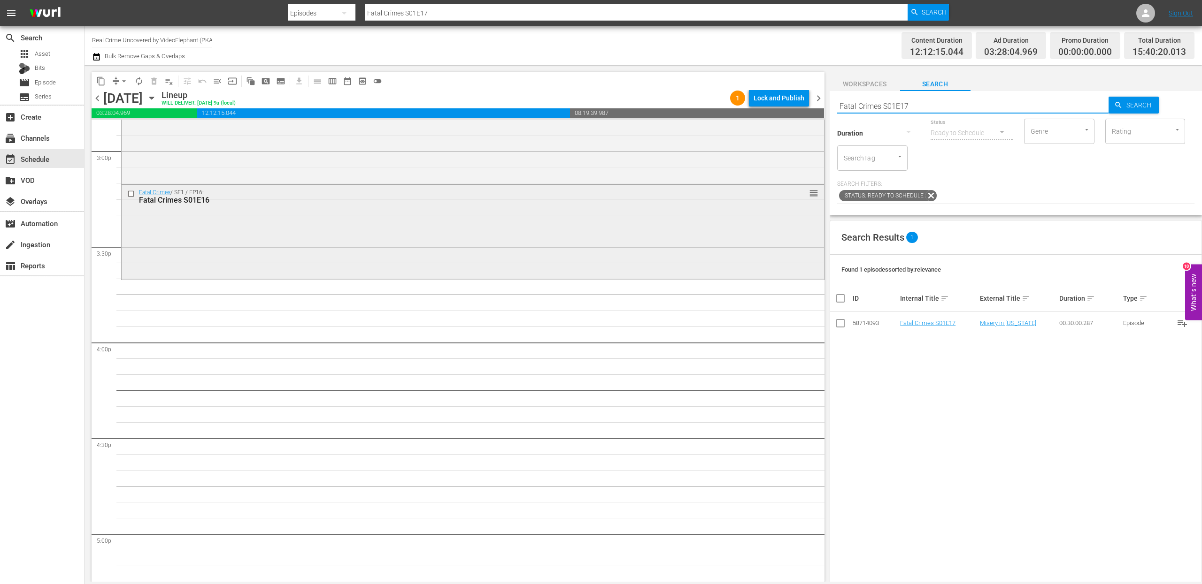
scroll to position [2849, 0]
click at [934, 101] on input "Fatal Crimes S01E17" at bounding box center [973, 106] width 272 height 23
click at [916, 104] on input "Fatal Crimes S01E17" at bounding box center [973, 106] width 272 height 23
type input "Fatal Crimes S01E18"
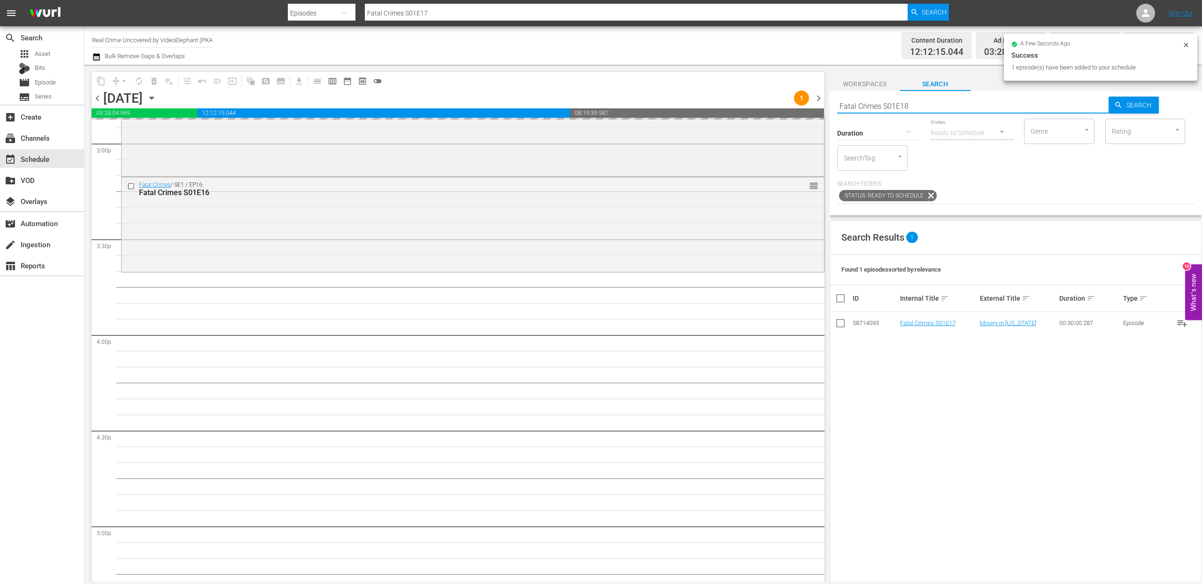
type input "Fatal Crimes S01E18"
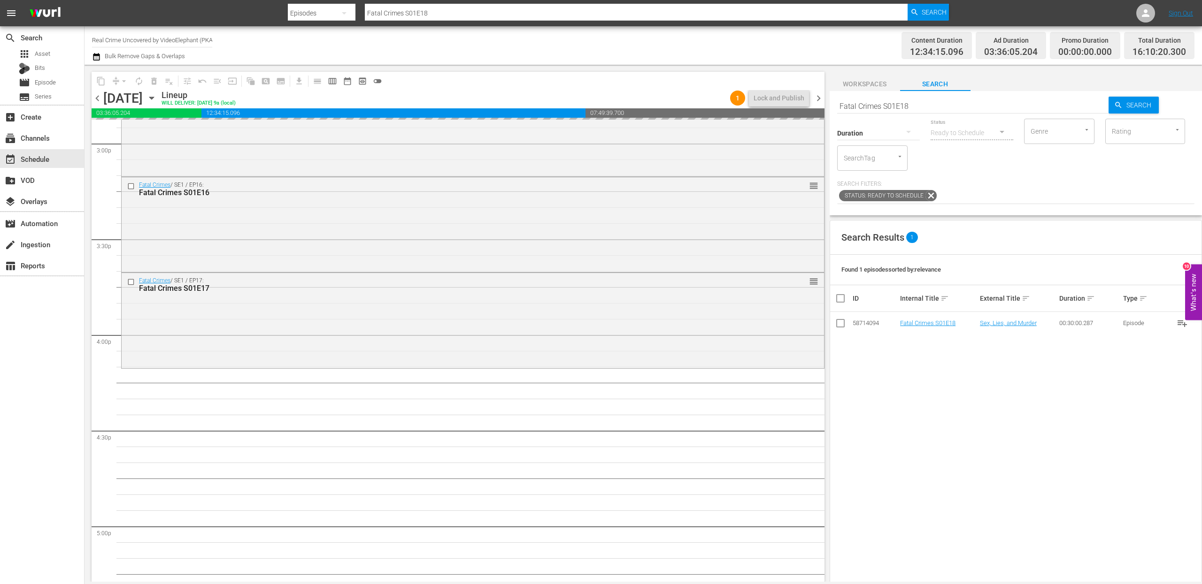
click at [934, 106] on input "Fatal Crimes S01E18" at bounding box center [973, 106] width 272 height 23
type input "Fatal Crimes S01E19"
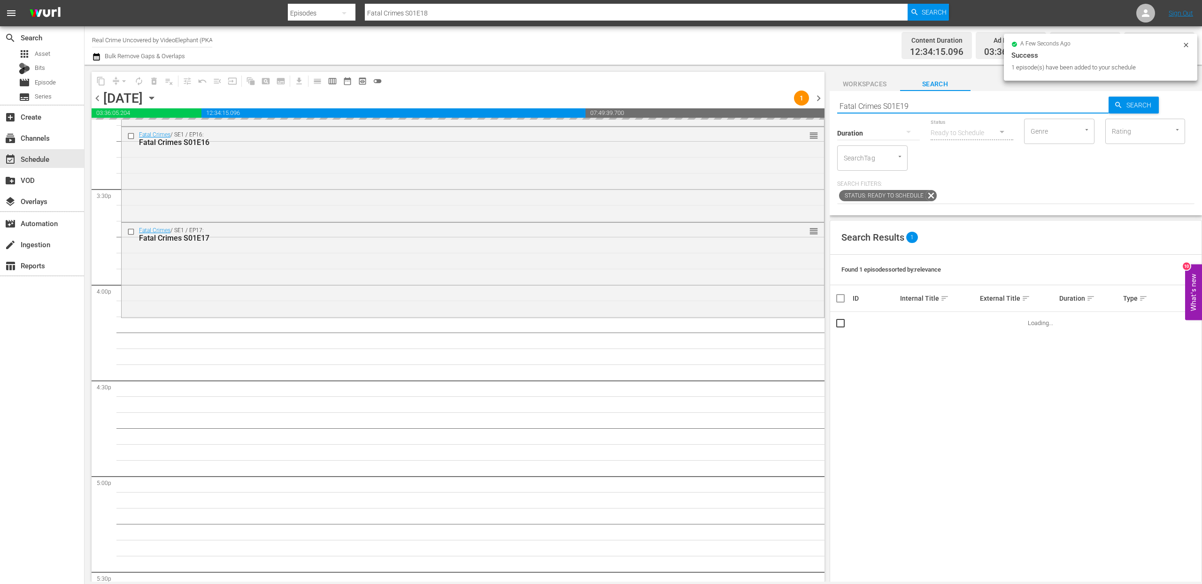
type input "Fatal Crimes S01E19"
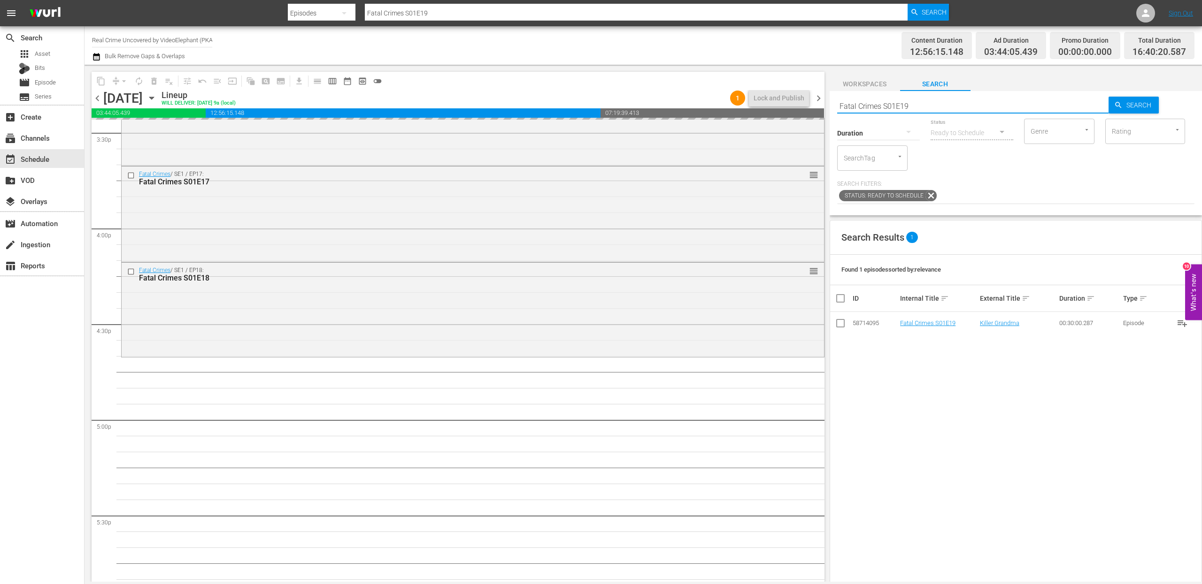
click at [912, 104] on input "Fatal Crimes S01E19" at bounding box center [973, 106] width 272 height 23
type input "Fatal Crimes S01E20"
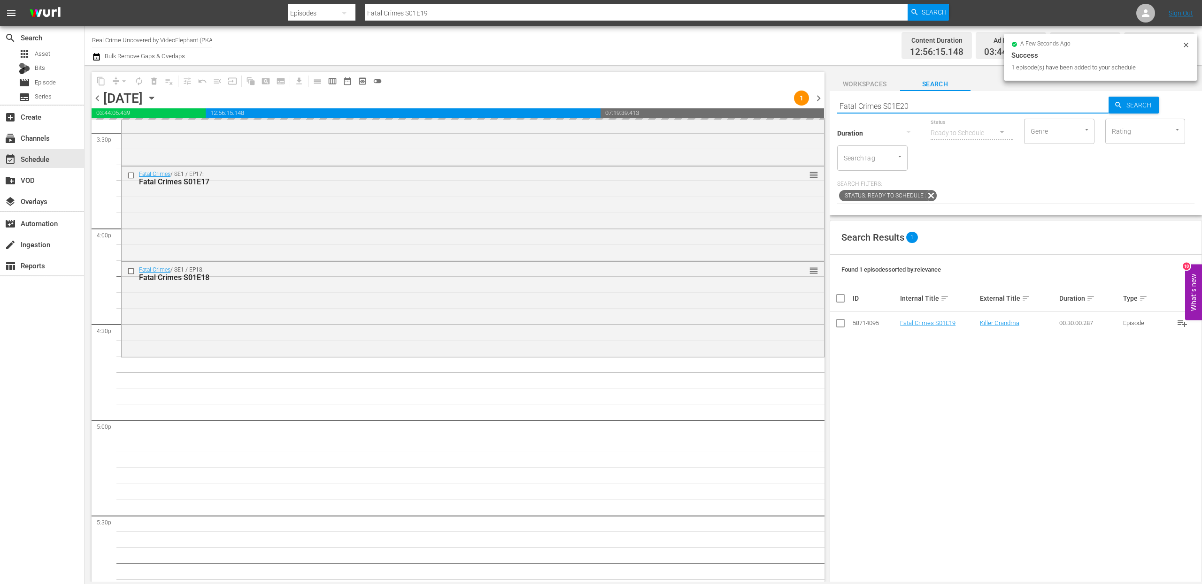
type input "Fatal Crimes S01E20"
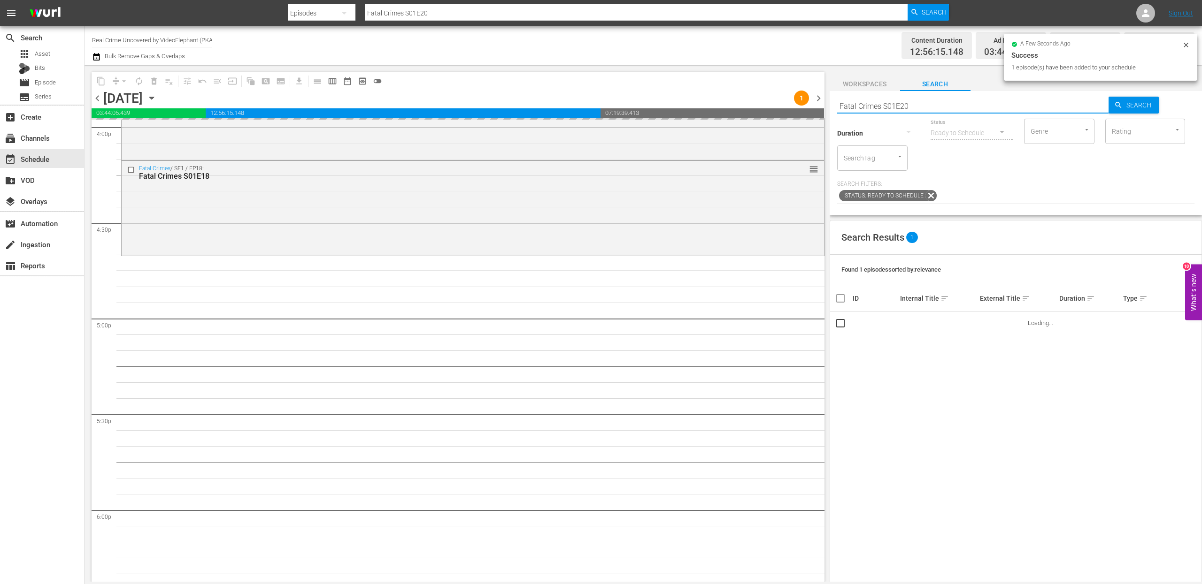
scroll to position [3063, 0]
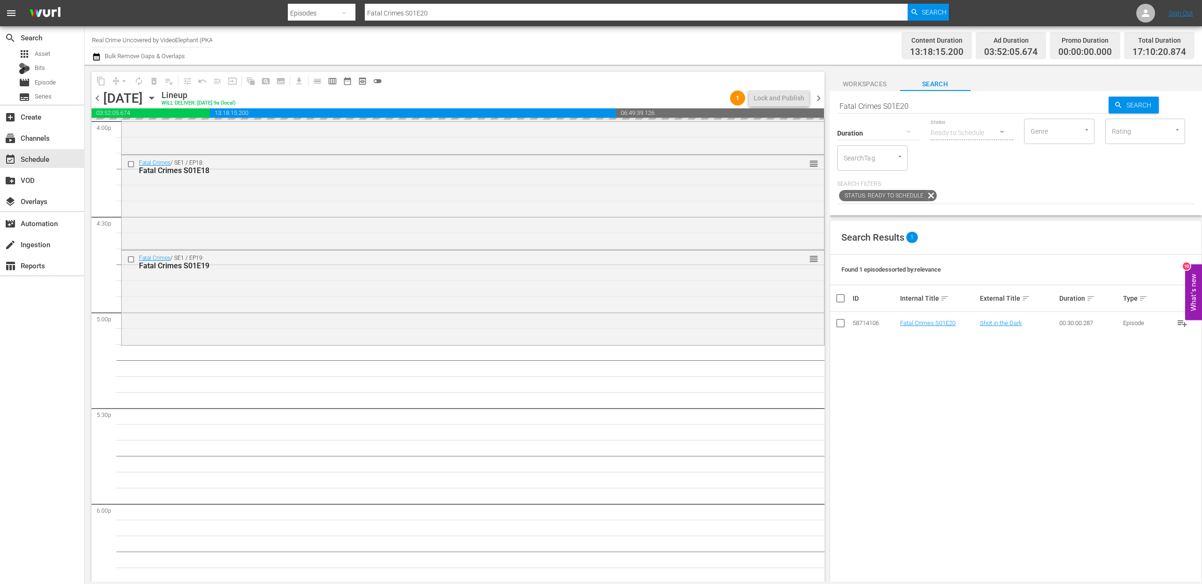
click at [949, 106] on input "Fatal Crimes S01E20" at bounding box center [973, 106] width 272 height 23
type input "Fatal Crimes S01E21"
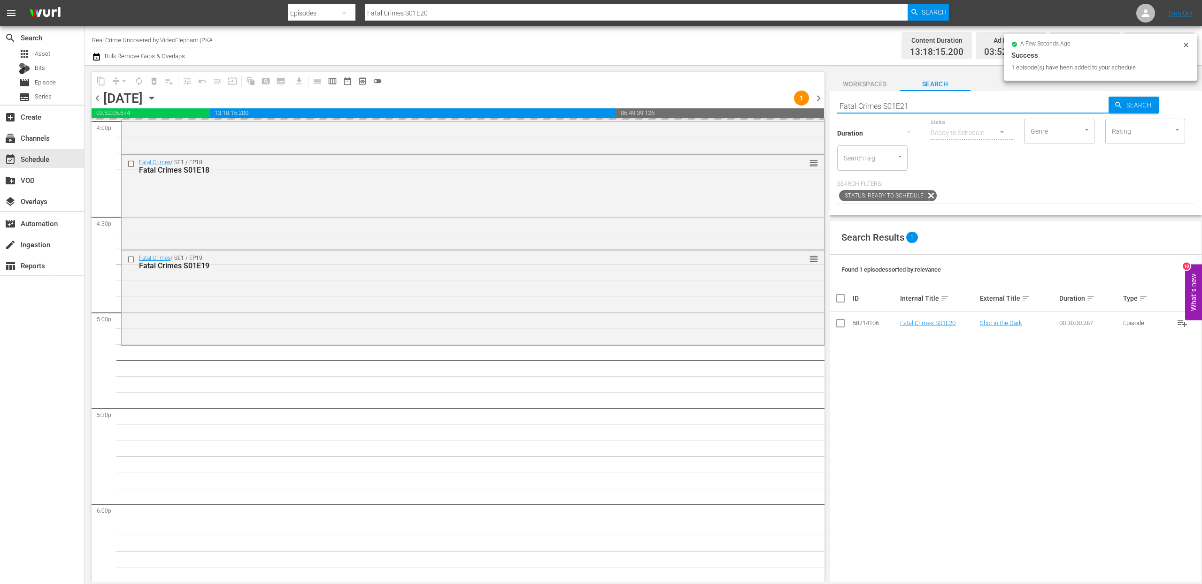
type input "Fatal Crimes S01E21"
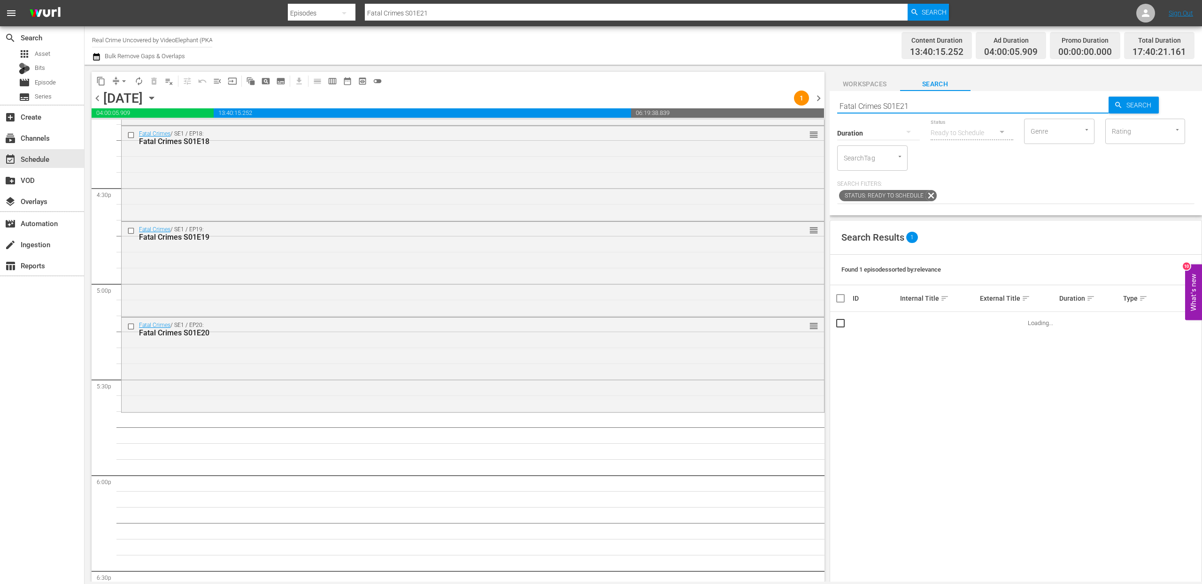
scroll to position [3139, 0]
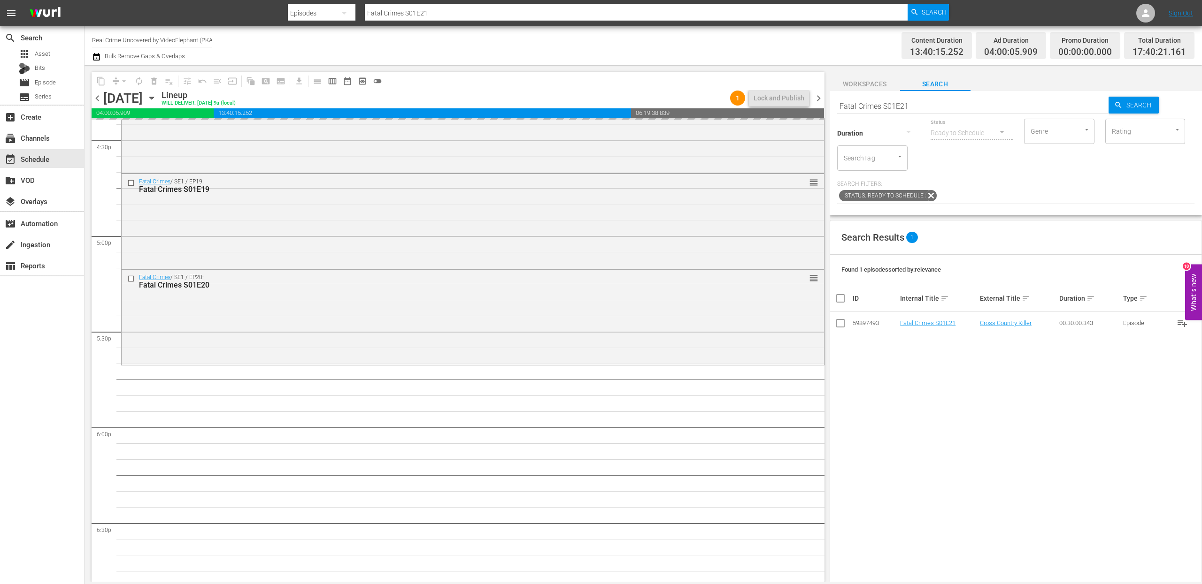
click at [928, 102] on input "Fatal Crimes S01E21" at bounding box center [973, 106] width 272 height 23
type input "Fatal Crimes S01E22"
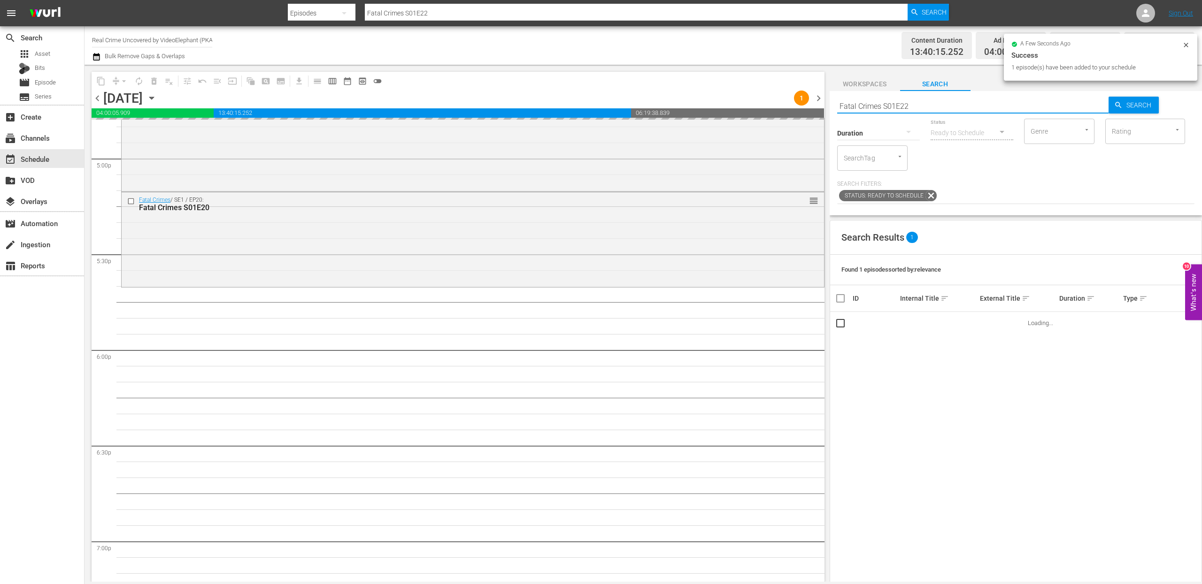
scroll to position [3224, 0]
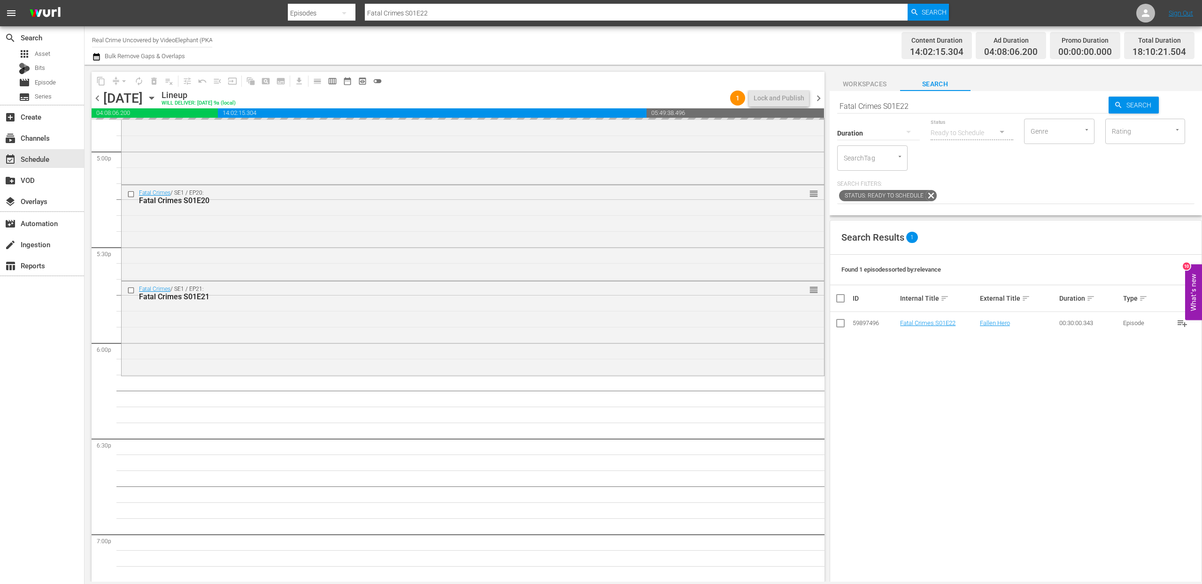
click at [944, 109] on input "Fatal Crimes S01E22" at bounding box center [973, 106] width 272 height 23
type input "Fatal Crimes S01E23"
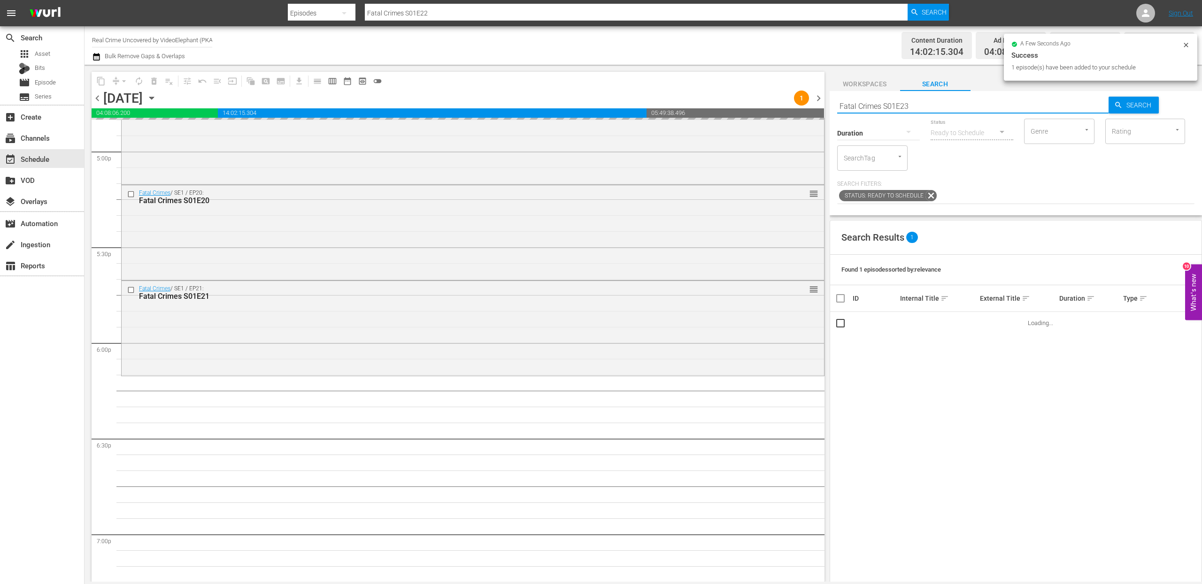
type input "Fatal Crimes S01E23"
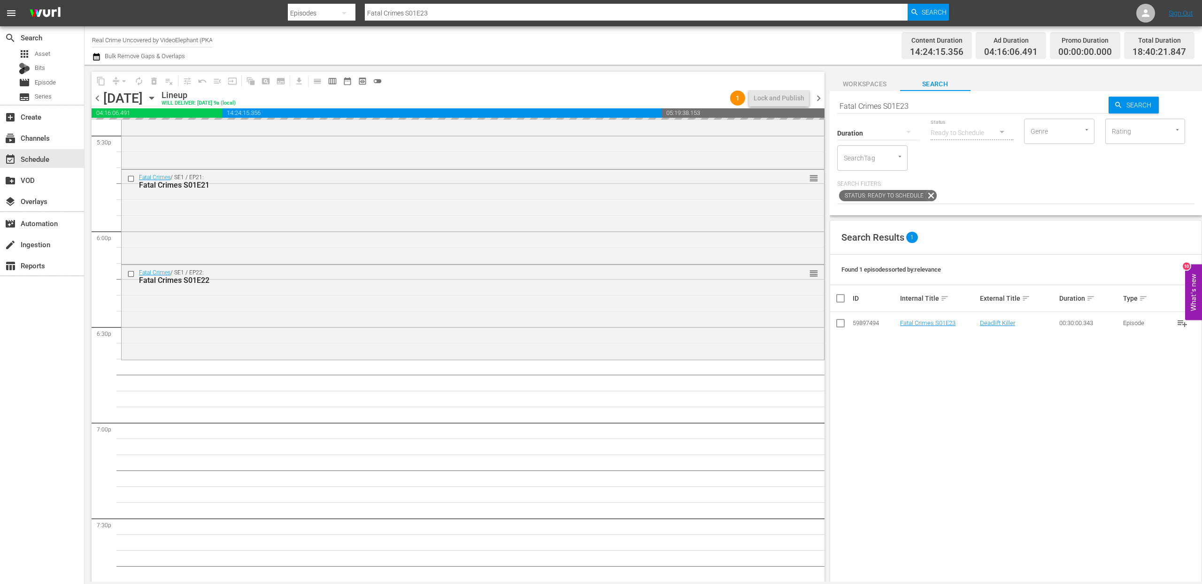
drag, startPoint x: 915, startPoint y: 323, endPoint x: 640, endPoint y: 0, distance: 424.2
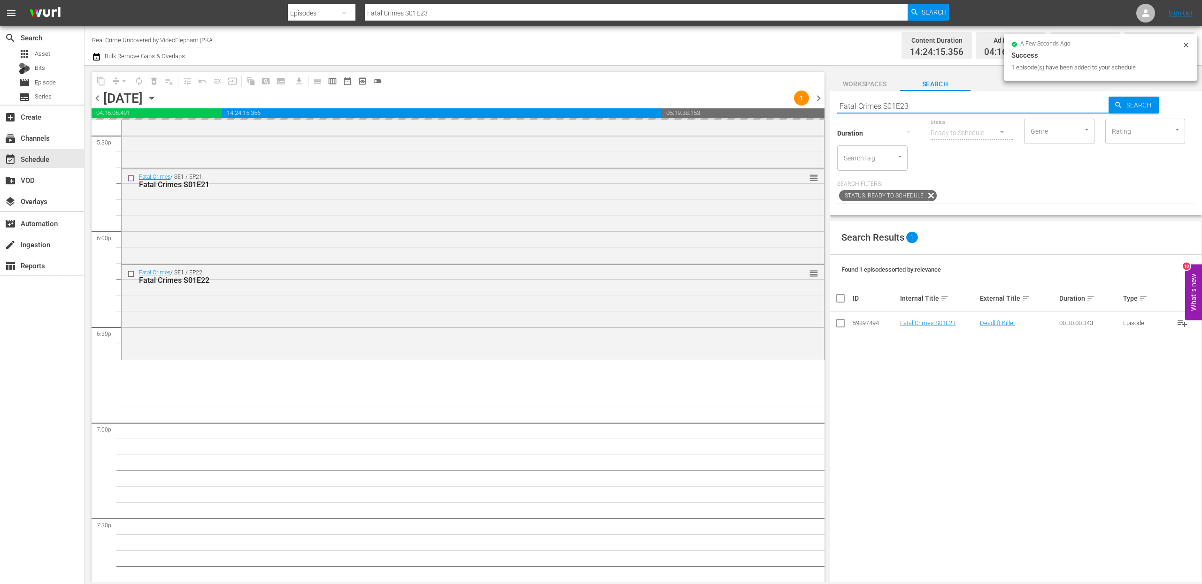
click at [865, 108] on input "Fatal Crimes S01E23" at bounding box center [973, 106] width 272 height 23
paste input "Crime Science S01E01"
type input "Crime Science S01E01"
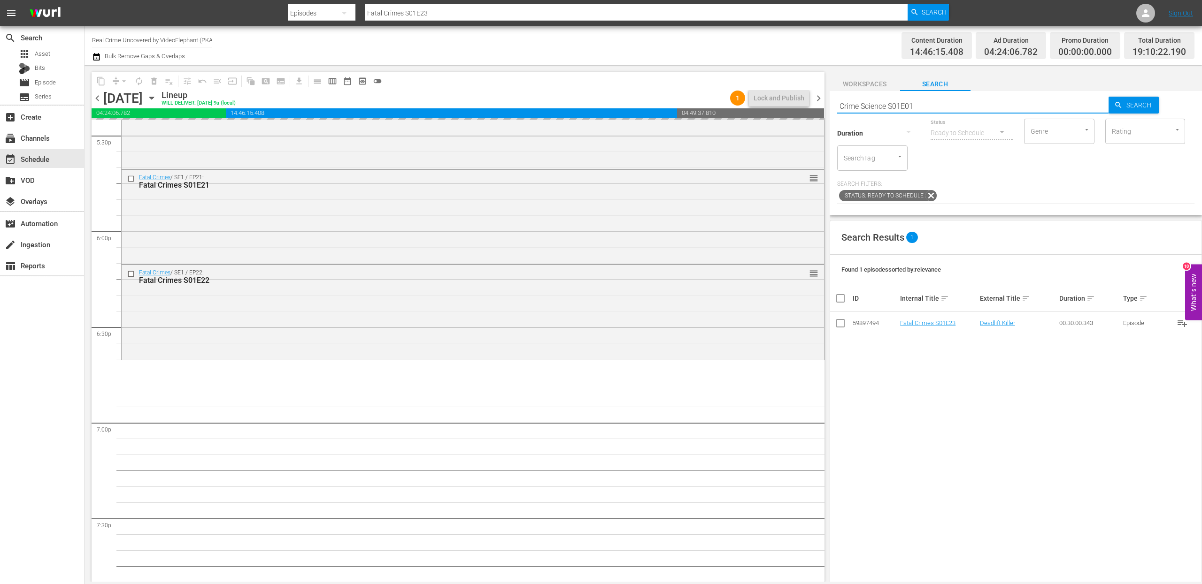
type input "Crime Science S01E01"
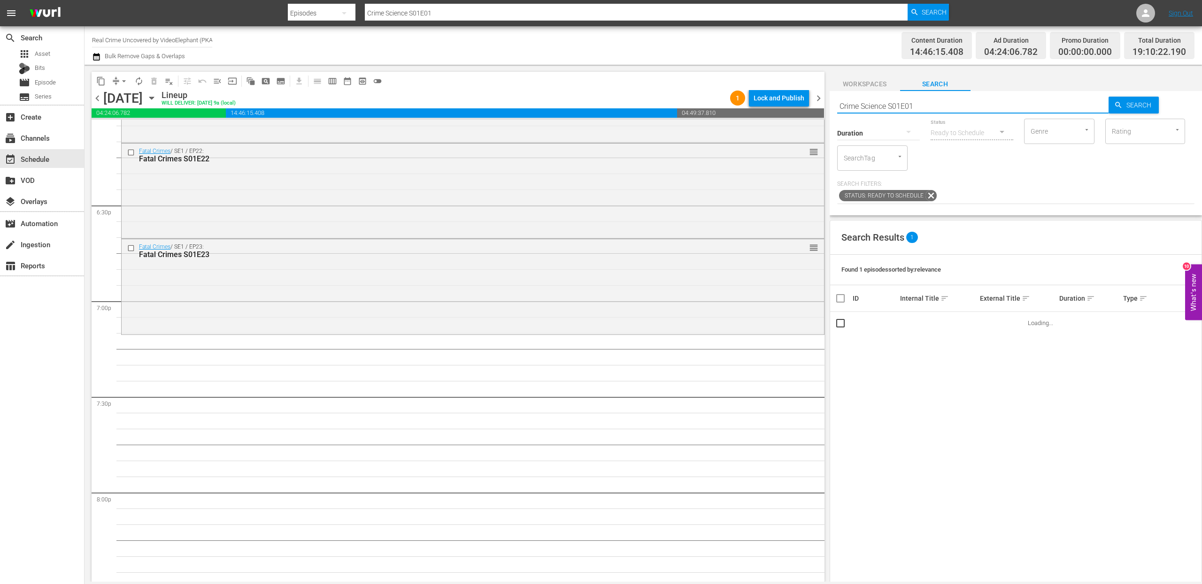
scroll to position [3459, 0]
type input "Crime Science S01E01"
click at [59, 60] on div "apps Asset" at bounding box center [42, 53] width 84 height 13
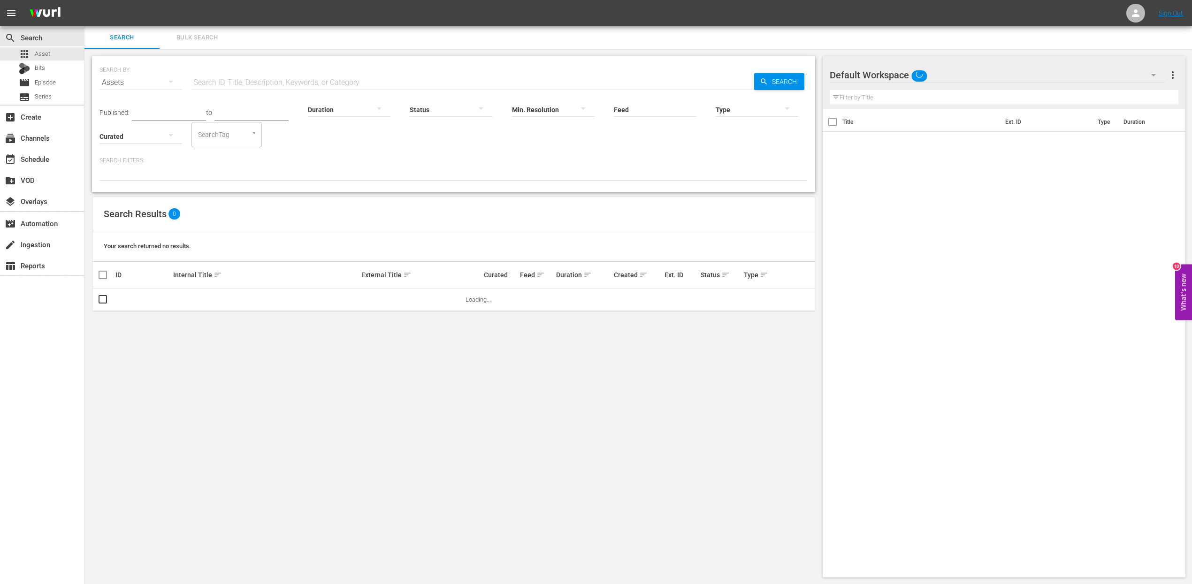
click at [214, 79] on input "text" at bounding box center [473, 82] width 563 height 23
paste input "Crime Science S01E01"
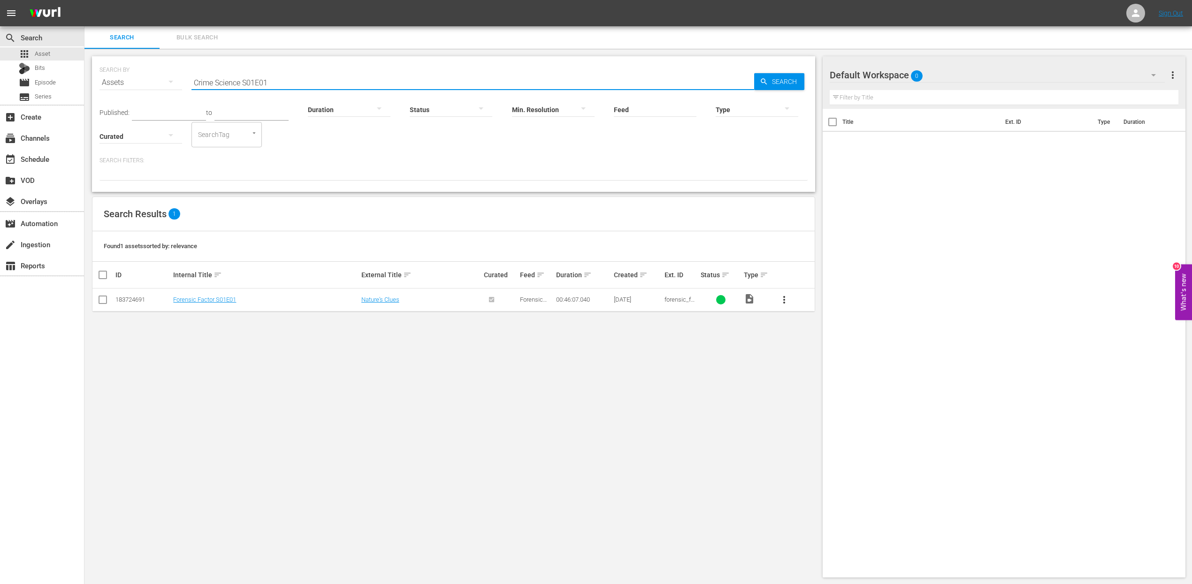
type input "Crime Science S01E01"
click at [46, 153] on div "event_available Schedule" at bounding box center [42, 158] width 84 height 19
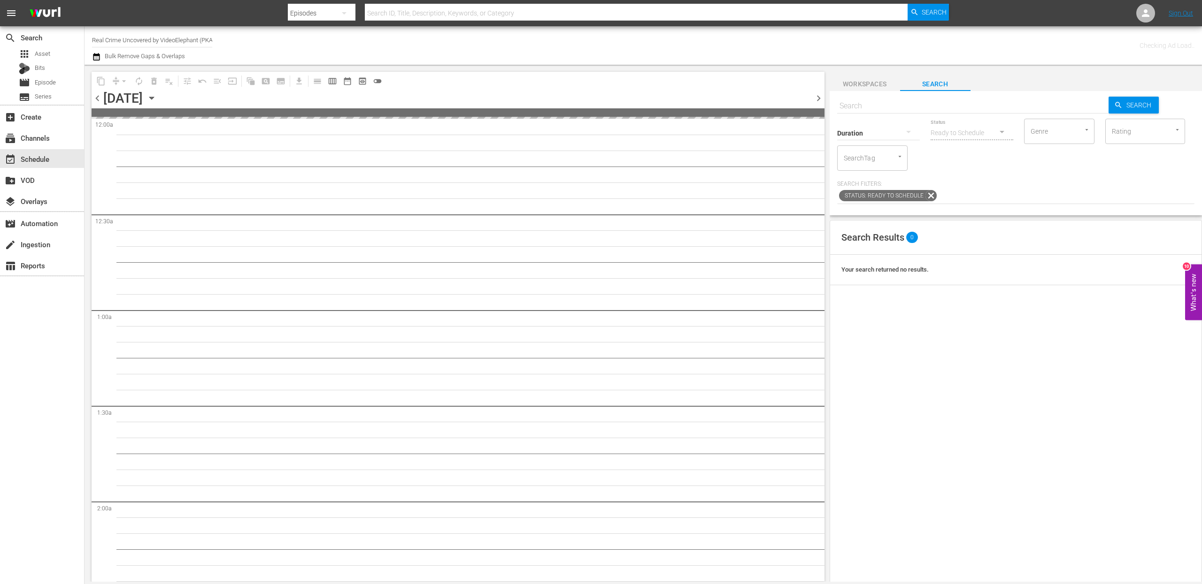
click at [96, 59] on icon "button" at bounding box center [96, 56] width 9 height 11
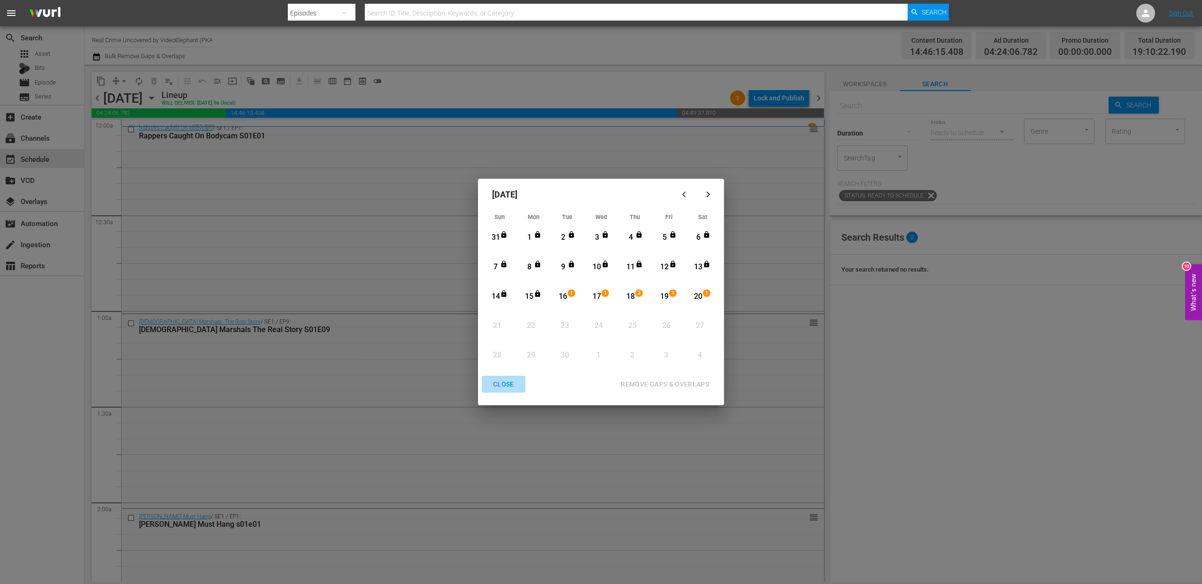
click at [505, 388] on div "CLOSE" at bounding box center [503, 385] width 36 height 12
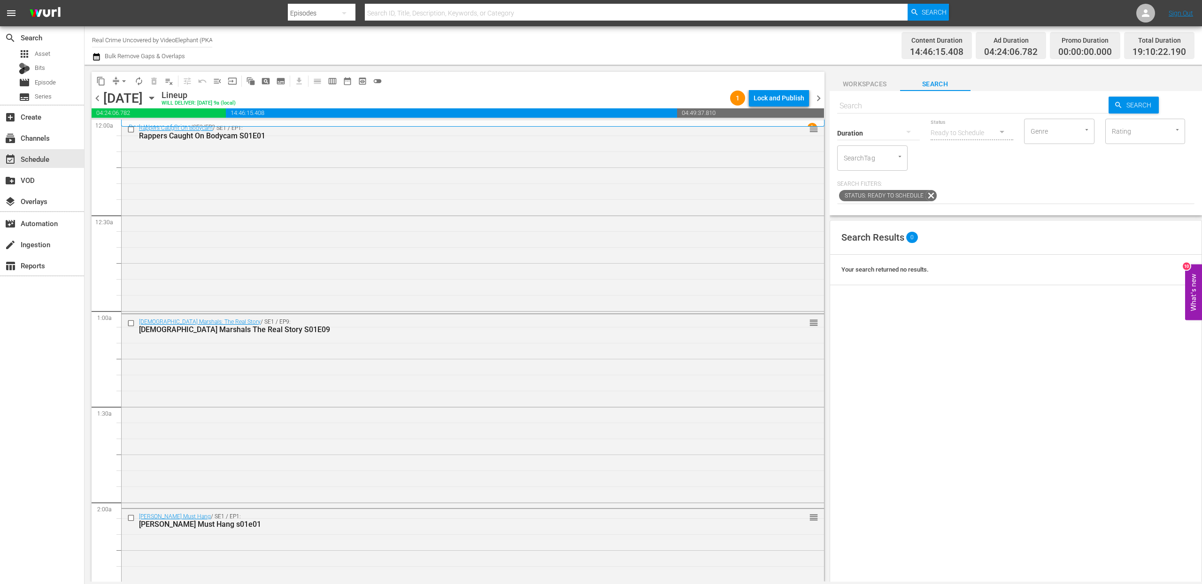
click at [157, 102] on icon "button" at bounding box center [151, 98] width 10 height 10
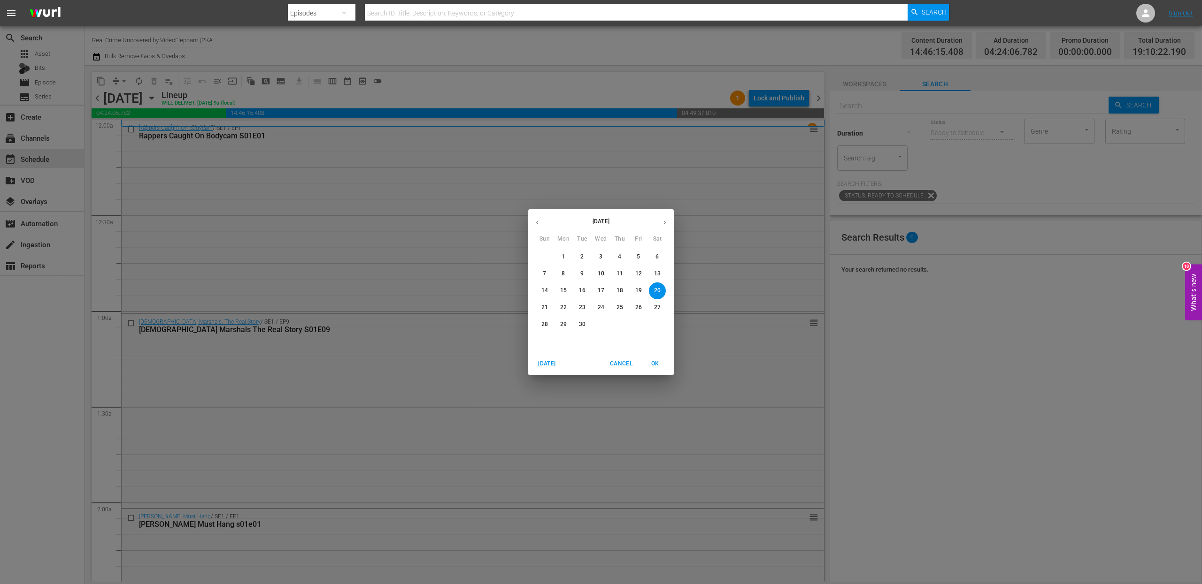
click at [584, 288] on p "16" at bounding box center [582, 291] width 7 height 8
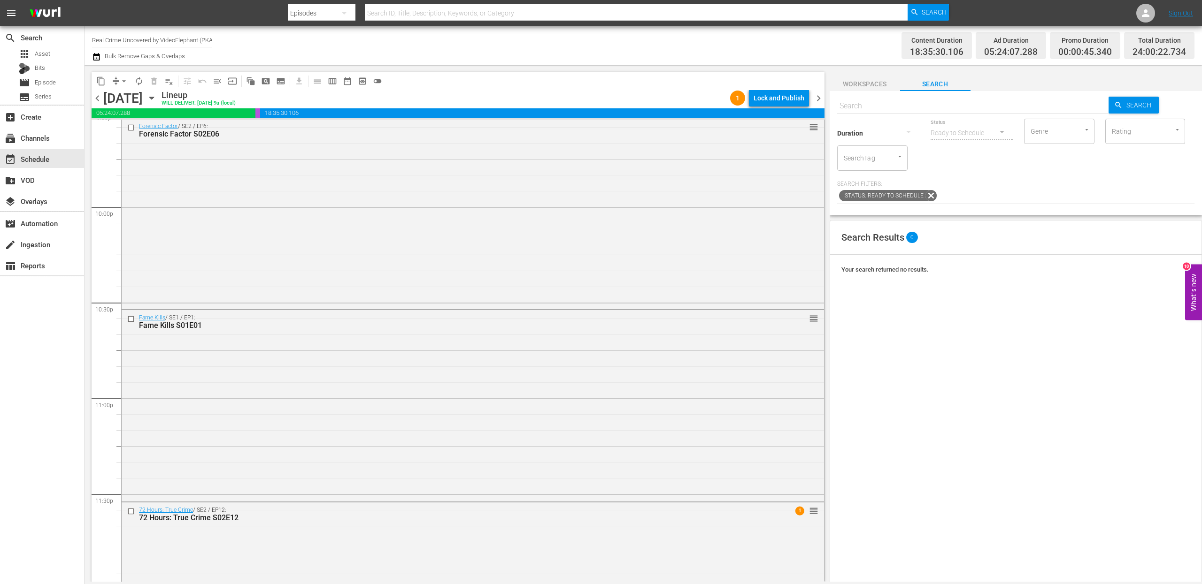
scroll to position [4142, 0]
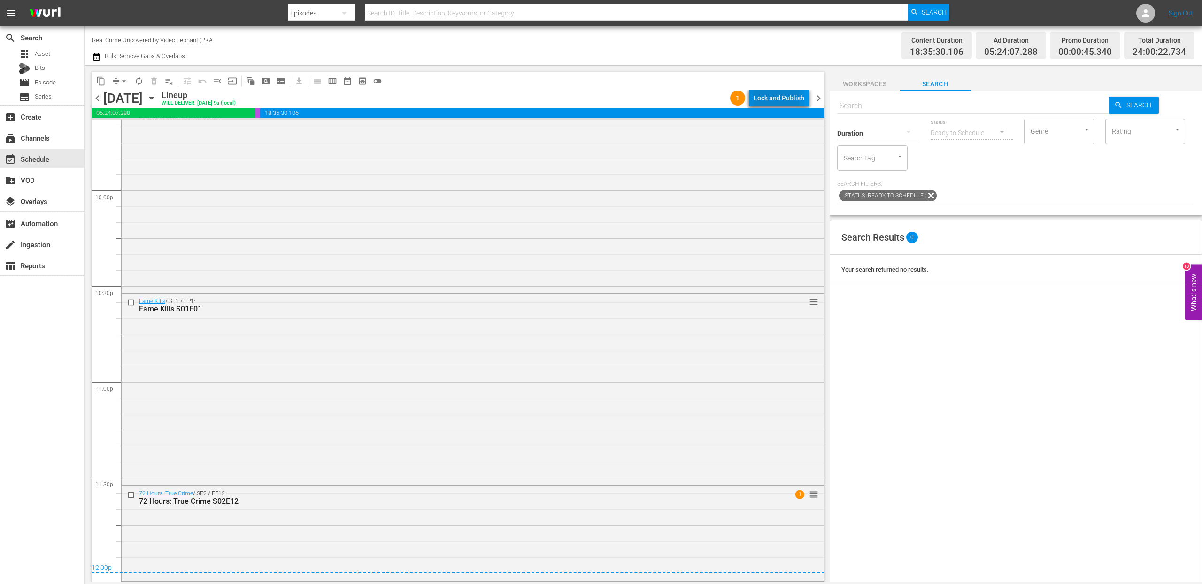
click at [774, 98] on div "Lock and Publish" at bounding box center [778, 98] width 51 height 17
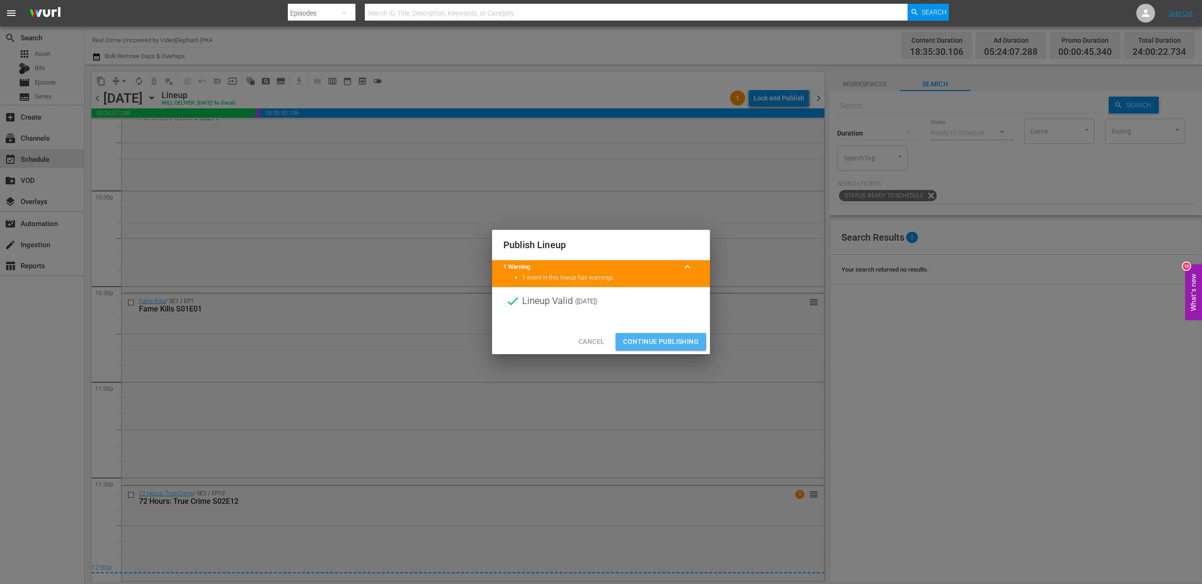
click at [661, 335] on button "Continue Publishing" at bounding box center [660, 341] width 91 height 17
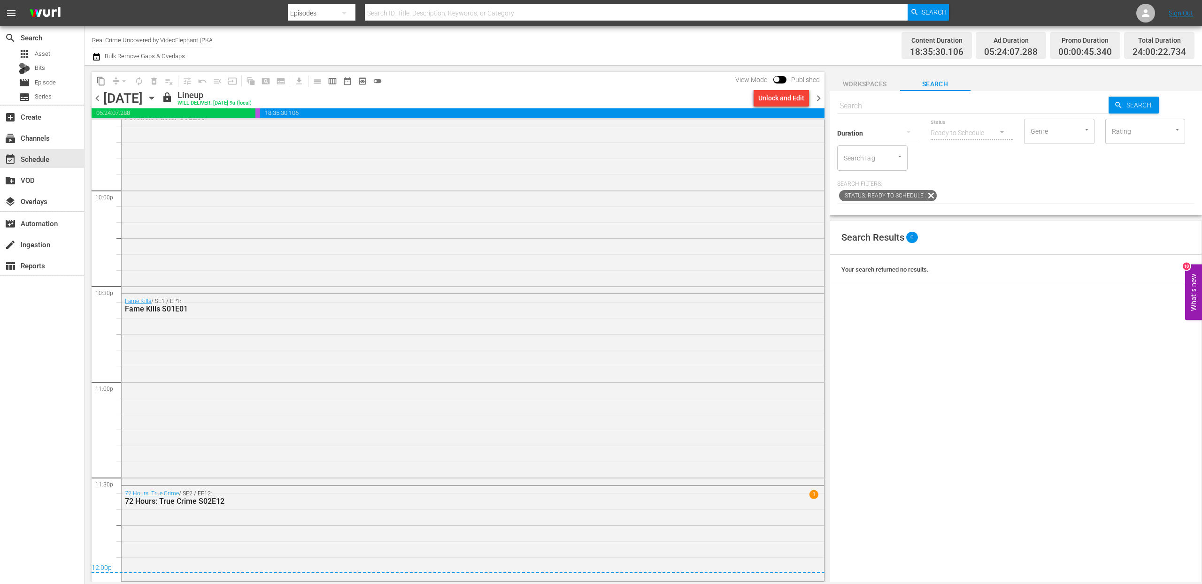
click at [821, 97] on span "chevron_right" at bounding box center [819, 98] width 12 height 12
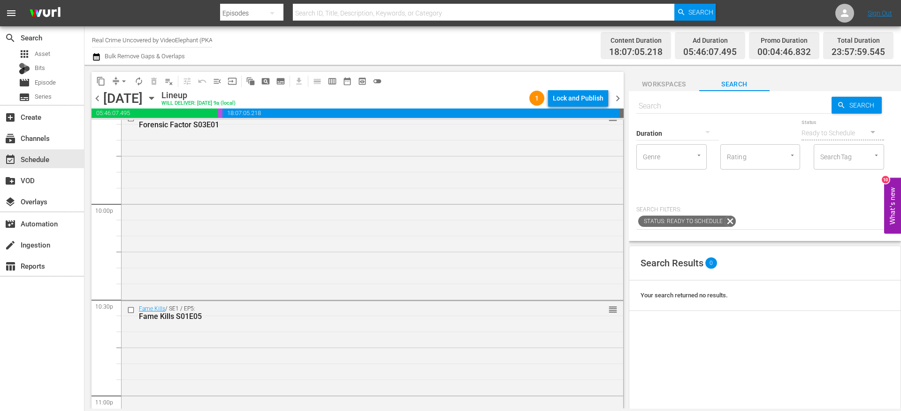
scroll to position [4310, 0]
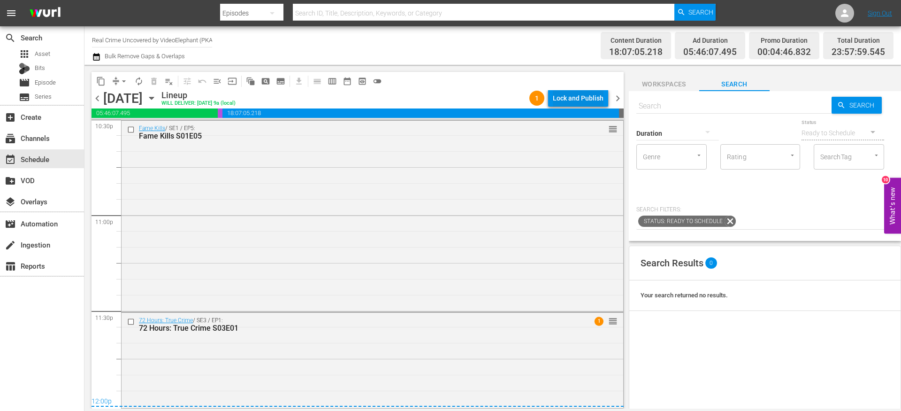
click at [586, 95] on div "Lock and Publish" at bounding box center [578, 98] width 51 height 17
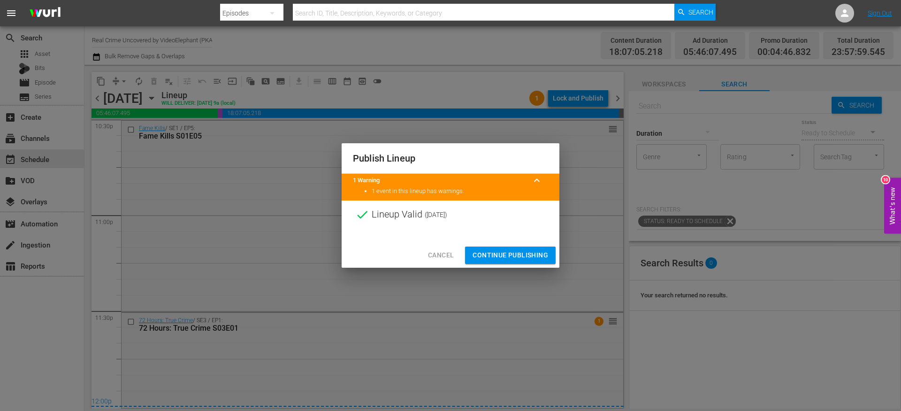
click at [504, 255] on span "Continue Publishing" at bounding box center [511, 255] width 76 height 12
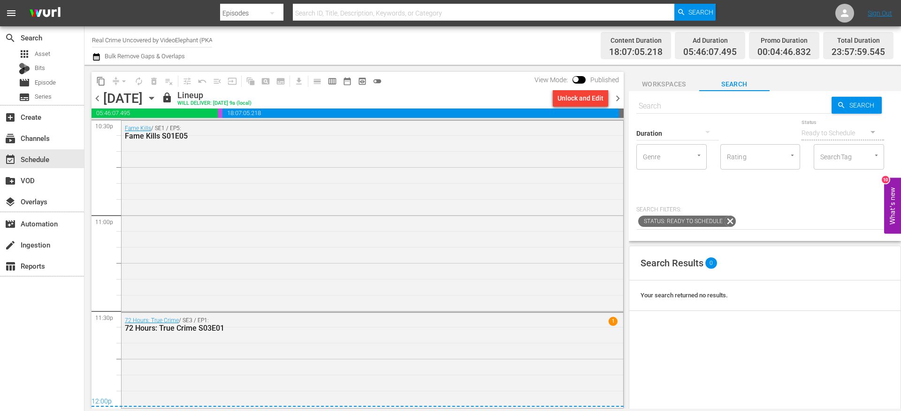
click at [620, 93] on span "chevron_right" at bounding box center [618, 98] width 12 height 12
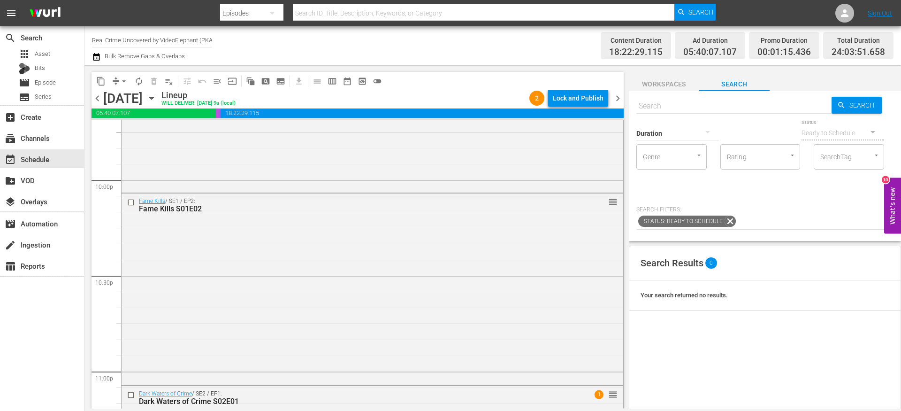
scroll to position [4321, 0]
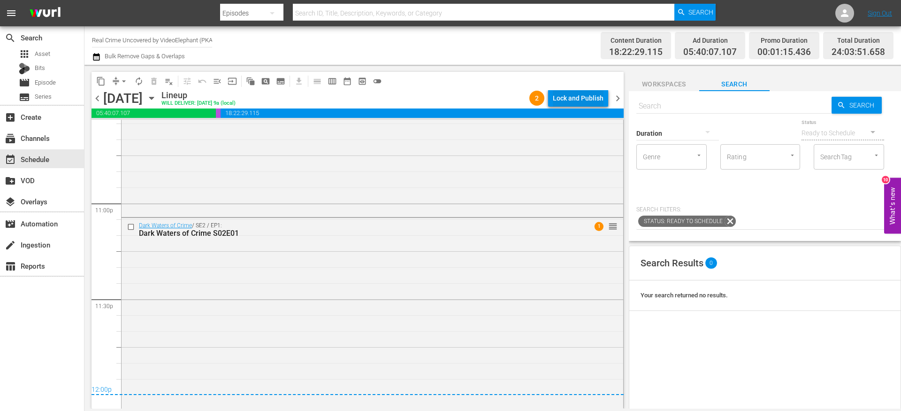
click at [564, 101] on div "Lock and Publish" at bounding box center [578, 98] width 51 height 17
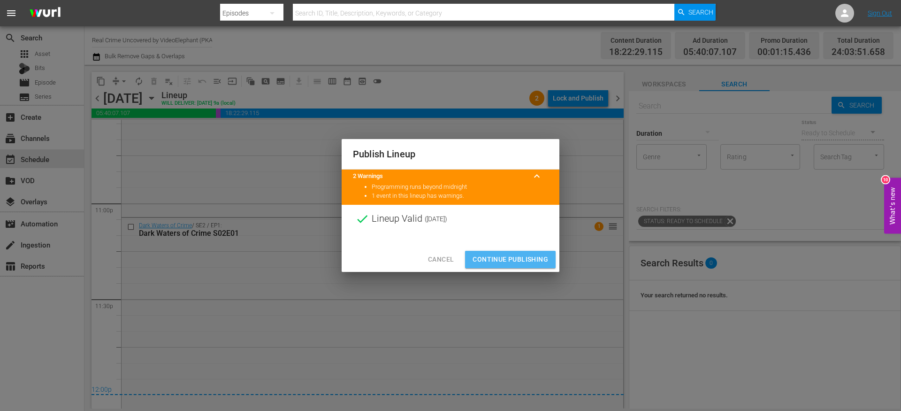
click at [500, 265] on button "Continue Publishing" at bounding box center [510, 259] width 91 height 17
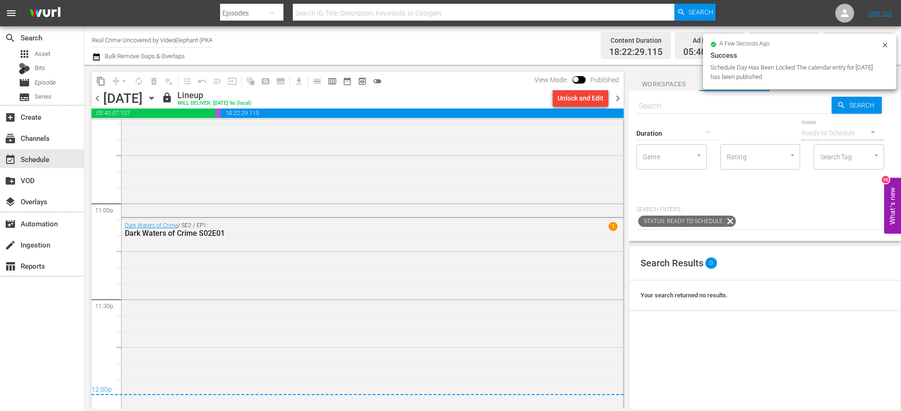
click at [620, 96] on span "chevron_right" at bounding box center [618, 98] width 12 height 12
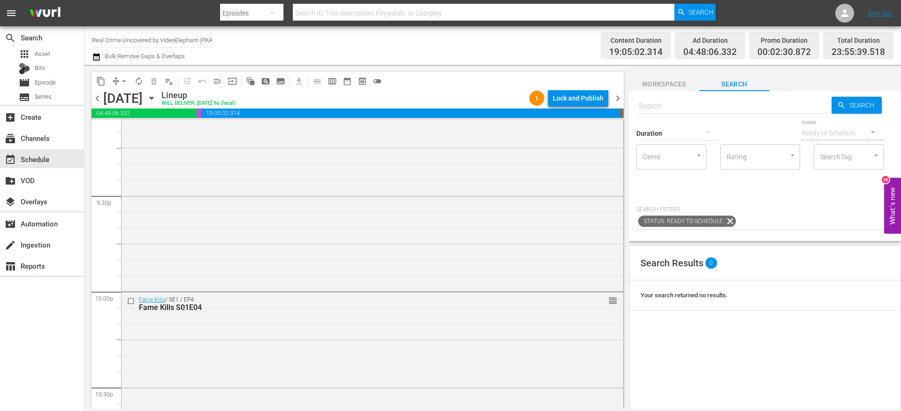
scroll to position [4308, 0]
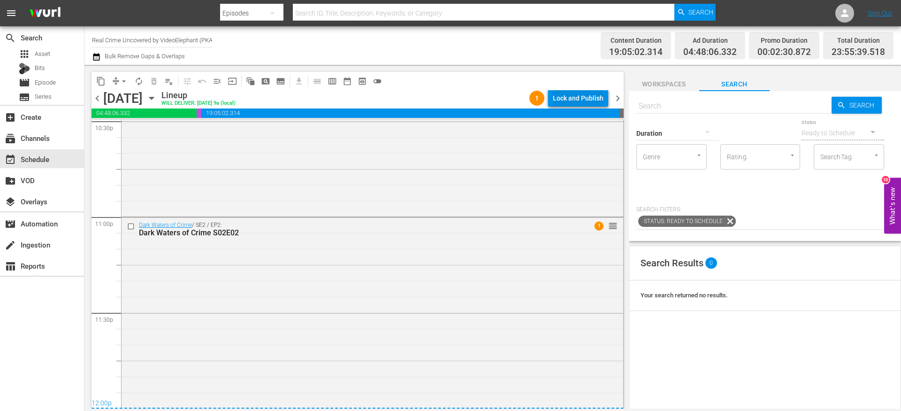
click at [562, 99] on div "Lock and Publish" at bounding box center [578, 98] width 51 height 17
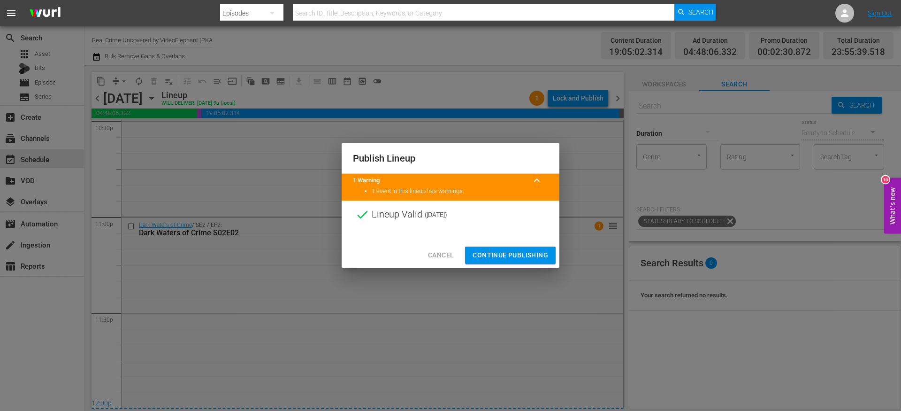
click at [505, 254] on span "Continue Publishing" at bounding box center [511, 255] width 76 height 12
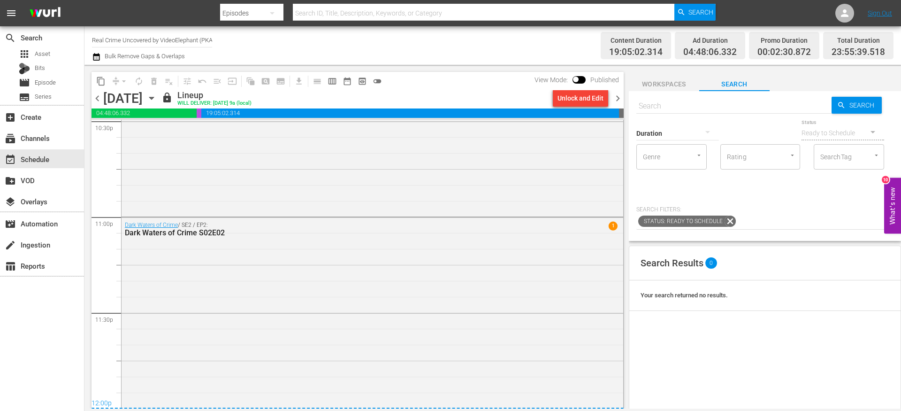
click at [616, 100] on span "chevron_right" at bounding box center [618, 98] width 12 height 12
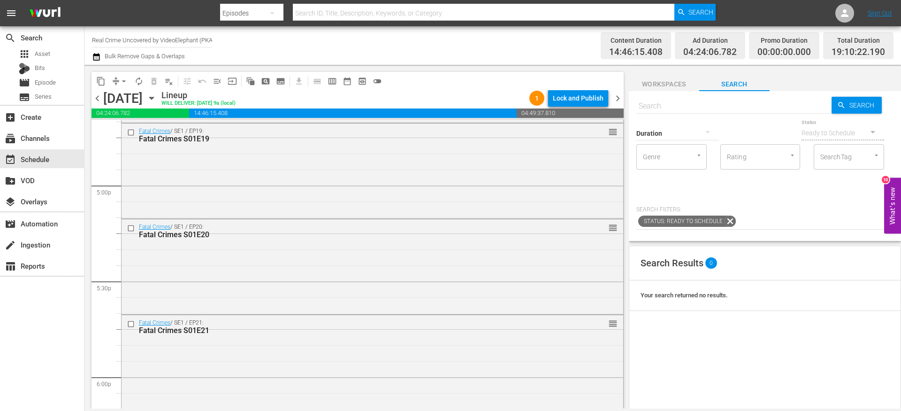
scroll to position [2944, 0]
